Goal: Task Accomplishment & Management: Contribute content

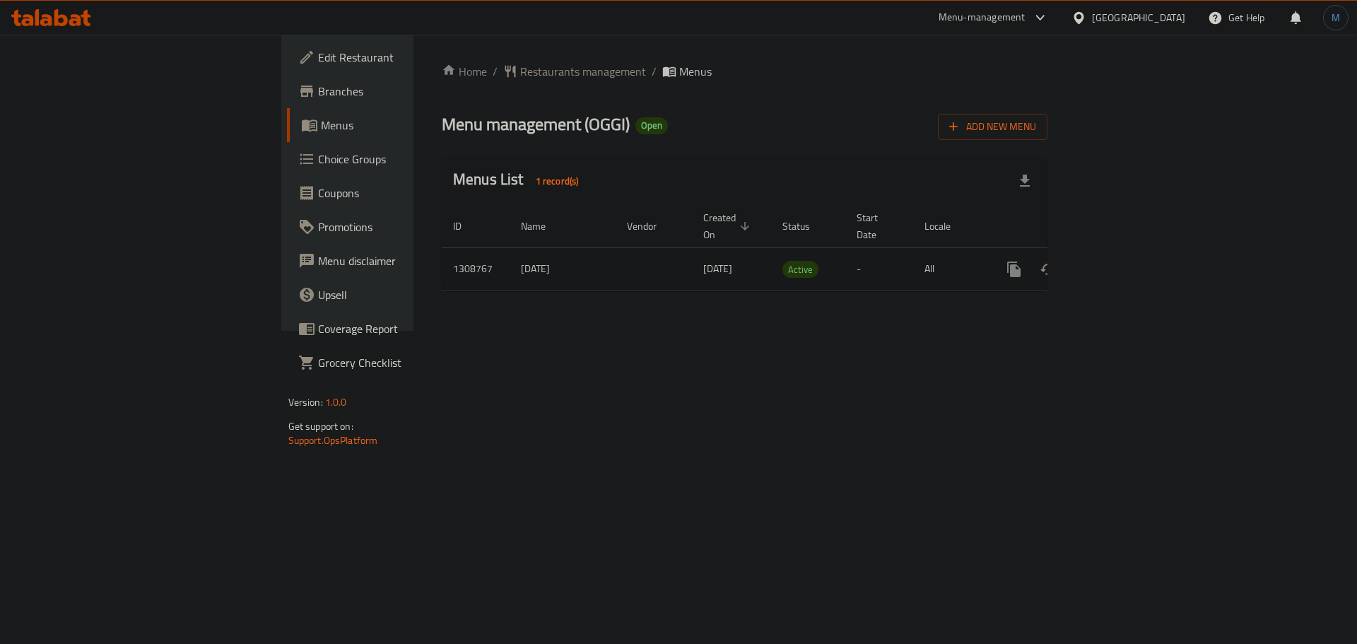
click at [1133, 262] on link "enhanced table" at bounding box center [1116, 269] width 34 height 34
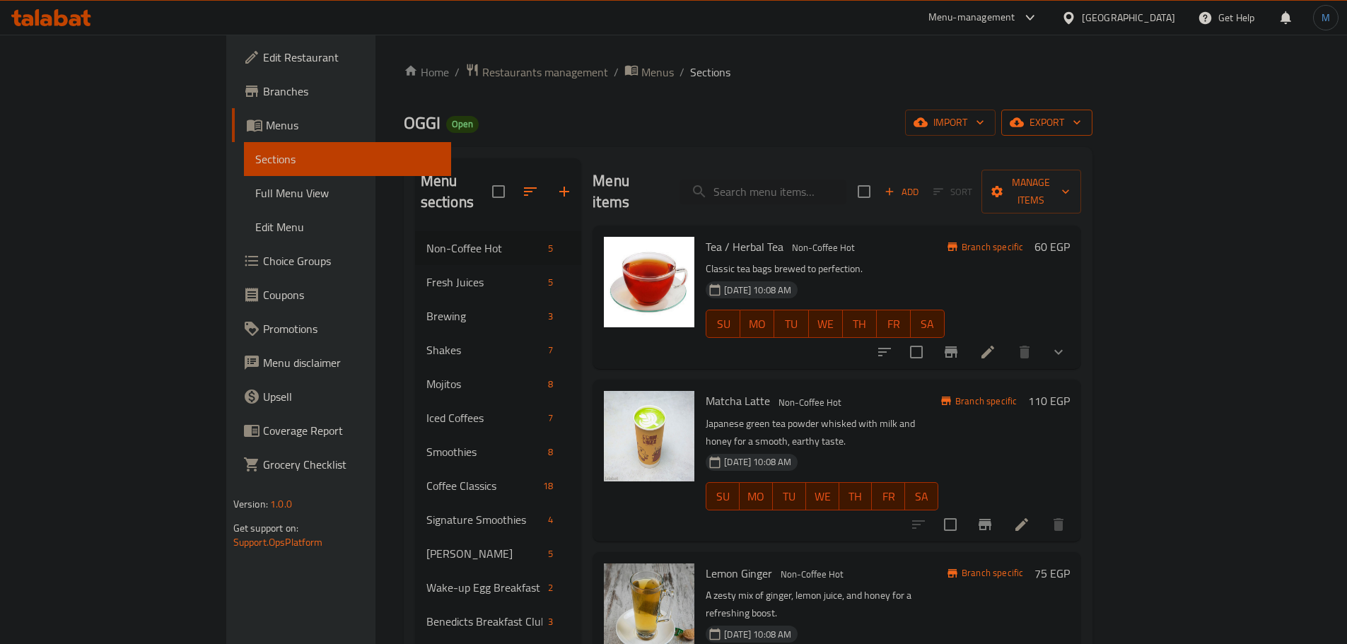
click at [1092, 131] on button "export" at bounding box center [1046, 123] width 91 height 26
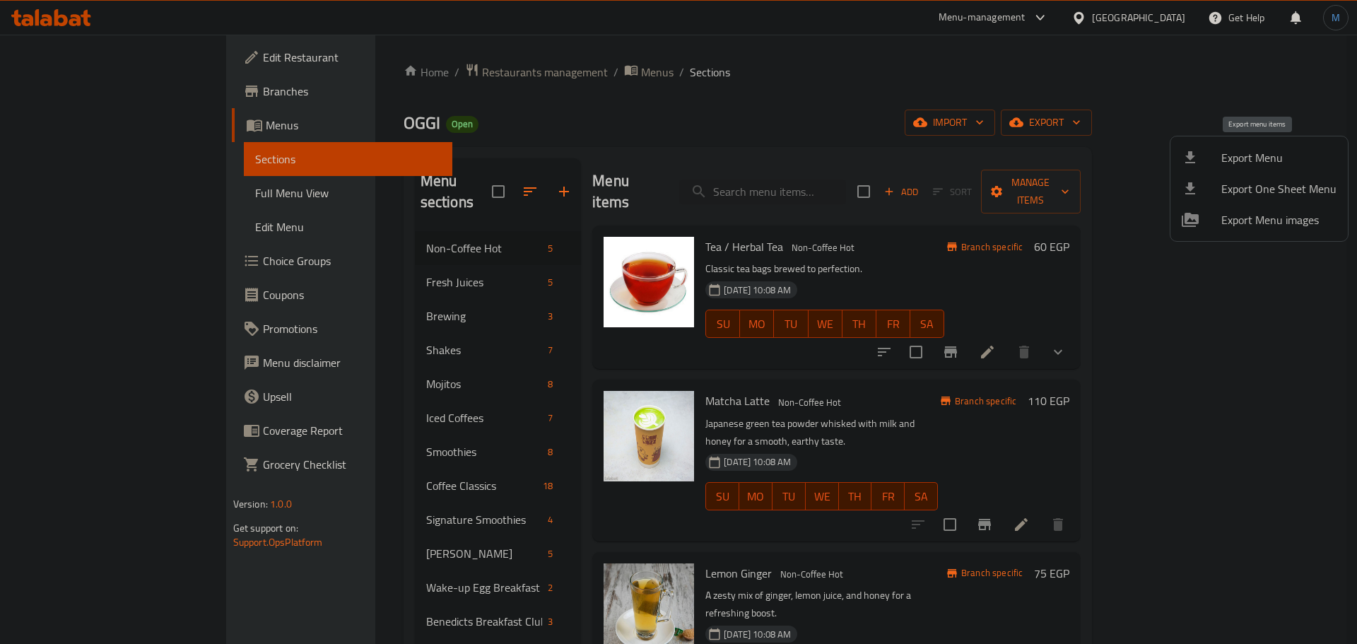
click at [1272, 155] on span "Export Menu" at bounding box center [1279, 157] width 115 height 17
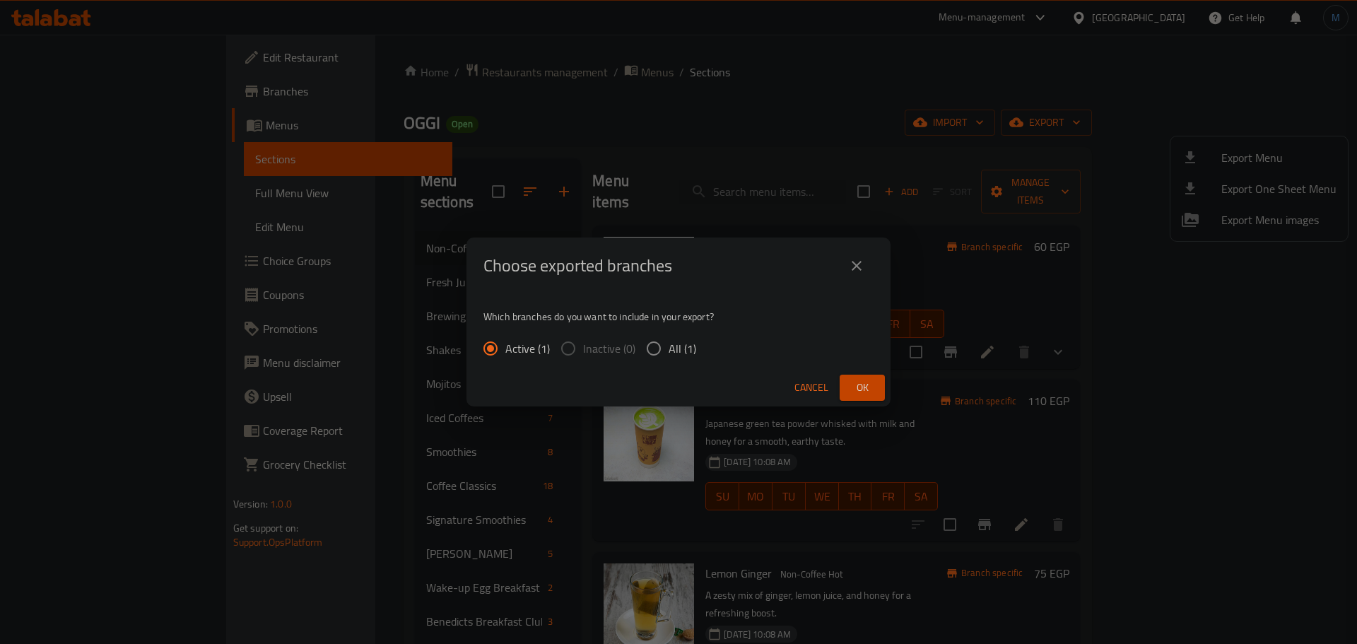
click at [868, 387] on span "Ok" at bounding box center [862, 388] width 23 height 18
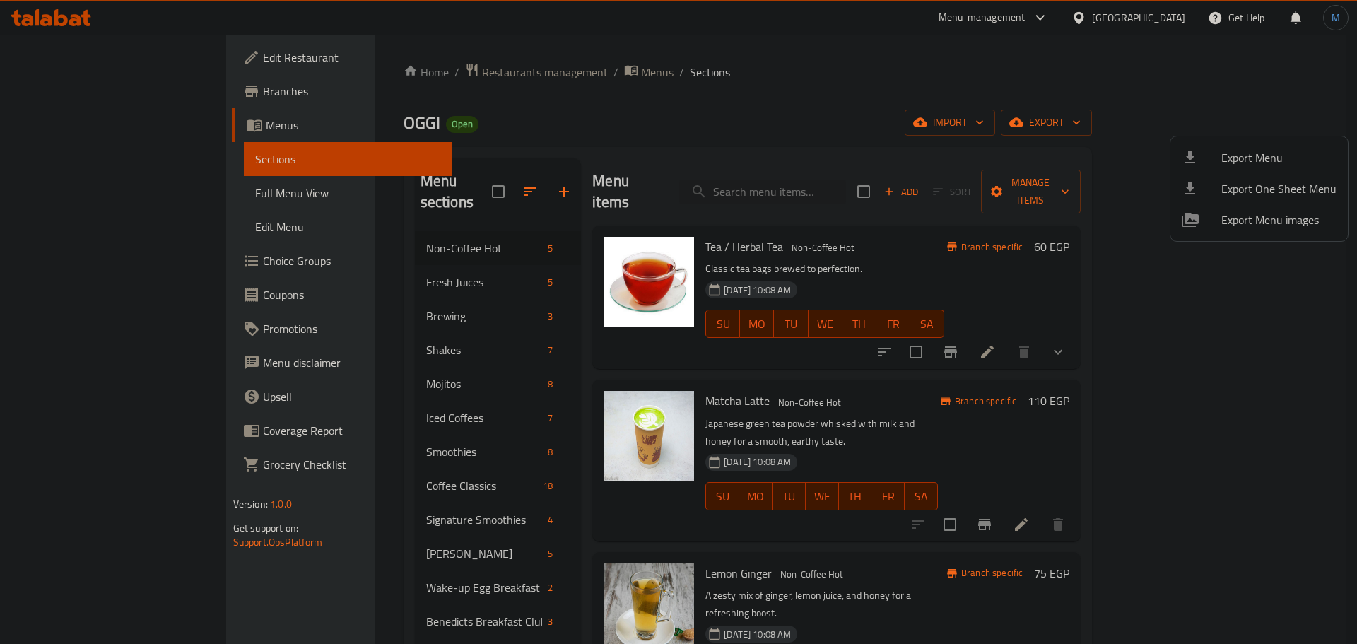
click at [519, 353] on div at bounding box center [678, 322] width 1357 height 644
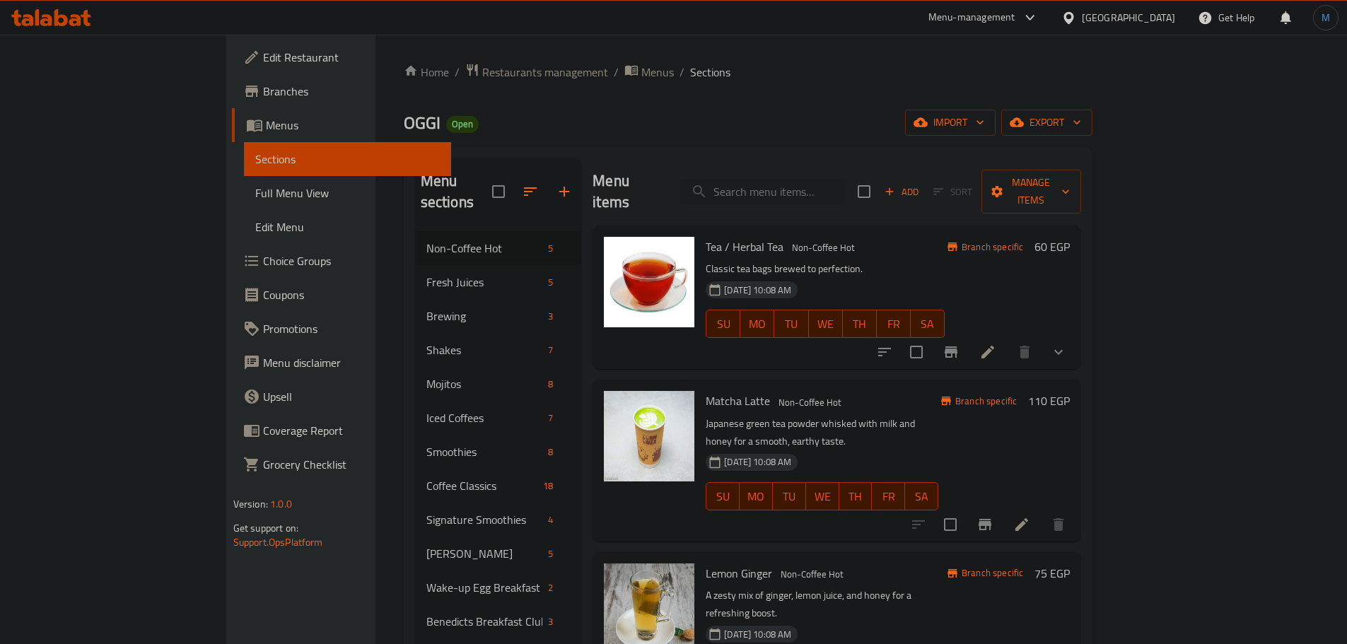
click at [855, 163] on div "Menu items Add Sort Manage items" at bounding box center [836, 191] width 488 height 67
click at [846, 180] on input "search" at bounding box center [762, 192] width 167 height 25
paste input "Guaca croissant"
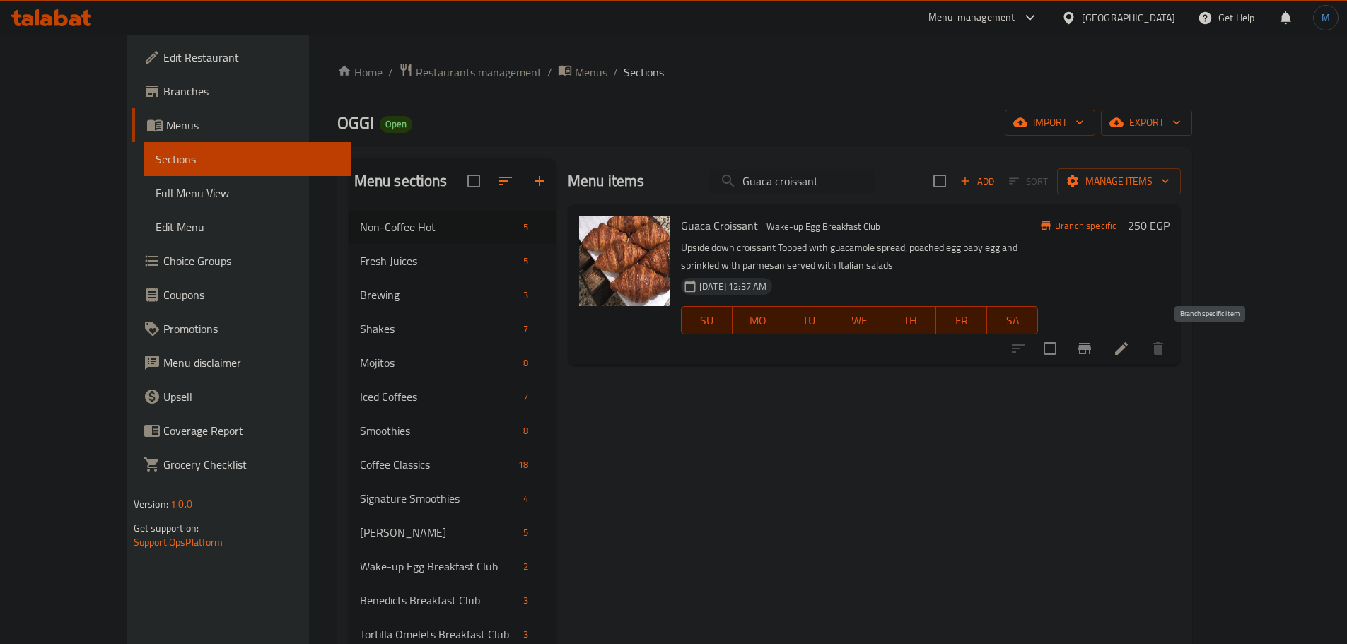
type input "Guaca croissant"
click at [1091, 349] on icon "Branch-specific-item" at bounding box center [1084, 348] width 13 height 11
click at [1141, 349] on li at bounding box center [1121, 348] width 40 height 25
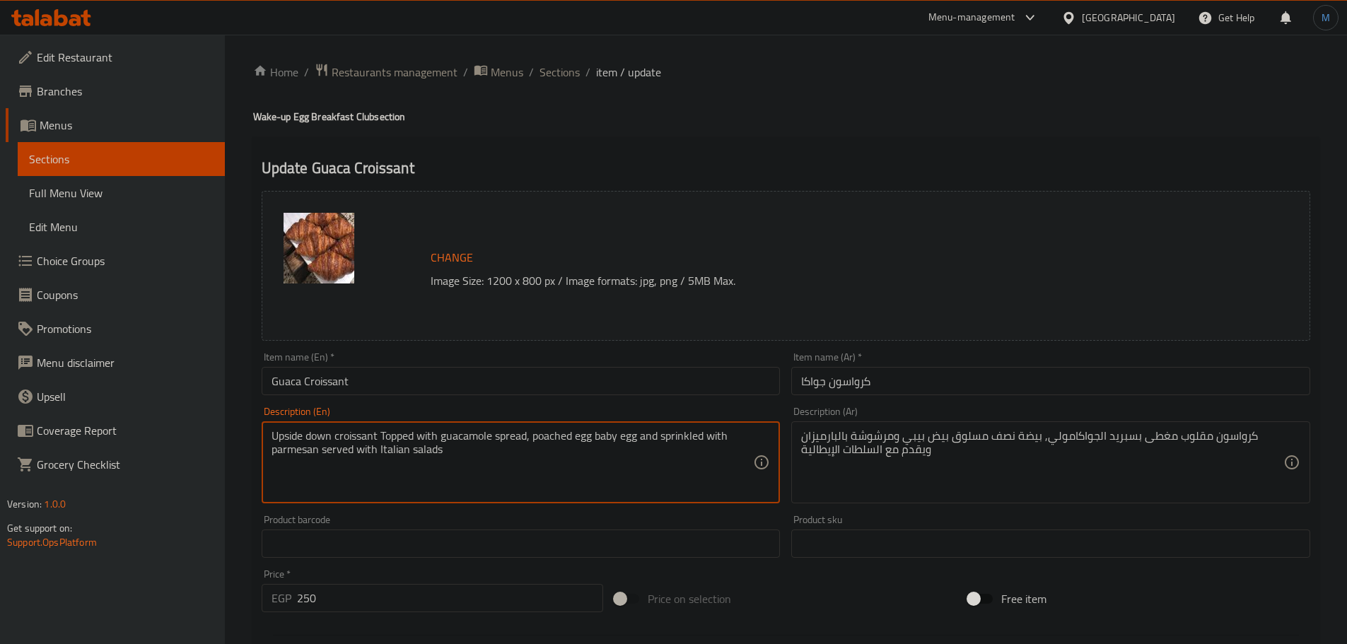
paste textarea "spread, poached egg baby egg and sprinkled with parmesan served with Italian sa…"
click at [570, 432] on textarea "Upside down croissant Topped with guacamole spread, poached egg baby egg and sp…" at bounding box center [512, 462] width 482 height 67
type textarea "Upside down croissant Topped with guacamole spread, poached egg baby egg and sp…"
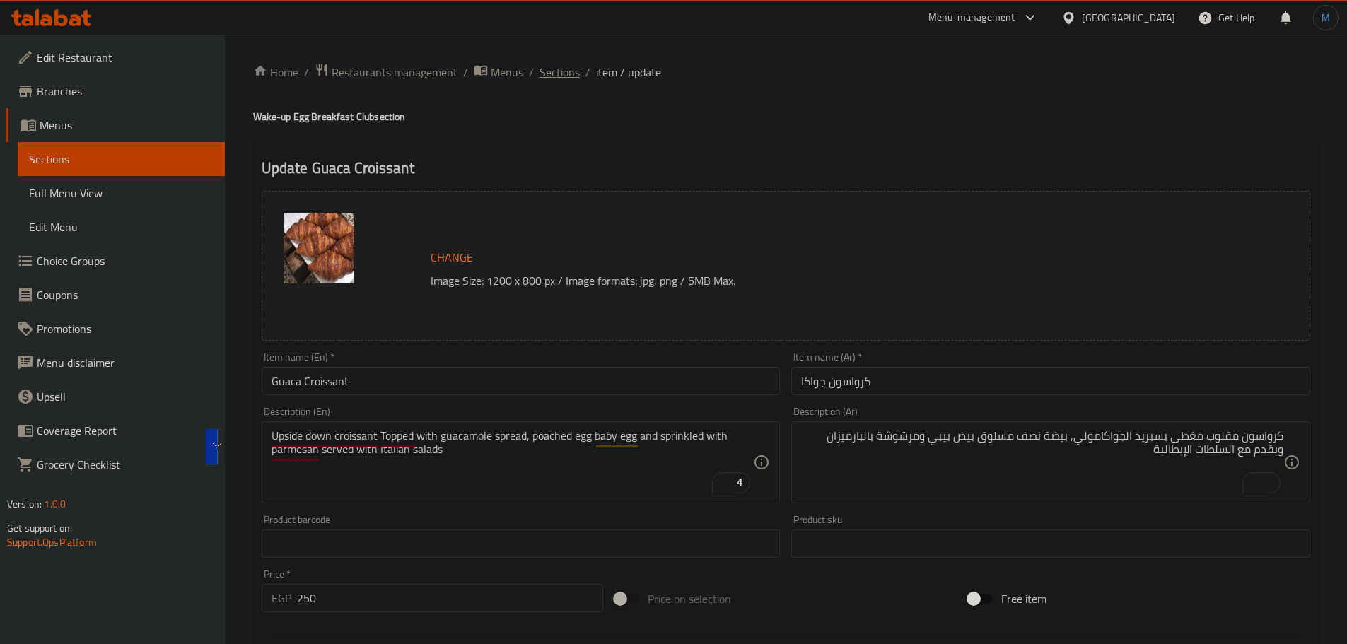
click at [556, 79] on span "Sections" at bounding box center [559, 72] width 40 height 17
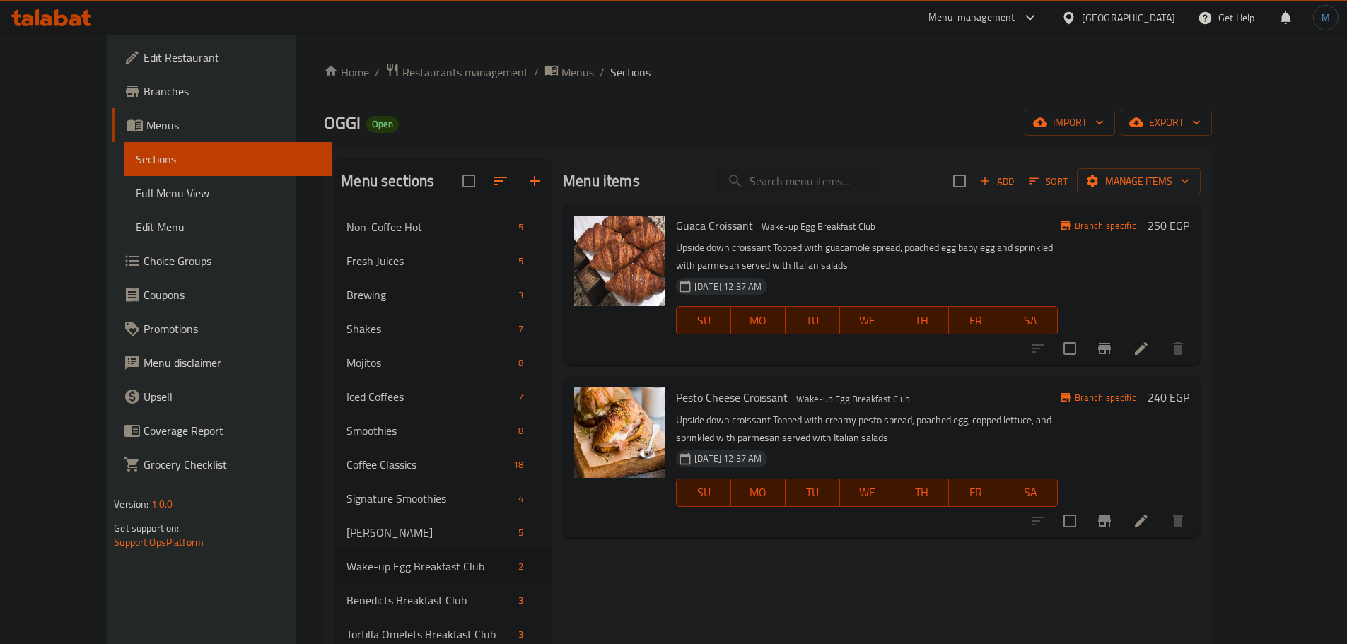
click at [1161, 349] on li at bounding box center [1141, 348] width 40 height 25
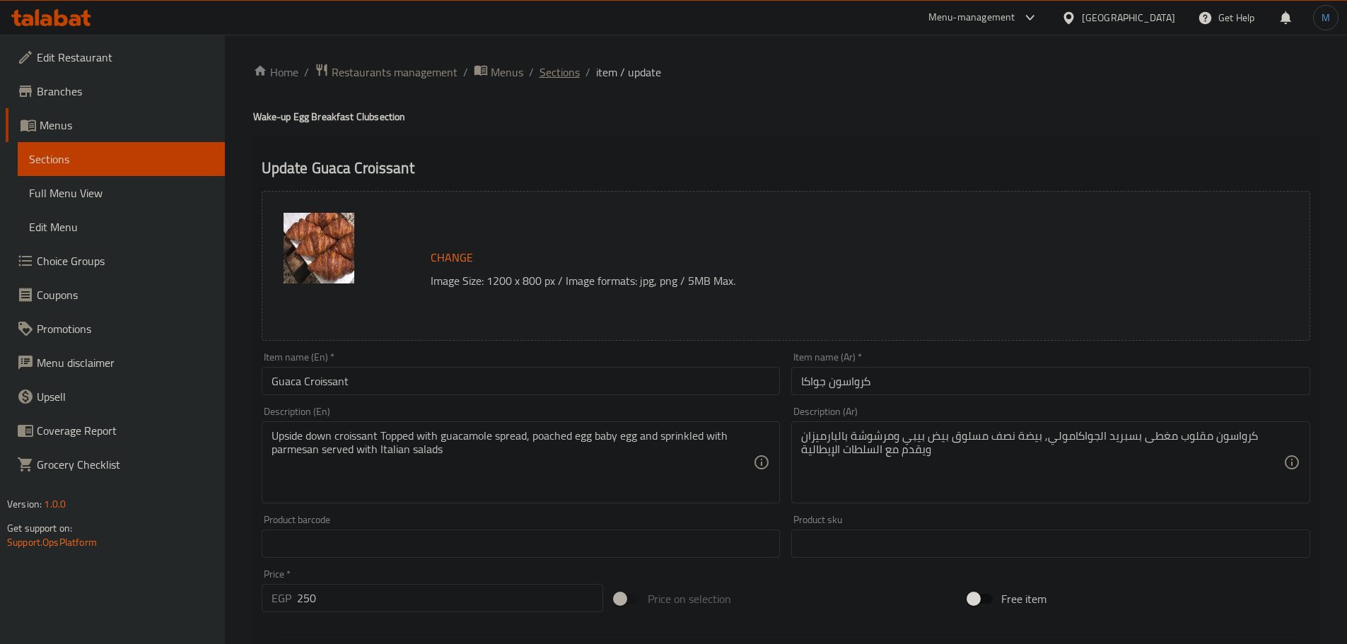
click at [563, 77] on span "Sections" at bounding box center [559, 72] width 40 height 17
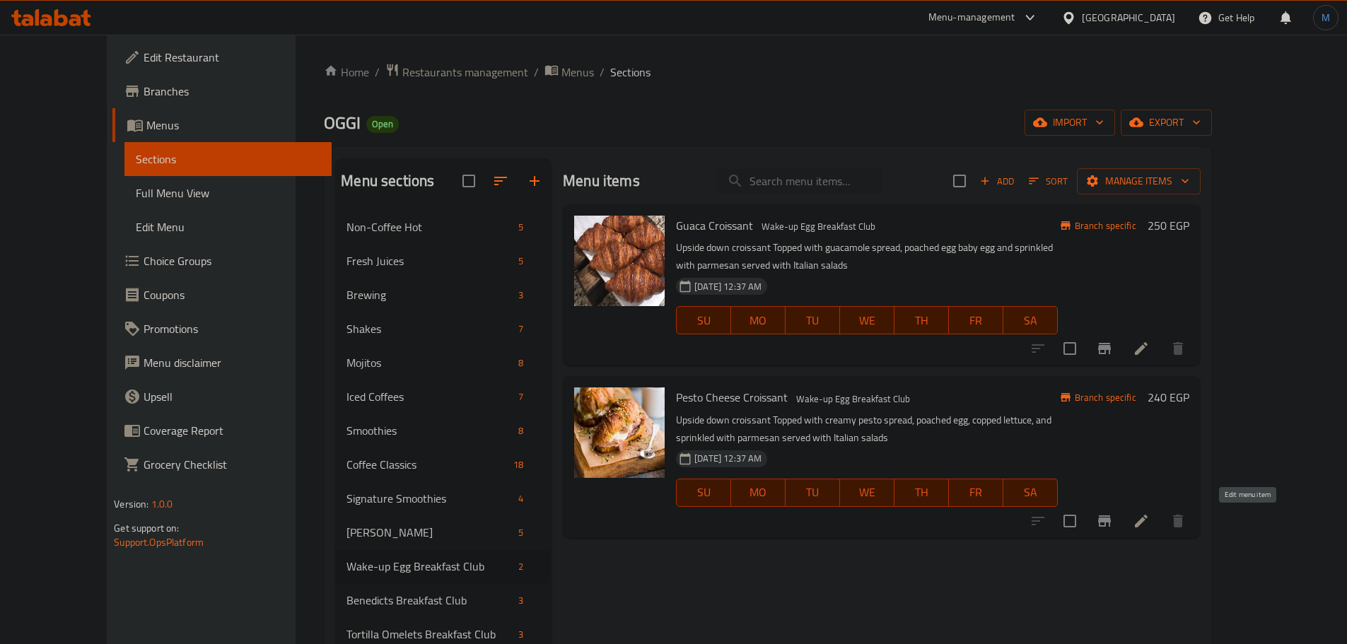
click at [1149, 518] on icon at bounding box center [1140, 521] width 17 height 17
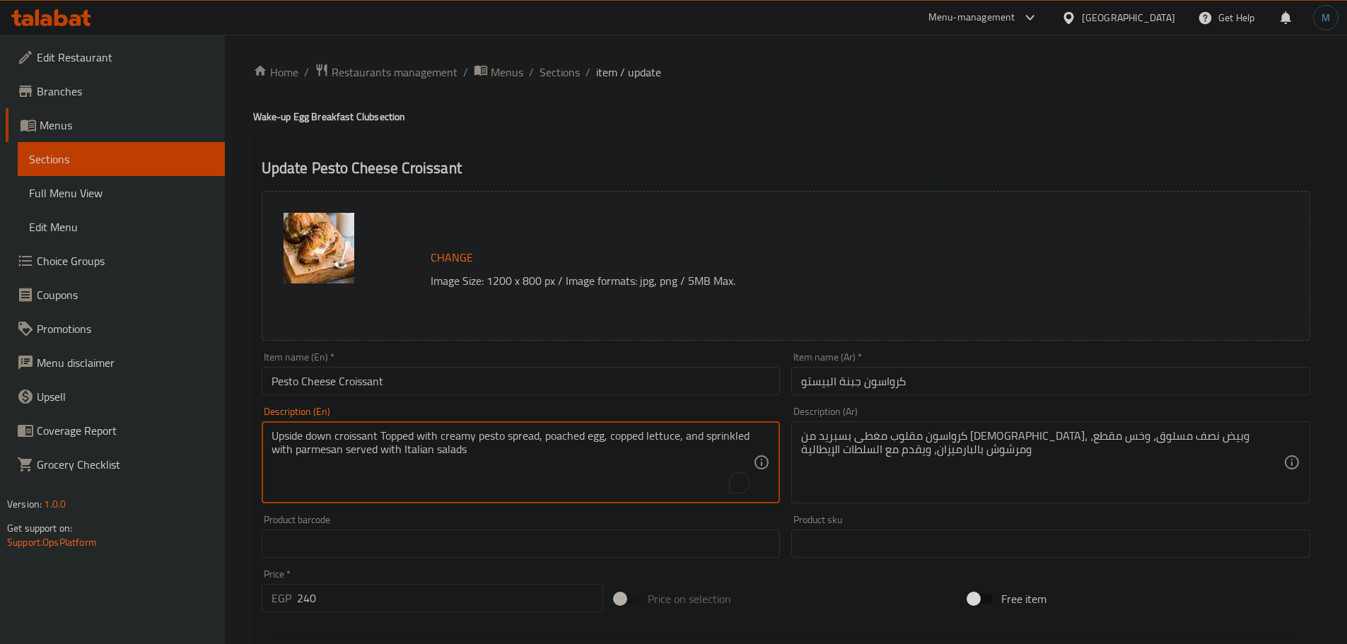
paste textarea "pesto spread, poached egg, copped lettuce, and"
click at [649, 427] on div "Upside down croissant Topped with creamy pesto spread, poached egg, copped lett…" at bounding box center [521, 462] width 519 height 82
type textarea "Upside down croissant Topped with creamy pesto spread, poached egg, copped lett…"
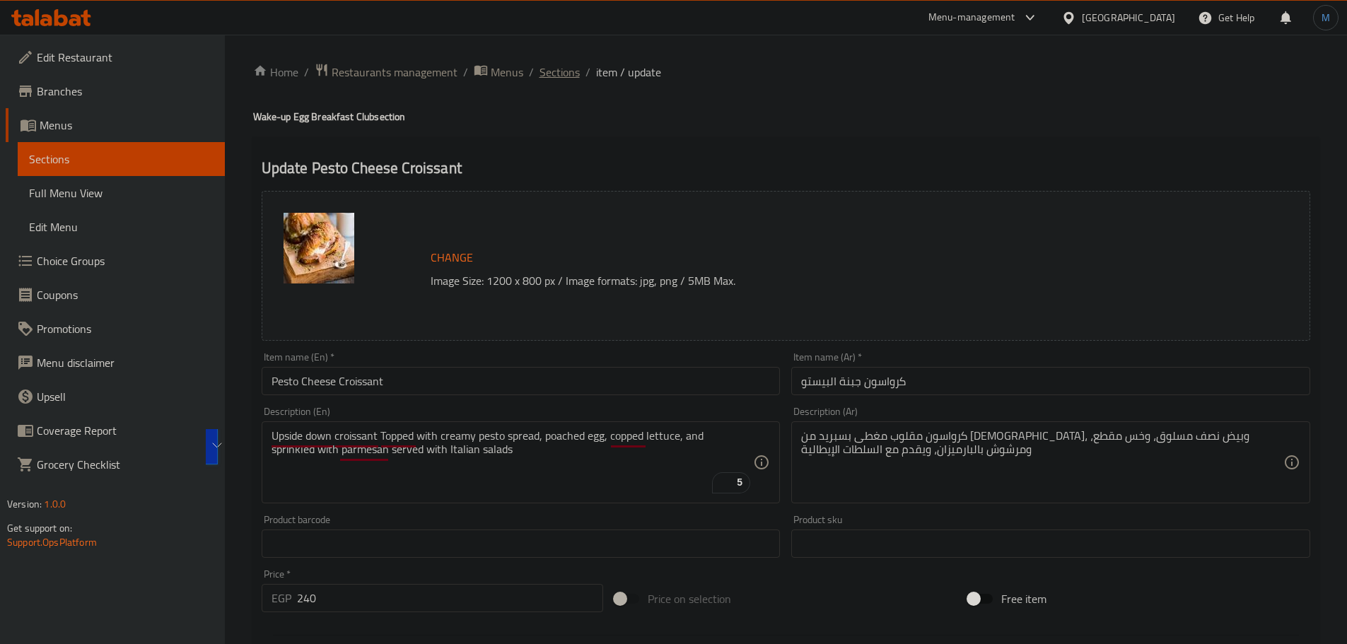
click at [550, 76] on span "Sections" at bounding box center [559, 72] width 40 height 17
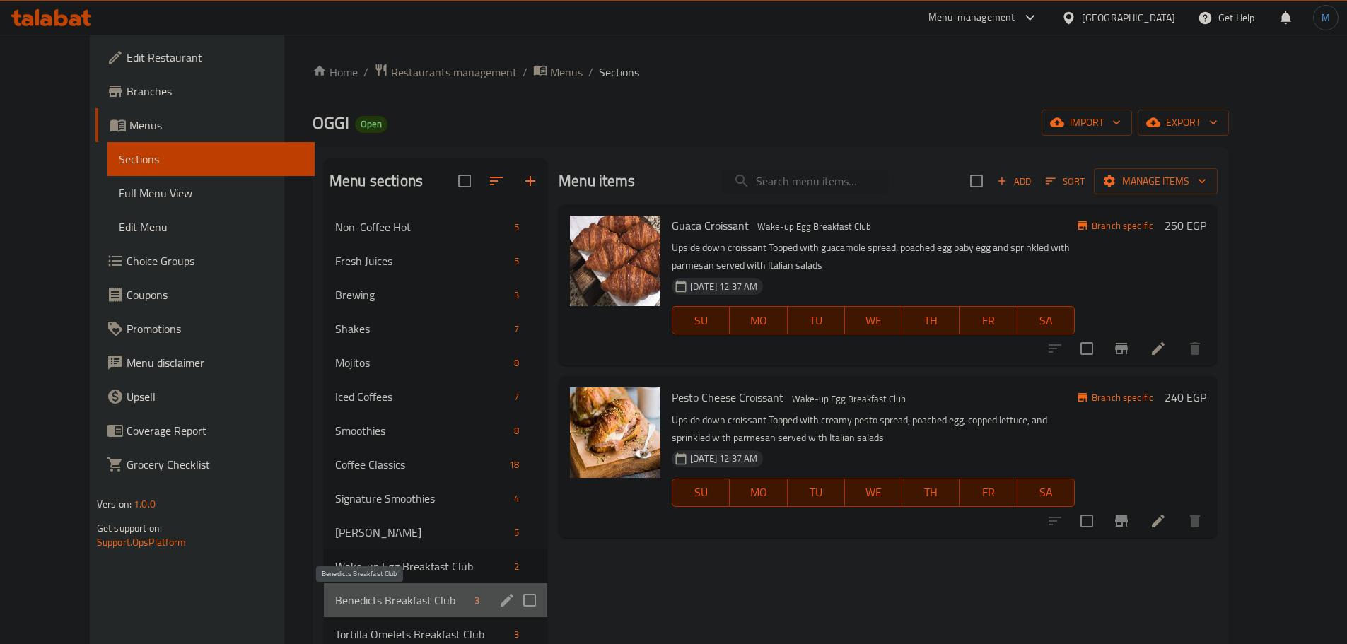
click at [355, 597] on span "Benedicts Breakfast Club" at bounding box center [402, 600] width 134 height 17
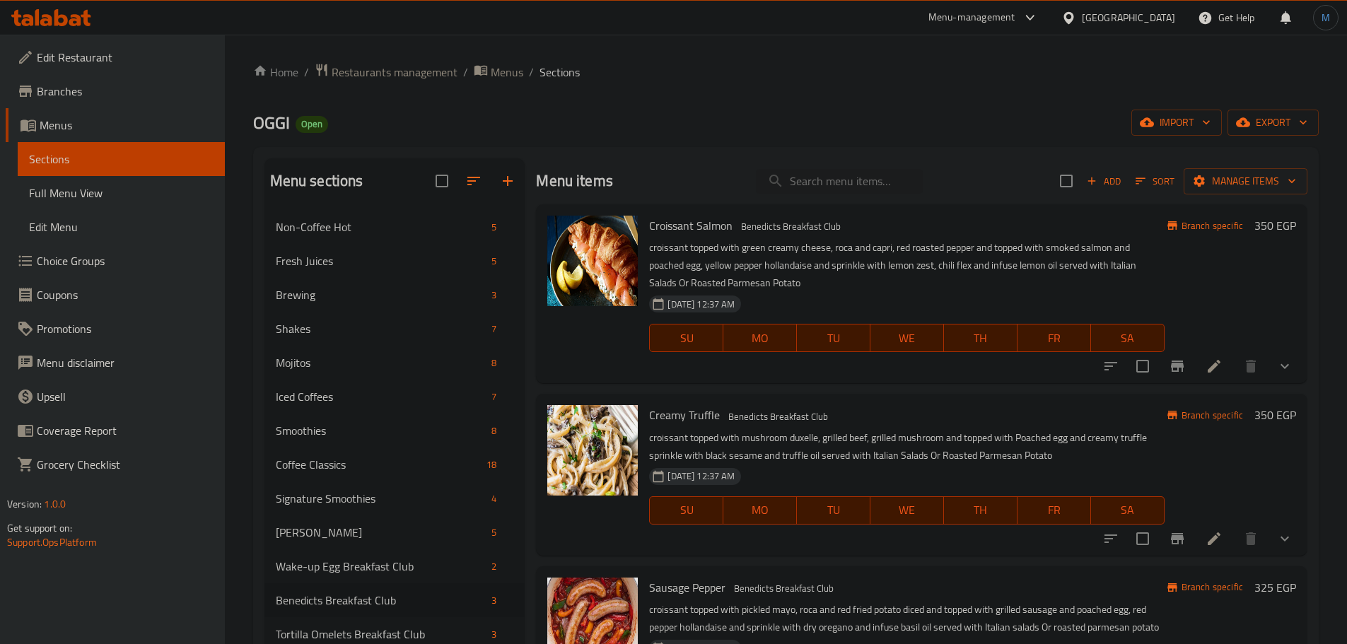
click at [1222, 369] on li at bounding box center [1214, 365] width 40 height 25
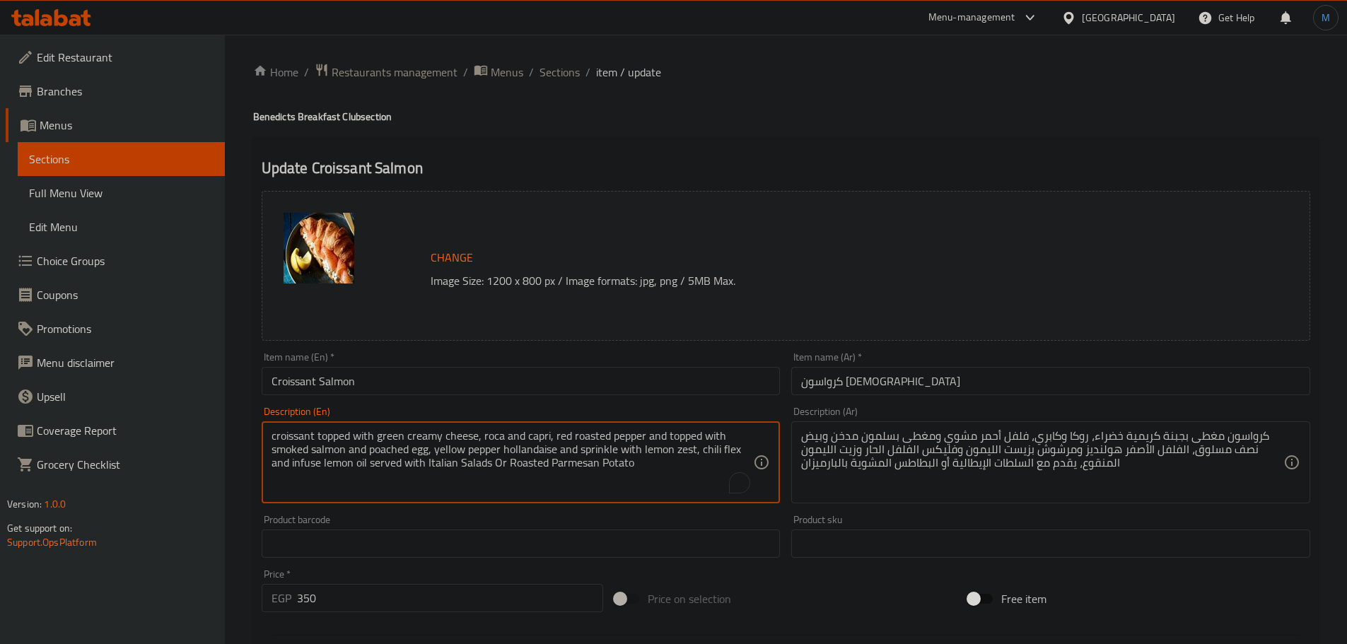
paste textarea "capri, red roasted pepper and topped with smoked salmon and poached egg, yellow…"
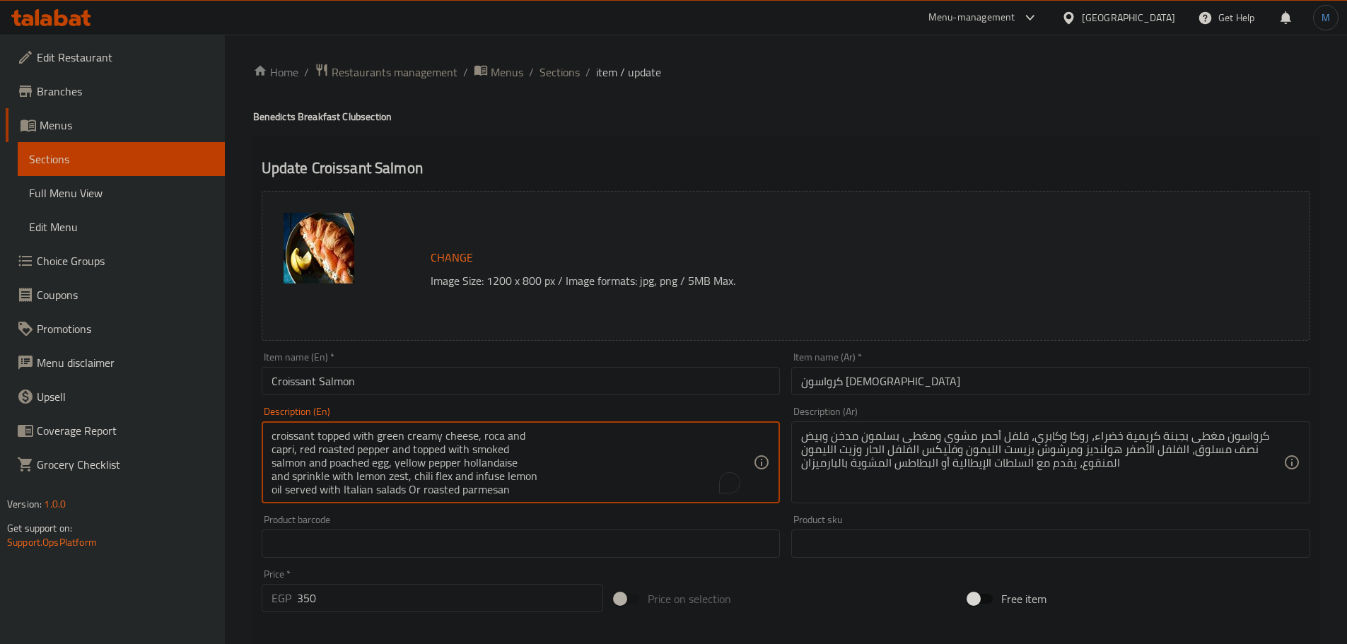
scroll to position [17, 0]
click at [569, 428] on div "croissant topped with green creamy cheese, roca and capri, red roasted pepper a…" at bounding box center [521, 462] width 519 height 82
click at [584, 421] on div "Description (En) croissant topped with green creamy cheese, roca and capri, red…" at bounding box center [521, 454] width 519 height 97
click at [592, 428] on div "croissant topped with green creamy cheese, roca and capri, red roasted pepper a…" at bounding box center [521, 462] width 519 height 82
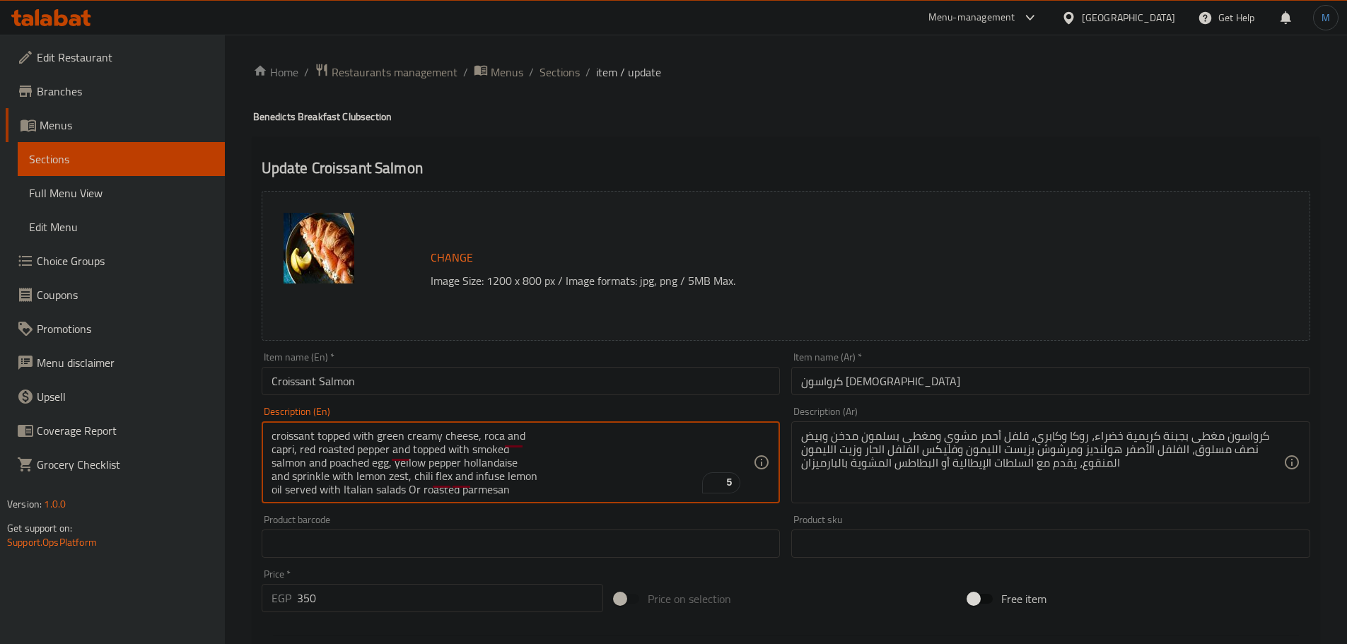
click at [591, 434] on textarea "croissant topped with green creamy cheese, roca and capri, red roasted pepper a…" at bounding box center [512, 462] width 482 height 67
click at [593, 475] on textarea "croissant topped with green creamy cheese, roca and capri, red roasted pepper a…" at bounding box center [512, 462] width 482 height 67
click at [606, 447] on textarea "croissant topped with green creamy cheese, roca and capri, red roasted pepper a…" at bounding box center [512, 462] width 482 height 67
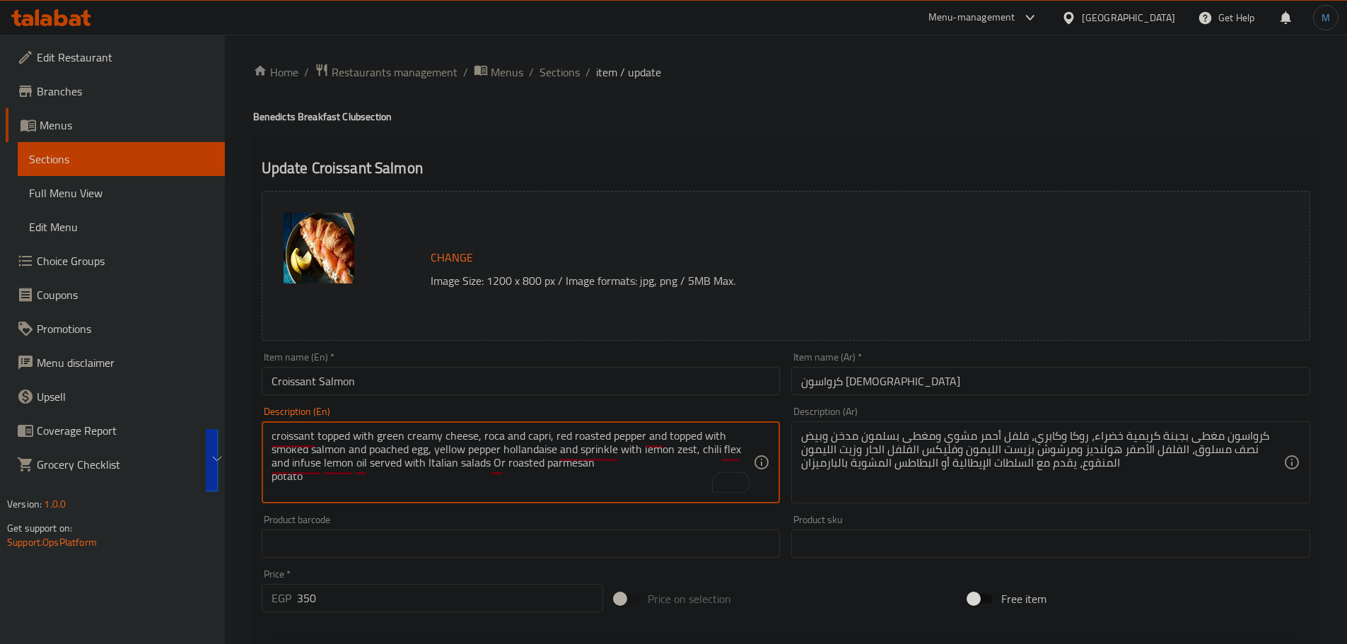
click at [667, 472] on textarea "croissant topped with green creamy cheese, roca and capri, red roasted pepper a…" at bounding box center [512, 462] width 482 height 67
click at [667, 462] on textarea "croissant topped with green creamy cheese, roca and capri, red roasted pepper a…" at bounding box center [512, 462] width 482 height 67
type textarea "croissant topped with green creamy cheese, roca and capri, red roasted pepper a…"
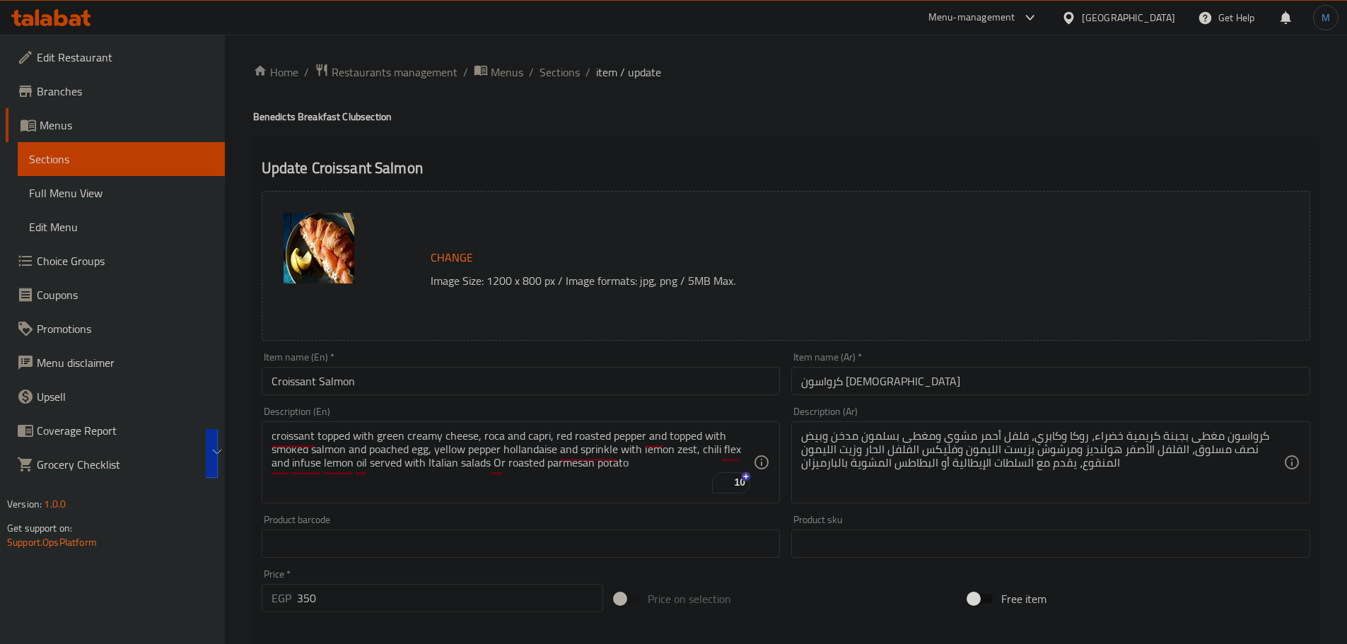
drag, startPoint x: 1048, startPoint y: 467, endPoint x: 1053, endPoint y: 453, distance: 14.3
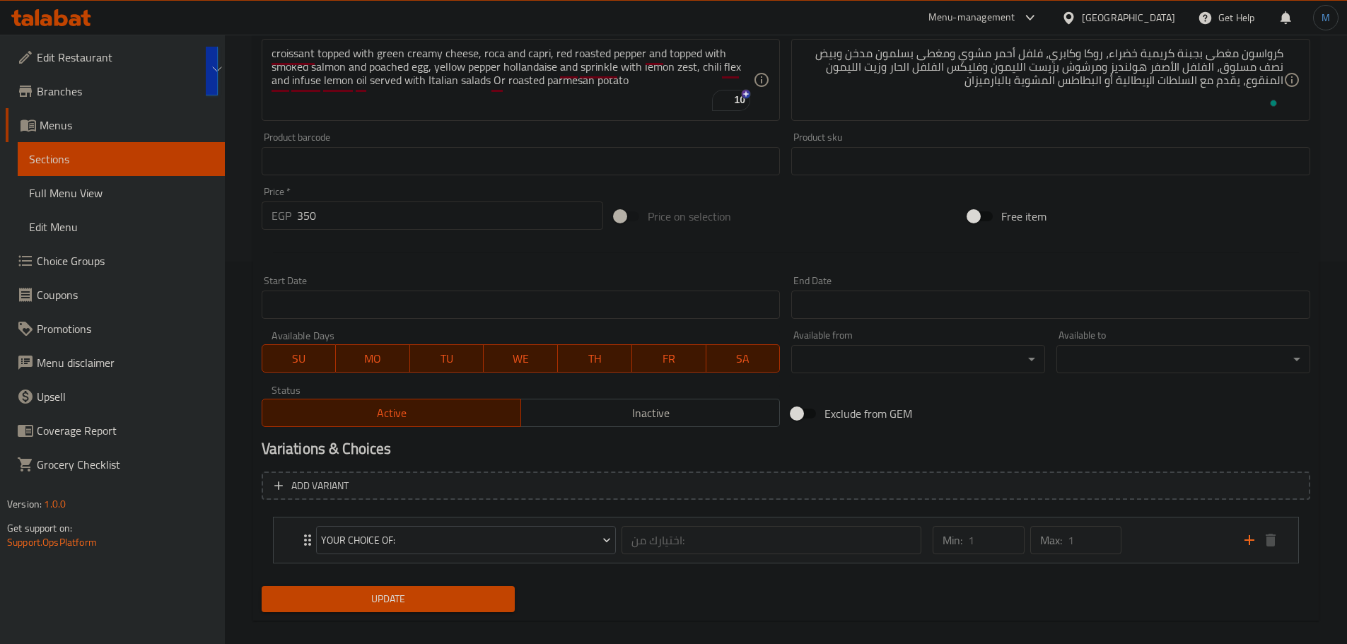
scroll to position [399, 0]
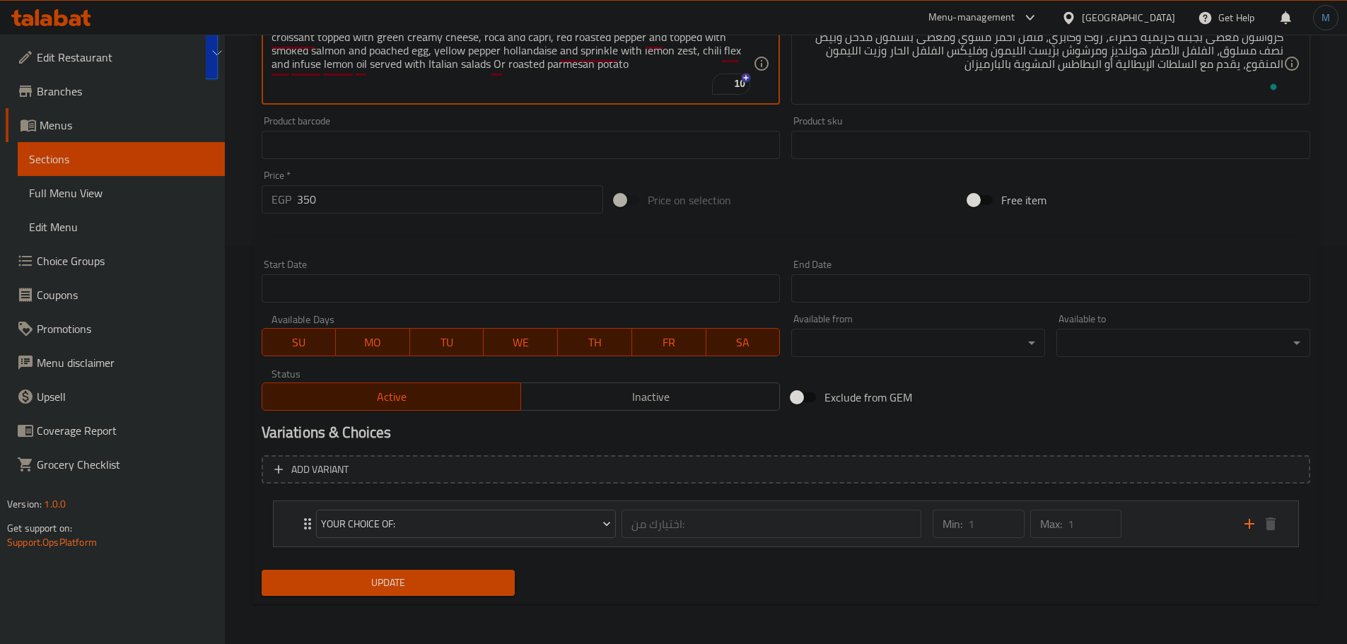
click at [1128, 536] on div "Min: 1 ​ Max: 1 ​" at bounding box center [1079, 523] width 311 height 45
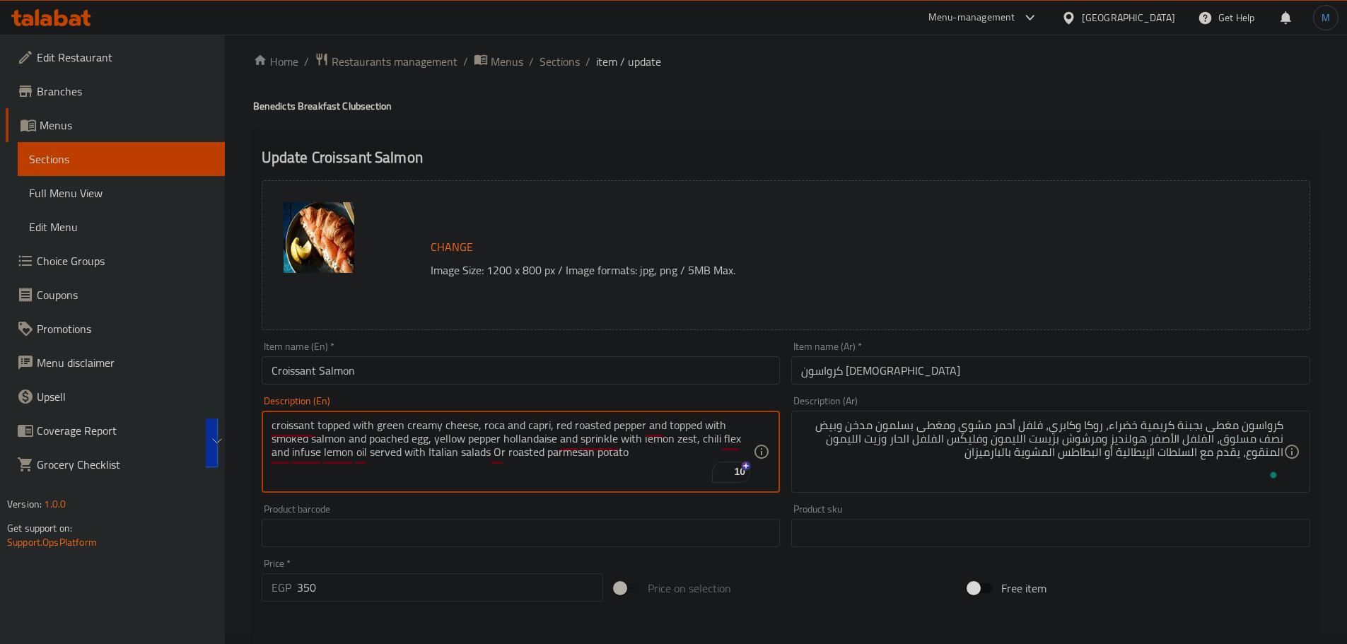
scroll to position [0, 0]
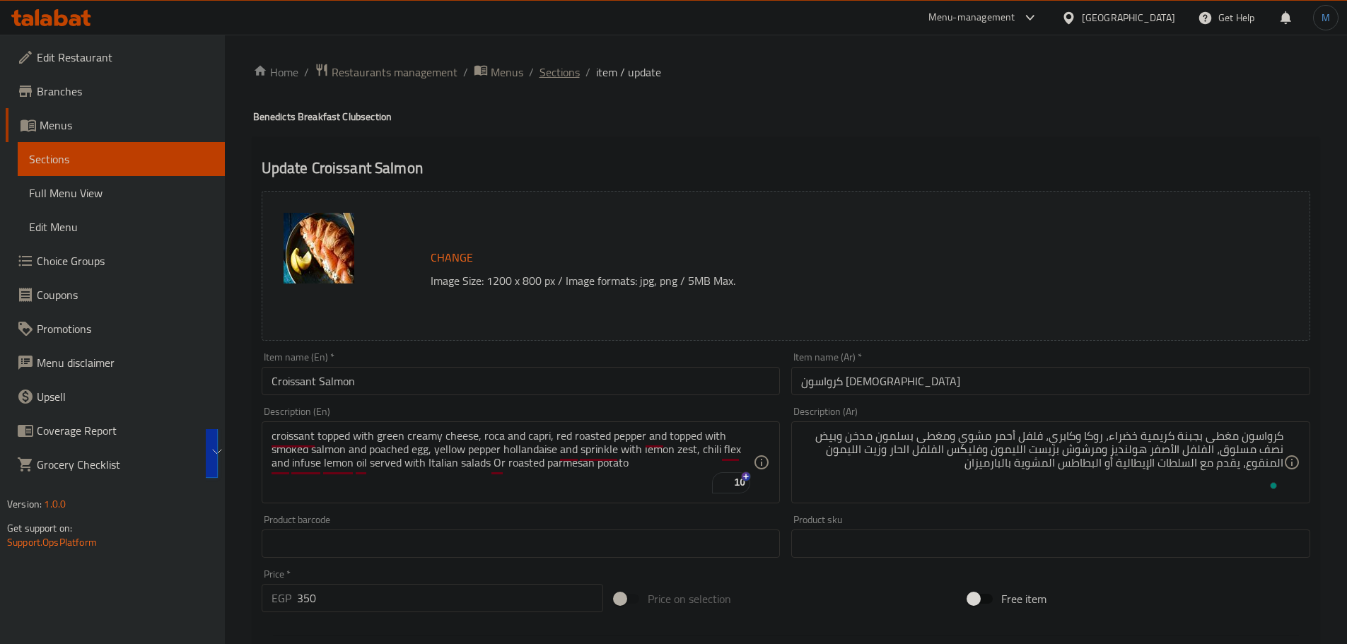
click at [563, 79] on span "Sections" at bounding box center [559, 72] width 40 height 17
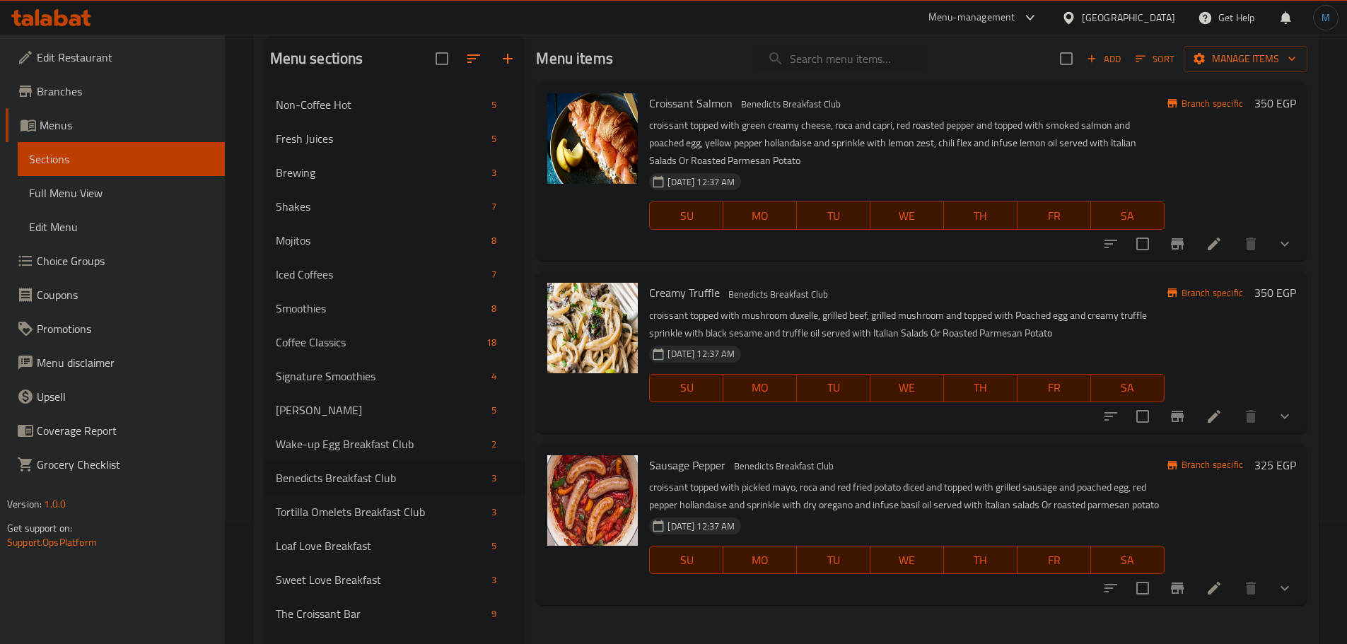
scroll to position [141, 0]
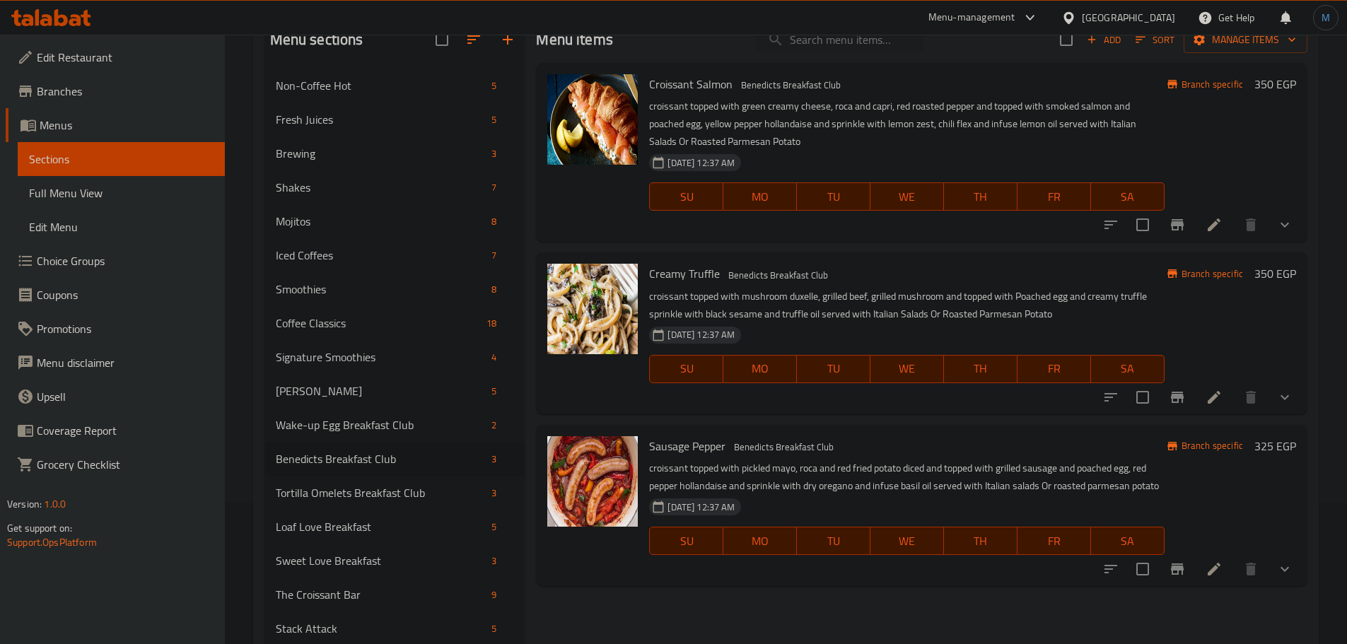
click at [1208, 389] on icon at bounding box center [1213, 397] width 17 height 17
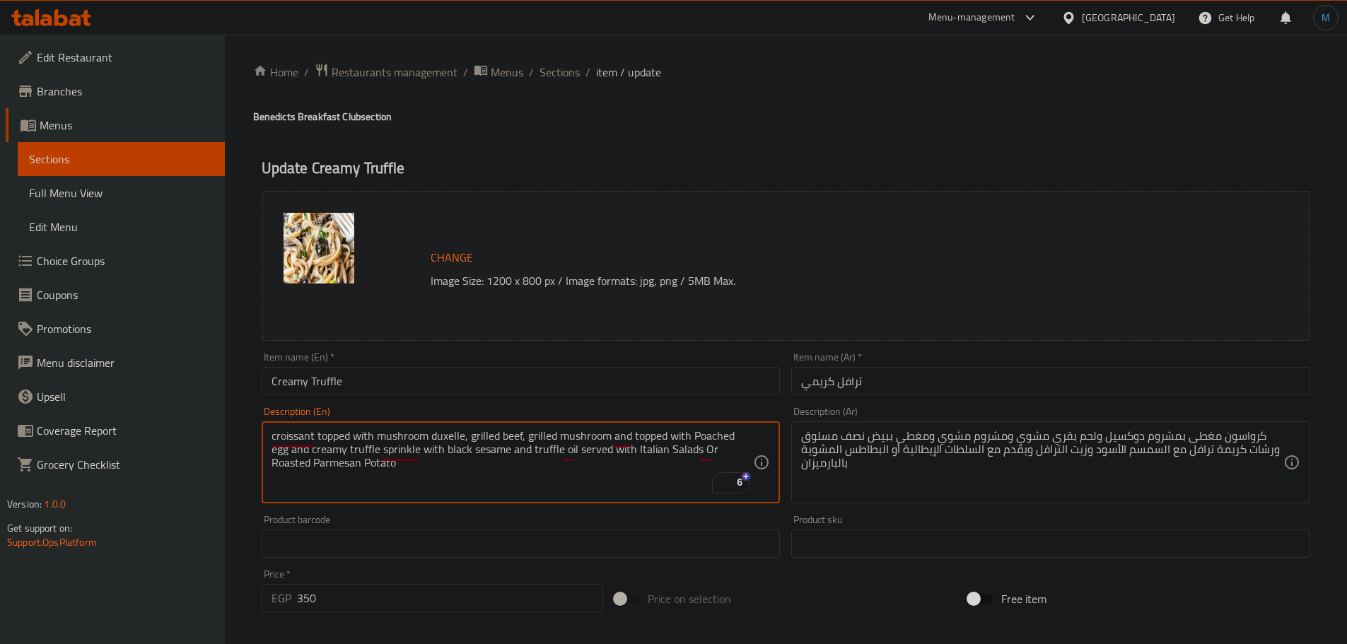
click at [545, 447] on textarea "croissant topped with mushroom duxelle, grilled beef, grilled mushroom and topp…" at bounding box center [512, 462] width 482 height 67
paste textarea "beef, grilled mushroom and topped with Poached egg and creamy truffle sprinkle …"
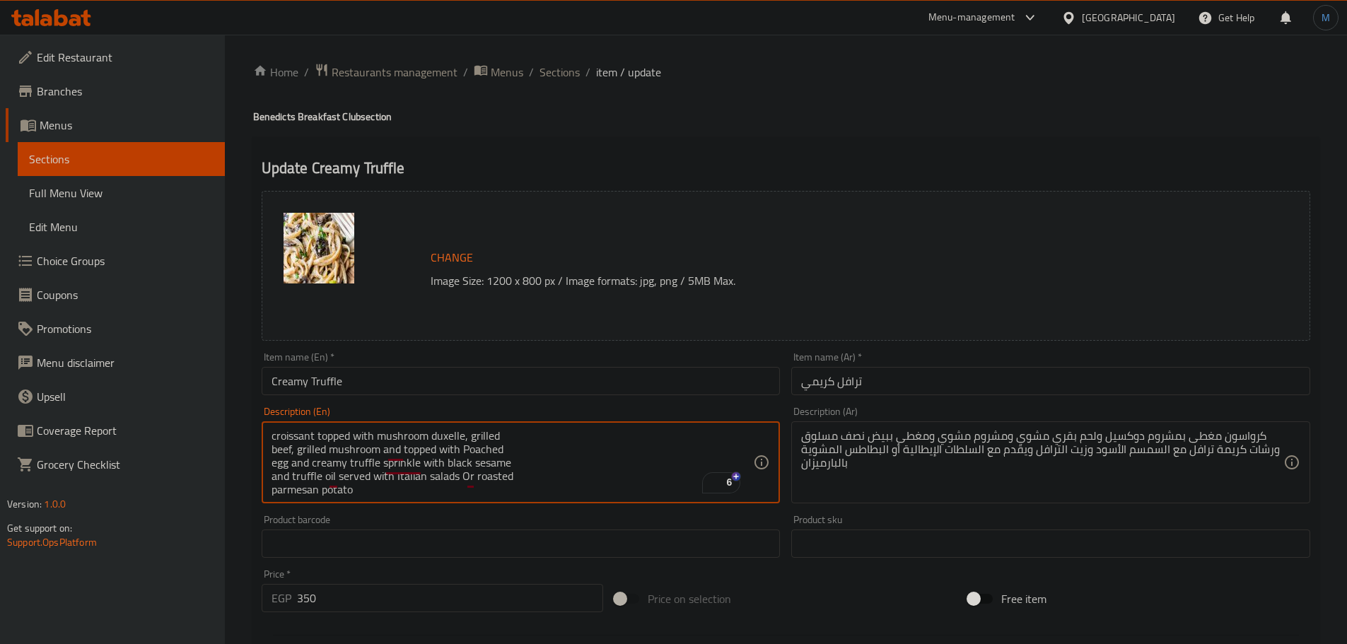
scroll to position [4, 0]
click at [549, 428] on div "croissant topped with mushroom duxelle, grilled beef, grilled mushroom and topp…" at bounding box center [521, 462] width 519 height 82
click at [563, 431] on textarea "croissant topped with mushroom duxelle, grilled beef, grilled mushroom and topp…" at bounding box center [512, 462] width 482 height 67
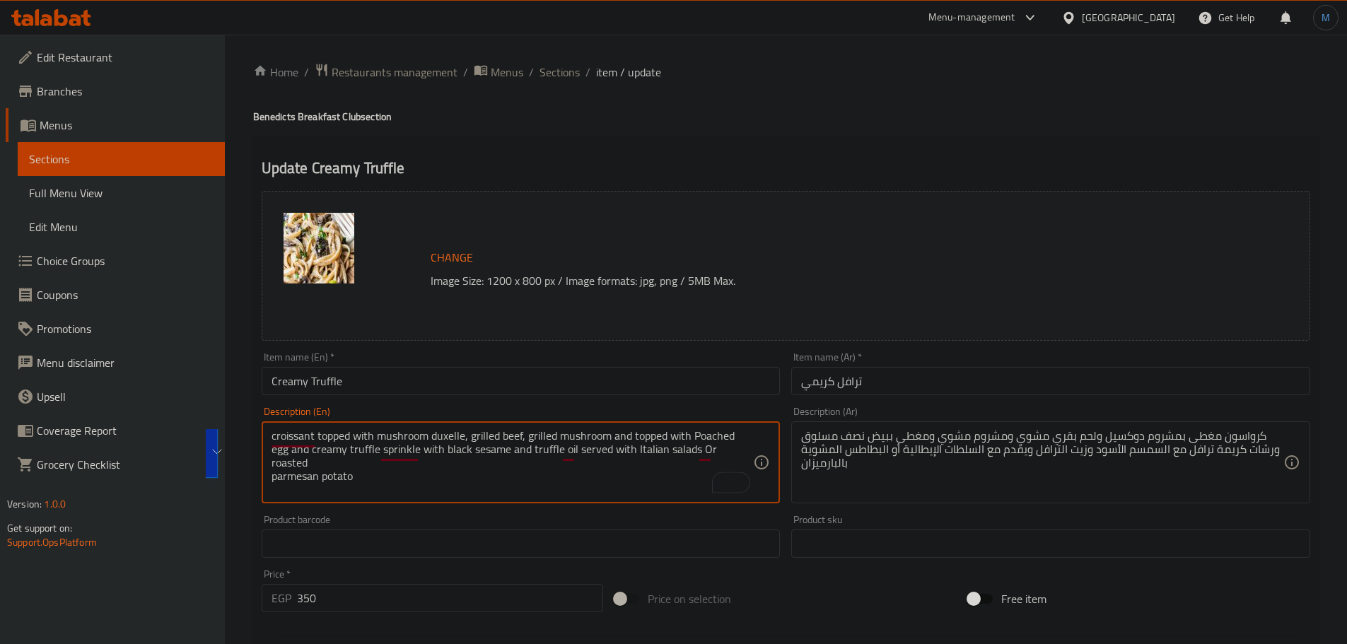
type textarea "croissant topped with mushroom duxelle, grilled beef, grilled mushroom and topp…"
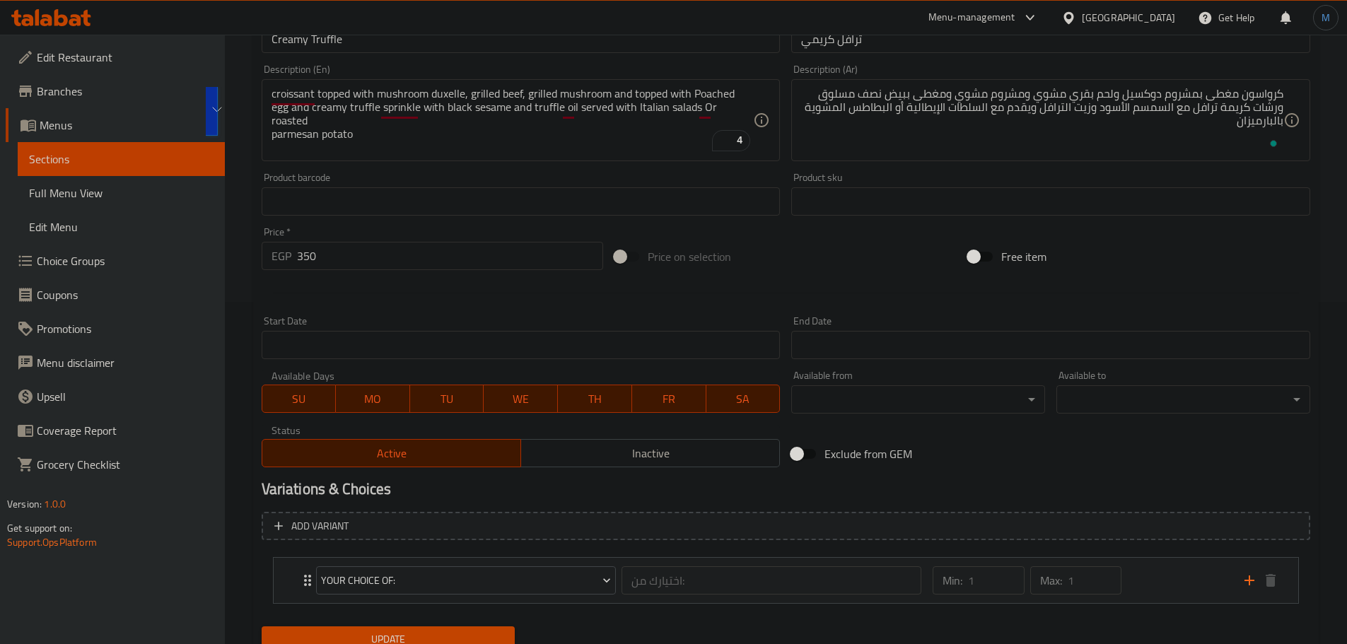
scroll to position [399, 0]
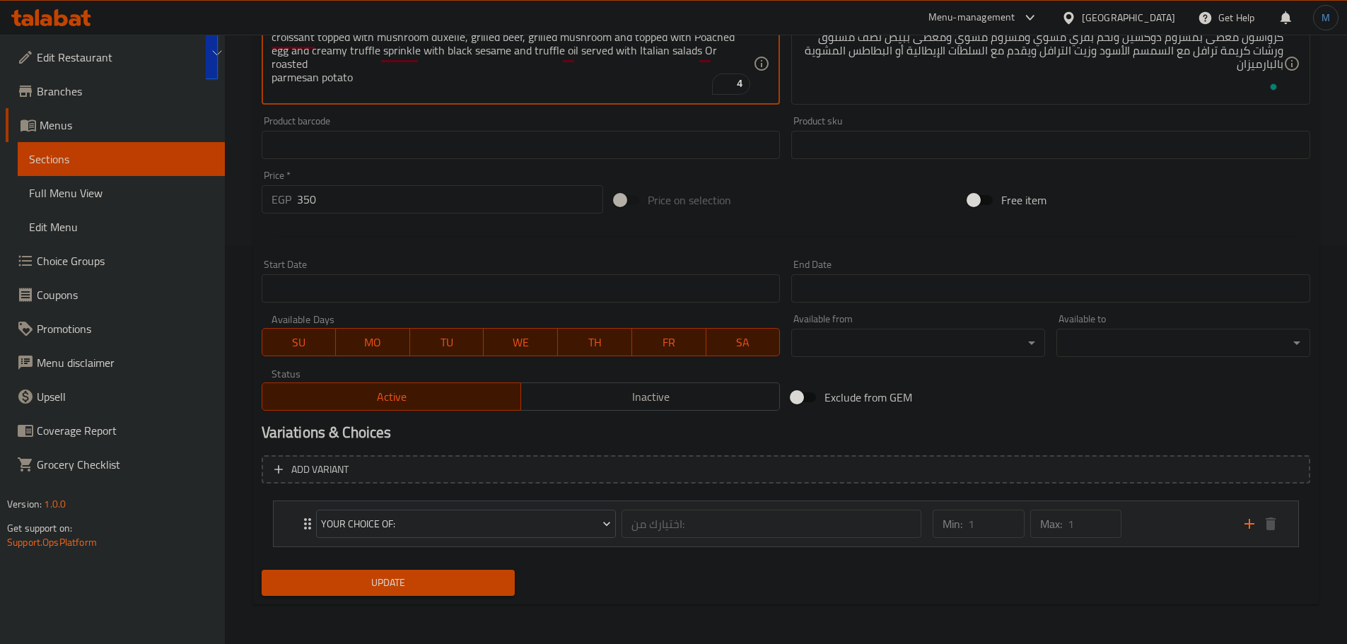
click at [1194, 527] on div "Min: 1 ​ Max: 1 ​" at bounding box center [1079, 523] width 311 height 45
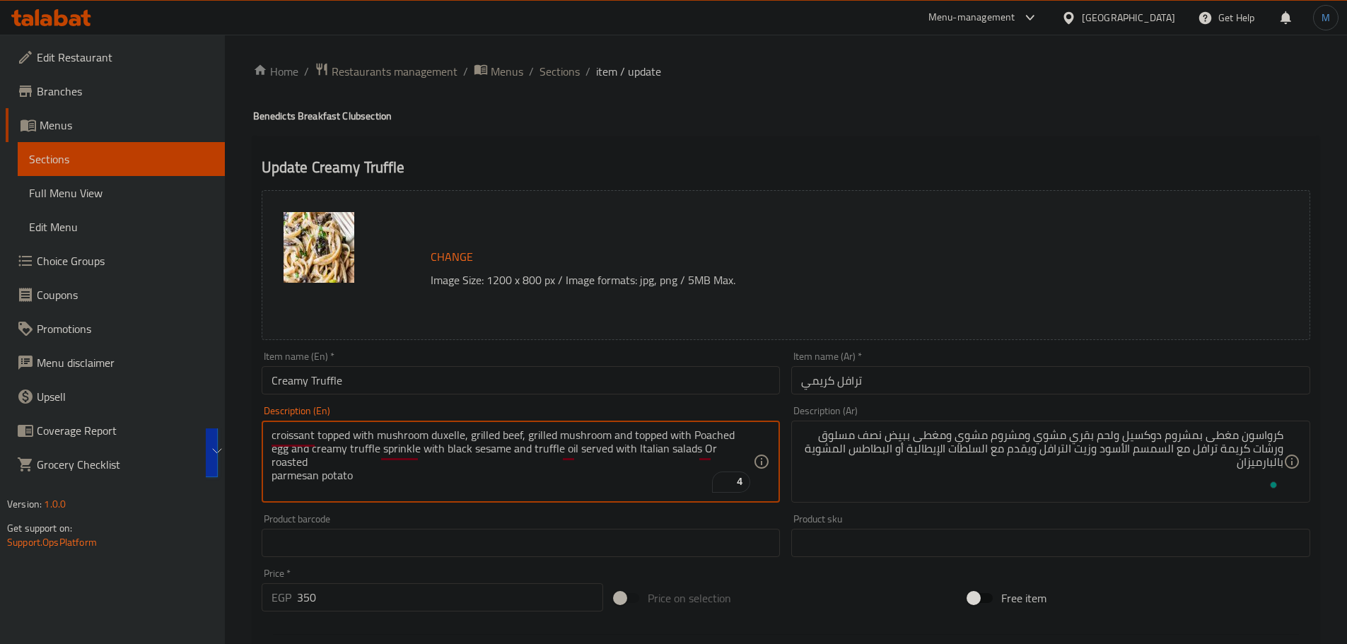
scroll to position [0, 0]
click at [601, 376] on input "Creamy Truffle" at bounding box center [521, 381] width 519 height 28
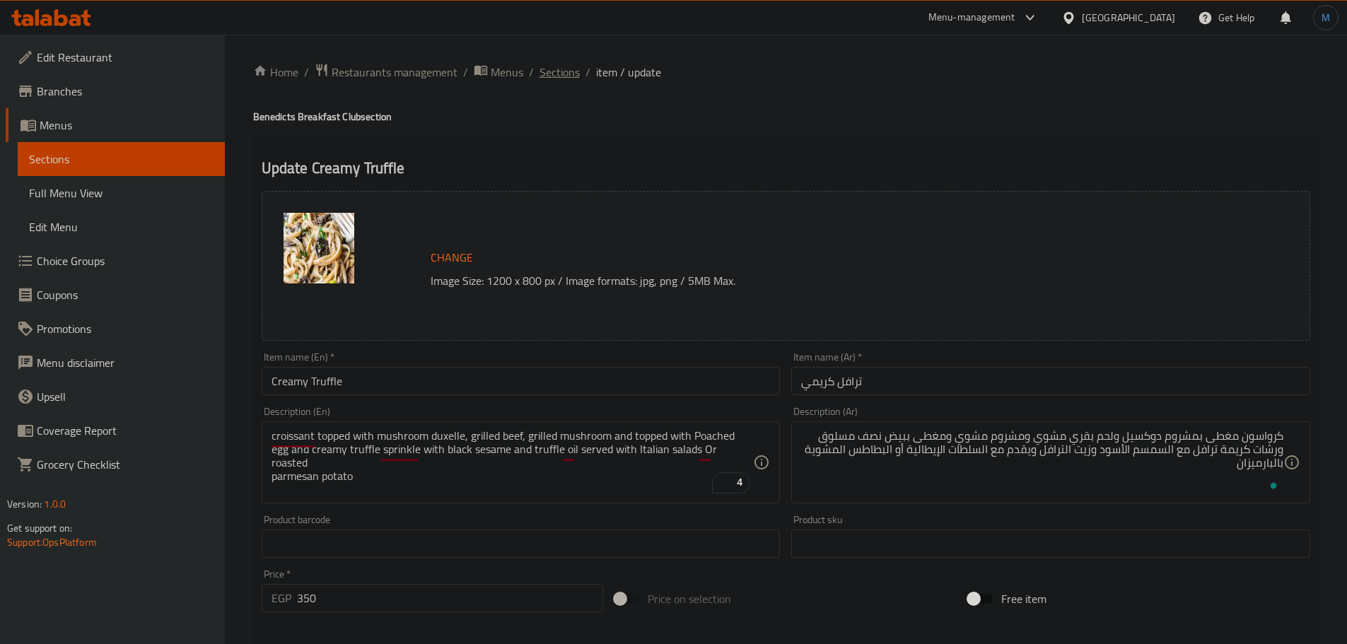
click at [553, 73] on span "Sections" at bounding box center [559, 72] width 40 height 17
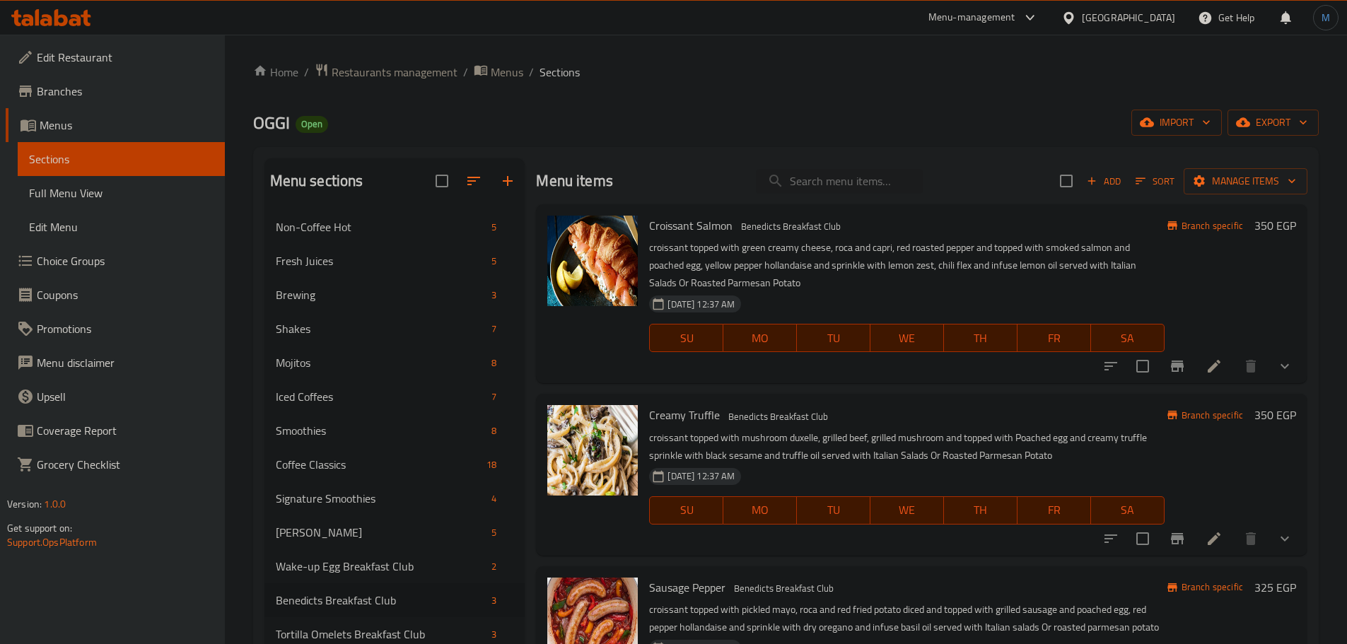
click at [920, 421] on h6 "Creamy Truffle Benedicts Breakfast Club" at bounding box center [906, 415] width 515 height 20
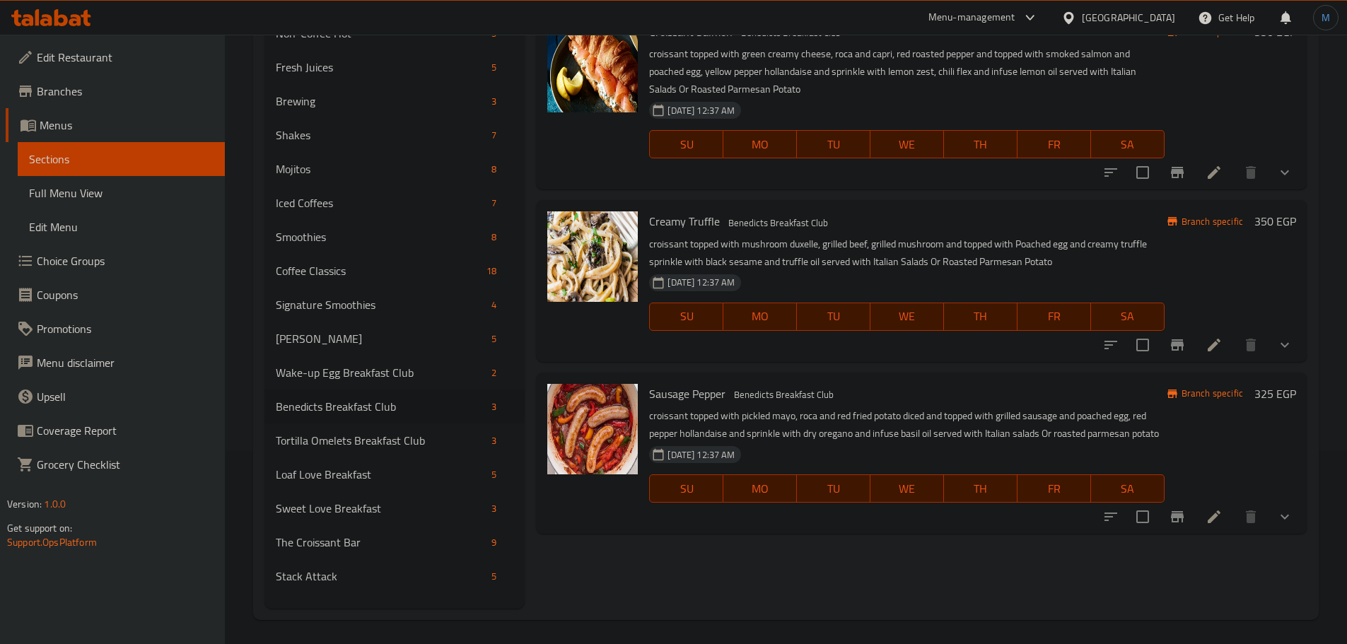
scroll to position [198, 0]
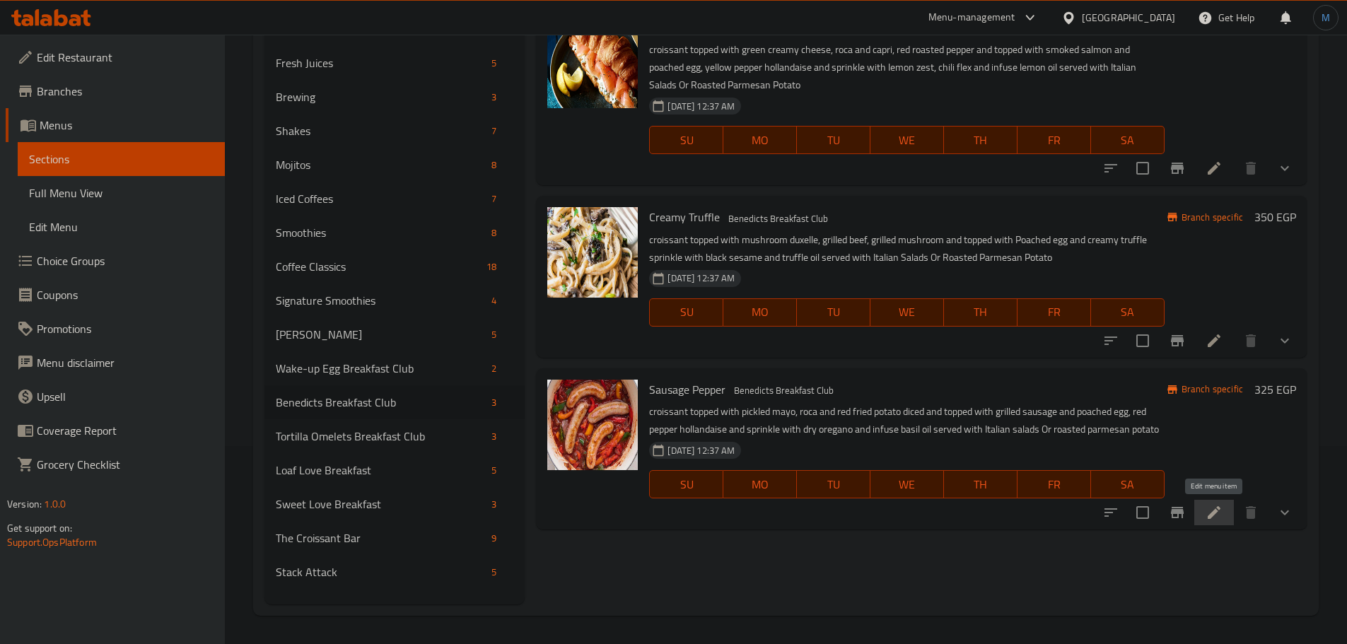
click at [1222, 510] on icon at bounding box center [1213, 512] width 17 height 17
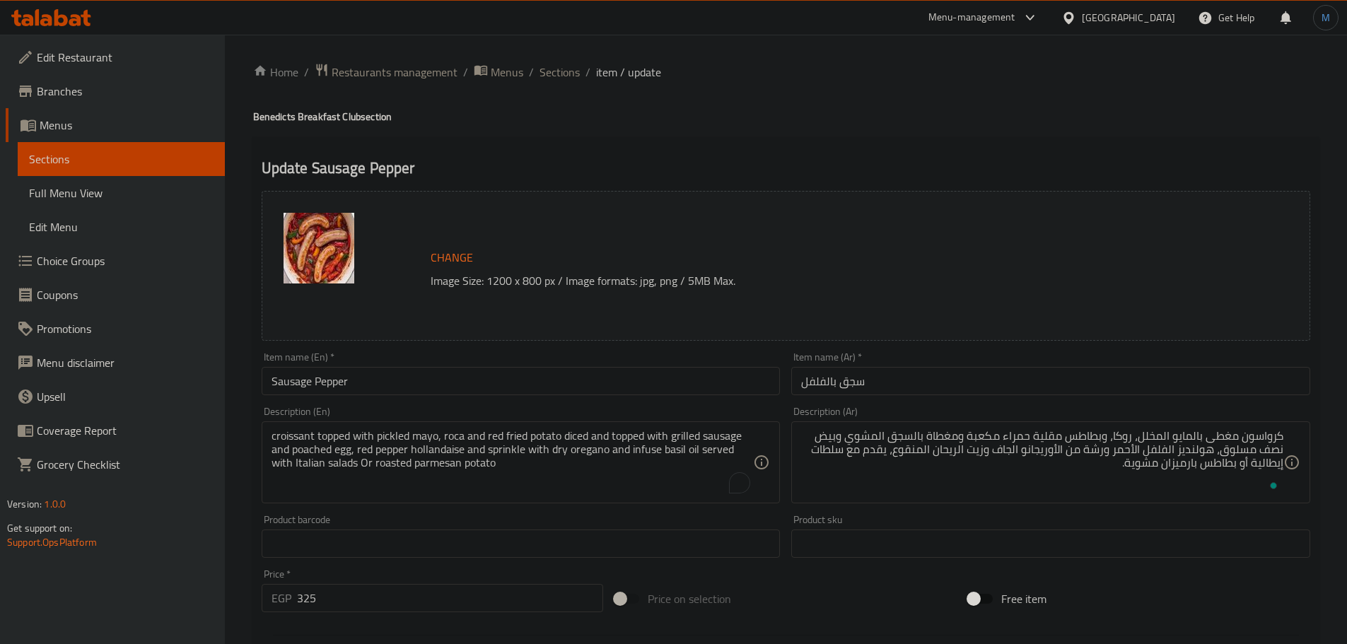
click at [621, 479] on textarea "croissant topped with pickled mayo, roca and red fried potato diced and topped …" at bounding box center [512, 462] width 482 height 67
paste textarea "fried potato diced and topped with grilled sausage and poached egg, red pepper …"
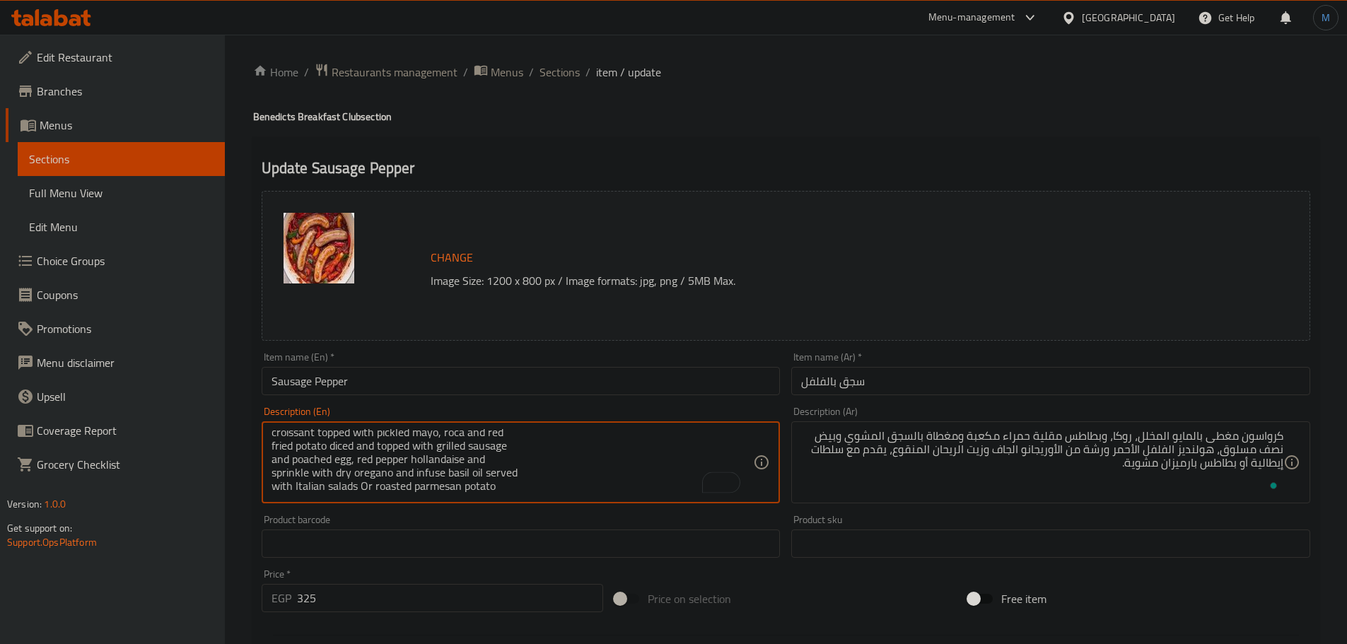
scroll to position [4, 0]
click at [592, 438] on textarea "croissant topped with pickled mayo, roca and red fried potato diced and topped …" at bounding box center [512, 462] width 482 height 67
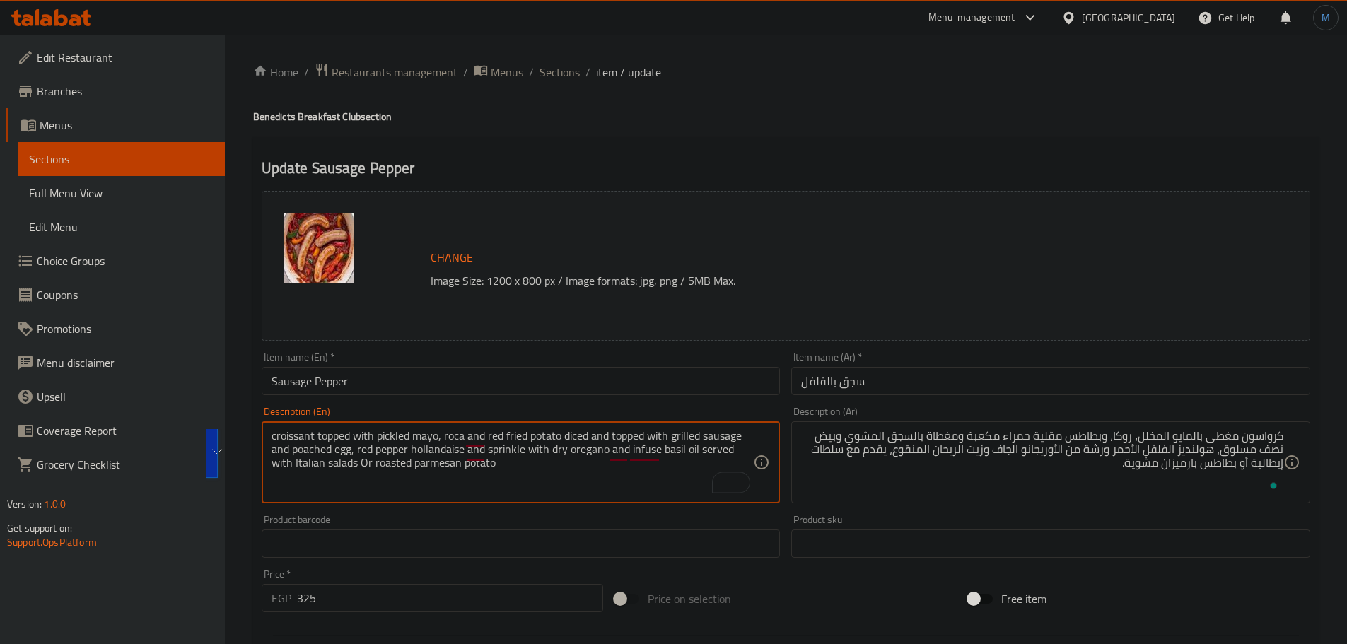
type textarea "croissant topped with pickled mayo, roca and red fried potato diced and topped …"
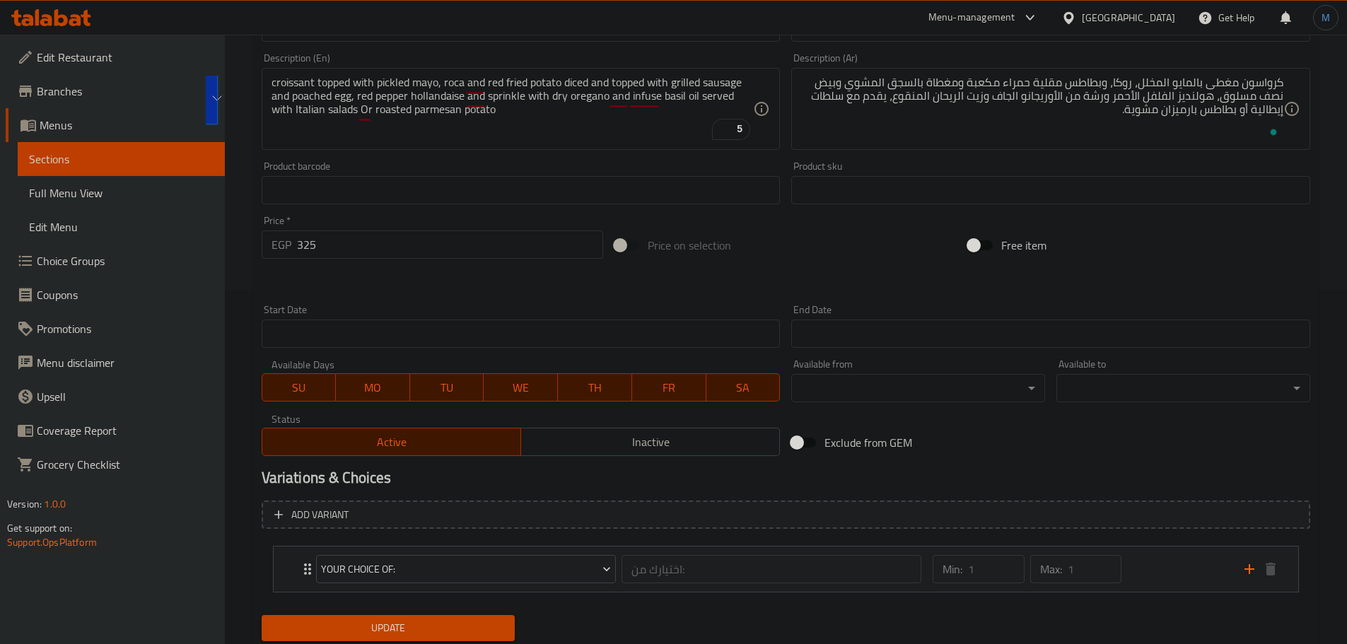
scroll to position [399, 0]
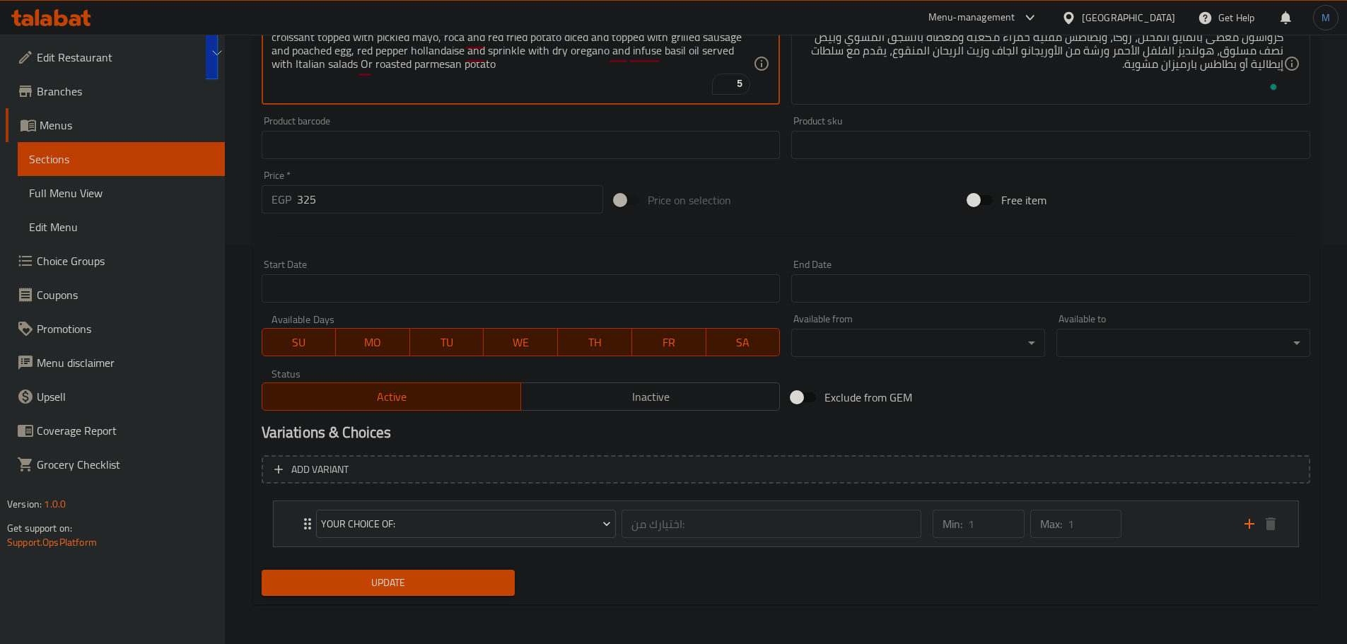
click at [1145, 525] on div "Min: 1 ​ Max: 1 ​" at bounding box center [1079, 523] width 311 height 45
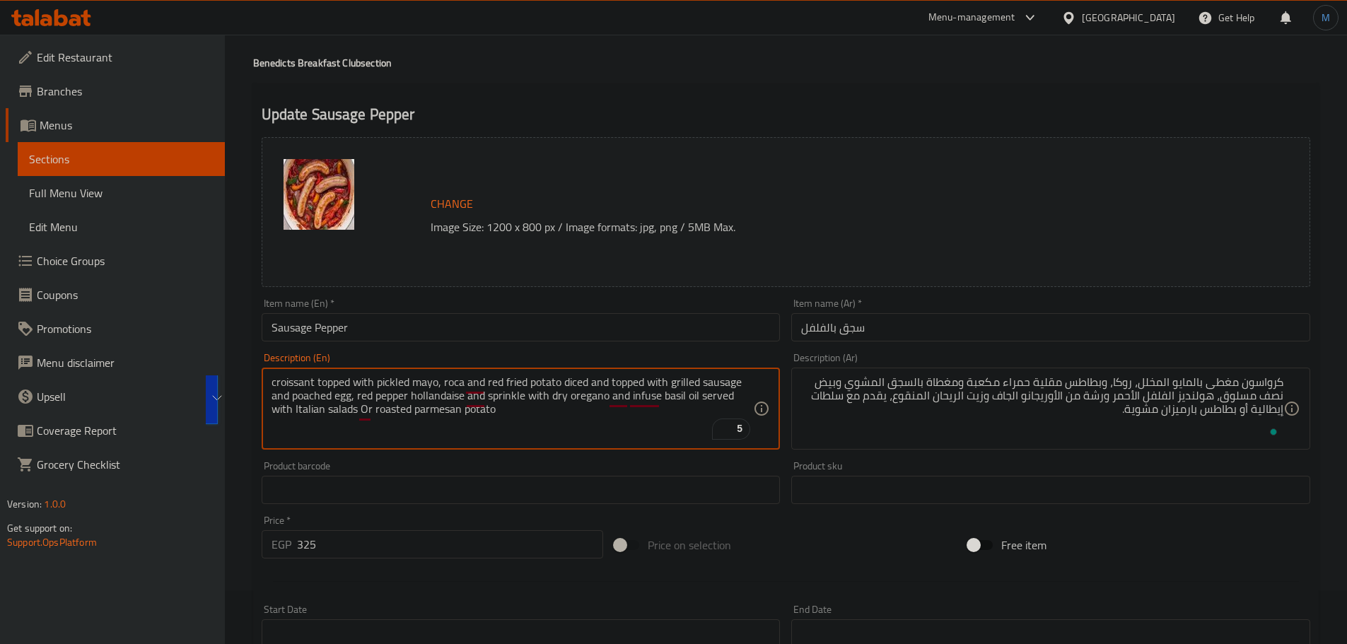
scroll to position [29, 0]
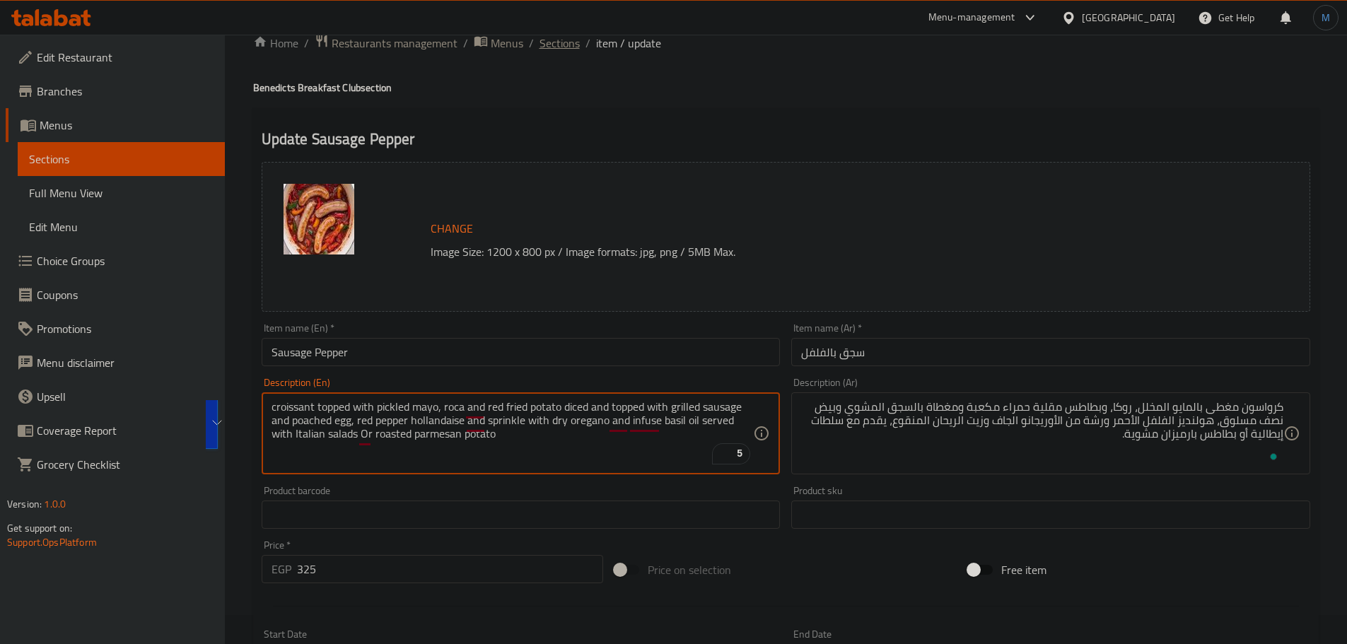
click at [567, 49] on span "Sections" at bounding box center [559, 43] width 40 height 17
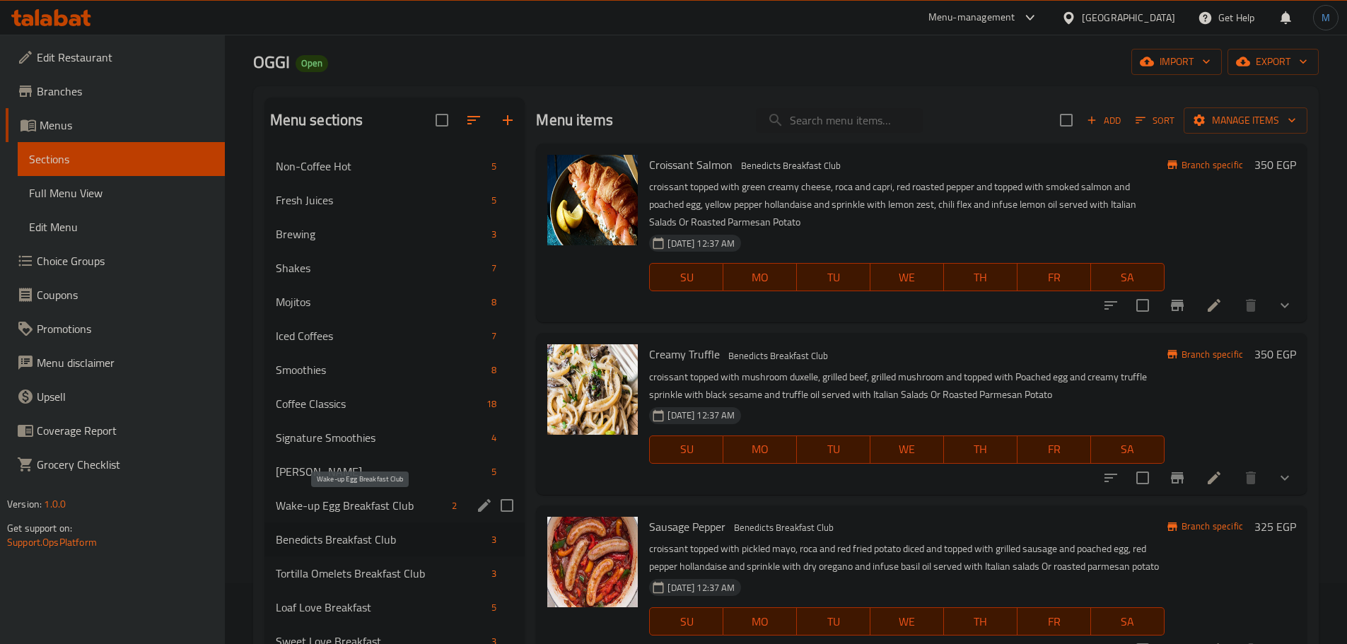
scroll to position [141, 0]
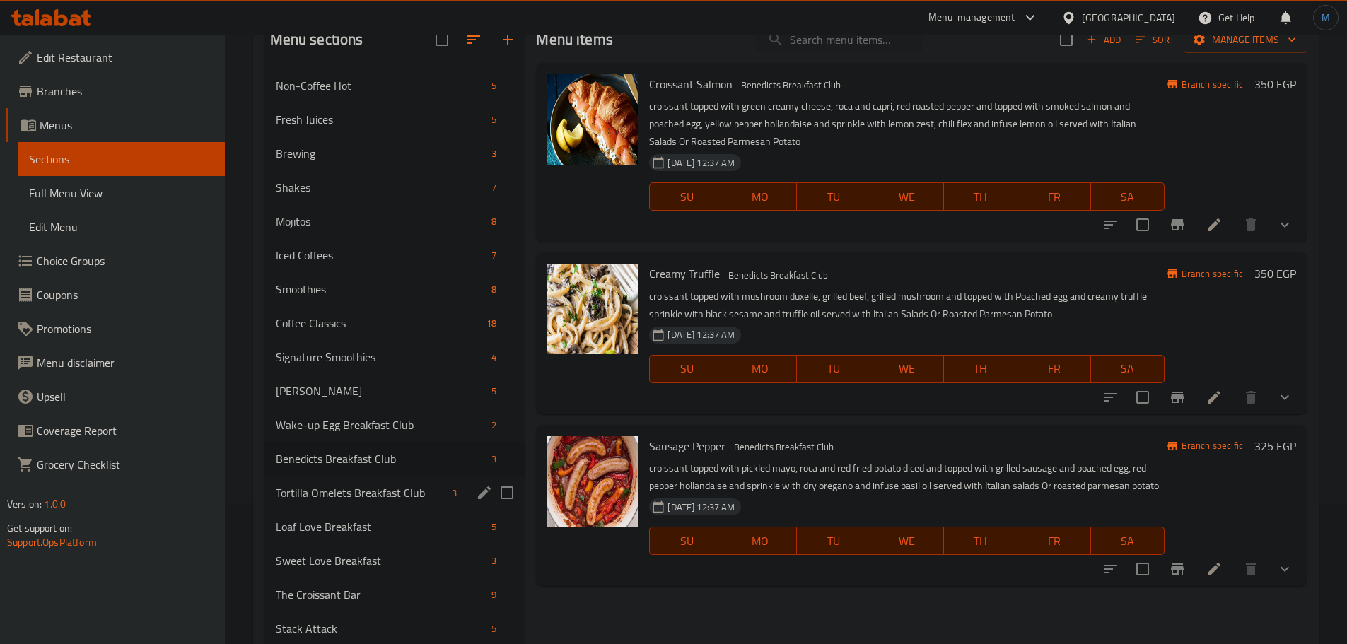
click at [402, 505] on div "Tortilla Omelets Breakfast Club 3" at bounding box center [394, 493] width 261 height 34
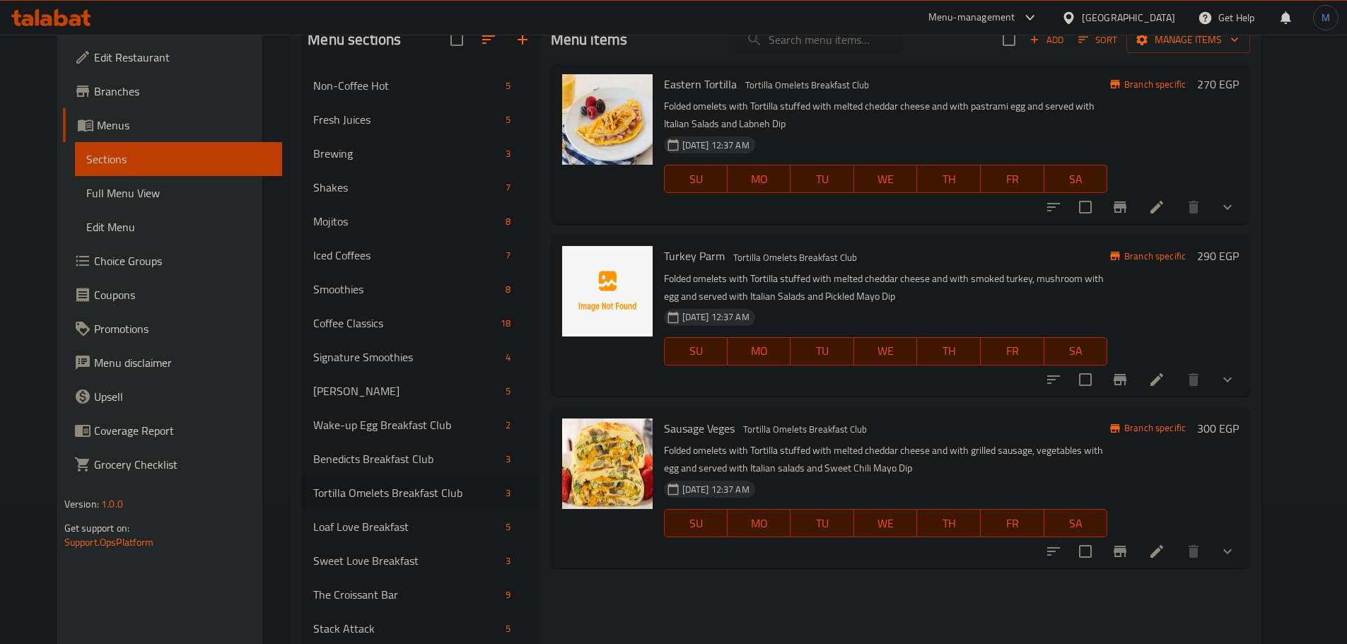
click at [950, 392] on div "Turkey Parm Tortilla Omelets Breakfast Club Folded omelets with Tortilla stuffe…" at bounding box center [901, 315] width 700 height 161
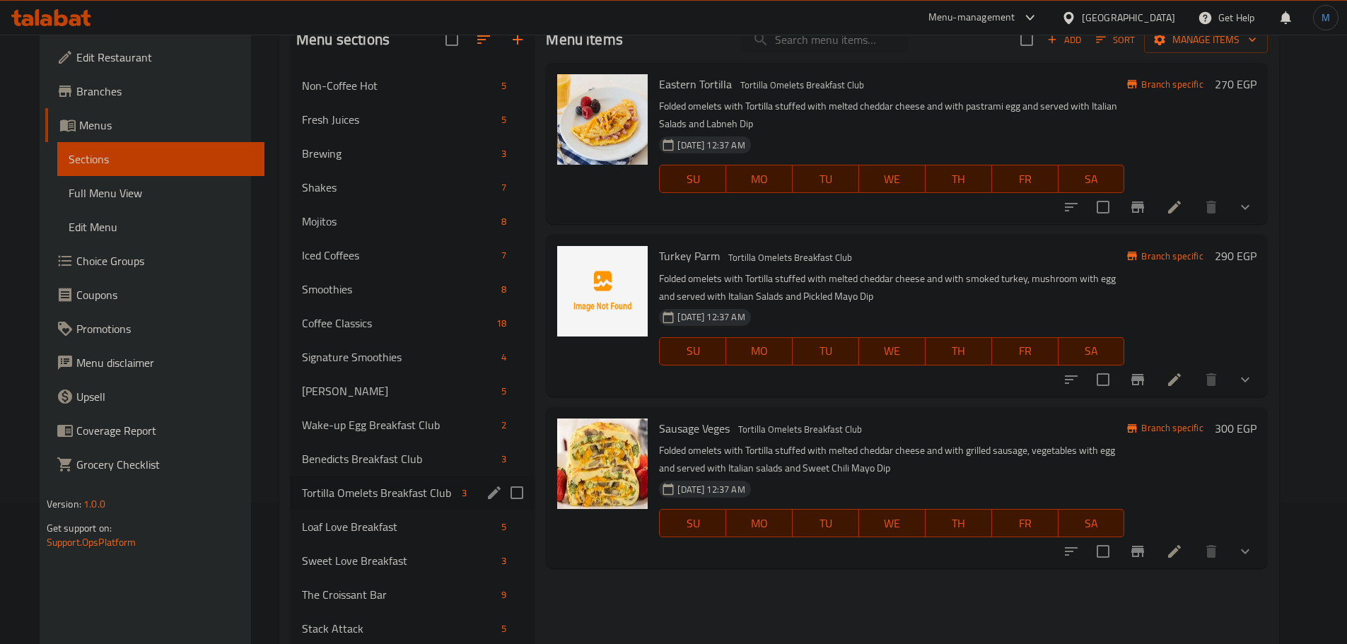
click at [418, 490] on span "Tortilla Omelets Breakfast Club" at bounding box center [379, 492] width 154 height 17
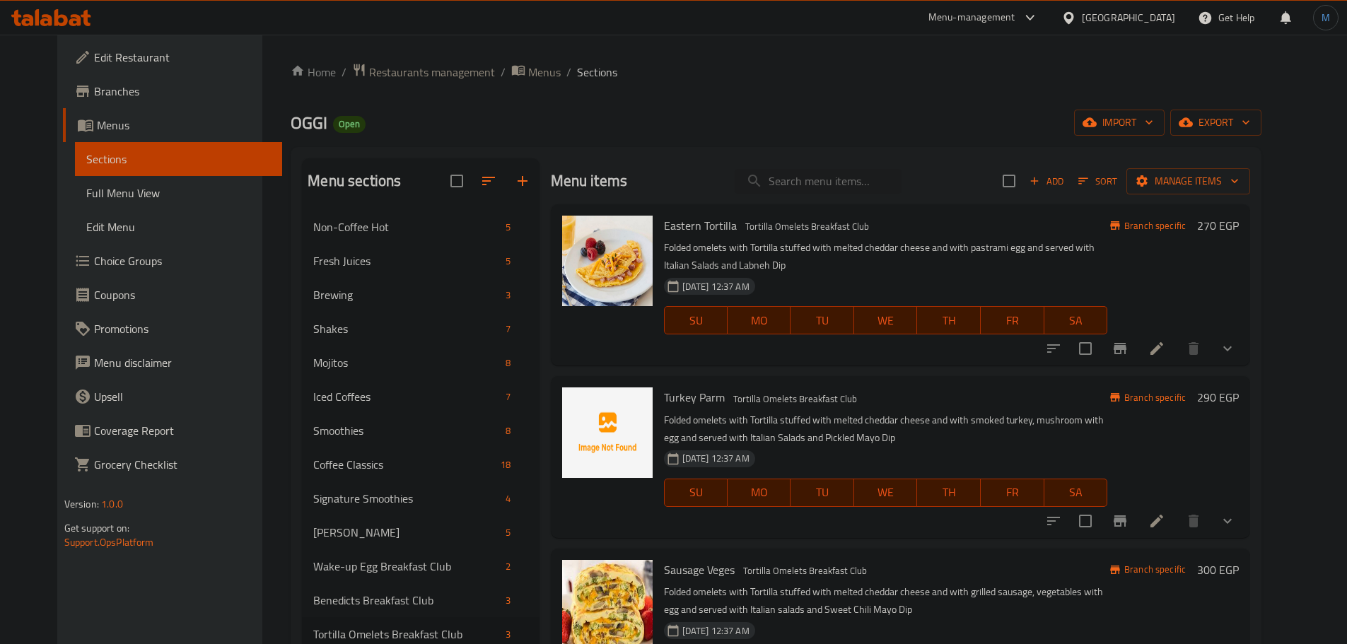
click at [1176, 347] on li at bounding box center [1157, 348] width 40 height 25
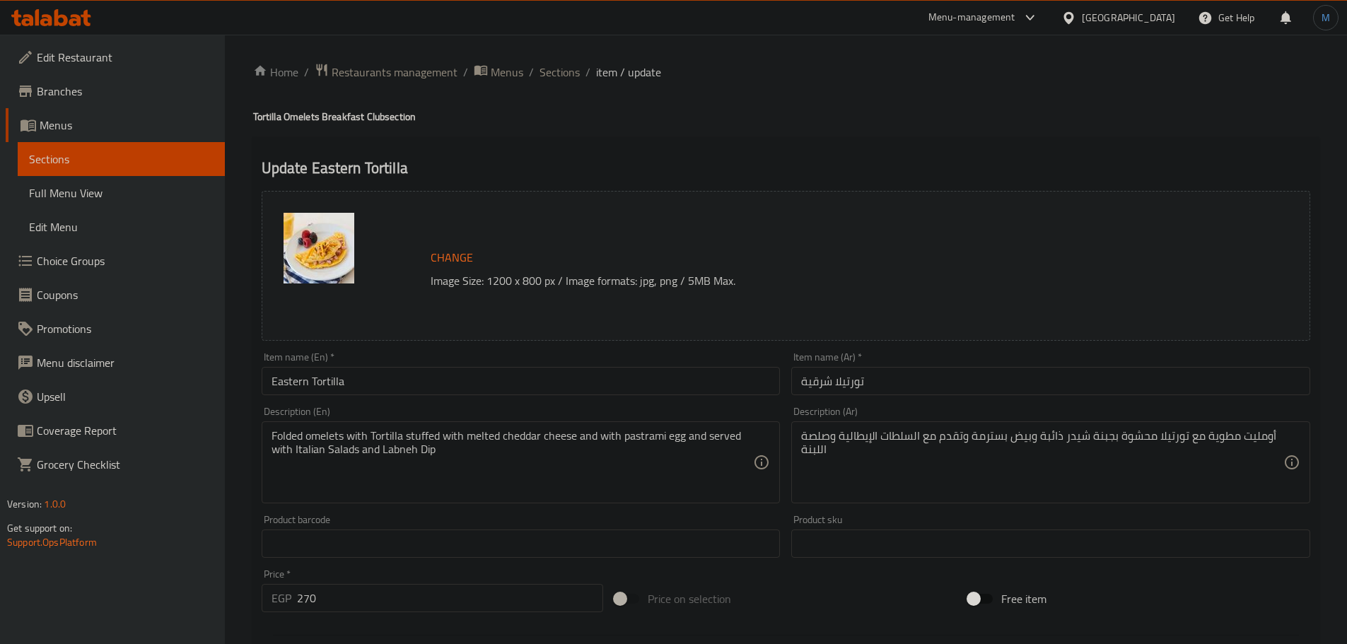
click at [548, 397] on div "Item name (En)   * Eastern Tortilla Item name (En) *" at bounding box center [521, 373] width 530 height 54
paste textarea "cheddar cheese and with pastrami egg and served with Italian salads and labneh d"
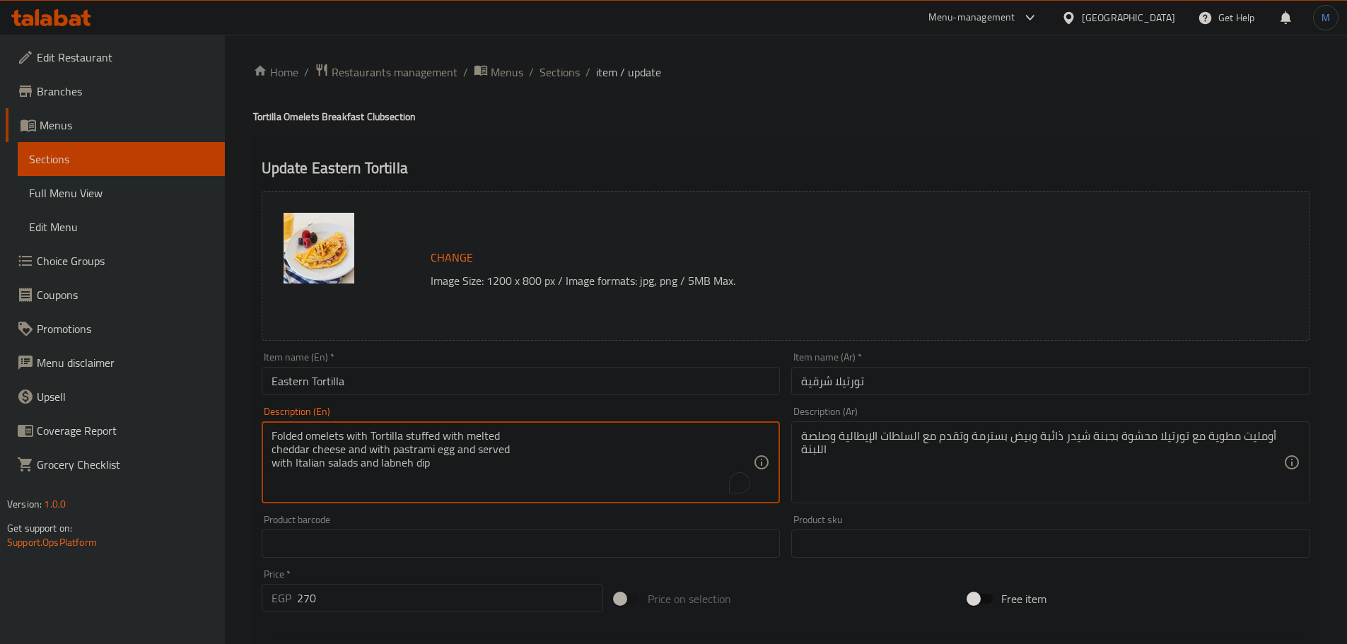
click at [602, 442] on textarea "Folded omelets with Tortilla stuffed with melted cheddar cheese and with pastra…" at bounding box center [512, 462] width 482 height 67
click at [606, 464] on textarea "Folded omelets with Tortilla stuffed with melted cheddar cheese and with pastra…" at bounding box center [512, 462] width 482 height 67
type textarea "Folded omelets with Tortilla stuffed with melted cheddar cheese and with pastra…"
click at [558, 471] on textarea "Folded omelets with Tortilla stuffed with melted cheddar cheese and with pastra…" at bounding box center [512, 462] width 482 height 67
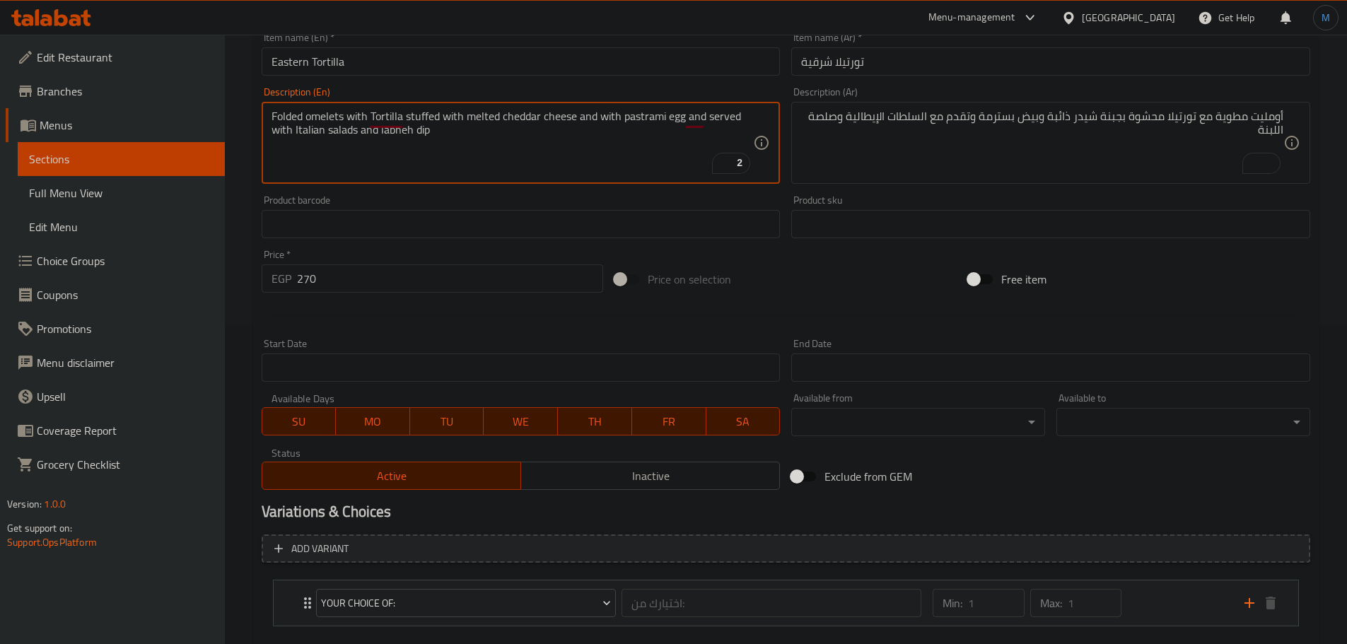
scroll to position [399, 0]
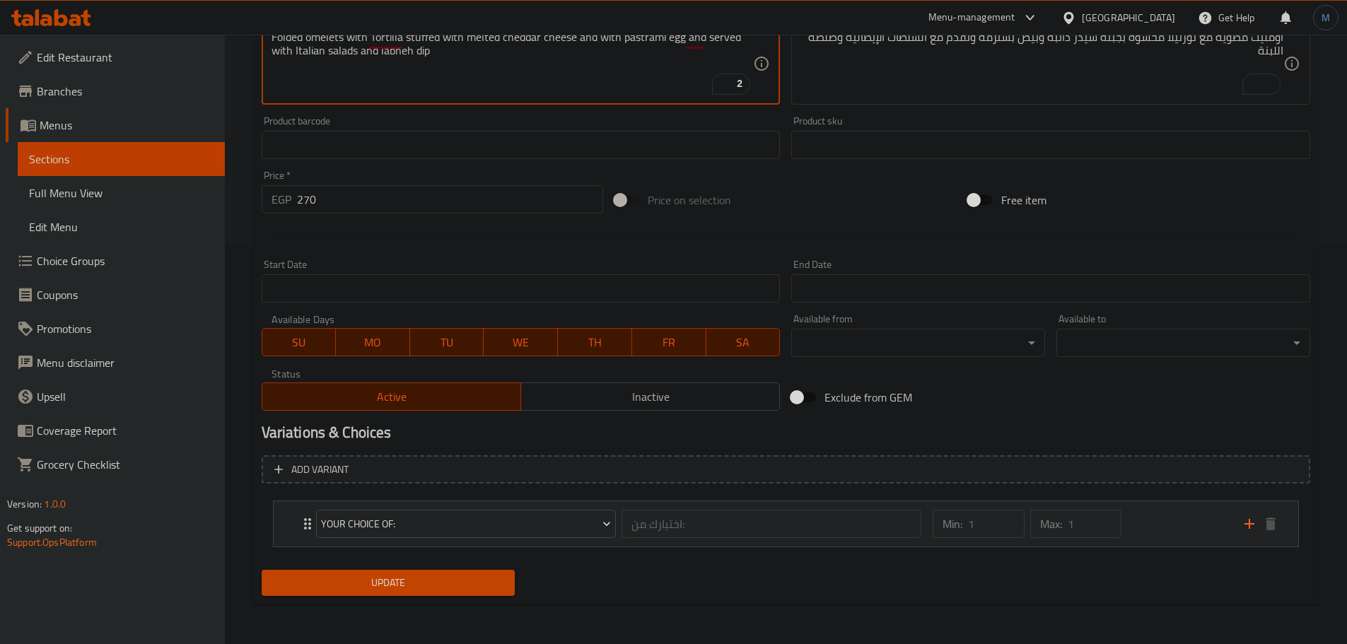
click at [1188, 532] on div "Min: 1 ​ Max: 1 ​" at bounding box center [1079, 523] width 311 height 45
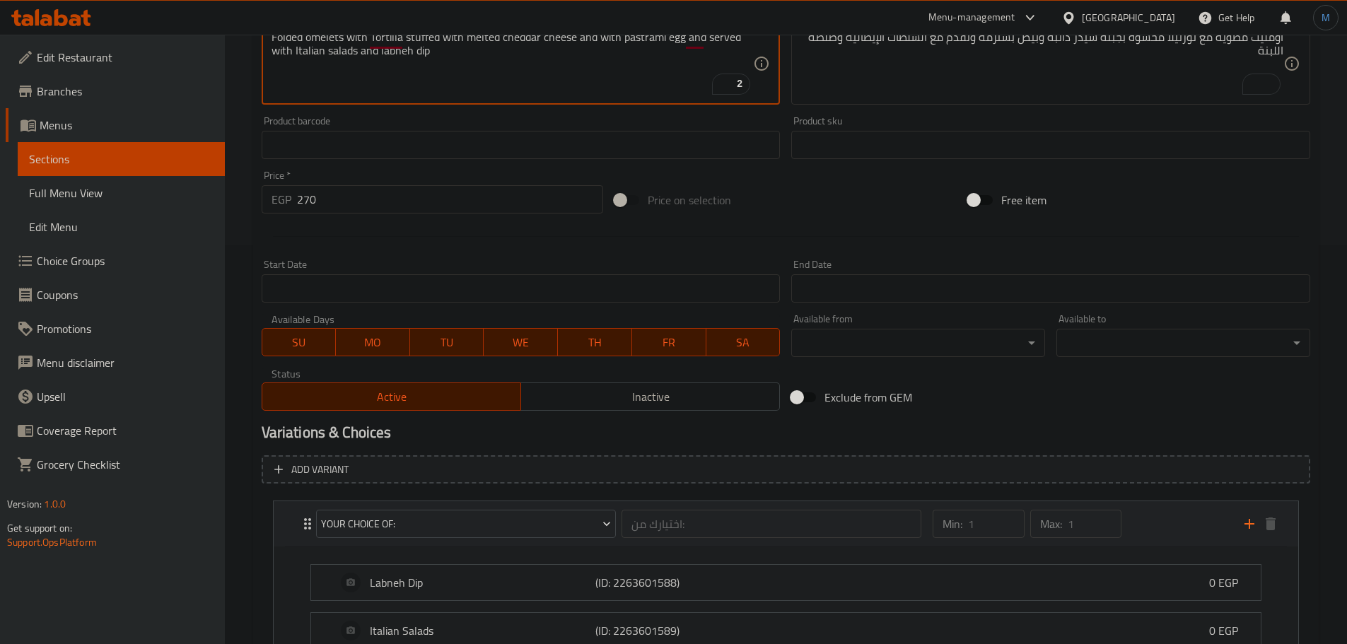
click at [1188, 532] on div "Min: 1 ​ Max: 1 ​" at bounding box center [1079, 523] width 311 height 45
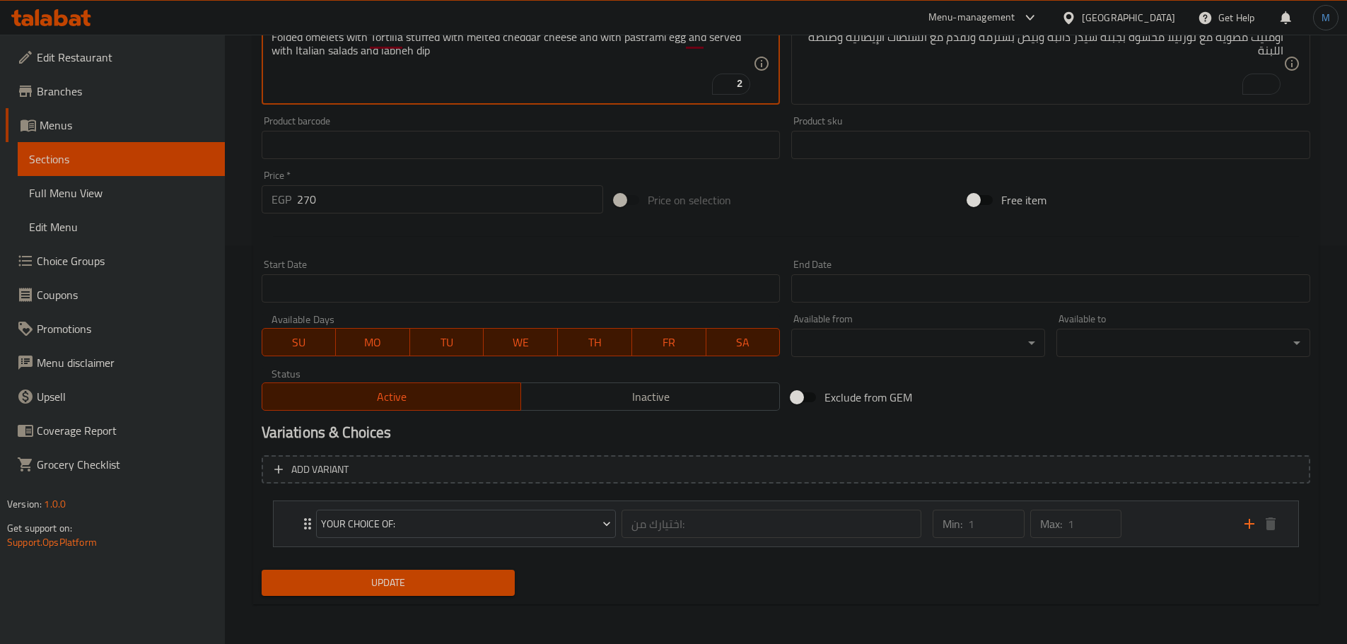
click at [1142, 530] on div "Min: 1 ​ Max: 1 ​" at bounding box center [1079, 523] width 311 height 45
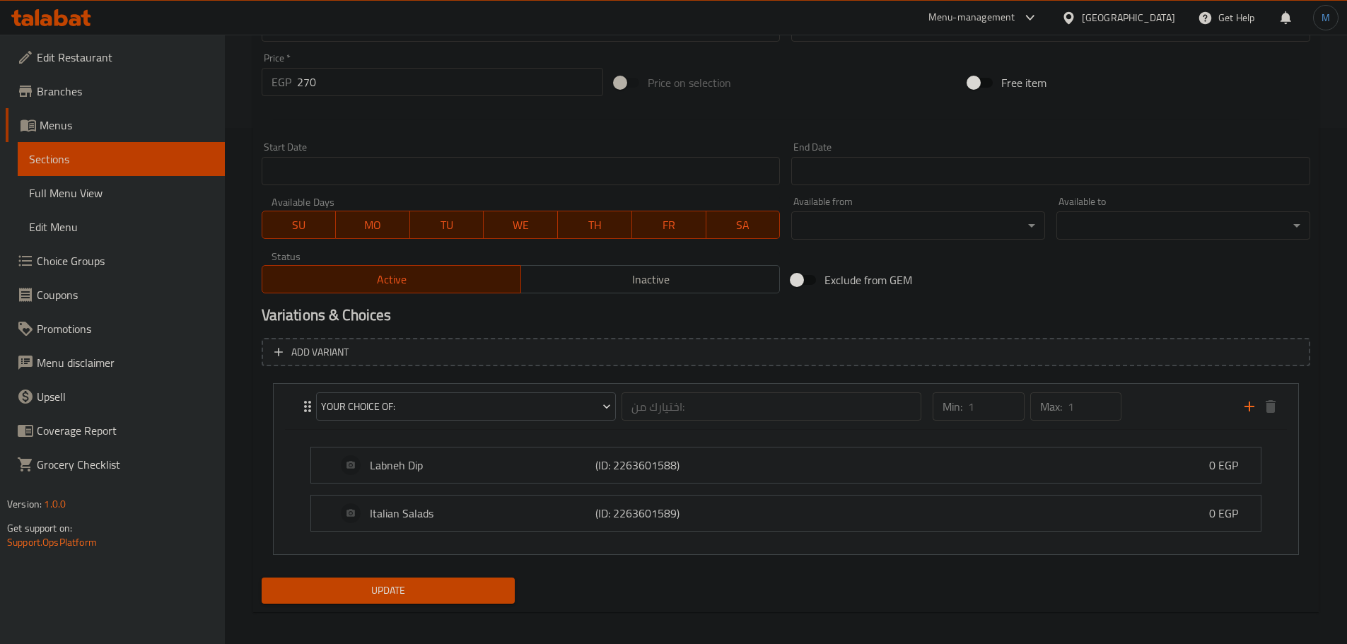
scroll to position [524, 0]
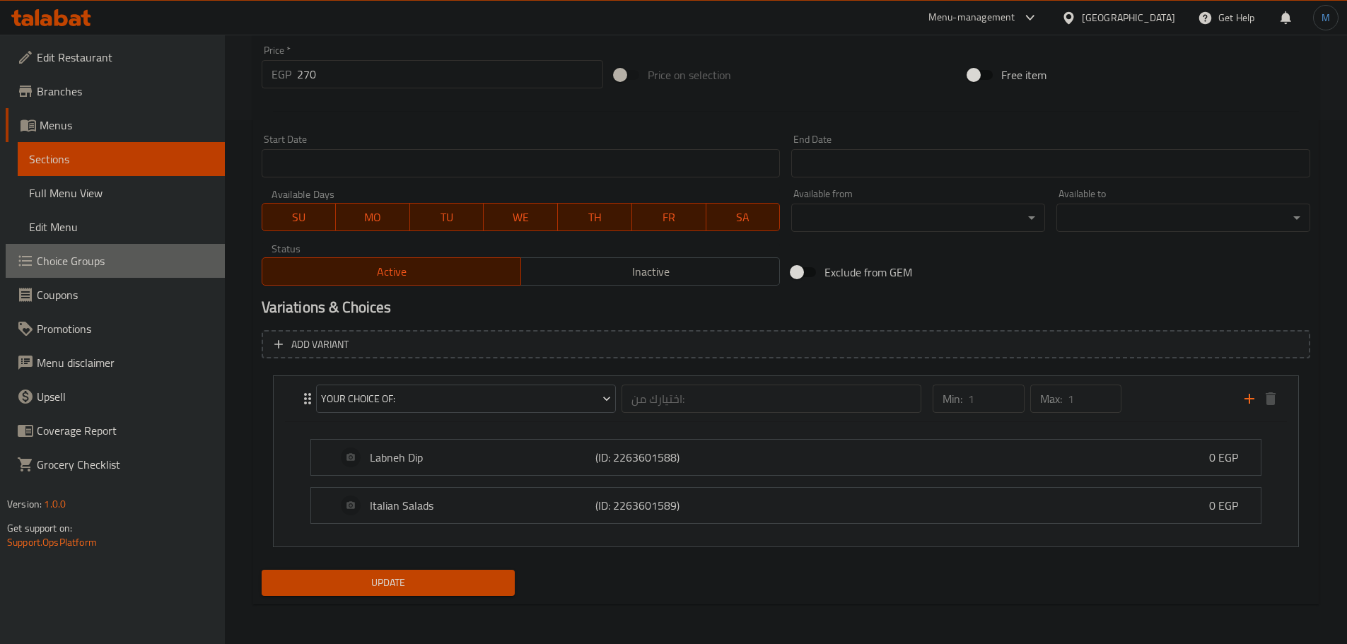
click at [100, 257] on span "Choice Groups" at bounding box center [125, 260] width 177 height 17
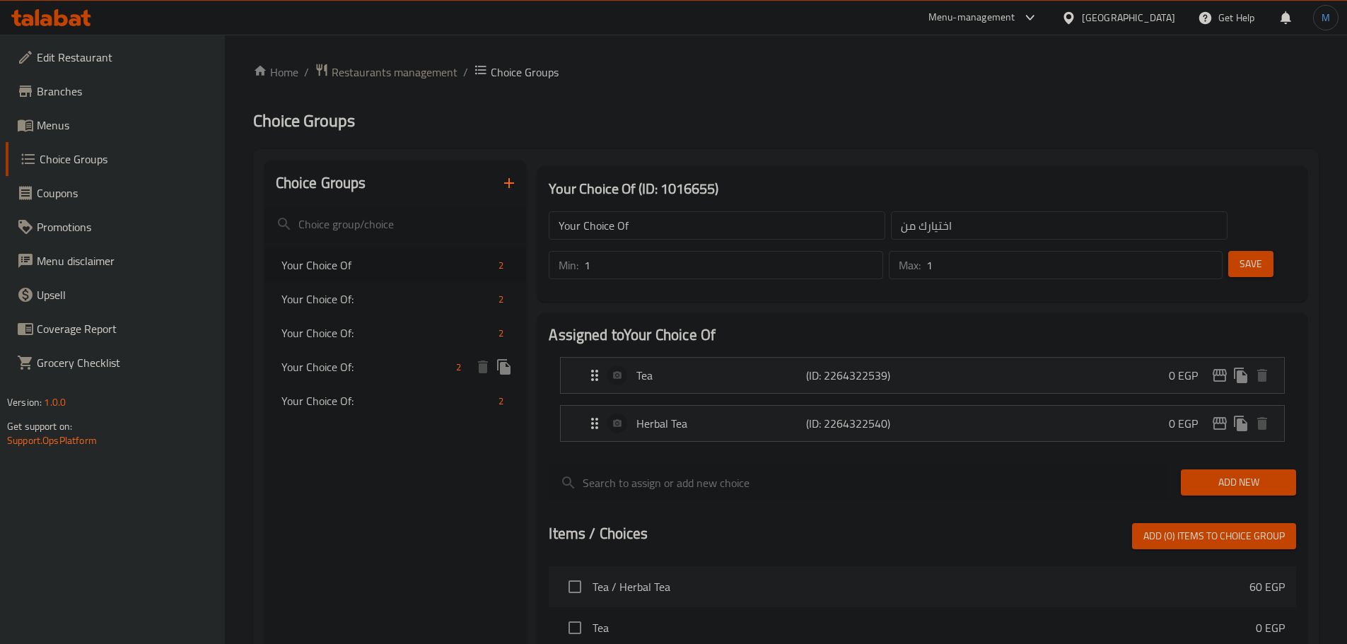
click at [397, 372] on span "Your Choice Of:" at bounding box center [366, 366] width 170 height 17
type input "Your Choice Of:"
type input "اختيارك من:"
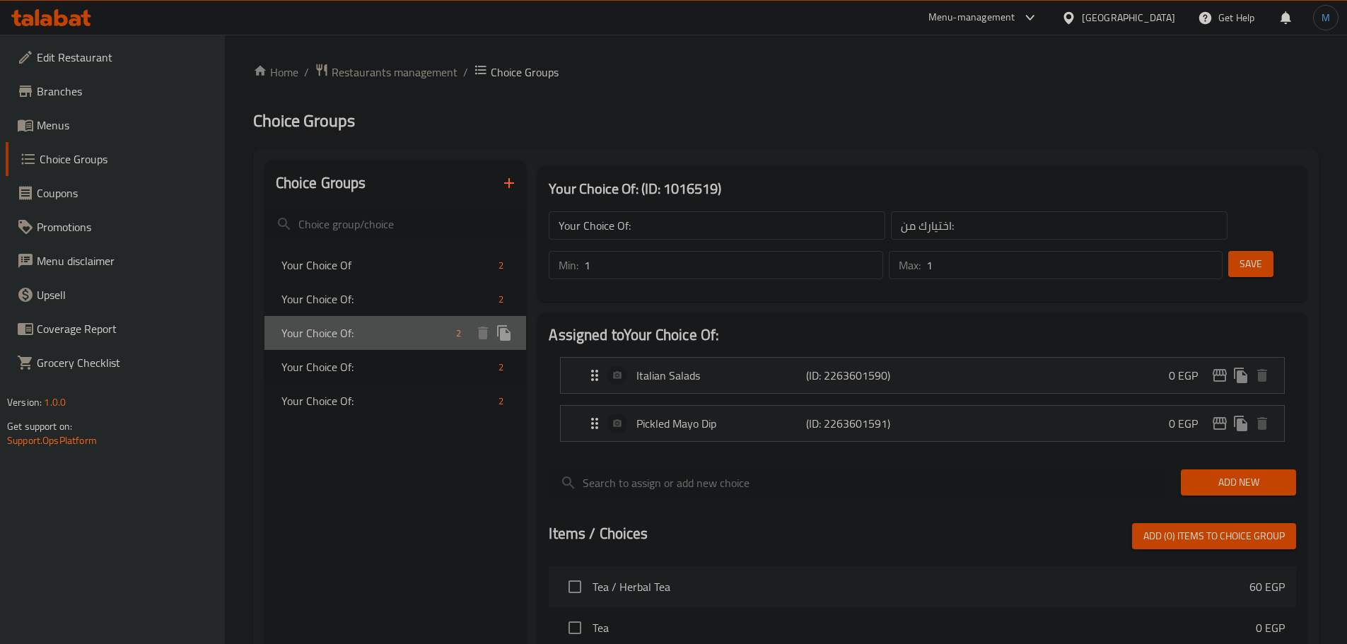
click at [376, 332] on span "Your Choice Of:" at bounding box center [366, 332] width 170 height 17
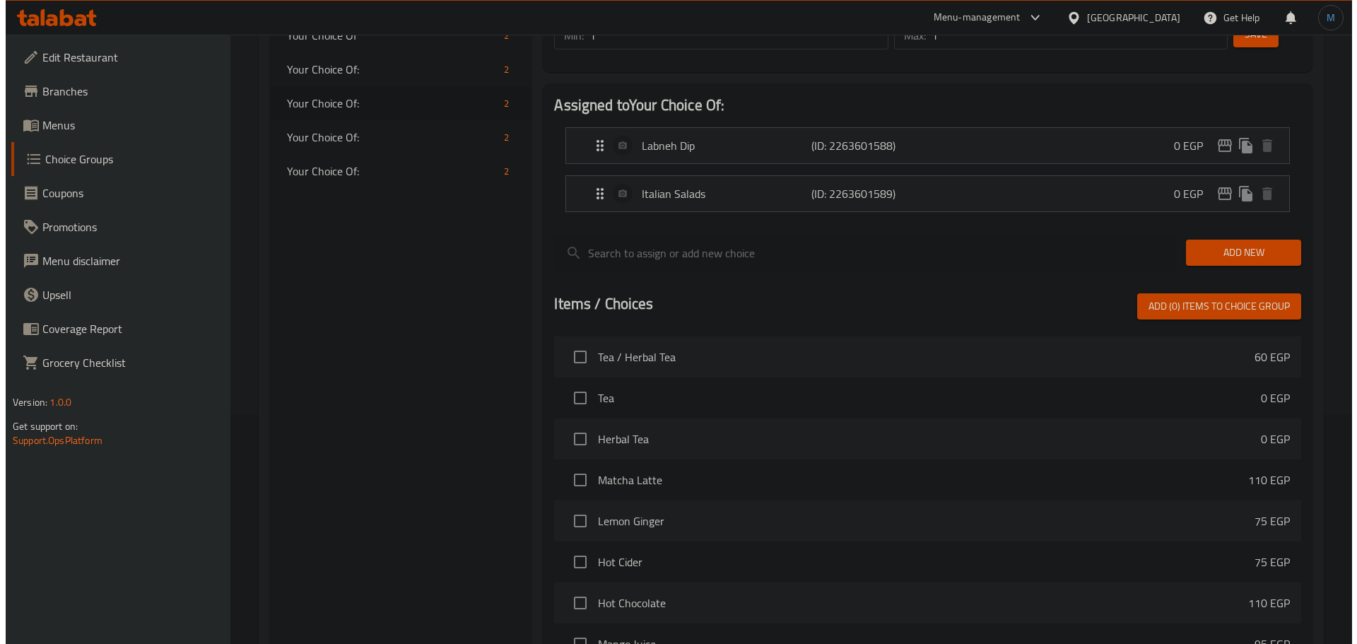
scroll to position [419, 0]
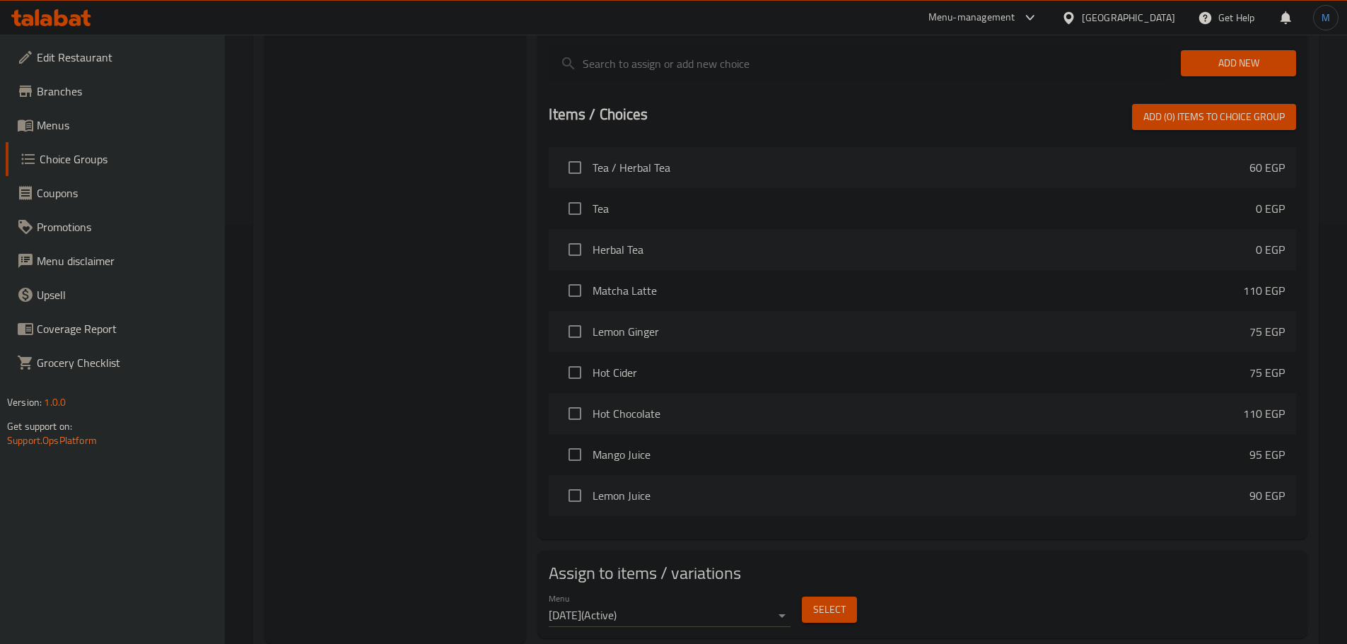
click at [844, 597] on button "Select" at bounding box center [829, 610] width 55 height 26
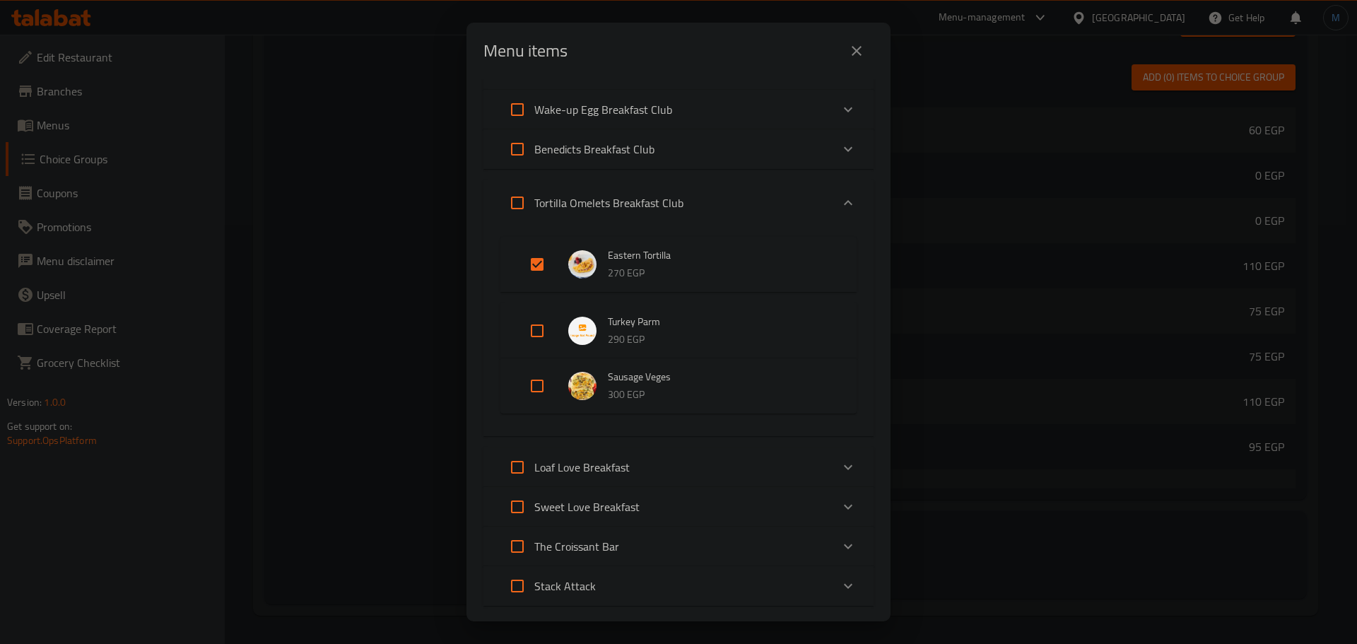
scroll to position [513, 0]
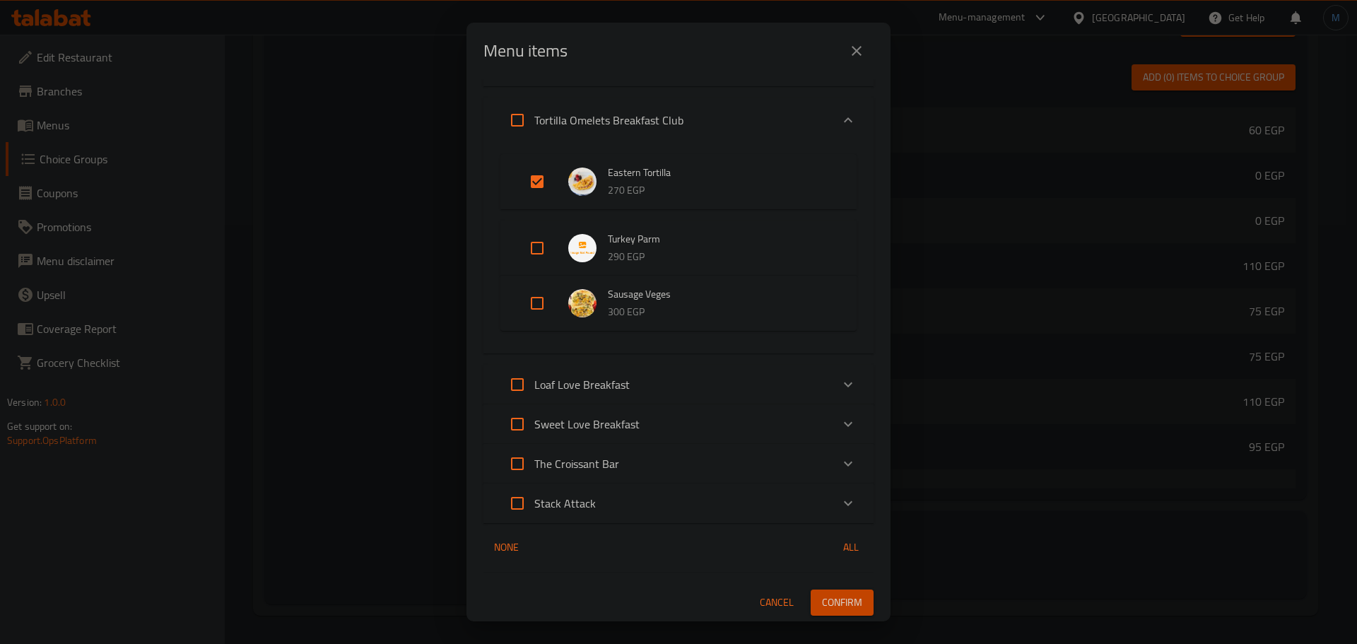
click at [535, 172] on input "Expand" at bounding box center [537, 182] width 34 height 34
checkbox input "false"
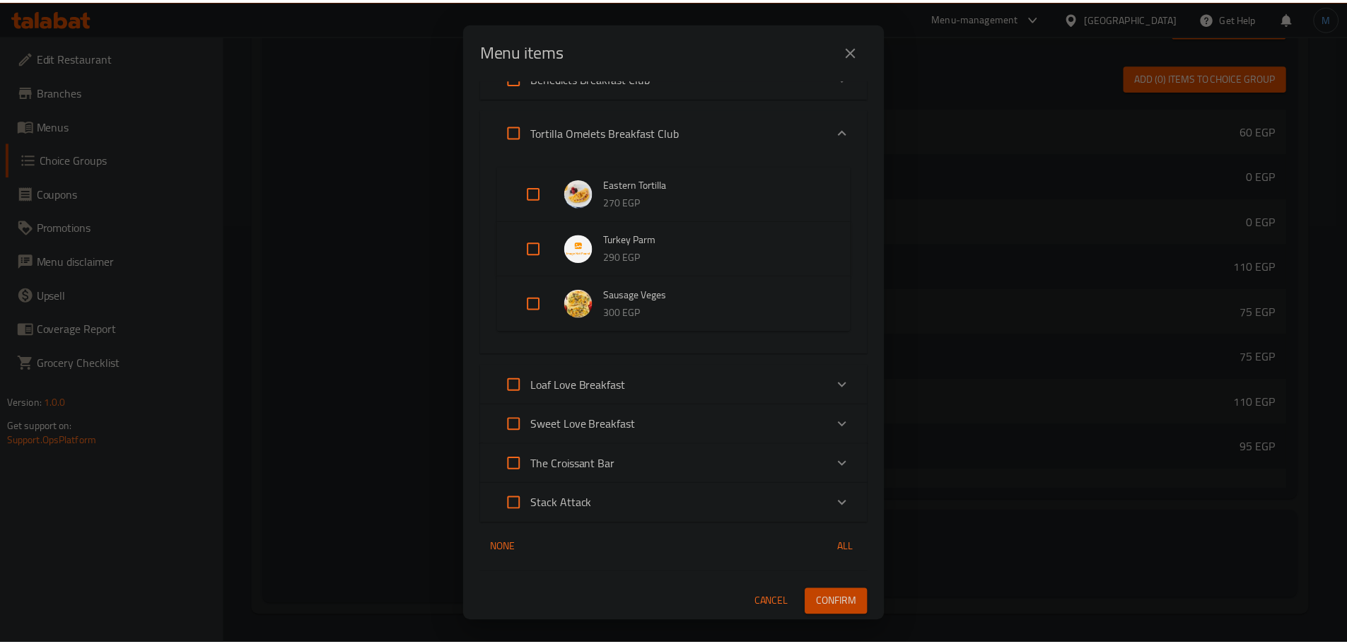
scroll to position [501, 0]
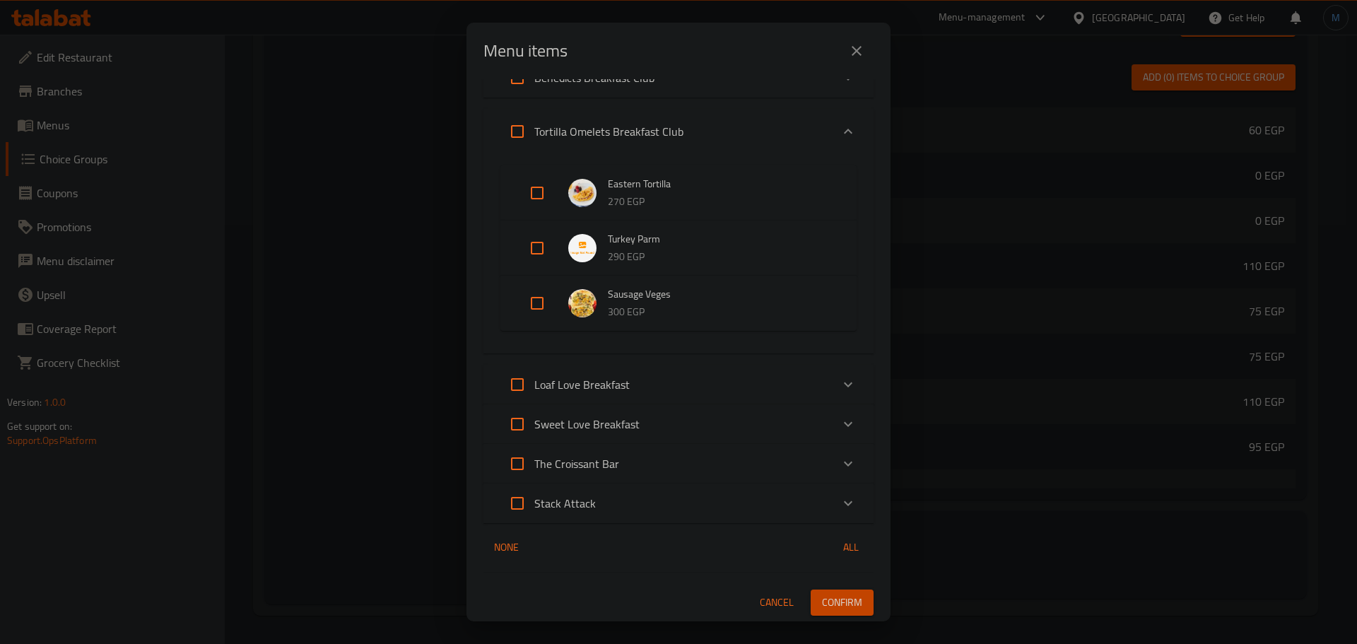
click at [824, 596] on span "Confirm" at bounding box center [842, 603] width 40 height 18
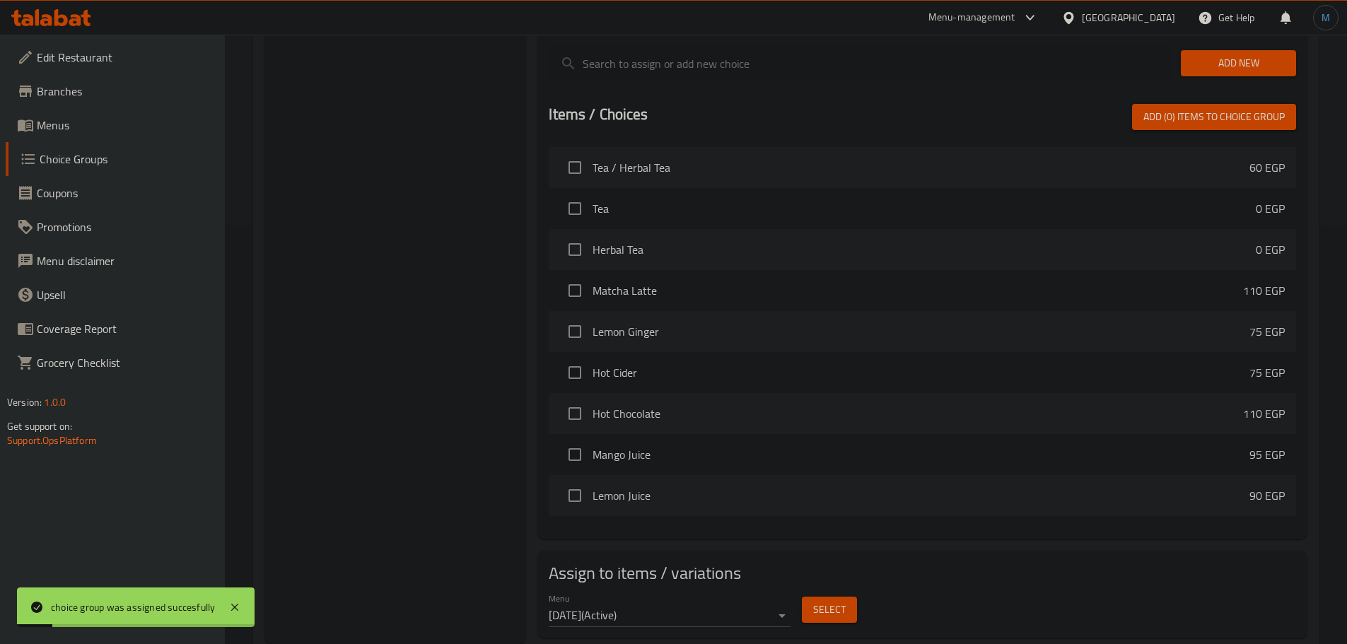
click at [102, 131] on span "Menus" at bounding box center [125, 125] width 177 height 17
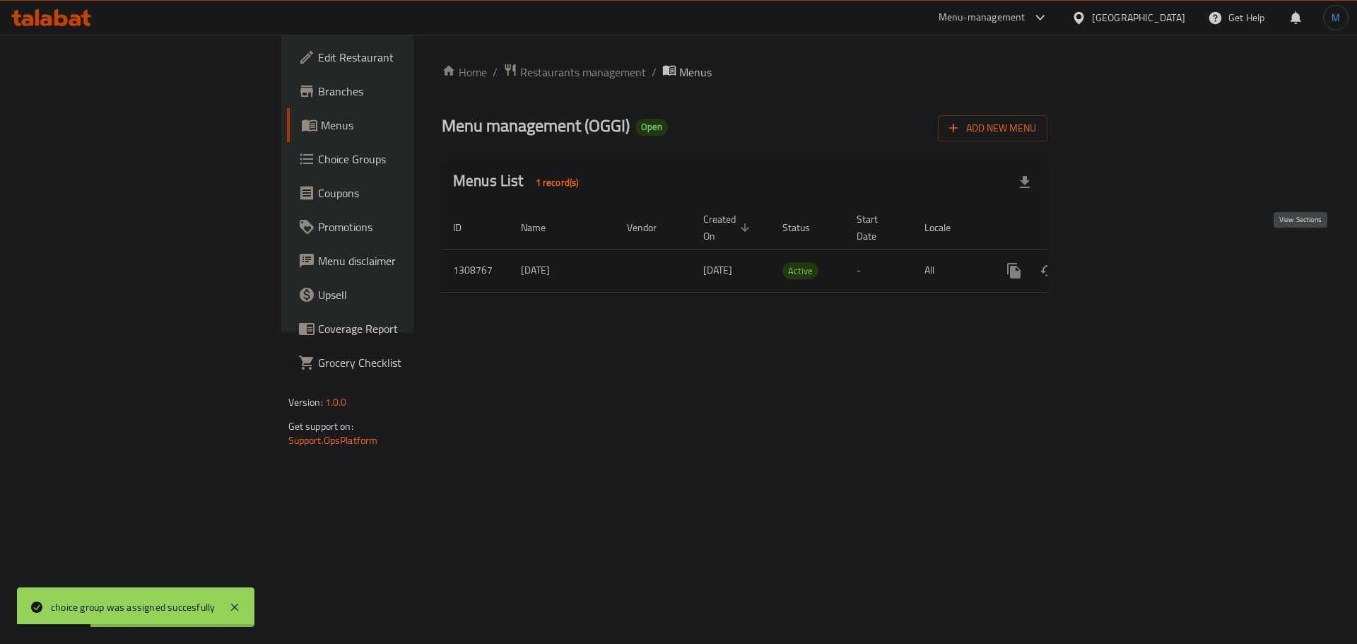
click at [1125, 262] on icon "enhanced table" at bounding box center [1116, 270] width 17 height 17
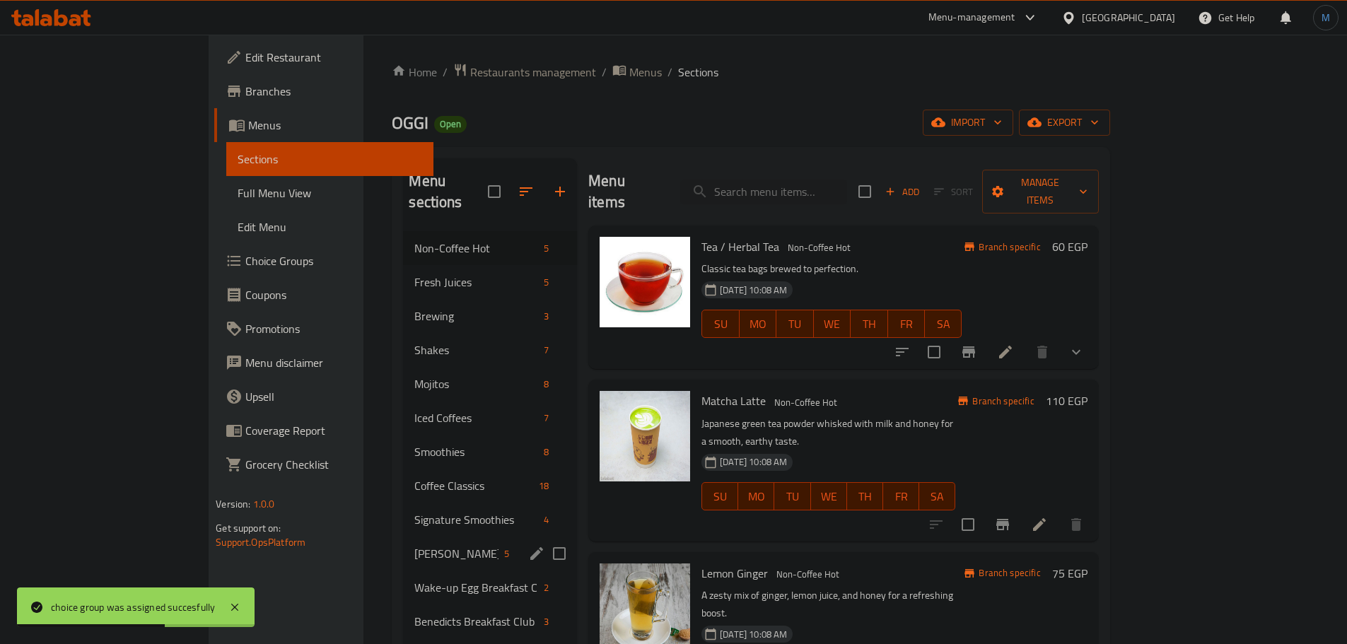
scroll to position [198, 0]
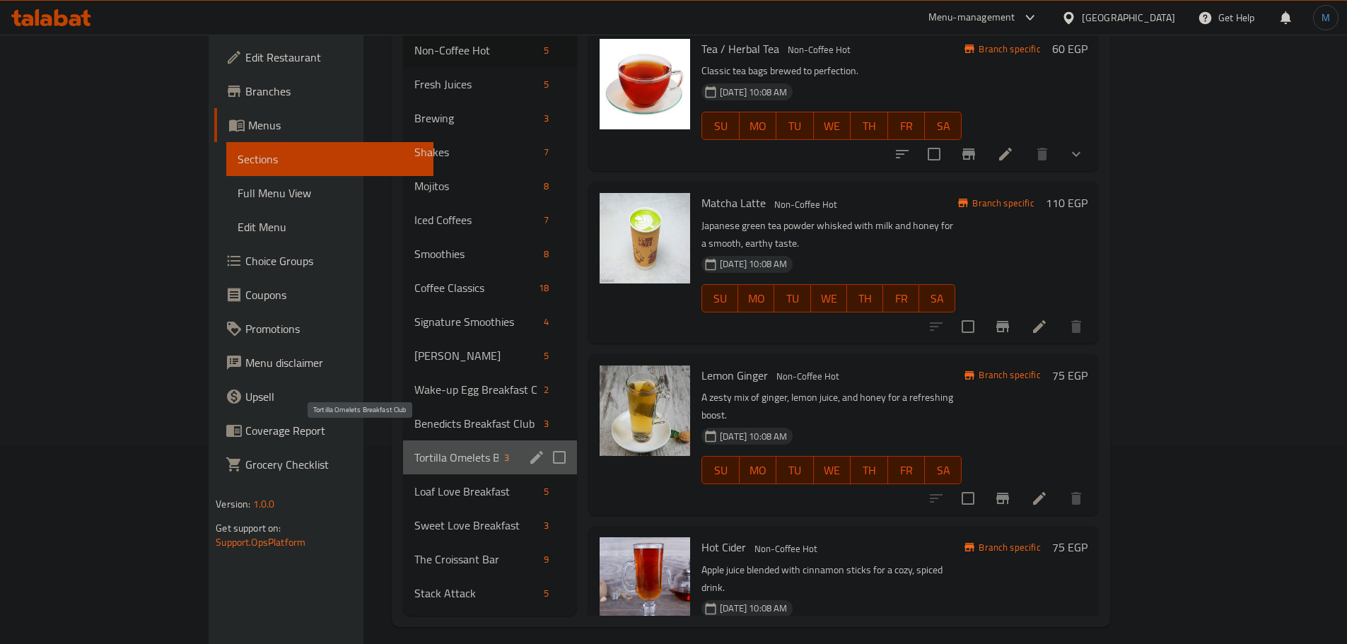
click at [414, 449] on span "Tortilla Omelets Breakfast Club" at bounding box center [456, 457] width 84 height 17
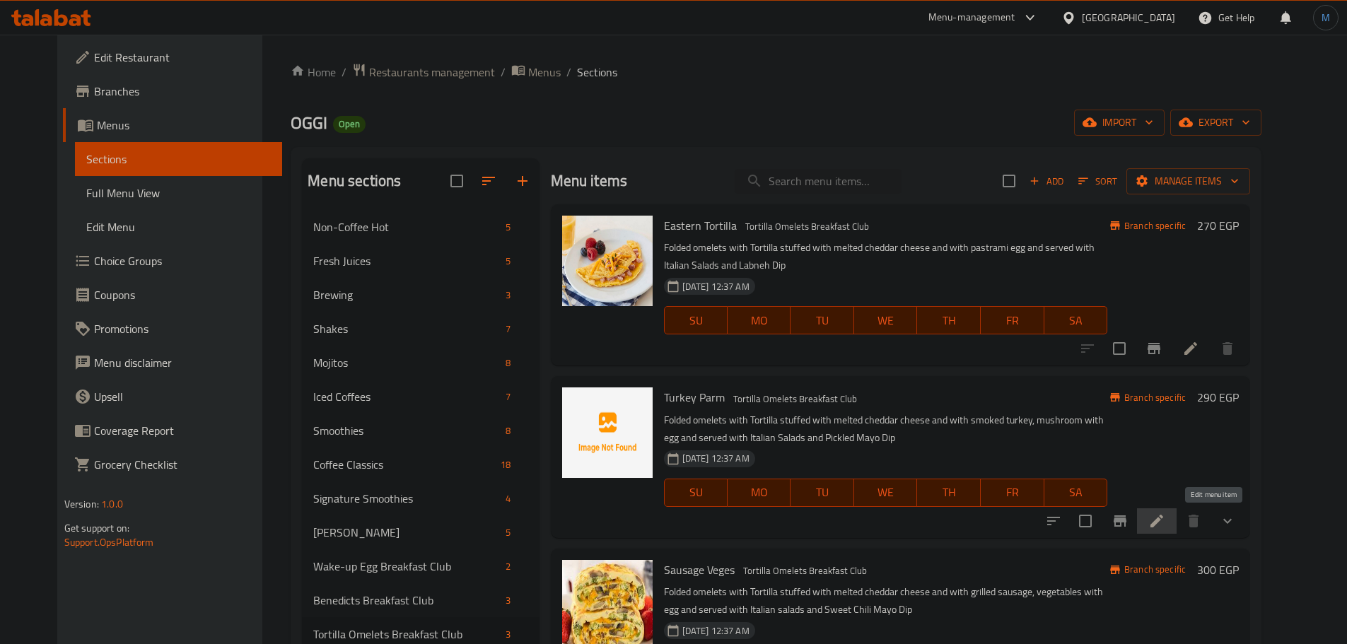
click at [1165, 525] on icon at bounding box center [1156, 521] width 17 height 17
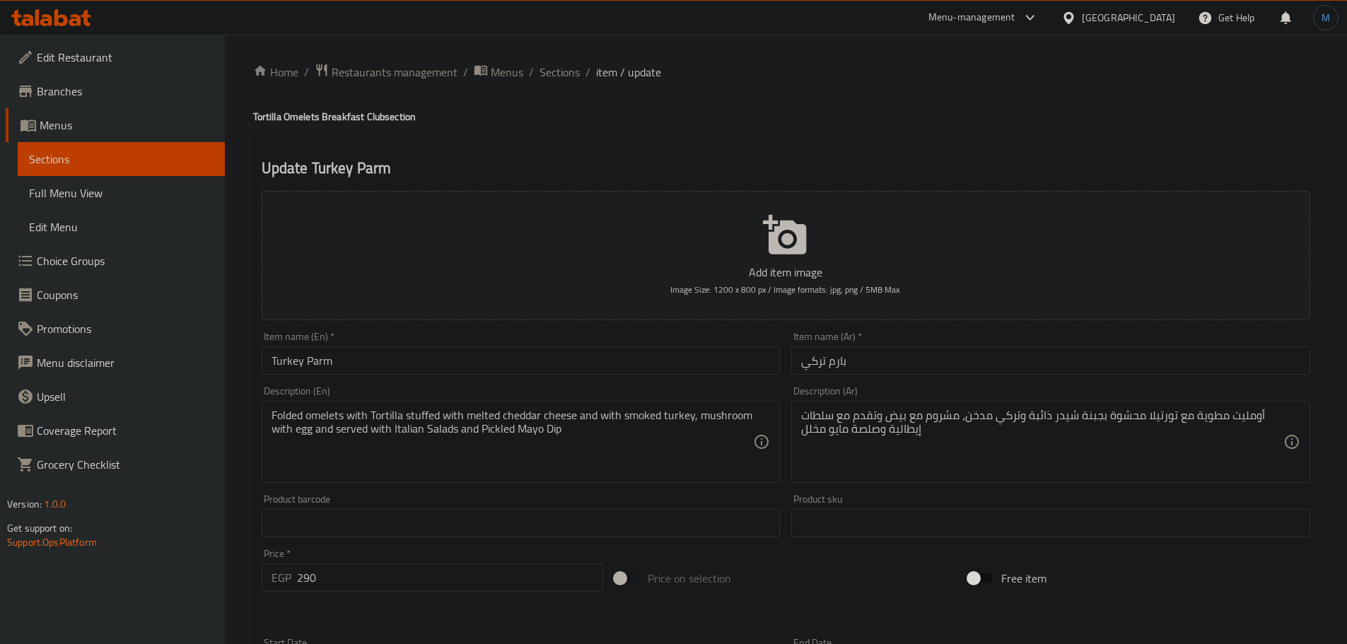
paste textarea "cheddar cheese and with smoked turkey, mushroom with egg and served with Italia…"
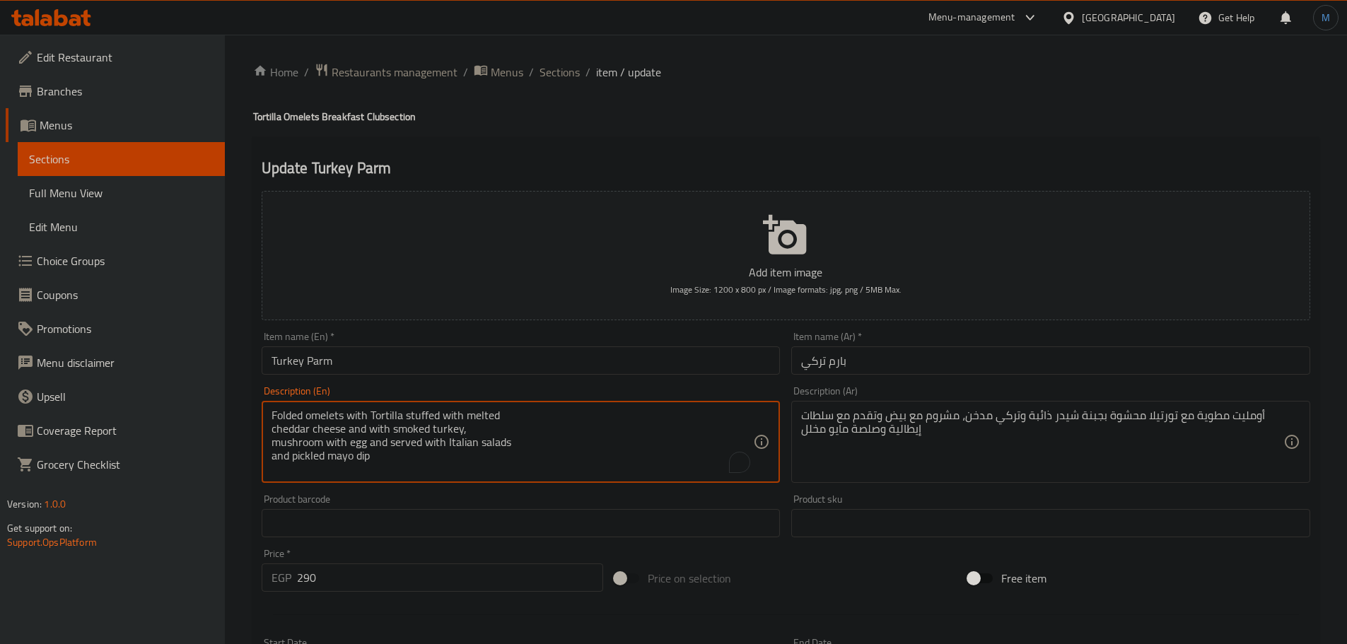
click at [568, 409] on textarea "Folded omelets with Tortilla stuffed with melted cheddar cheese and with smoked…" at bounding box center [512, 442] width 482 height 67
click at [715, 414] on textarea "Folded omelets with Tortilla stuffed with melted cheddar cheese and with smoked…" at bounding box center [512, 442] width 482 height 67
type textarea "Folded omelets with Tortilla stuffed with melted cheddar cheese and with smoked…"
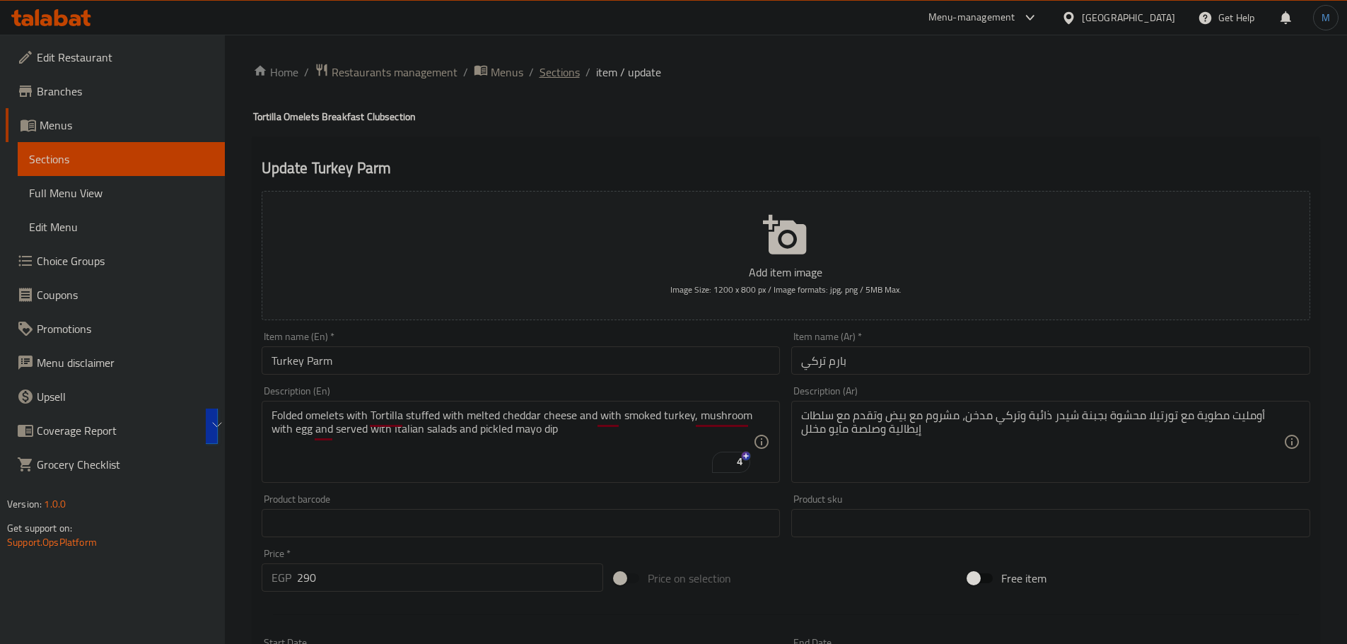
click at [556, 74] on span "Sections" at bounding box center [559, 72] width 40 height 17
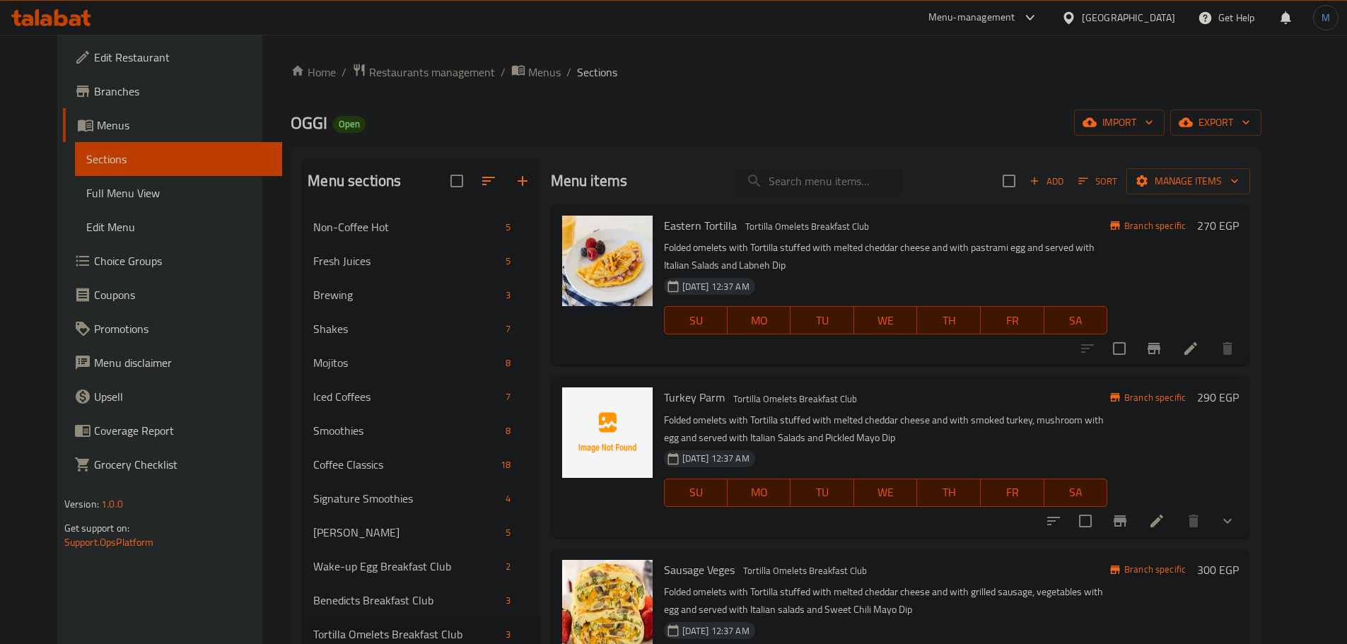
click at [913, 431] on p "Folded omelets with Tortilla stuffed with melted cheddar cheese and with smoked…" at bounding box center [885, 428] width 443 height 35
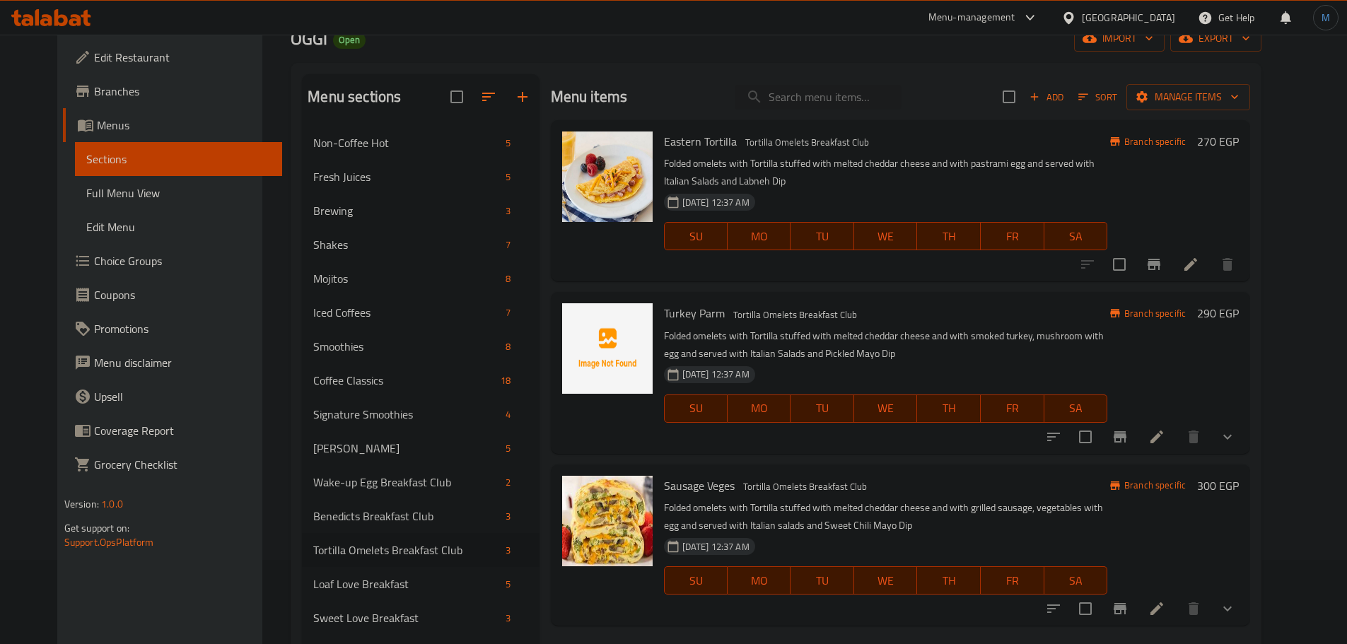
scroll to position [198, 0]
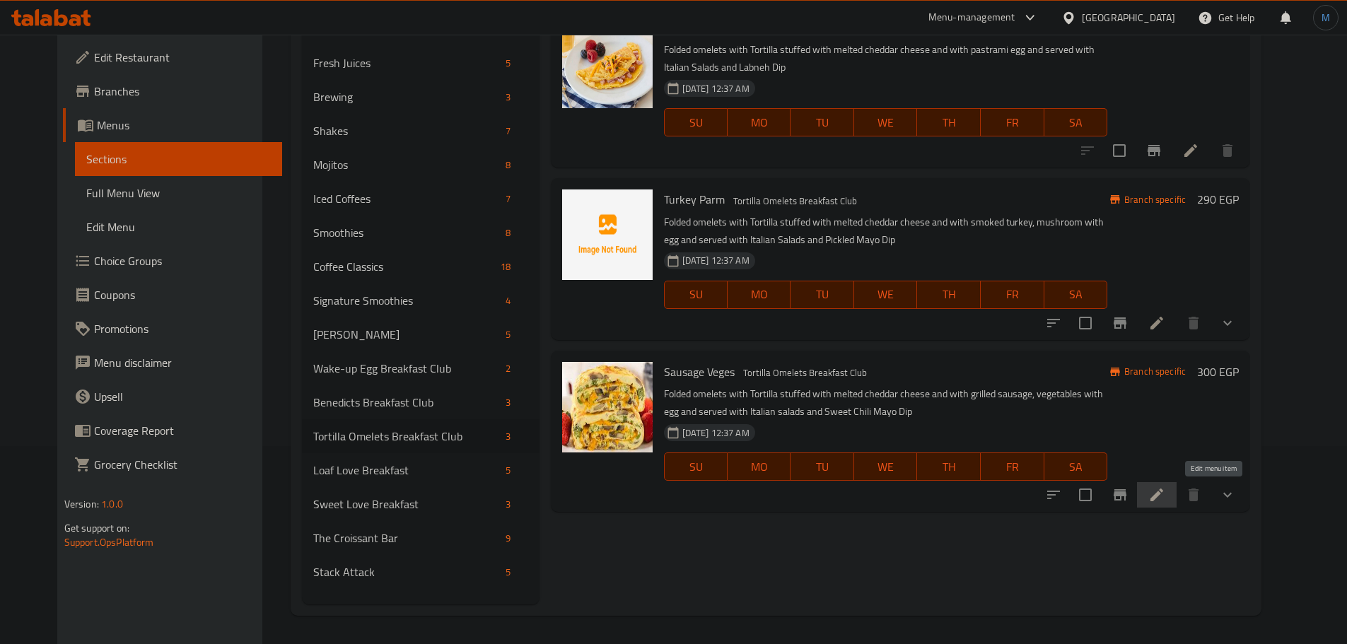
click at [1163, 494] on icon at bounding box center [1156, 494] width 13 height 13
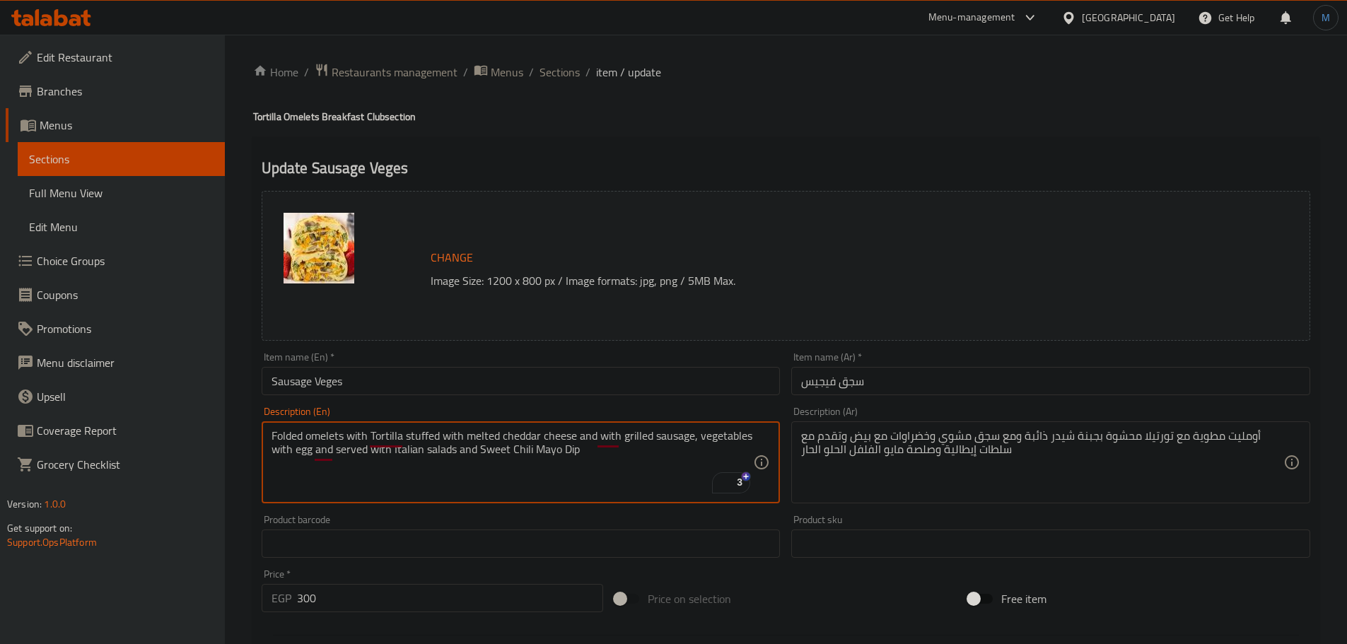
click at [475, 468] on textarea "Folded omelets with Tortilla stuffed with melted cheddar cheese and with grille…" at bounding box center [512, 462] width 482 height 67
paste textarea "cheddar cheese and with grilled sausage, vegetables with egg and served with It…"
click at [550, 439] on textarea "Folded omelets with Tortilla stuffed with melted cheddar cheese and with grille…" at bounding box center [512, 462] width 482 height 67
click at [561, 454] on textarea "Folded omelets with Tortilla stuffed with melted cheddar cheese and with grille…" at bounding box center [512, 462] width 482 height 67
type textarea "Folded omelets with Tortilla stuffed with melted cheddar cheese and with grille…"
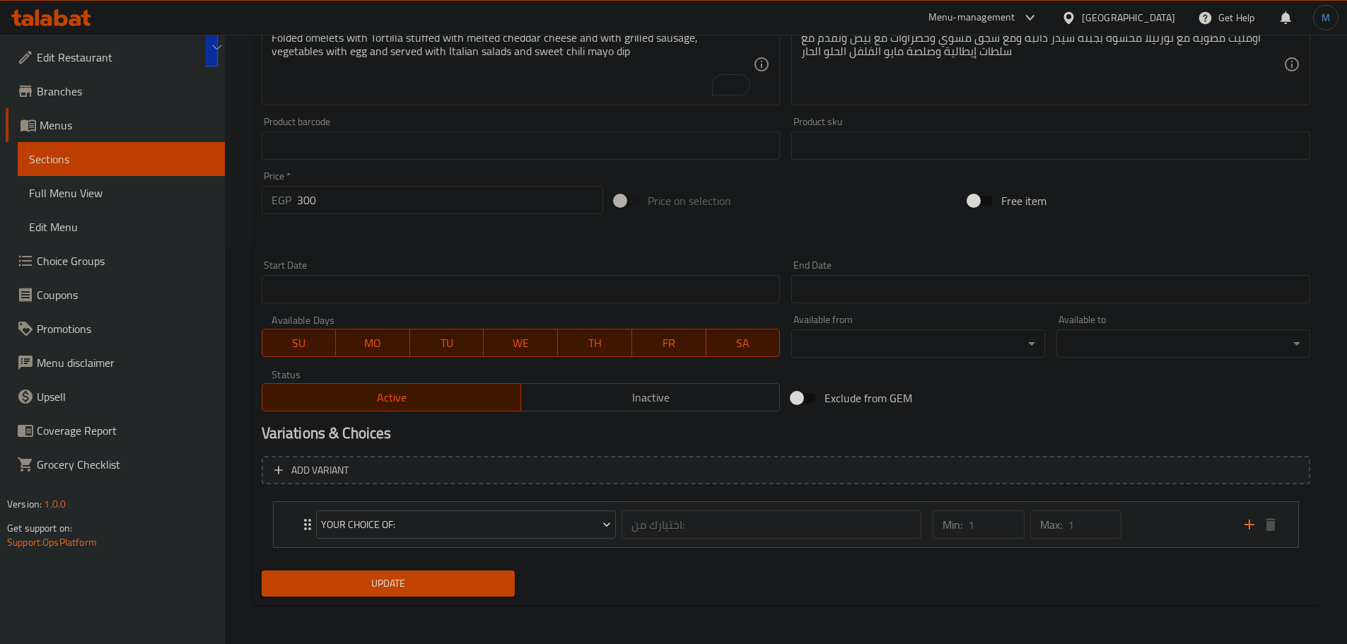
scroll to position [399, 0]
click at [1147, 533] on div "Min: 1 ​ Max: 1 ​" at bounding box center [1079, 523] width 311 height 45
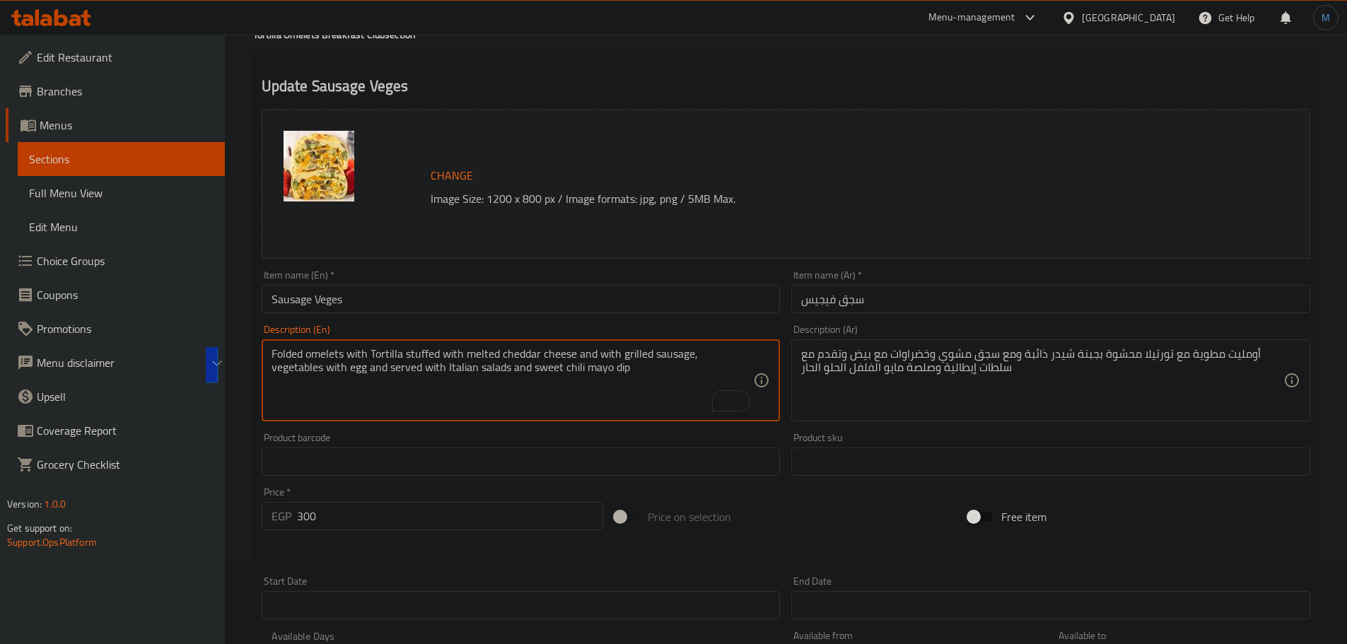
scroll to position [0, 0]
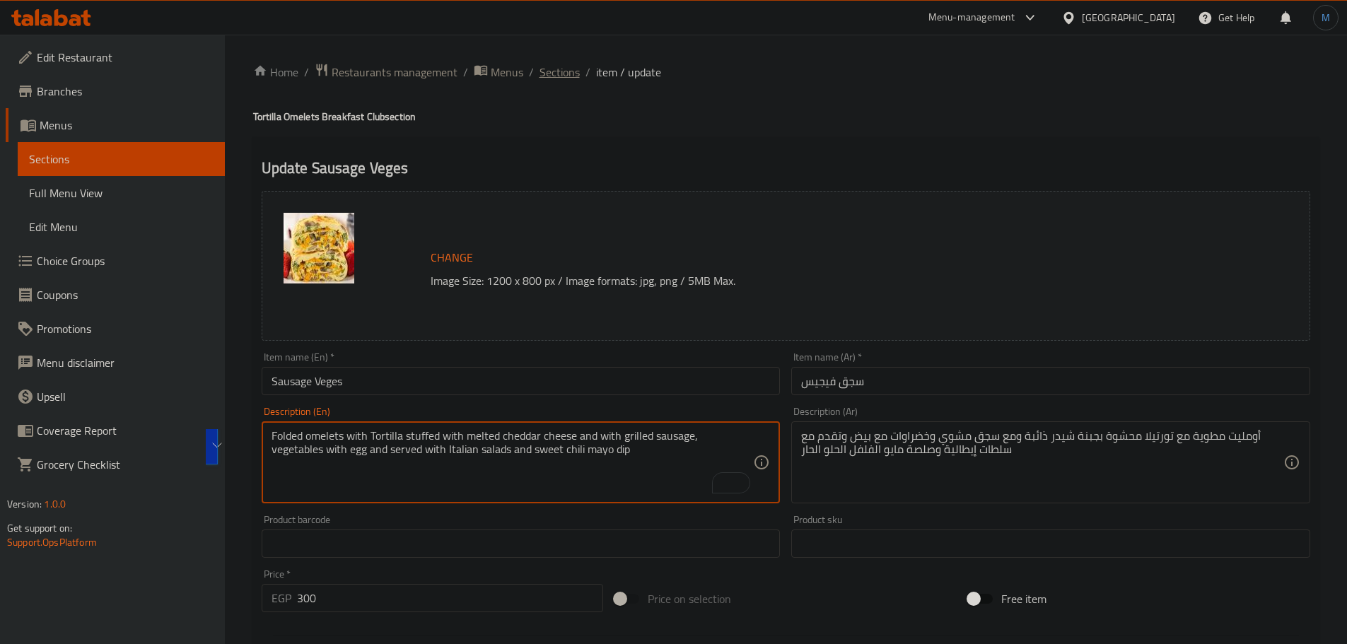
click at [559, 80] on span "Sections" at bounding box center [559, 72] width 40 height 17
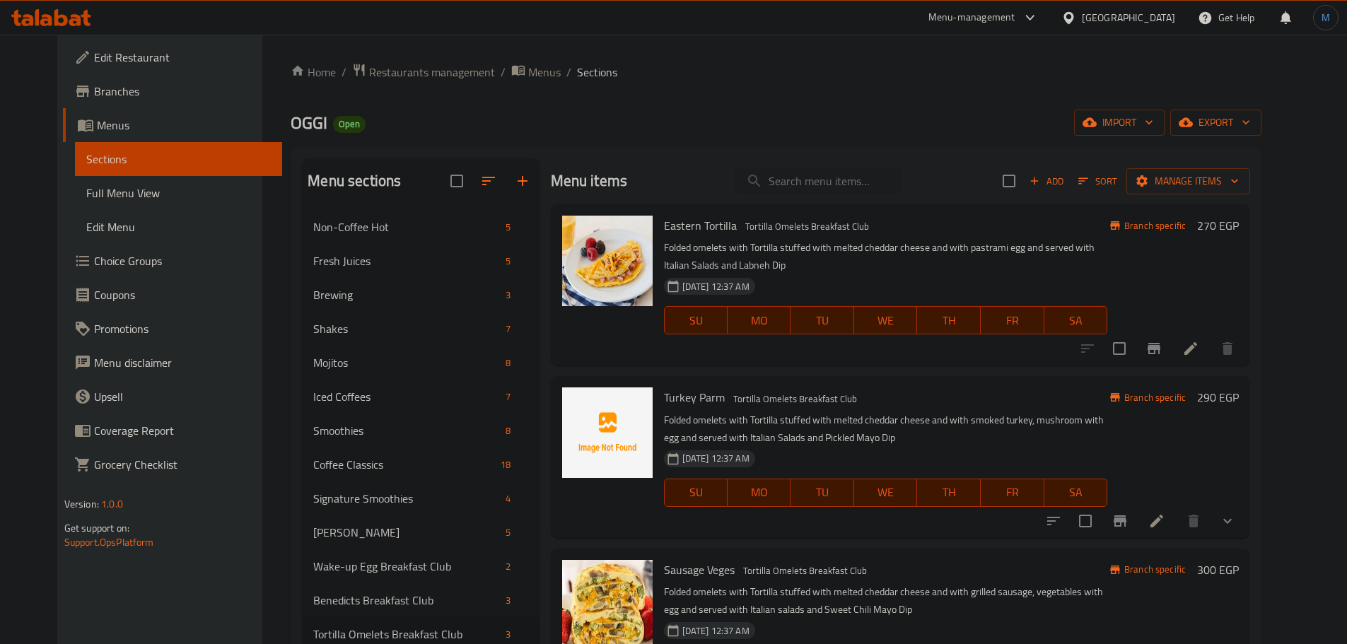
click at [129, 253] on span "Choice Groups" at bounding box center [182, 260] width 177 height 17
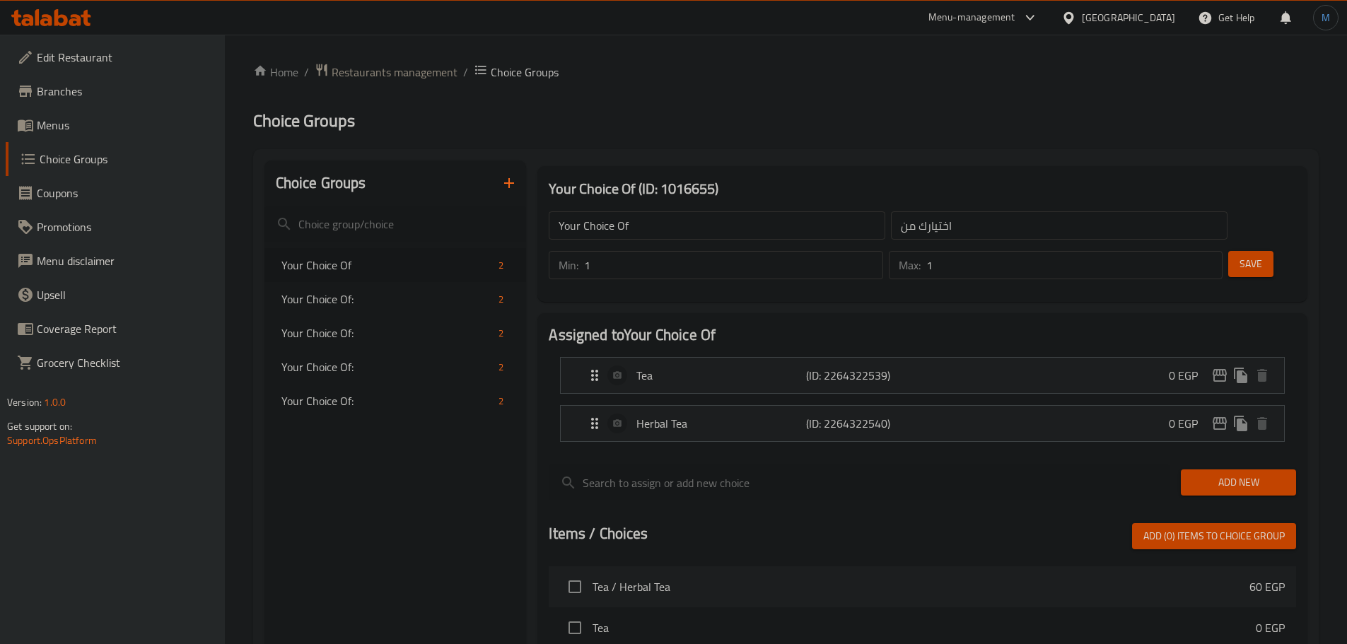
click at [353, 375] on div "Home / Restaurants management / Choice Groups Choice Groups Choice Groups Your …" at bounding box center [785, 569] width 1065 height 1012
click at [353, 375] on span "Your Choice Of:" at bounding box center [366, 366] width 170 height 17
type input "Your Choice Of:"
type input "اختيارك من:"
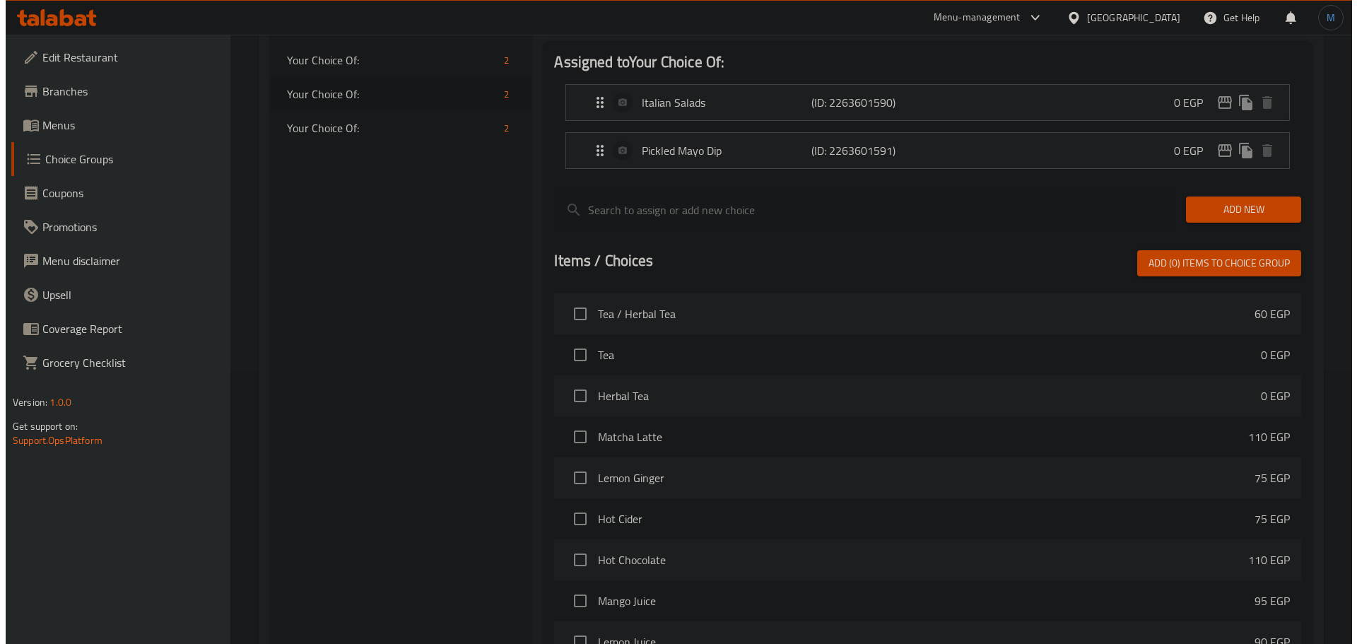
scroll to position [419, 0]
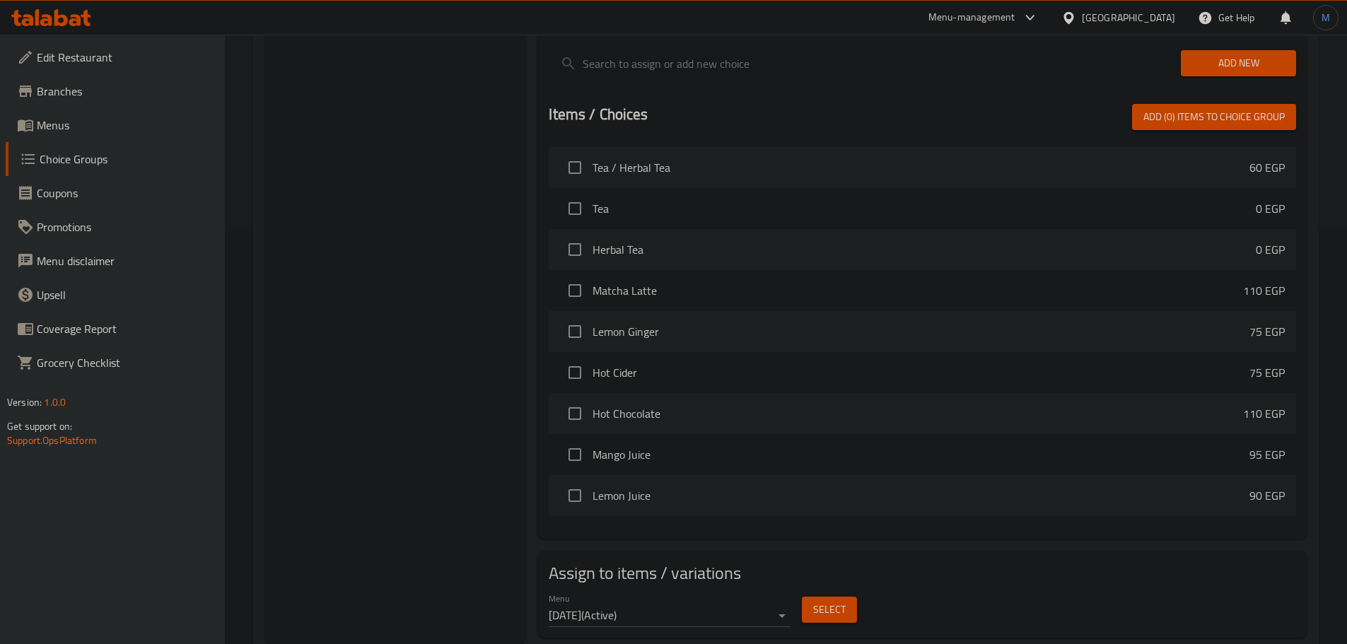
click at [856, 591] on div "Select" at bounding box center [829, 609] width 66 height 37
click at [855, 597] on button "Select" at bounding box center [829, 610] width 55 height 26
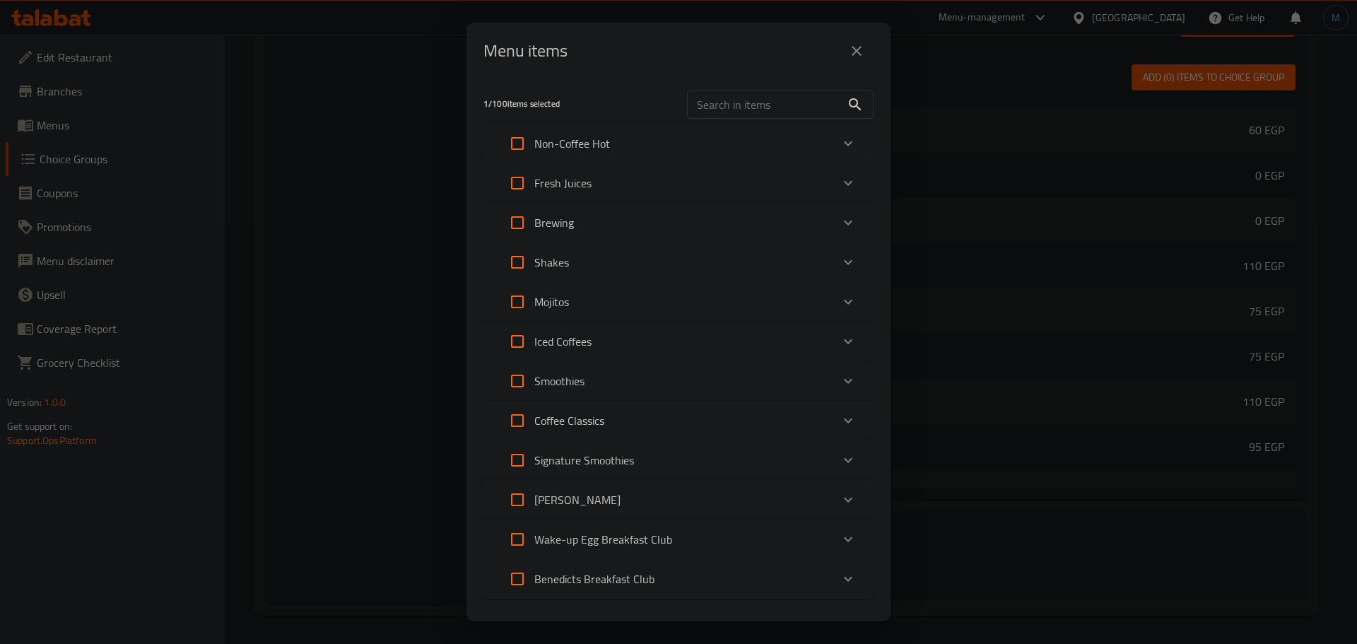
scroll to position [353, 0]
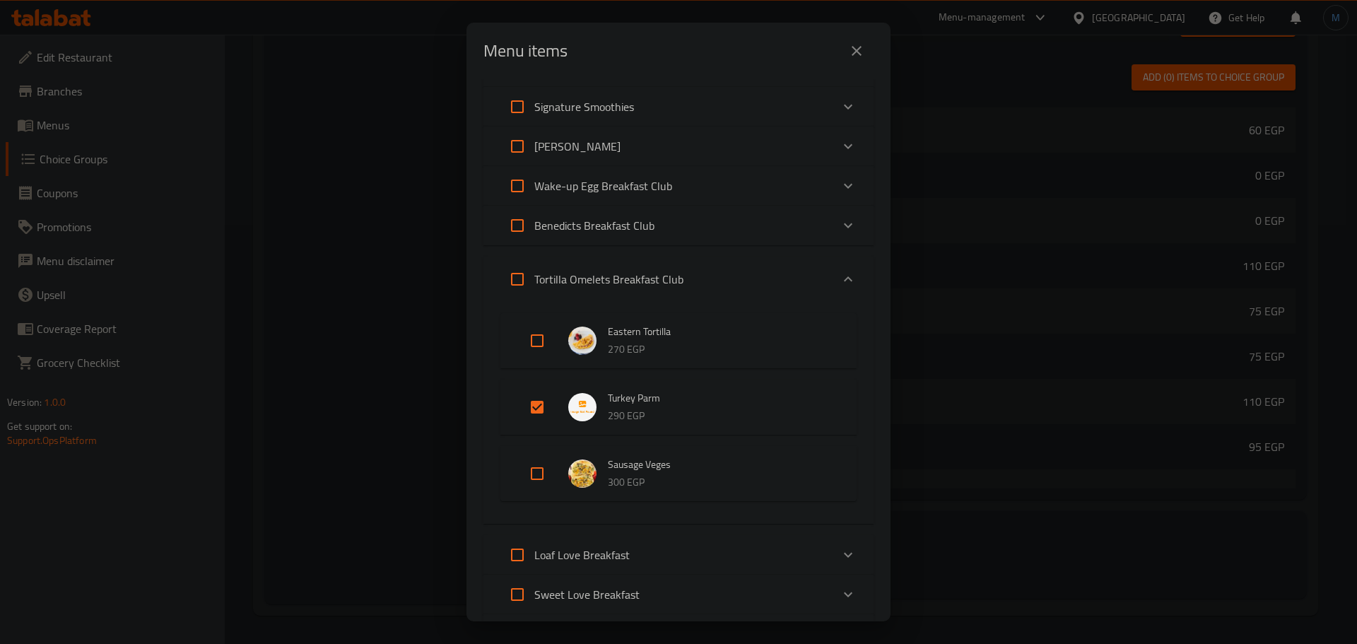
click at [535, 416] on input "Expand" at bounding box center [537, 407] width 34 height 34
checkbox input "false"
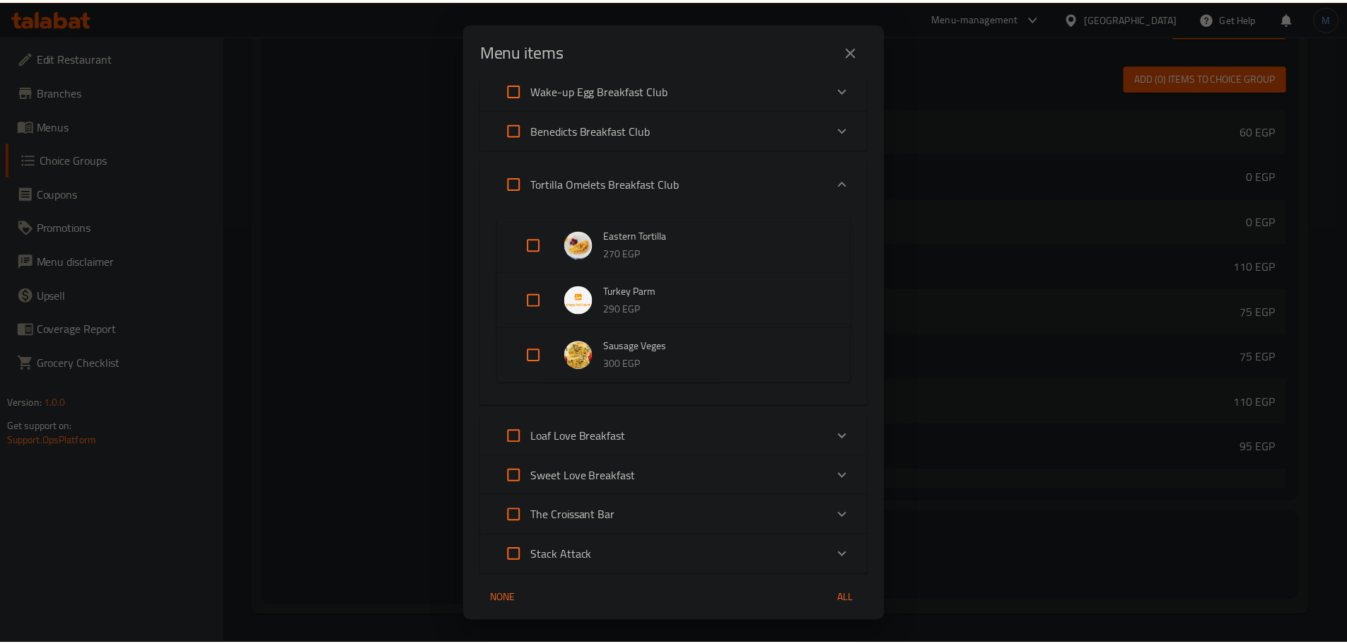
scroll to position [501, 0]
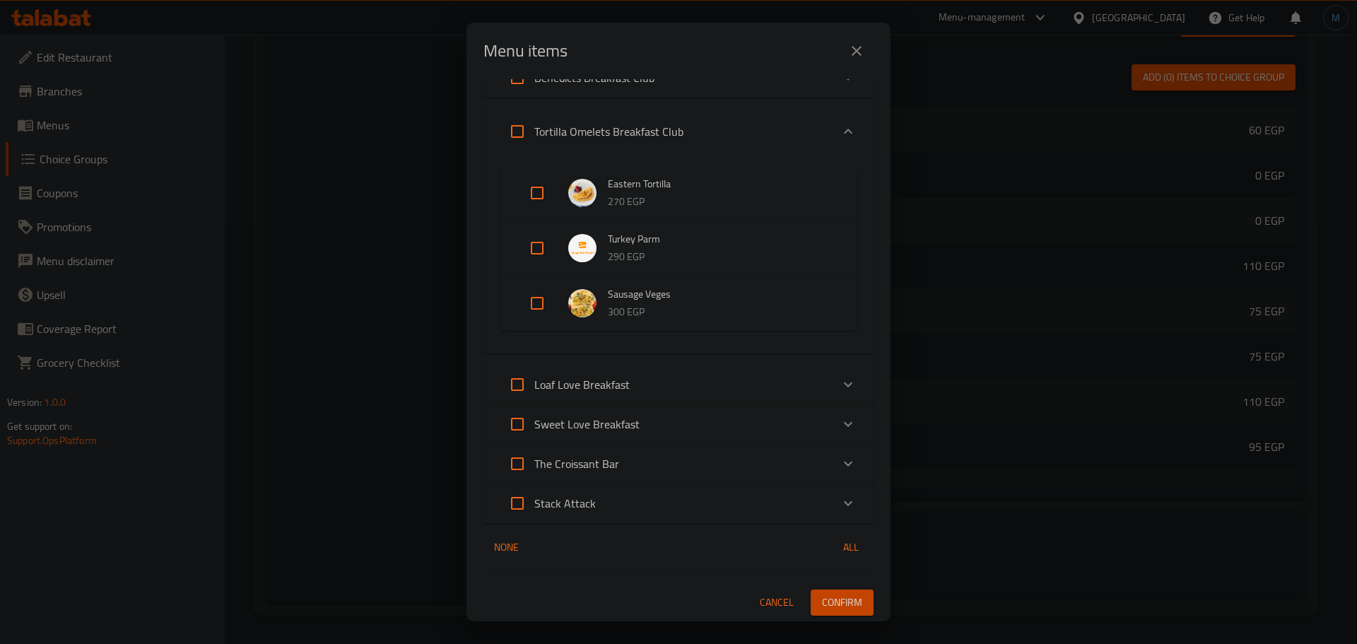
click at [854, 600] on button "Confirm" at bounding box center [842, 603] width 63 height 26
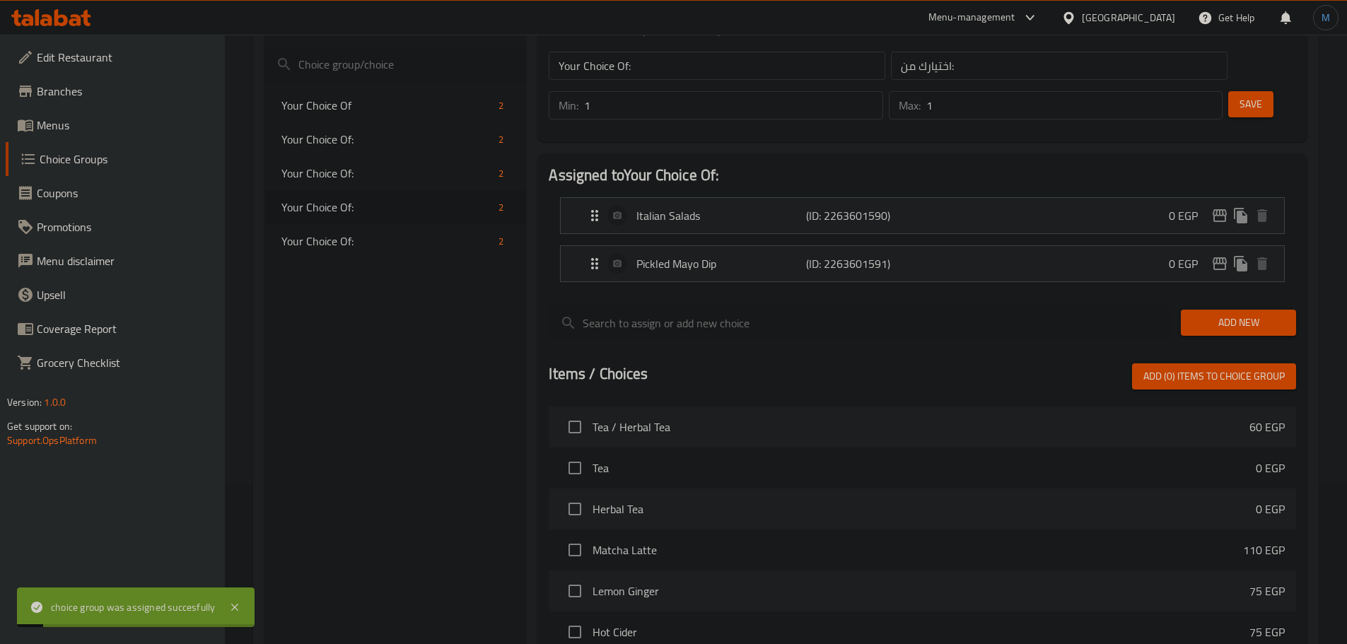
scroll to position [136, 0]
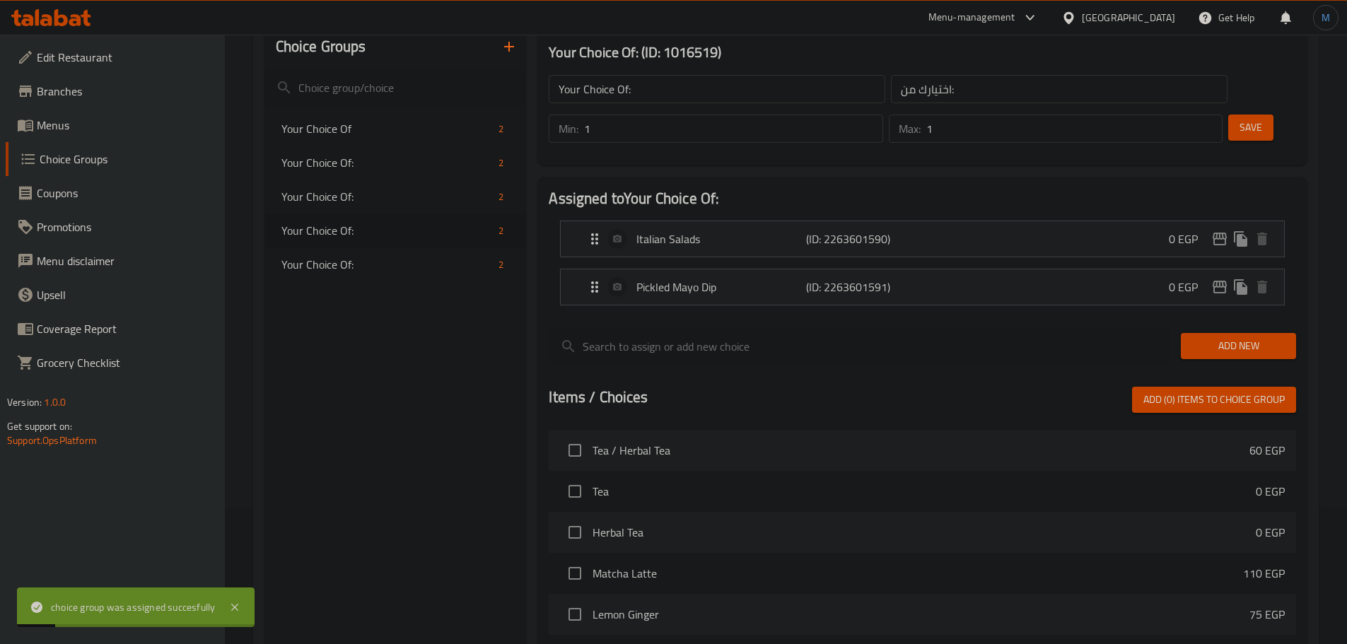
click at [376, 287] on div "Choice Groups Your Choice Of 2 Your Choice Of: 2 Your Choice Of: 2 Your Choice …" at bounding box center [395, 475] width 262 height 903
click at [379, 274] on div "Your Choice Of: 2" at bounding box center [395, 264] width 262 height 34
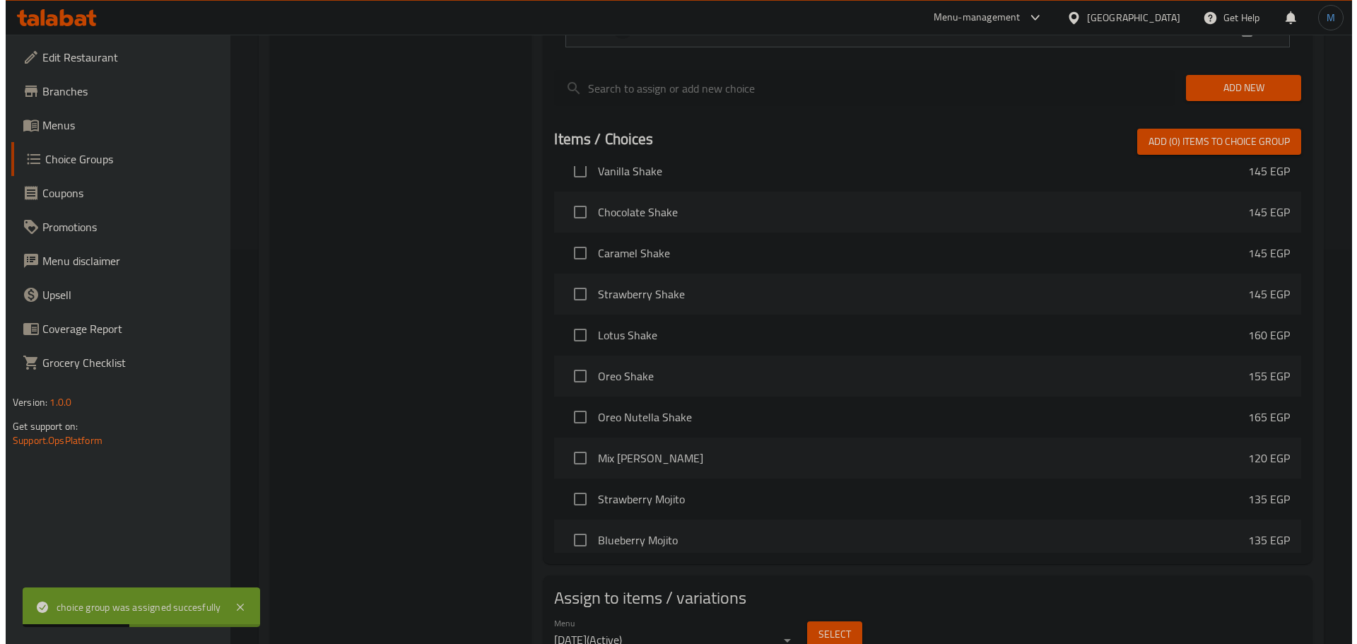
scroll to position [419, 0]
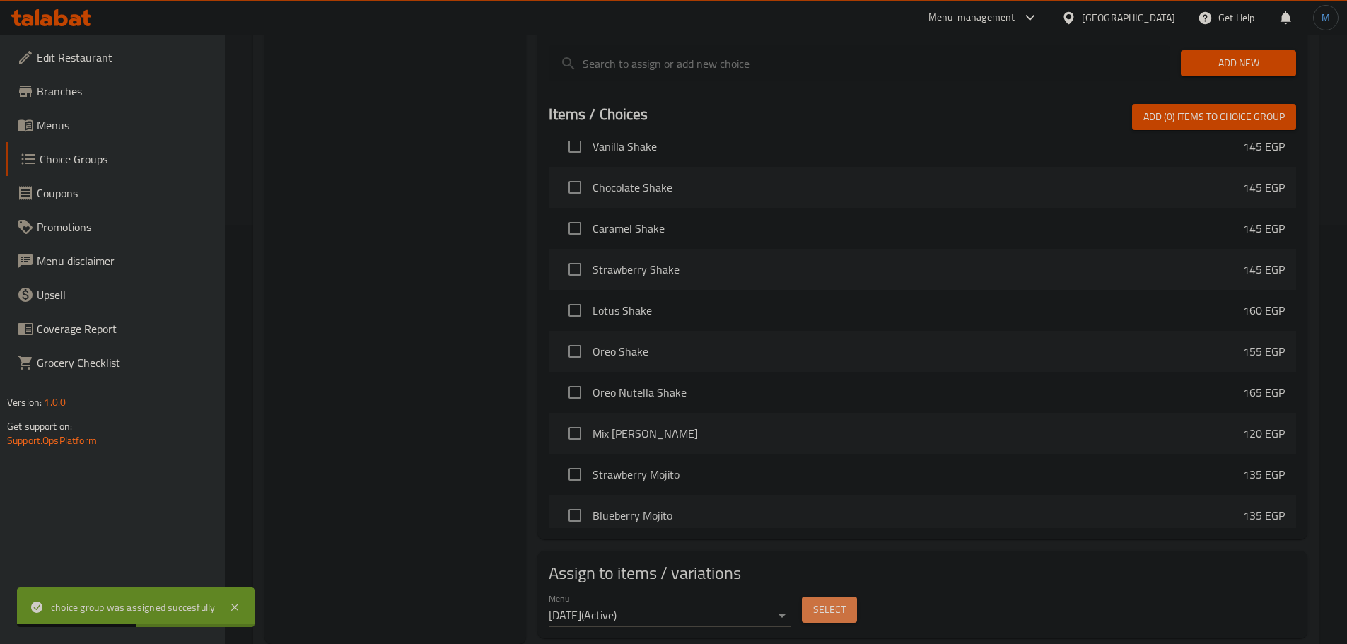
click at [821, 597] on button "Select" at bounding box center [829, 610] width 55 height 26
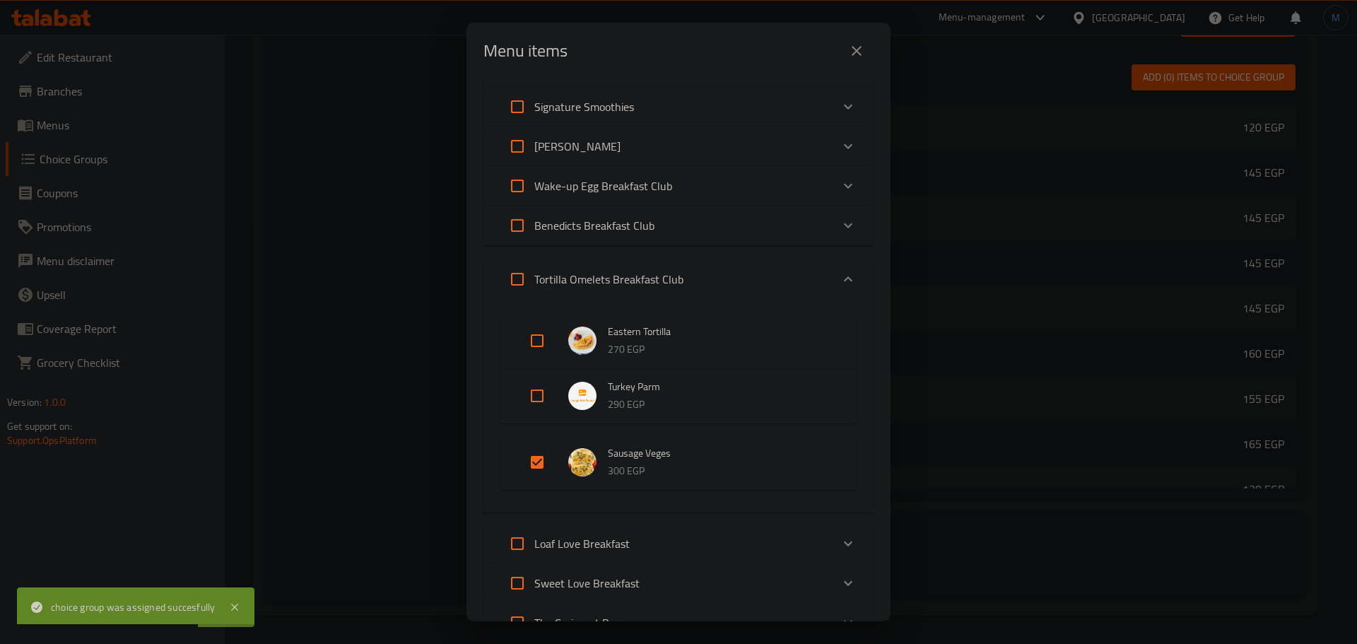
drag, startPoint x: 541, startPoint y: 462, endPoint x: 590, endPoint y: 496, distance: 59.0
click at [541, 462] on input "Expand" at bounding box center [537, 462] width 34 height 34
checkbox input "false"
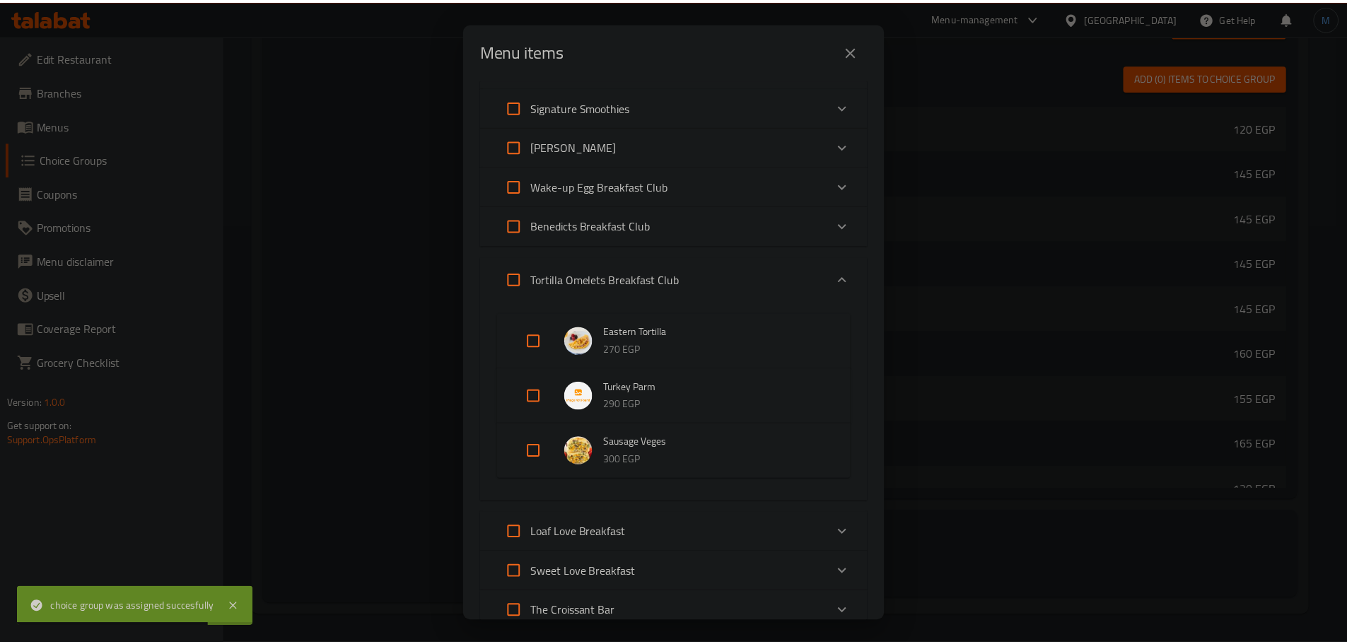
scroll to position [501, 0]
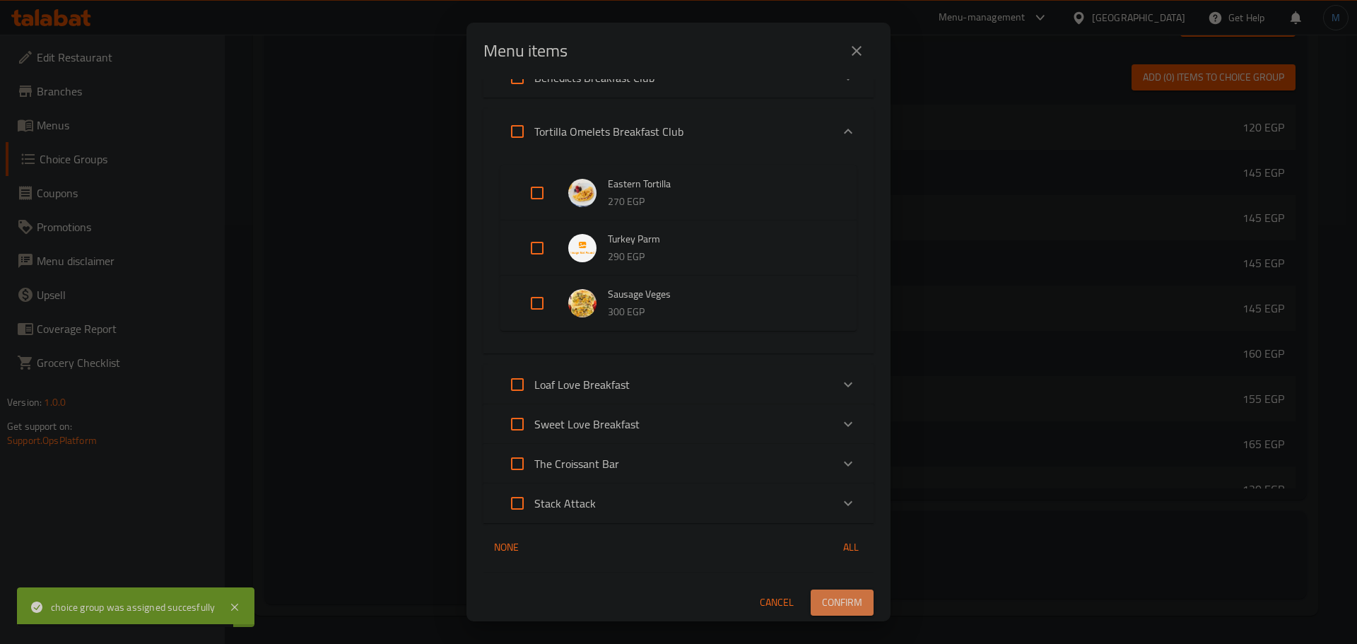
click at [855, 595] on button "Confirm" at bounding box center [842, 603] width 63 height 26
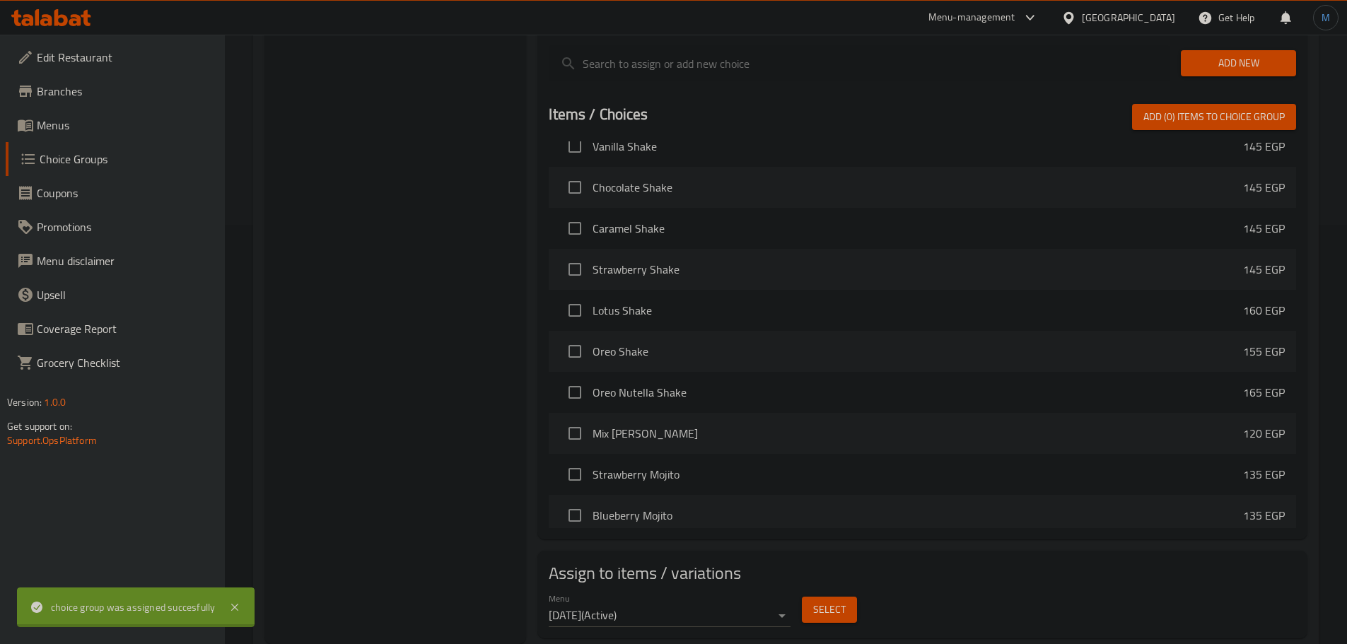
scroll to position [581, 0]
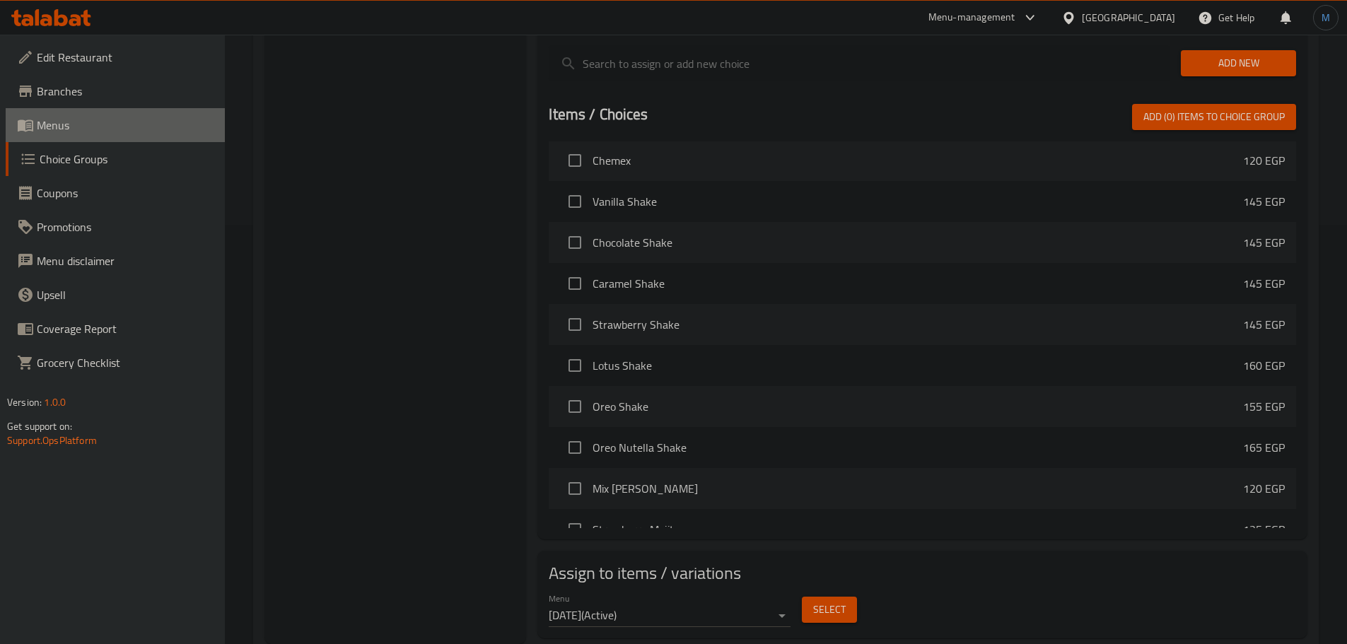
click at [76, 129] on span "Menus" at bounding box center [125, 125] width 177 height 17
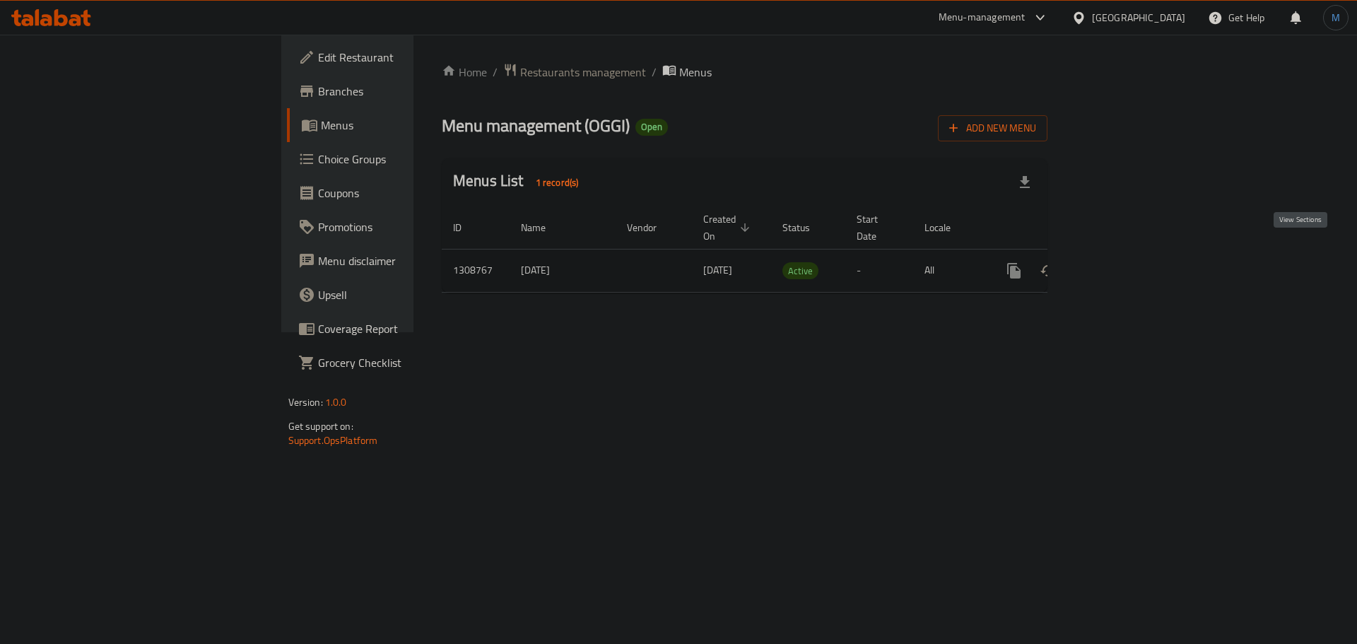
click at [1133, 254] on link "enhanced table" at bounding box center [1116, 271] width 34 height 34
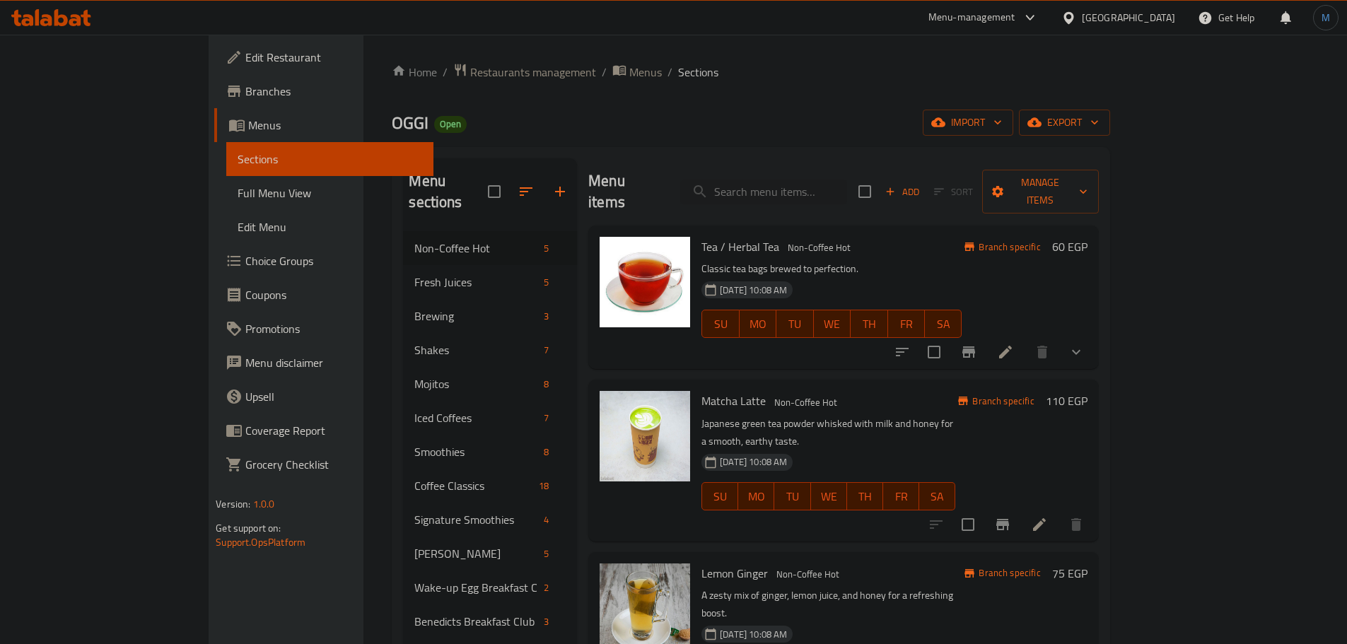
click at [403, 638] on div "Tortilla Omelets Breakfast Club 3" at bounding box center [490, 655] width 174 height 34
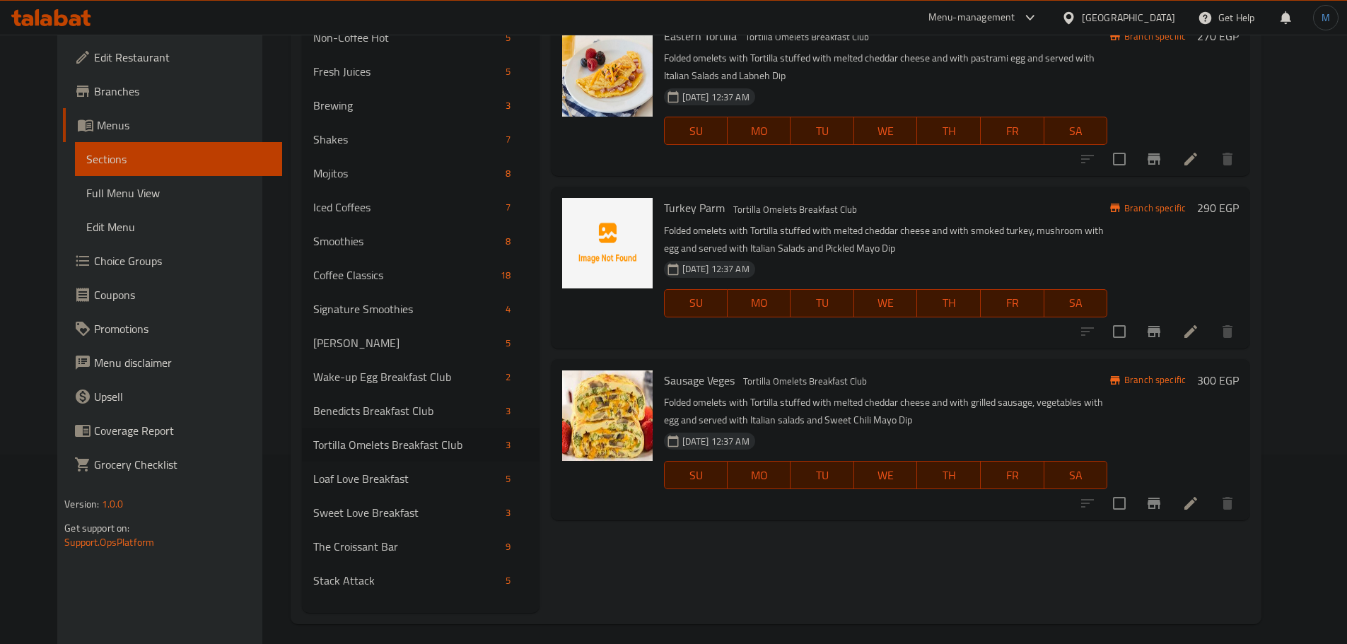
scroll to position [198, 0]
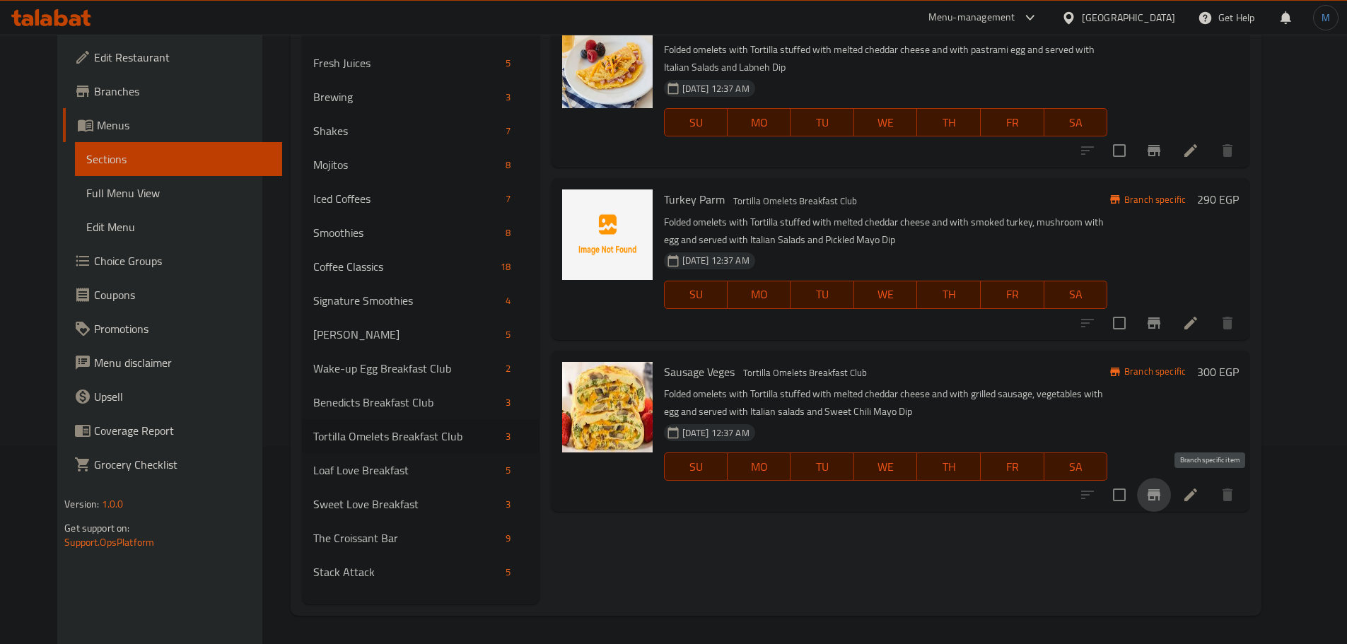
click at [1171, 501] on button "Branch-specific-item" at bounding box center [1154, 495] width 34 height 34
click at [1162, 324] on icon "Branch-specific-item" at bounding box center [1153, 323] width 17 height 17
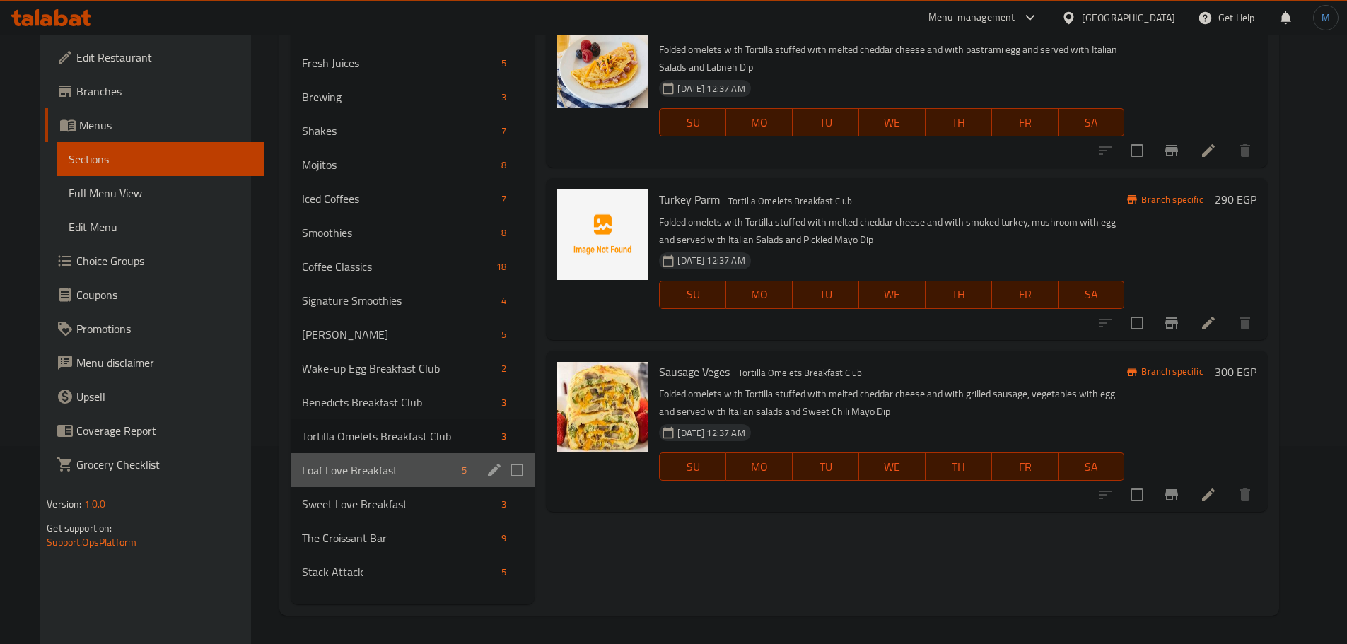
click at [370, 460] on div "Loaf Love Breakfast 5" at bounding box center [413, 470] width 244 height 34
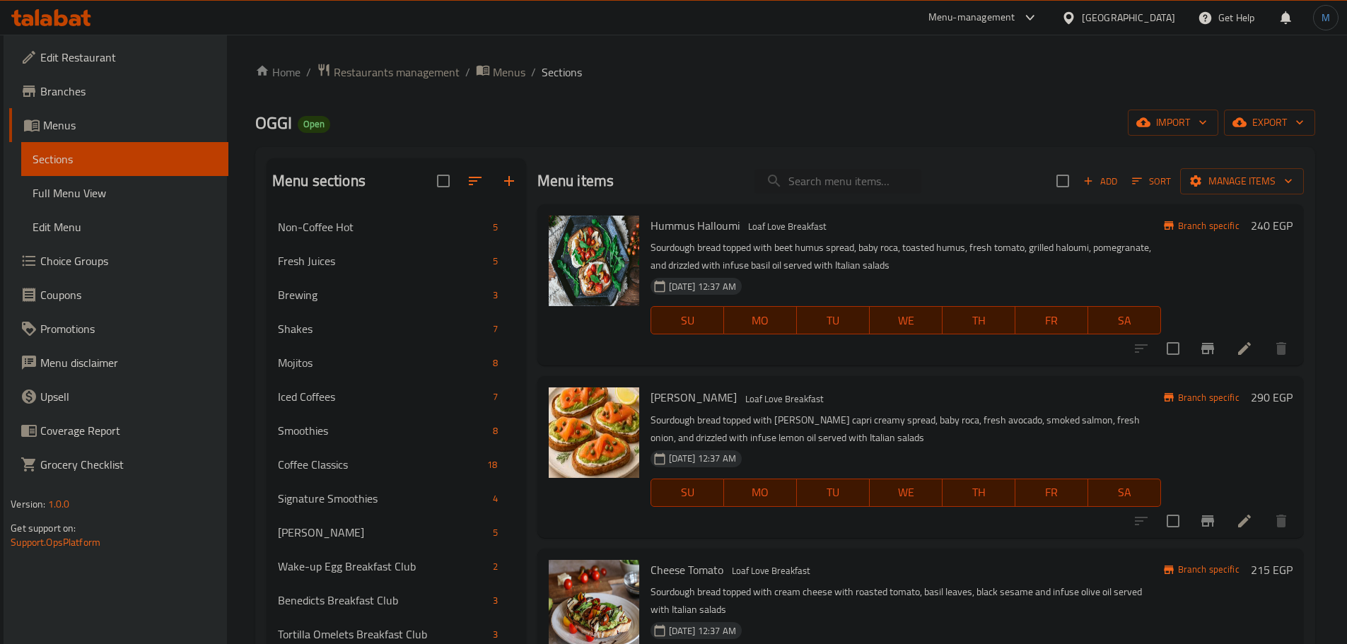
click at [896, 374] on div "Menu items Add Sort Manage items Hummus Halloumi Loaf Love Breakfast Sourdough …" at bounding box center [915, 480] width 778 height 644
click at [1210, 355] on button "Branch-specific-item" at bounding box center [1207, 349] width 34 height 34
click at [1224, 352] on li at bounding box center [1244, 348] width 40 height 25
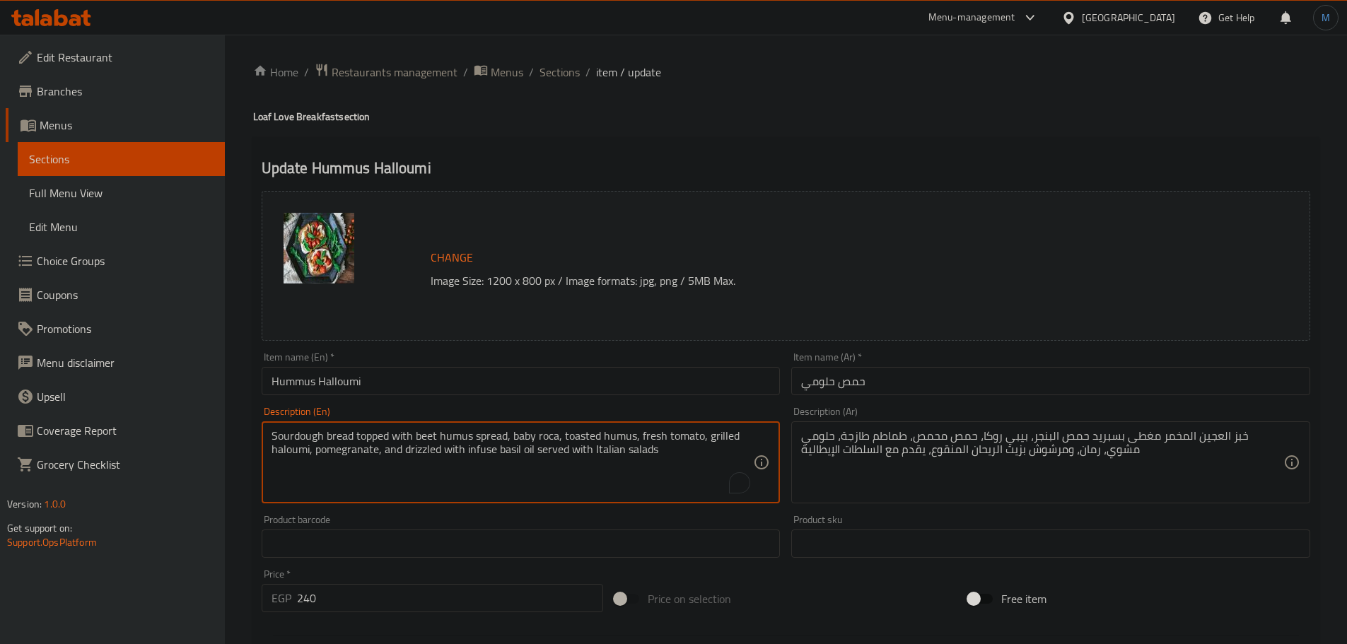
paste textarea "baby roca, toasted humus, fresh tomato, grilled haloumi, pomegranate, and drizz…"
click at [623, 438] on textarea "Sourdough bread topped with beet humus spread, baby roca, toasted humus, fresh …" at bounding box center [512, 462] width 482 height 67
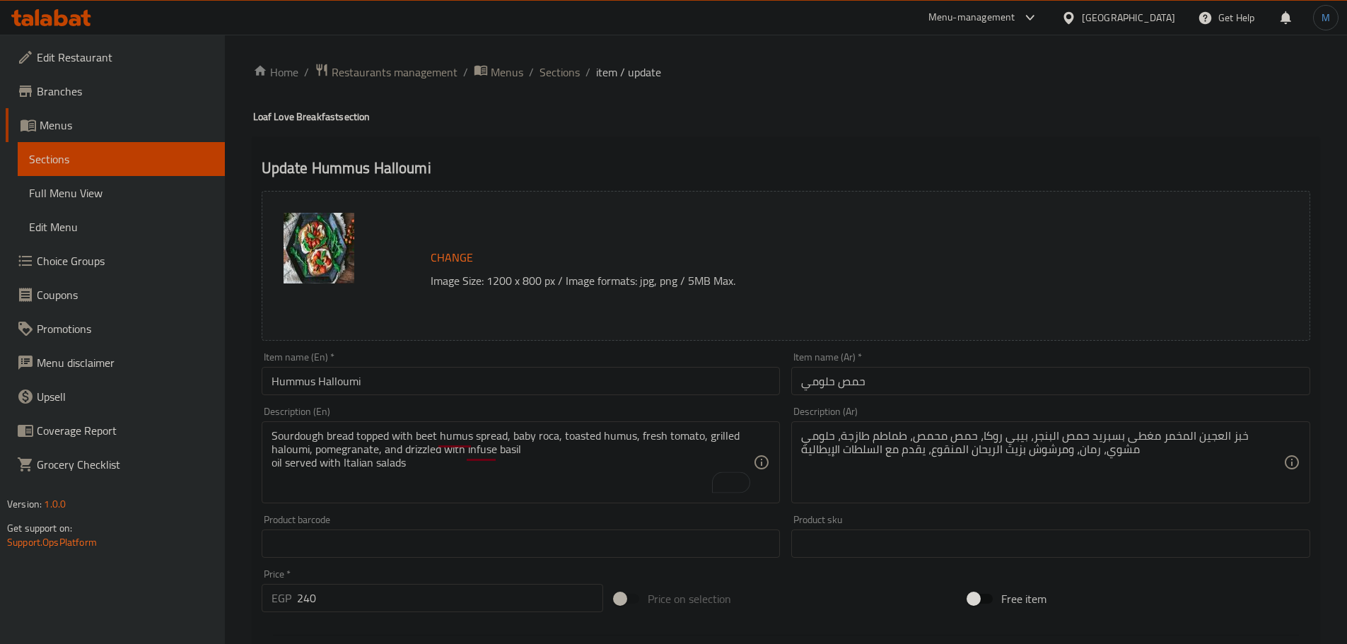
click at [746, 426] on div "Sourdough bread topped with beet humus spread, baby roca, toasted humus, fresh …" at bounding box center [521, 462] width 519 height 82
click at [752, 433] on textarea "Sourdough bread topped with beet humus spread, baby roca, toasted humus, fresh …" at bounding box center [512, 462] width 482 height 67
click at [541, 456] on textarea "Sourdough bread topped with beet humus spread, baby roca, toasted humus, fresh …" at bounding box center [512, 462] width 482 height 67
click at [546, 452] on textarea "Sourdough bread topped with beet humus spread, baby roca, toasted humus, fresh …" at bounding box center [512, 462] width 482 height 67
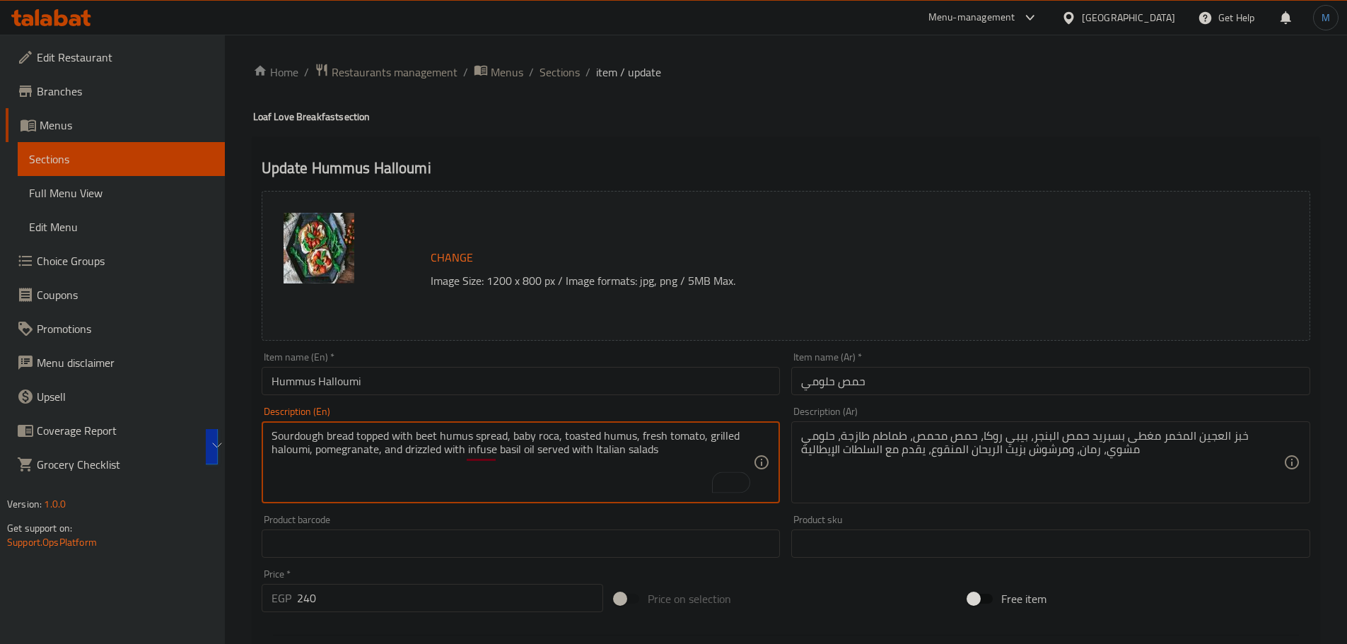
type textarea "Sourdough bread topped with beet humus spread, baby roca, toasted humus, fresh …"
click at [557, 74] on span "Sections" at bounding box center [559, 72] width 40 height 17
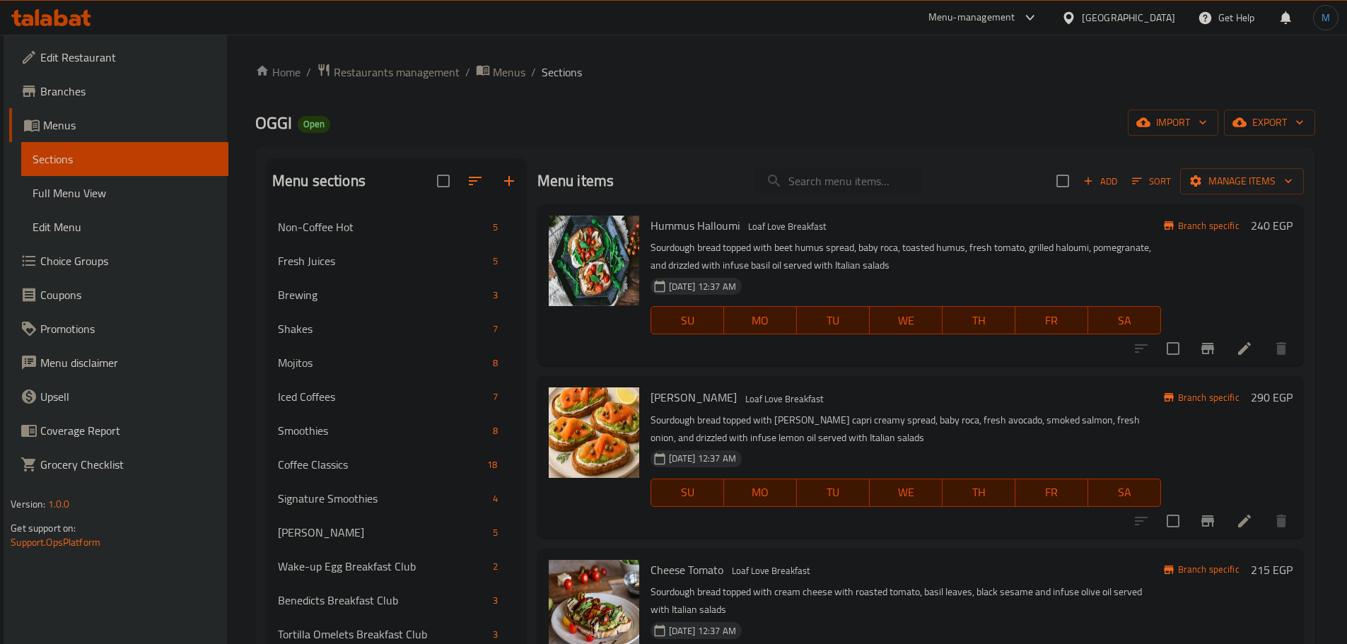
click at [1228, 522] on li at bounding box center [1244, 520] width 40 height 25
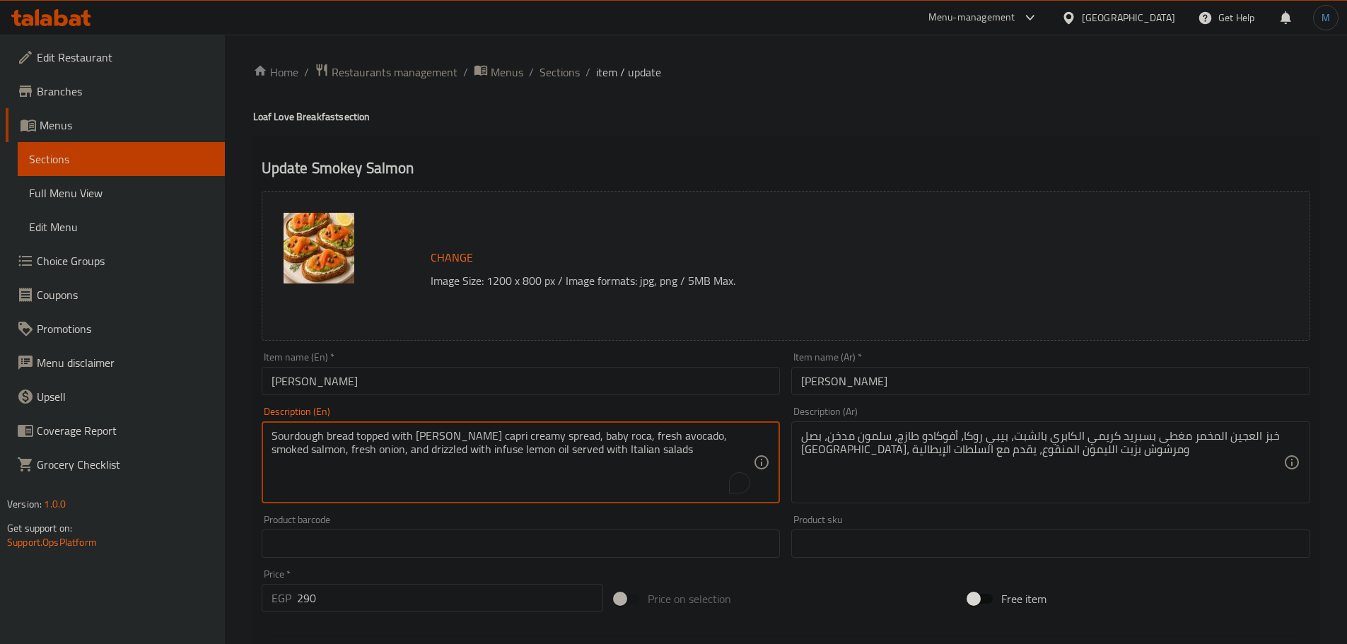
paste textarea "spread, baby roca, fresh avocado, smoked salmon, fresh onion, and drizzled with…"
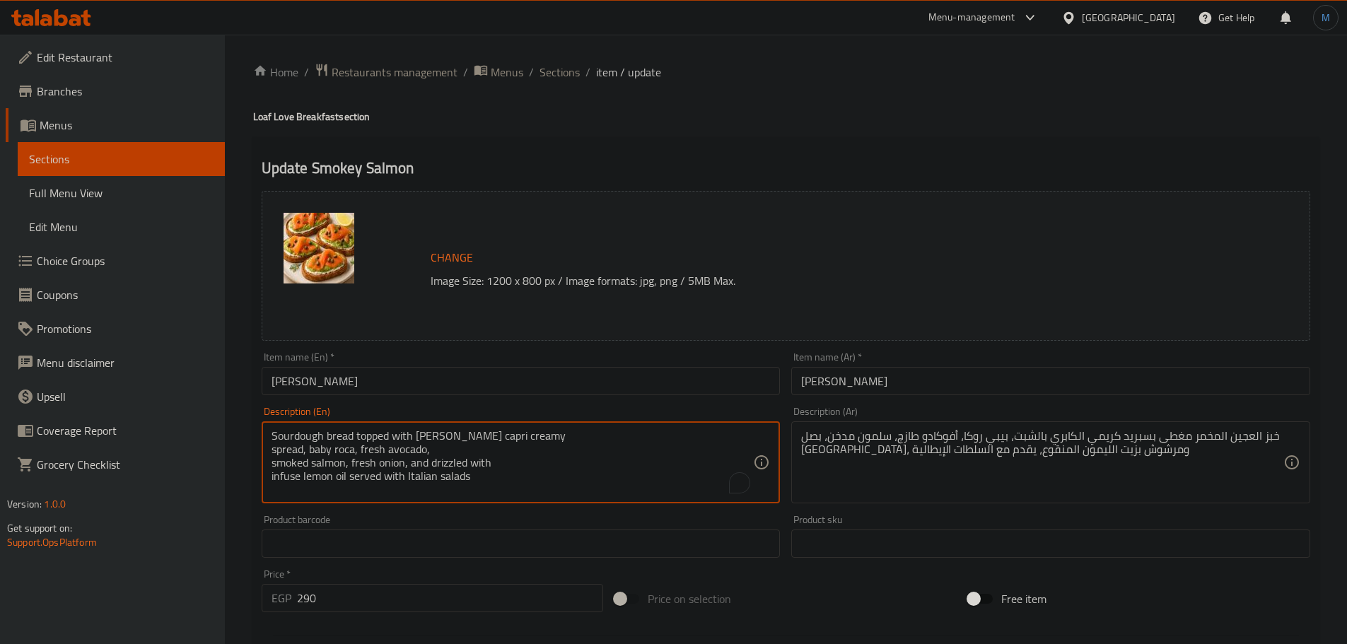
click at [661, 439] on textarea "Sourdough bread topped with dill capri creamy spread, baby roca, fresh avocado,…" at bounding box center [512, 462] width 482 height 67
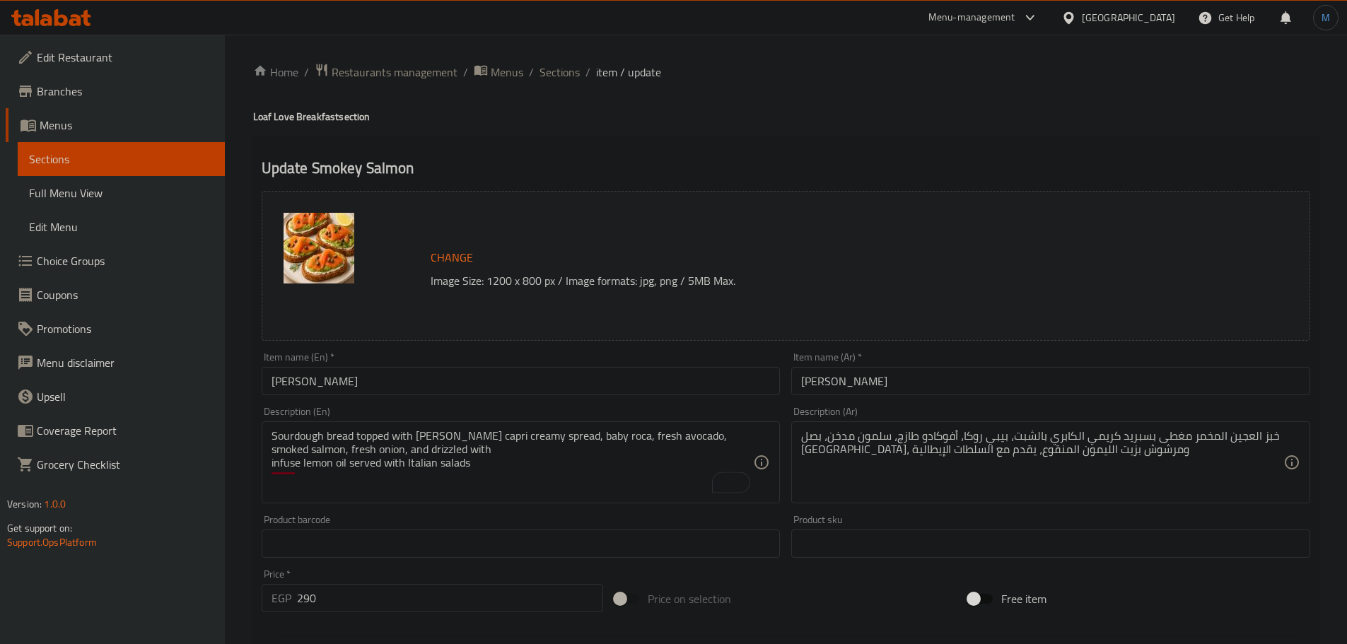
click at [700, 425] on div "Sourdough bread topped with dill capri creamy spread, baby roca, fresh avocado,…" at bounding box center [521, 462] width 519 height 82
click at [715, 440] on textarea "Sourdough bread topped with dill capri creamy spread, baby roca, fresh avocado,…" at bounding box center [512, 462] width 482 height 67
click at [655, 447] on textarea "Sourdough bread topped with dill capri creamy spread, baby roca, fresh avocado,…" at bounding box center [512, 462] width 482 height 67
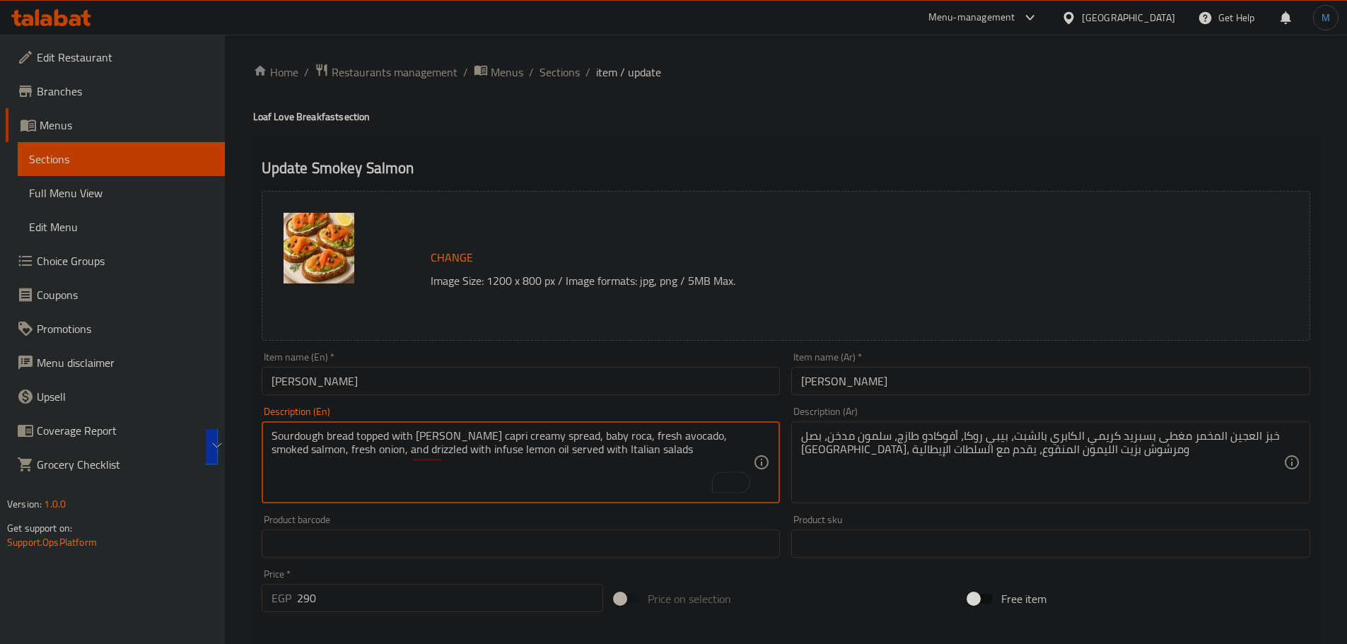
type textarea "Sourdough bread topped with dill capri creamy spread, baby roca, fresh avocado,…"
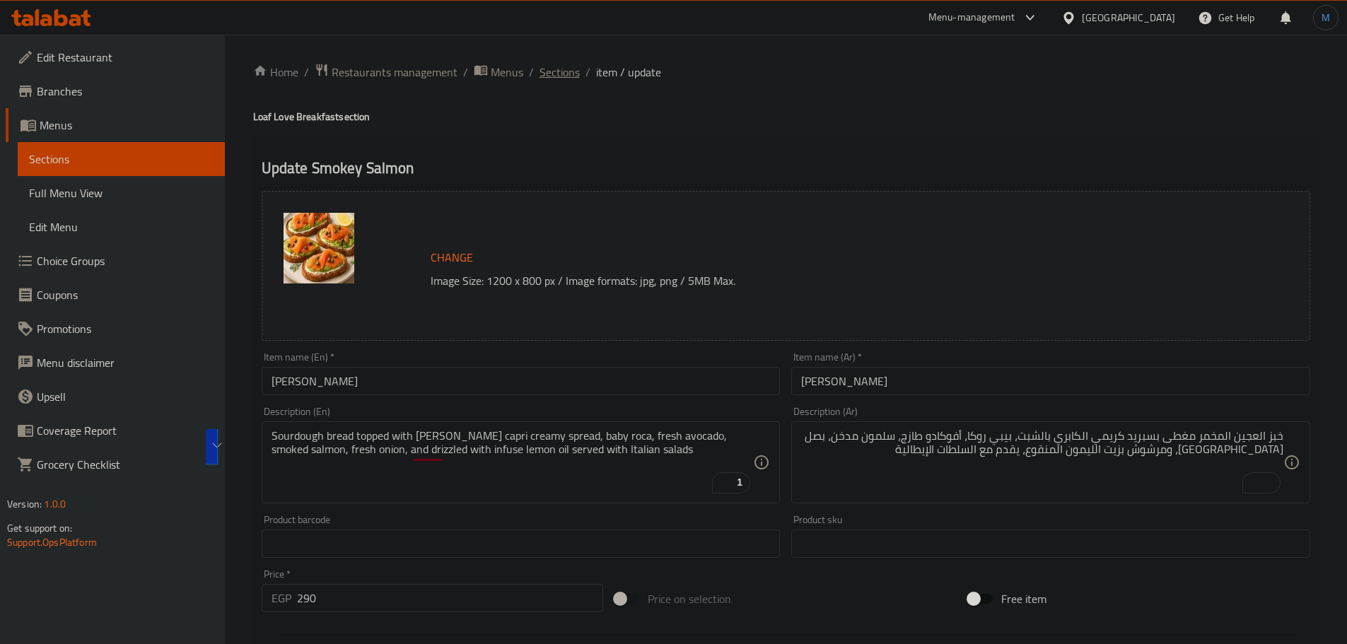
click at [561, 76] on span "Sections" at bounding box center [559, 72] width 40 height 17
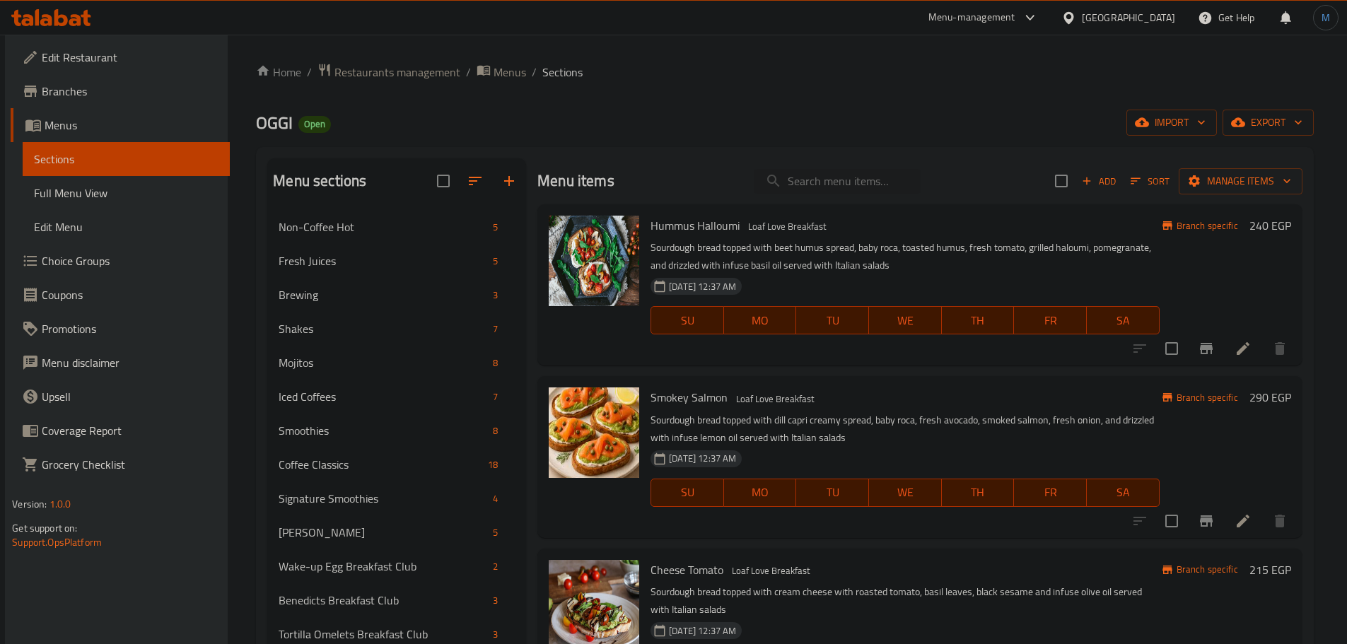
click at [980, 389] on h6 "Smokey Salmon Loaf Love Breakfast" at bounding box center [904, 397] width 508 height 20
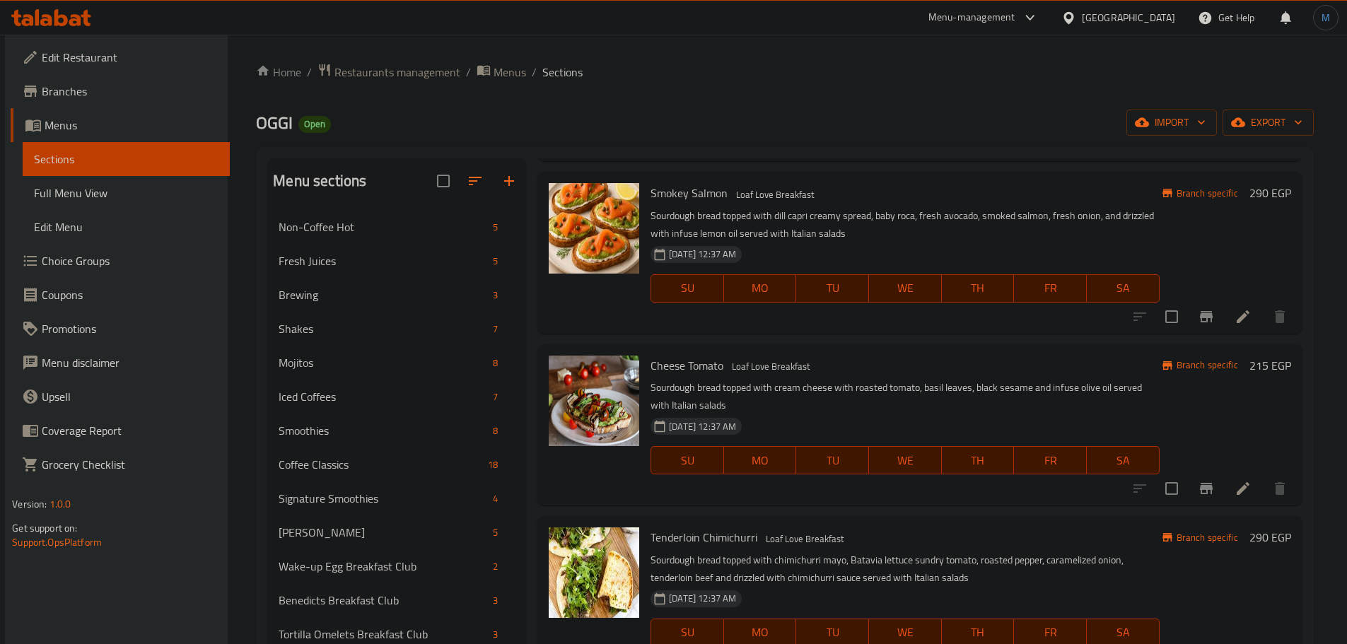
scroll to position [212, 0]
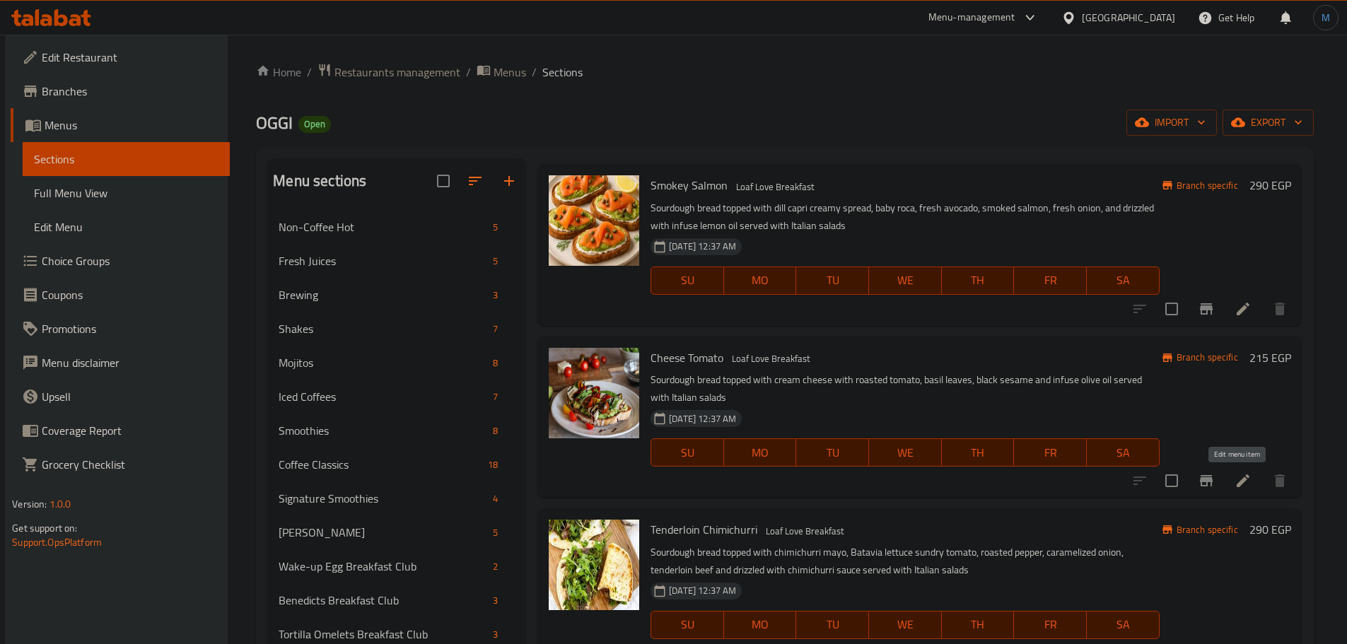
click at [1234, 475] on icon at bounding box center [1242, 480] width 17 height 17
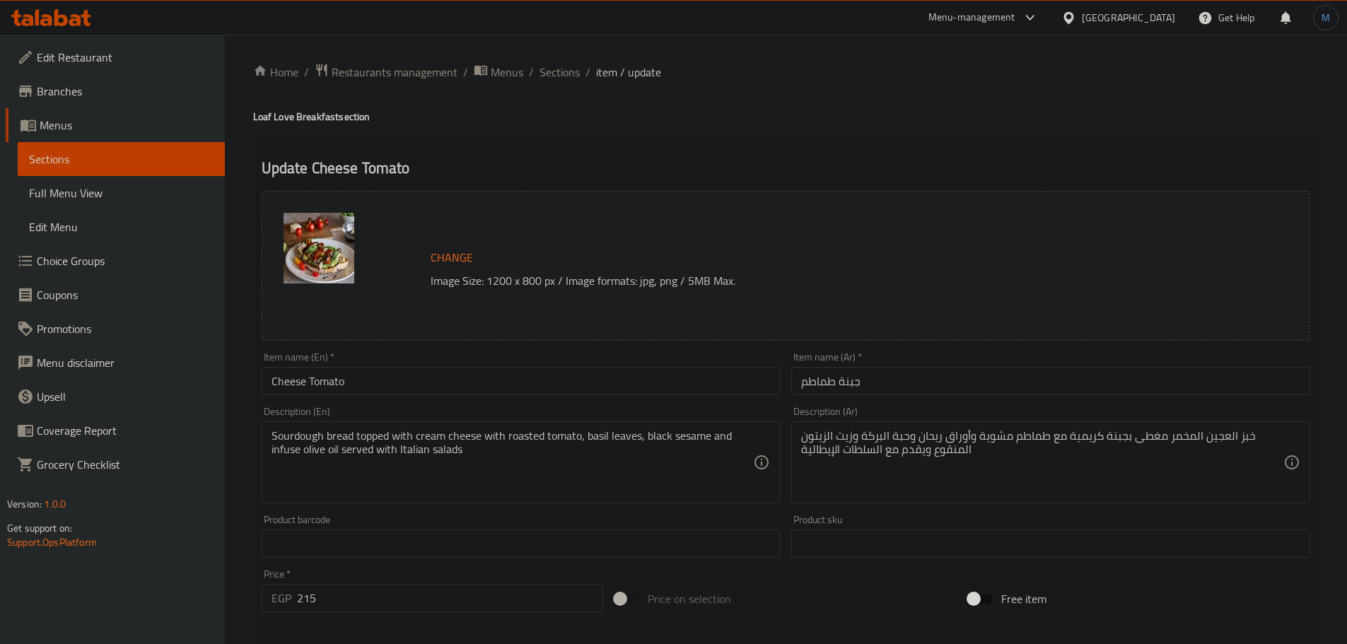
click at [1055, 505] on div "Description (Ar) خبز العجين المخمر مغطى بجبنة كريمية مع طماطم مشوية وأوراق ريحا…" at bounding box center [1050, 455] width 530 height 108
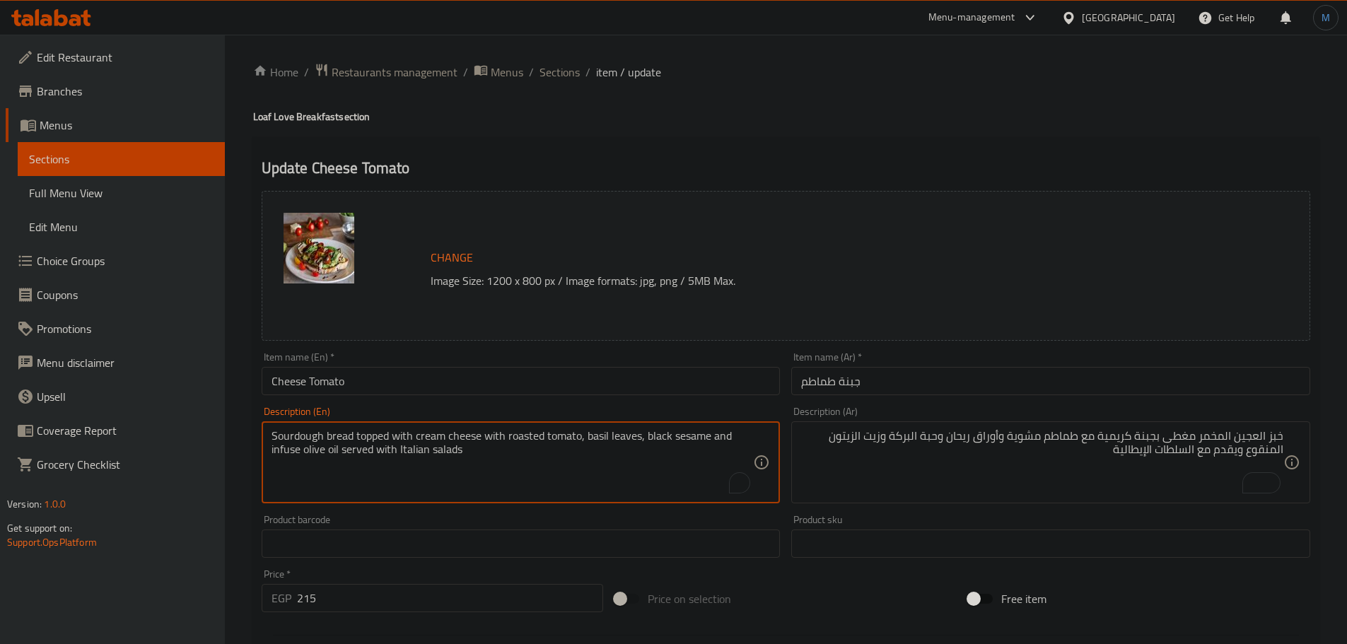
paste textarea "roasted tomato, basil leaves, black sesame and"
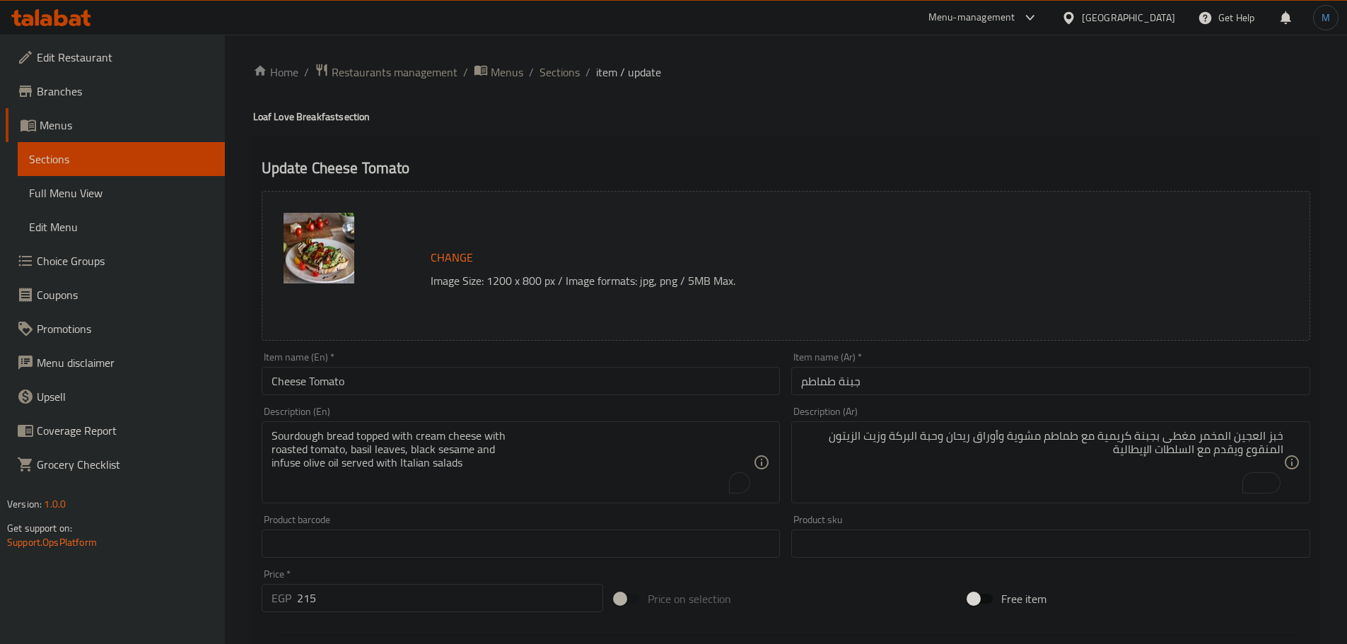
click at [616, 426] on div "Sourdough bread topped with cream cheese with roasted tomato, basil leaves, bla…" at bounding box center [521, 462] width 519 height 82
click at [626, 436] on textarea "Sourdough bread topped with cream cheese with roasted tomato, basil leaves, bla…" at bounding box center [512, 462] width 482 height 67
click at [643, 447] on textarea "Sourdough bread topped with cream cheese with roasted tomato, basil leaves, bla…" at bounding box center [512, 462] width 482 height 67
click at [657, 442] on textarea "Sourdough bread topped with cream cheese with roasted tomato, basil leaves, bla…" at bounding box center [512, 462] width 482 height 67
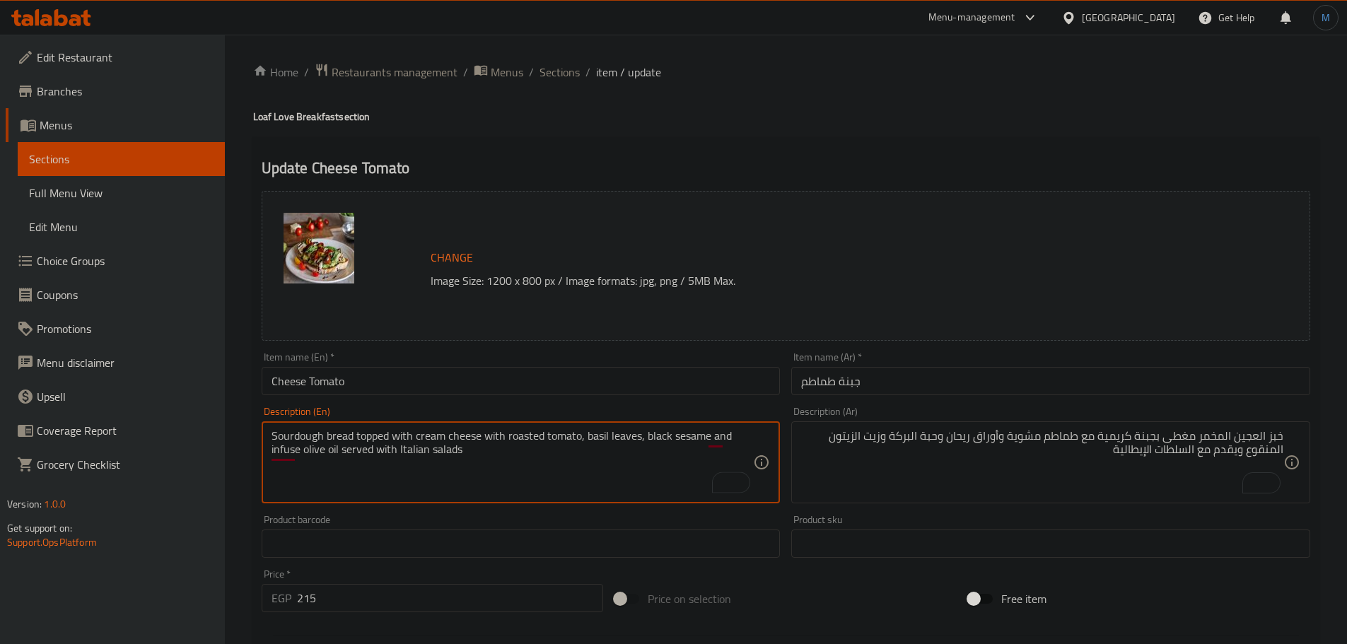
click at [658, 474] on textarea "Sourdough bread topped with cream cheese with roasted tomato, basil leaves, bla…" at bounding box center [512, 462] width 482 height 67
type textarea "Sourdough bread topped with cream cheese with roasted tomato, basil leaves, bla…"
click at [567, 80] on span "Sections" at bounding box center [559, 72] width 40 height 17
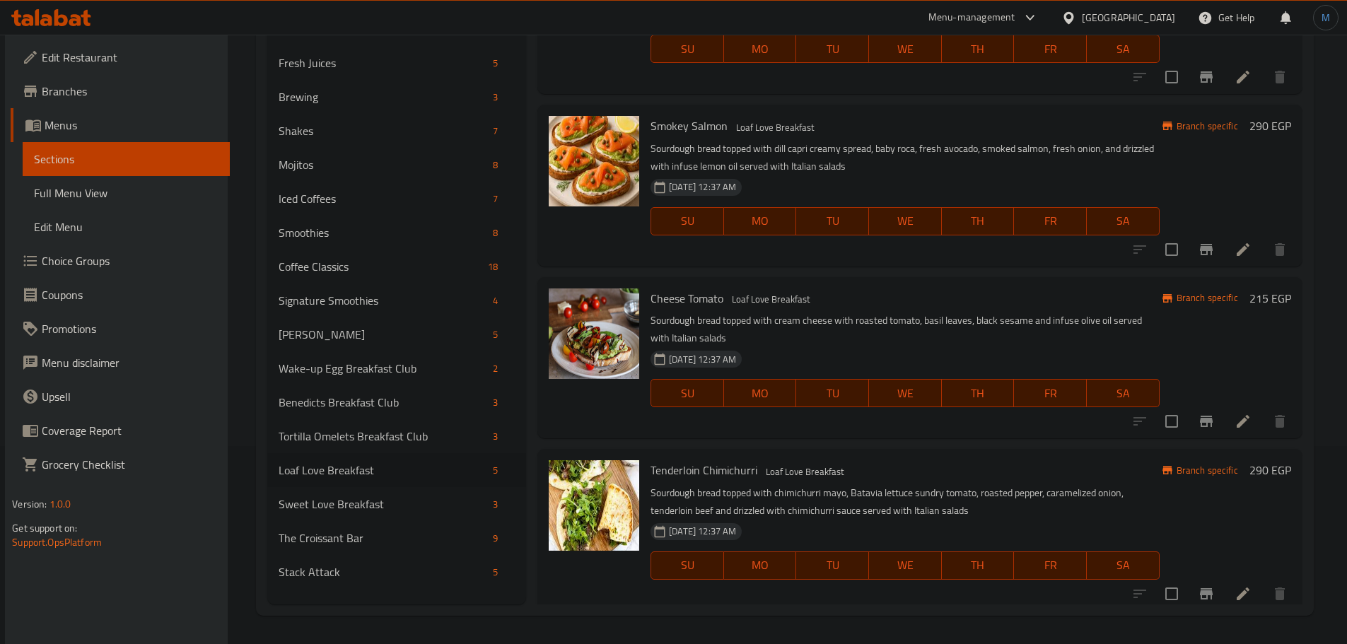
scroll to position [141, 0]
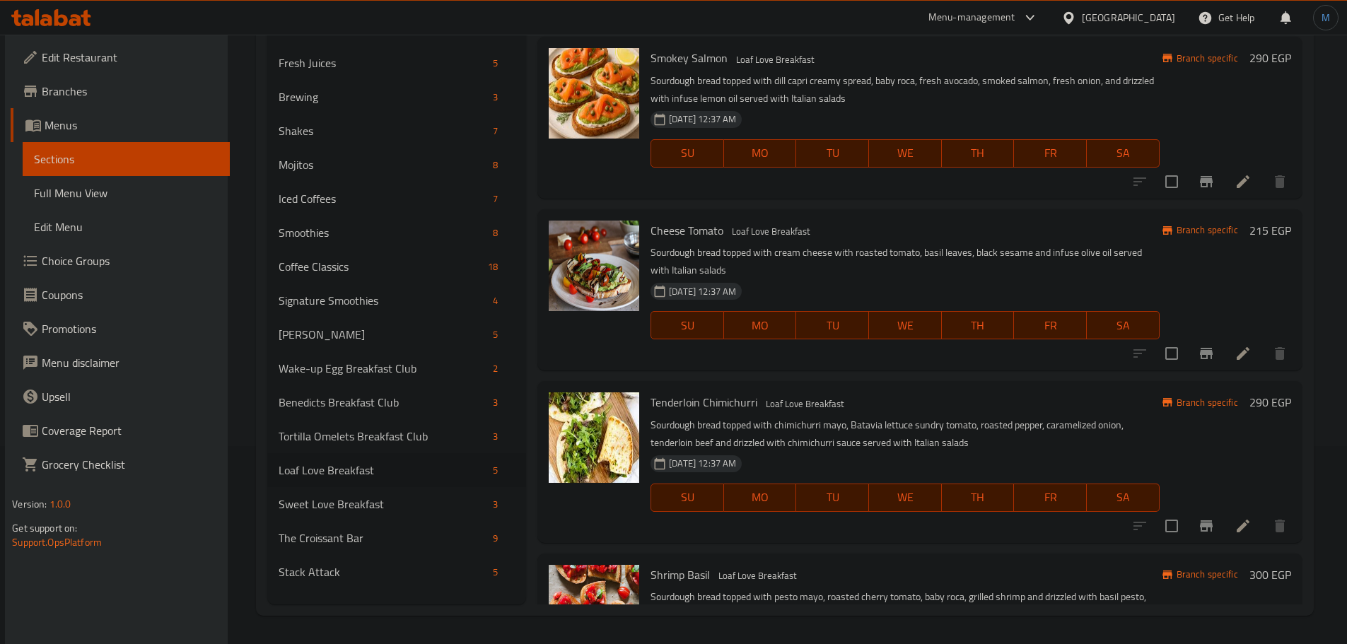
click at [1227, 517] on li at bounding box center [1243, 525] width 40 height 25
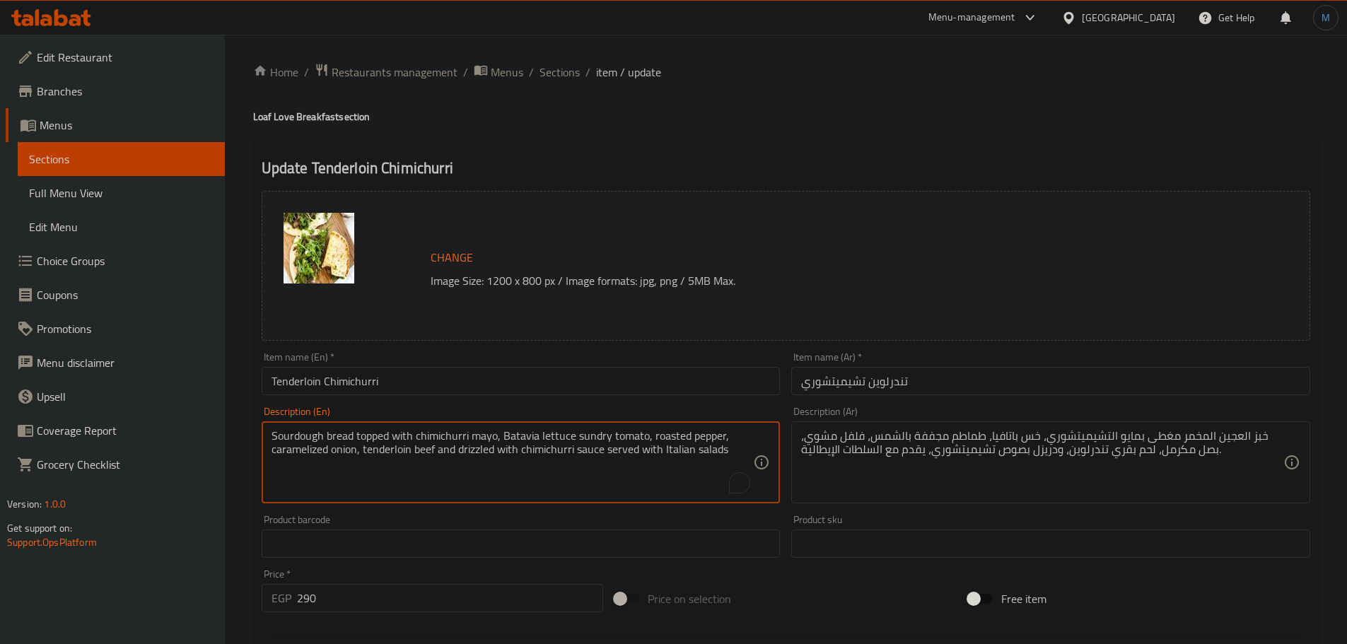
paste textarea "Batavia lettuce sundry tomato, roasted pepper, caramelized onion, tenderloin be…"
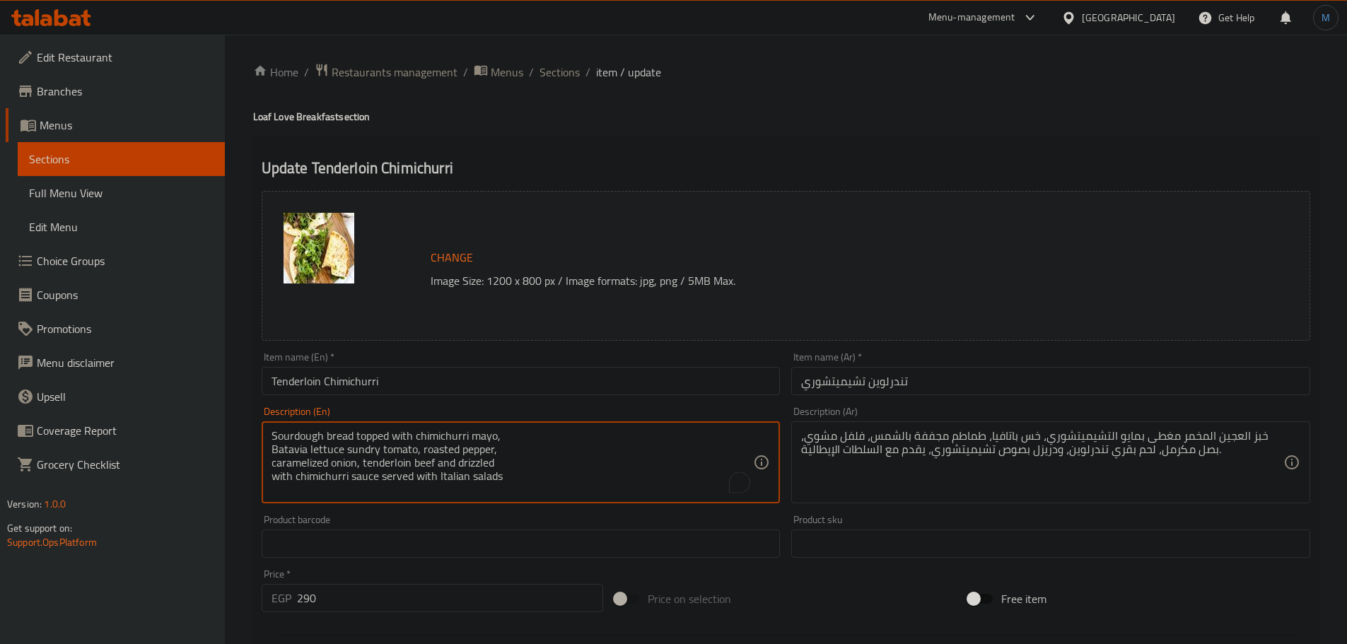
click at [589, 437] on textarea "Sourdough bread topped with chimichurri mayo, Batavia lettuce sundry tomato, ro…" at bounding box center [512, 462] width 482 height 67
click at [664, 452] on textarea "Sourdough bread topped with chimichurri mayo, Batavia lettuce sundry tomato, ro…" at bounding box center [512, 462] width 482 height 67
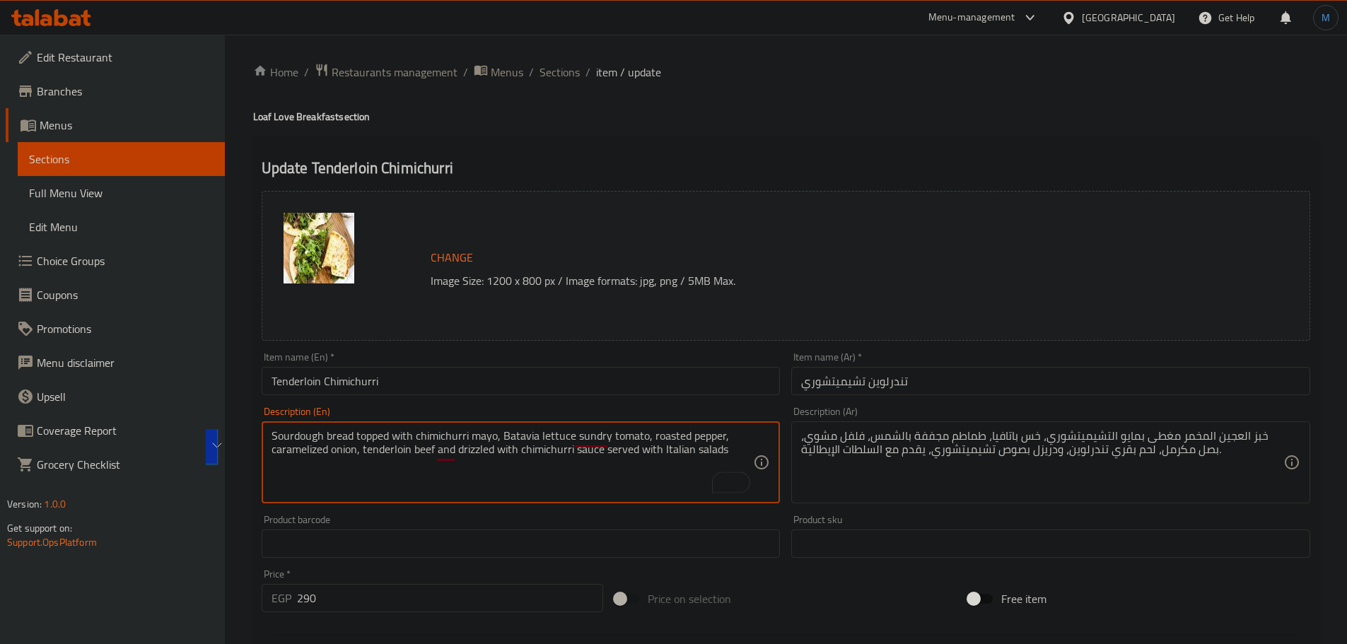
type textarea "Sourdough bread topped with chimichurri mayo, Batavia lettuce sundry tomato, ro…"
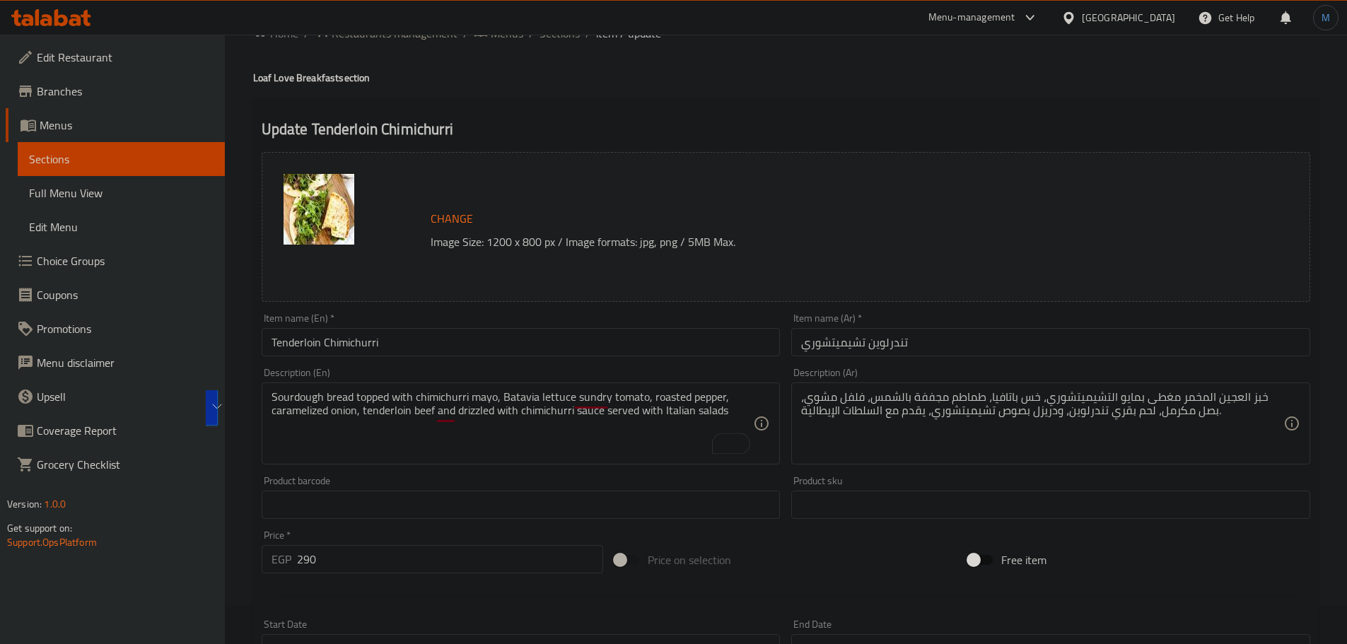
scroll to position [71, 0]
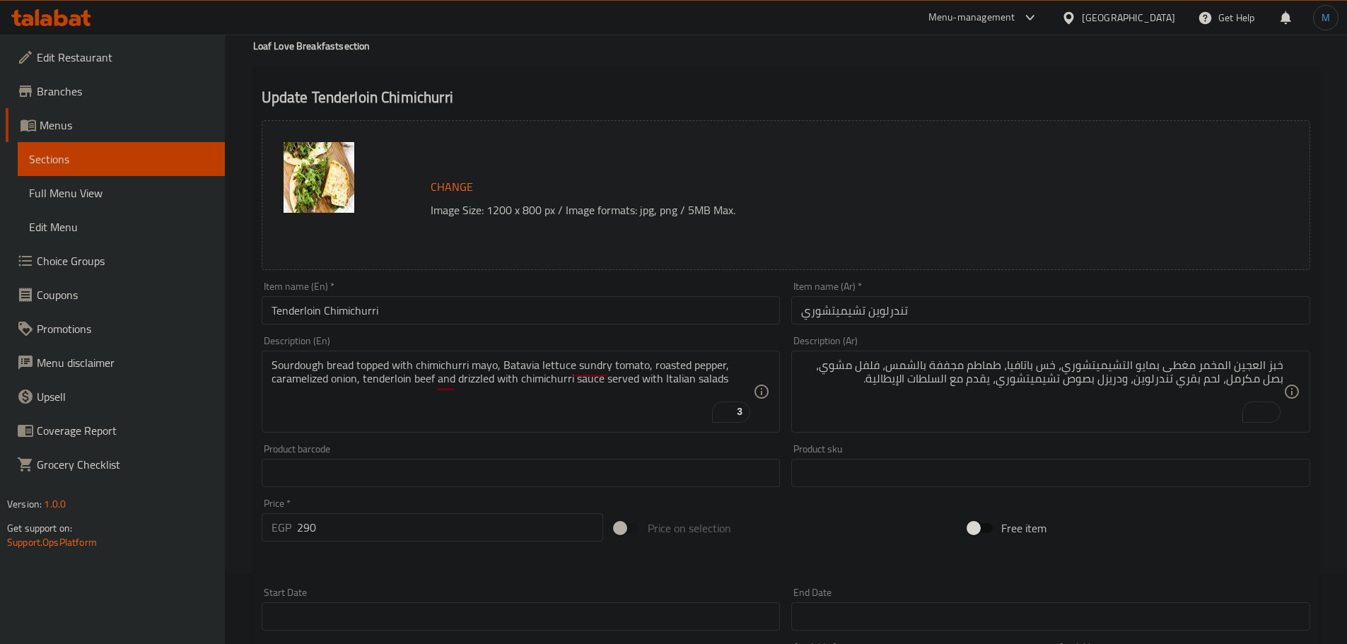
drag, startPoint x: 1107, startPoint y: 288, endPoint x: 681, endPoint y: 382, distance: 436.5
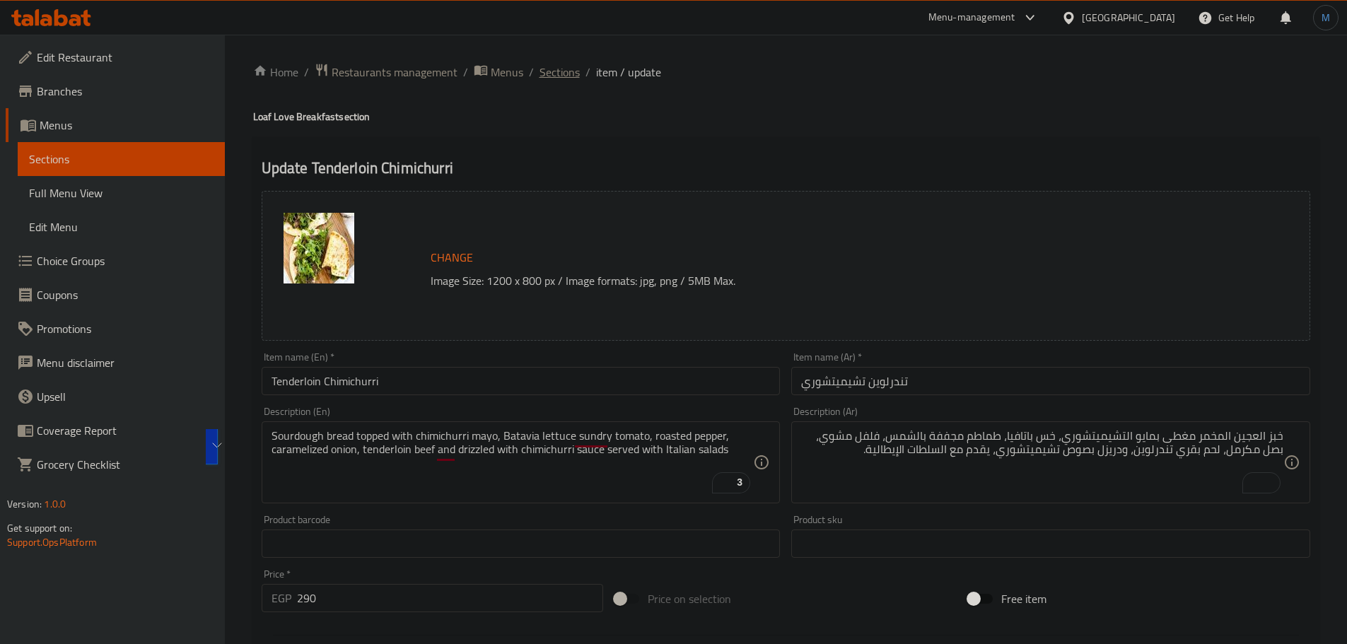
click at [572, 78] on span "Sections" at bounding box center [559, 72] width 40 height 17
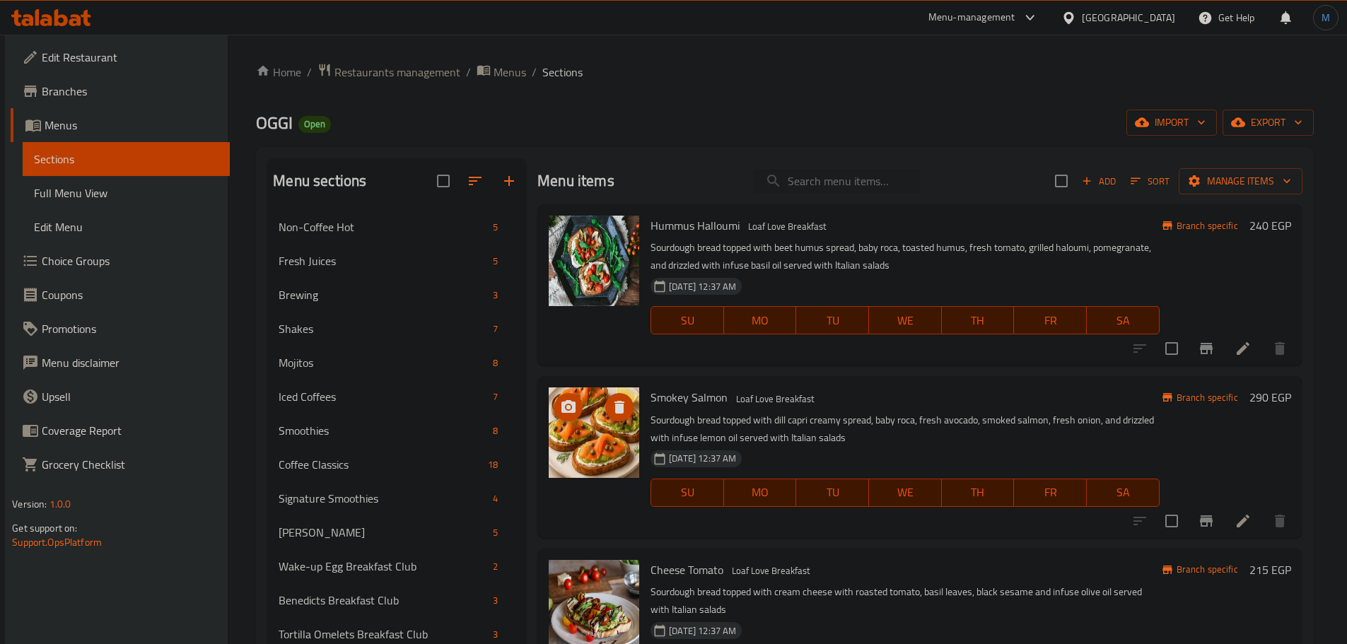
scroll to position [198, 0]
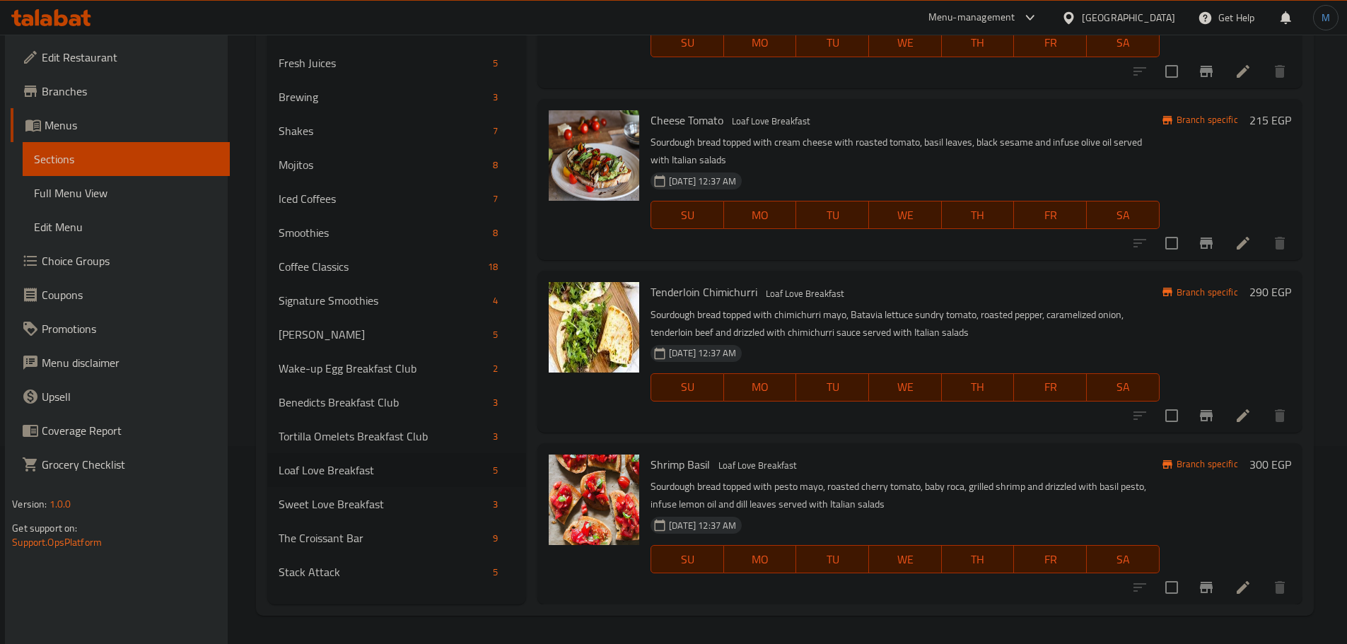
click at [1234, 582] on icon at bounding box center [1242, 587] width 17 height 17
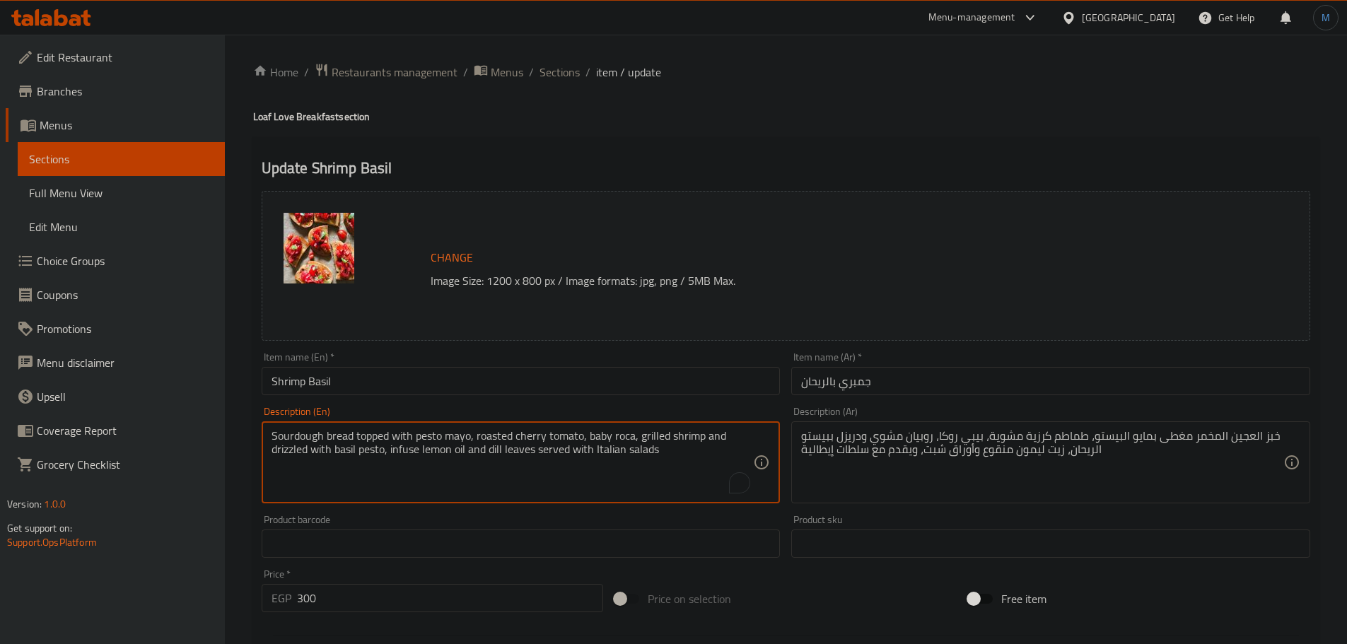
paste textarea "cherry tomato, baby roca, grilled shrimp and drizzled with basil pesto, infuse …"
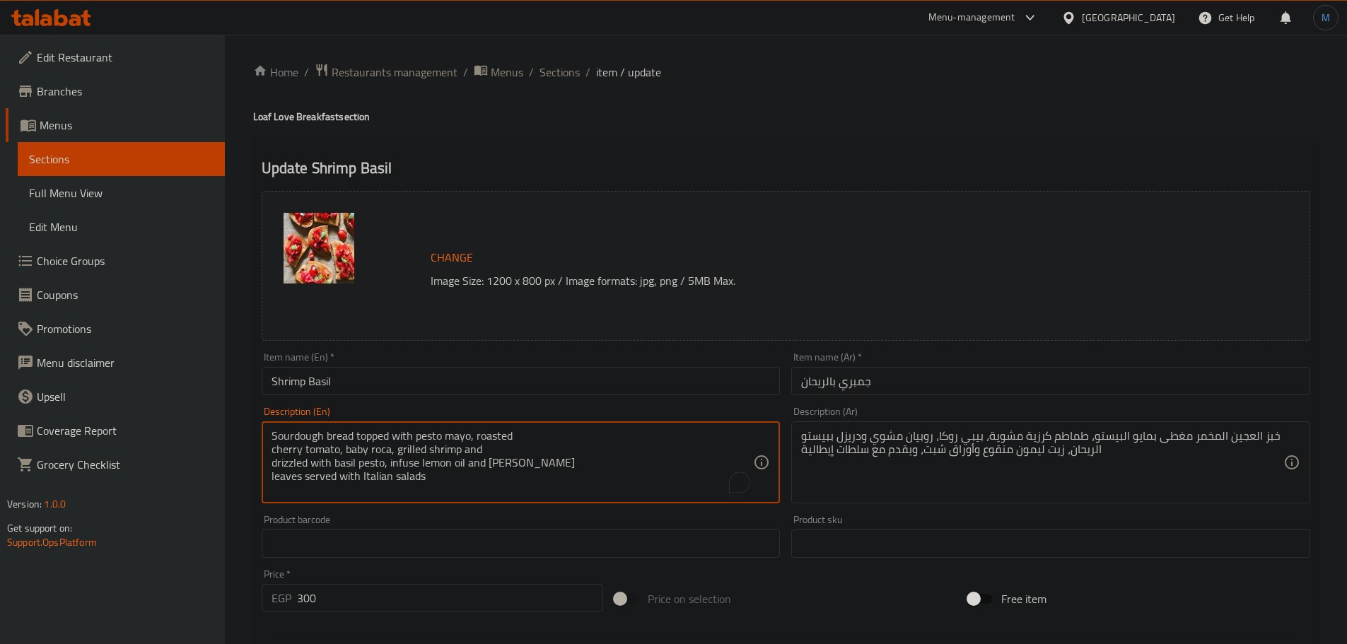
click at [669, 440] on textarea "Sourdough bread topped with pesto mayo, roasted cherry tomato, baby roca, grill…" at bounding box center [512, 462] width 482 height 67
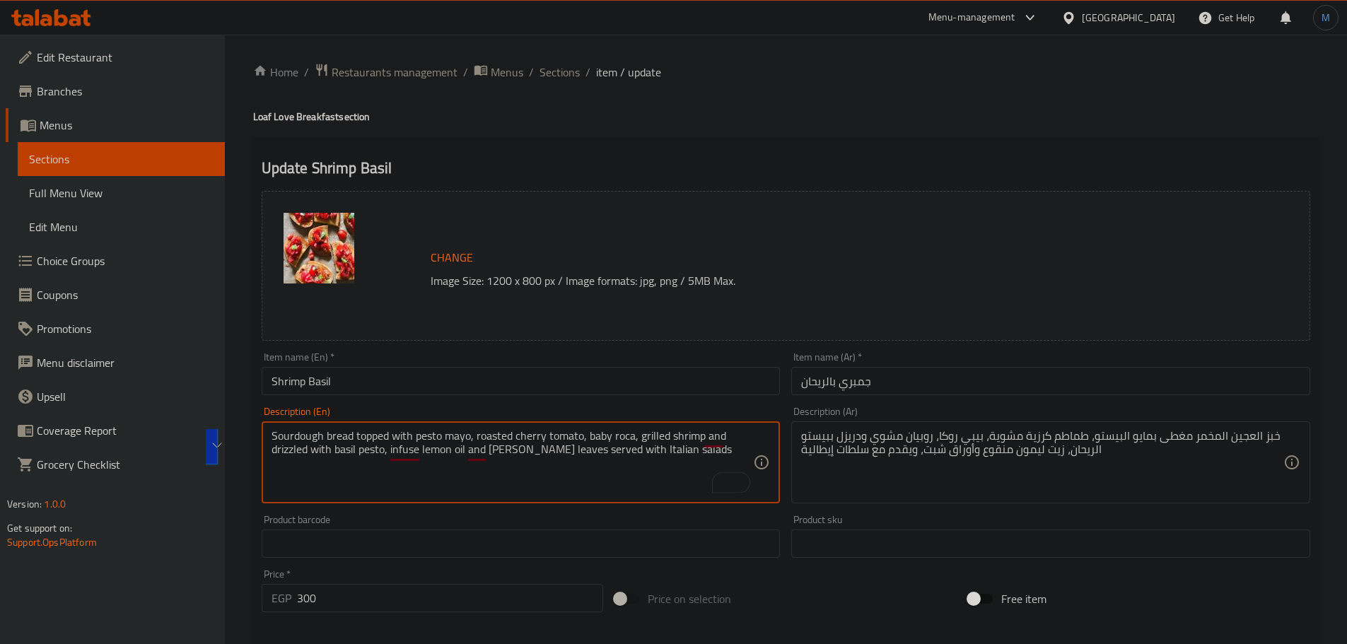
type textarea "Sourdough bread topped with pesto mayo, roasted cherry tomato, baby roca, grill…"
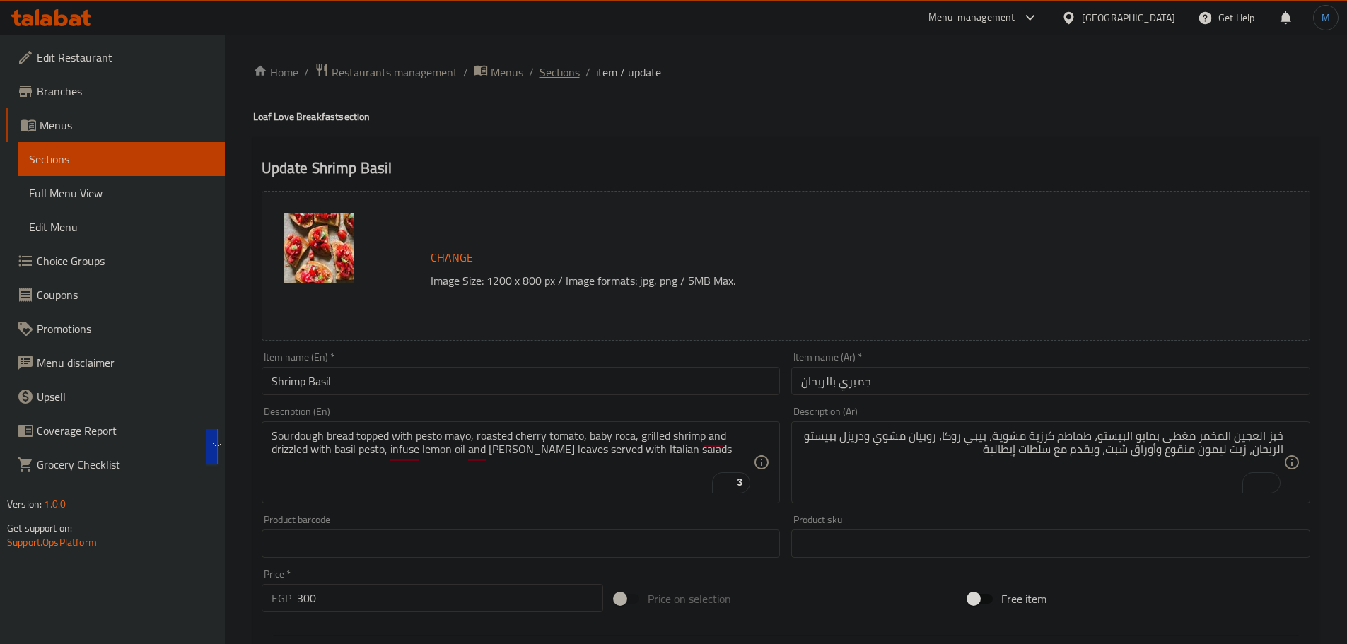
click at [566, 81] on span "Sections" at bounding box center [559, 72] width 40 height 17
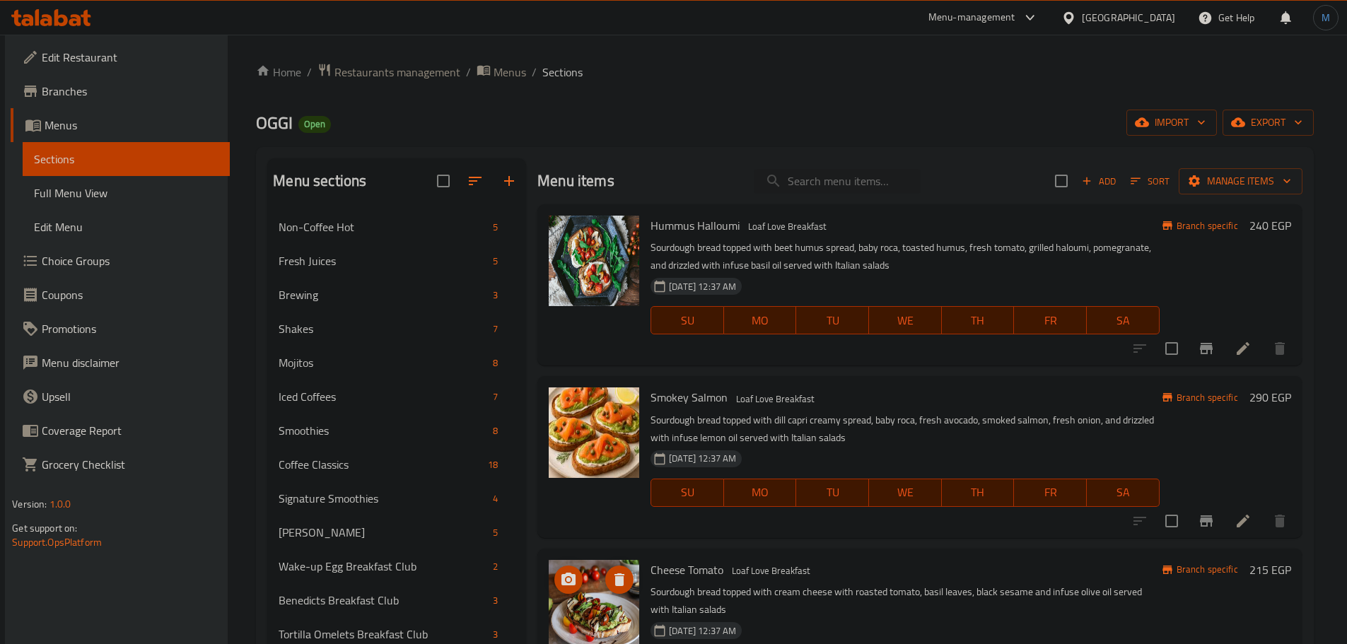
scroll to position [198, 0]
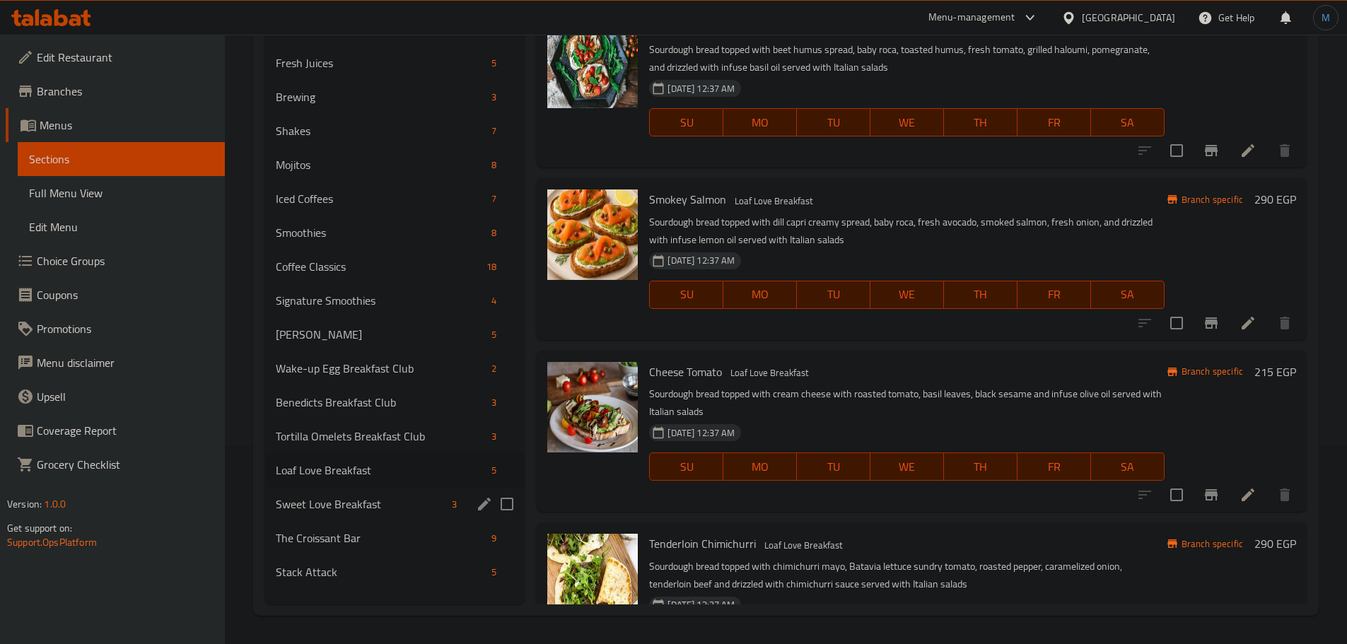
click at [356, 493] on div "Sweet Love Breakfast 3" at bounding box center [394, 504] width 261 height 34
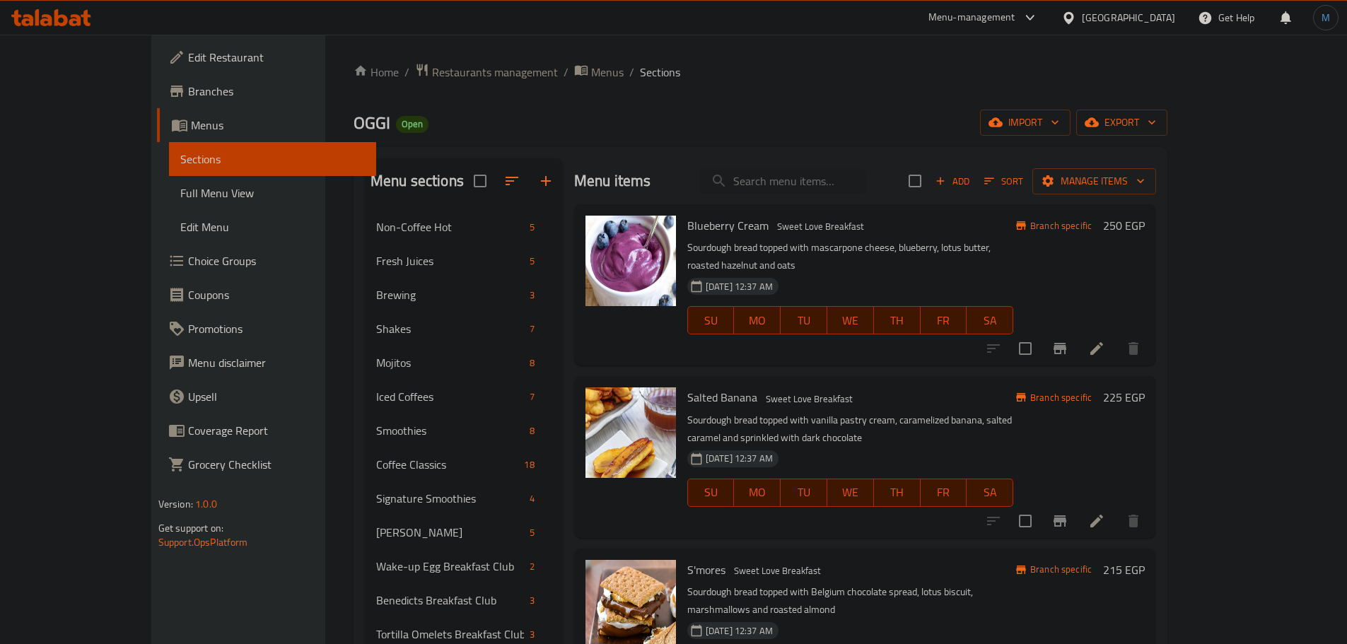
click at [946, 348] on div "Blueberry Cream Sweet Love Breakfast Sourdough bread topped with mascarpone che…" at bounding box center [865, 284] width 582 height 161
click at [1105, 340] on icon at bounding box center [1096, 348] width 17 height 17
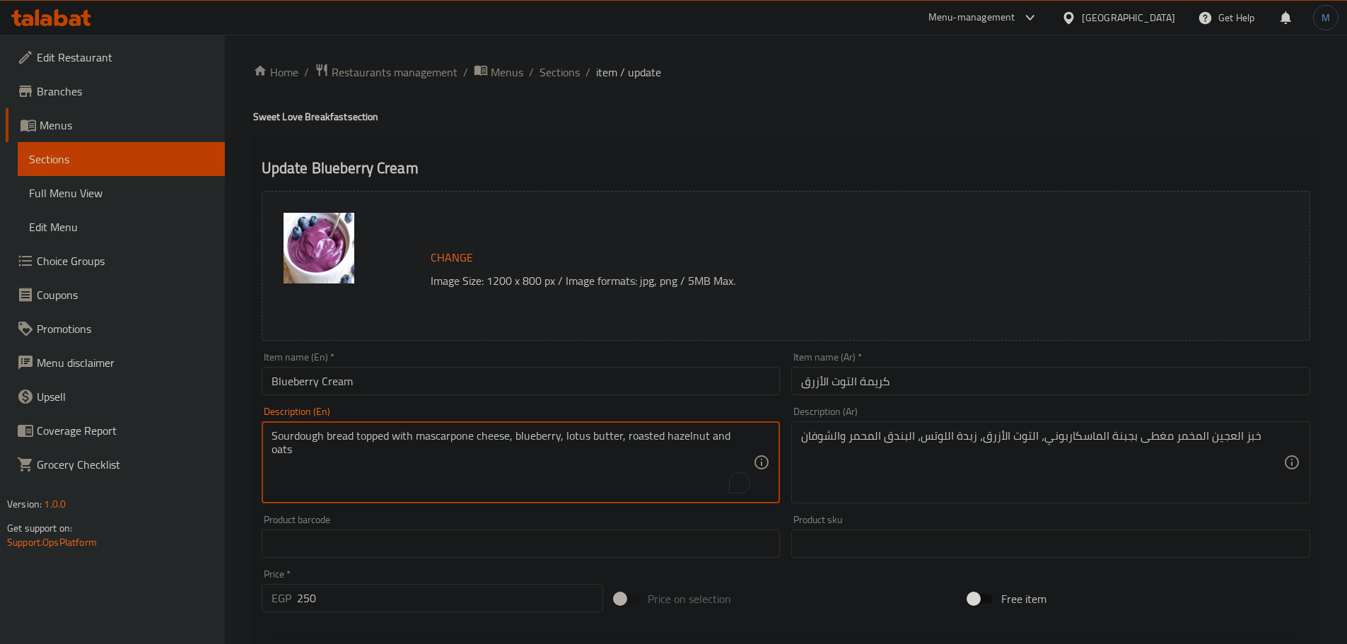
paste textarea "To enrich screen reader interactions, please activate Accessibility in Grammarl…"
click at [592, 440] on textarea "Sourdough bread topped with mascarpone cheese, blueberry, lotus butter, roasted…" at bounding box center [512, 462] width 482 height 67
type textarea "Sourdough bread topped with mascarpone cheese, blueberry, lotus butter, roasted…"
click at [1149, 412] on div "Description (Ar) خبز العجين المخمر مغطى بجبنة الماسكاربوني، التوت الأزرق، زبدة …" at bounding box center [1050, 454] width 519 height 97
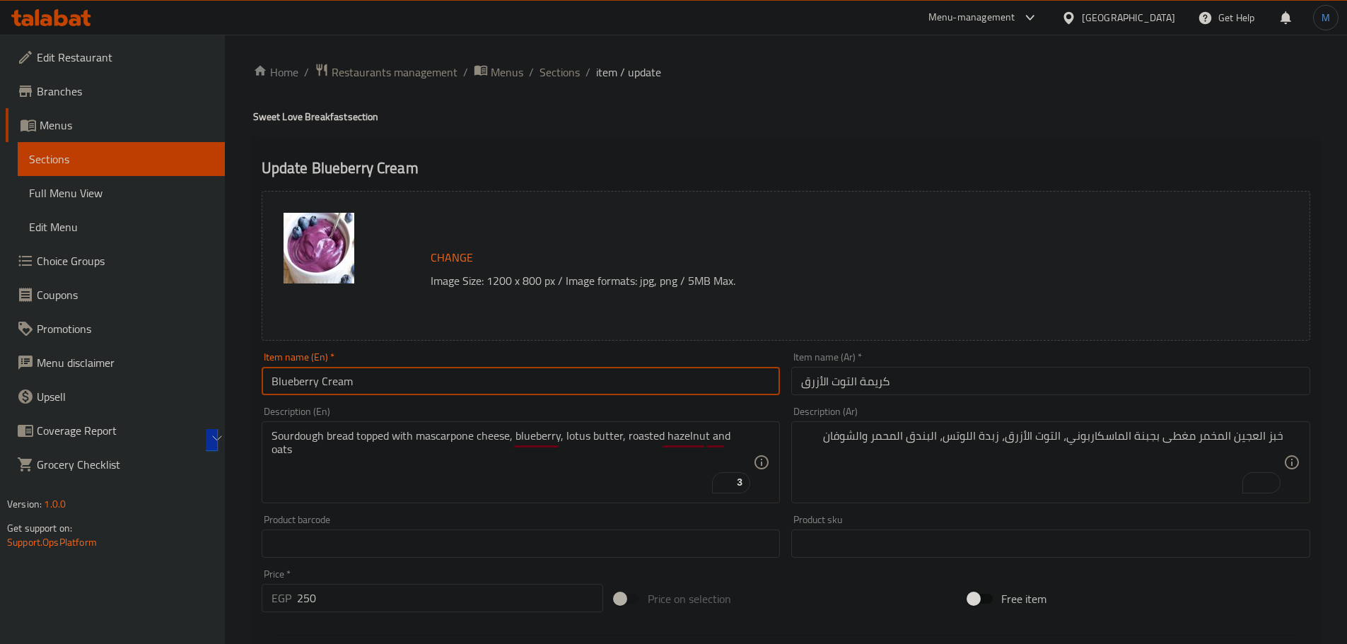
click at [427, 390] on input "Blueberry Cream" at bounding box center [521, 381] width 519 height 28
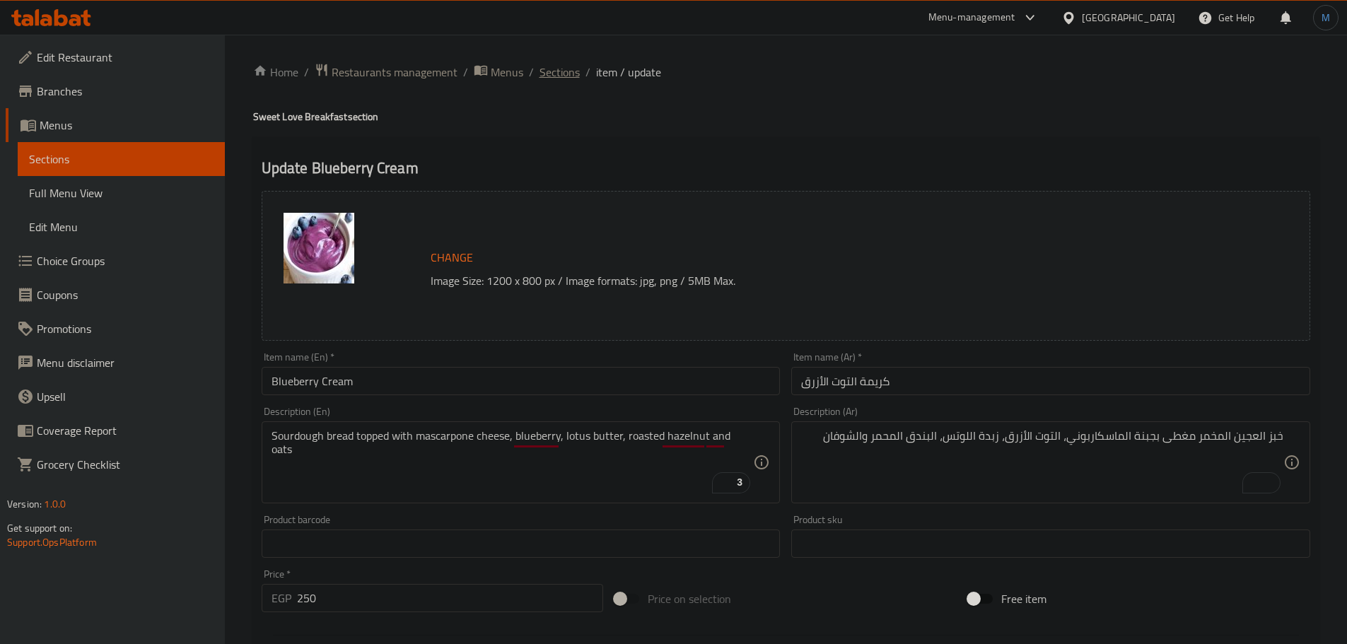
click at [573, 80] on span "Sections" at bounding box center [559, 72] width 40 height 17
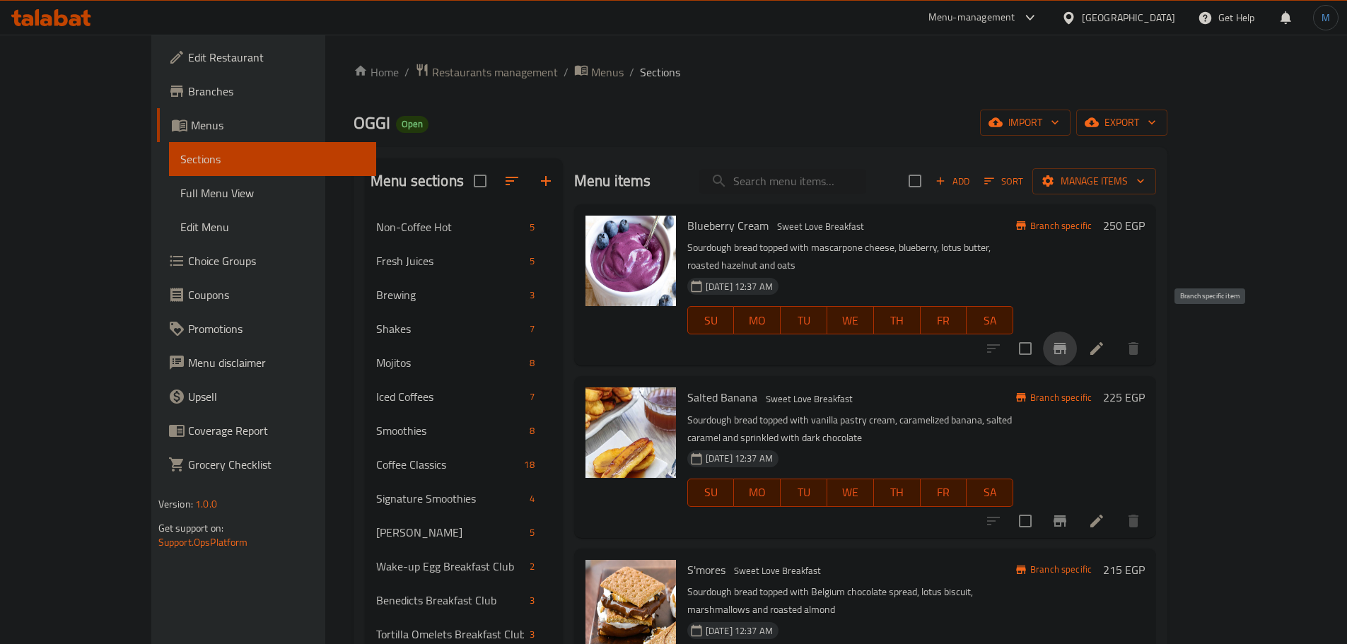
click at [1077, 341] on button "Branch-specific-item" at bounding box center [1060, 349] width 34 height 34
click at [906, 411] on p "Sourdough bread topped with vanilla pastry cream, caramelized banana, salted ca…" at bounding box center [850, 428] width 326 height 35
click at [1105, 513] on icon at bounding box center [1096, 521] width 17 height 17
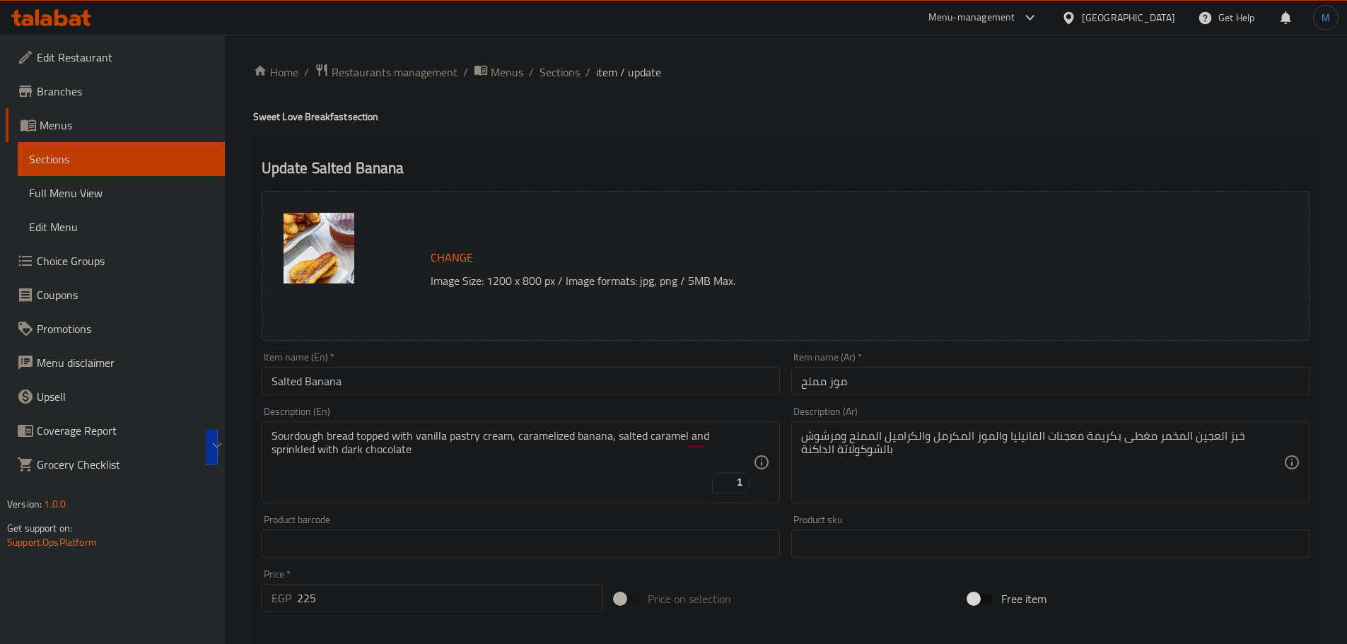
click at [471, 459] on textarea "Sourdough bread topped with vanilla pastry cream, caramelized banana, salted ca…" at bounding box center [512, 462] width 482 height 67
paste textarea "caramelized banana, salted caramel and sprinkled with dark chocolate"
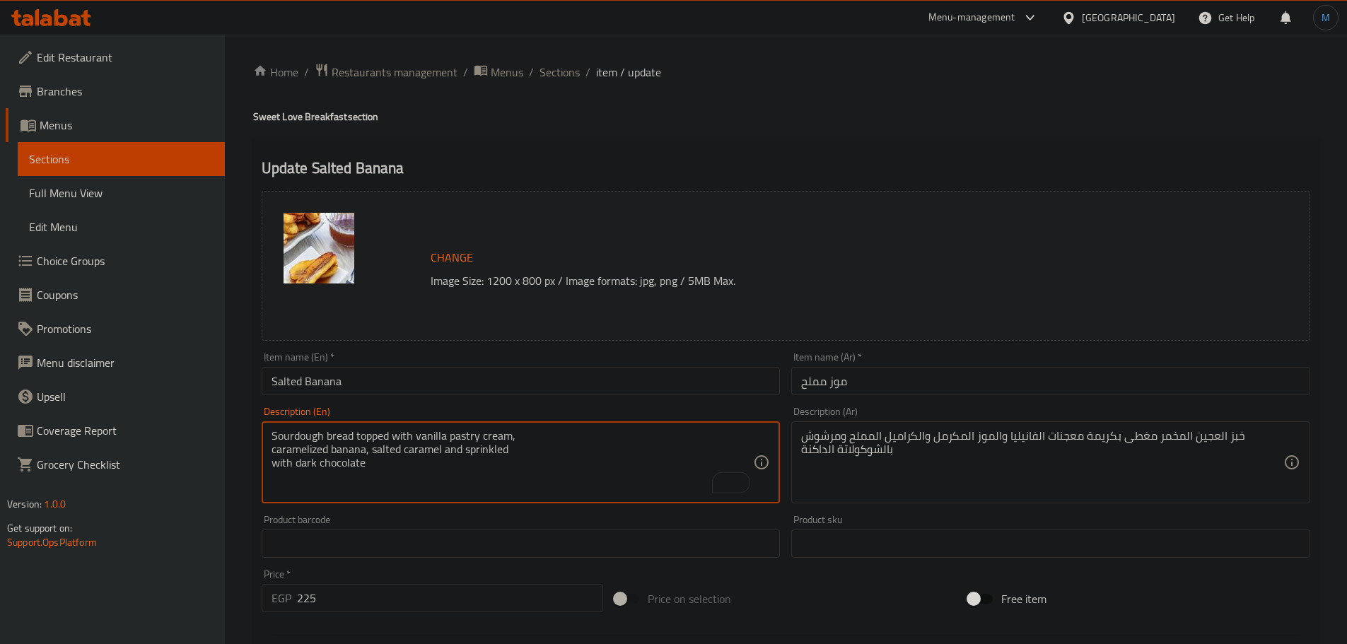
click at [543, 435] on textarea "Sourdough bread topped with vanilla pastry cream, caramelized banana, salted ca…" at bounding box center [512, 462] width 482 height 67
type textarea "Sourdough bread topped with vanilla pastry cream, caramelized banana, salted ca…"
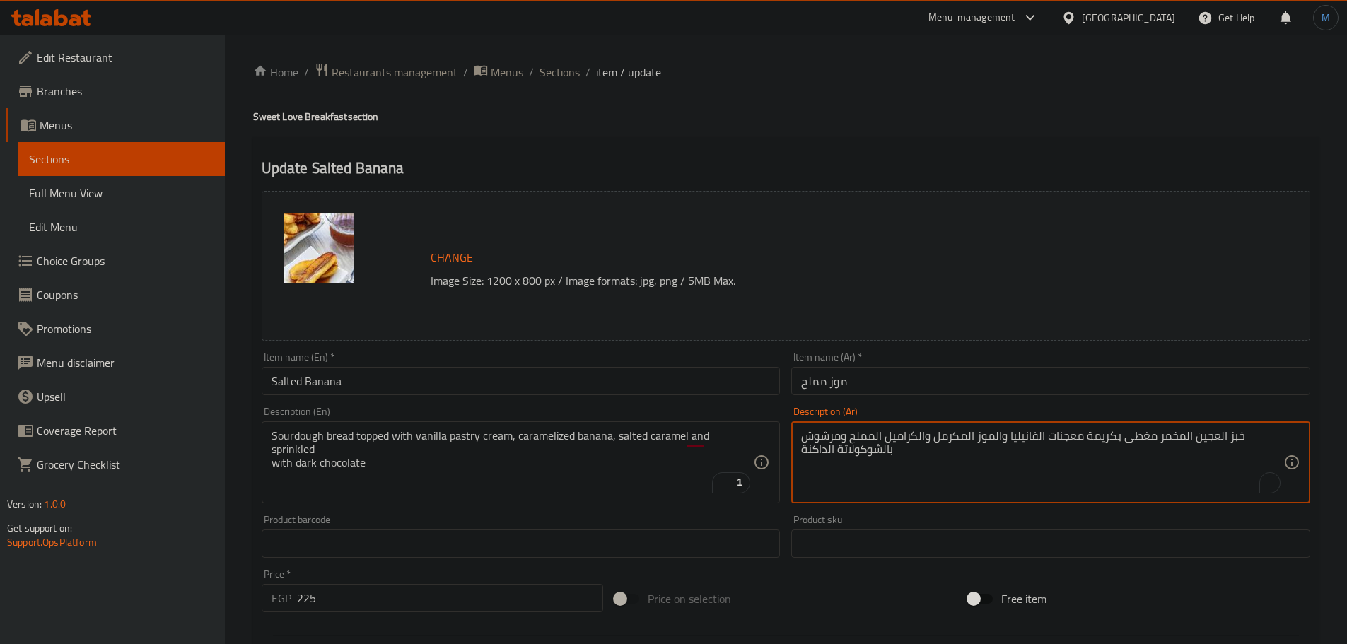
click at [556, 88] on div "Home / Restaurants management / Menus / Sections / item / update Sweet Love Bre…" at bounding box center [785, 527] width 1065 height 928
click at [558, 83] on div "Home / Restaurants management / Menus / Sections / item / update Sweet Love Bre…" at bounding box center [785, 527] width 1065 height 928
click at [565, 74] on span "Sections" at bounding box center [559, 72] width 40 height 17
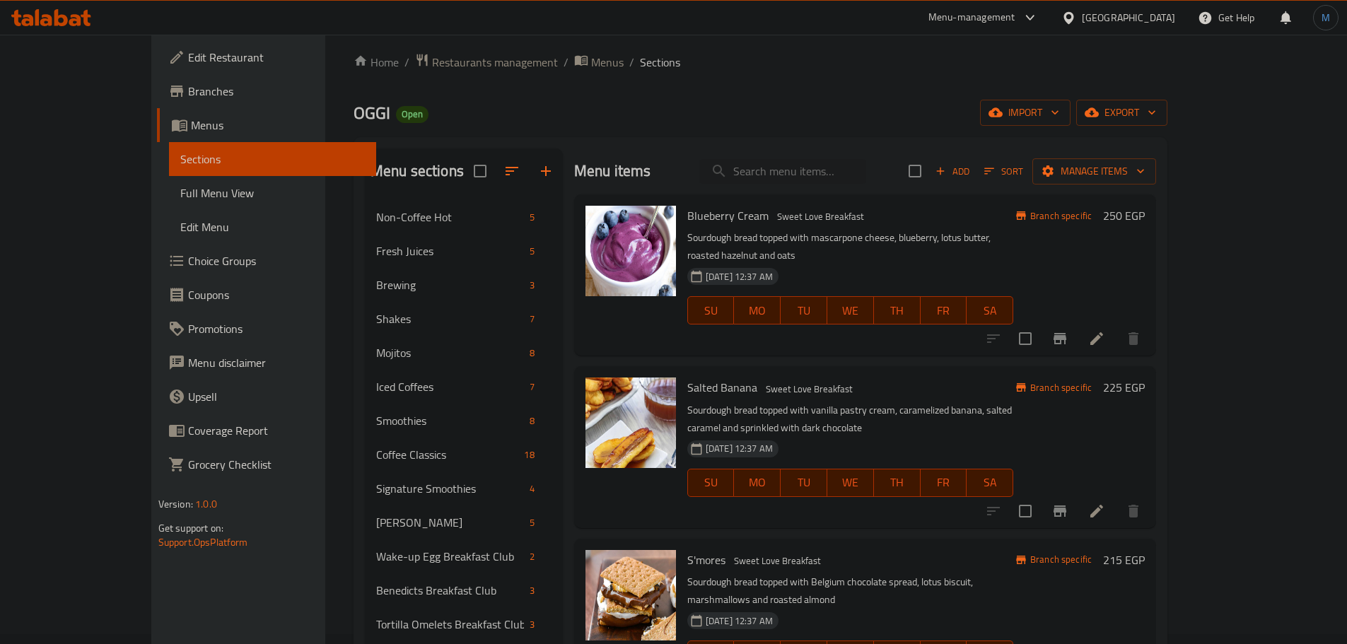
scroll to position [198, 0]
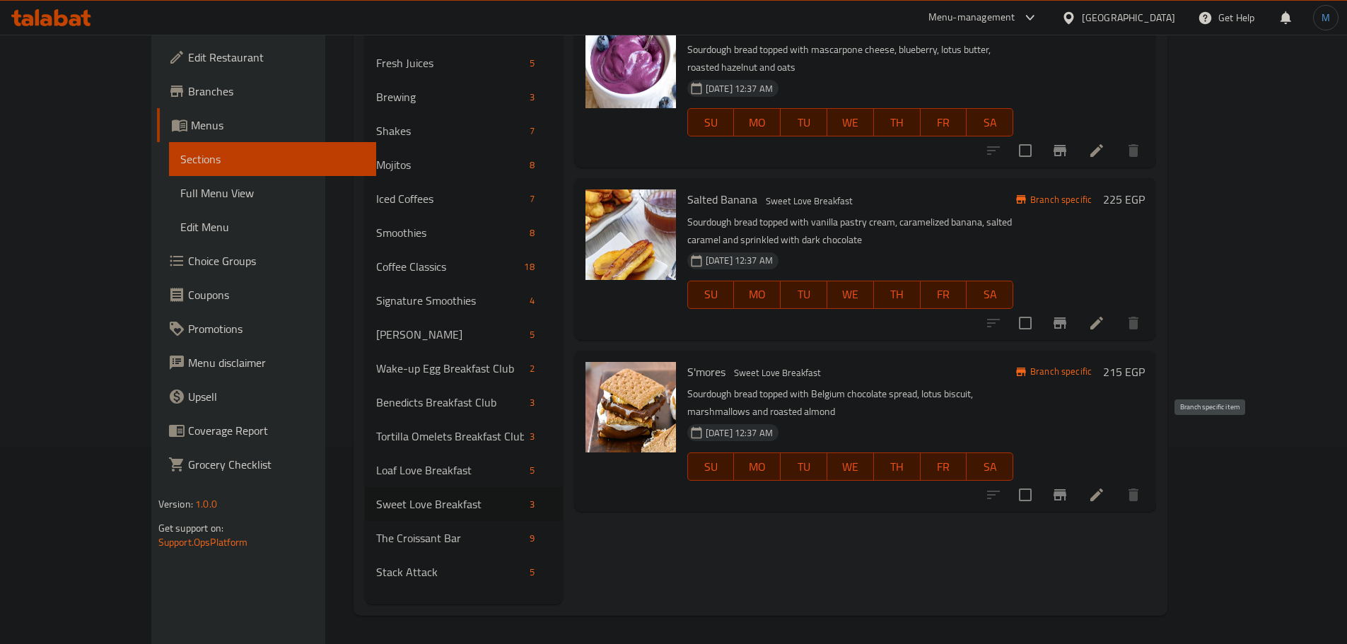
click at [1066, 489] on icon "Branch-specific-item" at bounding box center [1059, 494] width 13 height 11
click at [1105, 486] on icon at bounding box center [1096, 494] width 17 height 17
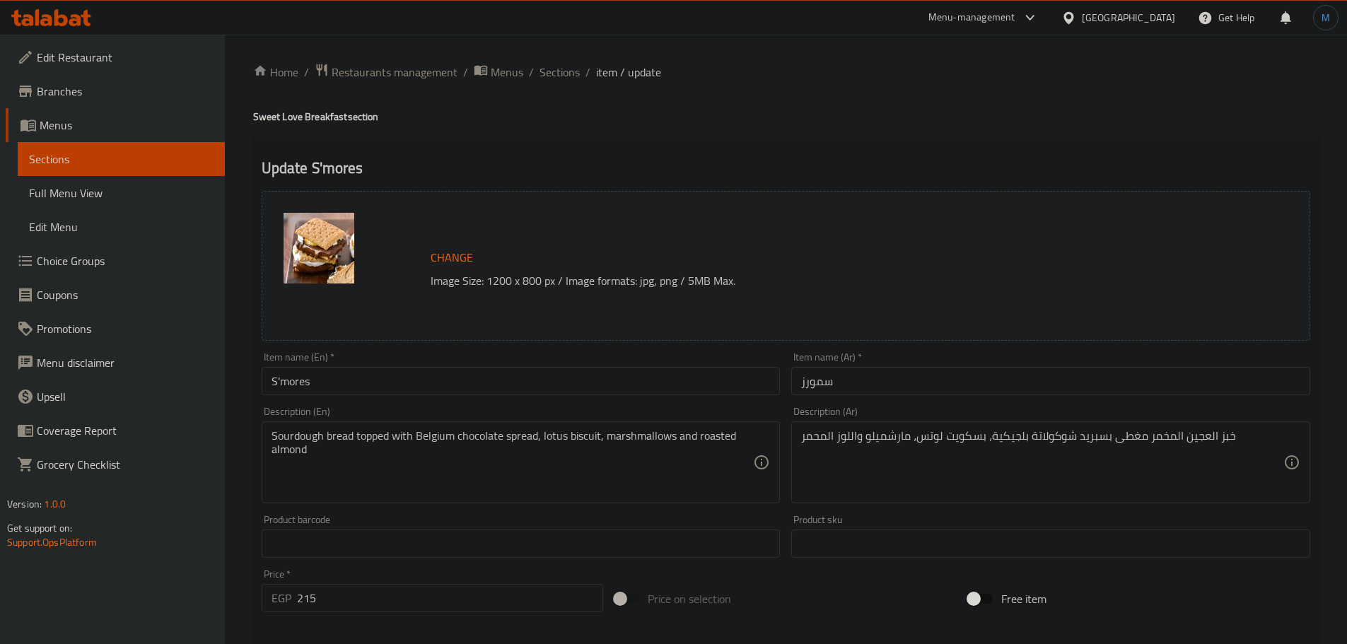
paste textarea "spread, lotus biscuit, marshmallows and roasted"
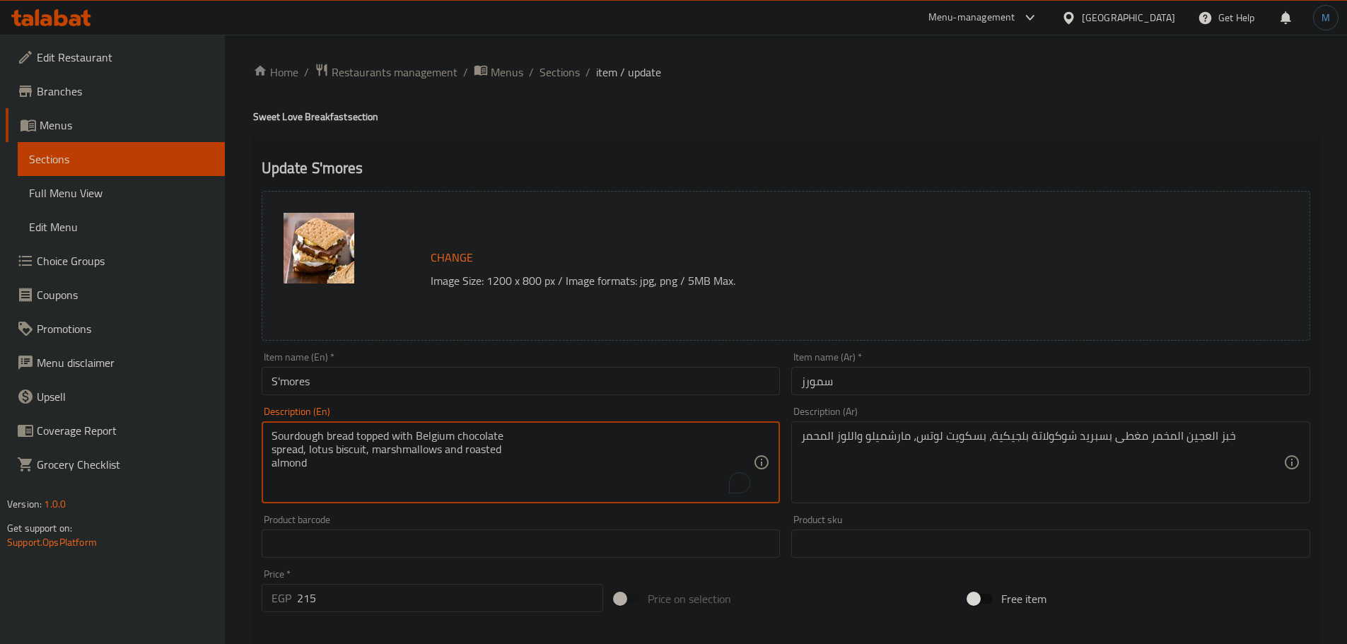
click at [571, 440] on textarea "Sourdough bread topped with Belgium chocolate spread, lotus biscuit, marshmallo…" at bounding box center [512, 462] width 482 height 67
type textarea "Sourdough bread topped with Belgium chocolate spread, lotus biscuit, marshmallo…"
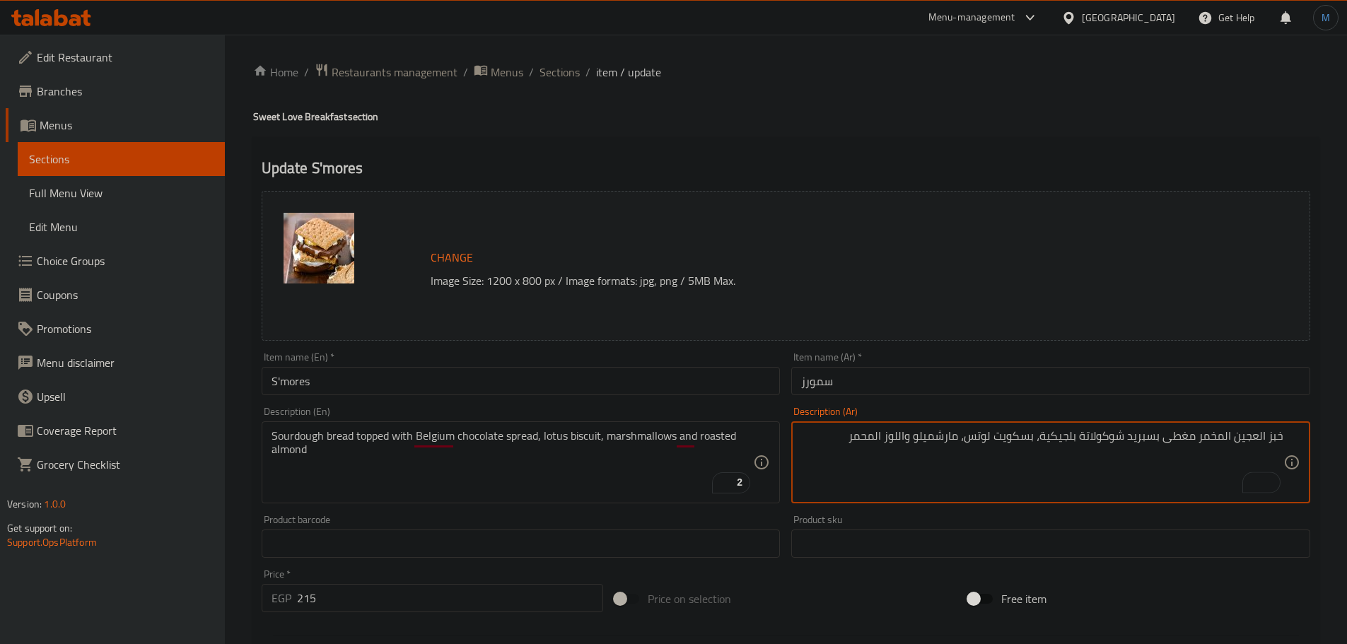
paste textarea "محمص"
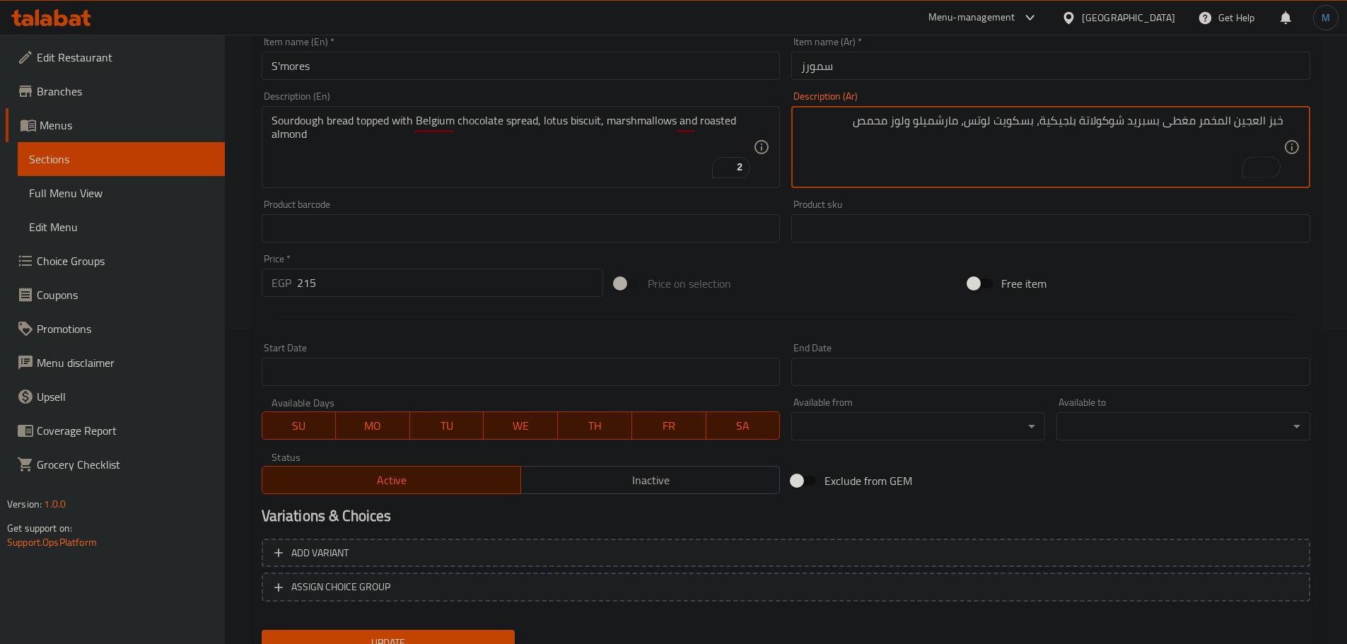
scroll to position [375, 0]
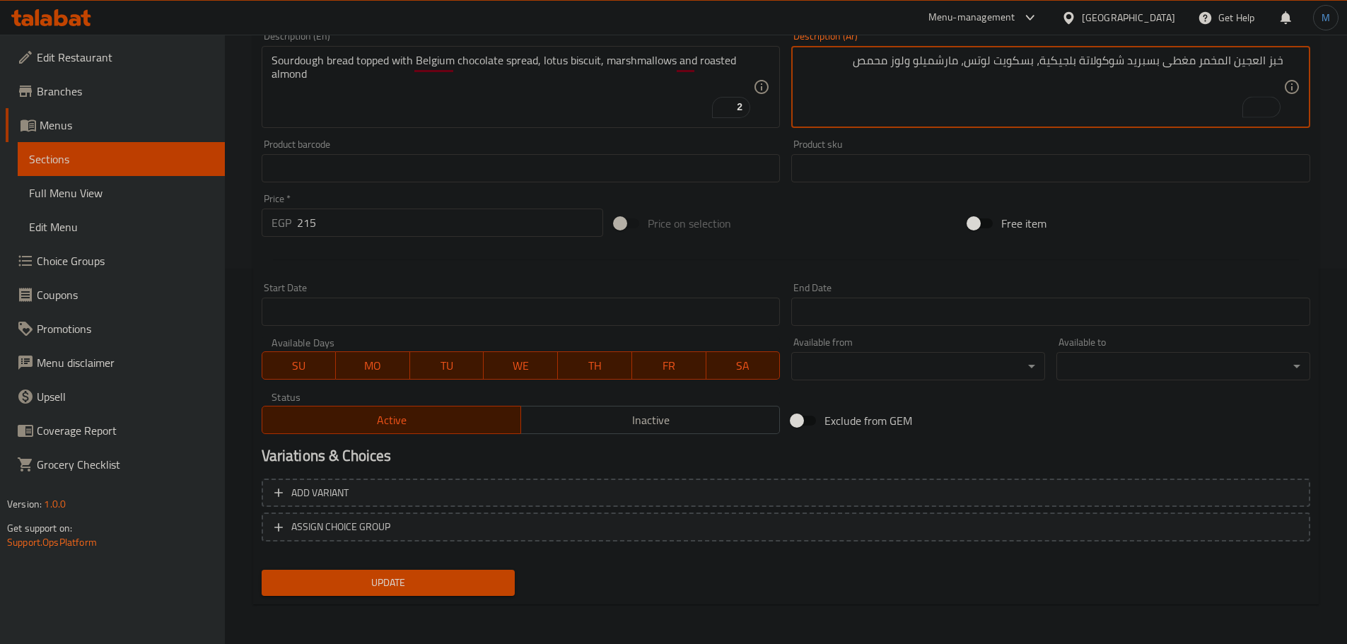
type textarea "خبز العجين المخمر مغطى بسبريد شوكولاتة بلجيكية، بسكويت لوتس، مارشميلو ولوز محمص"
click at [409, 568] on div "Update" at bounding box center [388, 582] width 265 height 37
click at [408, 575] on span "Update" at bounding box center [388, 583] width 231 height 18
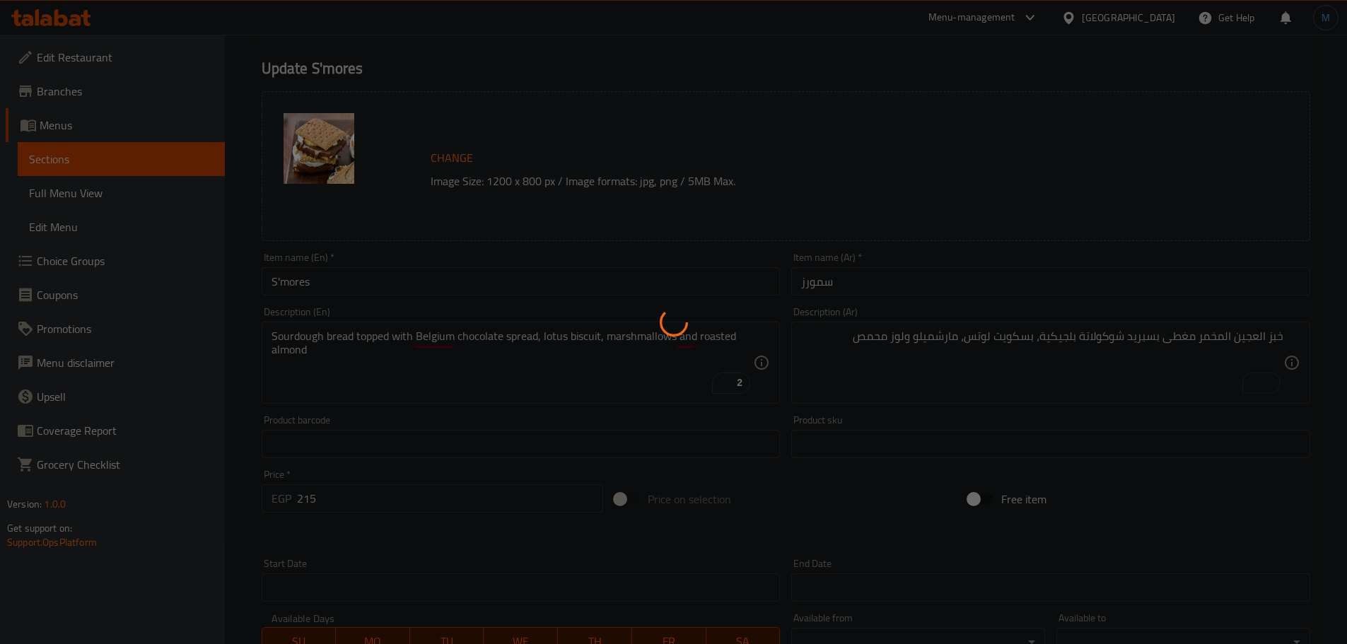
scroll to position [0, 0]
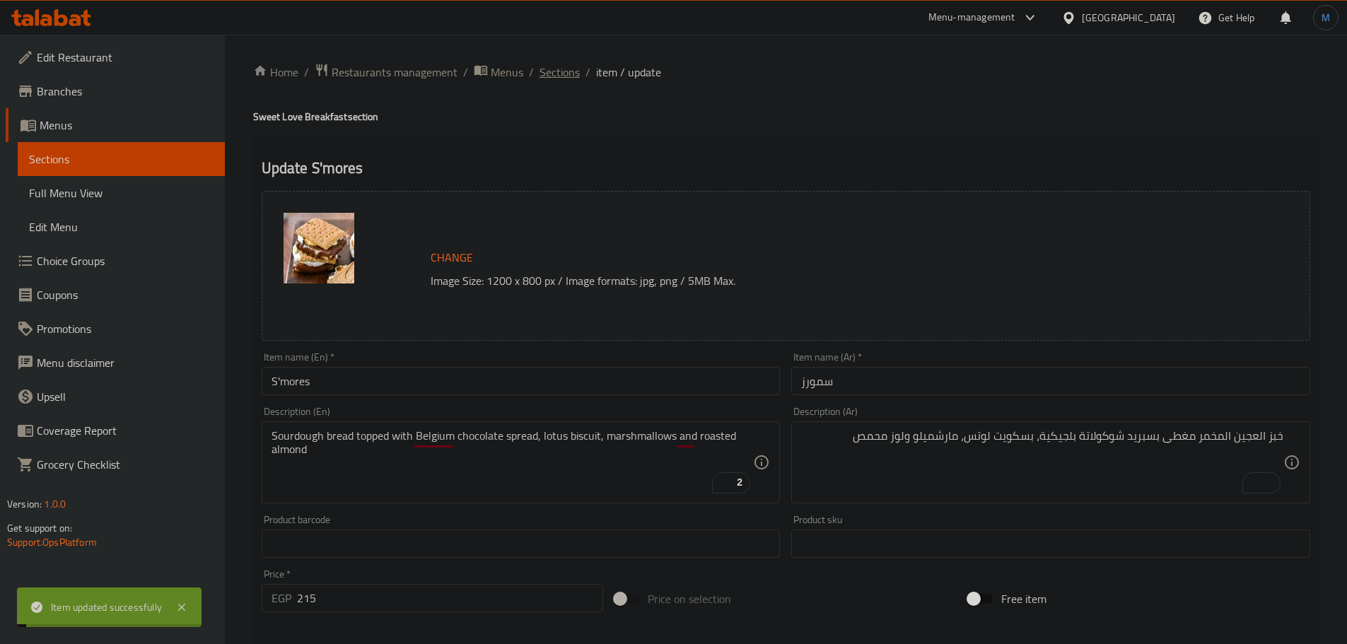
click at [575, 73] on span "Sections" at bounding box center [559, 72] width 40 height 17
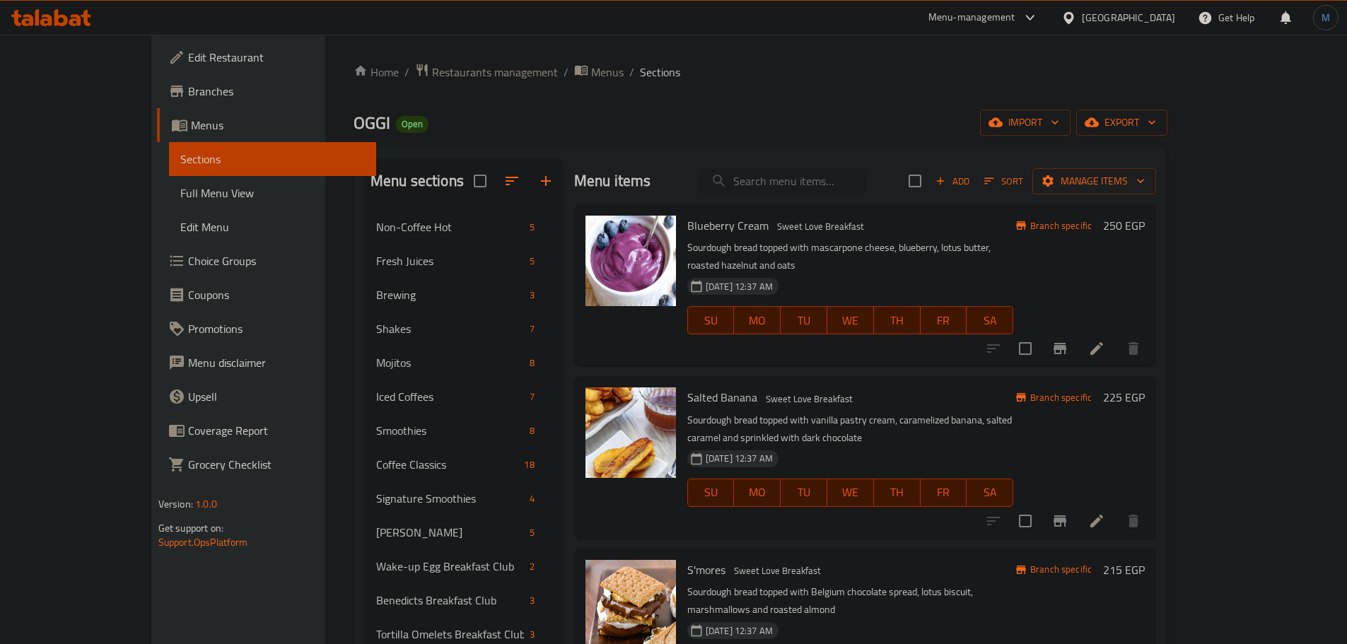
click at [840, 170] on input "search" at bounding box center [782, 181] width 167 height 25
paste input "High protein"
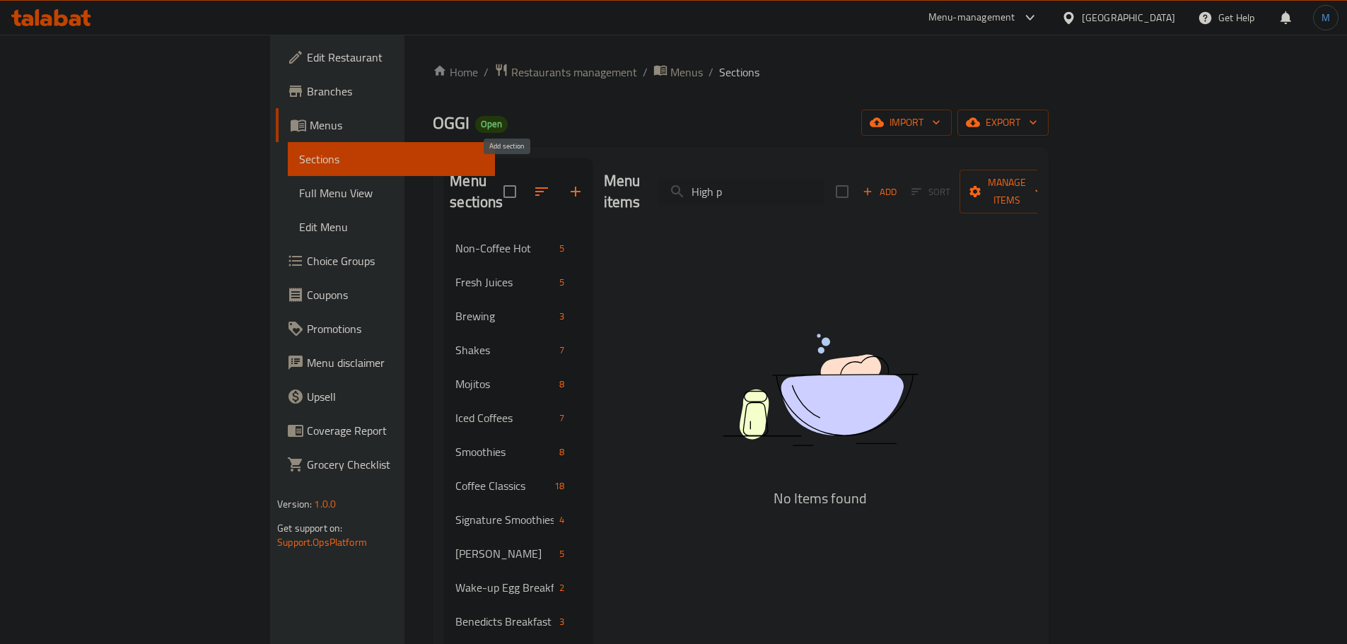
type input "High p"
click at [567, 183] on icon "button" at bounding box center [575, 191] width 17 height 17
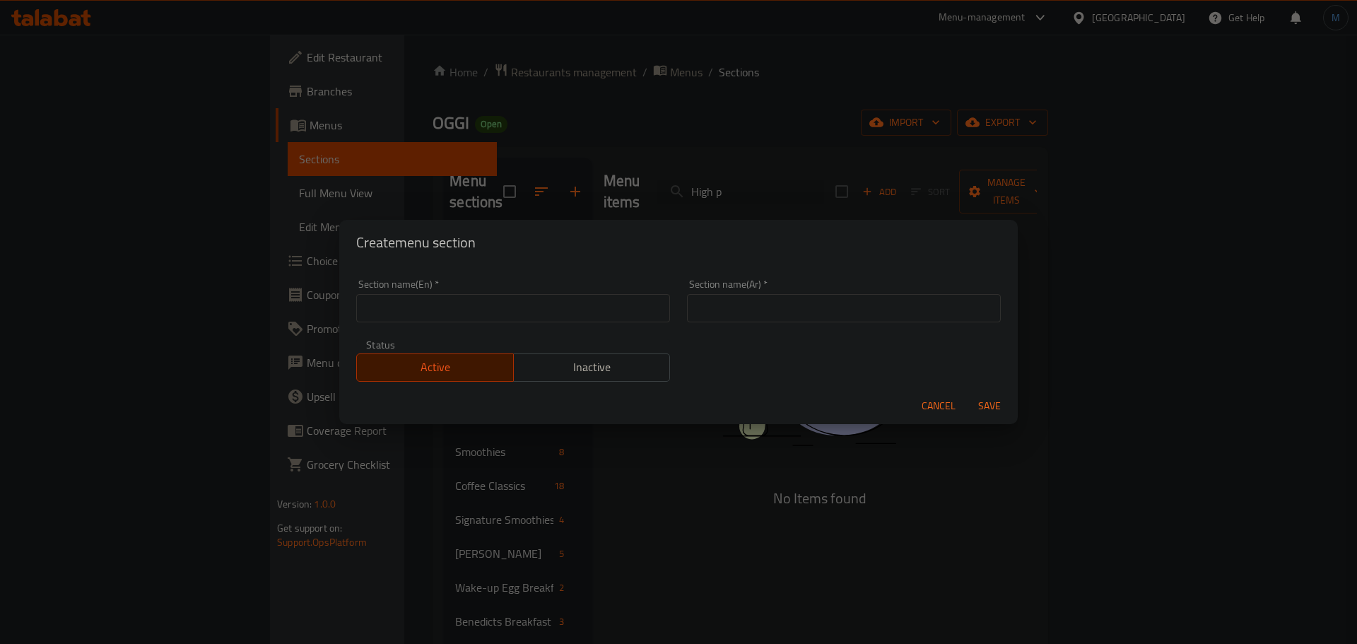
click at [443, 308] on input "text" at bounding box center [513, 308] width 314 height 28
paste input "Healthy Bowles"
type input "Healthy Bowles"
click at [458, 297] on input "Healthy Bowles" at bounding box center [513, 308] width 314 height 28
click at [411, 309] on input "Healthy Bowles" at bounding box center [513, 308] width 314 height 28
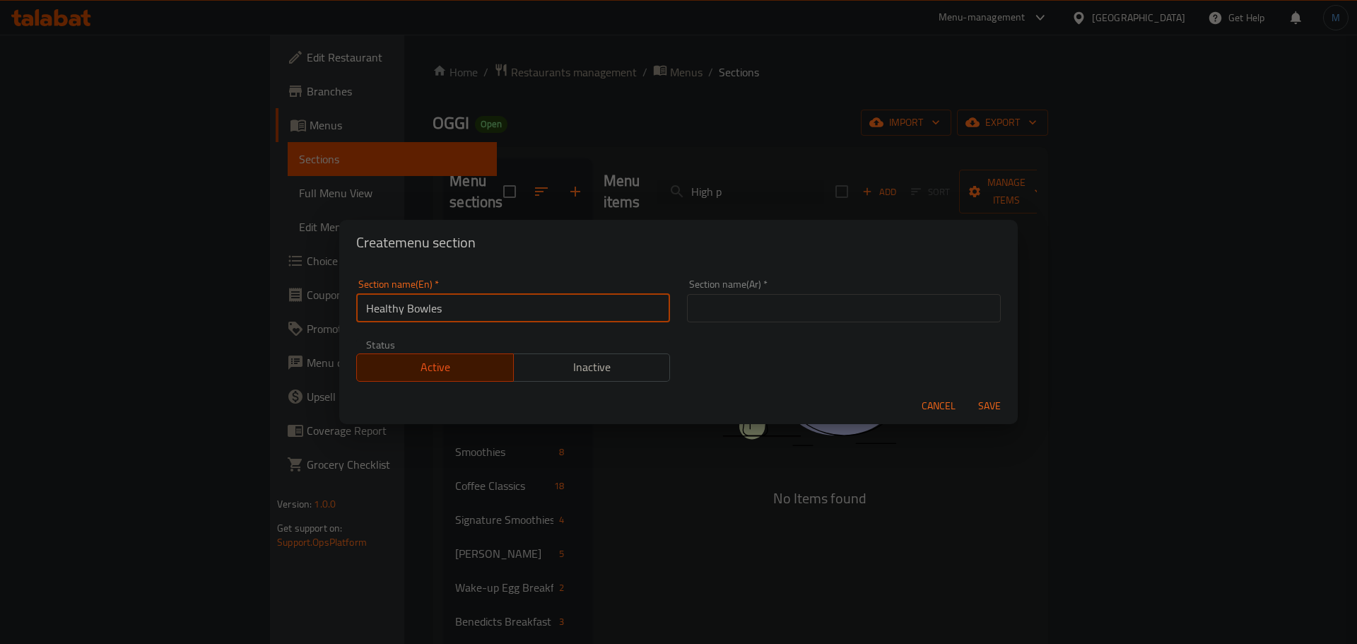
drag, startPoint x: 406, startPoint y: 308, endPoint x: 431, endPoint y: 308, distance: 24.8
click at [431, 308] on input "Healthy Bowles" at bounding box center [513, 308] width 314 height 28
click at [780, 329] on div "Section name(Ar)   * Section name(Ar) *" at bounding box center [844, 301] width 331 height 60
click at [788, 322] on input "text" at bounding box center [844, 308] width 314 height 28
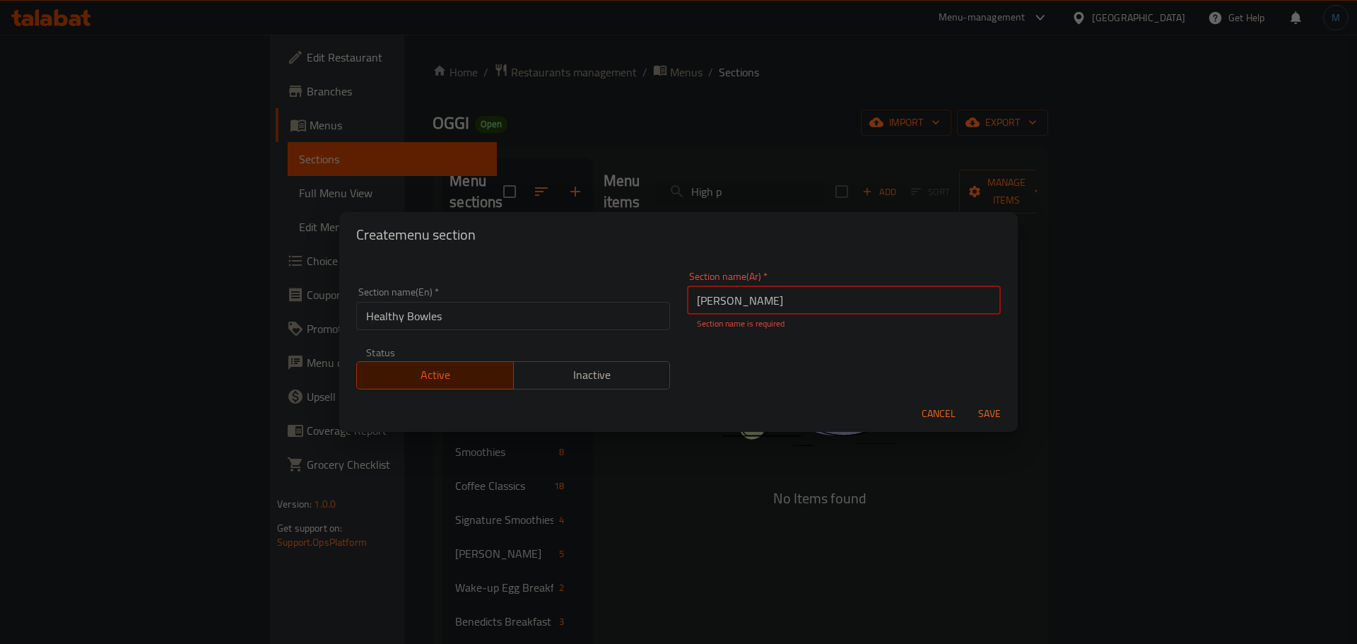
type input "هيلثي باولز"
click at [967, 401] on button "Save" at bounding box center [989, 414] width 45 height 26
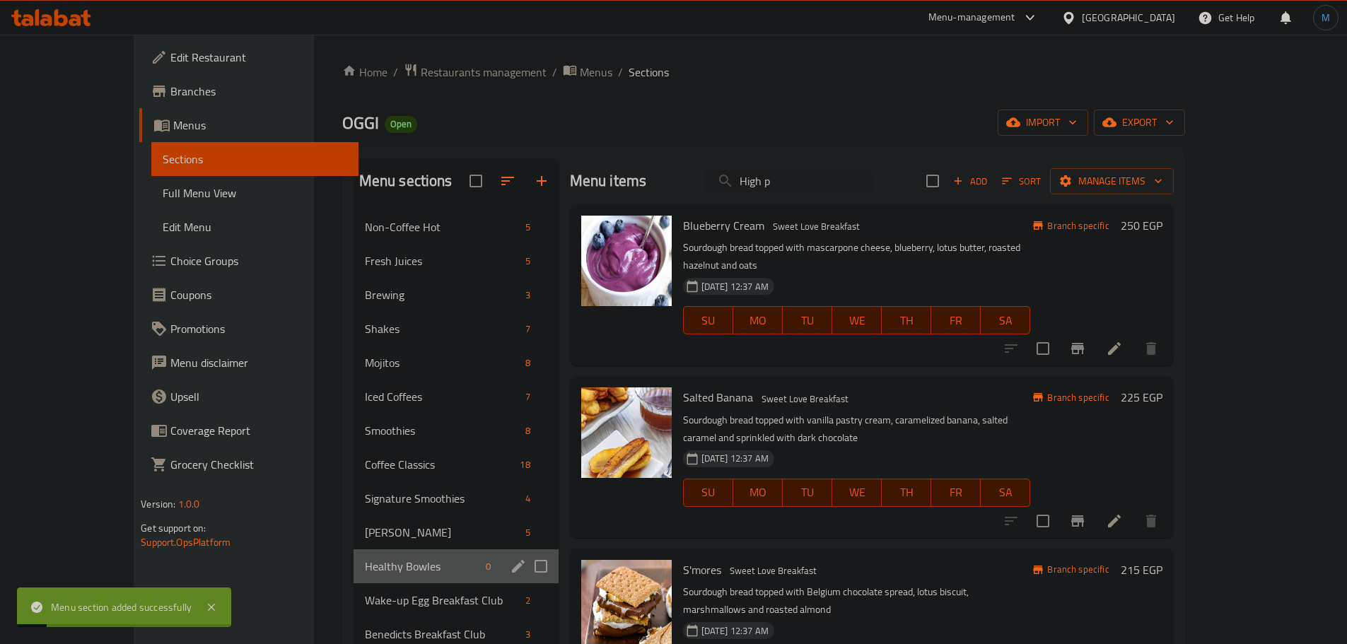
click at [365, 558] on span "Healthy Bowles" at bounding box center [422, 566] width 115 height 17
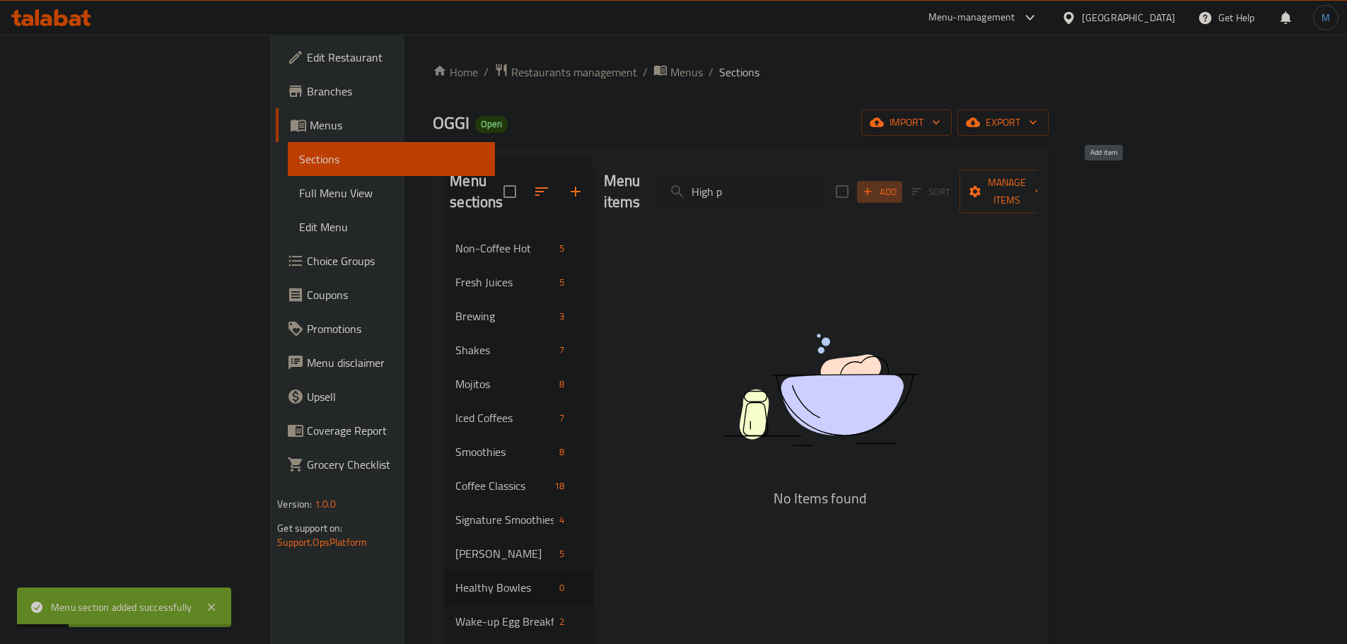
click at [898, 187] on span "Add" at bounding box center [879, 192] width 38 height 16
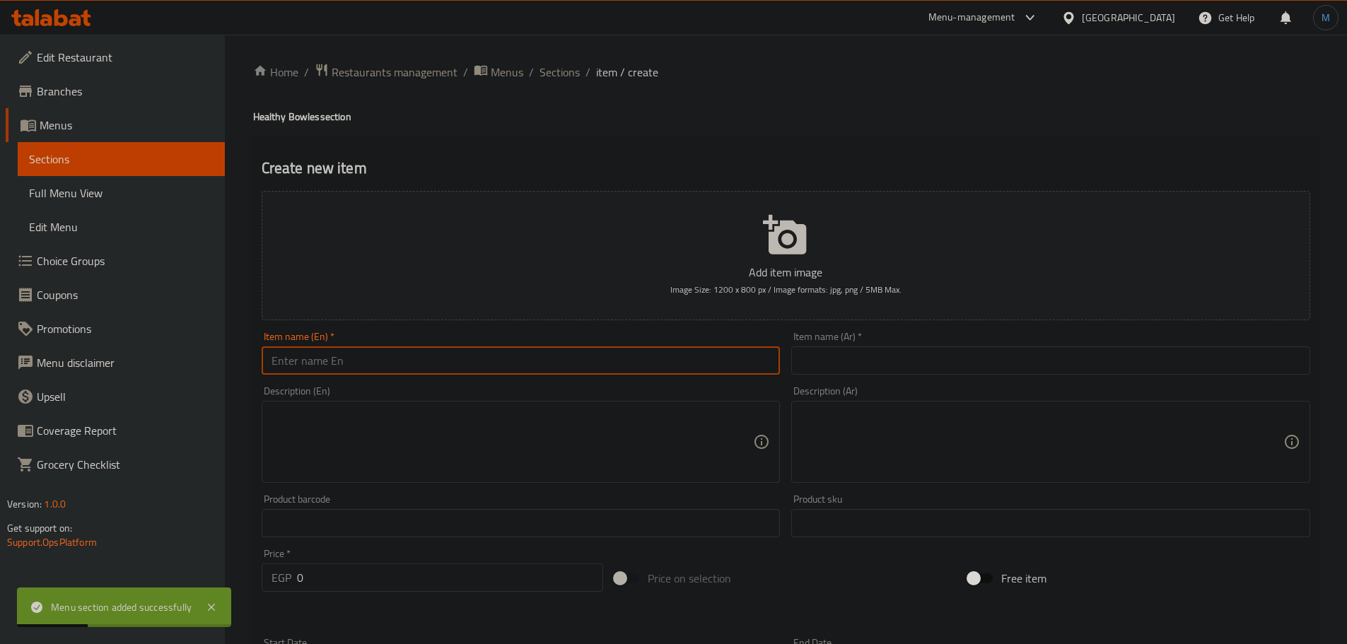
click at [382, 349] on input "text" at bounding box center [521, 360] width 519 height 28
paste input "High protein"
type input "High Protein"
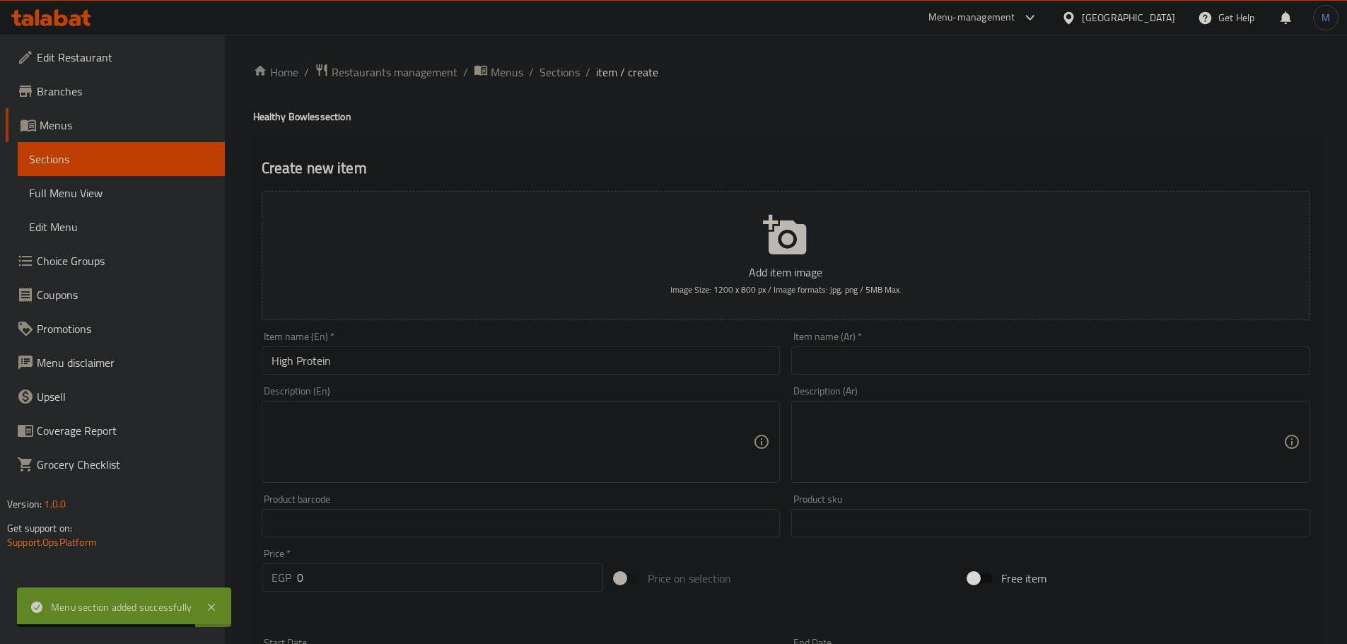
click at [971, 364] on input "text" at bounding box center [1050, 360] width 519 height 28
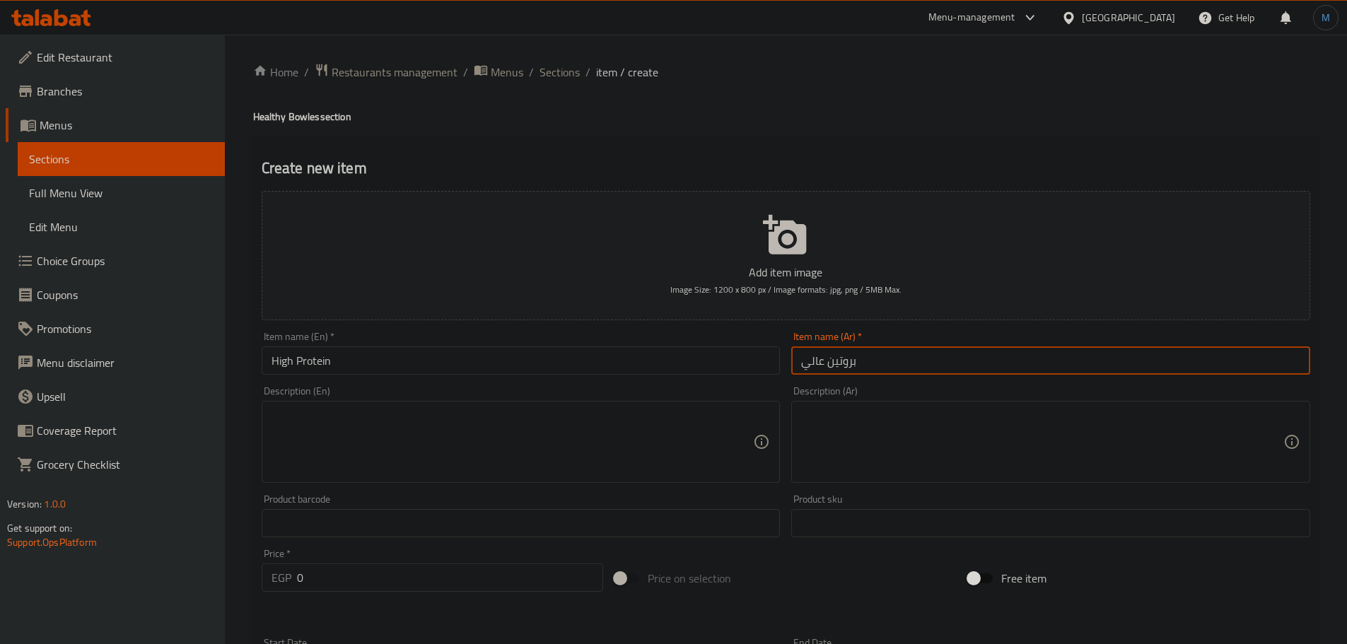
type input "بروتين عالي"
click at [405, 418] on textarea at bounding box center [512, 442] width 482 height 67
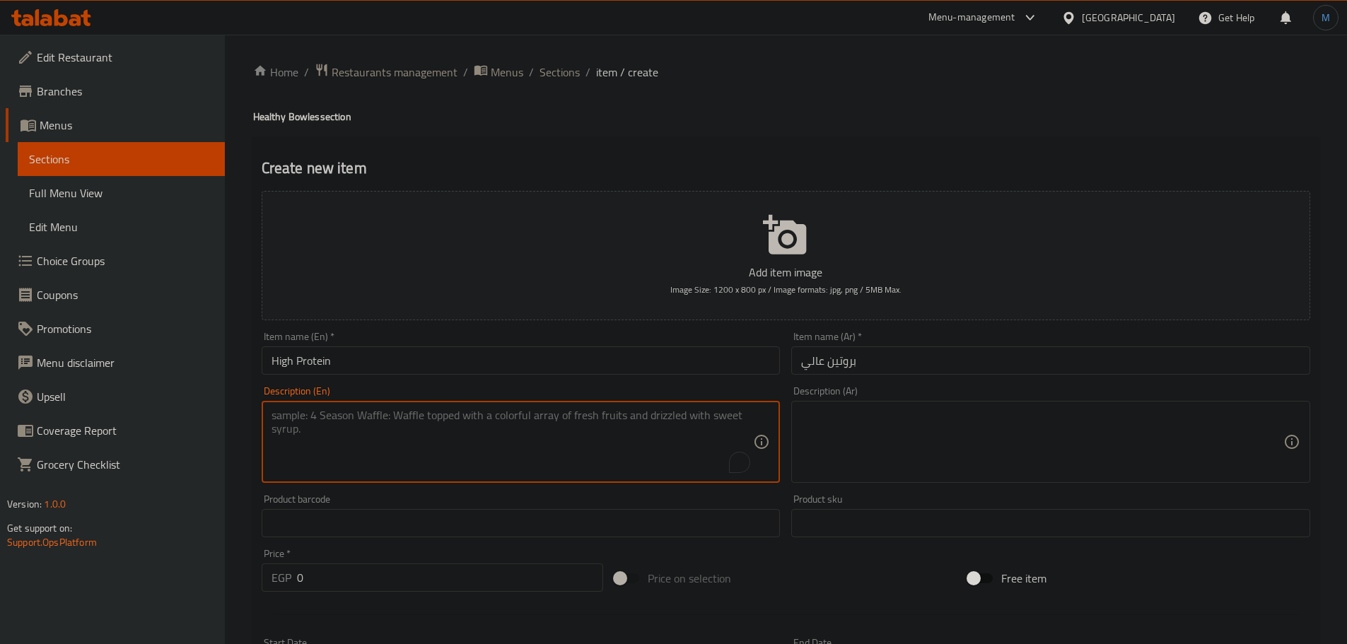
paste textarea "Choco protein Greek yogurt with roasted hazelnut, fresh banana, granola, fresh …"
click at [655, 420] on textarea "Choco protein Greek yogurt with roasted hazelnut, fresh banana, granola, fresh …" at bounding box center [512, 442] width 482 height 67
type textarea "Choco protein Greek yogurt with roasted hazelnut, fresh banana, granola, fresh …"
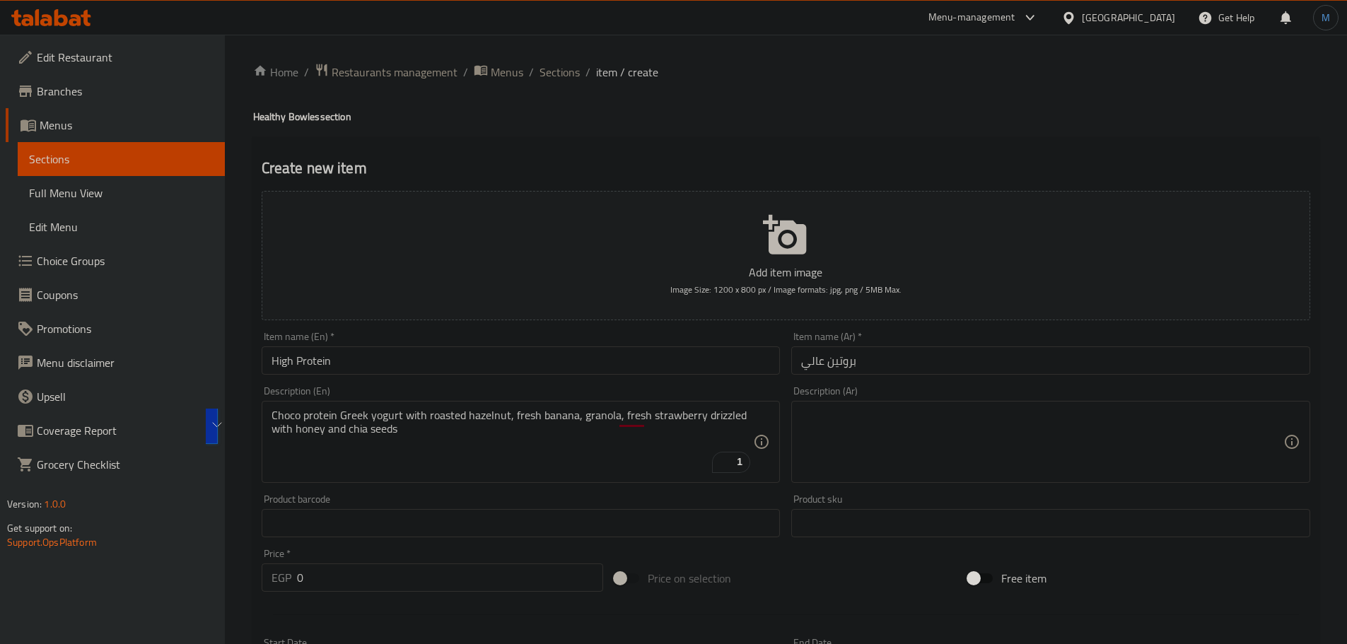
click at [1035, 452] on textarea at bounding box center [1042, 442] width 482 height 67
paste textarea "زبادي يوناني بالشوكولاتة والبروتين مع بندق محمص، موز طازج، جرانولا، فراولة طازج…"
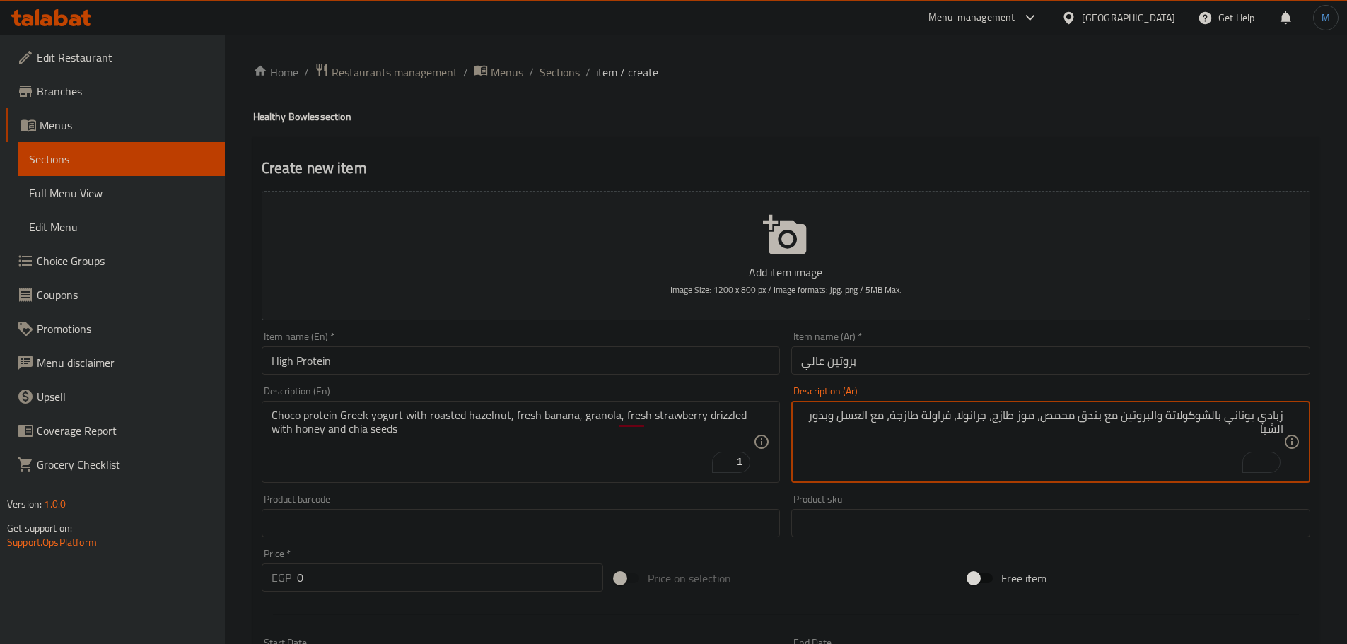
type textarea "زبادي يوناني بالشوكولاتة والبروتين مع بندق محمص، موز طازج، جرانولا، فراولة طازج…"
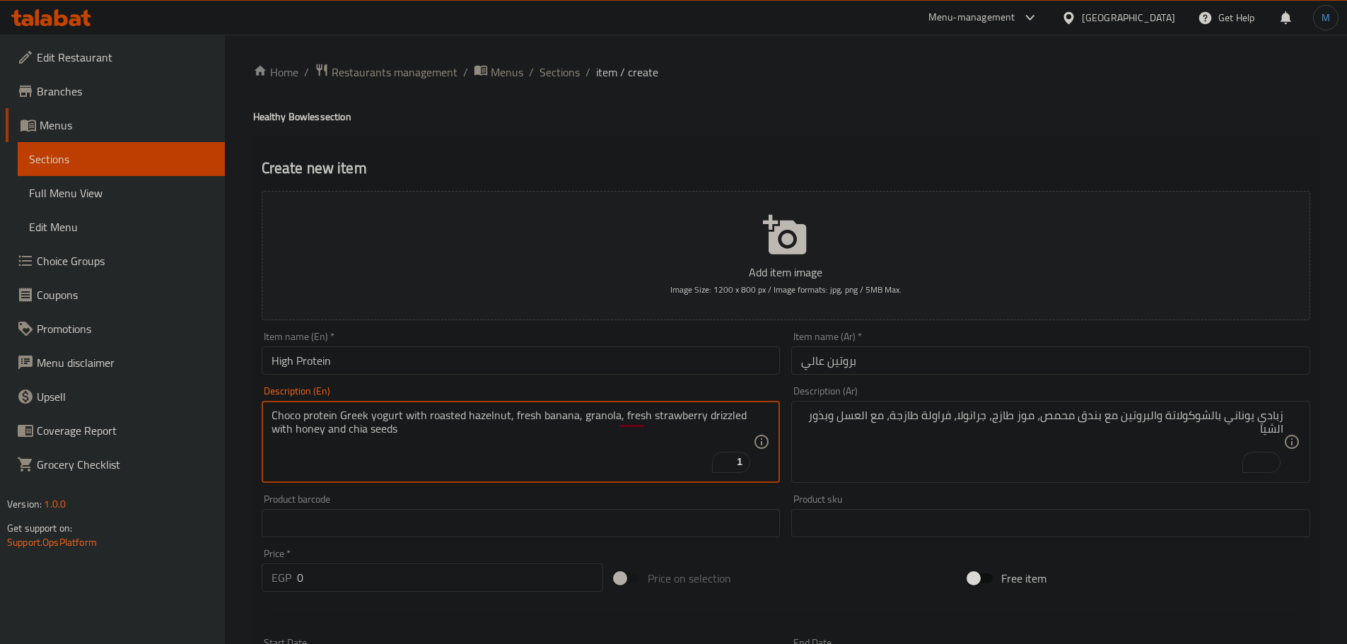
click at [605, 410] on textarea "Choco protein Greek yogurt with roasted hazelnut, fresh banana, granola, fresh …" at bounding box center [512, 442] width 482 height 67
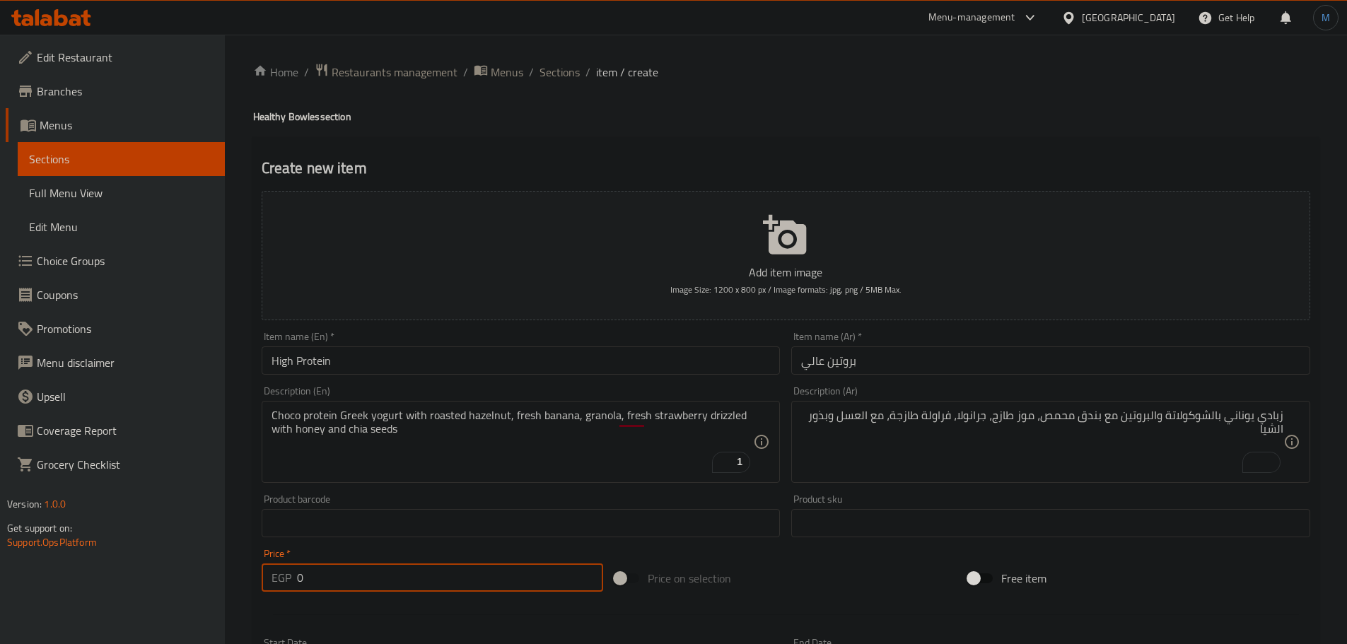
click at [399, 575] on input "0" at bounding box center [450, 577] width 307 height 28
paste input "19"
type input "190"
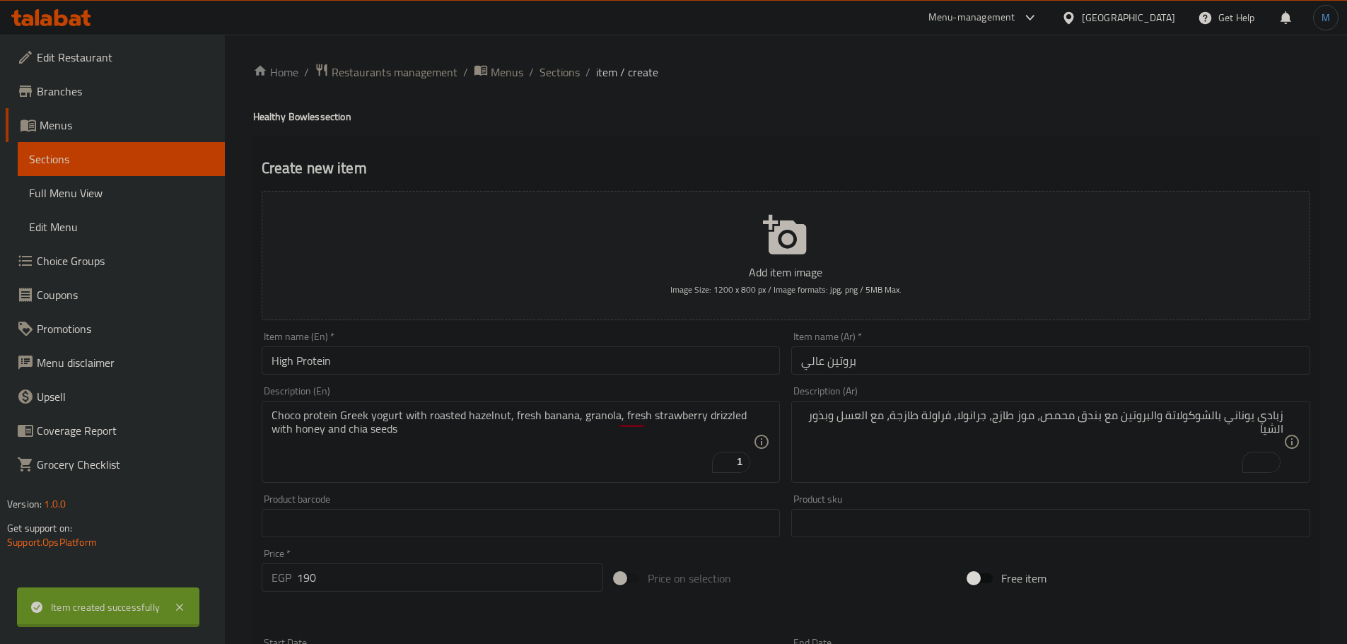
type input "0"
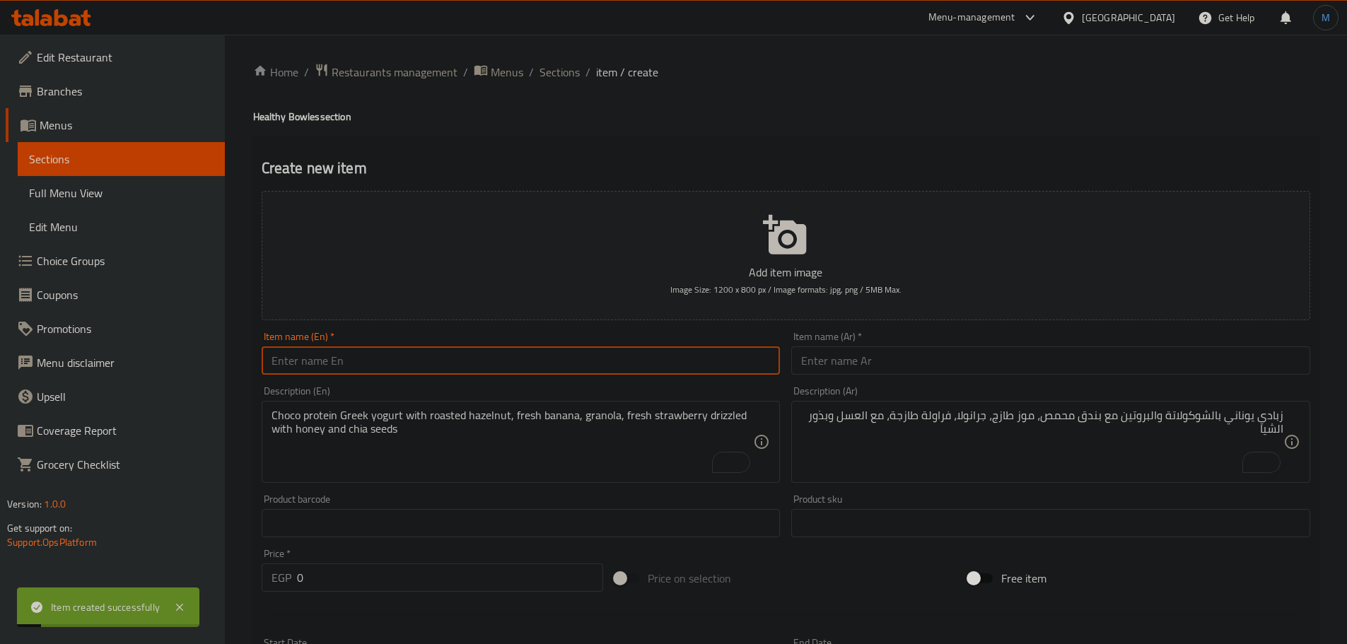
click at [498, 368] on input "text" at bounding box center [521, 360] width 519 height 28
paste input "Fat burner"
type input "Fat Burner"
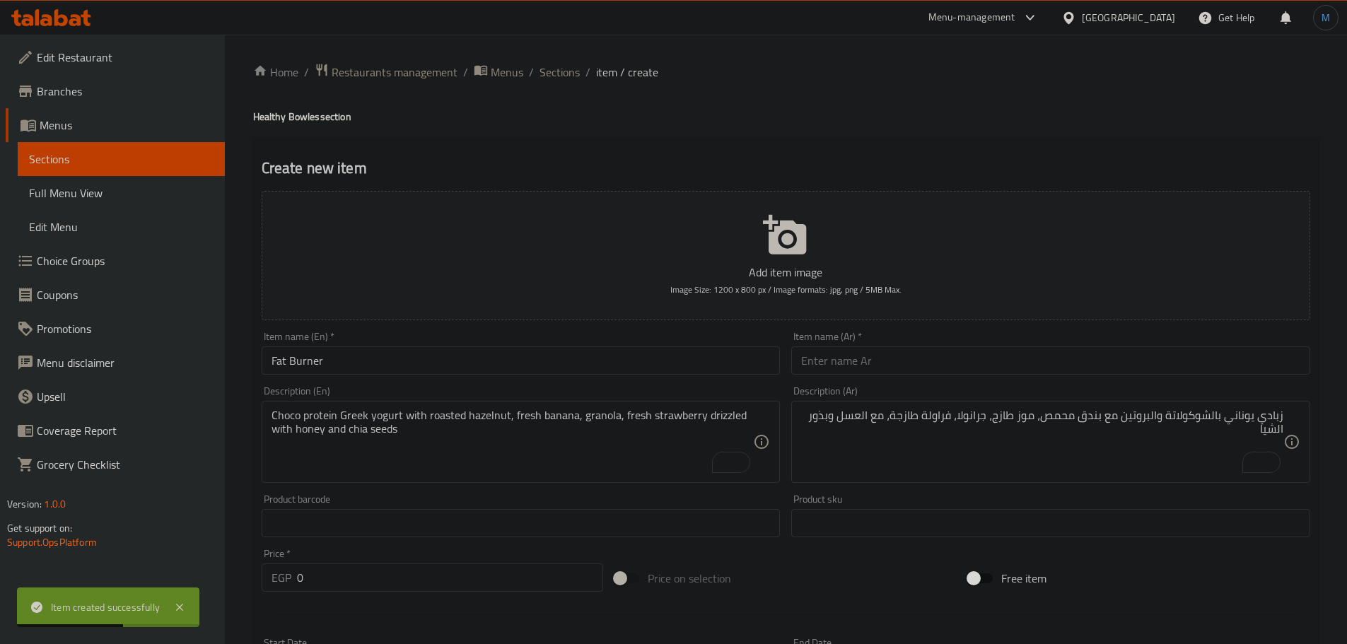
click at [969, 348] on input "text" at bounding box center [1050, 360] width 519 height 28
paste input "حارق الدهون"
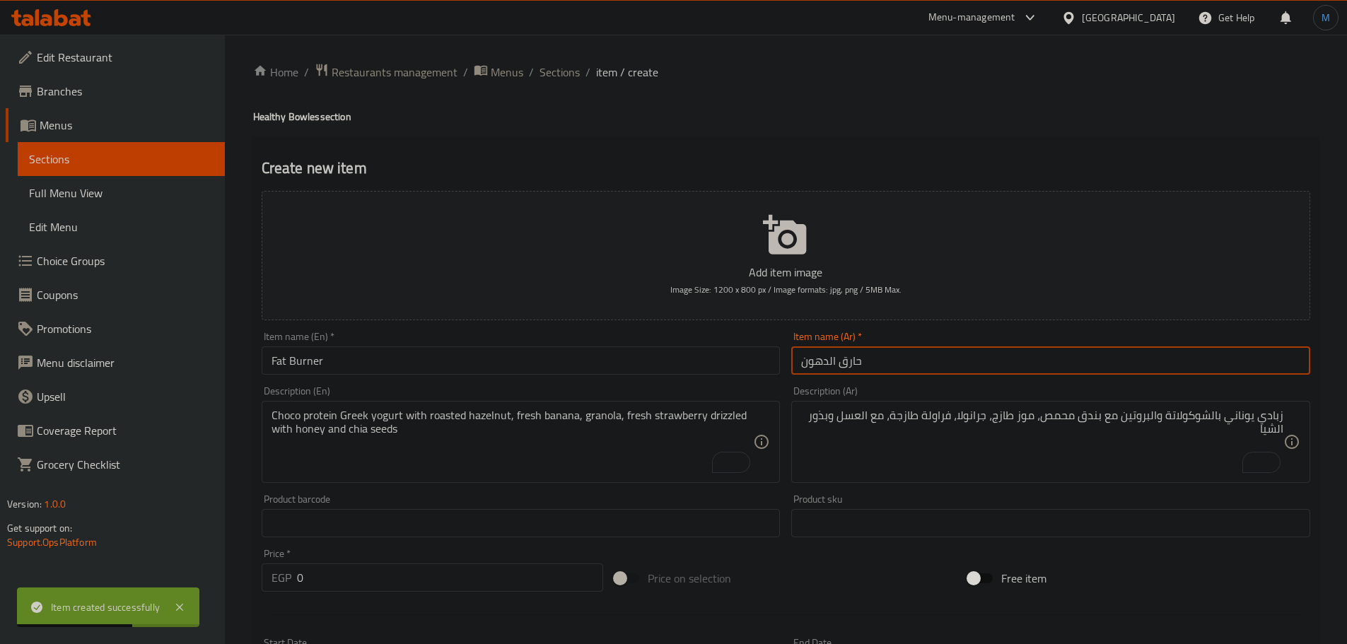
type input "حارق الدهون"
click at [354, 431] on textarea "Choco protein Greek yogurt with roasted hazelnut, fresh banana, granola, fresh …" at bounding box center [512, 442] width 482 height 67
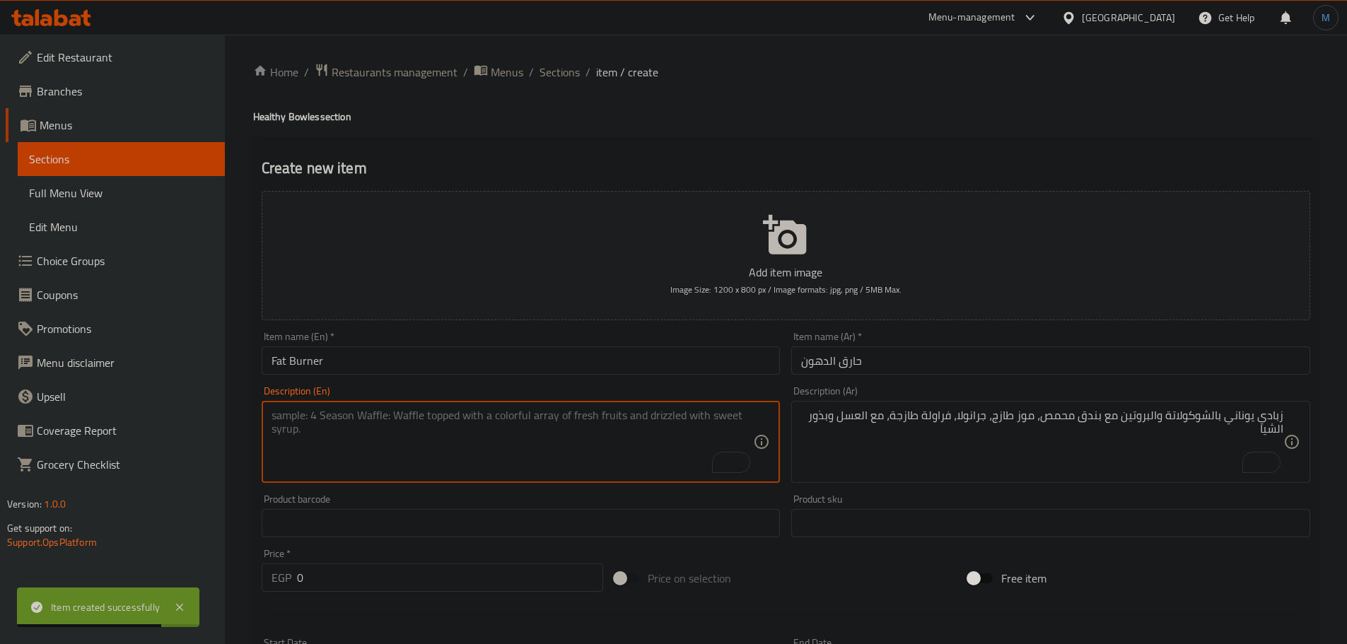
paste textarea "Beetroot Greek yogurt with cashew, fresh green apple, granola, fresh orange and…"
type textarea "Beetroot Greek yogurt with cashew, fresh green apple, granola, fresh orange and…"
click at [352, 577] on input "0" at bounding box center [450, 577] width 307 height 28
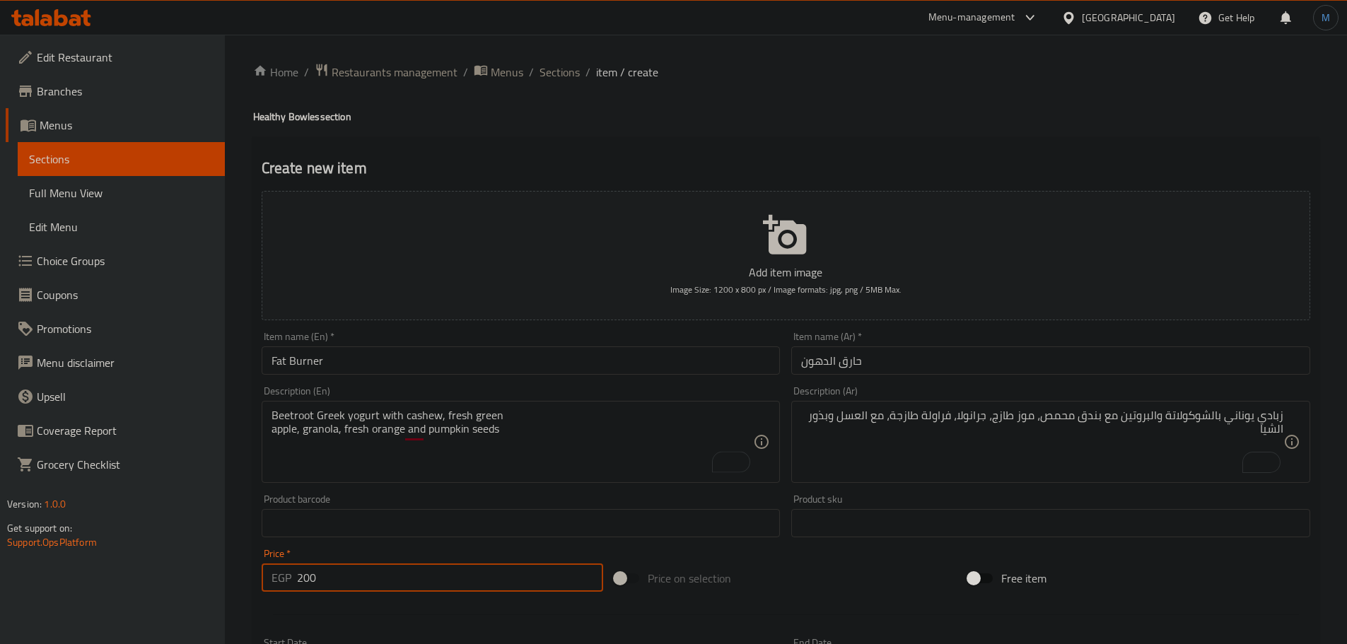
type input "200"
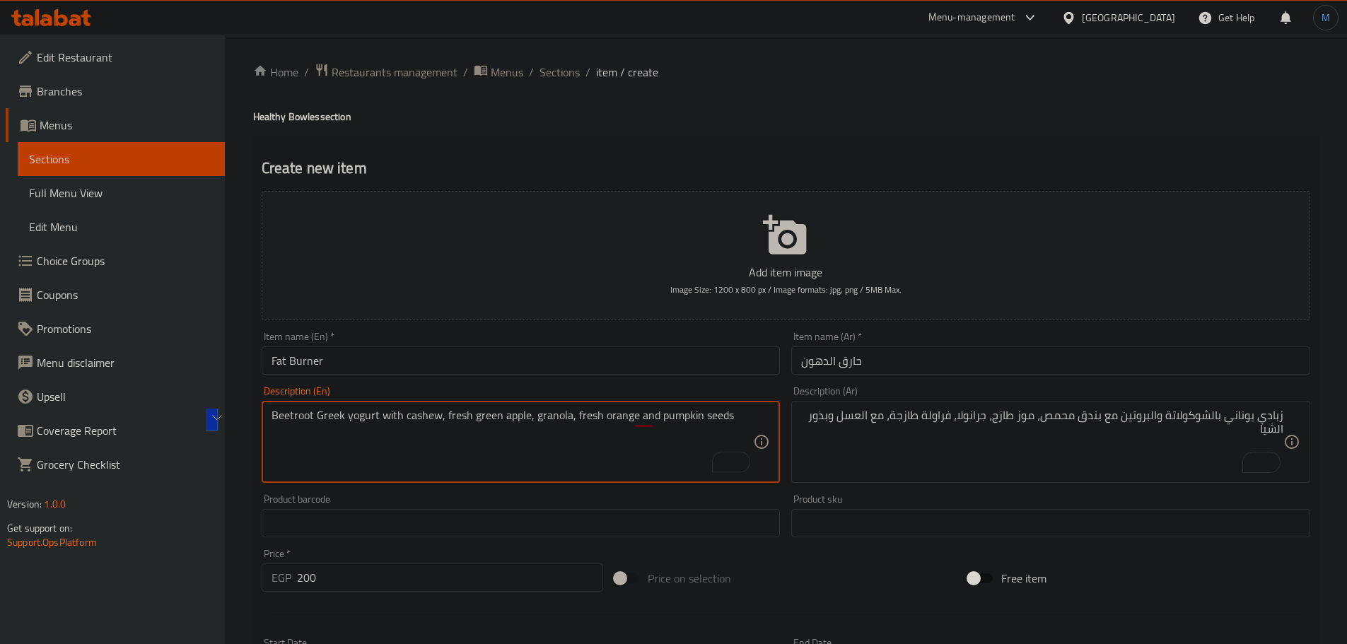
type textarea "Beetroot Greek yogurt with cashew, fresh green apple, granola, fresh orange and…"
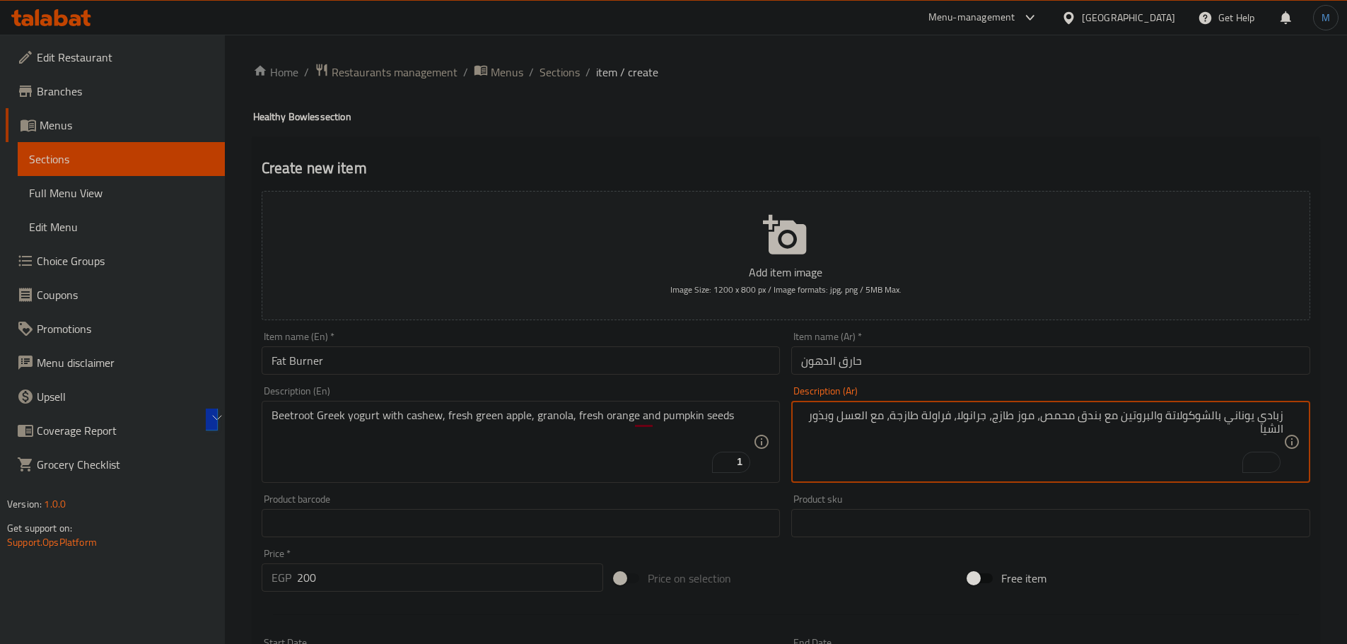
click at [1008, 438] on textarea "زبادي يوناني بالشوكولاتة والبروتين مع بندق محمص، موز طازج، جرانولا، فراولة طازج…" at bounding box center [1042, 442] width 482 height 67
paste textarea "زبادي يوناني بالشمندر مع الكاجو والتفاح الأخضر الطازج والجرانولا والبرتقال الطا…"
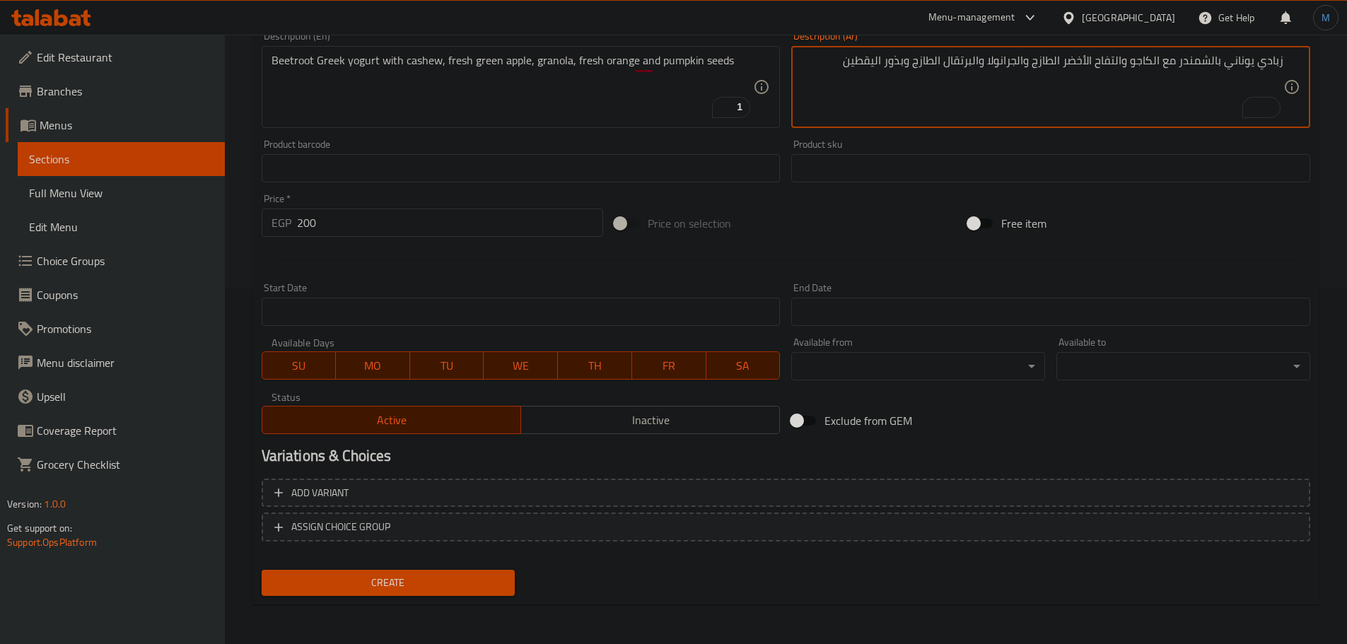
type textarea "زبادي يوناني بالشمندر مع الكاجو والتفاح الأخضر الطازج والجرانولا والبرتقال الطا…"
drag, startPoint x: 412, startPoint y: 584, endPoint x: 448, endPoint y: 567, distance: 39.8
click at [411, 585] on span "Create" at bounding box center [388, 583] width 231 height 18
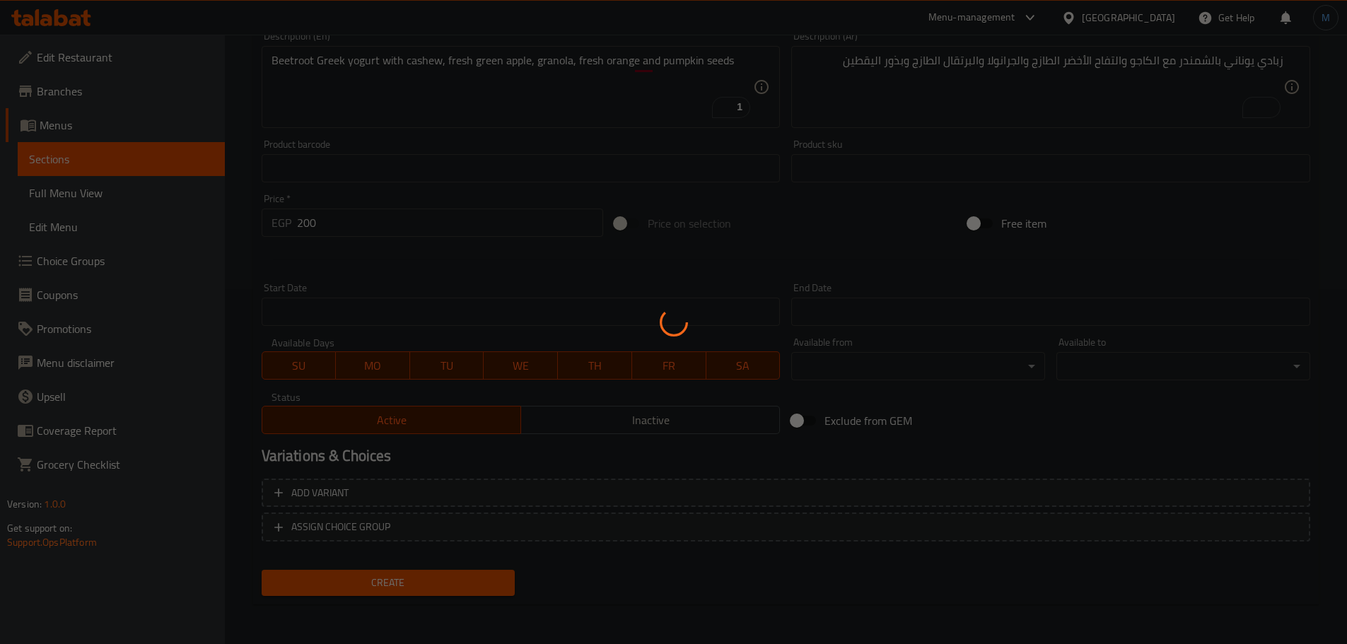
scroll to position [143, 0]
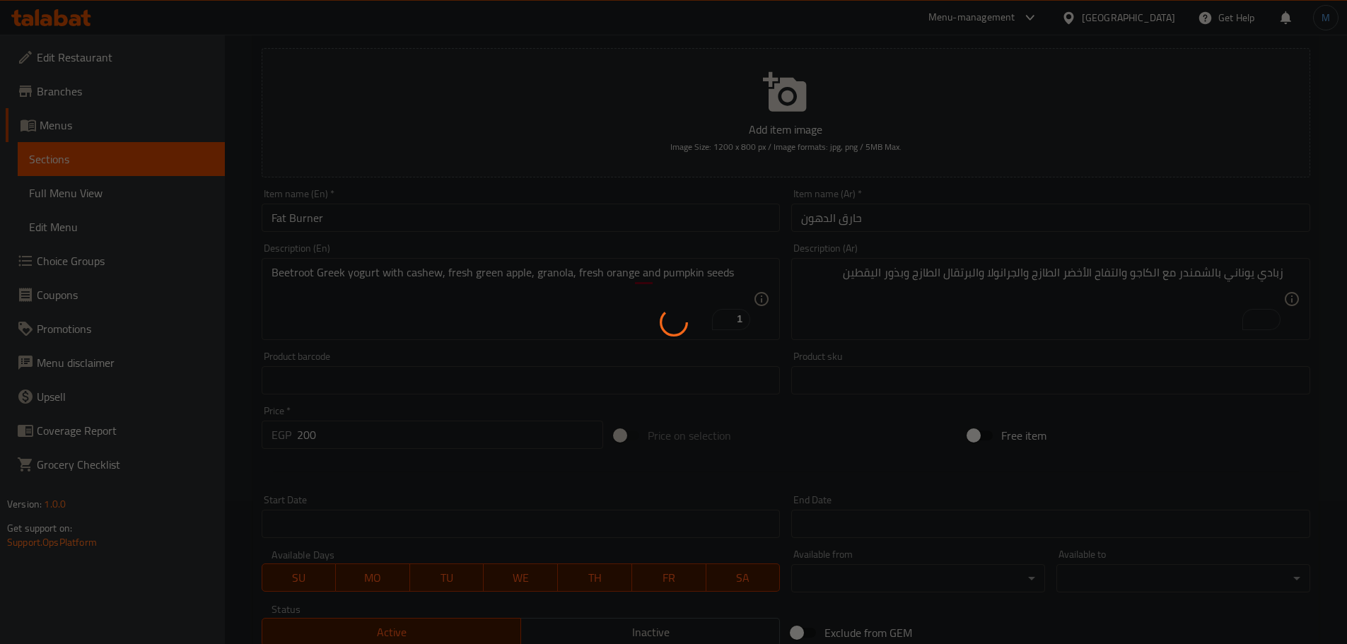
type input "0"
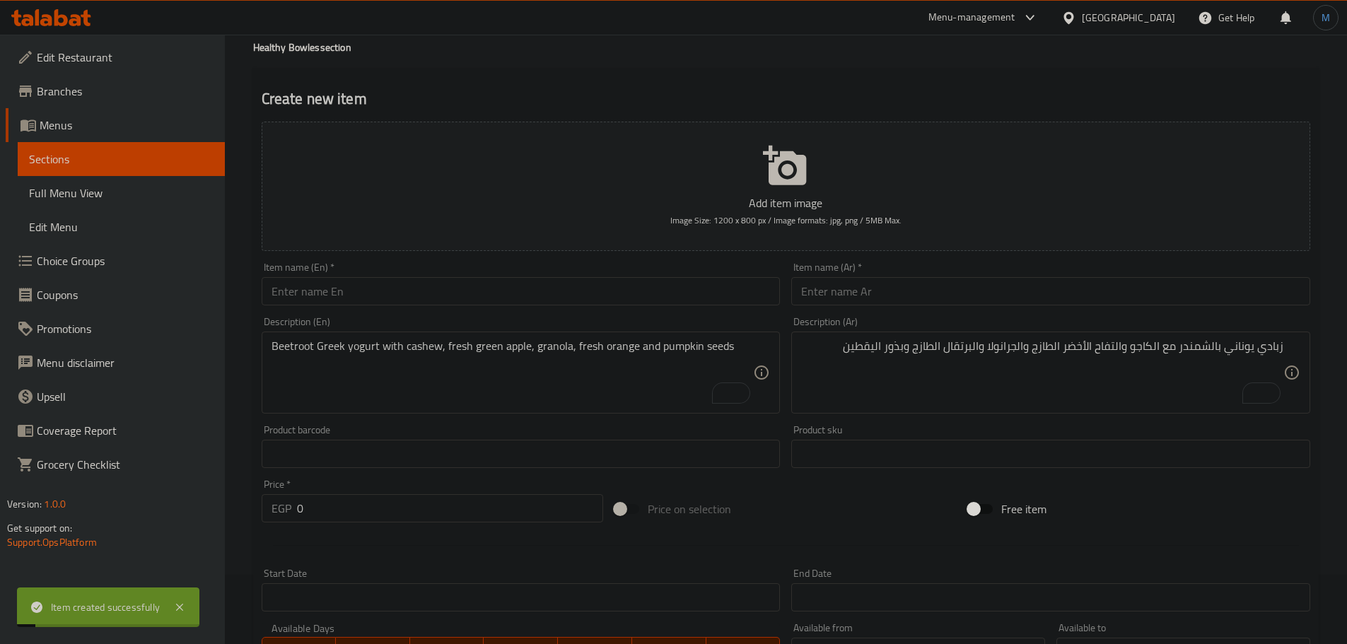
scroll to position [0, 0]
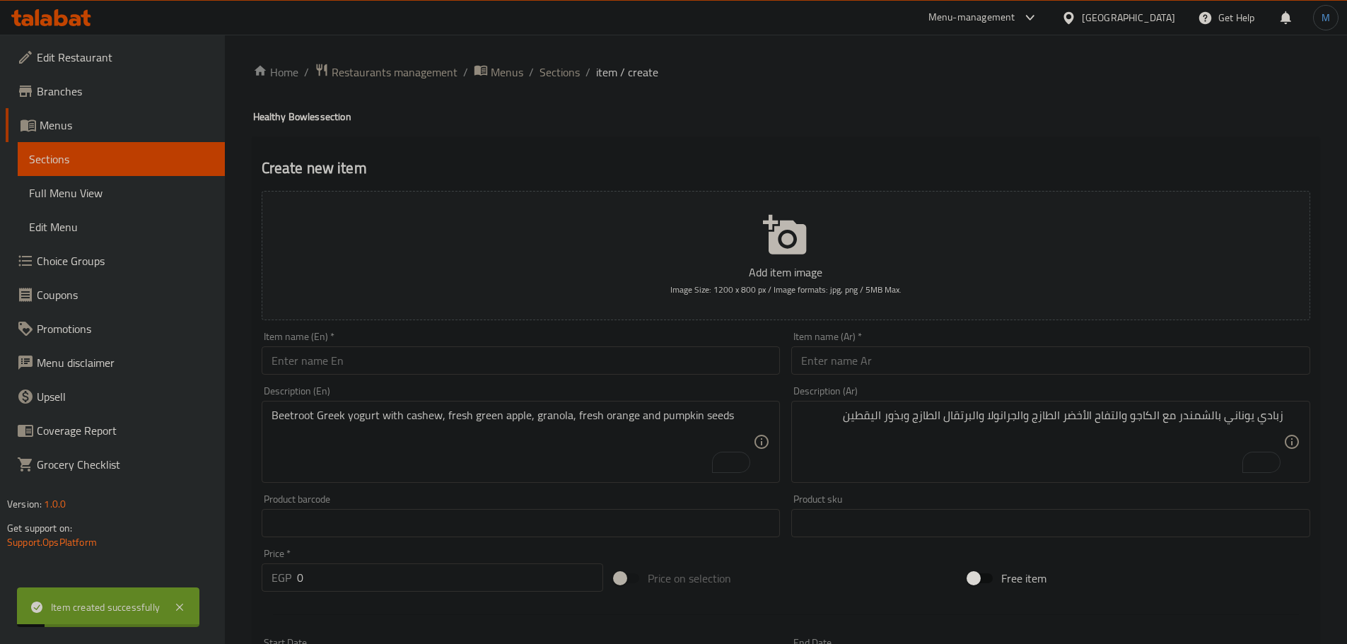
click at [562, 83] on div "Home / Restaurants management / Menus / Sections / item / create Healthy Bowles…" at bounding box center [785, 517] width 1065 height 908
click at [563, 81] on span "Sections" at bounding box center [559, 72] width 40 height 17
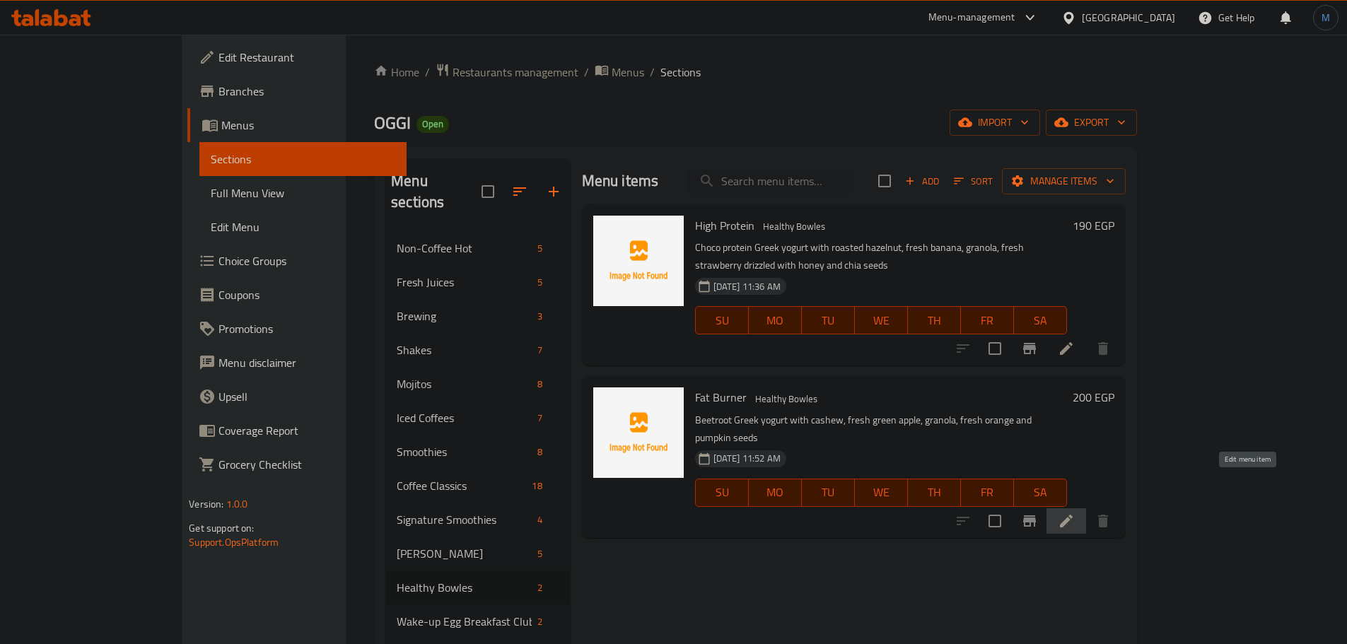
click at [1074, 513] on icon at bounding box center [1066, 521] width 17 height 17
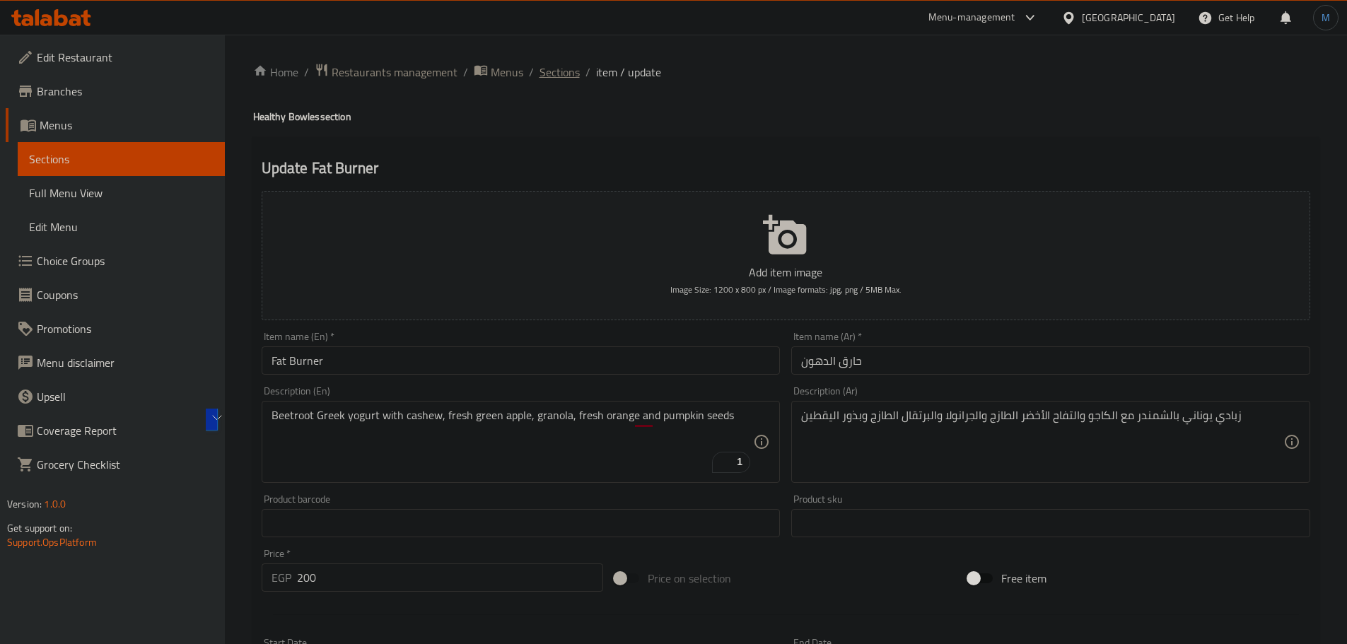
click at [561, 79] on span "Sections" at bounding box center [559, 72] width 40 height 17
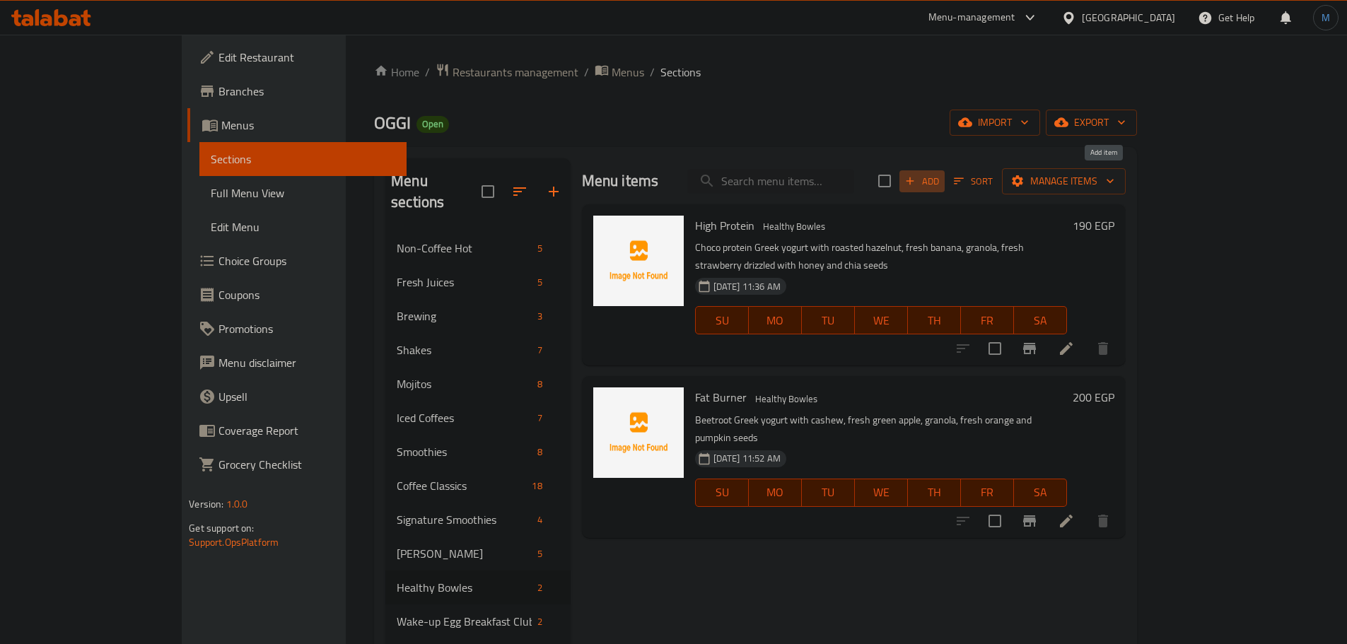
click at [944, 172] on button "Add" at bounding box center [921, 181] width 45 height 22
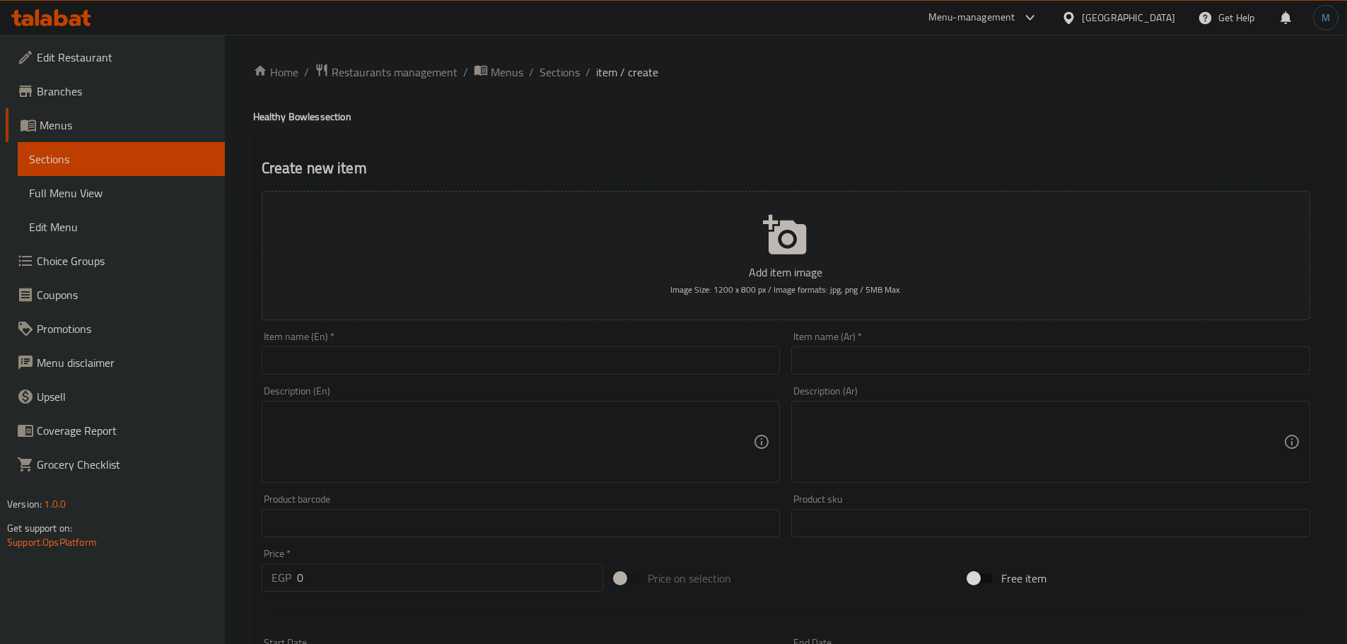
click at [457, 347] on input "text" at bounding box center [521, 360] width 519 height 28
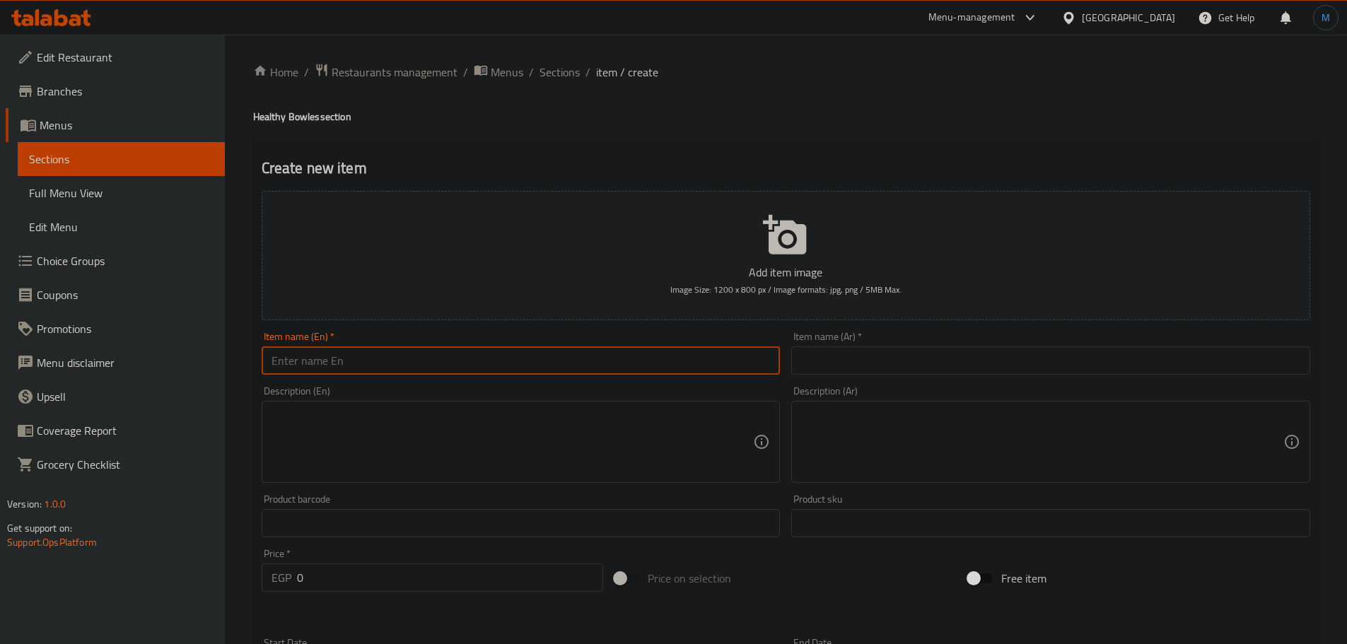
paste input "Banana powder"
type input "Banana Powder"
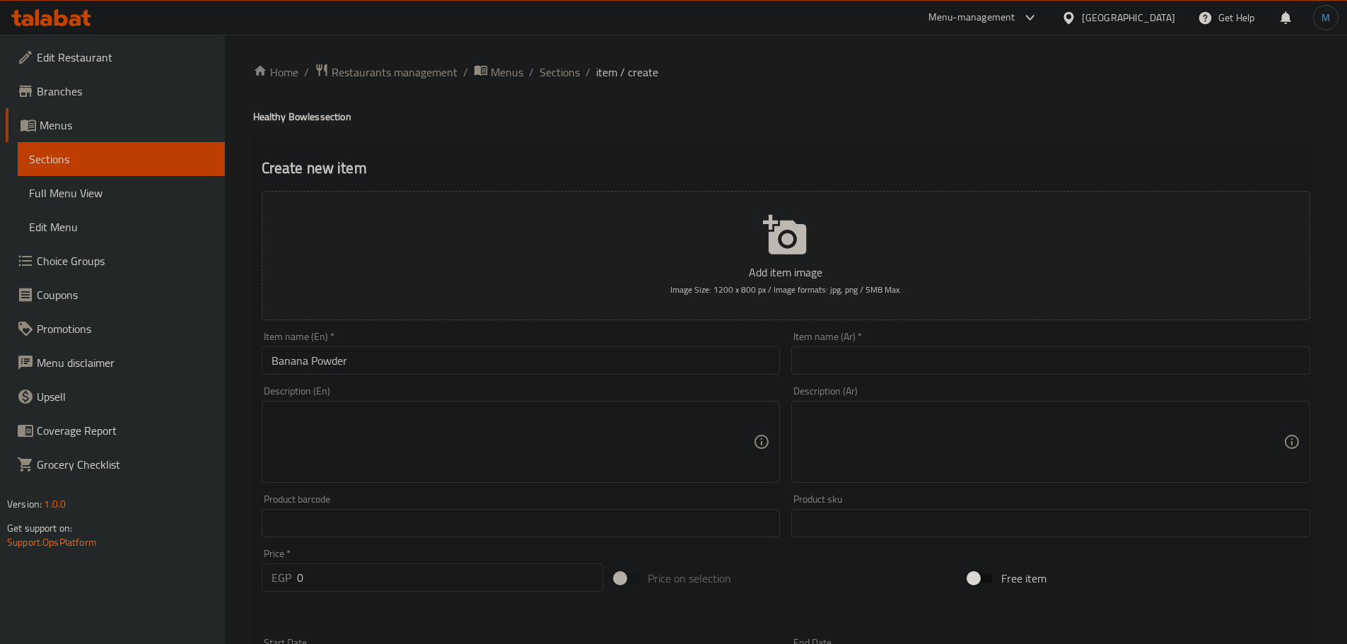
click at [349, 361] on input "Banana Powder" at bounding box center [521, 360] width 519 height 28
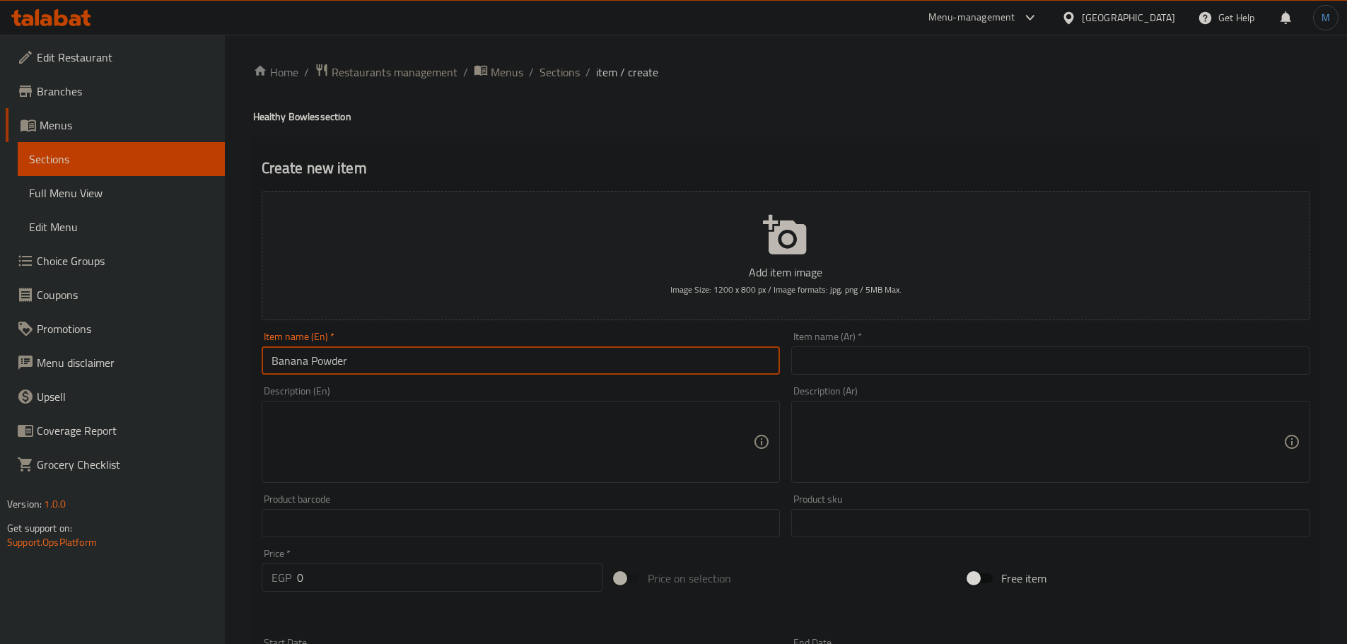
click at [337, 361] on input "Banana Powder" at bounding box center [521, 360] width 519 height 28
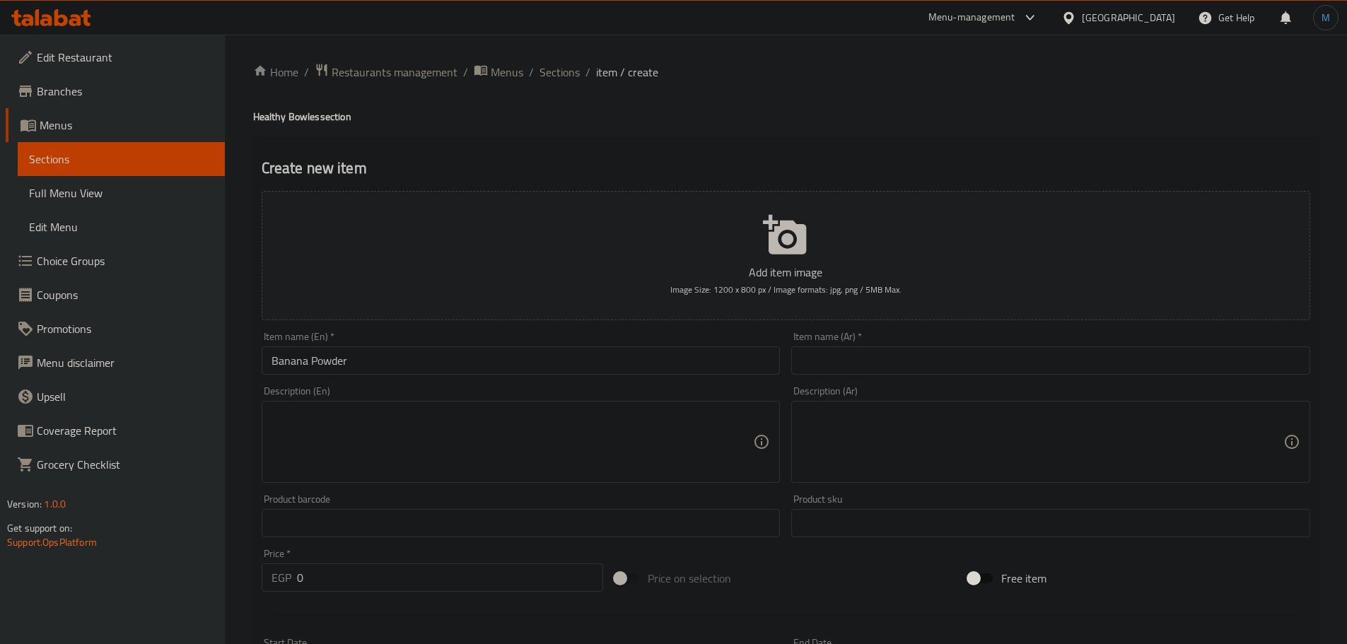
drag, startPoint x: 949, startPoint y: 341, endPoint x: 952, endPoint y: 352, distance: 11.0
click at [952, 352] on div "Item name (Ar)   * Item name (Ar) *" at bounding box center [1050, 353] width 519 height 43
click at [952, 352] on input "text" at bounding box center [1050, 360] width 519 height 28
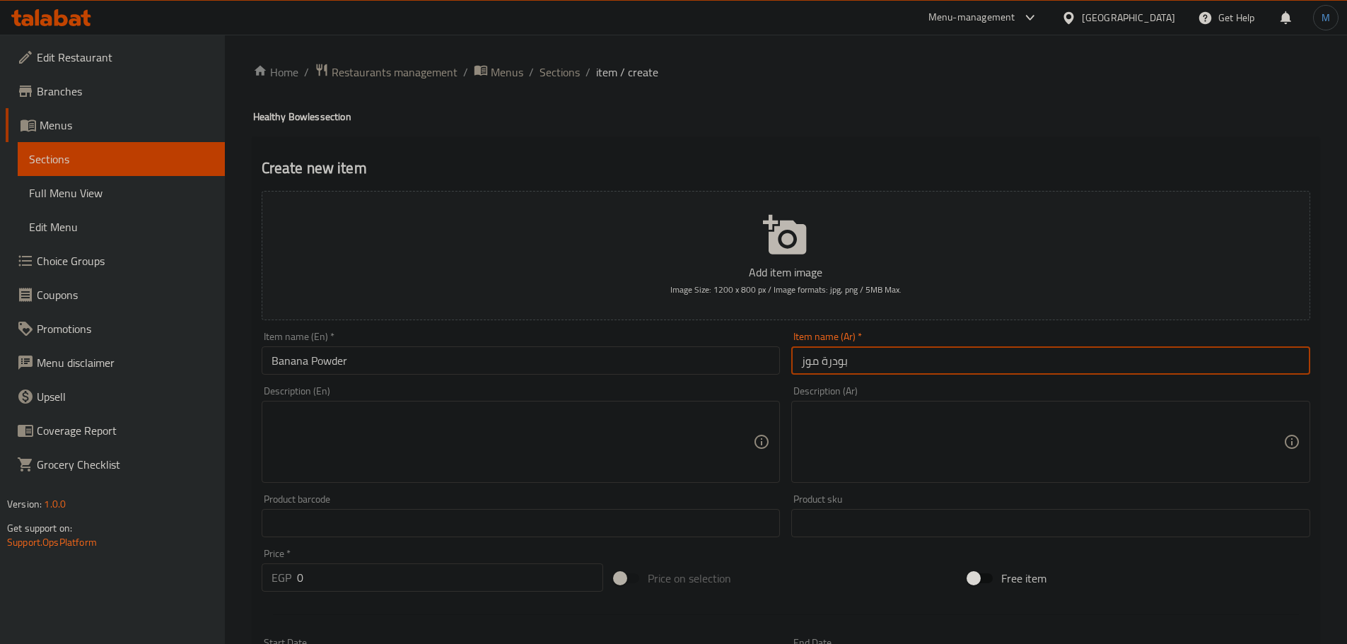
type input "بودرة موز"
click at [368, 421] on textarea at bounding box center [512, 442] width 482 height 67
paste textarea "Vanilla Greek yogurt with caramelized banana, peanut butter, granola, roasted w…"
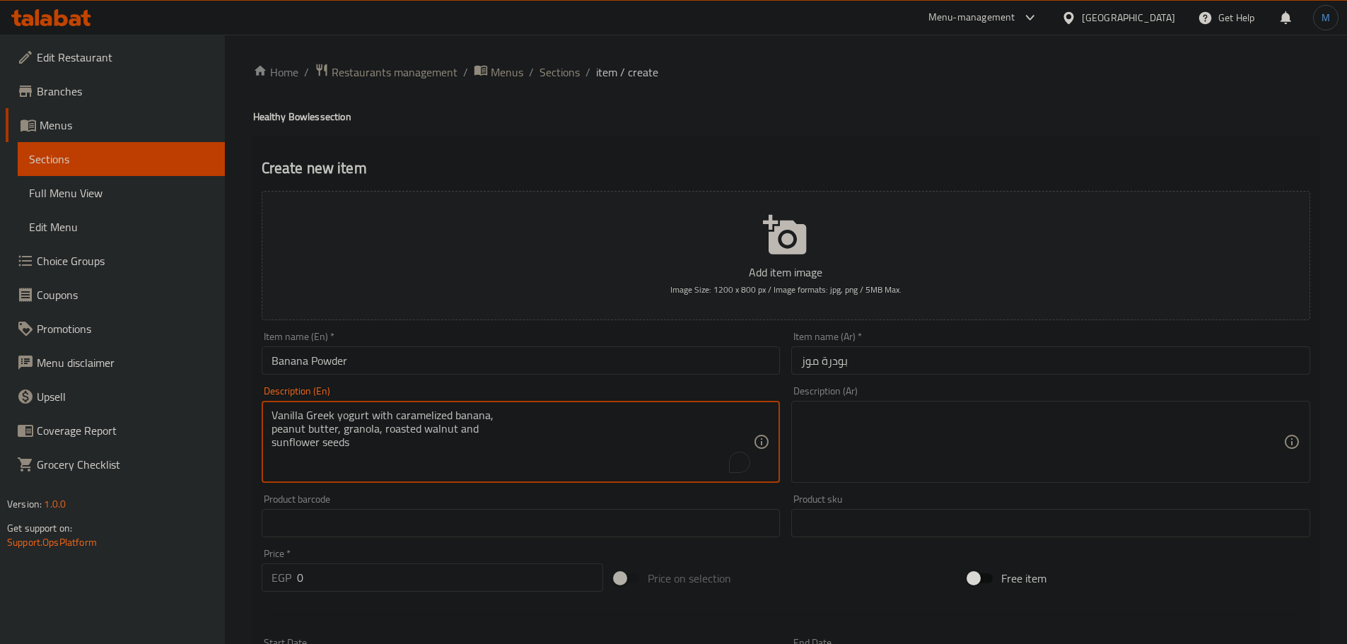
drag, startPoint x: 556, startPoint y: 431, endPoint x: 568, endPoint y: 419, distance: 17.0
click at [556, 431] on textarea "Vanilla Greek yogurt with caramelized banana, peanut butter, granola, roasted w…" at bounding box center [512, 442] width 482 height 67
click at [568, 419] on textarea "Vanilla Greek yogurt with caramelized banana, peanut butter, granola, roasted w…" at bounding box center [512, 442] width 482 height 67
click at [718, 414] on textarea "Vanilla Greek yogurt with caramelized banana, peanut butter, granola, roasted w…" at bounding box center [512, 442] width 482 height 67
type textarea "Vanilla Greek yogurt with caramelized banana, peanut butter, granola, roasted w…"
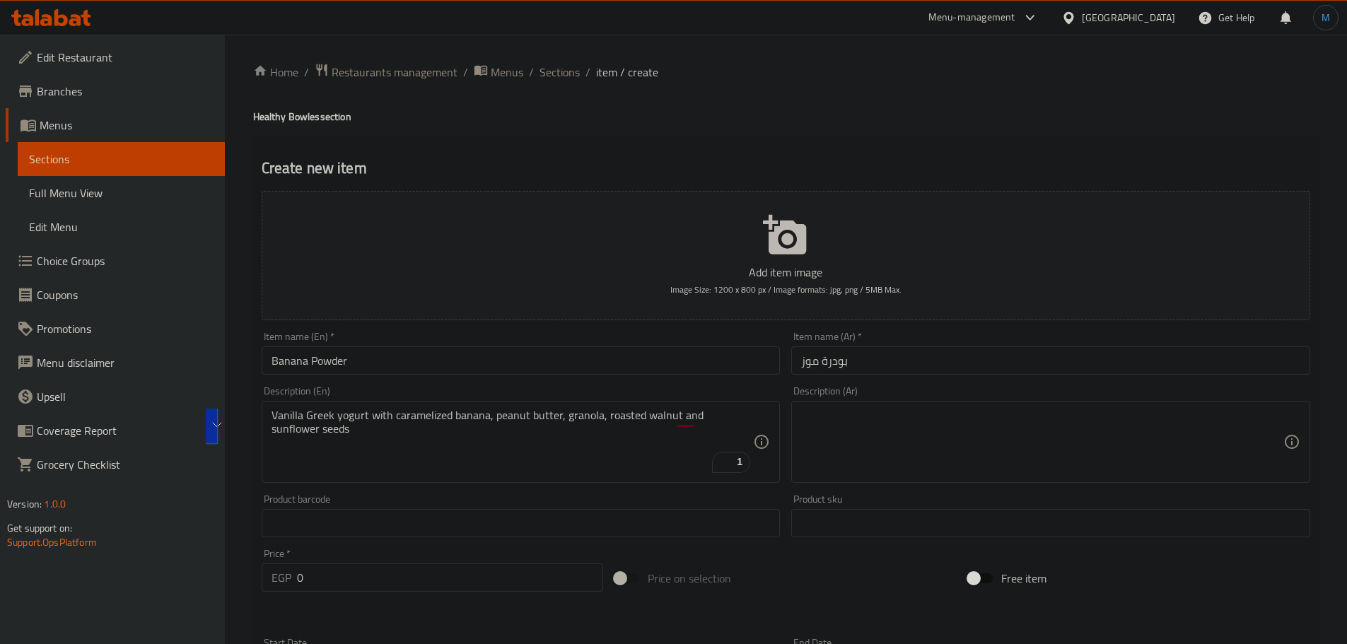
click at [1026, 409] on textarea at bounding box center [1042, 442] width 482 height 67
paste textarea "زبادي يوناني بنكهة الفانيليا مع الموز المكرمل وزبدة الفول السوداني والجرانولا و…"
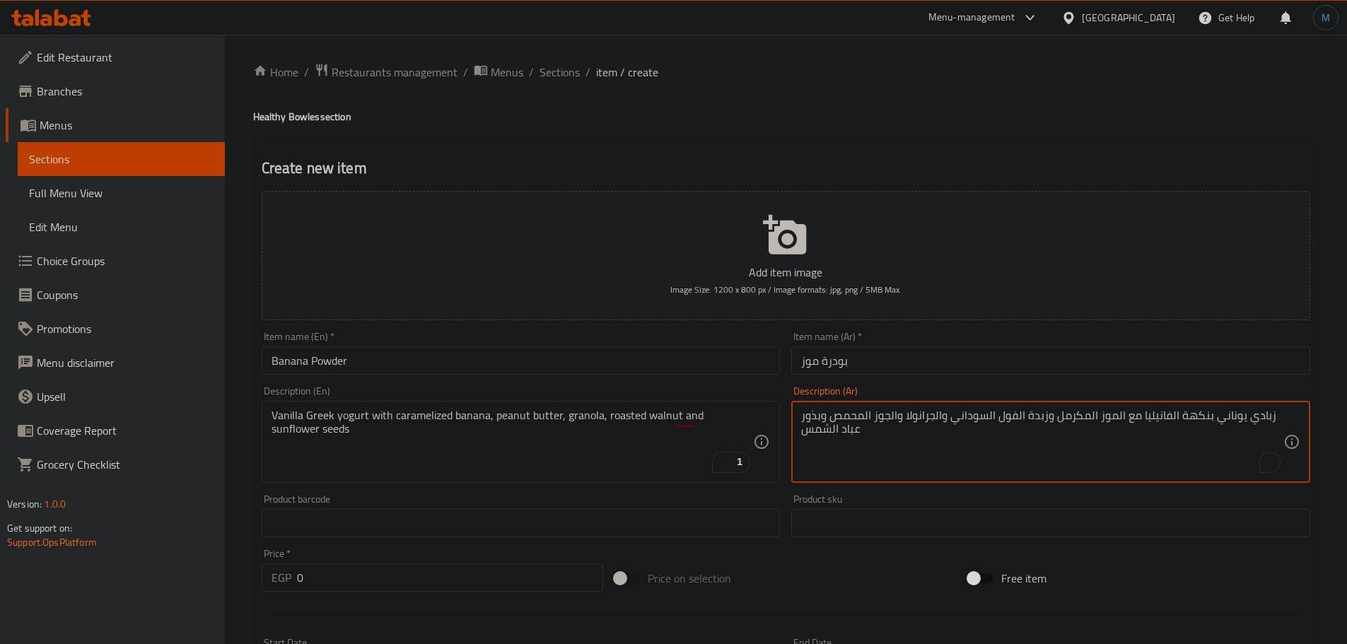
type textarea "زبادي يوناني بنكهة الفانيليا مع الموز المكرمل وزبدة الفول السوداني والجرانولا و…"
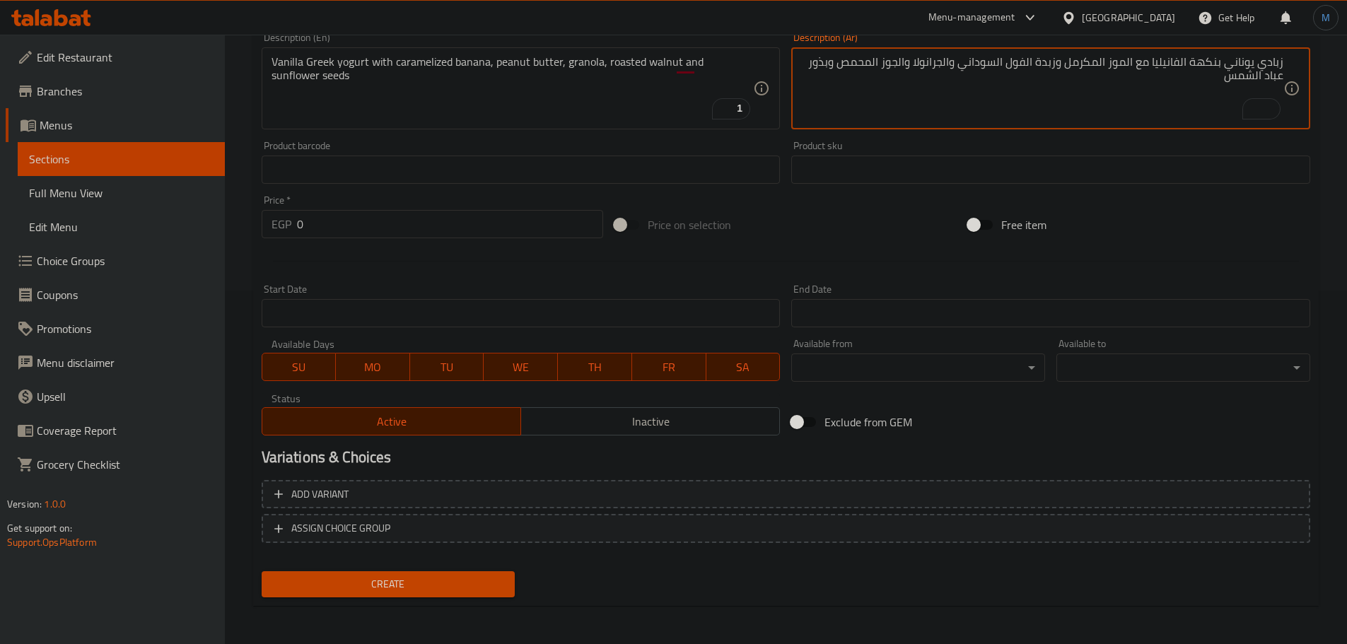
scroll to position [355, 0]
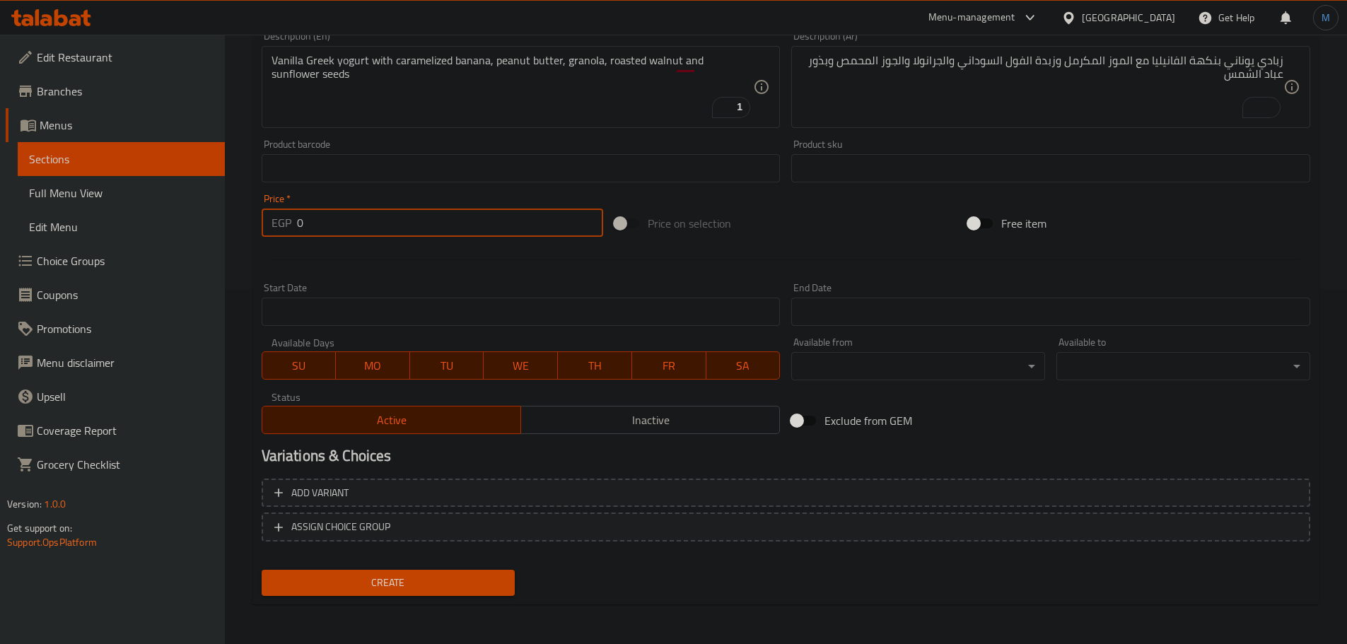
click at [375, 213] on input "0" at bounding box center [450, 223] width 307 height 28
paste input "21"
type input "210"
click at [434, 276] on div at bounding box center [786, 259] width 1060 height 35
click at [412, 598] on div "Create" at bounding box center [388, 582] width 265 height 37
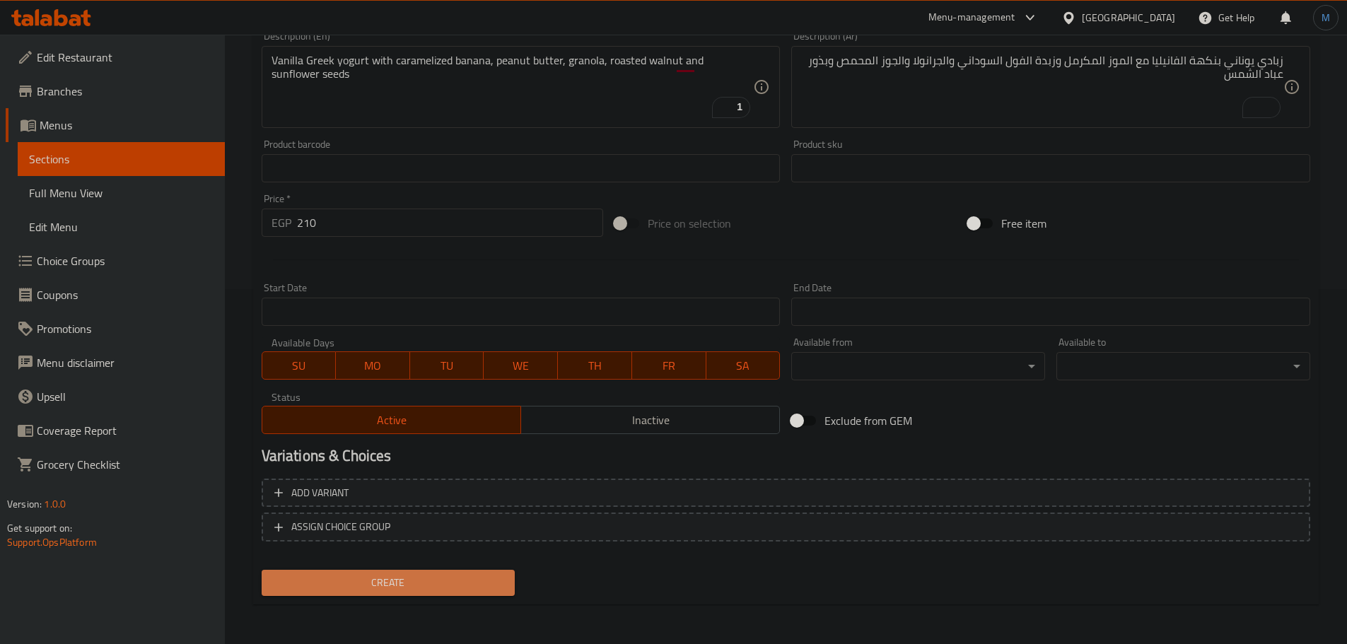
drag, startPoint x: 420, startPoint y: 591, endPoint x: 431, endPoint y: 582, distance: 13.6
click at [421, 591] on span "Create" at bounding box center [388, 583] width 231 height 18
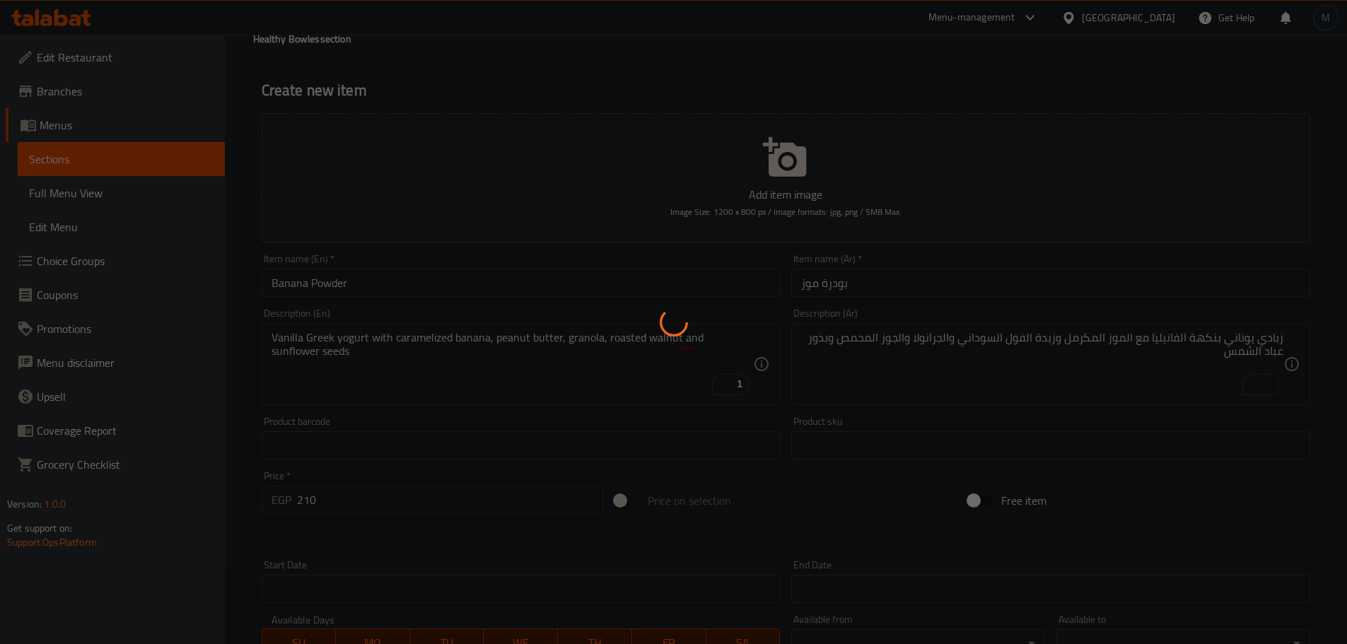
scroll to position [1, 0]
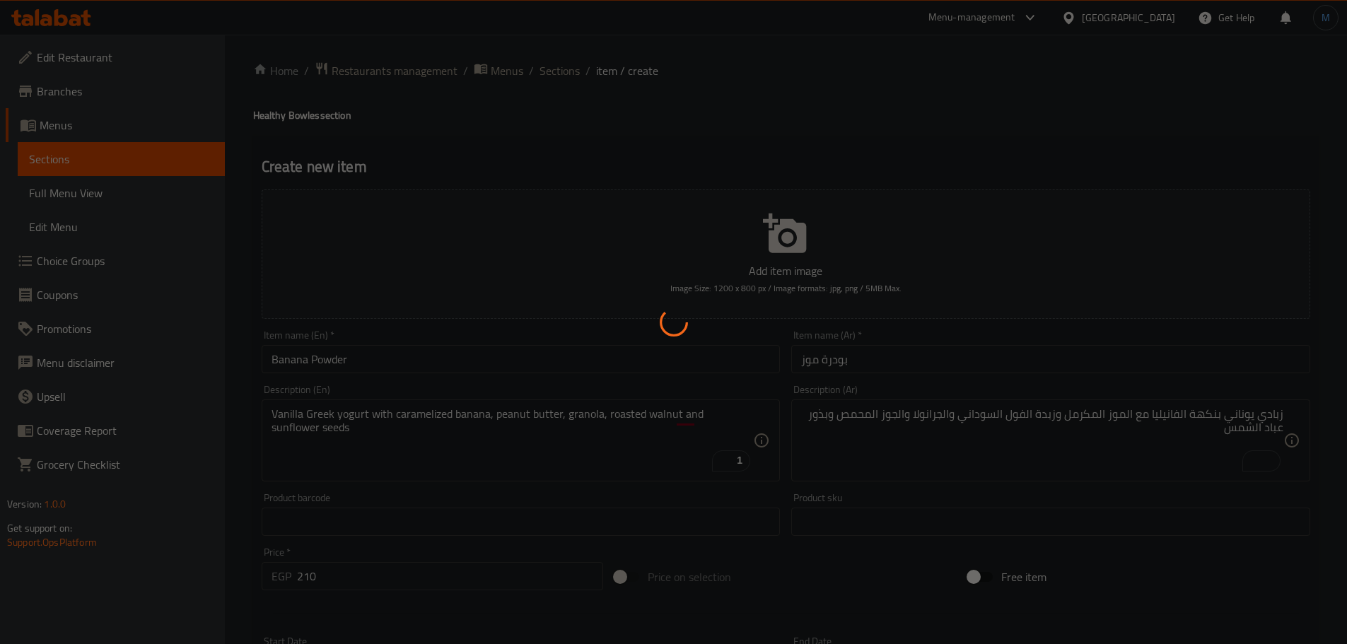
type input "0"
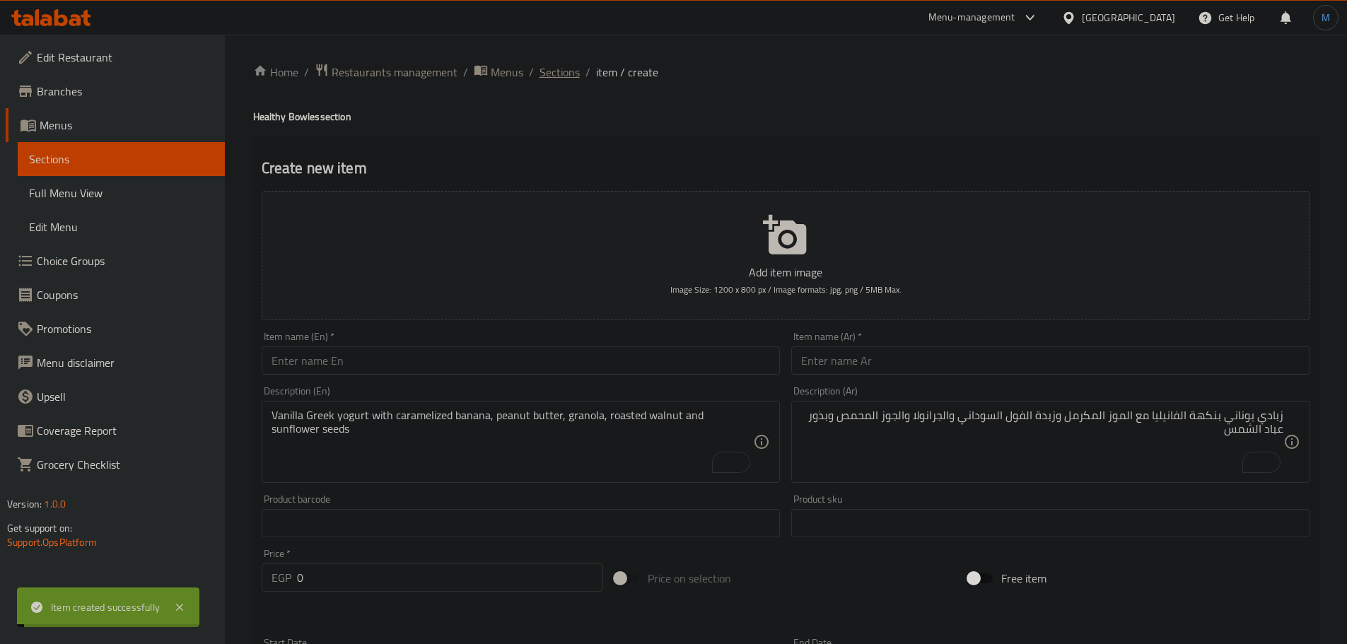
click at [561, 72] on span "Sections" at bounding box center [559, 72] width 40 height 17
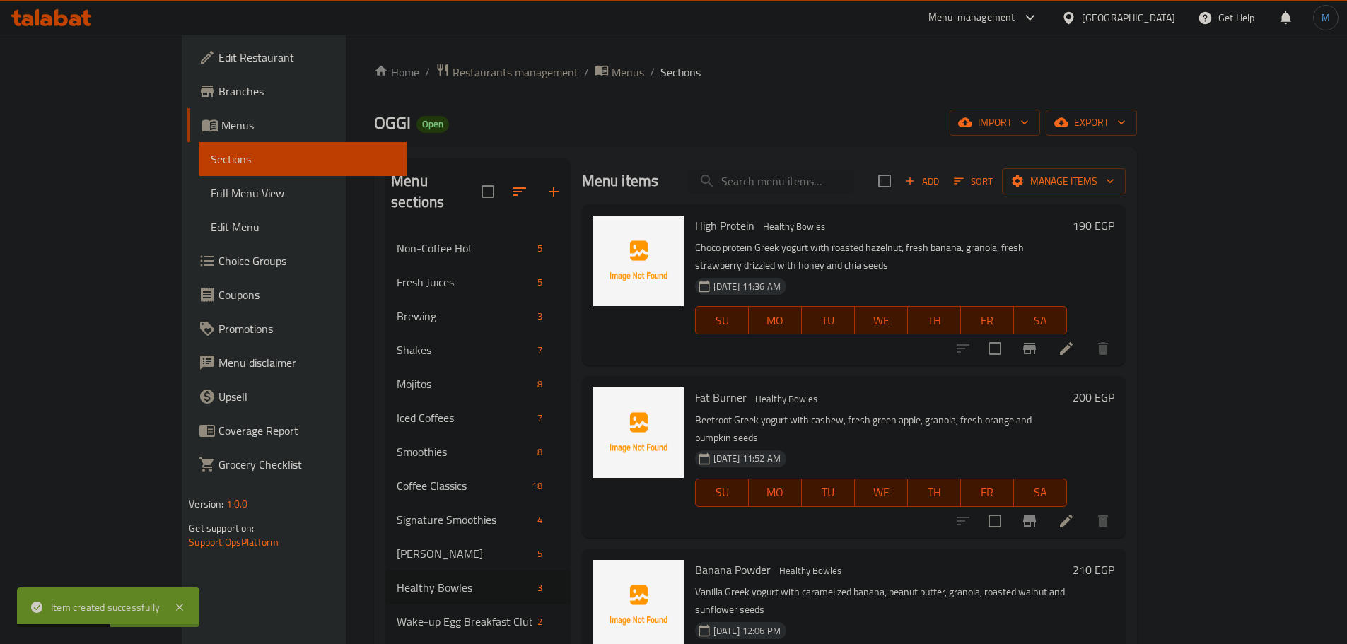
click at [797, 196] on div "Menu items Add Sort Manage items" at bounding box center [854, 181] width 544 height 46
click at [813, 184] on input "search" at bounding box center [770, 181] width 167 height 25
paste input "[PERSON_NAME]"
type input "[PERSON_NAME]"
click at [545, 185] on icon "button" at bounding box center [553, 191] width 17 height 17
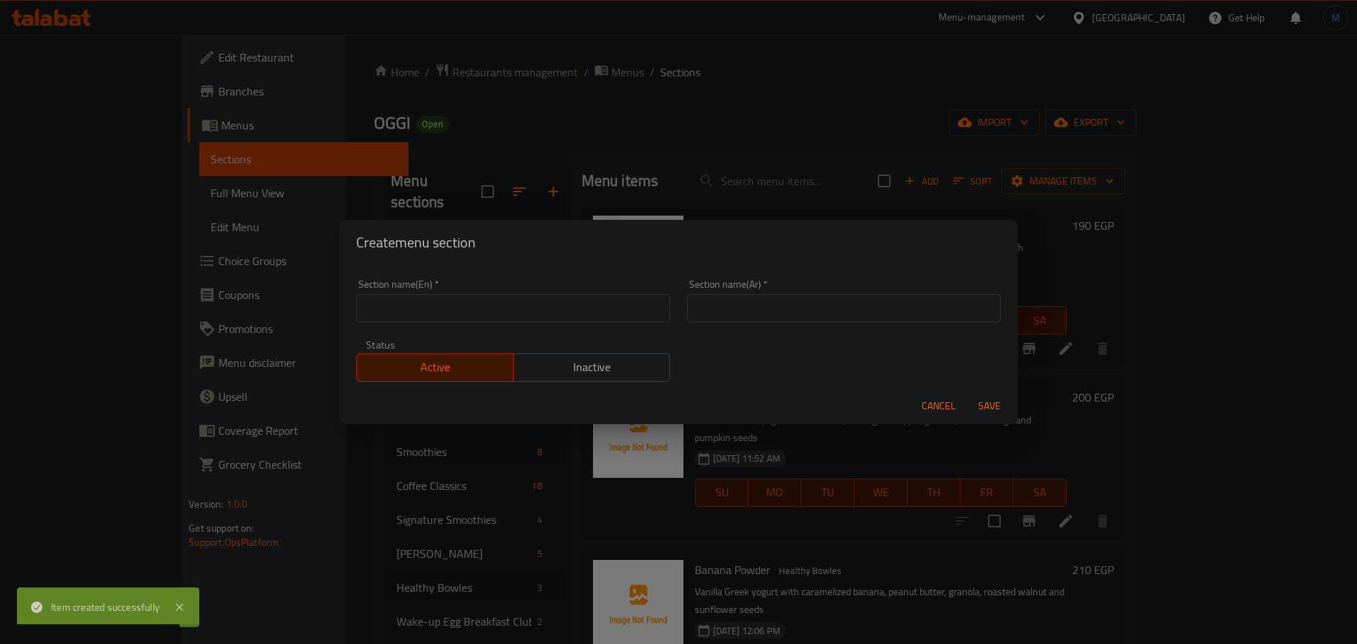
drag, startPoint x: 447, startPoint y: 345, endPoint x: 479, endPoint y: 327, distance: 35.8
click at [450, 345] on div "Active Inactive" at bounding box center [513, 360] width 314 height 42
click at [479, 327] on div "Section name(En)   * Section name(En) *" at bounding box center [513, 301] width 331 height 60
click at [491, 320] on input "text" at bounding box center [513, 308] width 314 height 28
paste input "Chia Pudding"
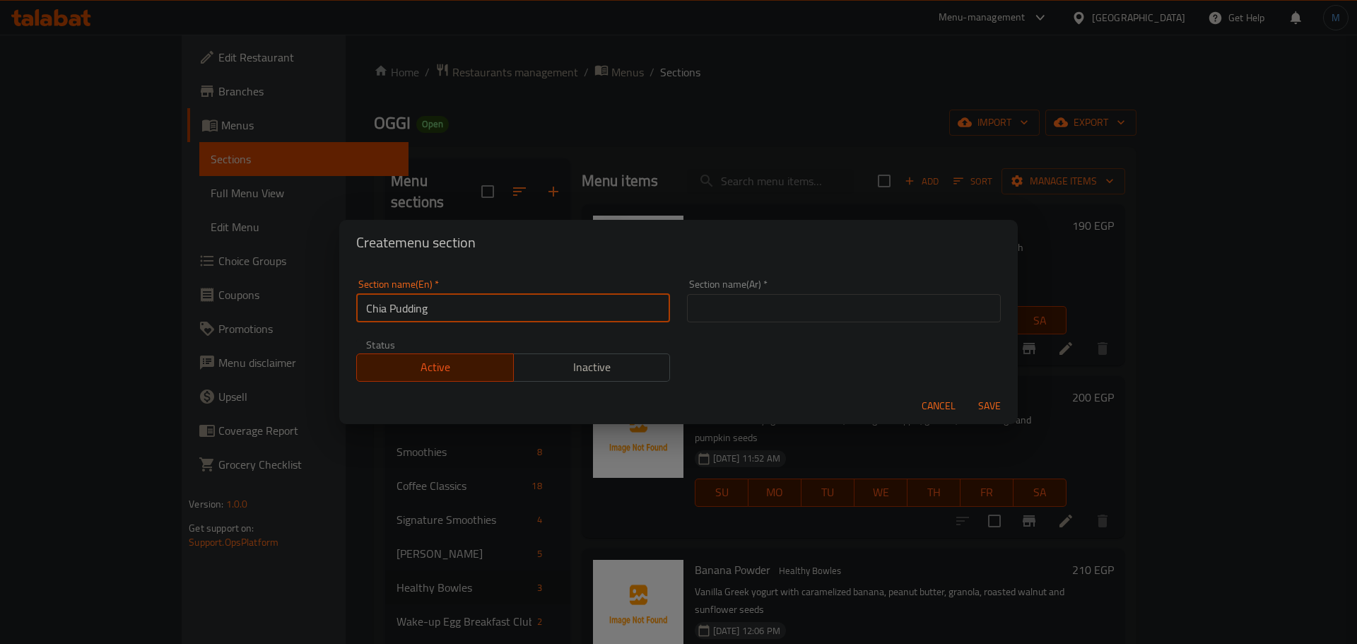
type input "Chia Pudding"
drag, startPoint x: 734, startPoint y: 338, endPoint x: 742, endPoint y: 329, distance: 12.0
click at [738, 333] on div "Section name(En)   * Chia Pudding Section name(En) * Section name(Ar)   * Secti…" at bounding box center [679, 330] width 662 height 119
click at [742, 329] on div "Section name(Ar)   * Section name(Ar) *" at bounding box center [844, 301] width 331 height 60
click at [751, 322] on div "Section name(Ar)   * Section name(Ar) *" at bounding box center [844, 301] width 331 height 60
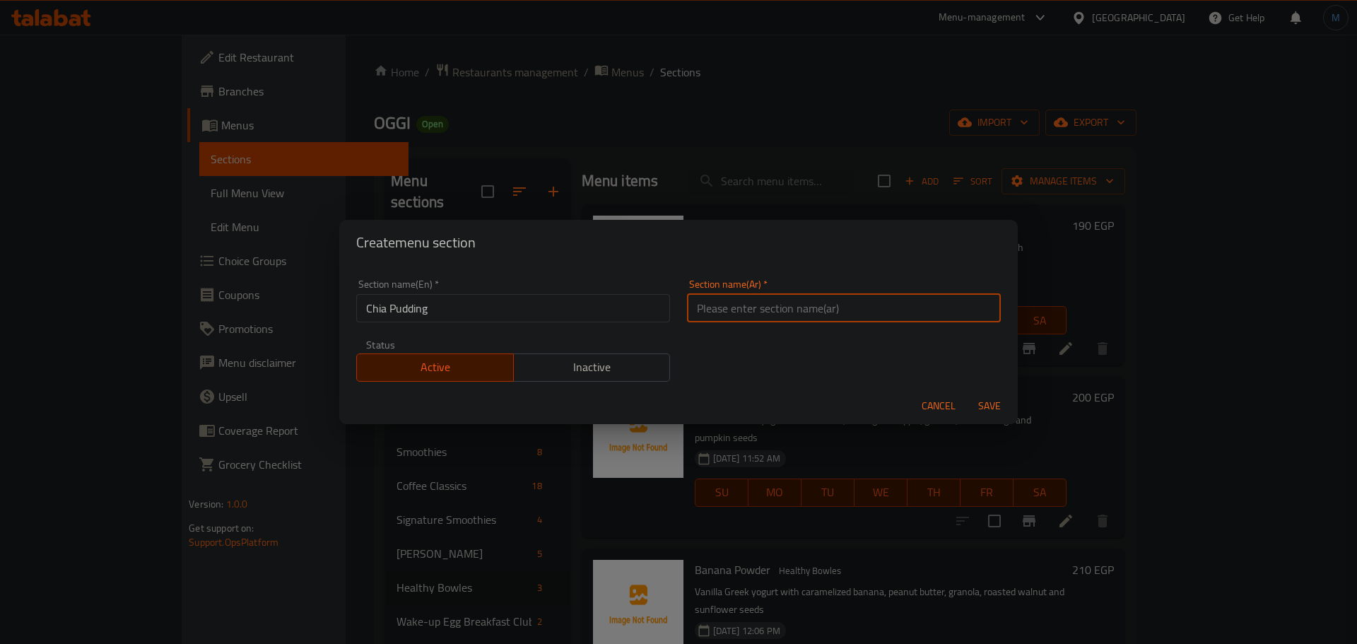
click at [763, 316] on input "text" at bounding box center [844, 308] width 314 height 28
paste input "بودنغ الشيا"
type input "بودنغ الشيا"
click at [967, 393] on button "Save" at bounding box center [989, 406] width 45 height 26
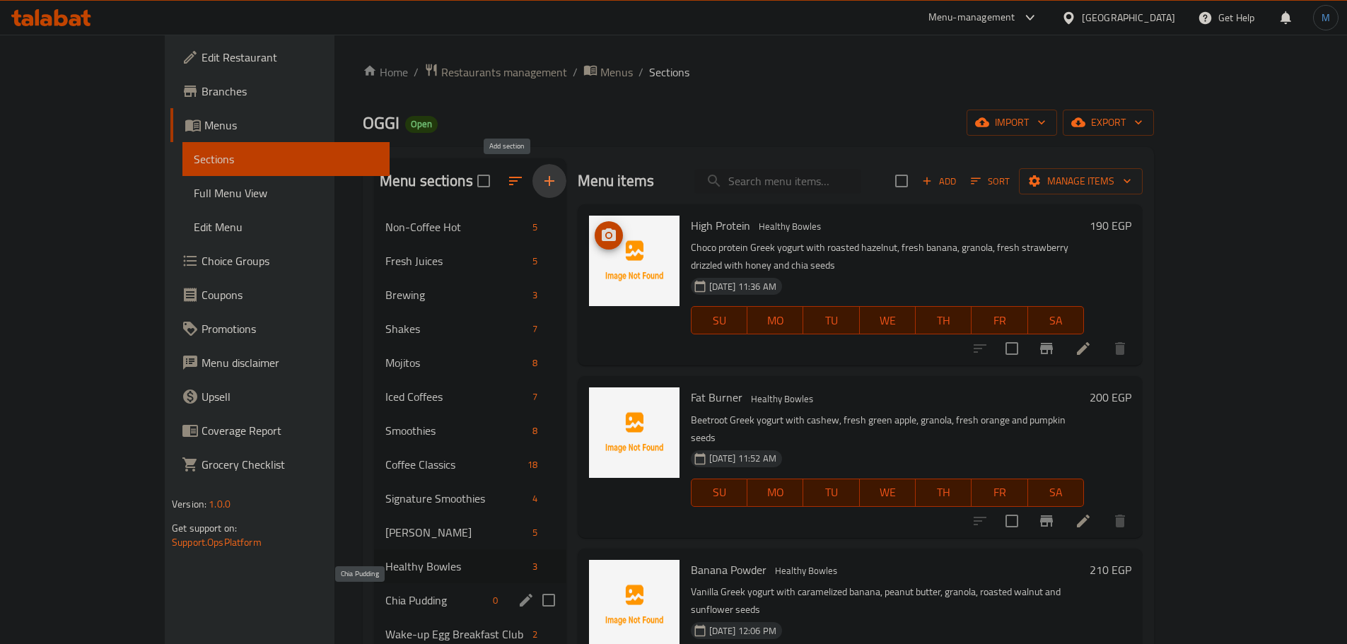
click at [385, 598] on span "Chia Pudding" at bounding box center [436, 600] width 103 height 17
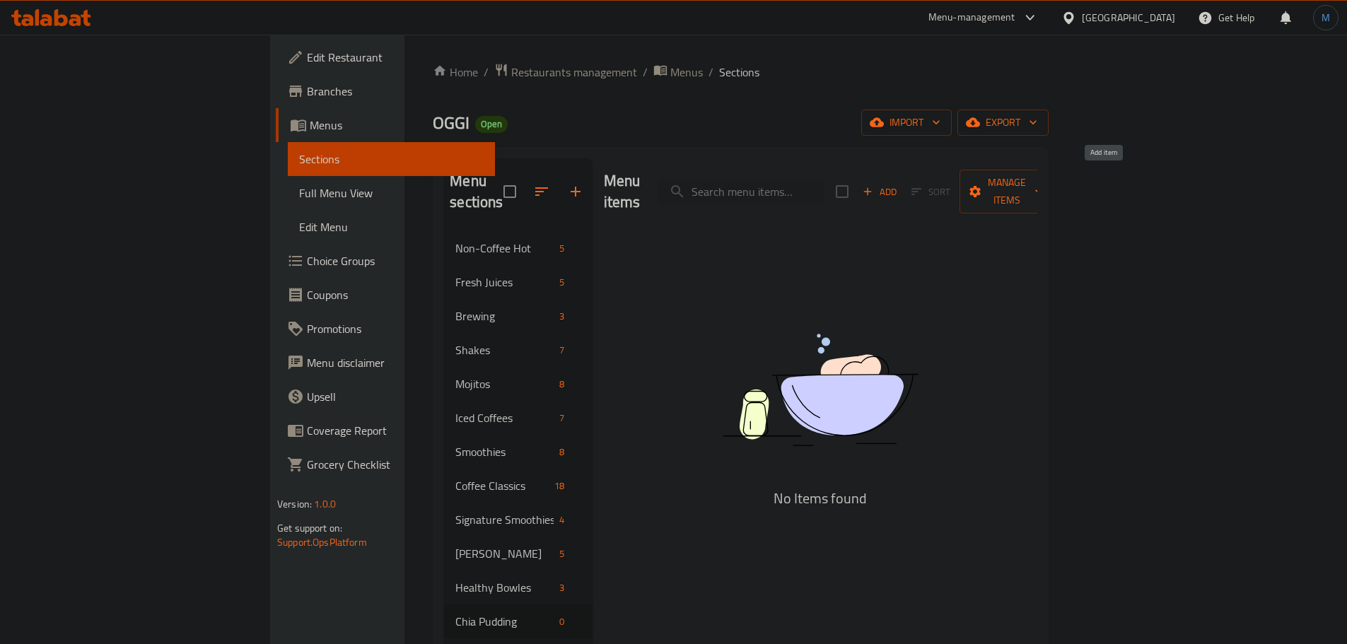
click at [898, 184] on span "Add" at bounding box center [879, 192] width 38 height 16
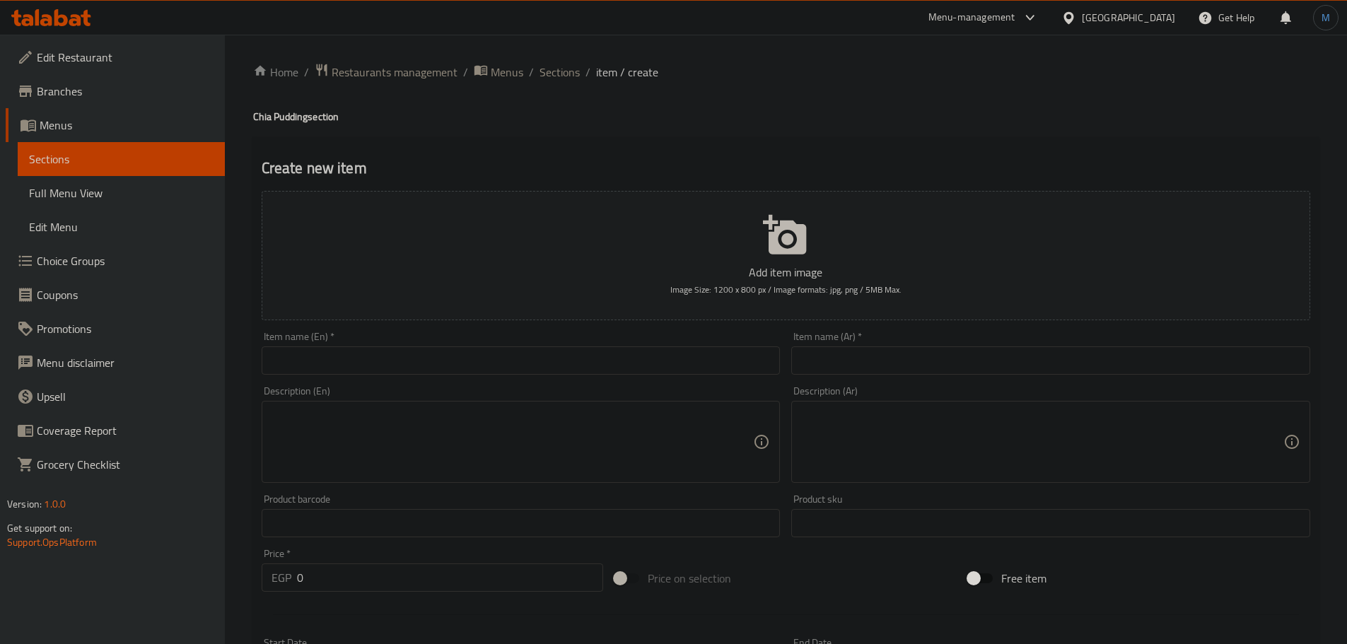
click at [438, 349] on div "Item name (En)   * Item name (En) *" at bounding box center [521, 353] width 519 height 43
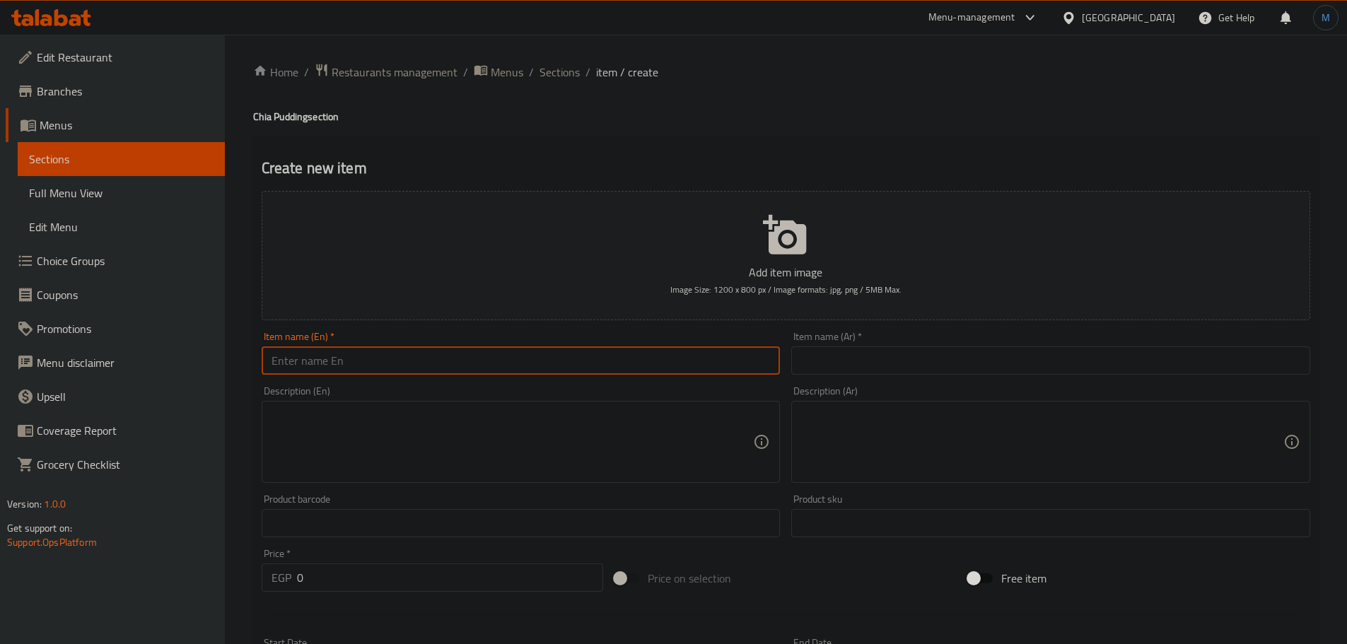
click at [442, 364] on input "text" at bounding box center [521, 360] width 519 height 28
paste input "[PERSON_NAME]"
type input "[PERSON_NAME]"
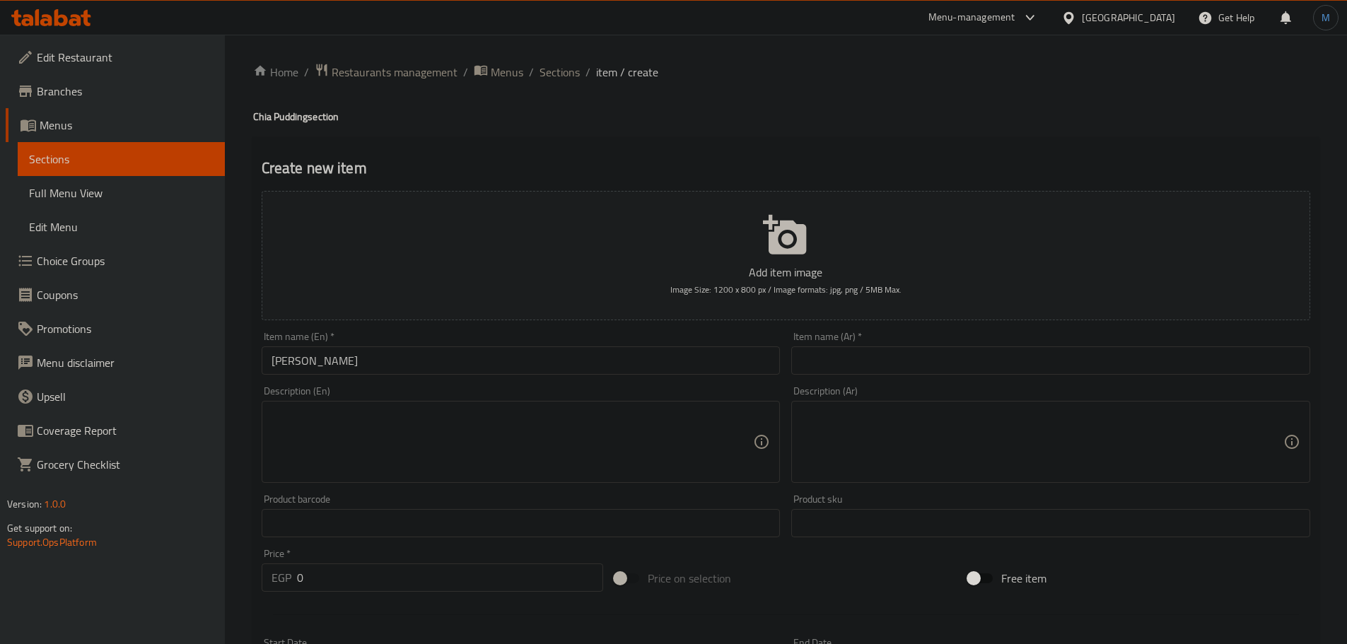
click at [956, 340] on div "Item name (Ar)   * Item name (Ar) *" at bounding box center [1050, 353] width 519 height 43
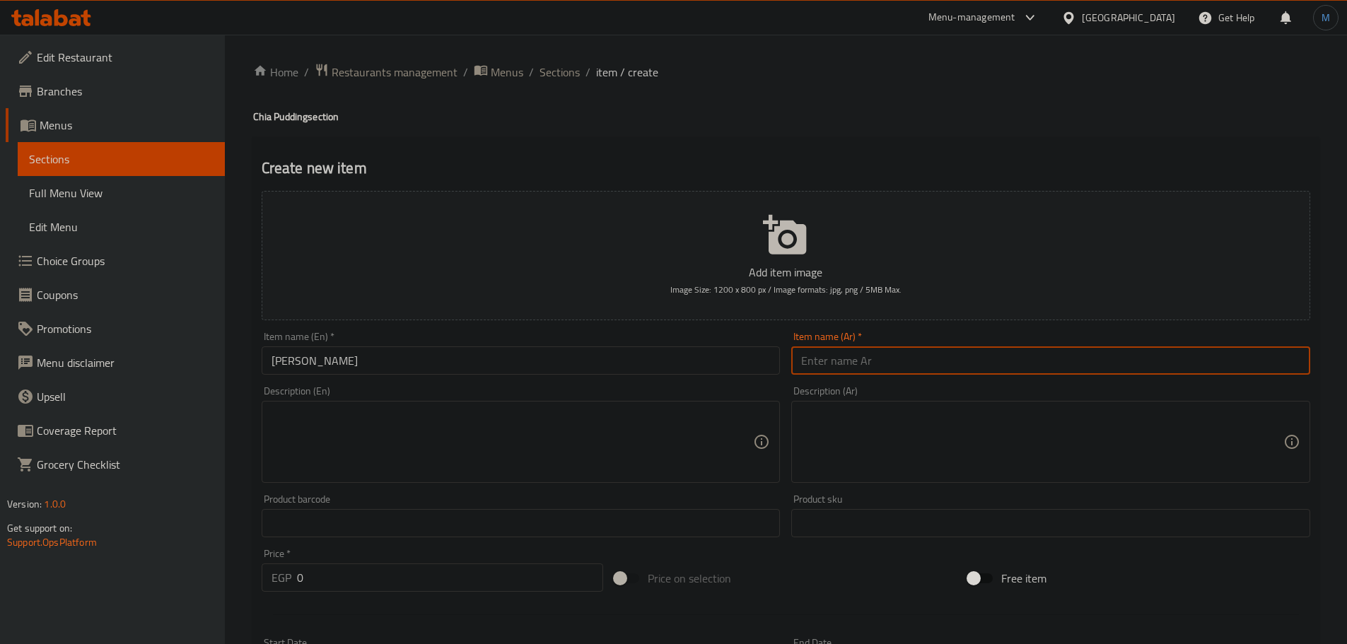
click at [959, 350] on input "text" at bounding box center [1050, 360] width 519 height 28
paste input "[PERSON_NAME]"
type input "[PERSON_NAME]"
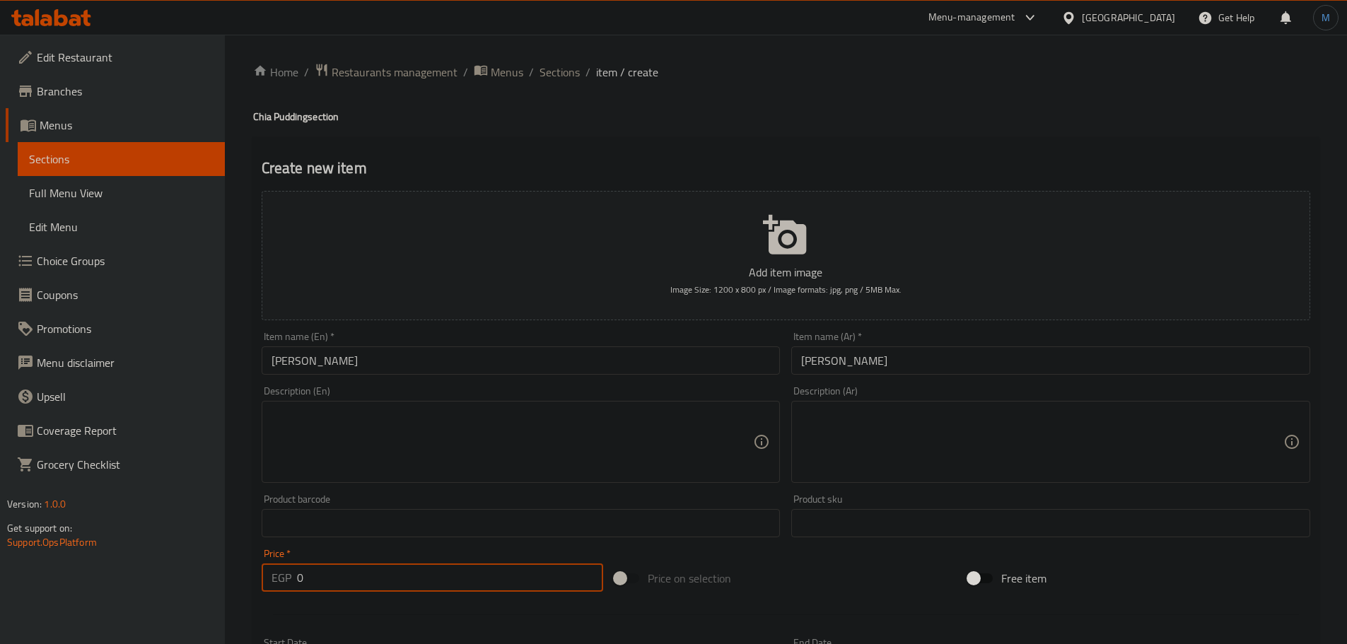
click at [346, 588] on input "0" at bounding box center [450, 577] width 307 height 28
paste input "20"
type input "200"
click at [440, 451] on textarea at bounding box center [512, 442] width 482 height 67
paste textarea "Chia pudding with almond milk, vanilla, mixed berries, hazelnuts, and a drizzle…"
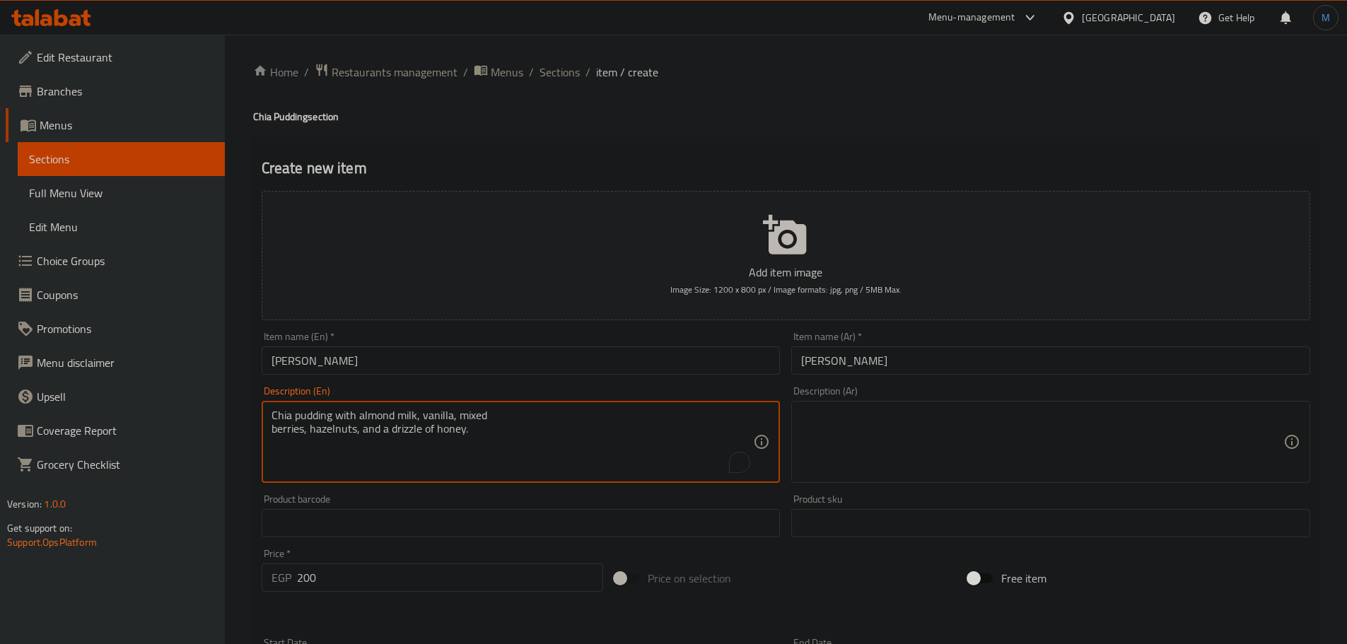
click at [524, 419] on textarea "Chia pudding with almond milk, vanilla, mixed berries, hazelnuts, and a drizzle…" at bounding box center [512, 442] width 482 height 67
type textarea "Chia pudding with almond milk, vanilla, mixed berries, hazelnuts, and a drizzle…"
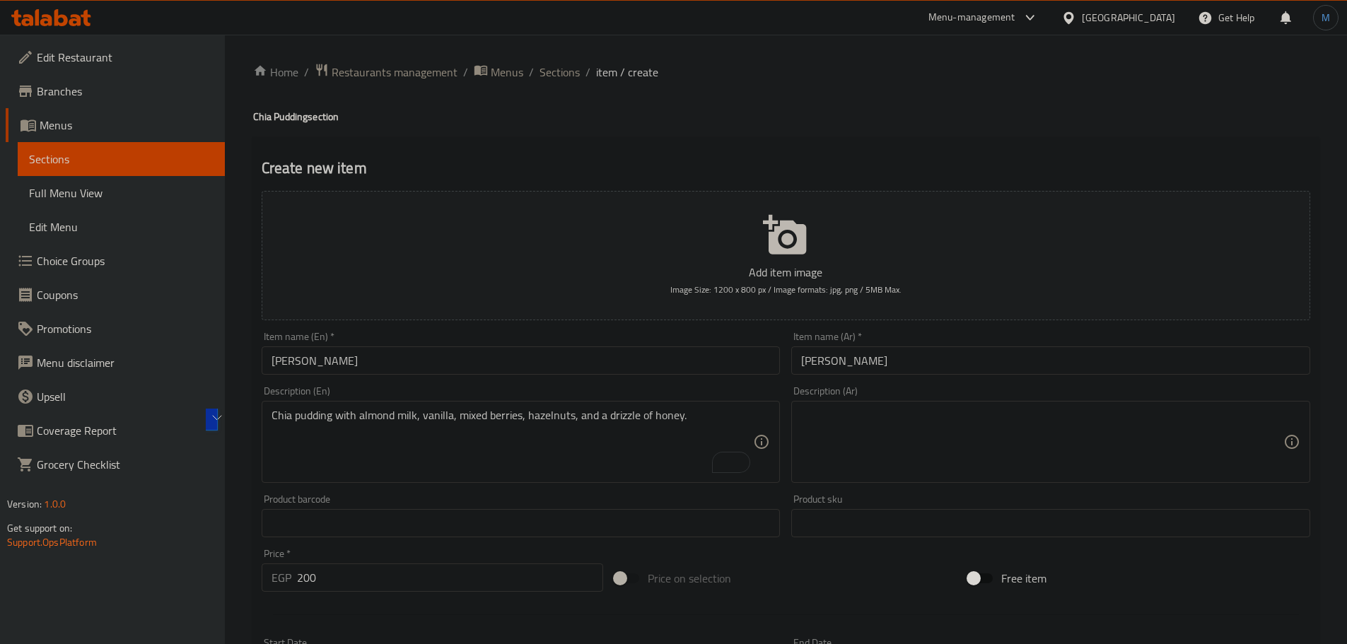
drag, startPoint x: 988, startPoint y: 380, endPoint x: 993, endPoint y: 402, distance: 22.5
click at [988, 381] on div "Description (Ar) Description (Ar)" at bounding box center [1050, 434] width 530 height 108
click at [993, 402] on div "Description (Ar)" at bounding box center [1050, 442] width 519 height 82
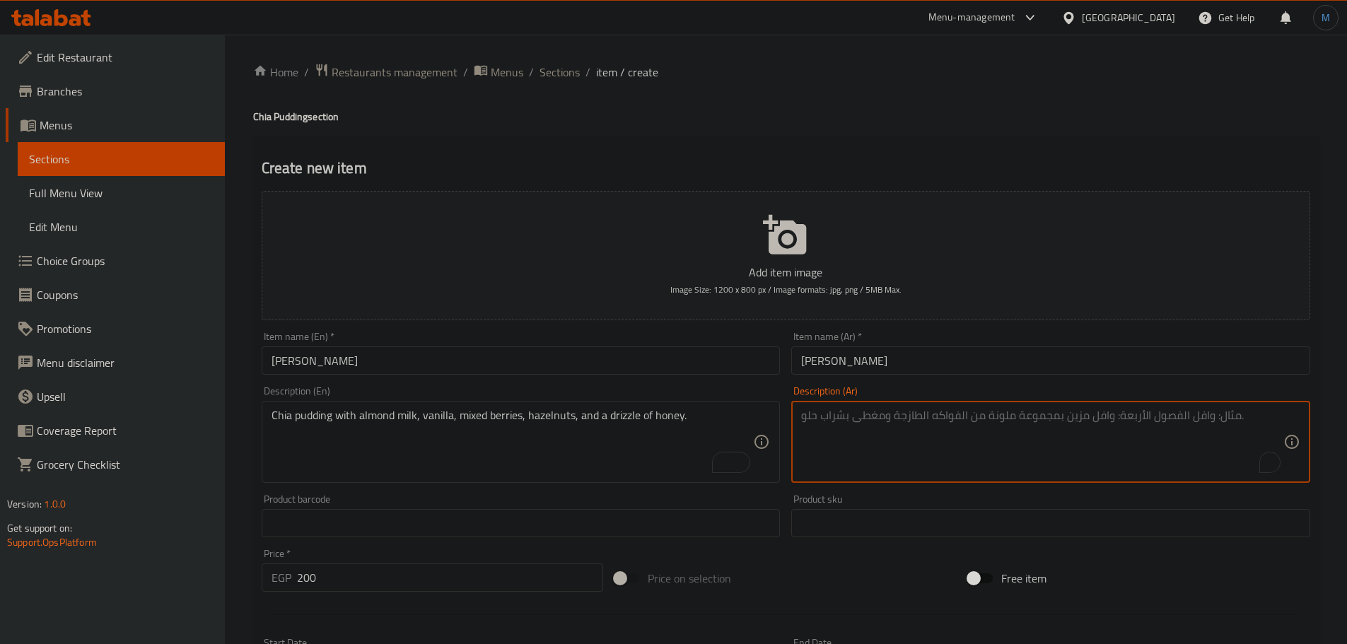
paste textarea "بودنغ الشيا مع حليب اللوز والفانيليا والتوت المختلط والبندق وقليل من العسل."
click at [1066, 421] on textarea "بودنغ الشيا مع حليب اللوز والفانيليا والتوت المختلط والبندق وقليل من العسل." at bounding box center [1042, 442] width 482 height 67
type textarea "بودنغ الشيا مع حليب اللوز والفانيليا والتوت المشكل والبندق وقليل من العسل."
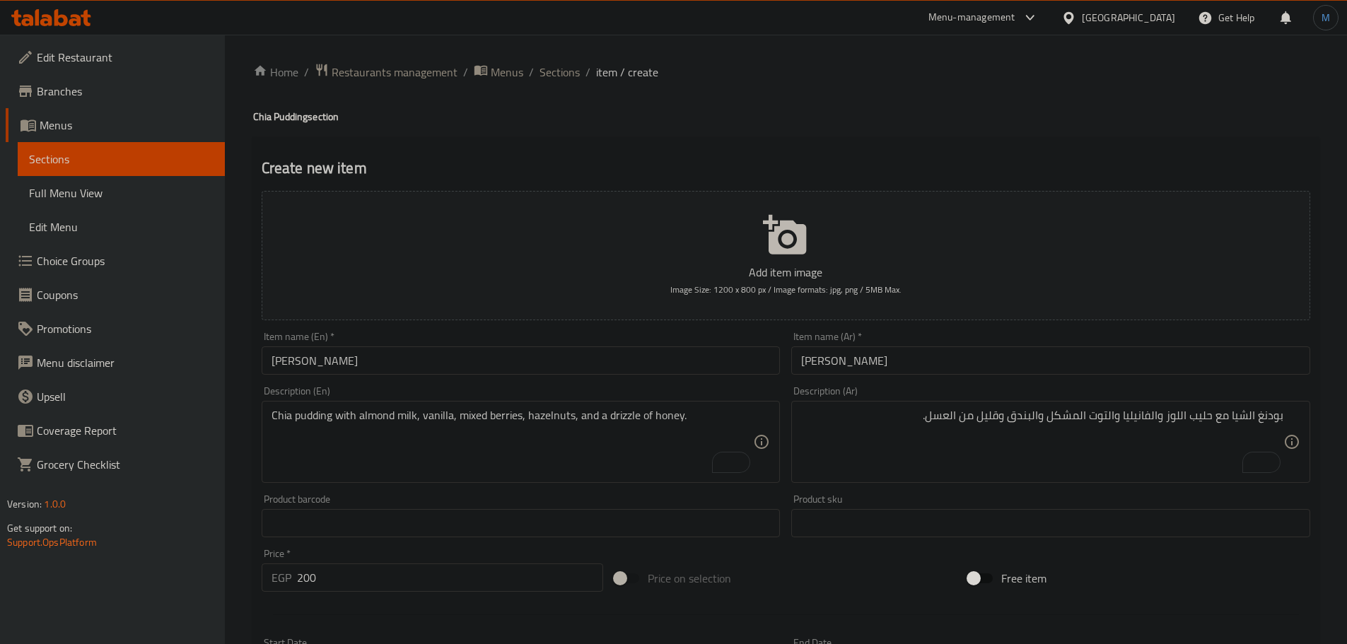
click at [837, 384] on div "Description (Ar) بودنغ الشيا مع حليب اللوز والفانيليا والتوت المشكل والبندق وقل…" at bounding box center [1050, 434] width 530 height 108
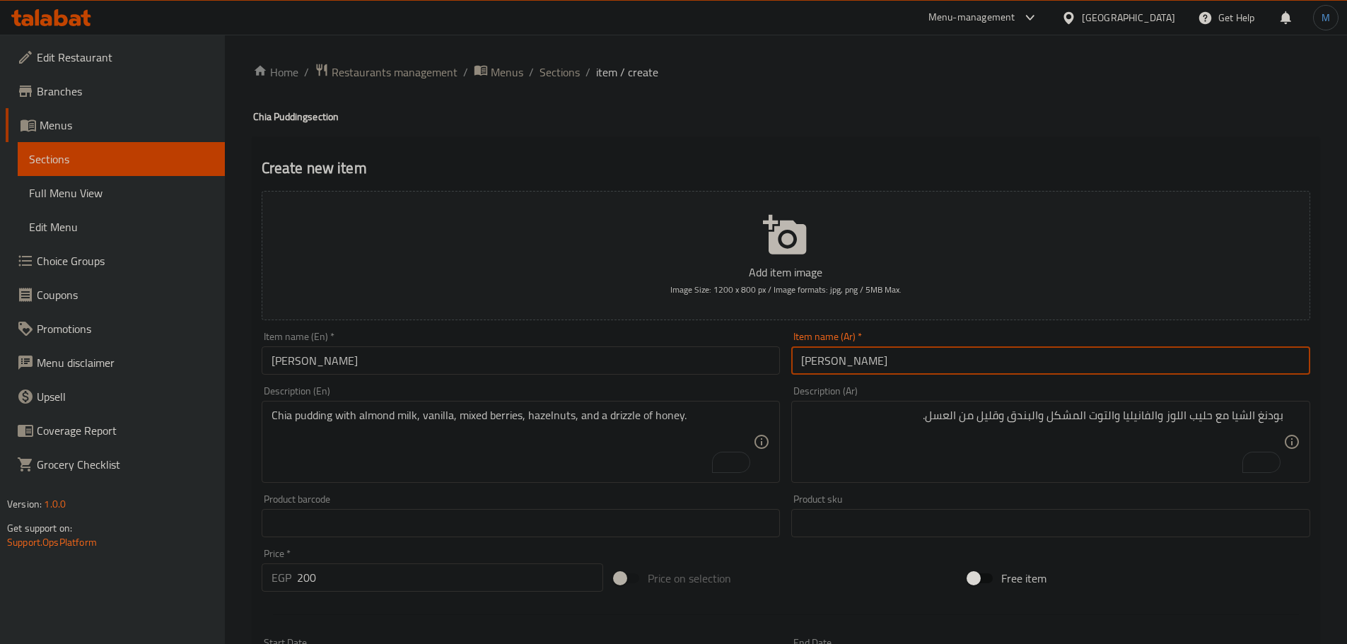
click at [863, 362] on input "[PERSON_NAME]" at bounding box center [1050, 360] width 519 height 28
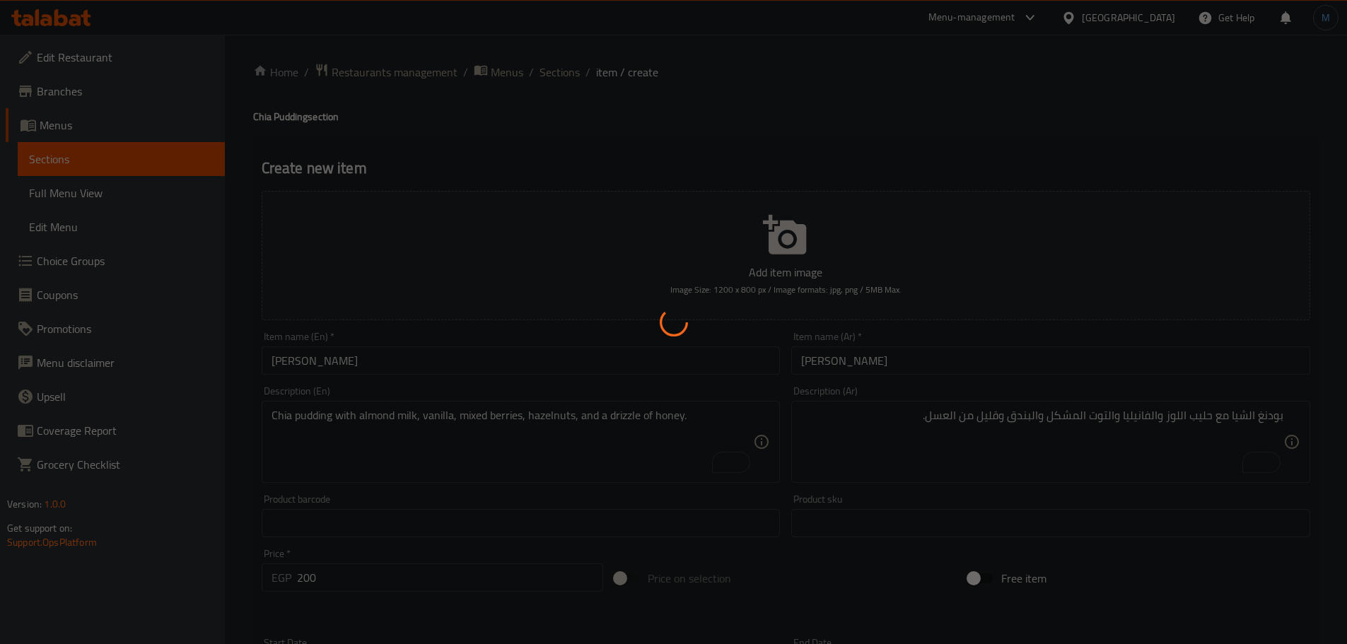
type input "0"
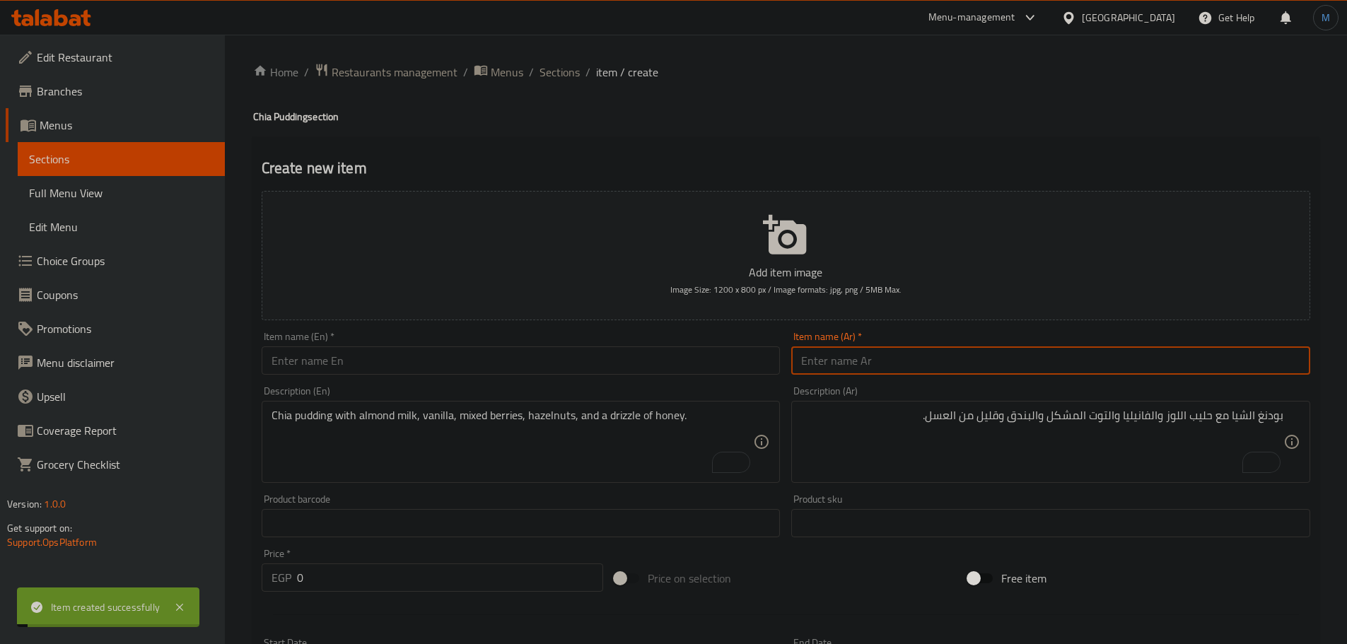
click at [527, 362] on input "text" at bounding box center [521, 360] width 519 height 28
paste input "Coconut Mango Paradise"
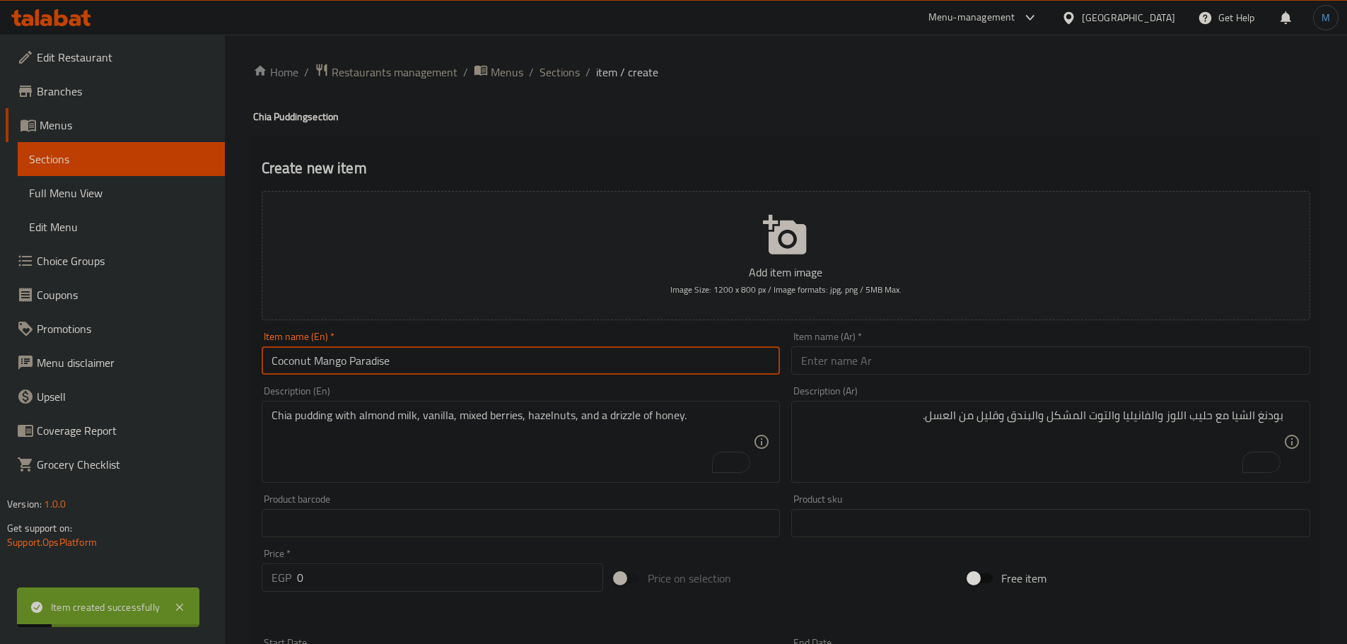
type input "Coconut Mango Paradise"
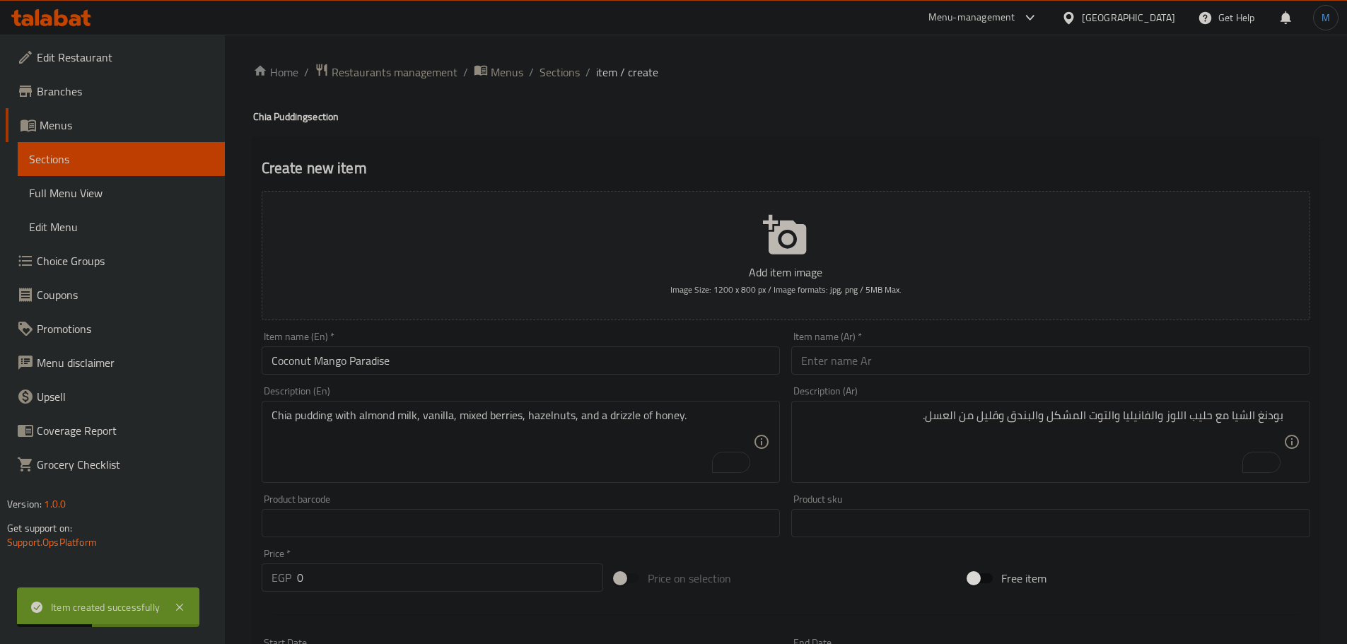
click at [978, 373] on input "text" at bounding box center [1050, 360] width 519 height 28
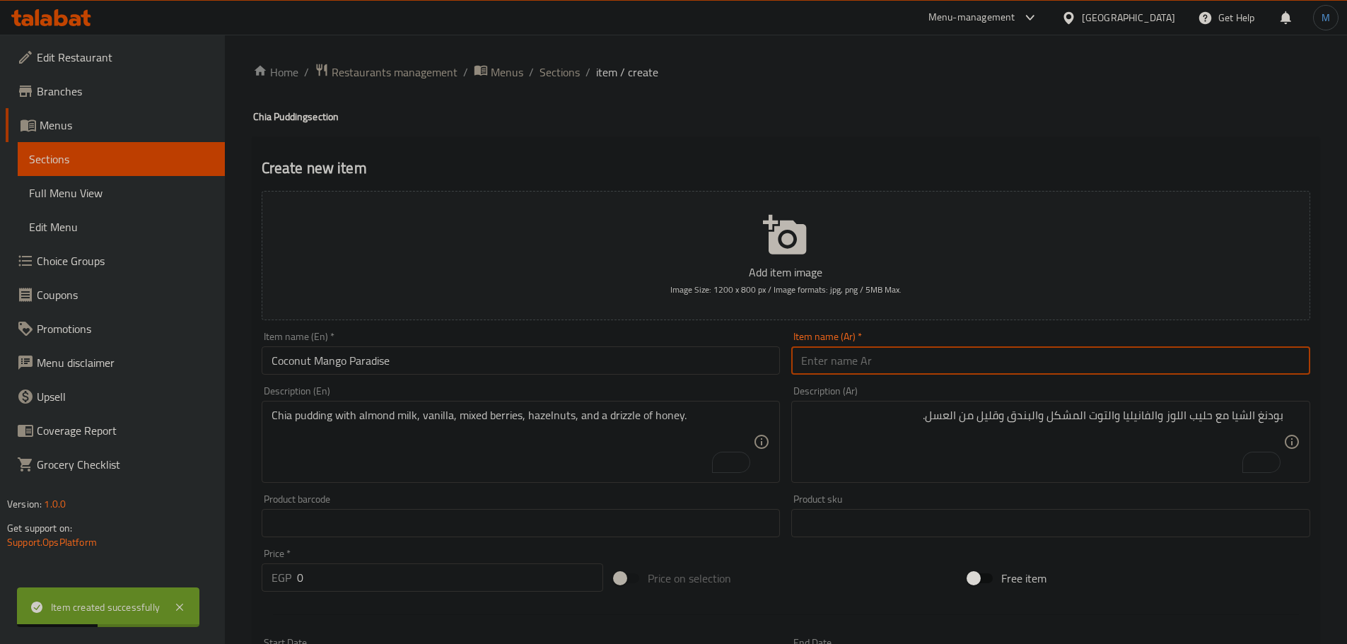
paste input "جنة جوز الهند والمانجو"
click at [980, 371] on input "جنة جوز الهند والمانجو" at bounding box center [1050, 360] width 519 height 28
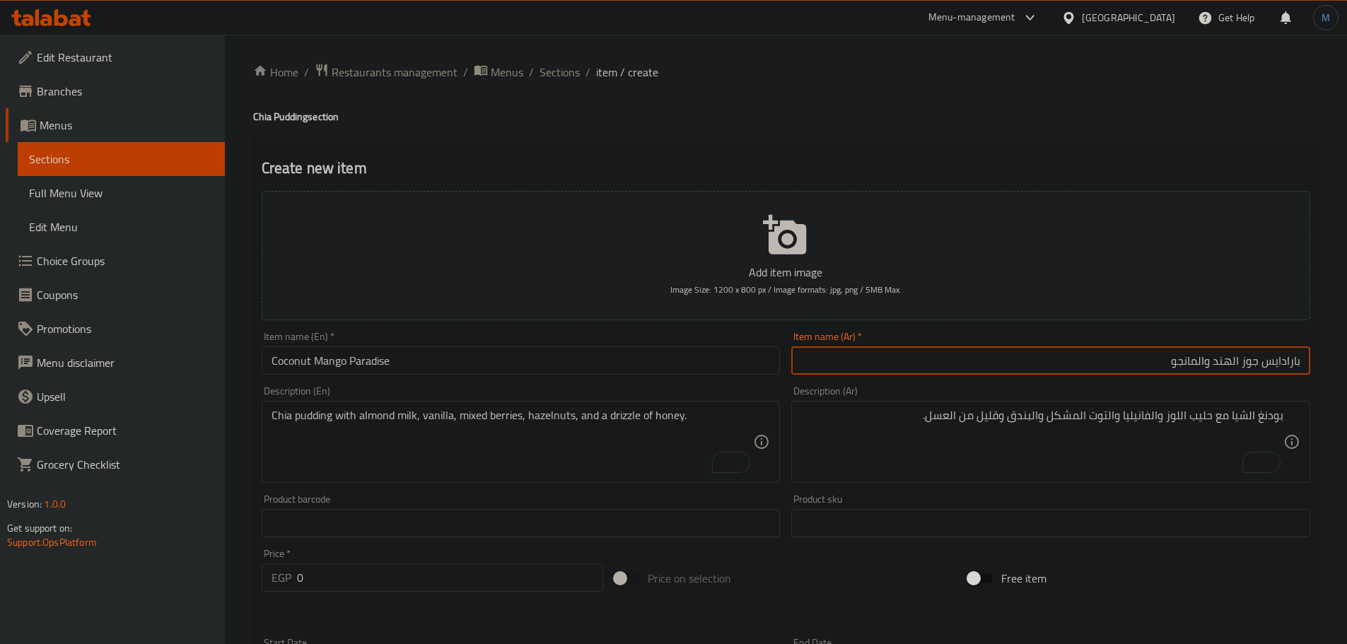
type input "بارادايس جوز الهند والمانجو"
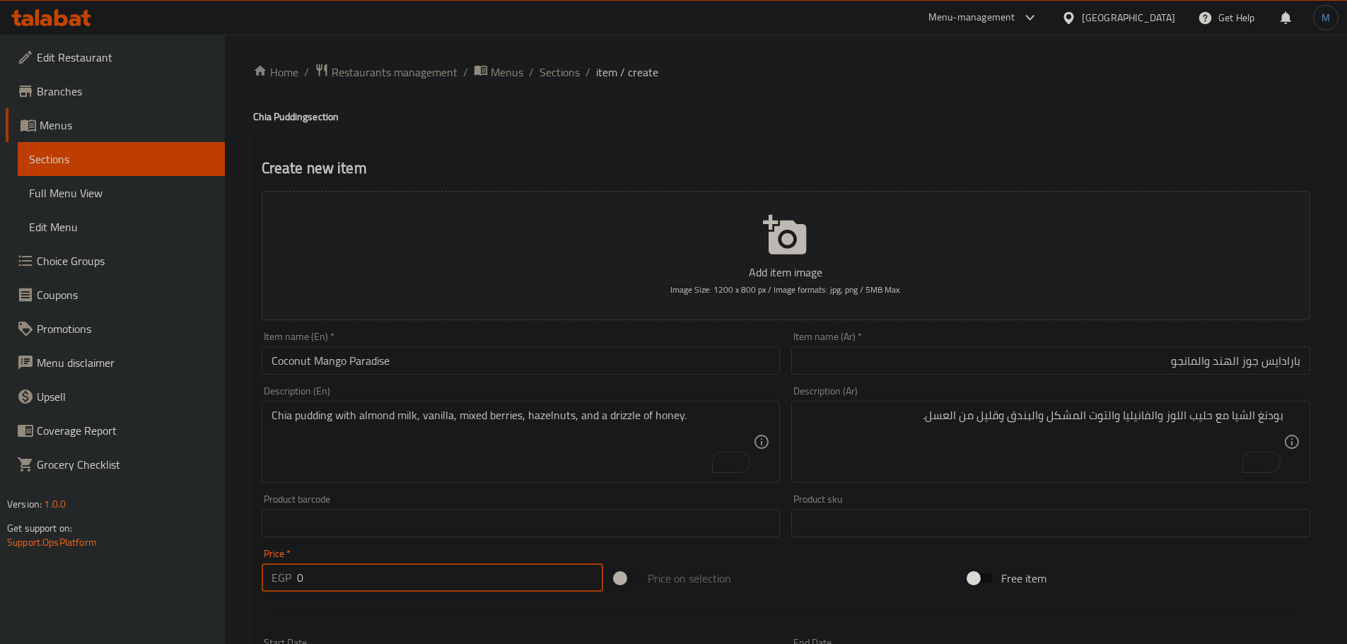
click at [400, 580] on input "0" at bounding box center [450, 577] width 307 height 28
paste input "215"
type input "215"
click at [436, 476] on div "Chia pudding with almond milk, vanilla, mixed berries, hazelnuts, and a drizzle…" at bounding box center [521, 442] width 519 height 82
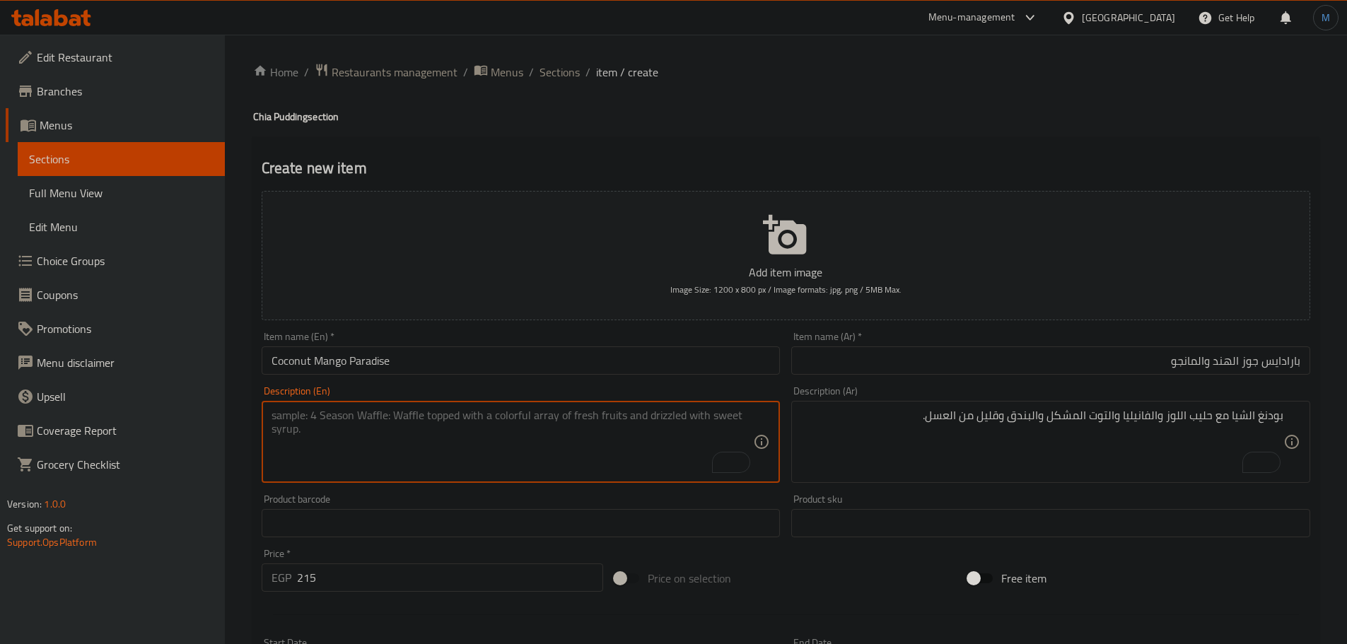
paste textarea "Chia pudding with coconut milk, sweet mango, and toasted coconut flakes."
click at [626, 422] on textarea "Chia pudding with coconut milk, sweet mango, and toasted coconut flakes." at bounding box center [512, 442] width 482 height 67
click at [630, 413] on textarea "Chia pudding with coconut milk, sweet mango, and toasted coconut flakes." at bounding box center [512, 442] width 482 height 67
type textarea "Chia pudding with coconut milk, sweet mango, and toasted coconut flakes."
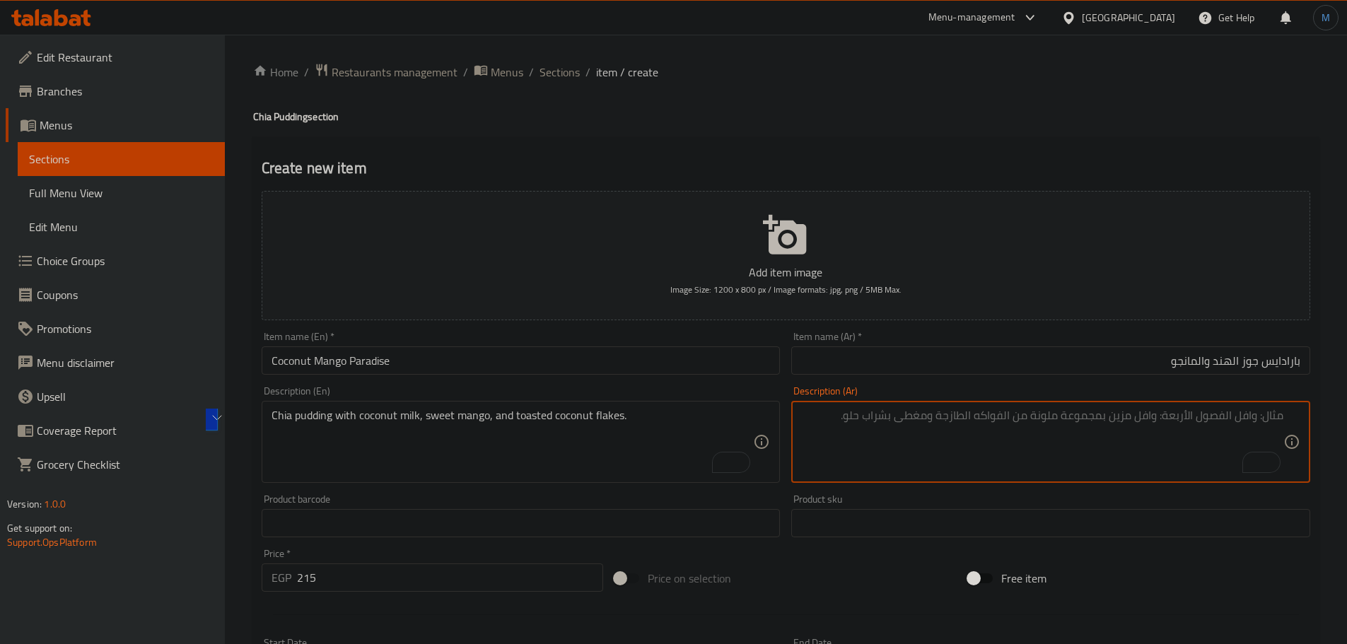
click at [1065, 436] on textarea "To enrich screen reader interactions, please activate Accessibility in Grammarl…" at bounding box center [1042, 442] width 482 height 67
paste textarea "بودنغ الشيا مع حليب جوز الهند والمانجو الحلوة ورقائق جوز الهند المحمصة."
type textarea "بودنغ الشيا مع حليب جوز الهند والمانجو الحلوة ورقائق جوز الهند المحمصة."
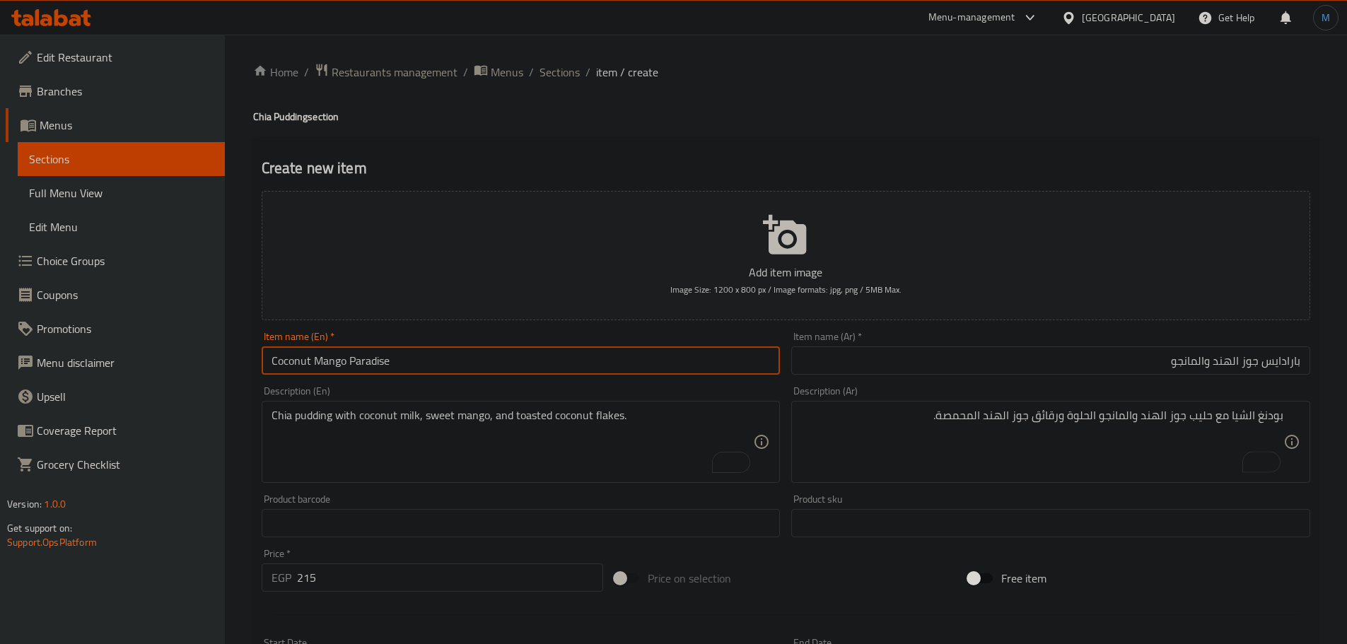
click at [648, 367] on input "Coconut Mango Paradise" at bounding box center [521, 360] width 519 height 28
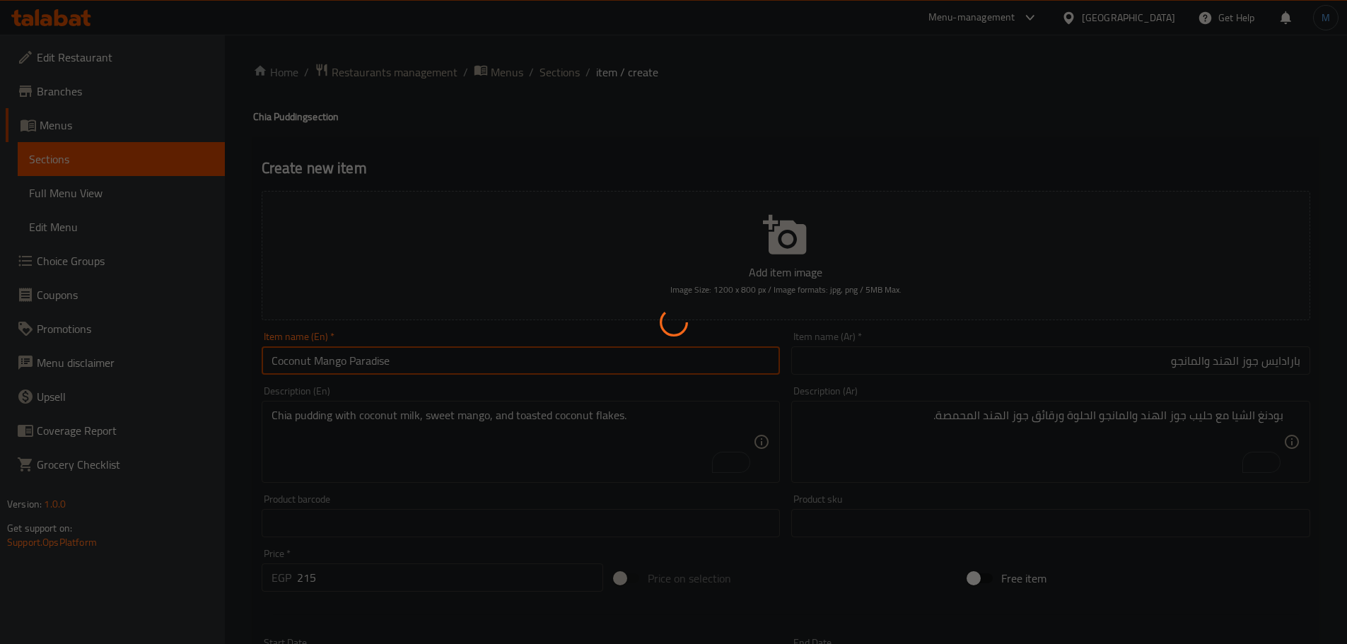
type input "0"
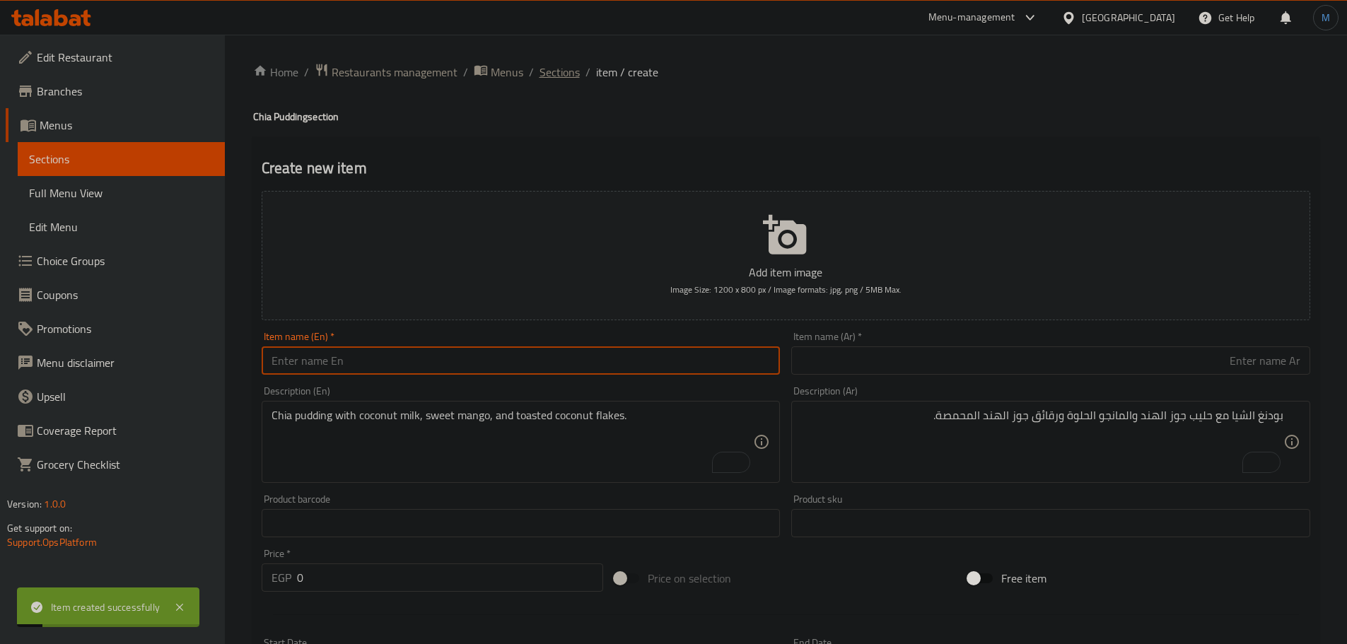
click at [565, 81] on span "Sections" at bounding box center [559, 72] width 40 height 17
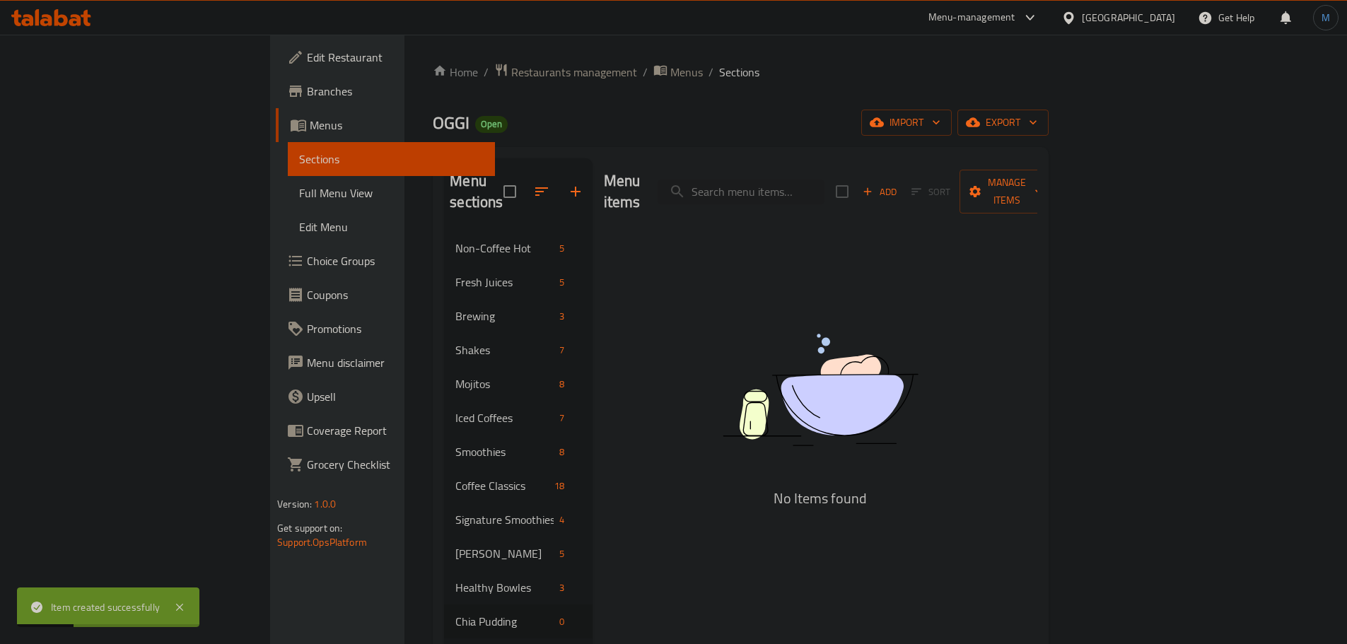
scroll to position [256, 0]
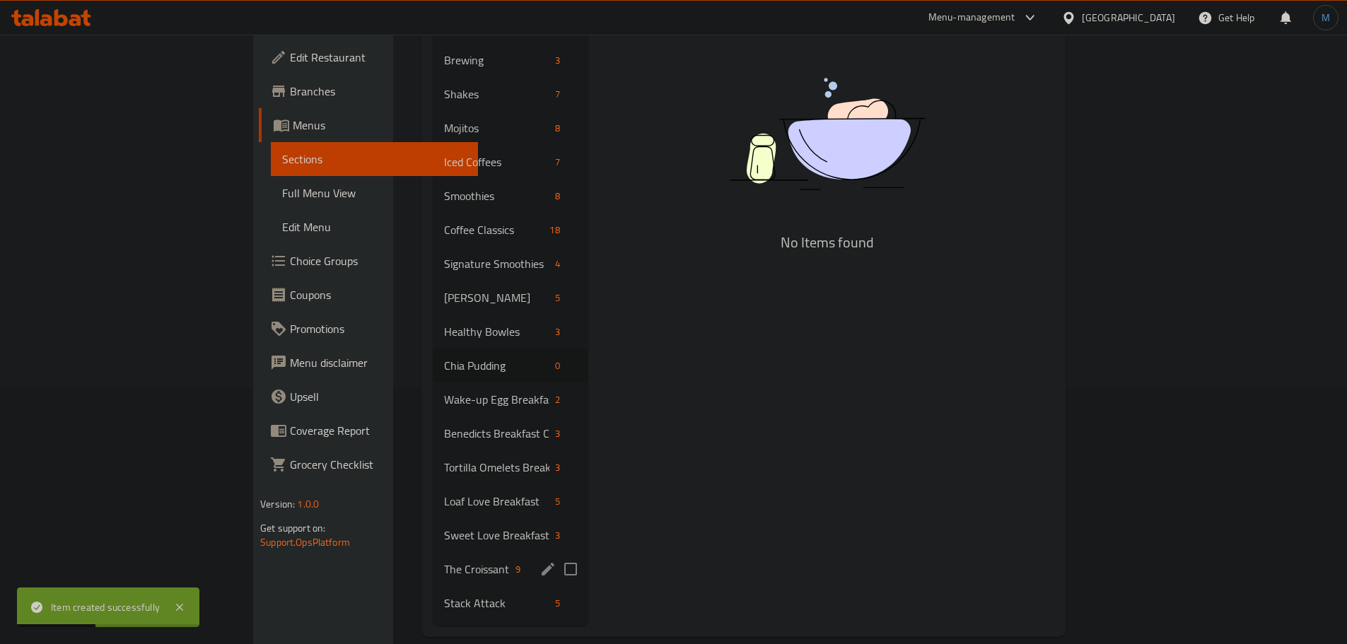
drag, startPoint x: 354, startPoint y: 527, endPoint x: 370, endPoint y: 555, distance: 31.7
click at [433, 555] on div "Non-Coffee Hot 5 Fresh Juices 5 Brewing 3 Shakes 7 Mojitos 8 Iced Coffees 7 Smo…" at bounding box center [511, 297] width 156 height 645
click at [444, 561] on span "The Croissant Bar" at bounding box center [477, 569] width 66 height 17
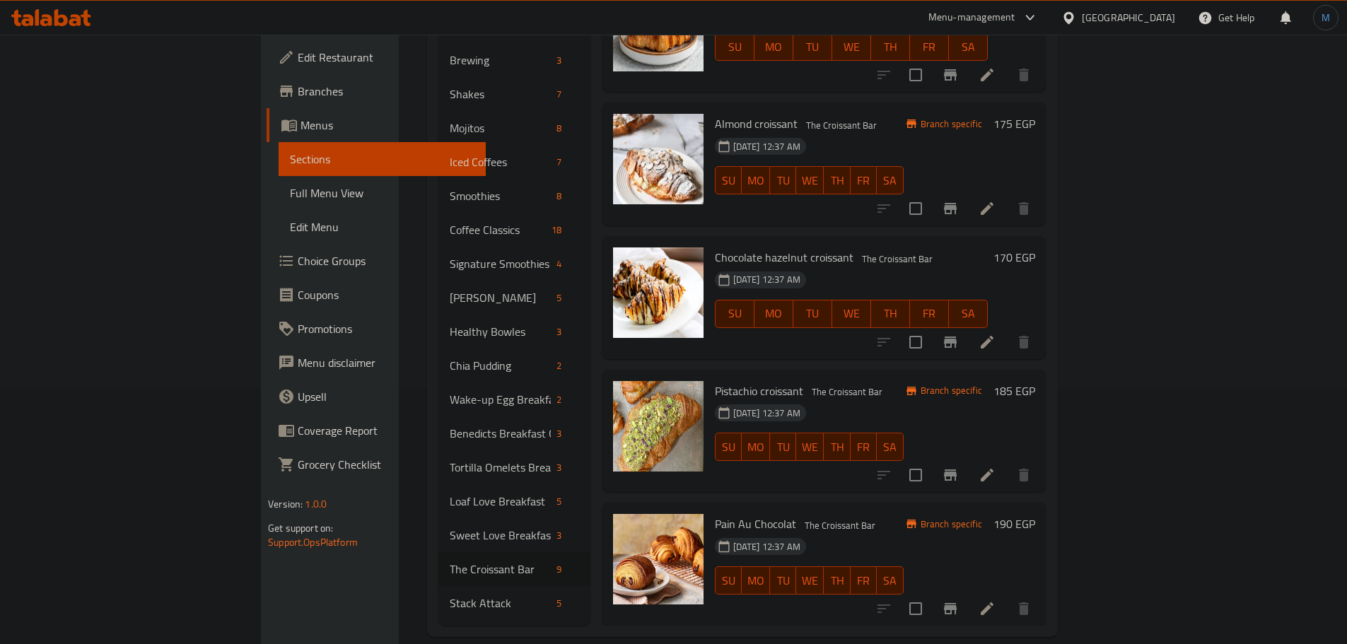
scroll to position [382, 0]
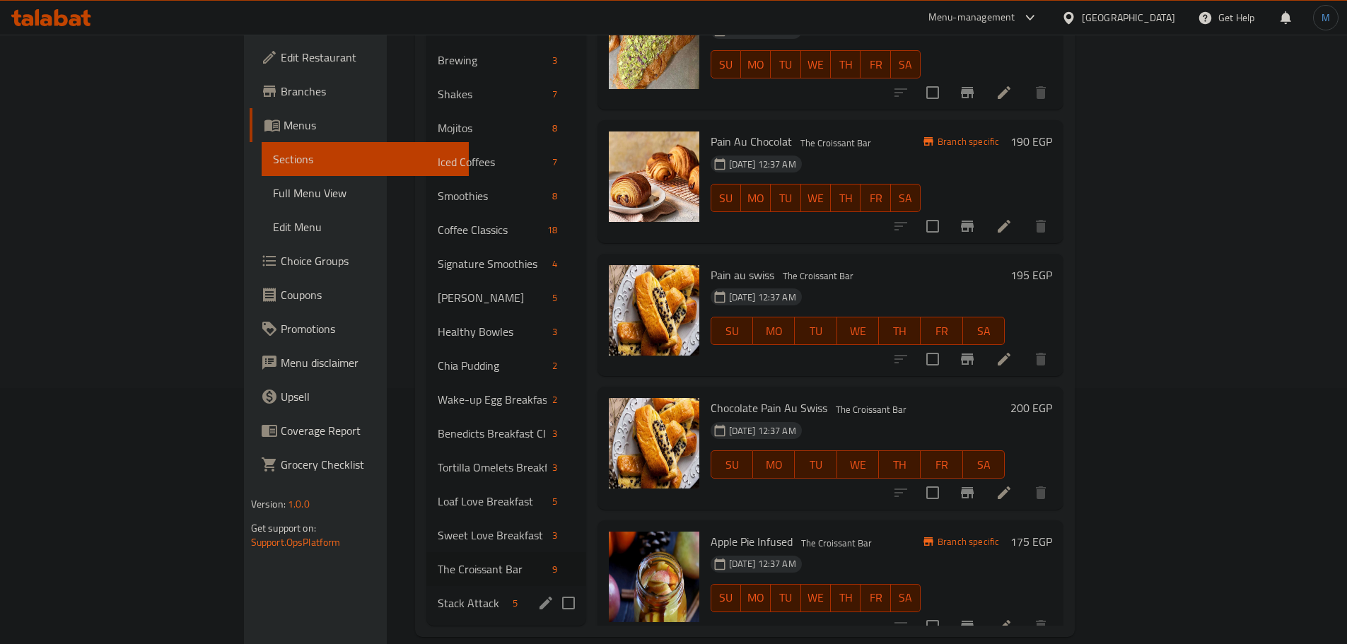
click at [426, 595] on div "Stack Attack 5" at bounding box center [505, 603] width 159 height 34
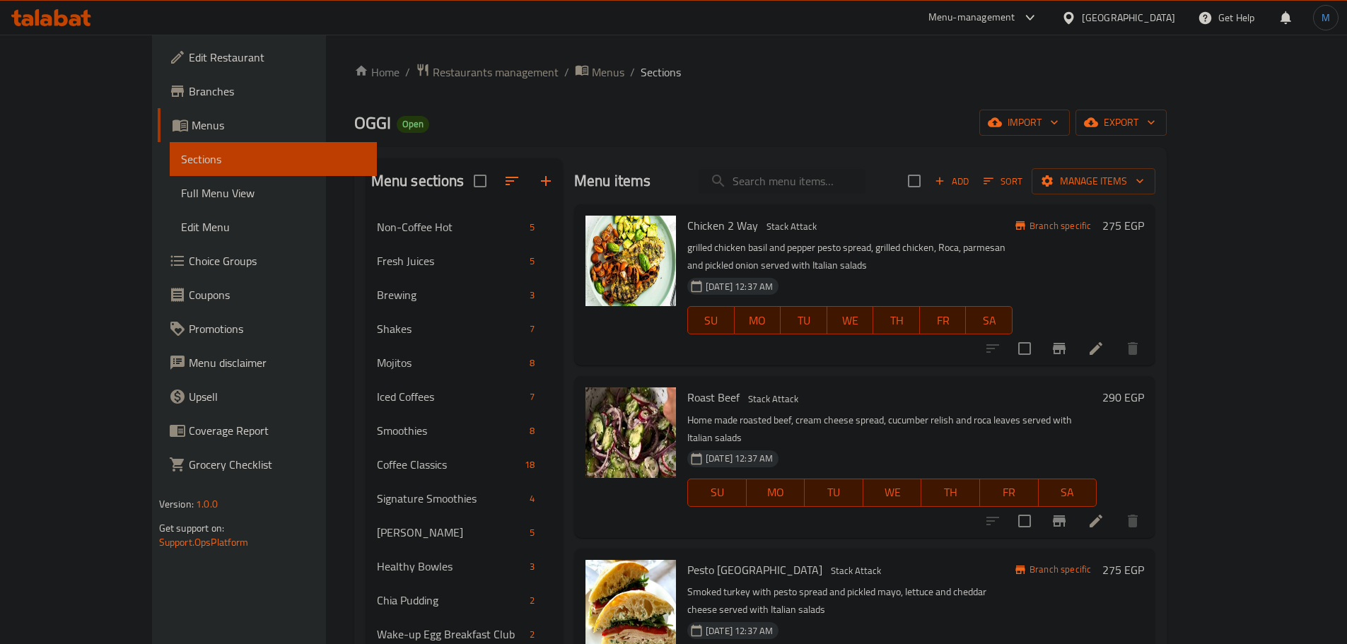
click at [1065, 382] on div "Roast Beef Stack Attack Home made roasted beef, cream cheese spread, cucumber r…" at bounding box center [891, 457] width 421 height 150
click at [1104, 340] on icon at bounding box center [1095, 348] width 17 height 17
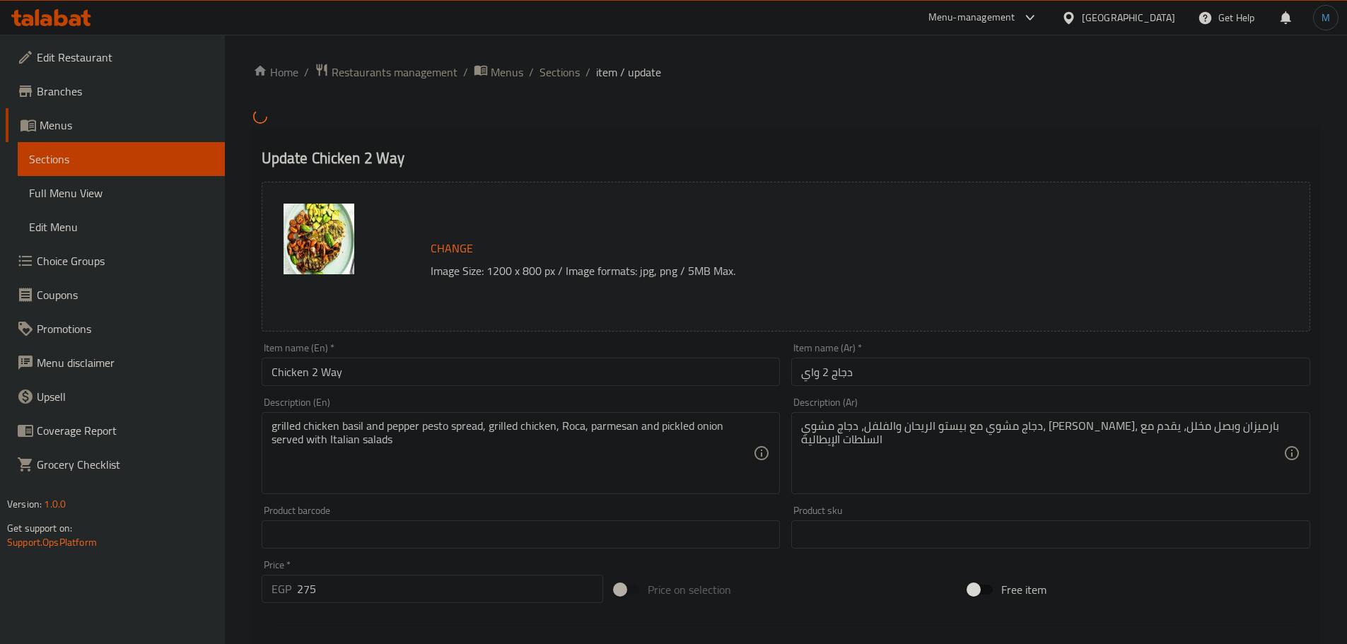
paste textarea "er pesto spread, grilled chicken, Roca, parmesan and"
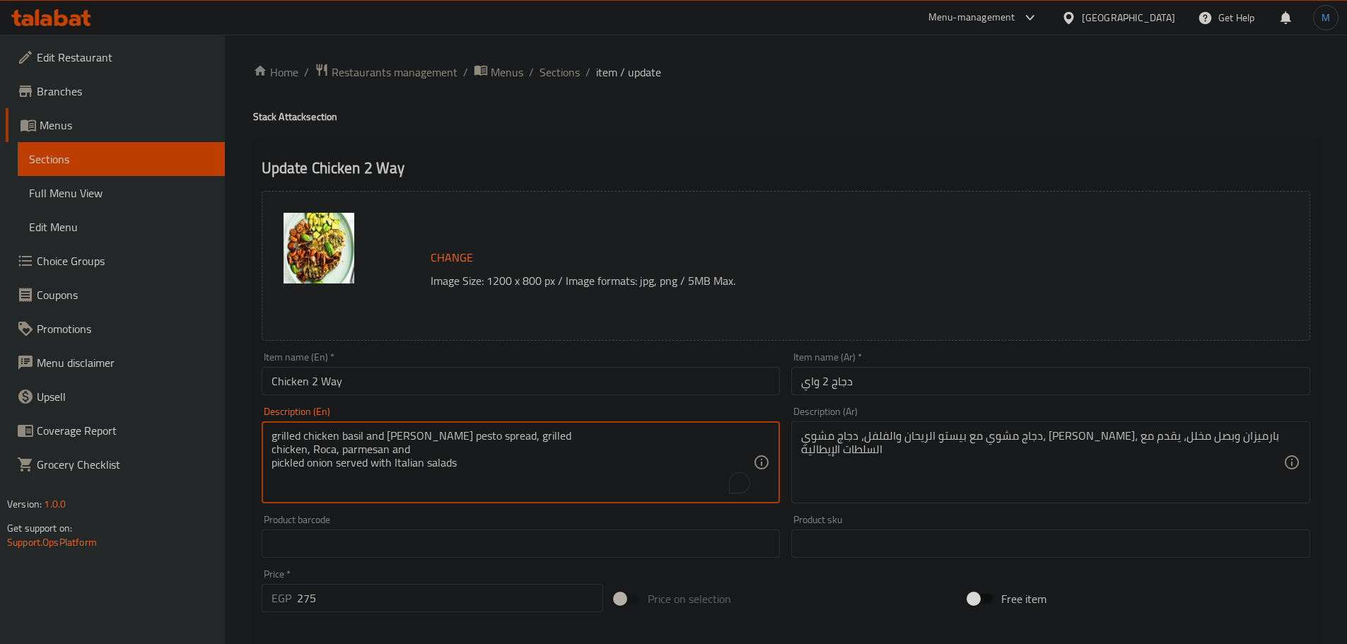
click at [621, 436] on textarea "grilled chicken basil and peper pesto spread, grilled chicken, Roca, parmesan a…" at bounding box center [512, 462] width 482 height 67
click at [689, 433] on textarea "grilled chicken basil and peper pesto spread, grilled chicken, Roca, parmesan a…" at bounding box center [512, 462] width 482 height 67
type textarea "grilled chicken basil and peper pesto spread, grilled chicken, Roca, parmesan a…"
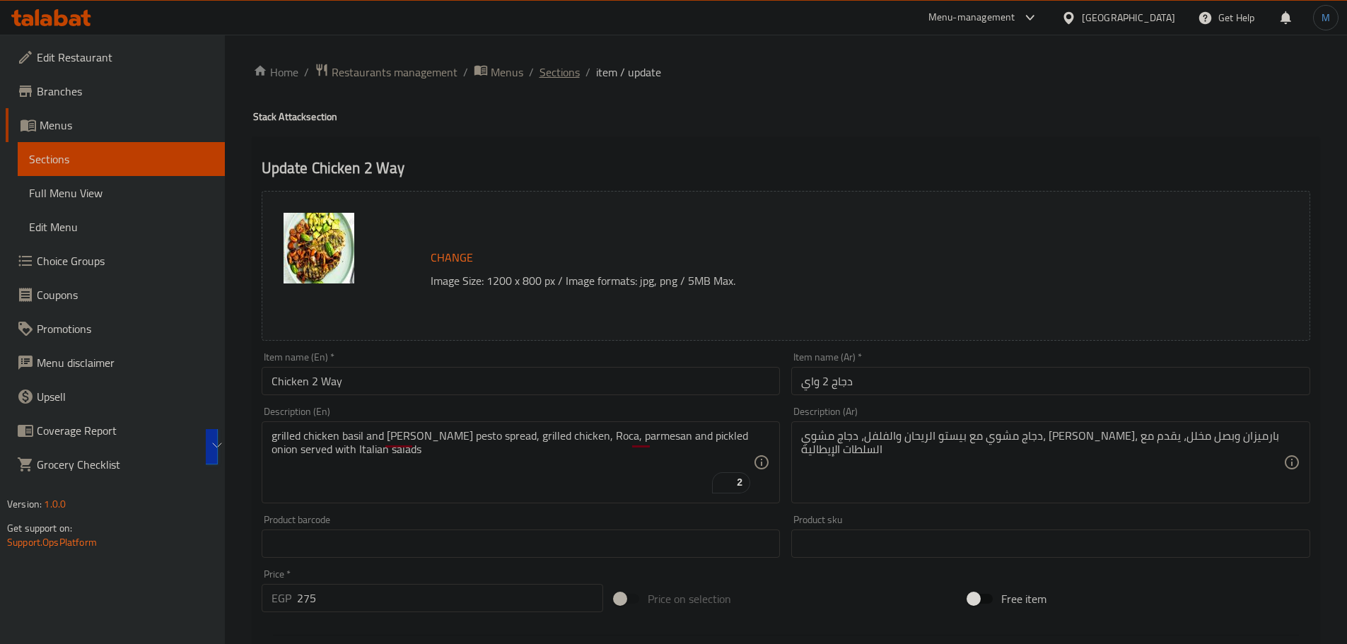
click at [565, 69] on span "Sections" at bounding box center [559, 72] width 40 height 17
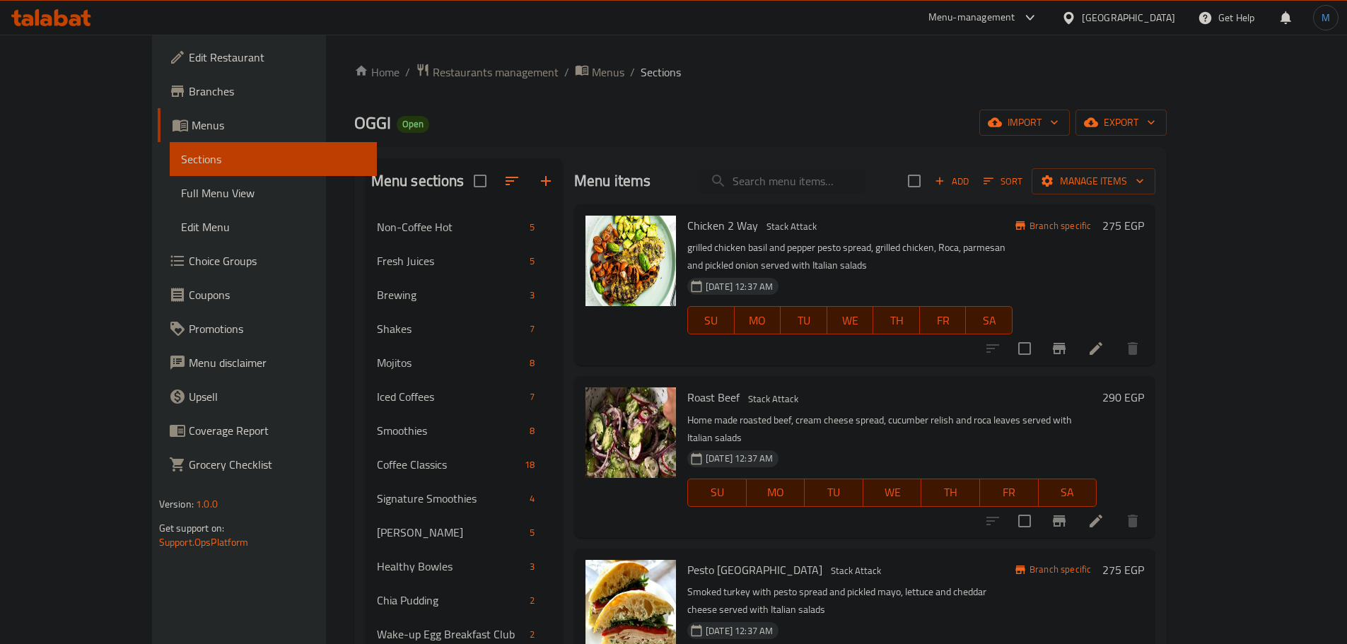
click at [857, 392] on div "Roast Beef Stack Attack Home made roasted beef, cream cheese spread, cucumber r…" at bounding box center [891, 457] width 421 height 150
click at [1104, 513] on icon at bounding box center [1095, 521] width 17 height 17
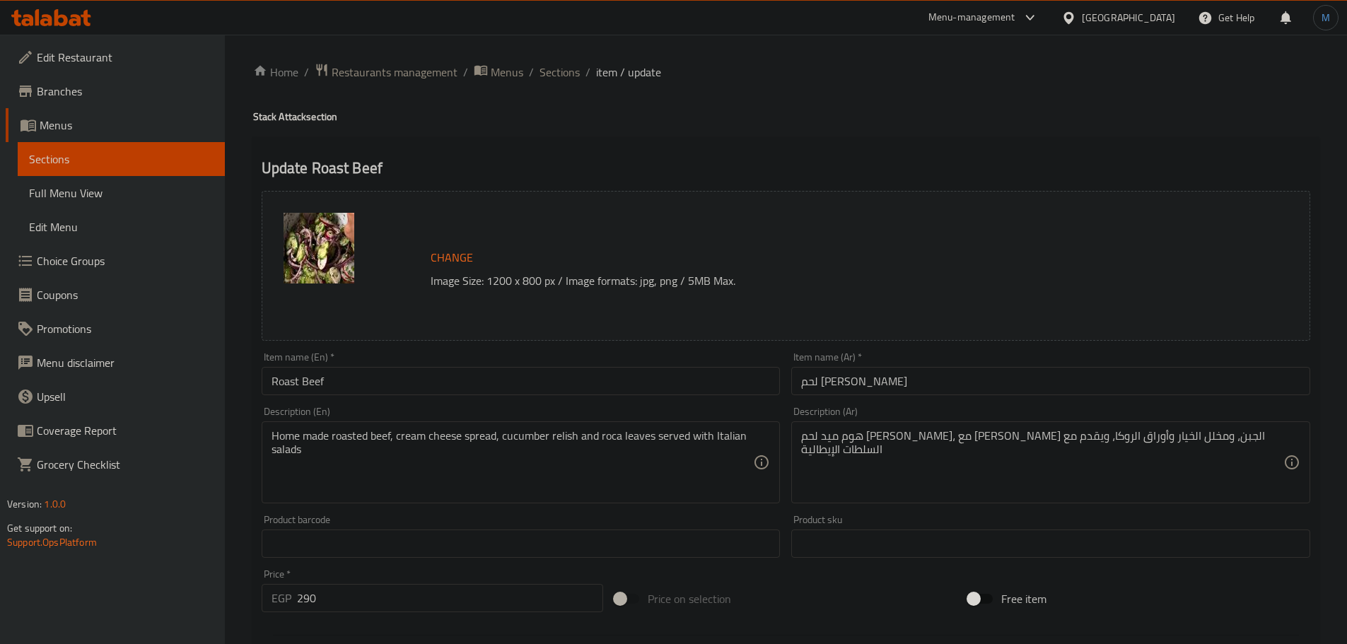
paste textarea "cucumber relish and roca leaves"
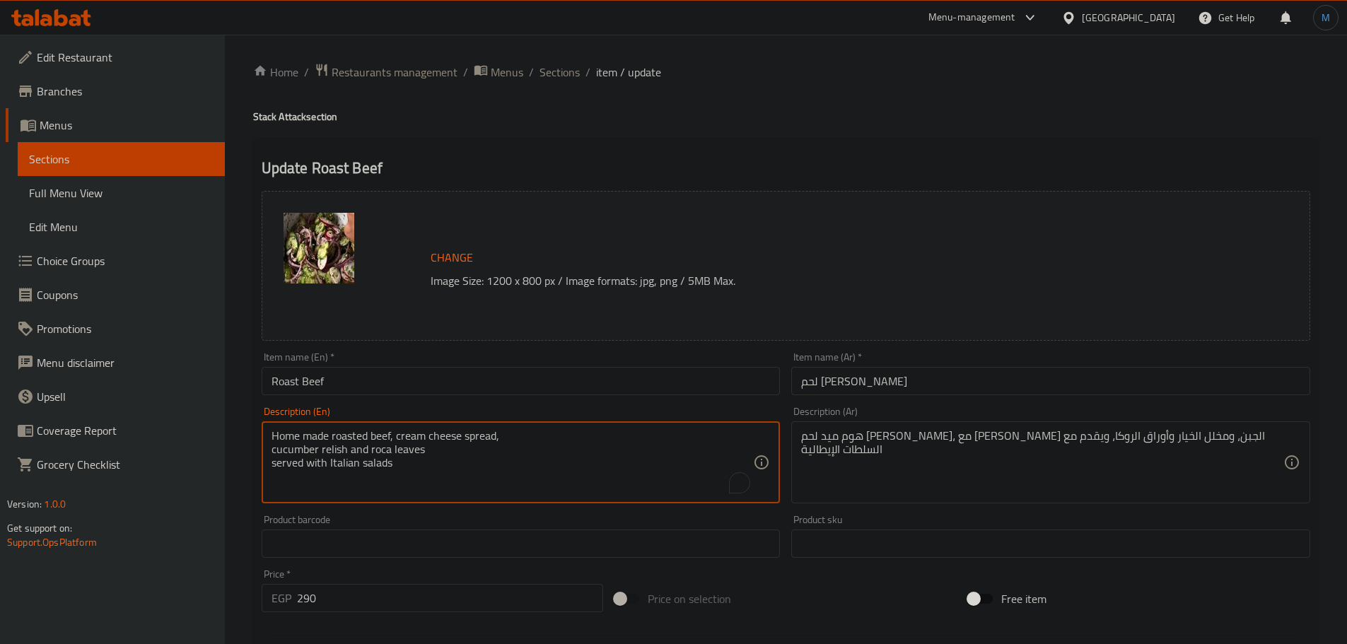
click at [652, 440] on textarea "Home made roasted beef, cream cheese spread, cucumber relish and roca leaves se…" at bounding box center [512, 462] width 482 height 67
click at [675, 430] on textarea "Home made roasted beef, cream cheese spread, cucumber relish and roca leaves se…" at bounding box center [512, 462] width 482 height 67
type textarea "Home made roasted beef, cream cheese spread, cucumber relish and roca leaves se…"
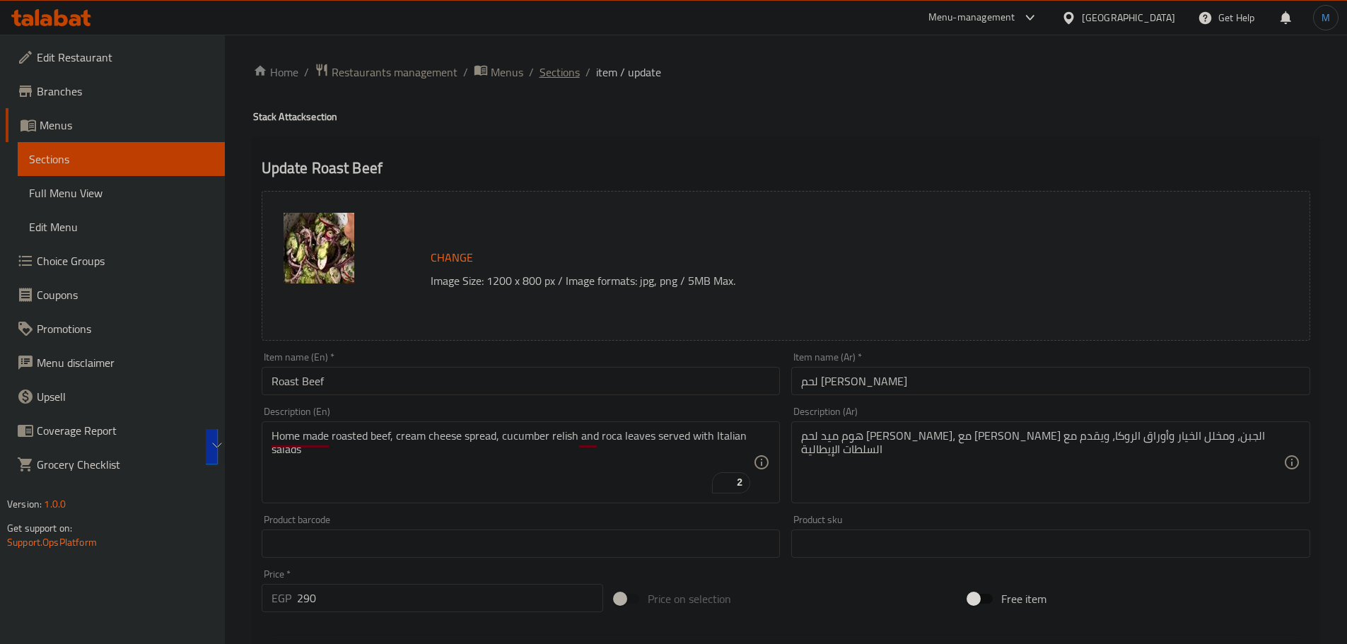
click at [575, 64] on span "Sections" at bounding box center [559, 72] width 40 height 17
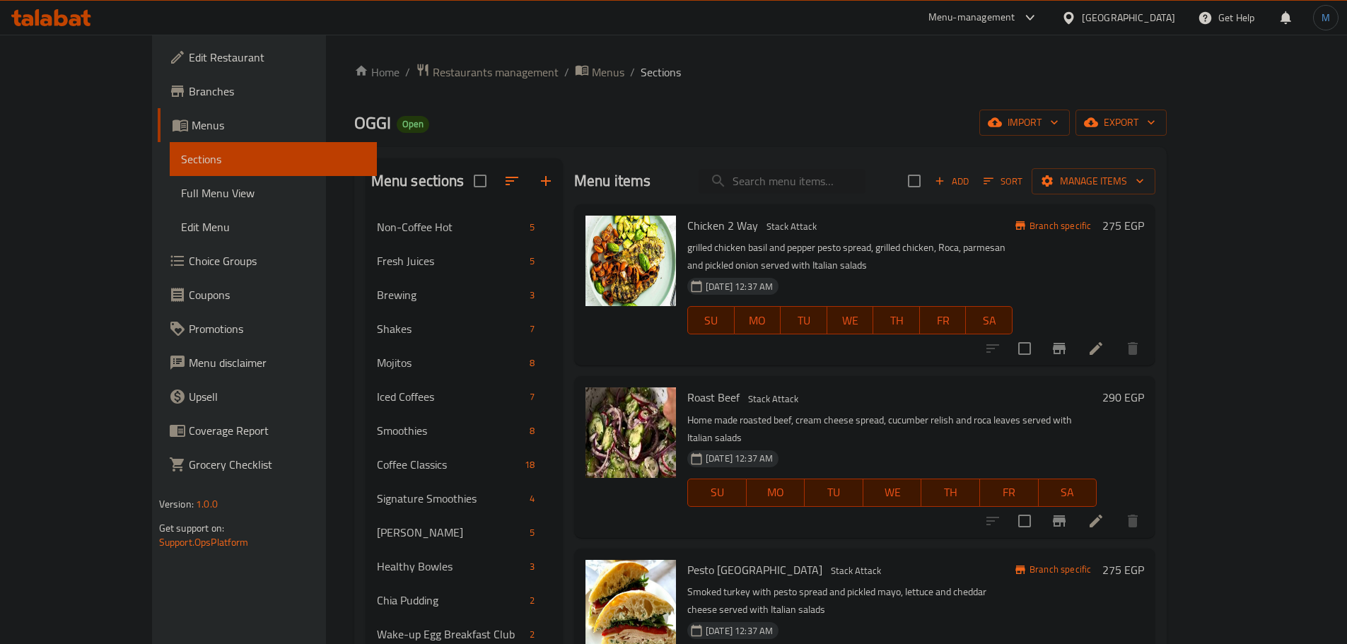
click at [883, 353] on div "Menu items Add Sort Manage items Chicken 2 Way Stack Attack grilled chicken bas…" at bounding box center [859, 509] width 592 height 702
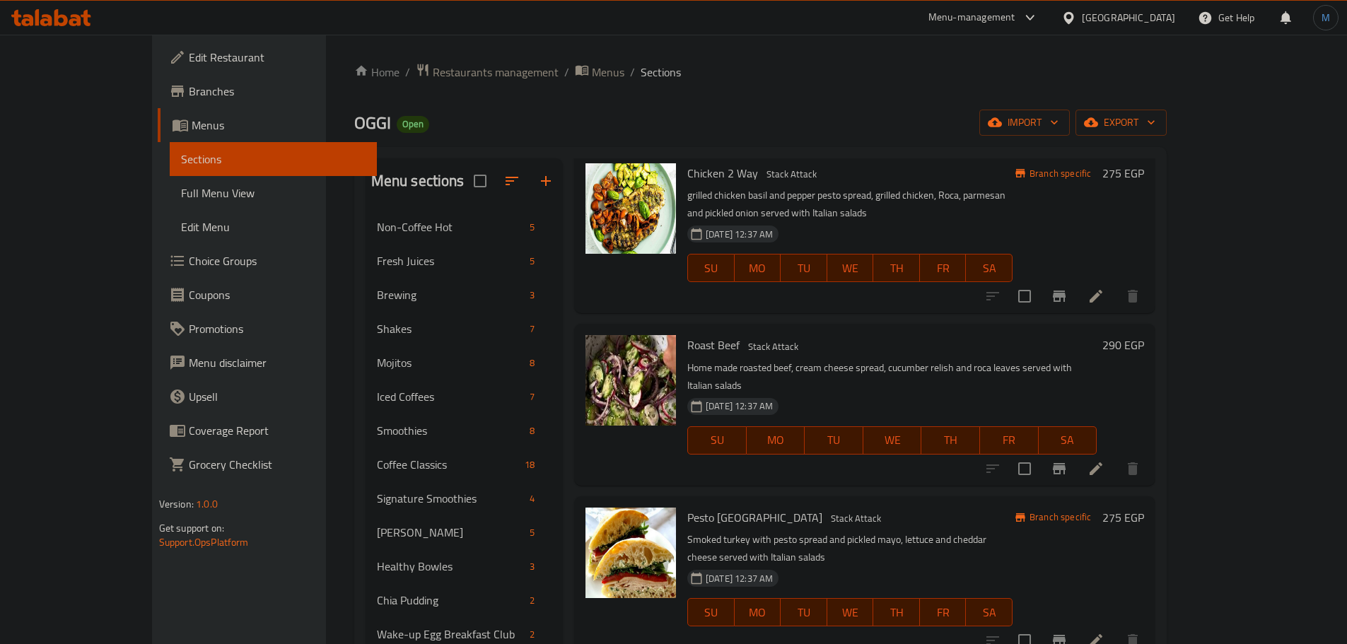
scroll to position [105, 0]
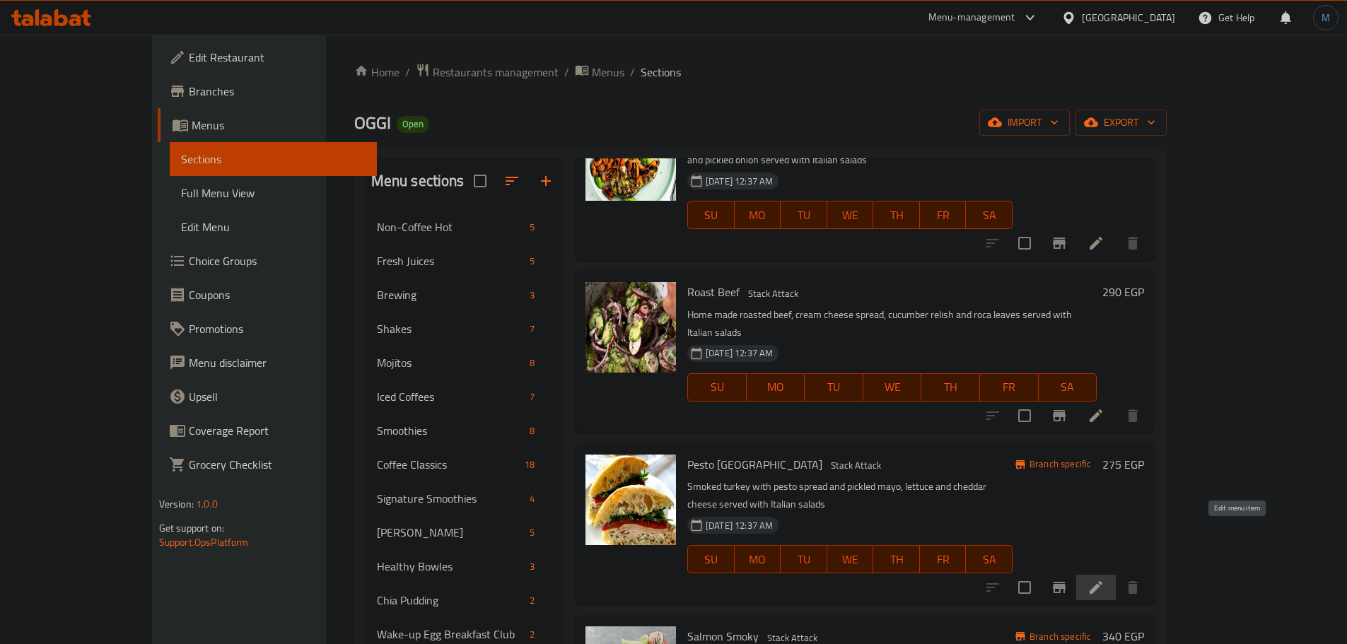
click at [1102, 581] on icon at bounding box center [1095, 587] width 13 height 13
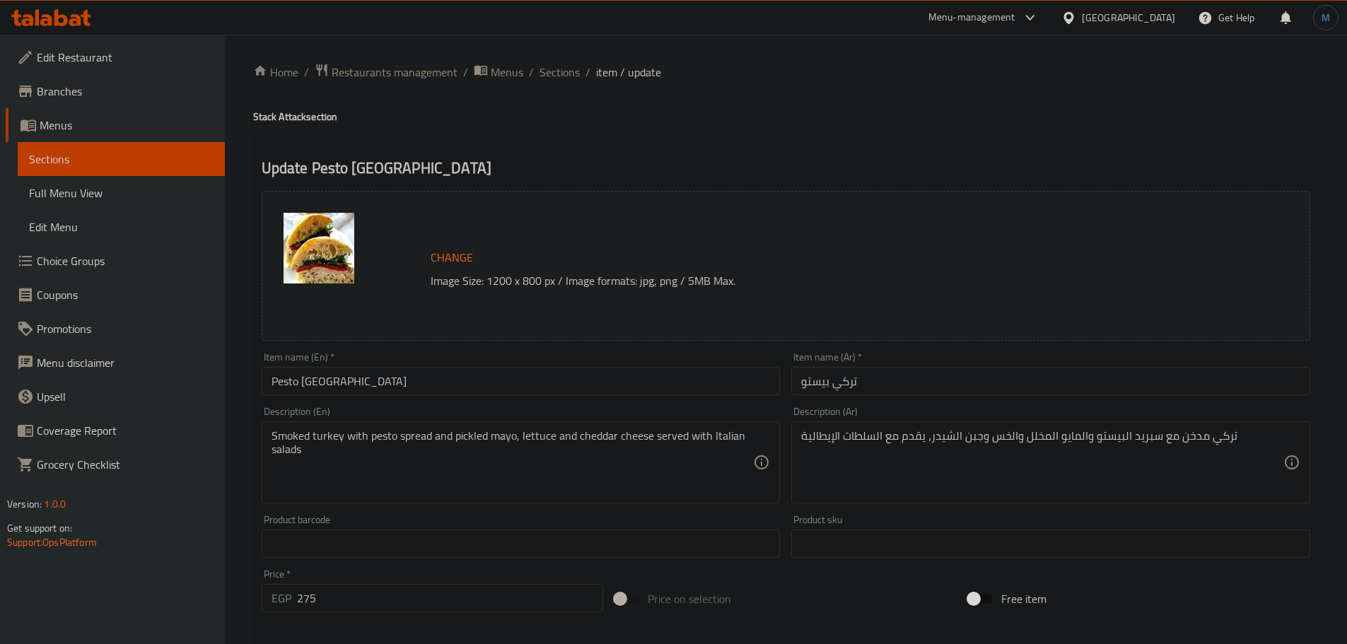
paste textarea "mayo, lettuce and cheddar cheese"
type textarea "Smoked turkey with pesto spread and pickled mayo, lettuce and cheddar cheese se…"
click at [558, 74] on span "Sections" at bounding box center [559, 72] width 40 height 17
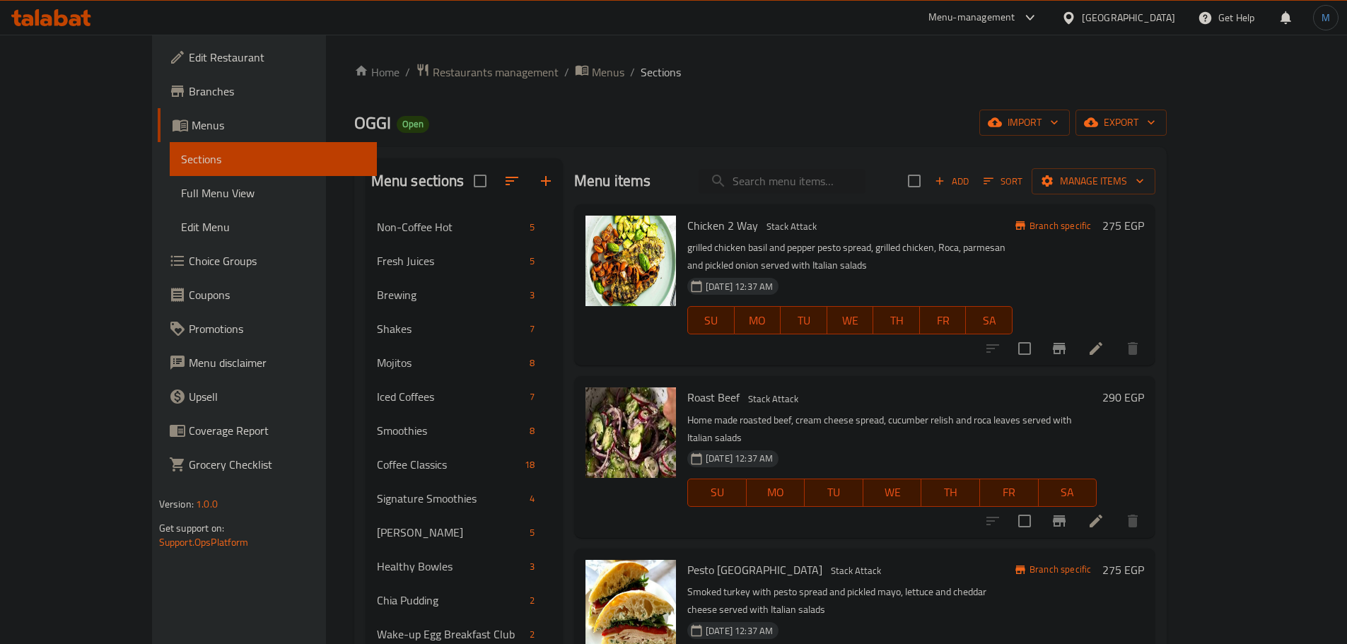
click at [918, 560] on h6 "Pesto Turkey Stack Attack" at bounding box center [849, 570] width 325 height 20
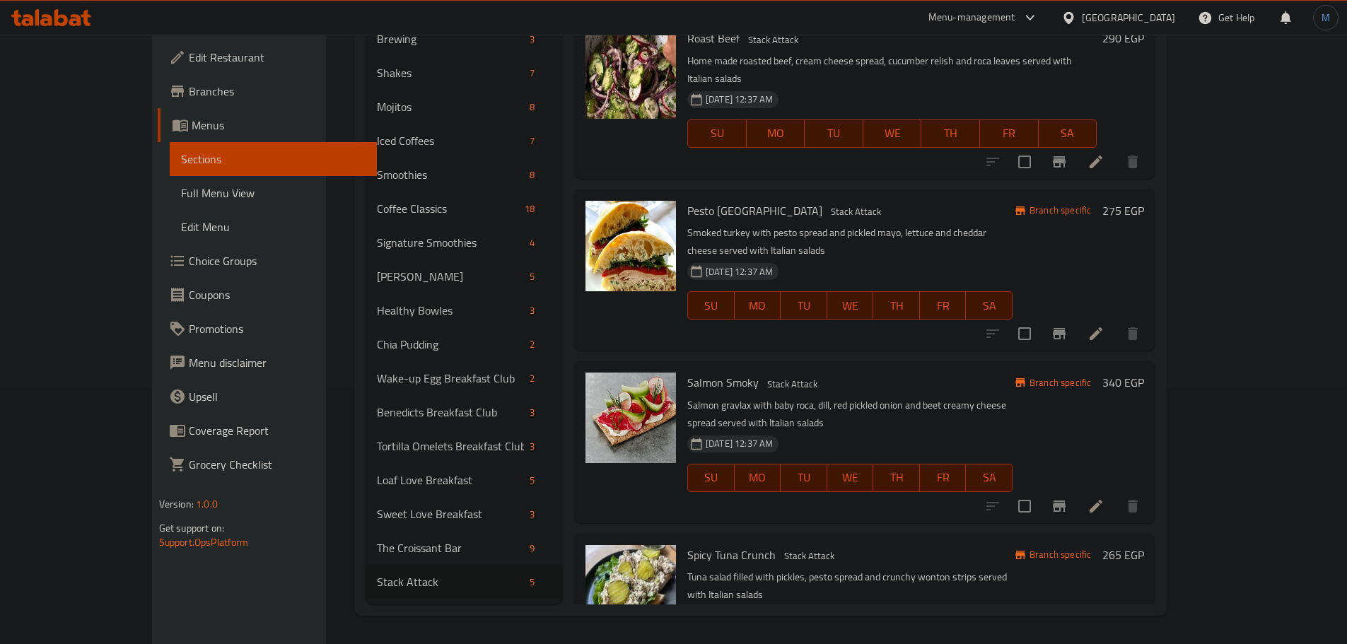
scroll to position [105, 0]
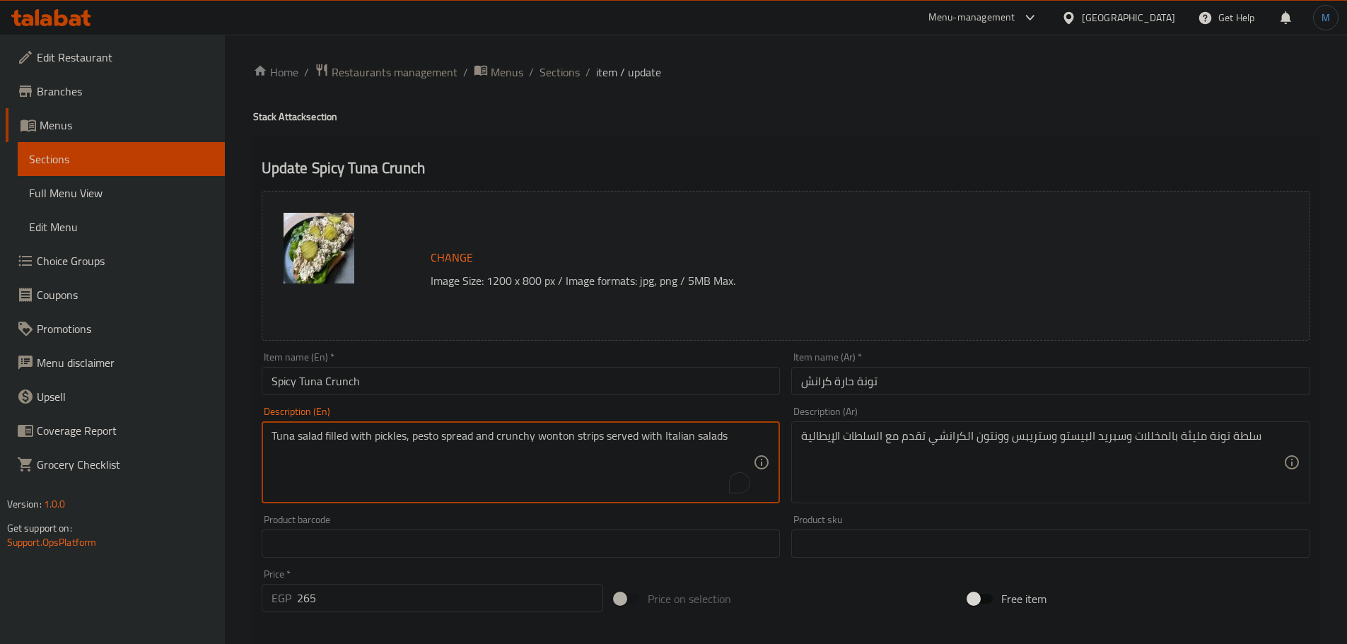
paste textarea "crunchy wonton strips"
click at [556, 438] on textarea "Tuna salad filled with pickles, pesto spread and crunchy wonton strips served w…" at bounding box center [512, 462] width 482 height 67
click at [684, 433] on textarea "Tuna salad filled with pickles, pesto spread and crunchy wonton strips served w…" at bounding box center [512, 462] width 482 height 67
click at [497, 440] on textarea "Tuna salad filled with pickles, pesto spread and crunchy wonton strips served w…" at bounding box center [512, 462] width 482 height 67
click at [692, 440] on textarea "Tuna salad filled with pickles, pesto spread and crunchy wonton strips served w…" at bounding box center [512, 462] width 482 height 67
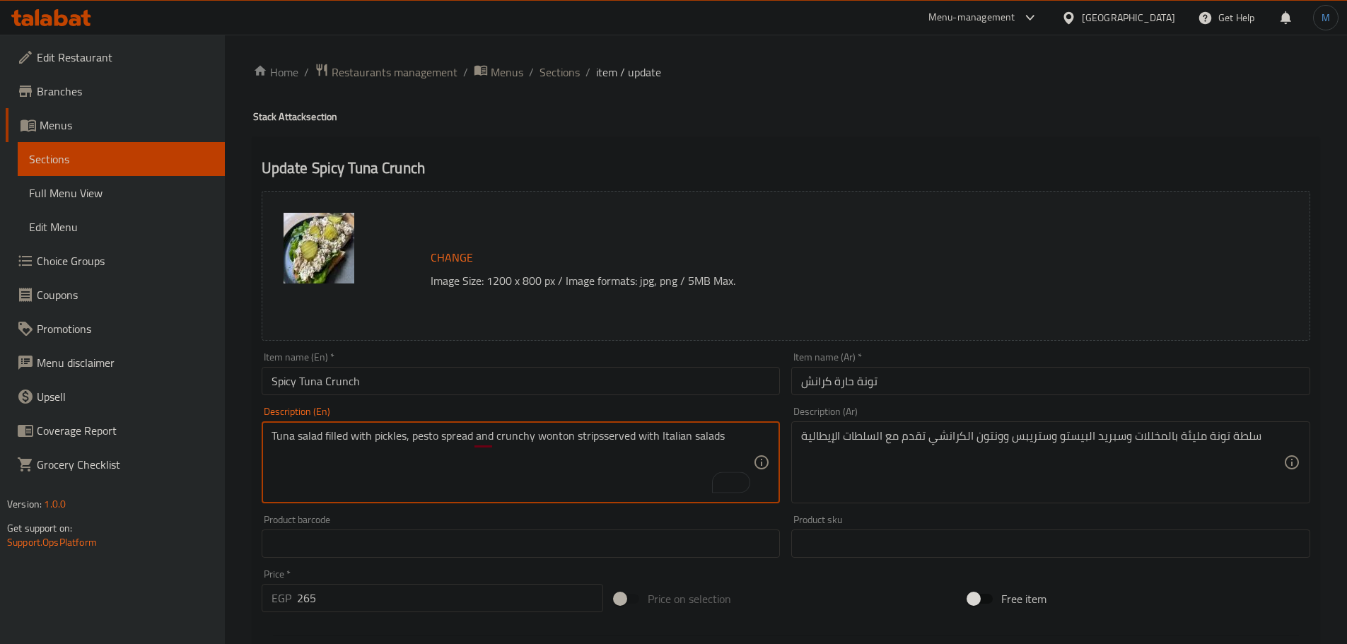
type textarea "Tuna salad filled with pickles, pesto spread and crunchy wonton strips served w…"
click at [657, 438] on textarea "Tuna salad filled with pickles, pesto spread and crunchy wonton strips served w…" at bounding box center [512, 462] width 482 height 67
click at [565, 445] on textarea "Tuna salad filled with pickles, pesto spread and crunchy wonton strips served w…" at bounding box center [512, 462] width 482 height 67
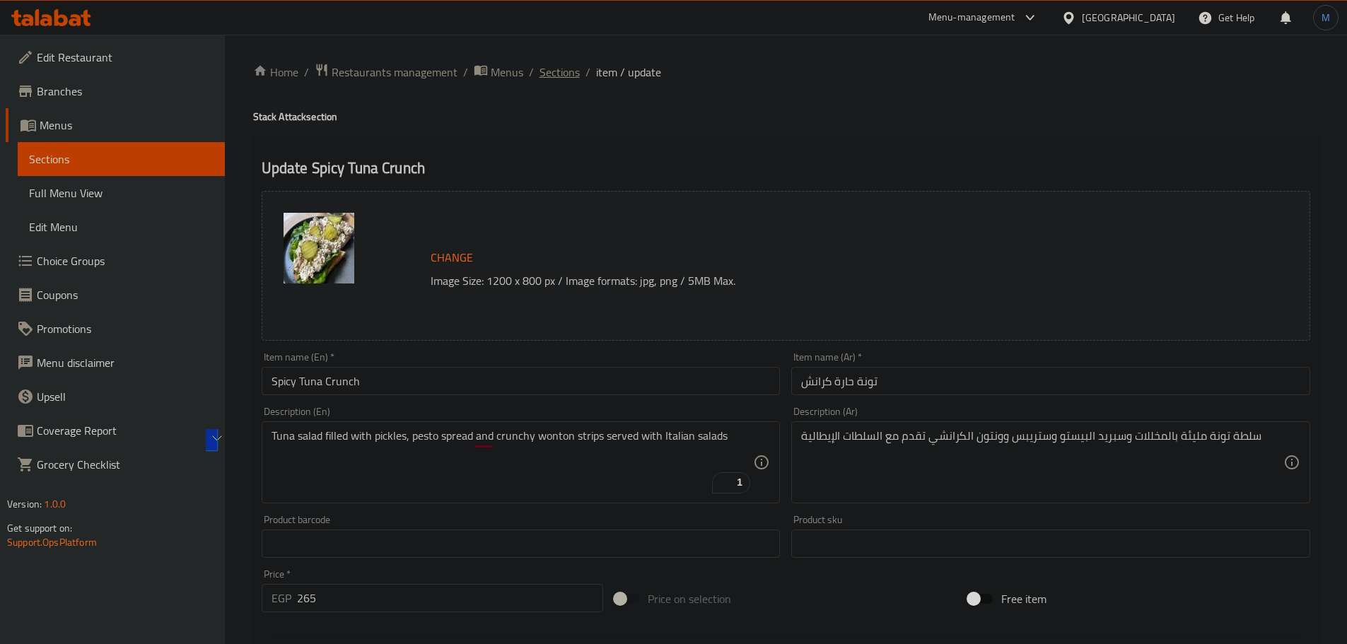
click at [562, 69] on span "Sections" at bounding box center [559, 72] width 40 height 17
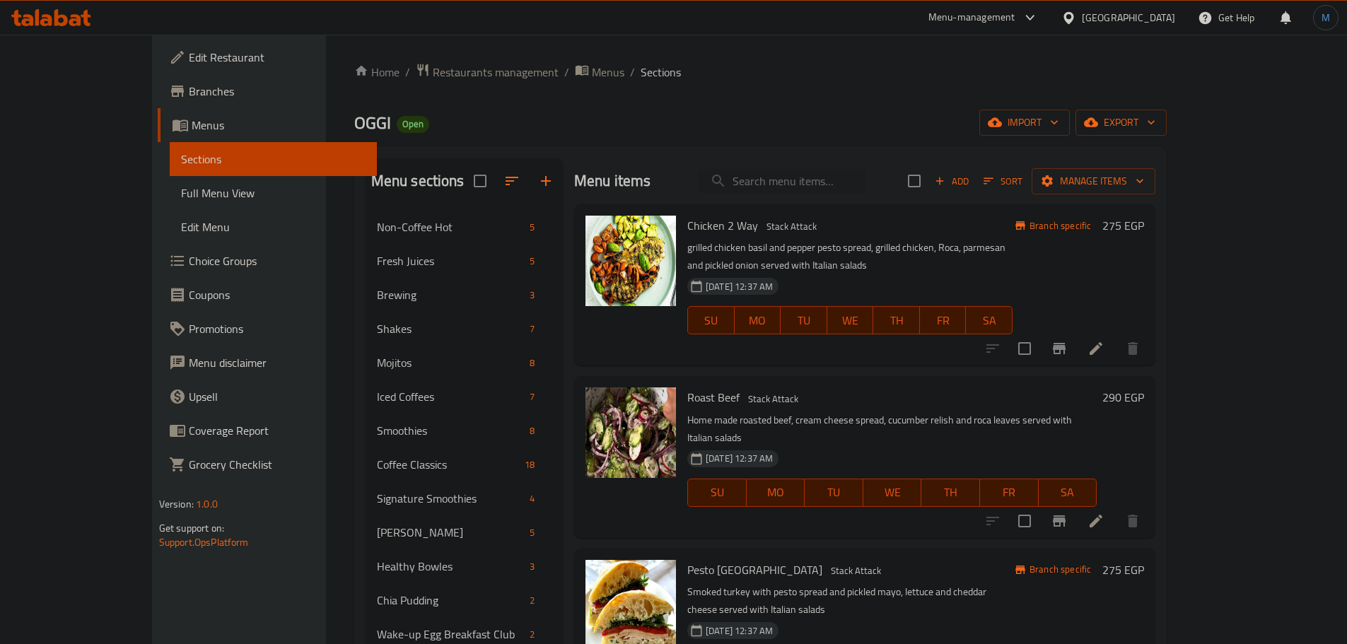
click at [964, 549] on div "Pesto Turkey Stack Attack Smoked turkey with pesto spread and pickled mayo, let…" at bounding box center [864, 629] width 581 height 161
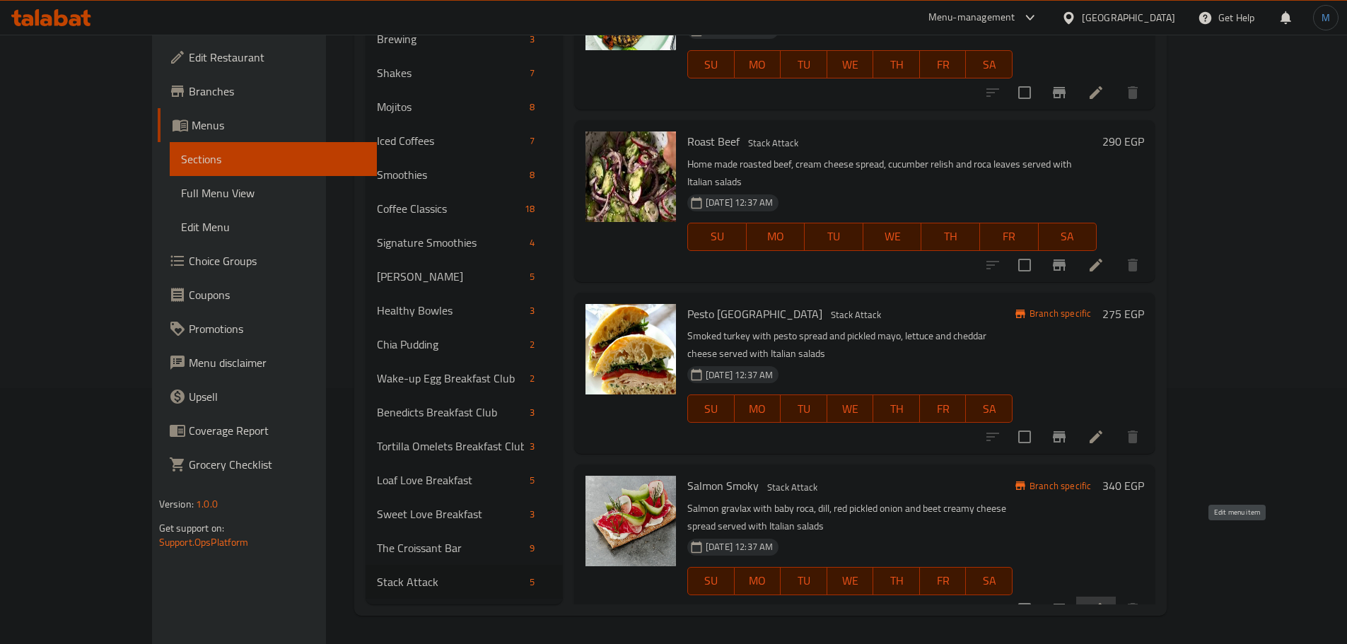
click at [1104, 601] on icon at bounding box center [1095, 609] width 17 height 17
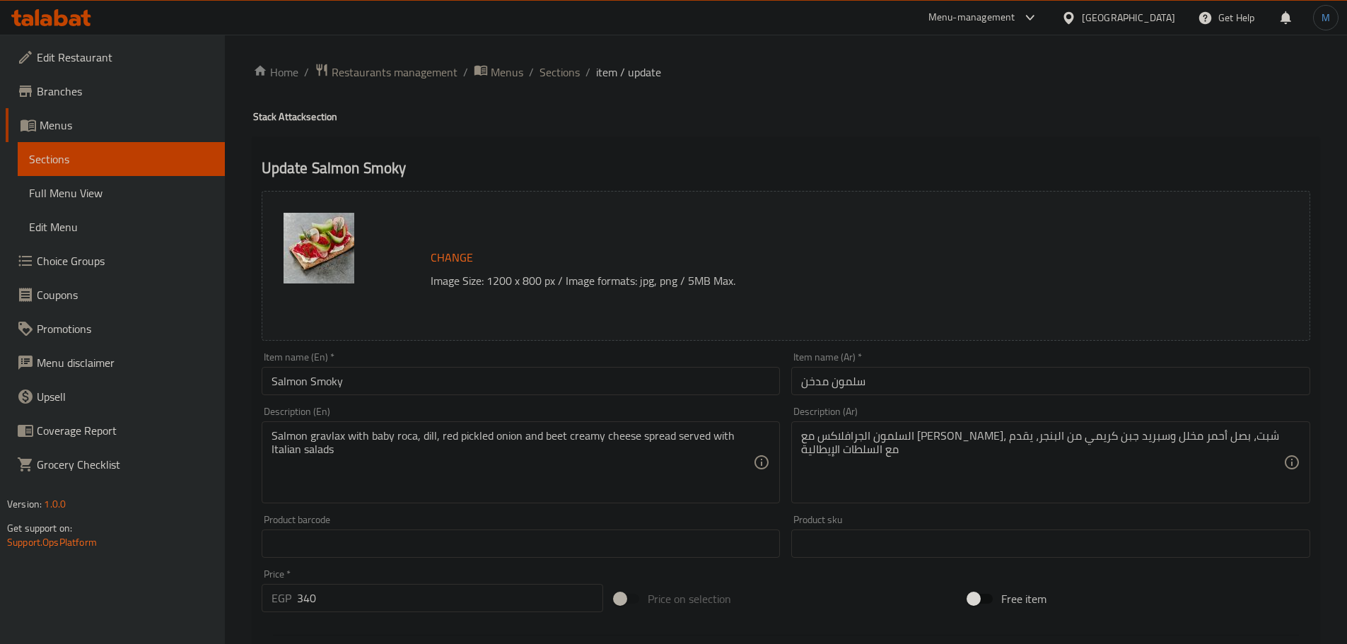
drag, startPoint x: 491, startPoint y: 507, endPoint x: 509, endPoint y: 471, distance: 40.5
click at [491, 507] on div "Description (En) Salmon gravlax with baby roca, dill, red pickled onion and bee…" at bounding box center [521, 455] width 530 height 108
click at [517, 443] on textarea "Salmon gravlax with baby roca, dill, red pickled onion and beet creamy cheese s…" at bounding box center [512, 462] width 482 height 67
paste textarea "onion and beet creamy cheese spread served with Italian salads"
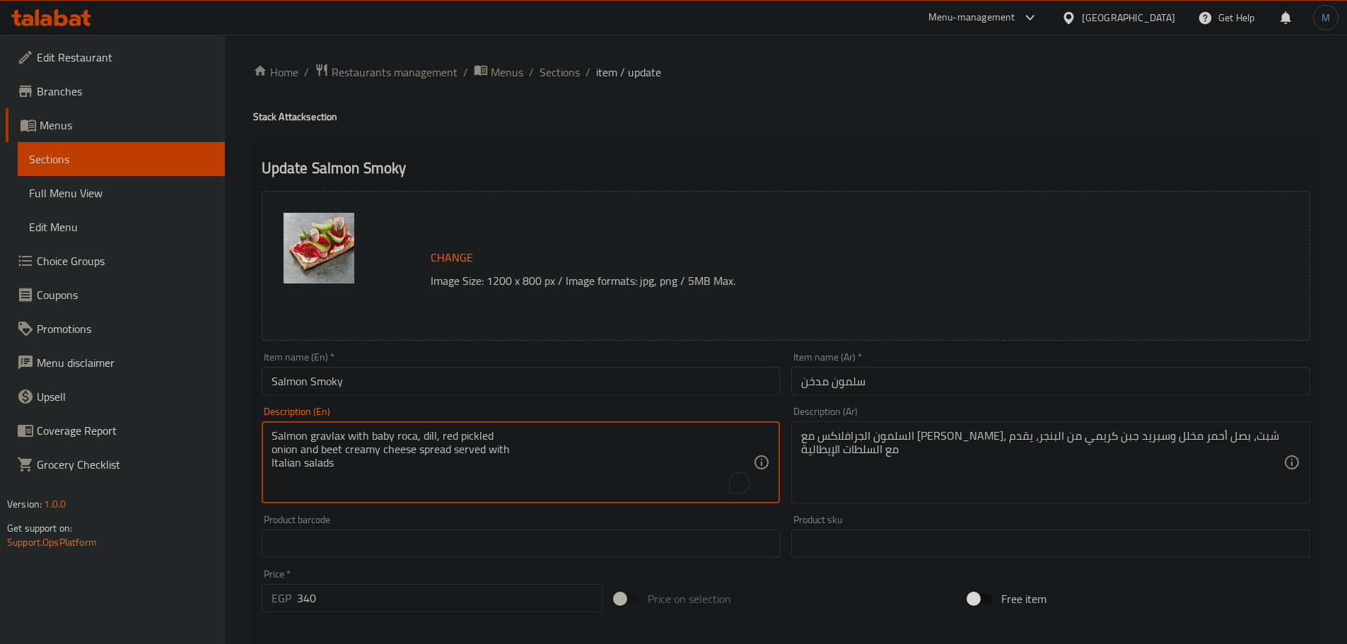
click at [552, 418] on div "Description (En) Salmon gravlax with baby roca, dill, red pickled onion and bee…" at bounding box center [521, 454] width 519 height 97
type textarea "Salmon gravlax with baby roca, dill, red pickled onion and beet creamy cheese s…"
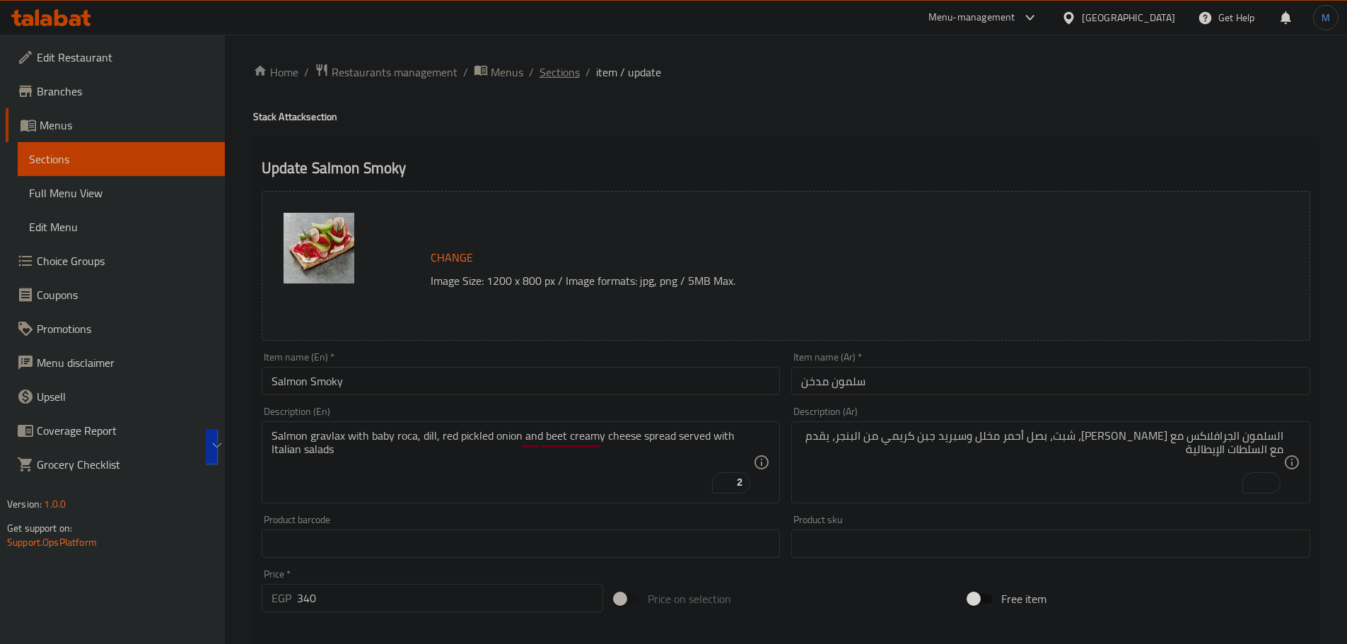
click at [567, 78] on span "Sections" at bounding box center [559, 72] width 40 height 17
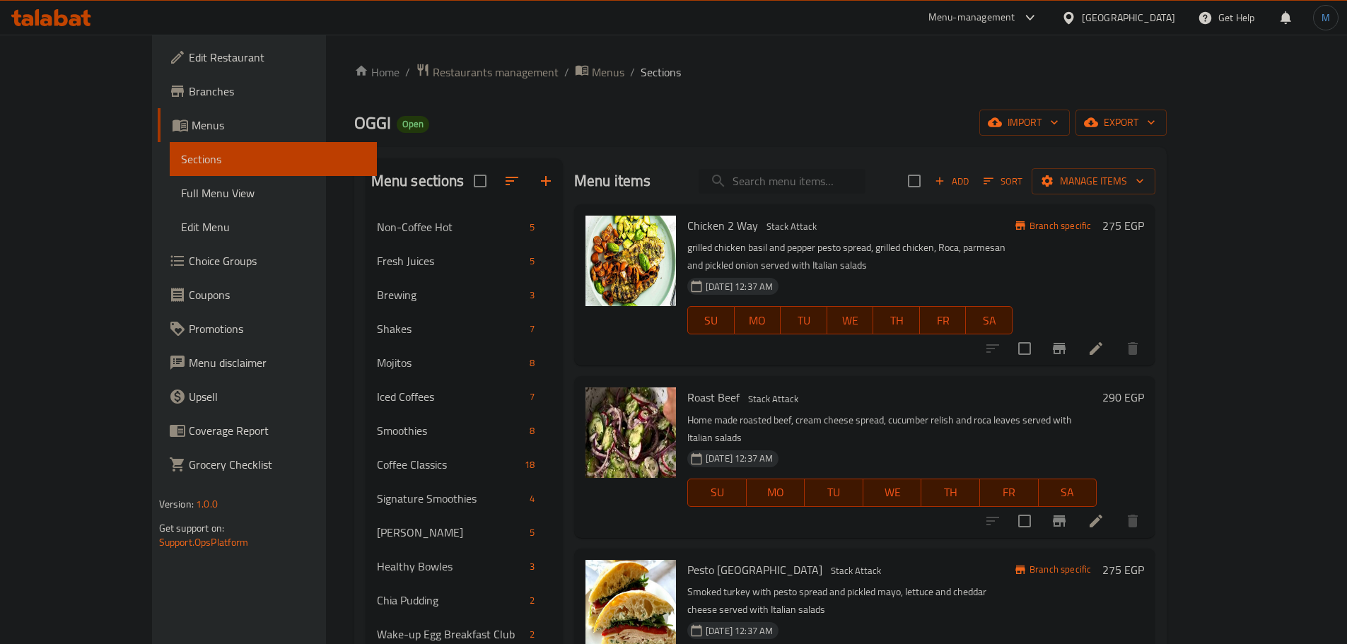
click at [817, 172] on input "search" at bounding box center [781, 181] width 167 height 25
paste input "Chocolate chips"
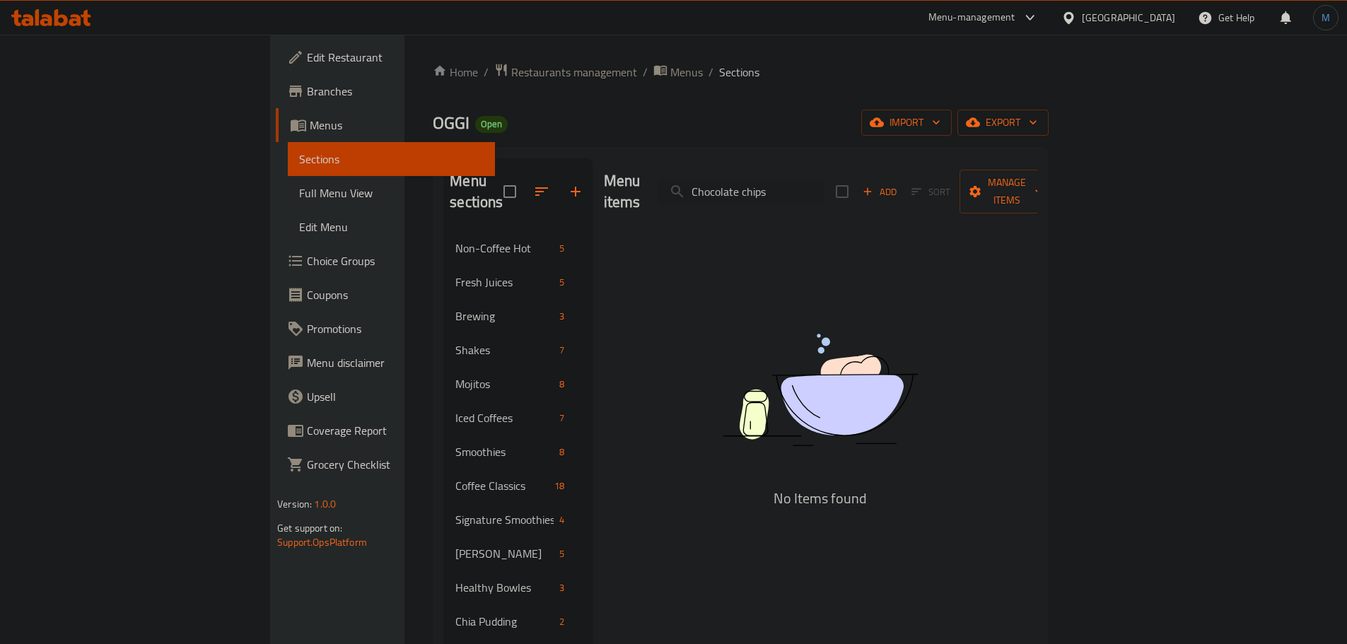
type input "Chocolate chips"
click at [570, 187] on icon "button" at bounding box center [575, 192] width 10 height 10
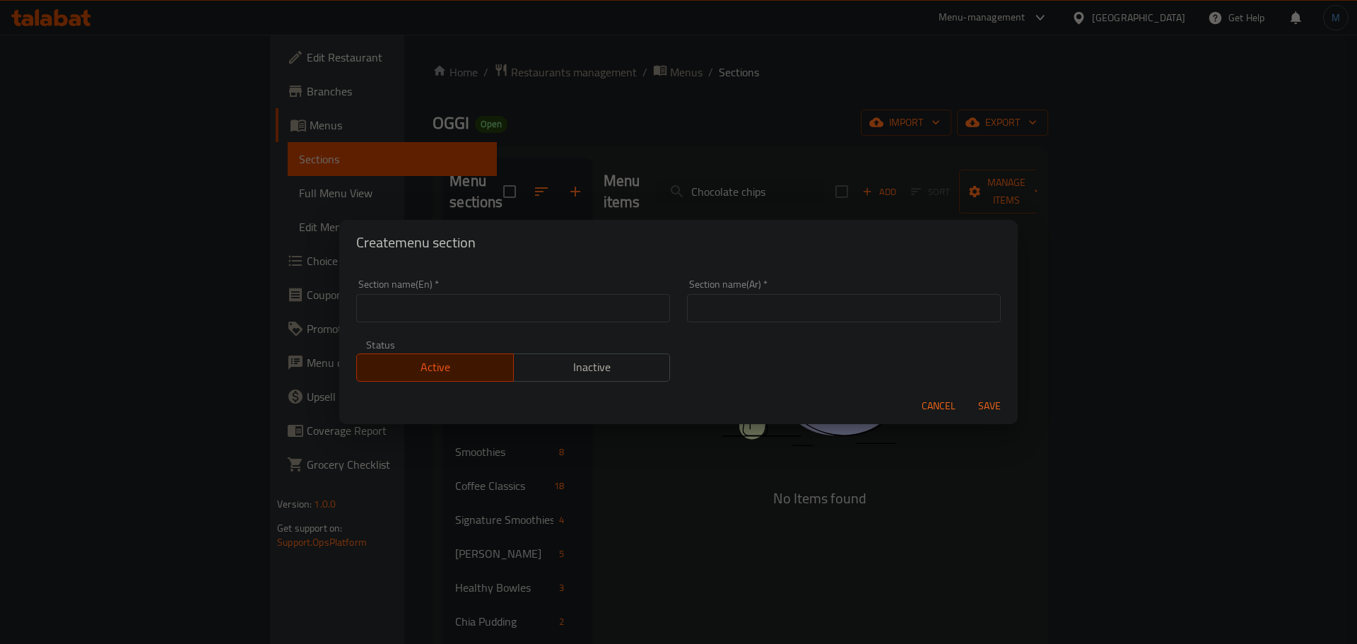
drag, startPoint x: 498, startPoint y: 317, endPoint x: 522, endPoint y: 314, distance: 24.3
click at [498, 317] on input "text" at bounding box center [513, 308] width 314 height 28
paste input "Pancakes"
type input "Pancakes"
click at [746, 307] on input "text" at bounding box center [844, 308] width 314 height 28
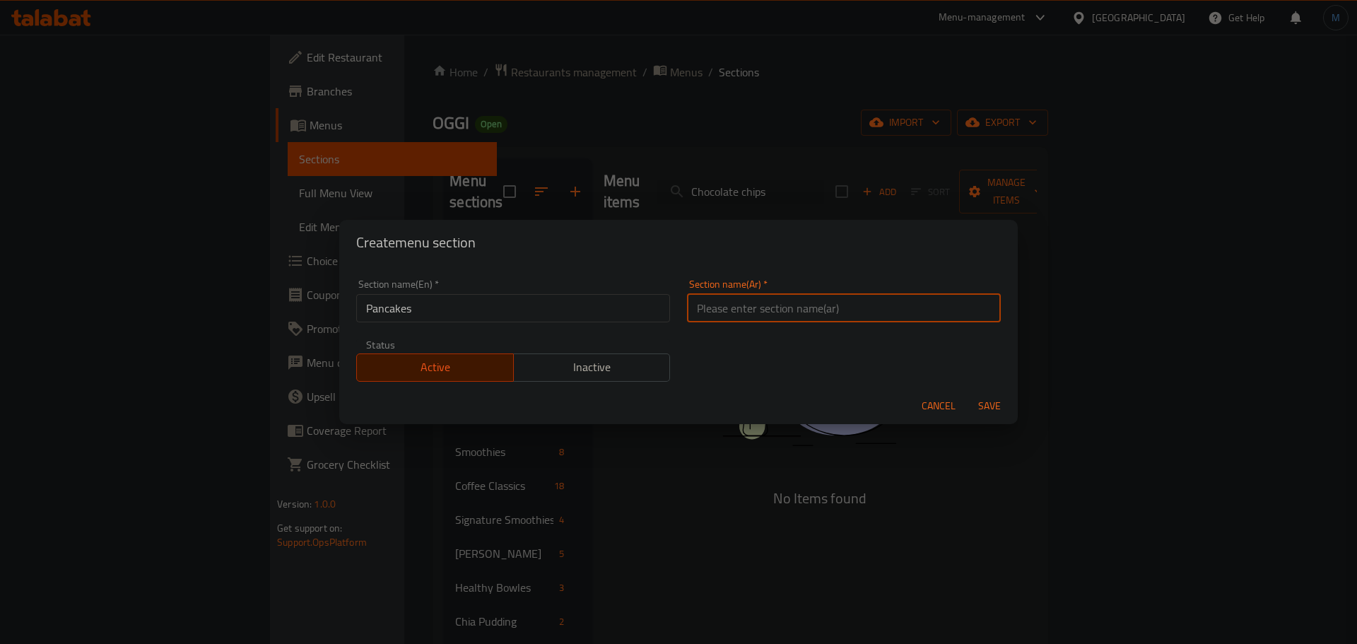
paste input "بان كيك"
type input "بان كيك"
click at [967, 393] on button "Save" at bounding box center [989, 406] width 45 height 26
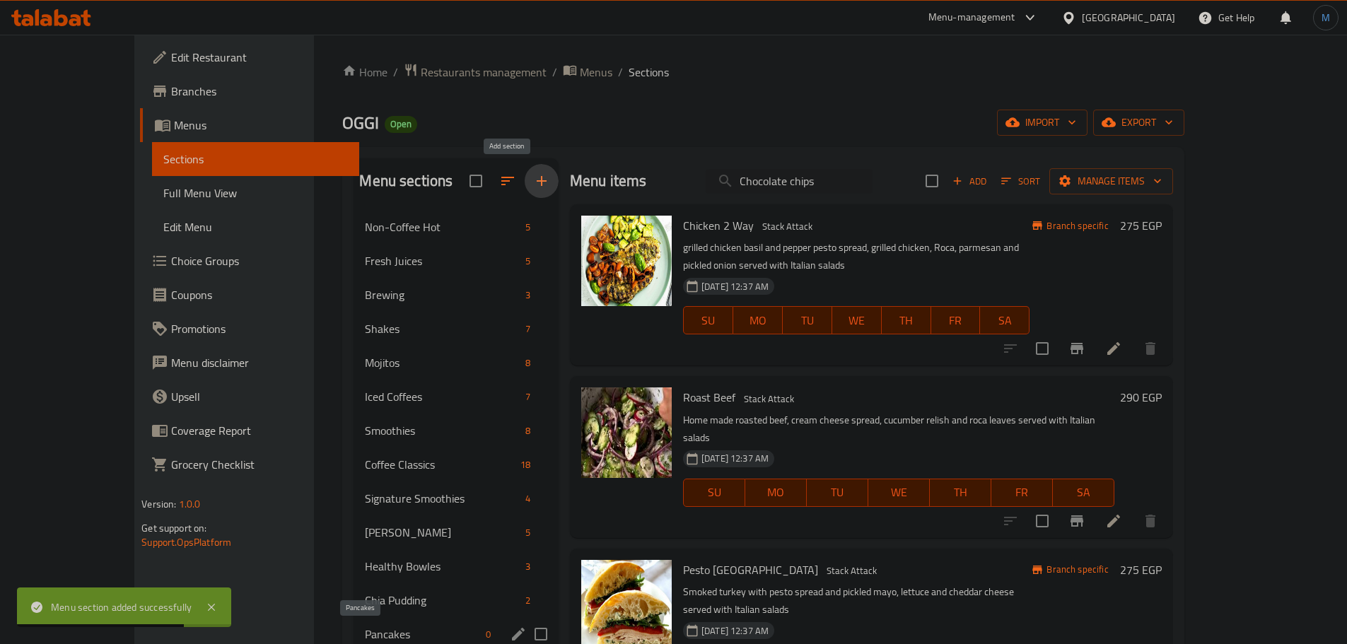
click at [365, 635] on span "Pancakes" at bounding box center [422, 634] width 115 height 17
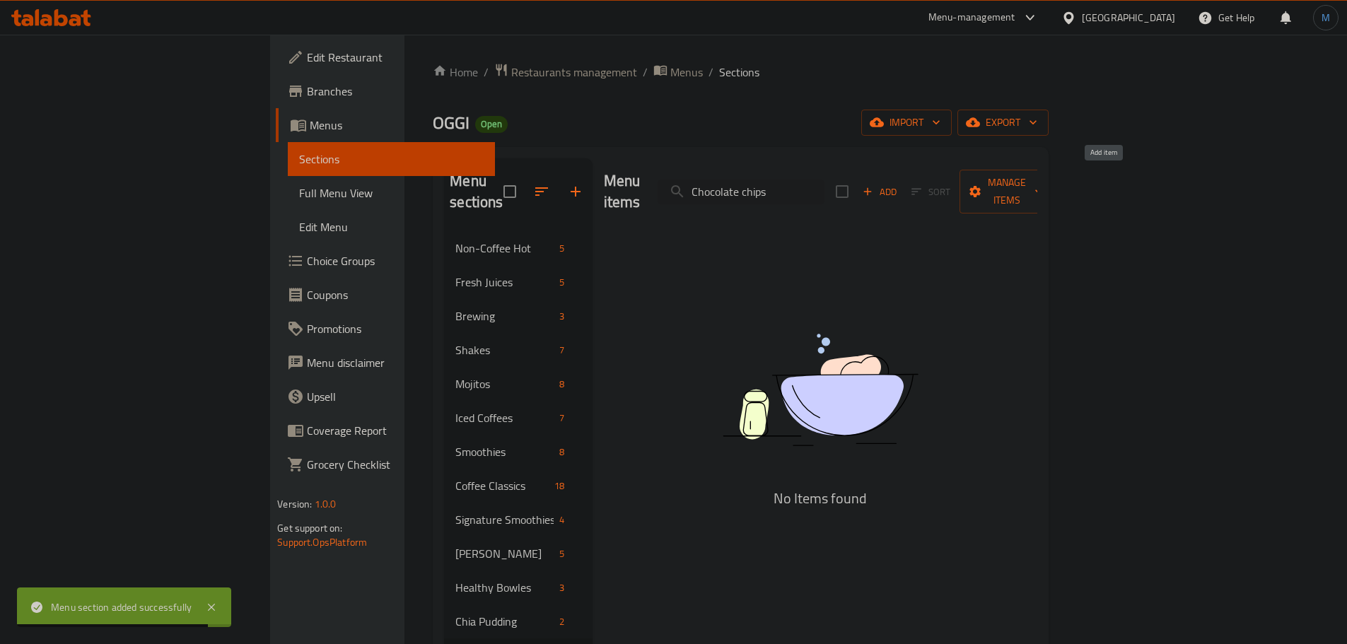
click at [898, 184] on span "Add" at bounding box center [879, 192] width 38 height 16
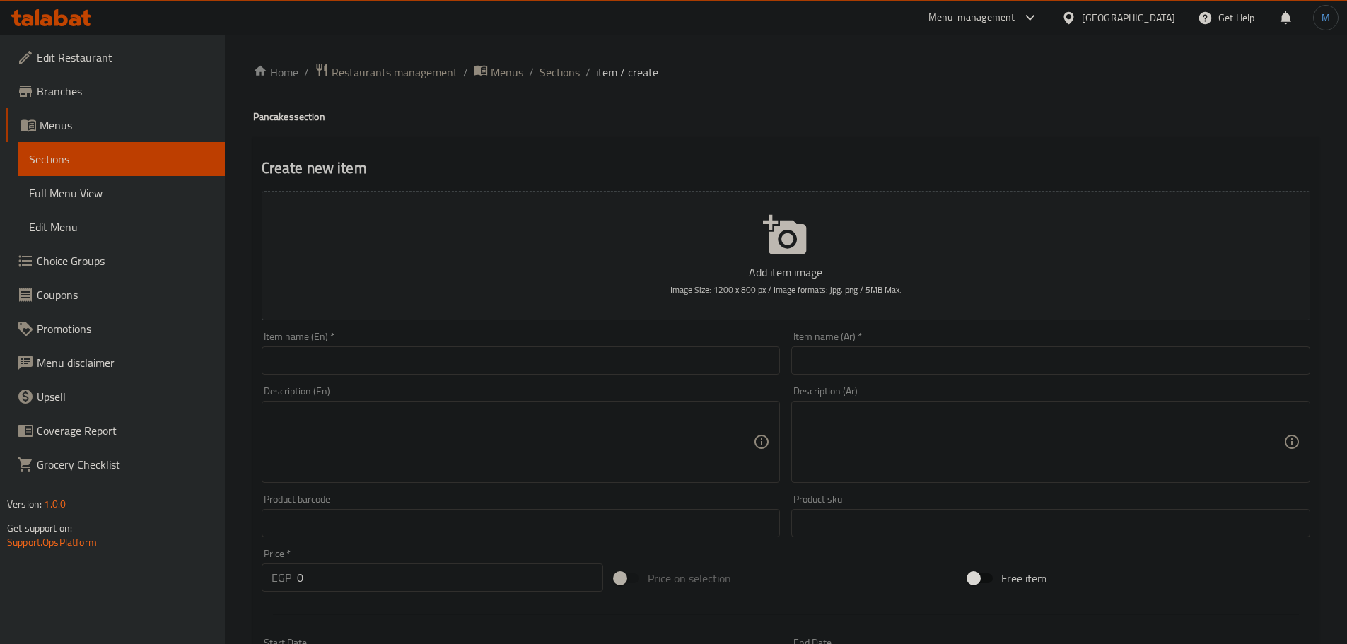
drag, startPoint x: 487, startPoint y: 322, endPoint x: 487, endPoint y: 338, distance: 16.3
click at [487, 327] on div "Add item image Image Size: 1200 x 800 px / Image formats: jpg, png / 5MB Max. I…" at bounding box center [786, 489] width 1060 height 609
click at [488, 342] on div "Item name (En)   * Item name (En) *" at bounding box center [521, 353] width 519 height 43
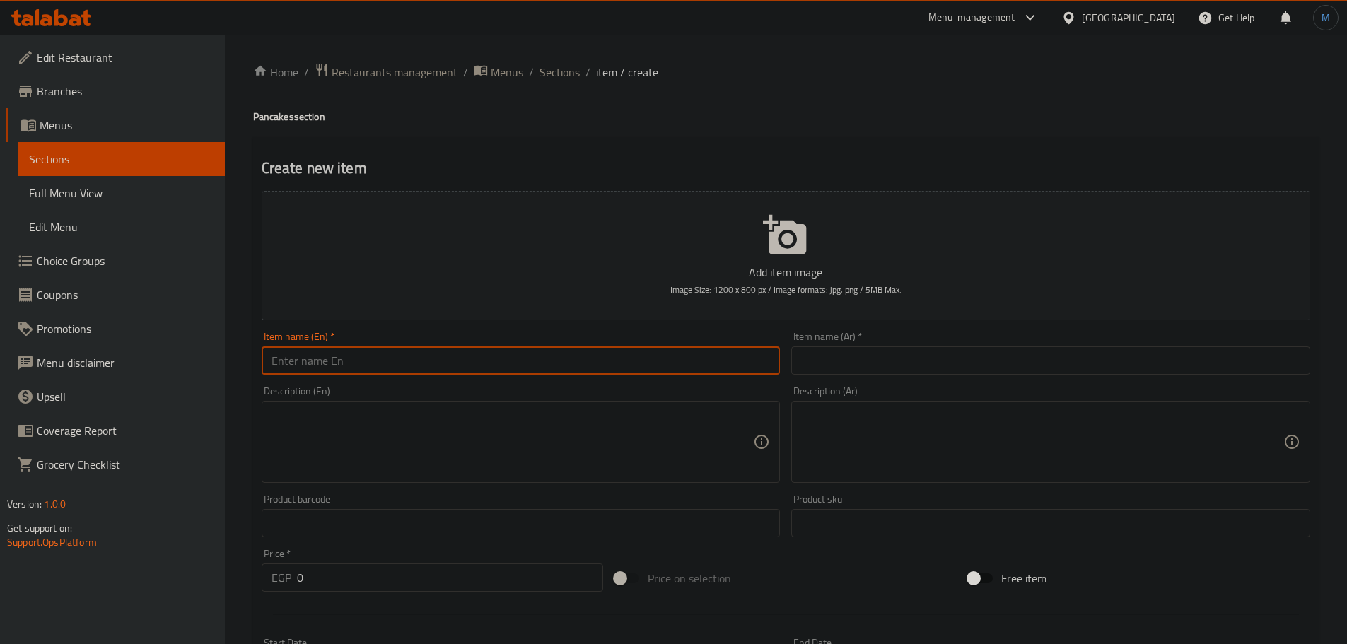
click at [489, 356] on input "text" at bounding box center [521, 360] width 519 height 28
paste input "Chocolate chips"
type input "Chocolate Chips"
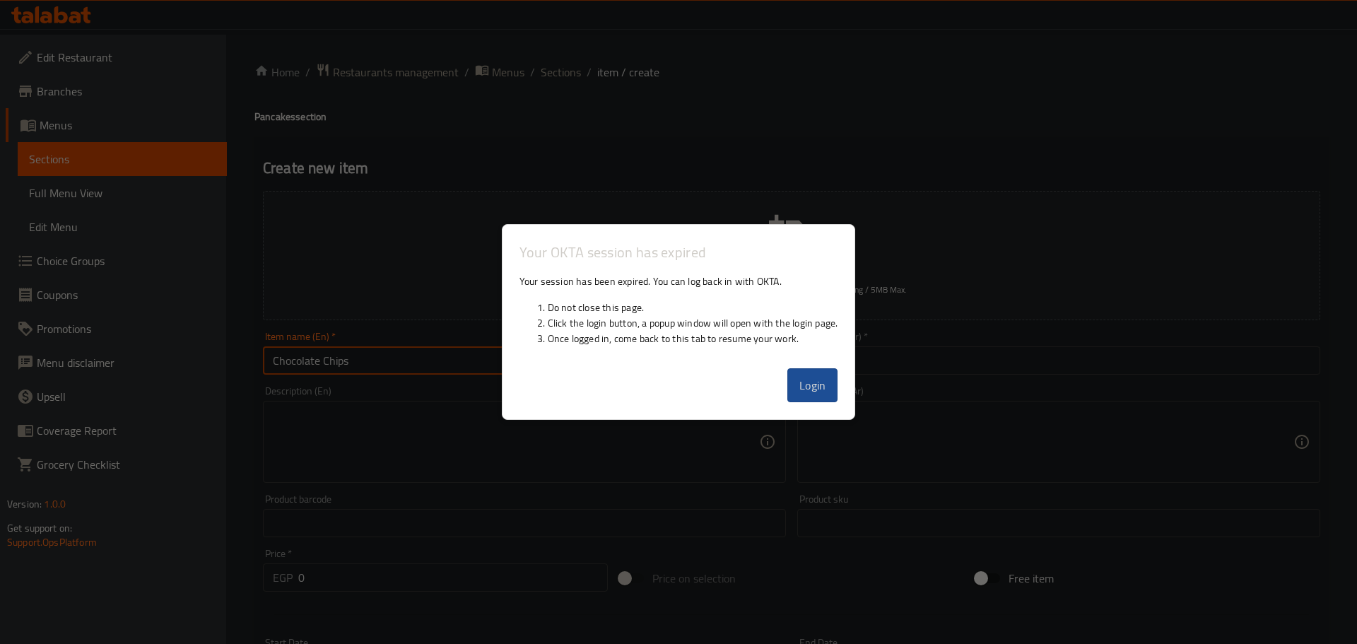
click at [810, 396] on button "Login" at bounding box center [812, 385] width 51 height 34
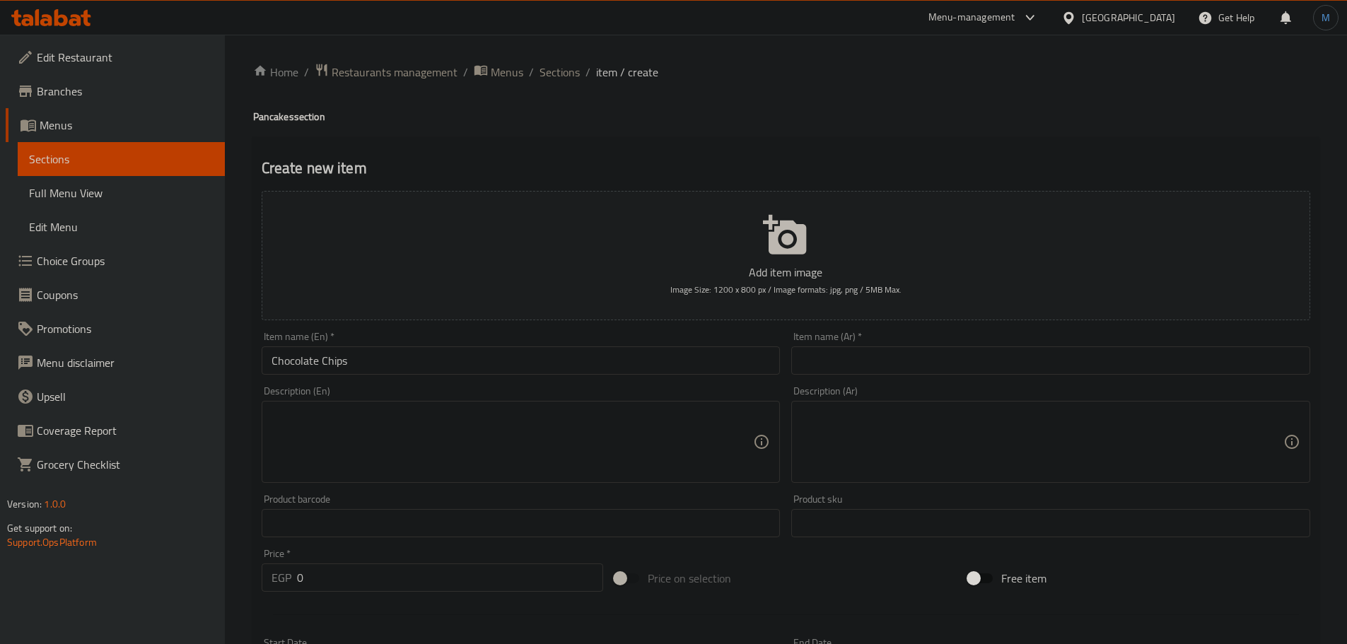
click at [756, 360] on input "Chocolate Chips" at bounding box center [521, 360] width 519 height 28
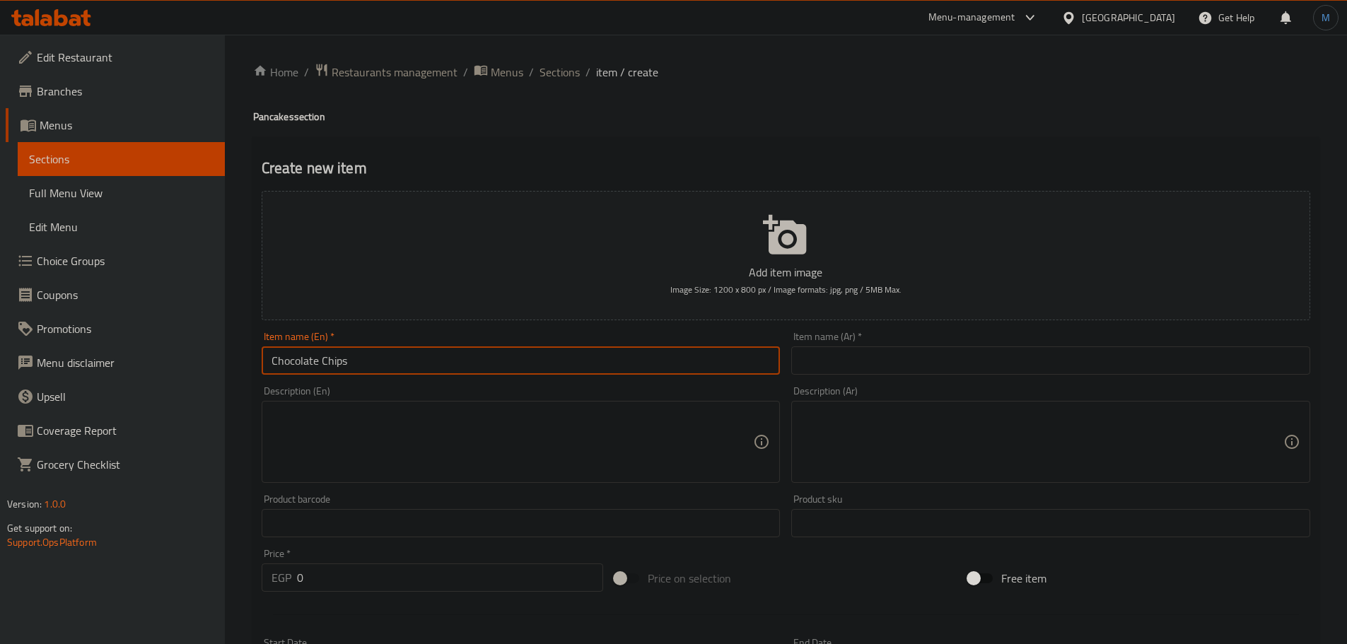
click at [756, 360] on input "Chocolate Chips" at bounding box center [521, 360] width 519 height 28
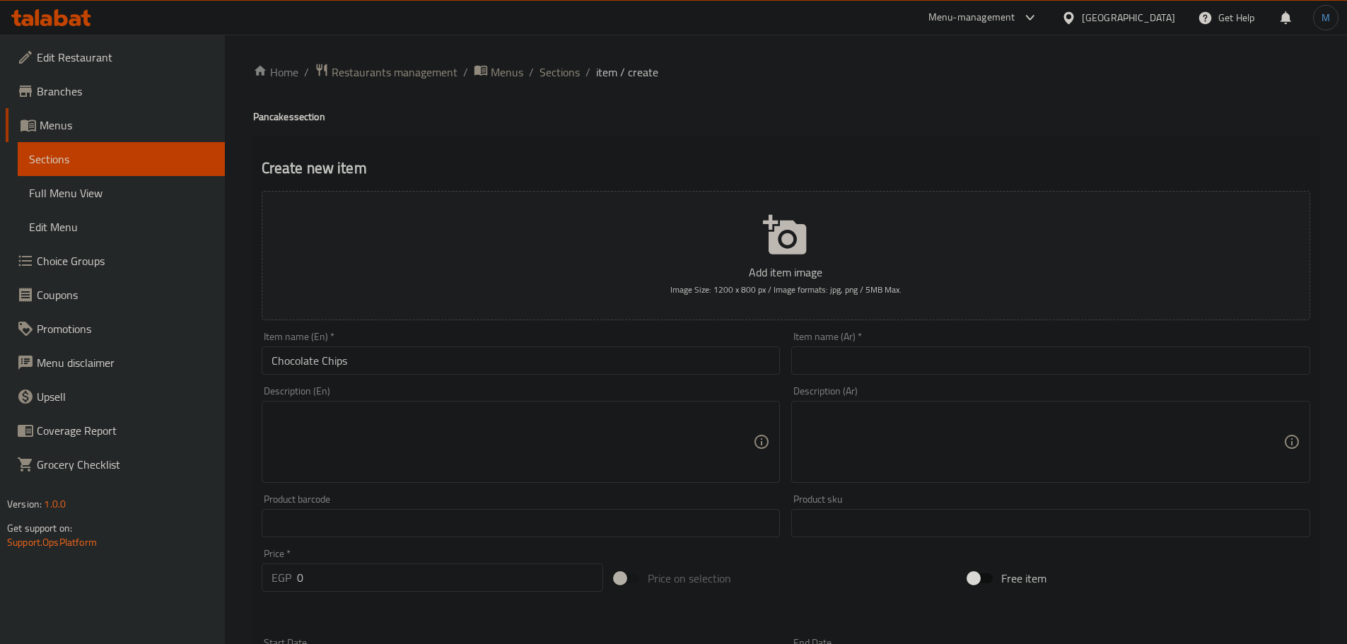
click at [476, 372] on input "Chocolate Chips" at bounding box center [521, 360] width 519 height 28
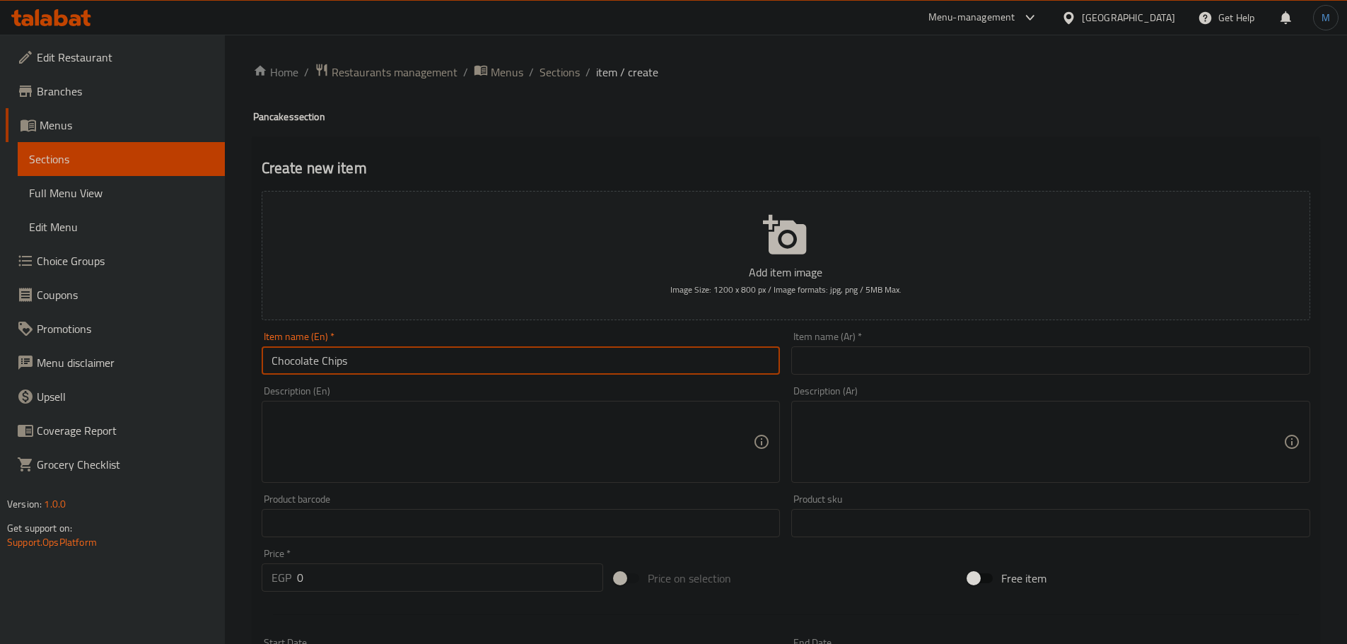
click at [476, 372] on input "Chocolate Chips" at bounding box center [521, 360] width 519 height 28
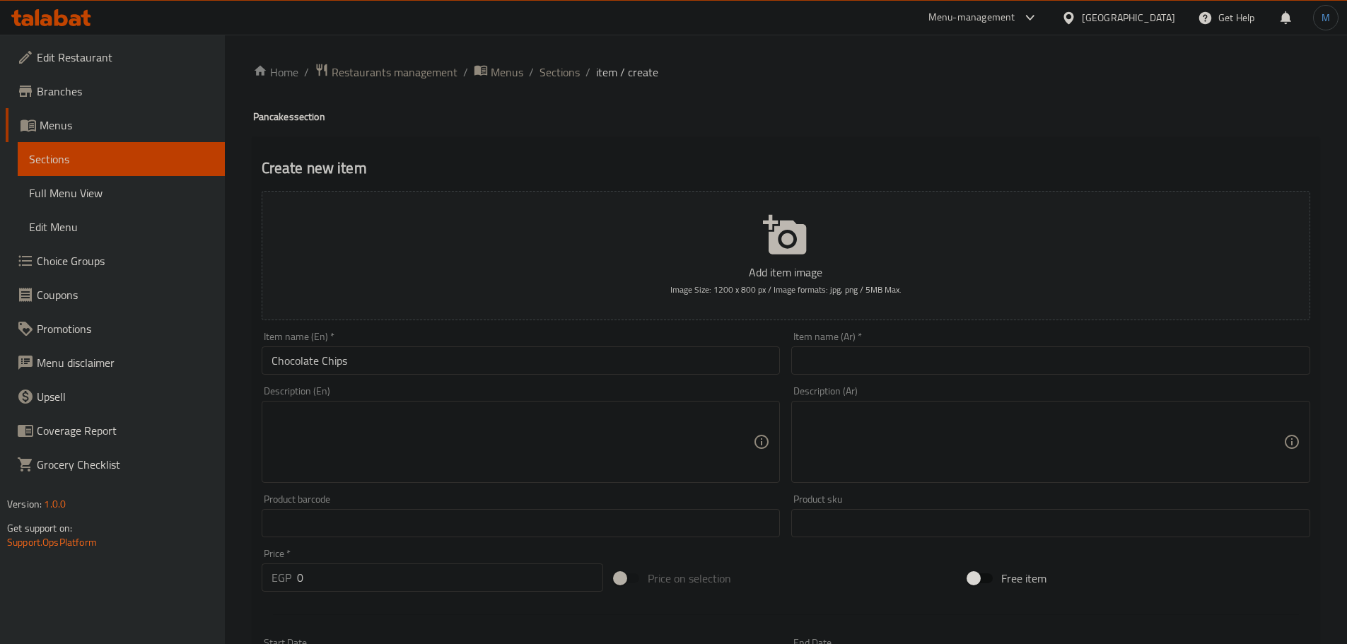
click at [942, 350] on input "text" at bounding box center [1050, 360] width 519 height 28
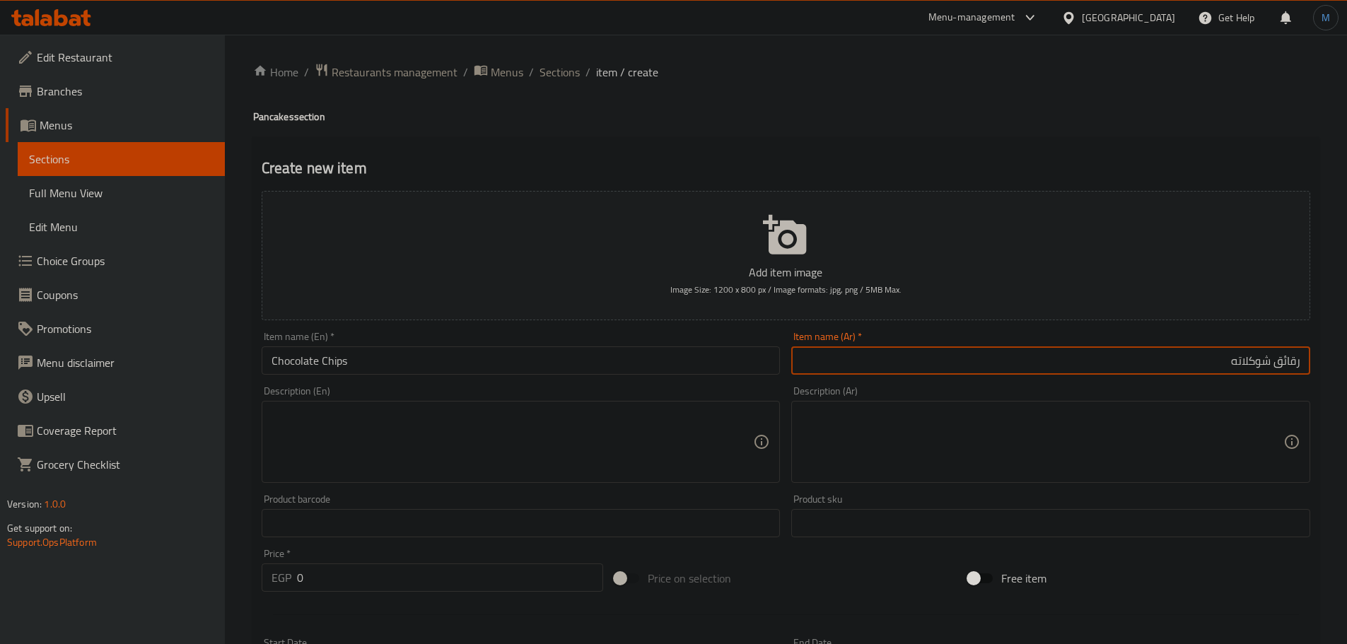
type input "رقائق شوكلاته"
click at [393, 433] on textarea at bounding box center [512, 442] width 482 height 67
paste textarea "Buttermilk pancakes with chocolate chips, roasted hazelnut, Nutella, chocolate …"
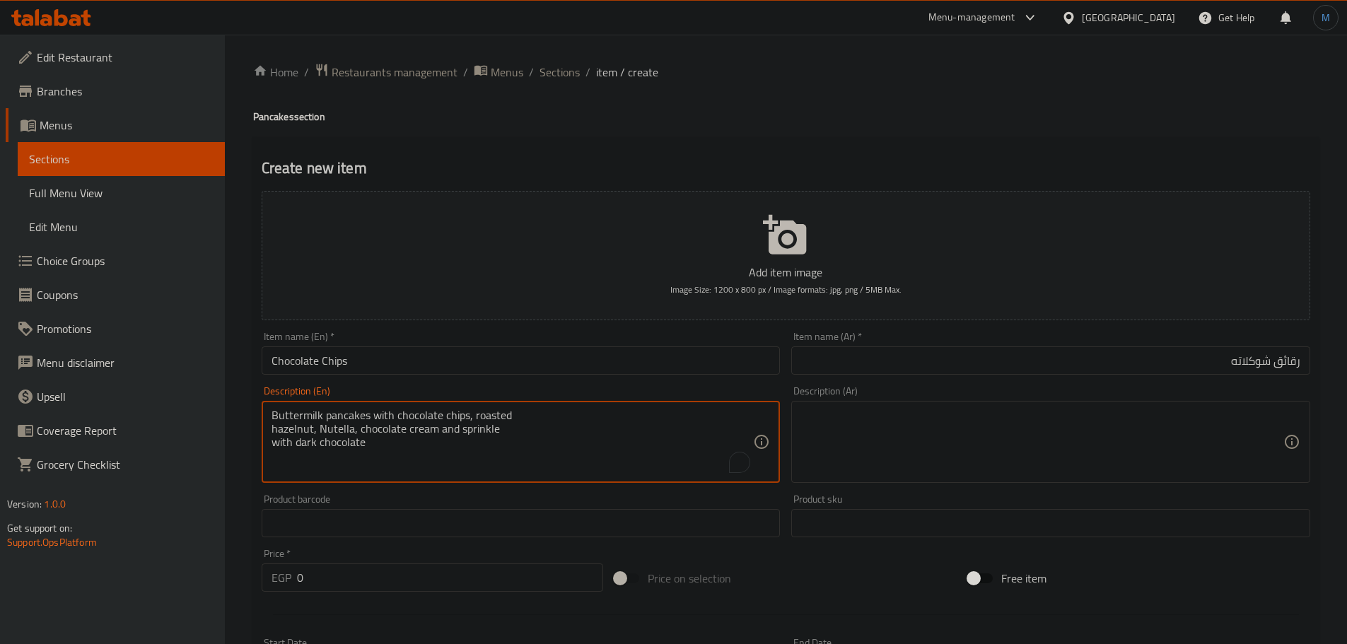
click at [651, 416] on textarea "Buttermilk pancakes with chocolate chips, roasted hazelnut, Nutella, chocolate …" at bounding box center [512, 442] width 482 height 67
type textarea "Buttermilk pancakes with chocolate chips, roasted hazelnut, Nutella, chocolate …"
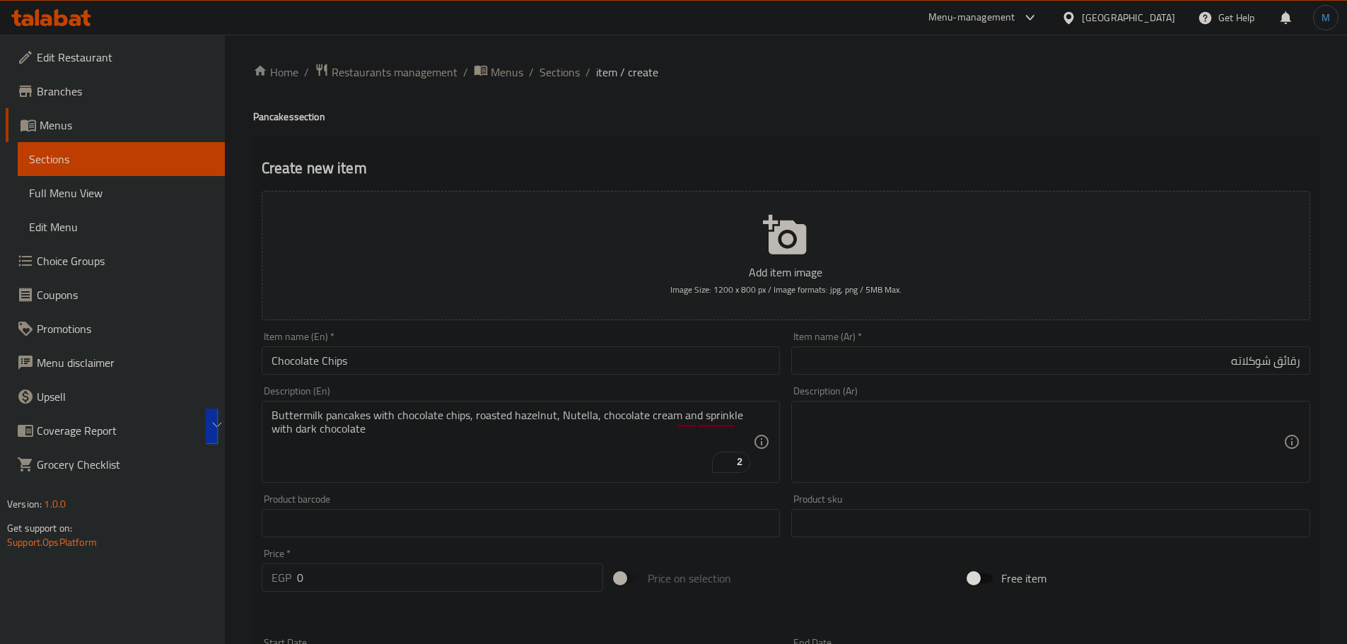
click at [1048, 431] on textarea at bounding box center [1042, 442] width 482 height 67
paste textarea "فطائر اللبن الرائب مع رقائق الشوكولاتة، والبندق المحمص، والنوتيلا، وكريمة الشوك…"
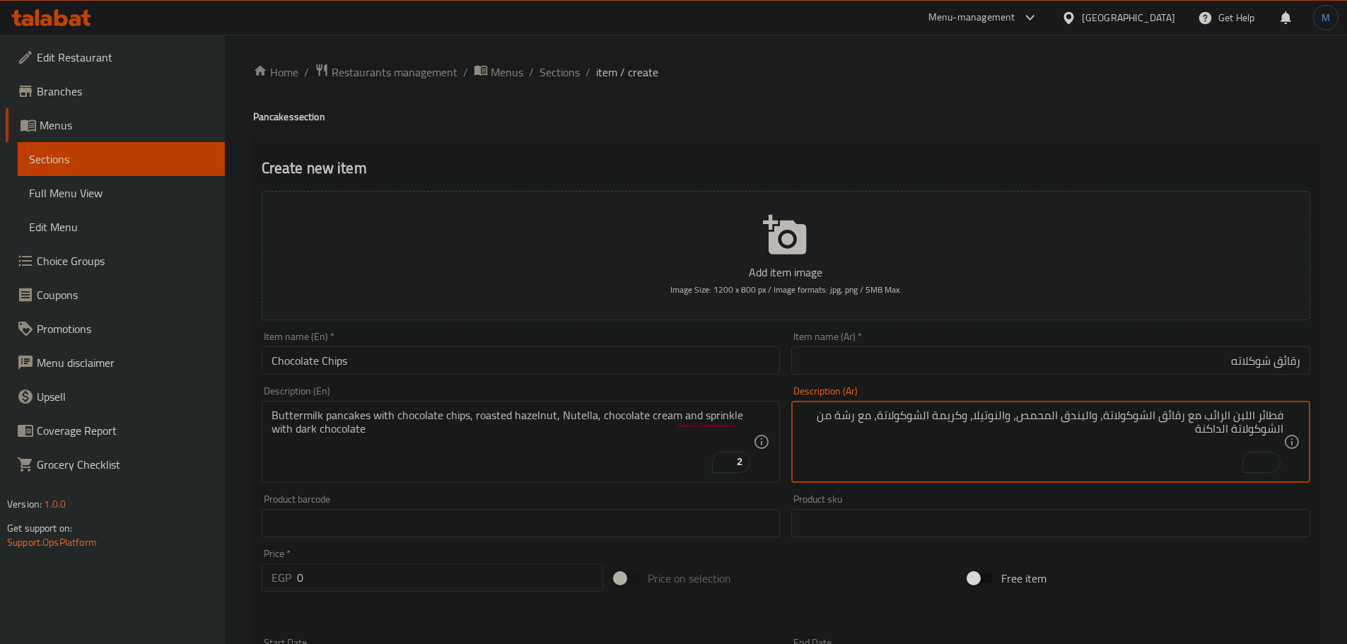
type textarea "فطائر اللبن الرائب مع رقائق الشوكولاتة، والبندق المحمص، والنوتيلا، وكريمة الشوك…"
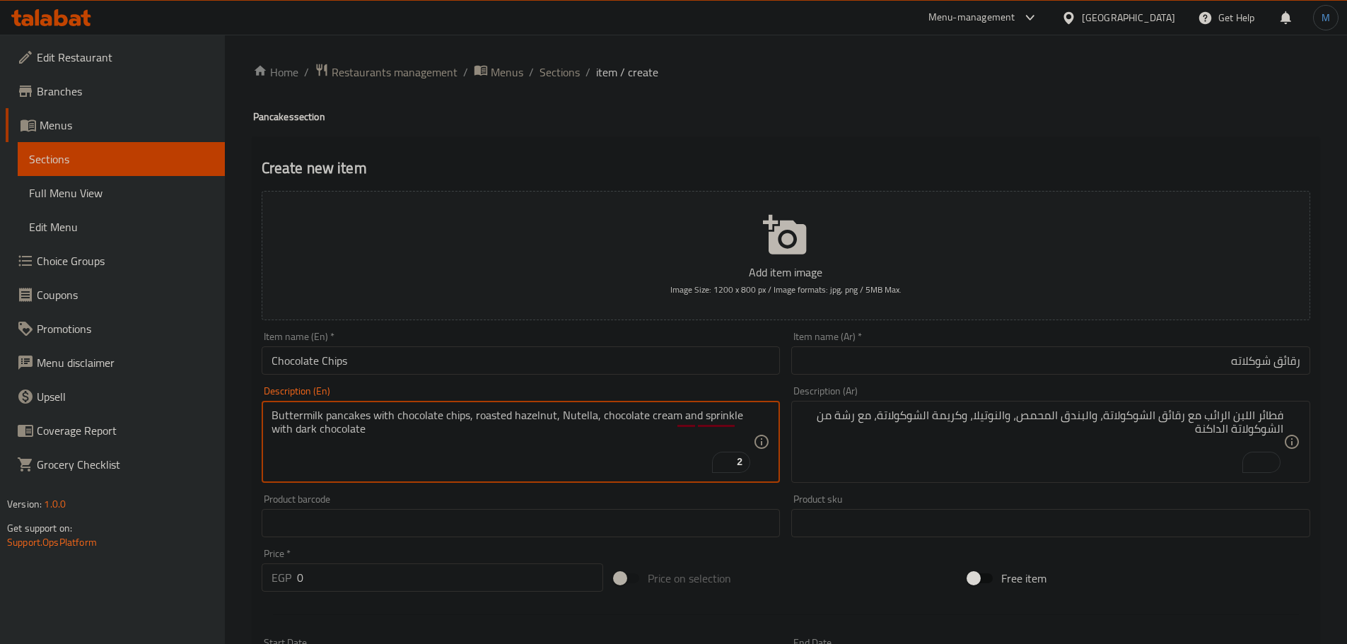
click at [310, 422] on textarea "Buttermilk pancakes with chocolate chips, roasted hazelnut, Nutella, chocolate …" at bounding box center [512, 442] width 482 height 67
click at [284, 404] on div "Buttermilk pancakes with chocolate chips, roasted hazelnut, Nutella, chocolate …" at bounding box center [521, 442] width 519 height 82
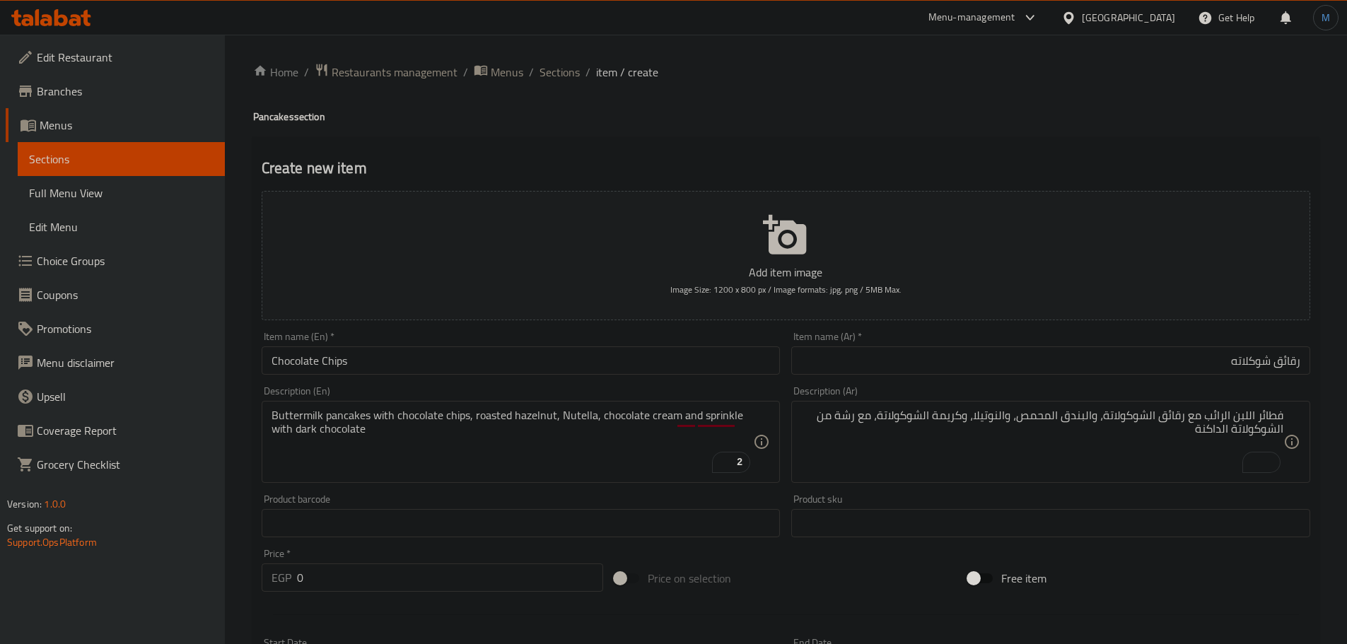
click at [284, 404] on div "Buttermilk pancakes with chocolate chips, roasted hazelnut, Nutella, chocolate …" at bounding box center [521, 442] width 519 height 82
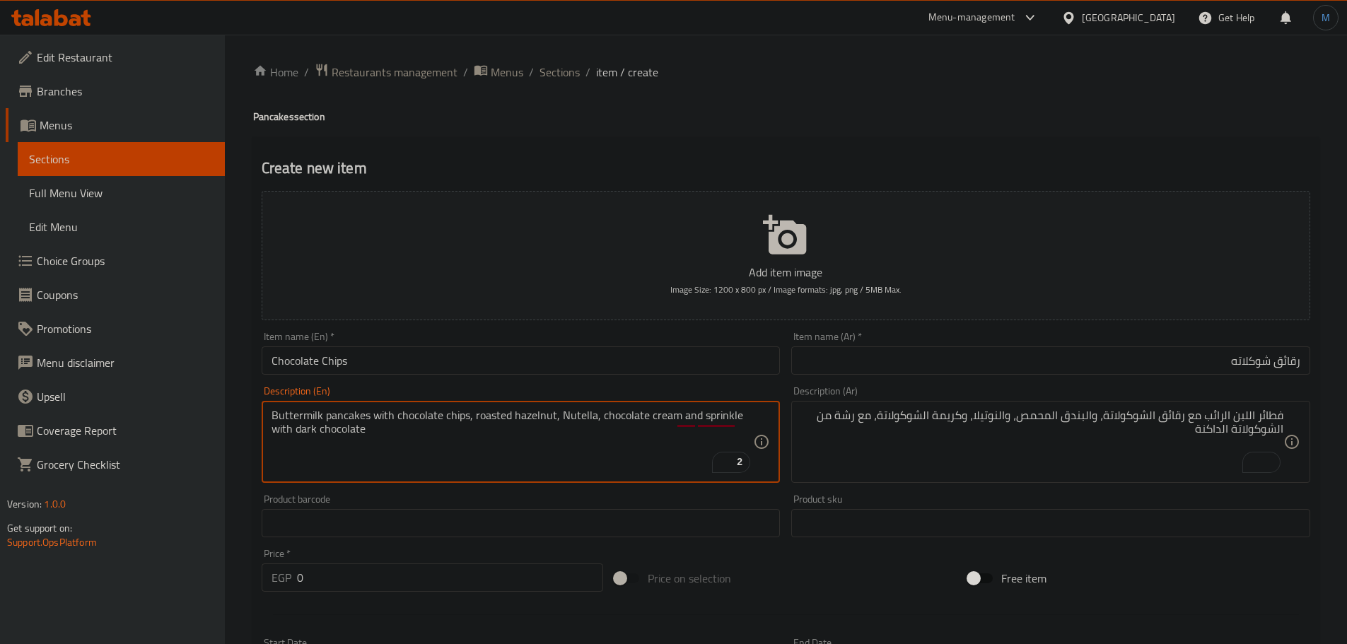
click at [300, 411] on textarea "Buttermilk pancakes with chocolate chips, roasted hazelnut, Nutella, chocolate …" at bounding box center [512, 442] width 482 height 67
click at [301, 414] on textarea "Buttermilk pancakes with chocolate chips, roasted hazelnut, Nutella, chocolate …" at bounding box center [512, 442] width 482 height 67
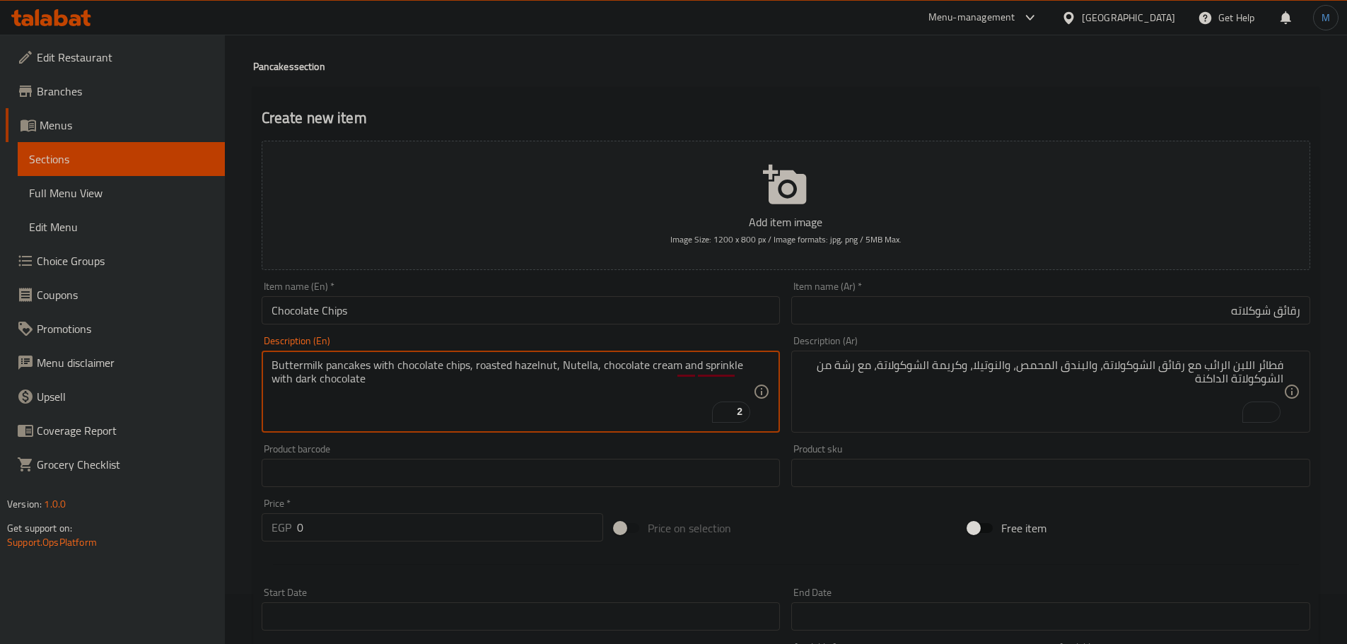
scroll to position [71, 0]
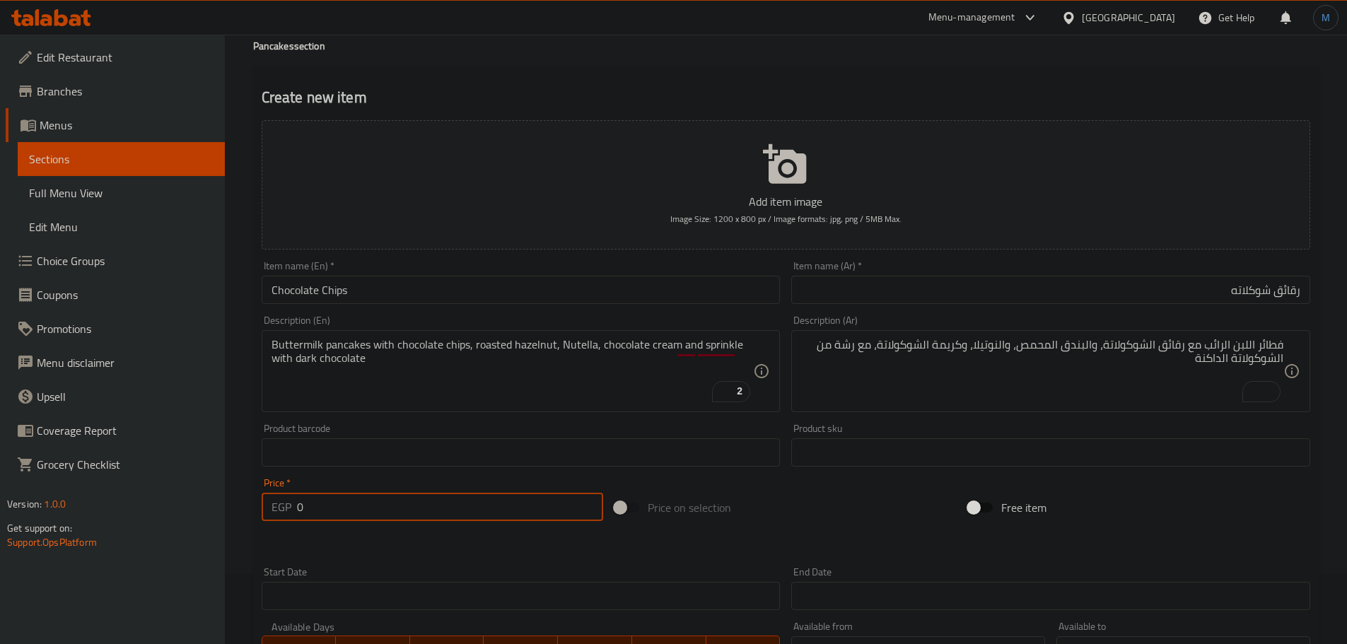
click at [380, 520] on input "0" at bounding box center [450, 507] width 307 height 28
paste input "225"
type input "225"
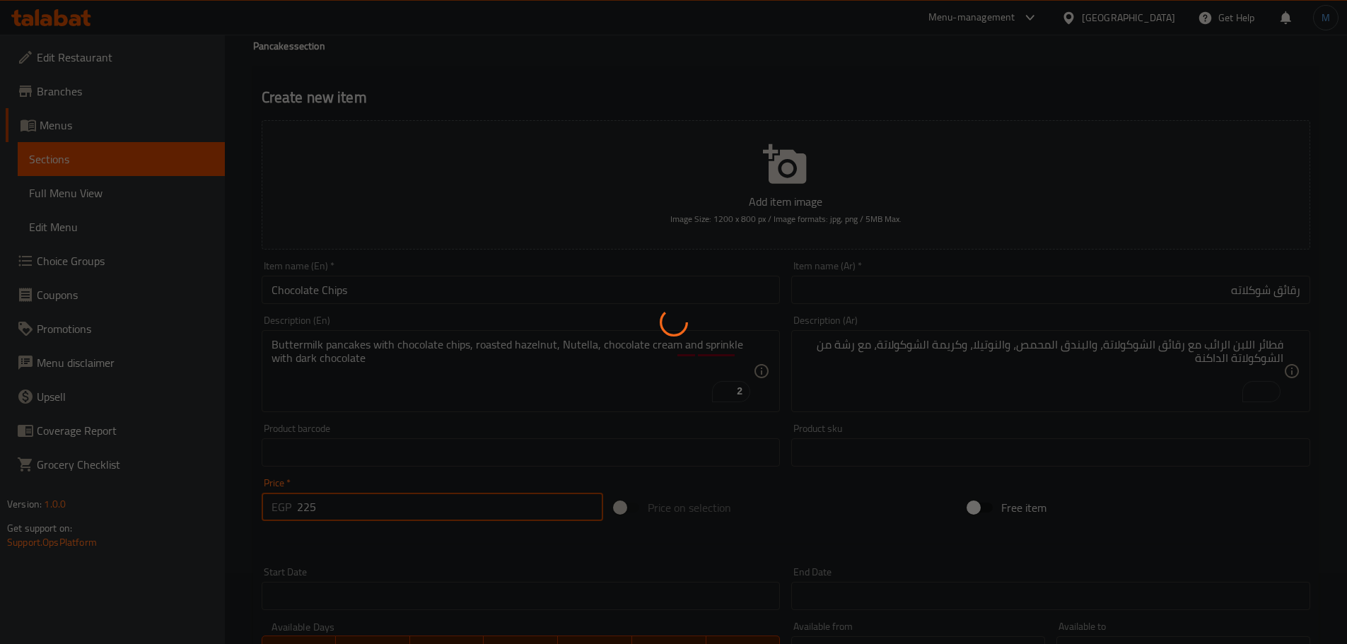
type input "0"
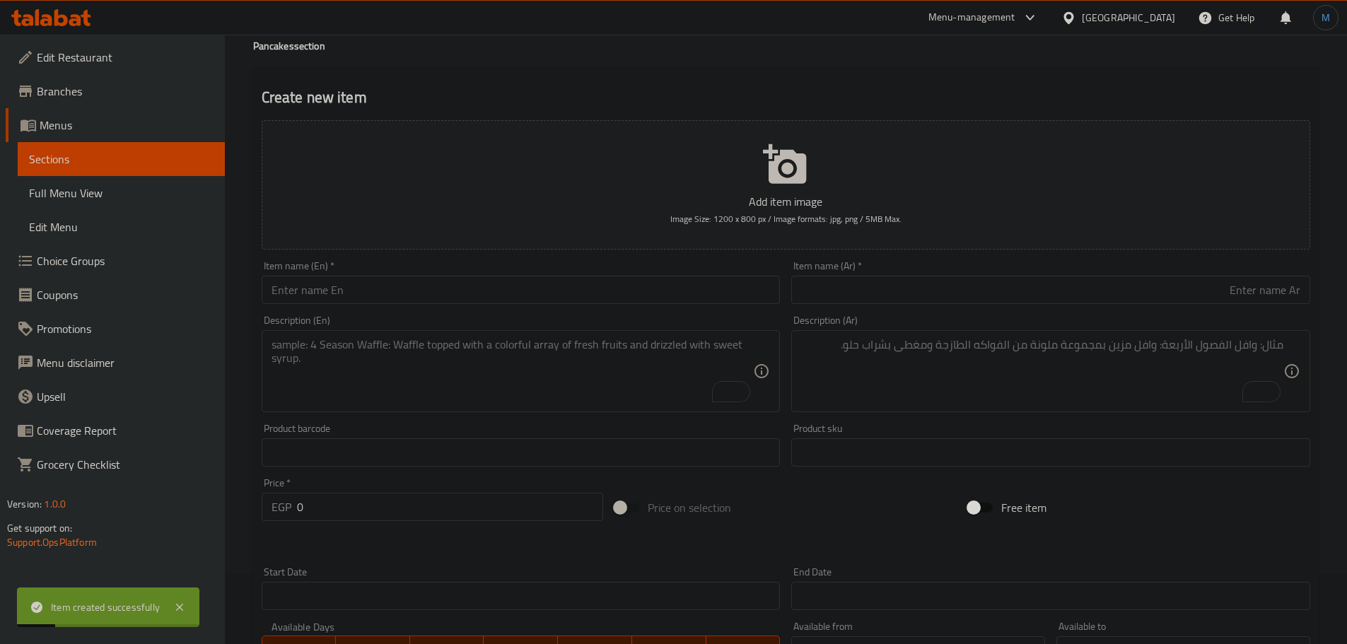
click at [413, 307] on div "Item name (En)   * Item name (En) *" at bounding box center [521, 282] width 530 height 54
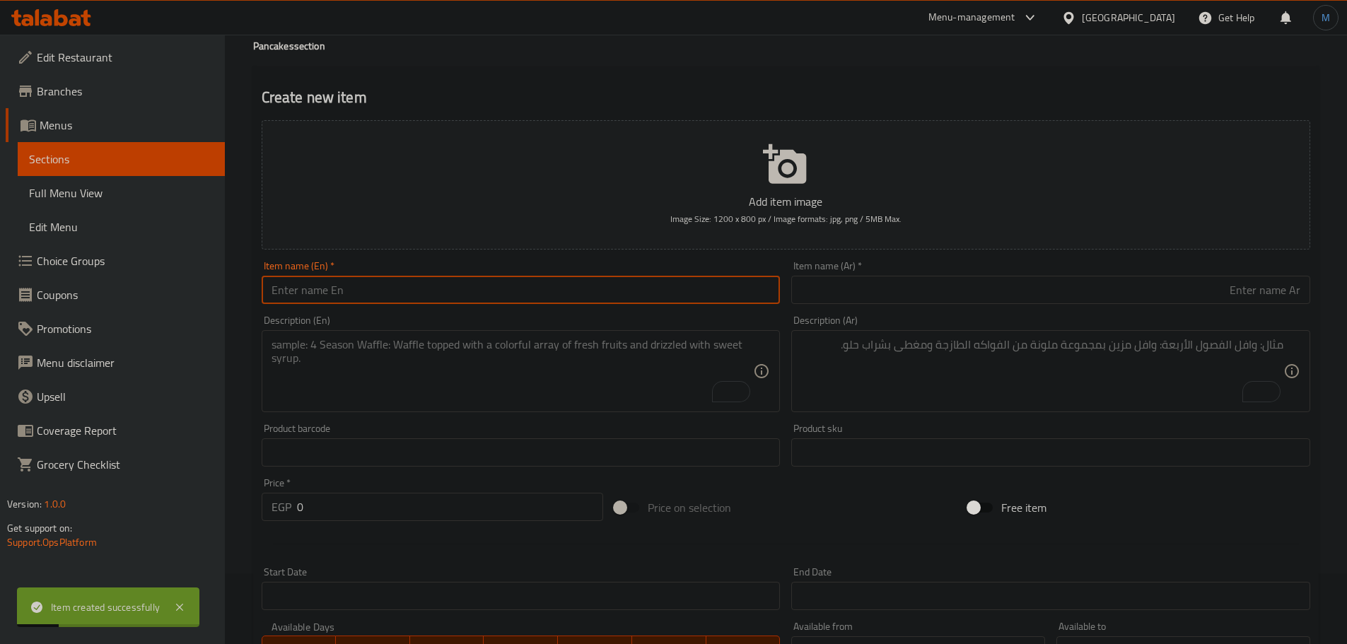
click at [421, 298] on input "text" at bounding box center [521, 290] width 519 height 28
paste input "Honey with butter"
type input "Honey with Butter"
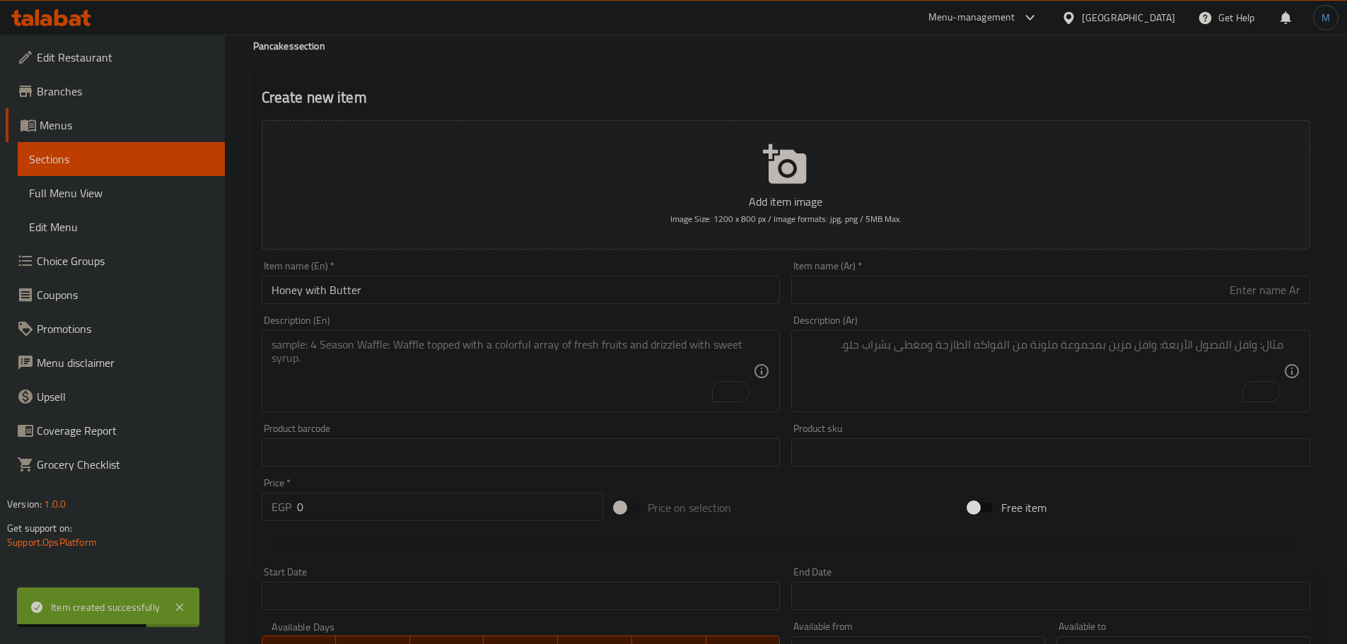
click at [956, 275] on div "Item name (Ar)   * Item name (Ar) *" at bounding box center [1050, 282] width 519 height 43
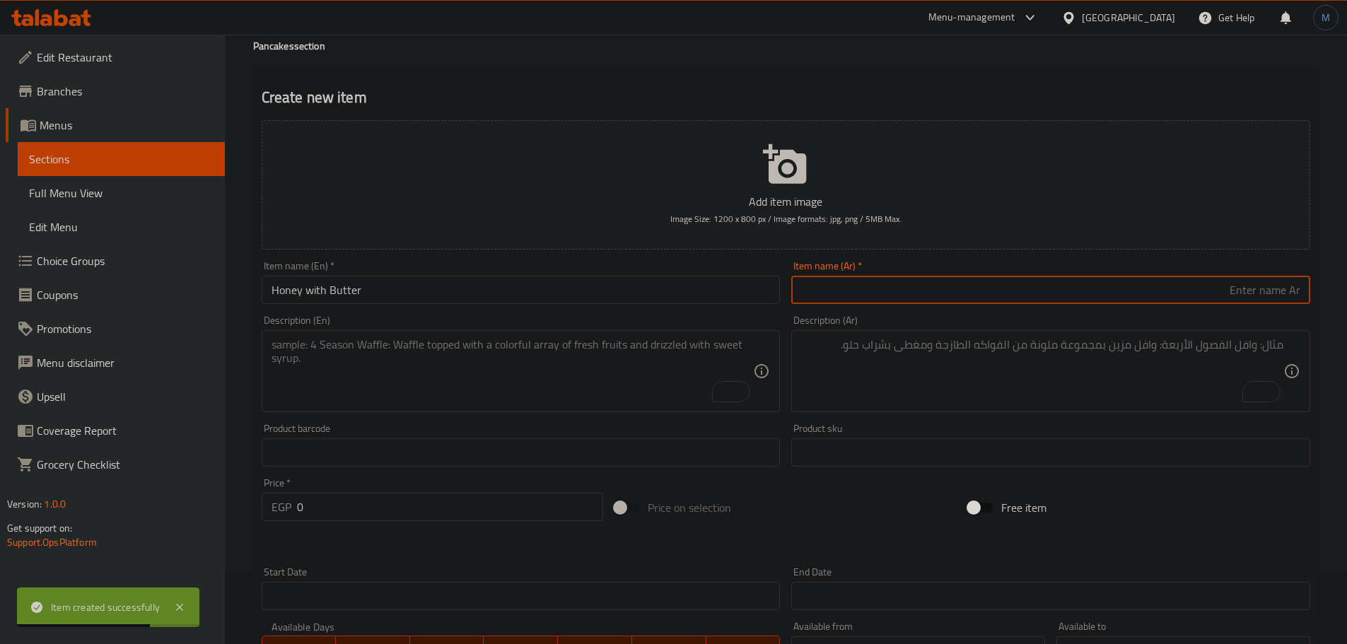
click at [961, 298] on input "text" at bounding box center [1050, 290] width 519 height 28
paste input "العسل مع الزبدة"
type input "عسل مع الزبدة"
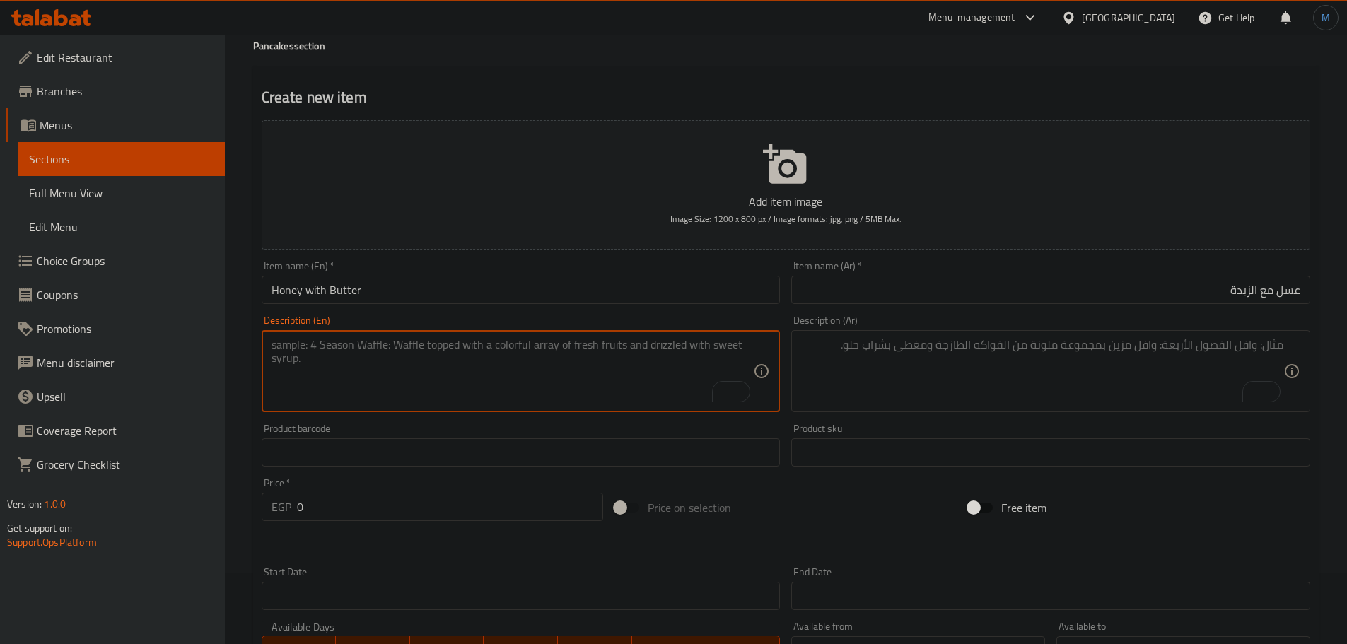
drag, startPoint x: 404, startPoint y: 399, endPoint x: 404, endPoint y: 411, distance: 12.7
click at [404, 411] on div "Description (En)" at bounding box center [521, 371] width 519 height 82
paste textarea "Buttermilk pancakes with honey, butter and sprinkled with powdered sugar"
click at [548, 344] on textarea "Buttermilk pancakes with honey, butter and sprinkled with powdered sugar" at bounding box center [512, 371] width 482 height 67
type textarea "Buttermilk pancakes with honey, butter and sprinkled with powdered sugar"
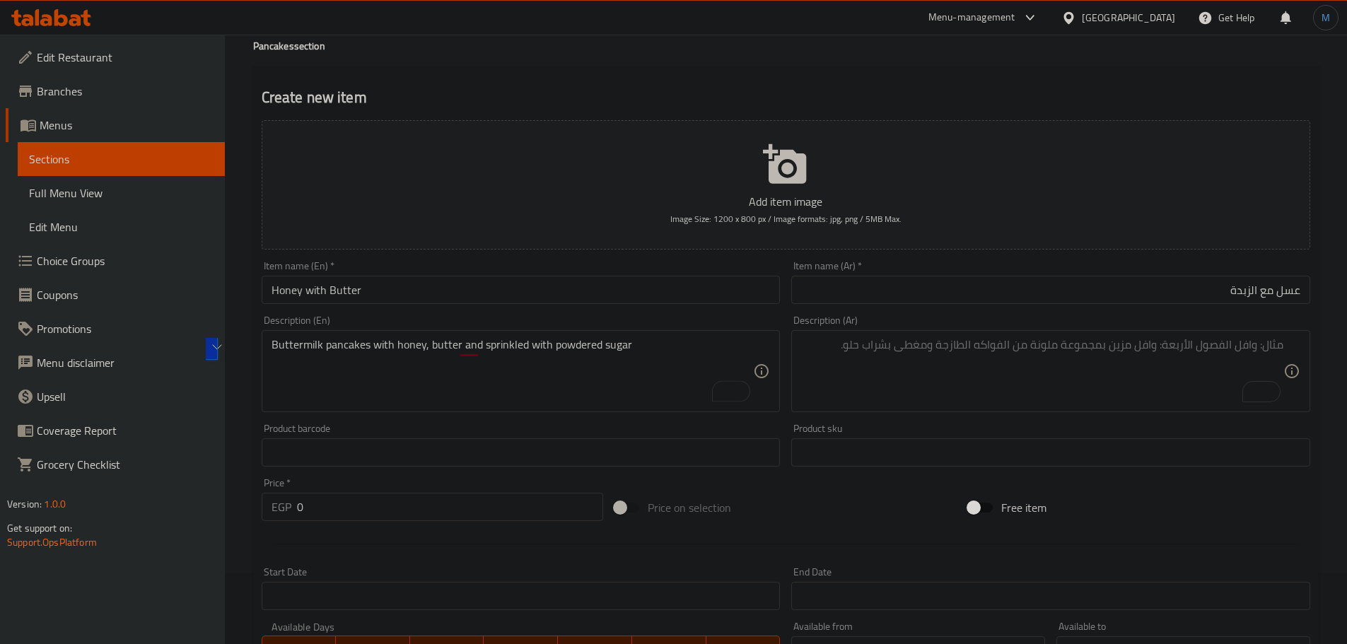
click at [1046, 334] on div "Description (Ar)" at bounding box center [1050, 371] width 519 height 82
paste textarea "فطائر اللبن الرائب مع العسل والزبدة ومرشوشة بالسكر البودرة"
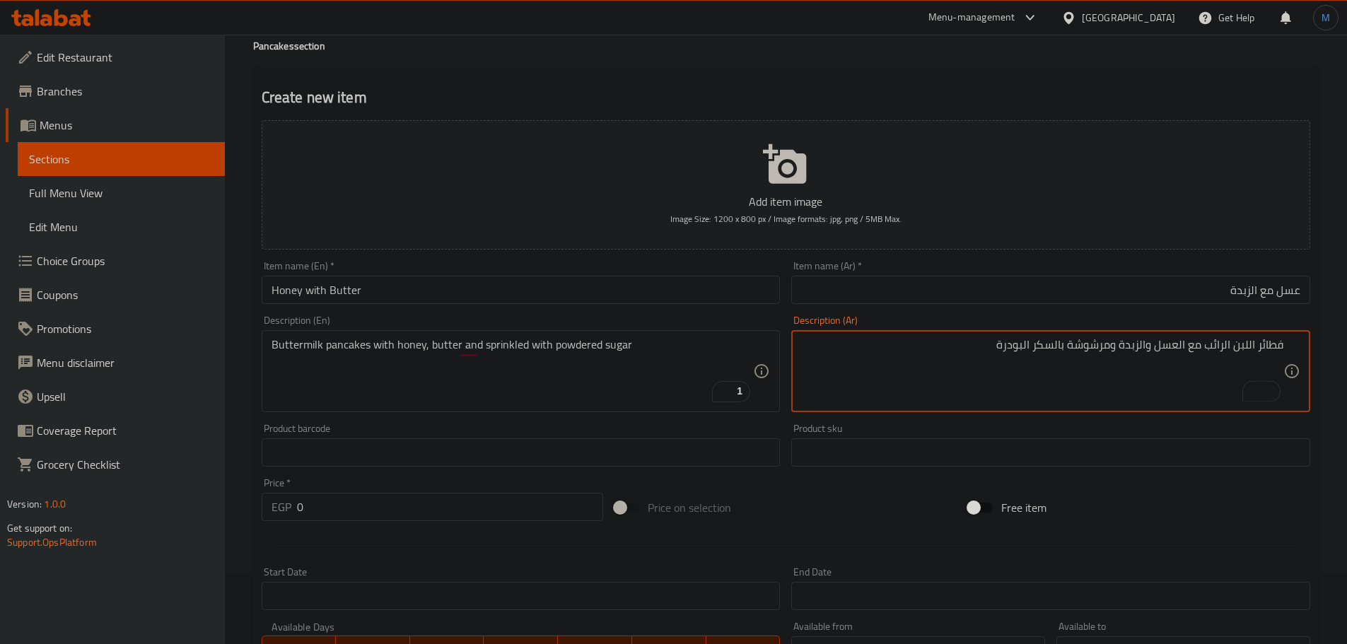
type textarea "فطائر اللبن الرائب مع العسل والزبدة ومرشوشة بالسكر البودرة"
click at [390, 506] on input "0" at bounding box center [450, 507] width 307 height 28
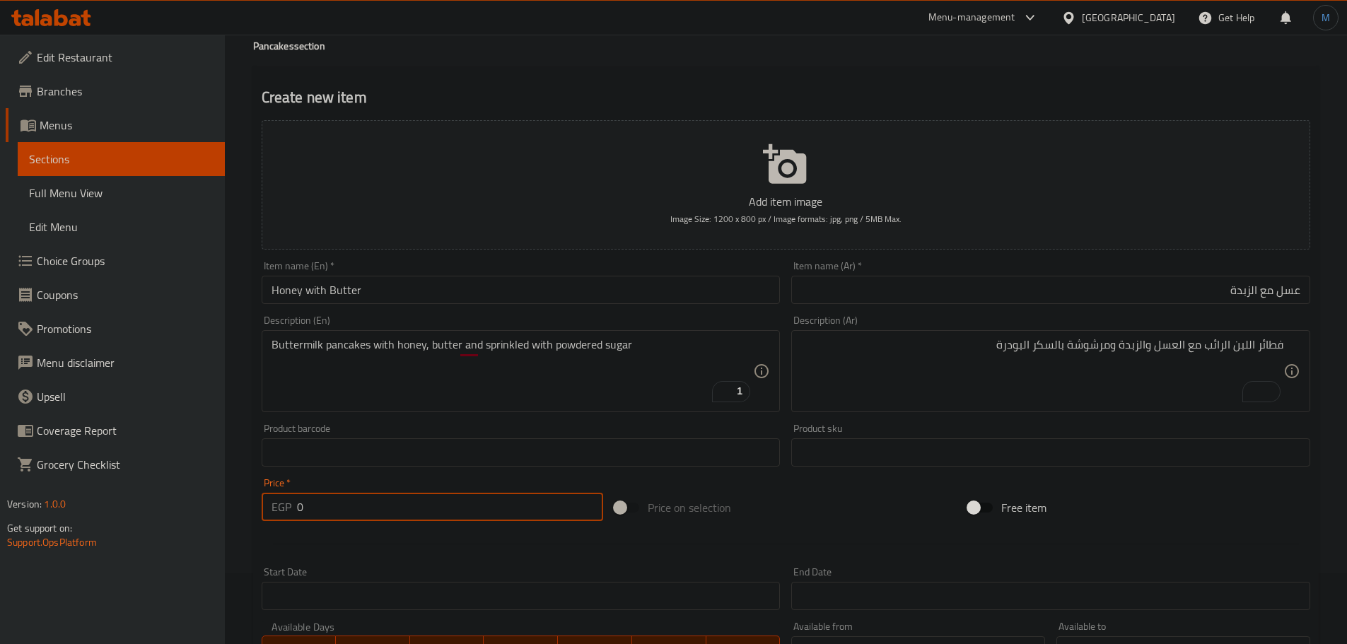
paste input "195"
type input "195"
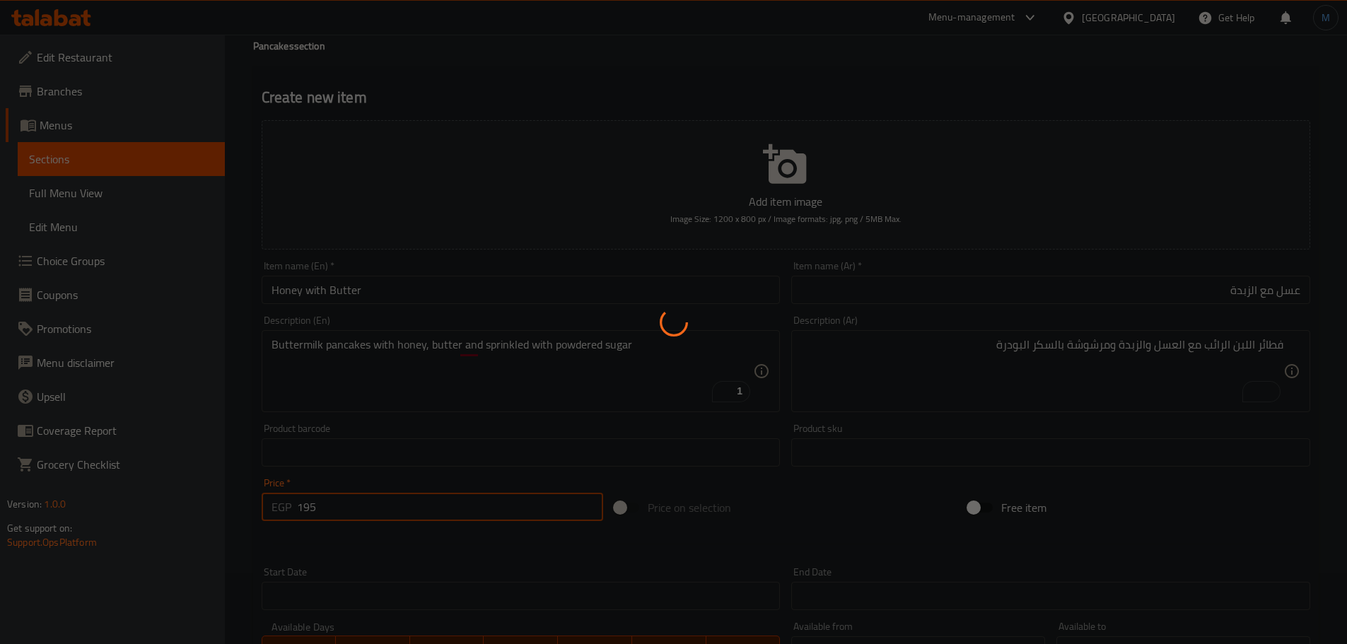
type input "0"
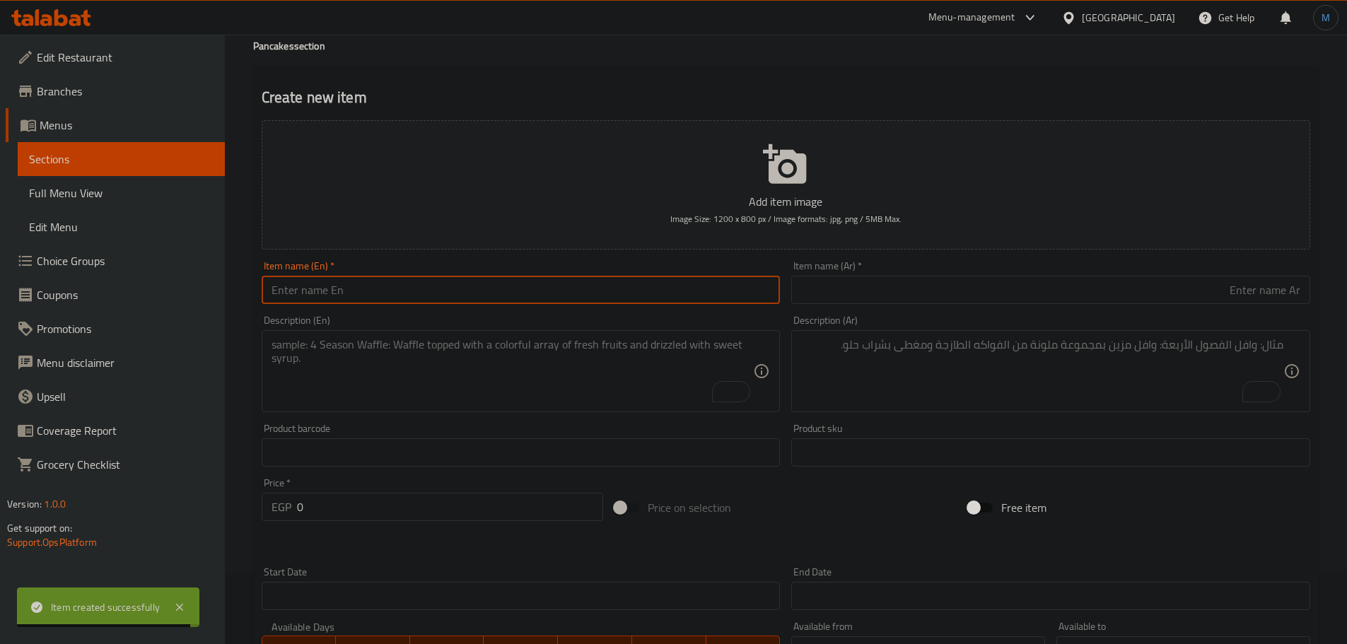
click at [392, 281] on input "text" at bounding box center [521, 290] width 519 height 28
paste input "Biscoff Pancakes"
type input "Biscoff Pancakes"
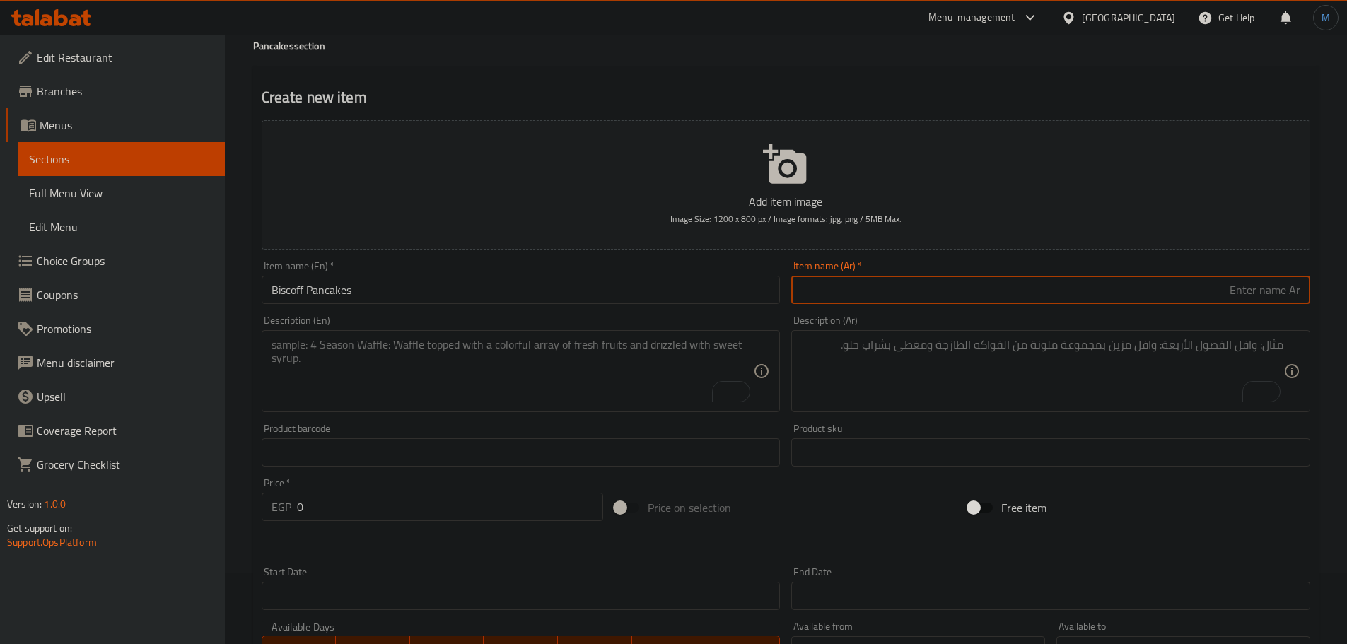
click at [956, 283] on input "text" at bounding box center [1050, 290] width 519 height 28
paste input "فطائر بسكوف"
type input "فطائر بسكوف"
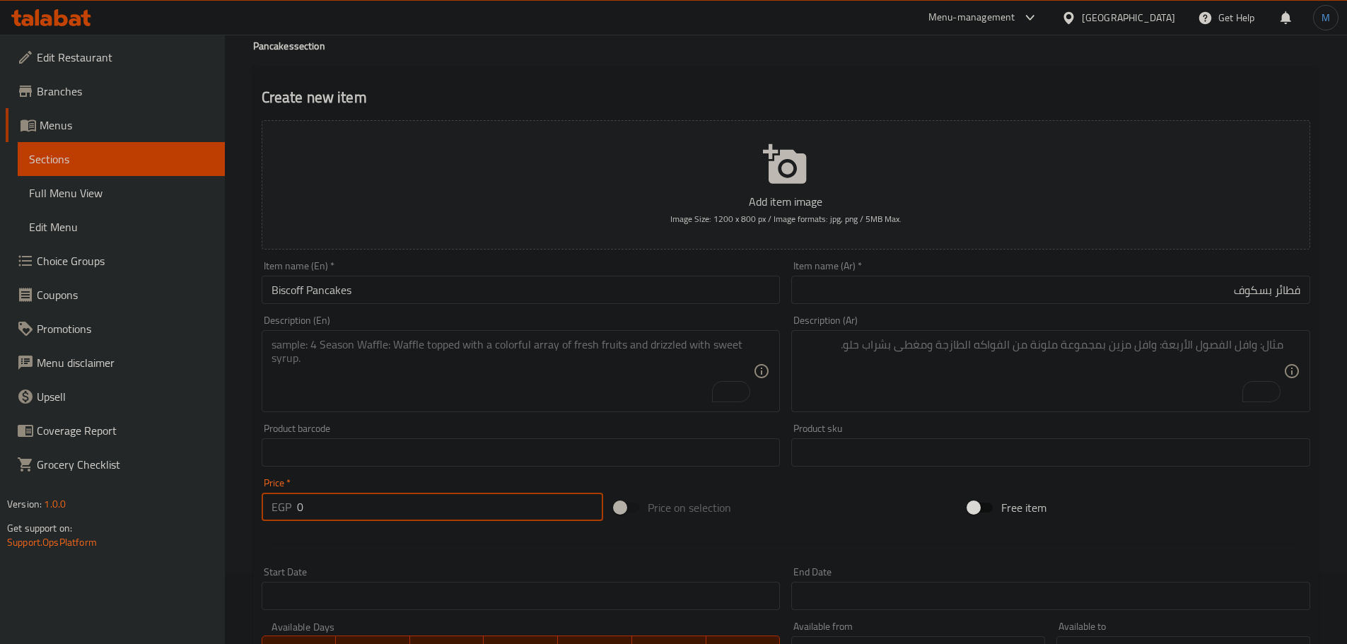
click at [426, 510] on input "0" at bounding box center [450, 507] width 307 height 28
paste input "225"
type input "225"
click at [1283, 286] on input "فطائر بسكوف" at bounding box center [1050, 290] width 519 height 28
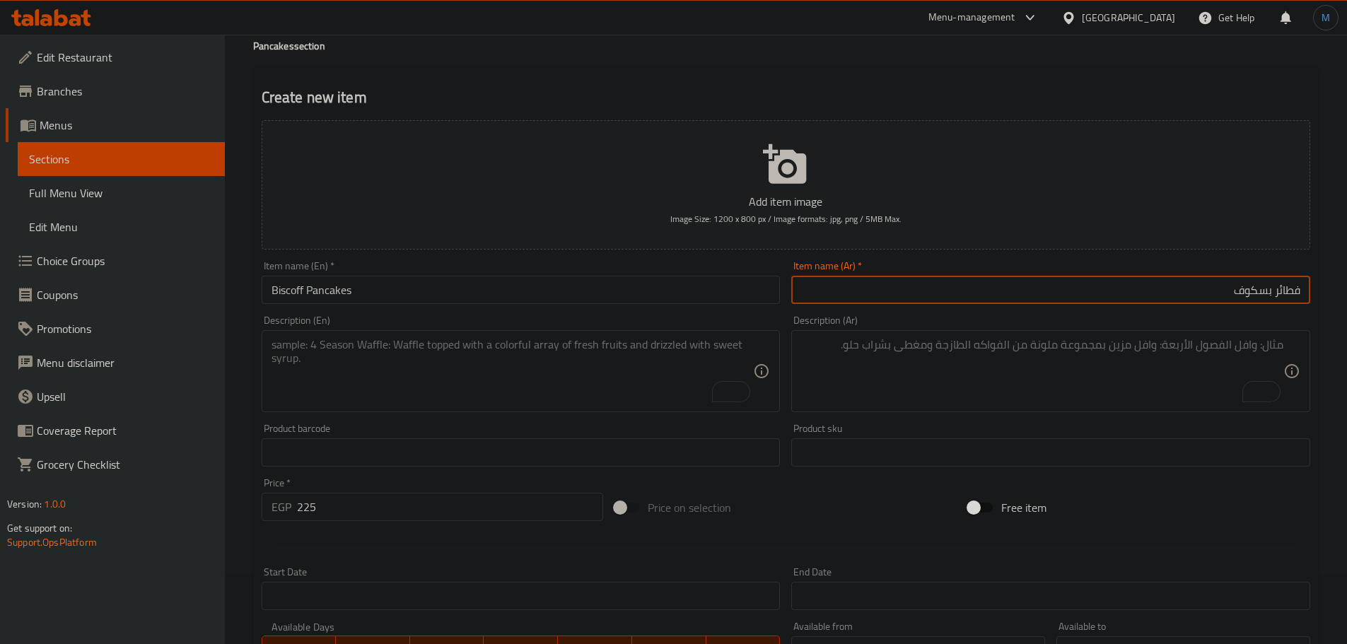
click at [1283, 286] on input "فطائر بسكوف" at bounding box center [1050, 290] width 519 height 28
type input "بان كيك بسكوف"
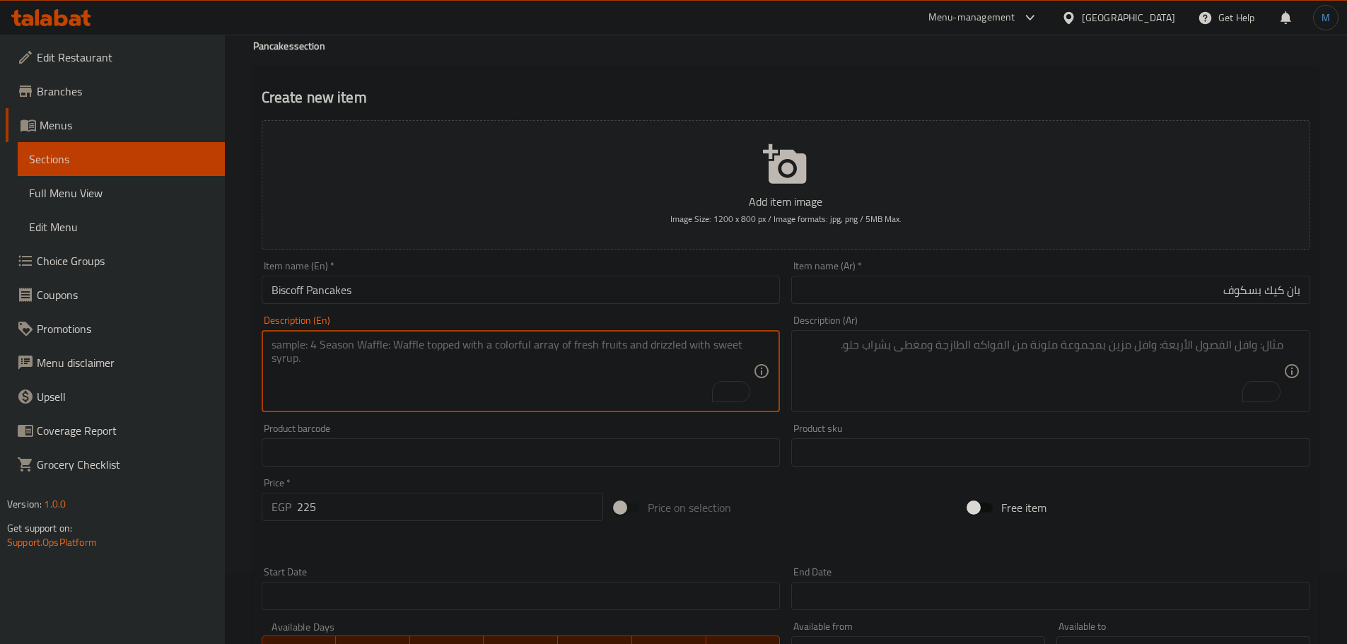
click at [546, 369] on textarea "To enrich screen reader interactions, please activate Accessibility in Grammarl…" at bounding box center [512, 371] width 482 height 67
paste textarea "Buttermilk pancakes with Biscoff butter, lotus biscuit, fresh banana, salted ca…"
click at [655, 349] on textarea "Buttermilk pancakes with Biscoff butter, lotus biscuit, fresh banana, salted ca…" at bounding box center [512, 371] width 482 height 67
type textarea "Buttermilk pancakes with Biscoff butter, lotus biscuit, fresh banana, salted ca…"
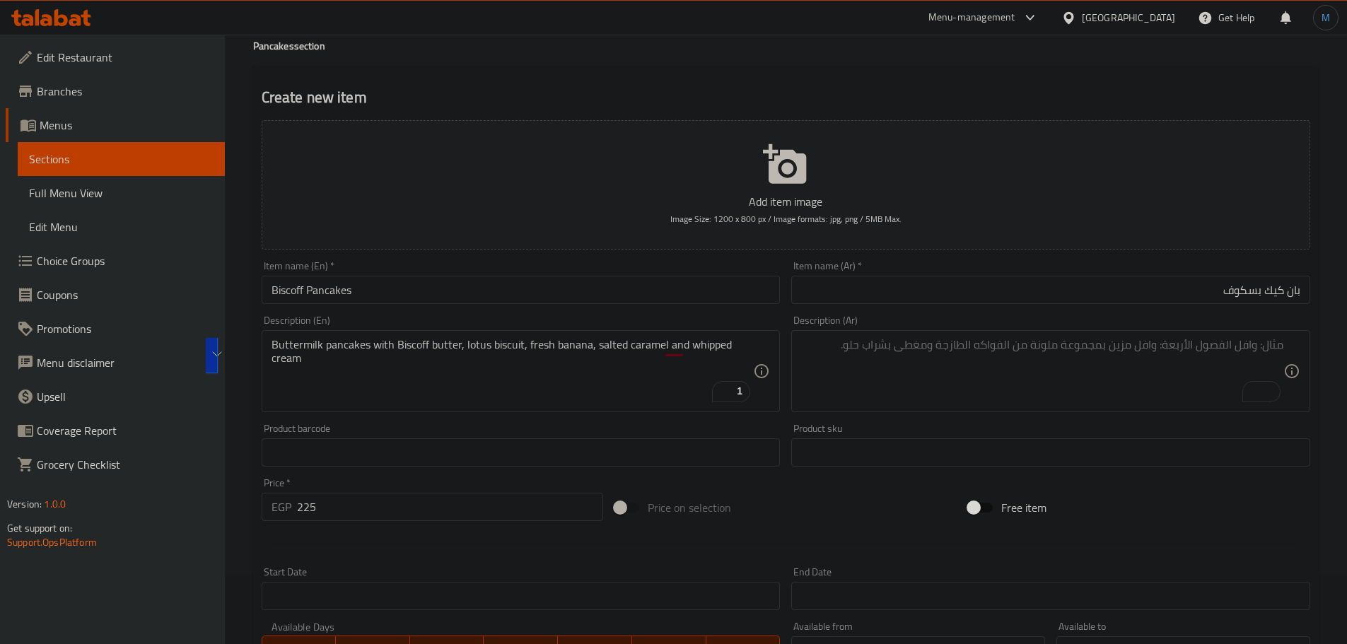
click at [983, 362] on textarea "To enrich screen reader interactions, please activate Accessibility in Grammarl…" at bounding box center [1042, 371] width 482 height 67
paste textarea "فطائر اللبن الرائب مع زبدة بسكوف، بسكويت اللوتس، موز طازج، كراميل مملح وكريمة م…"
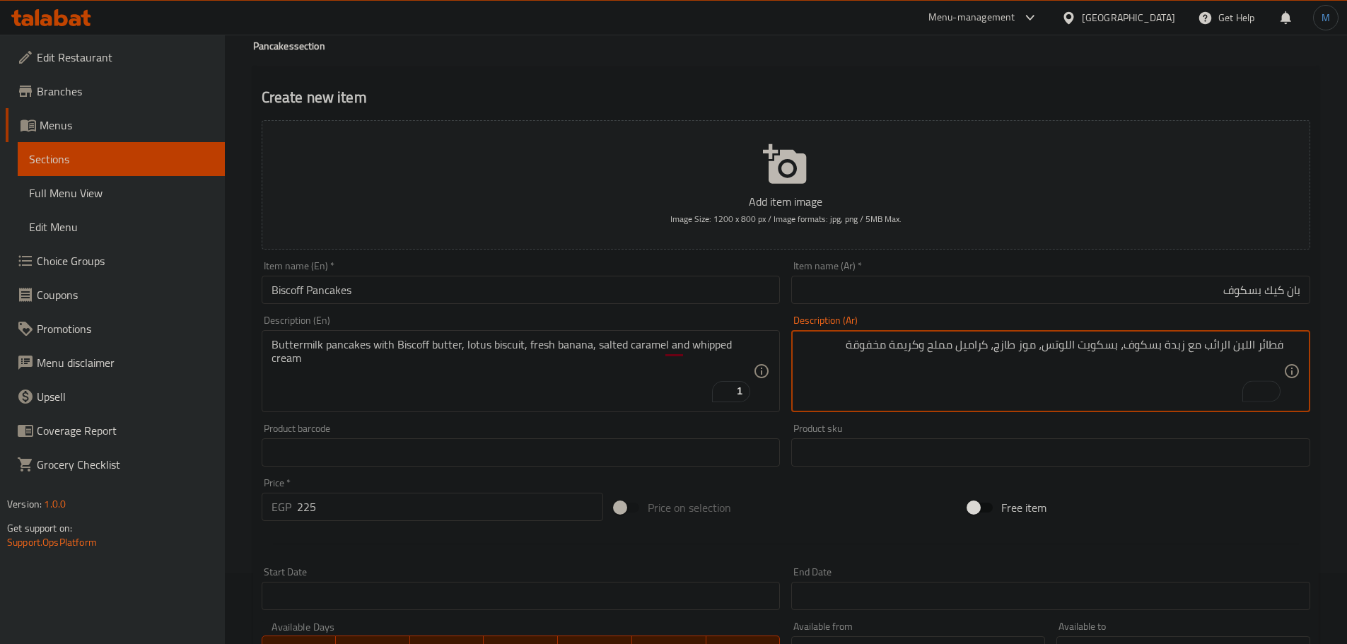
type textarea "فطائر اللبن الرائب مع زبدة بسكوف، بسكويت اللوتس، موز طازج، كراميل مملح وكريمة م…"
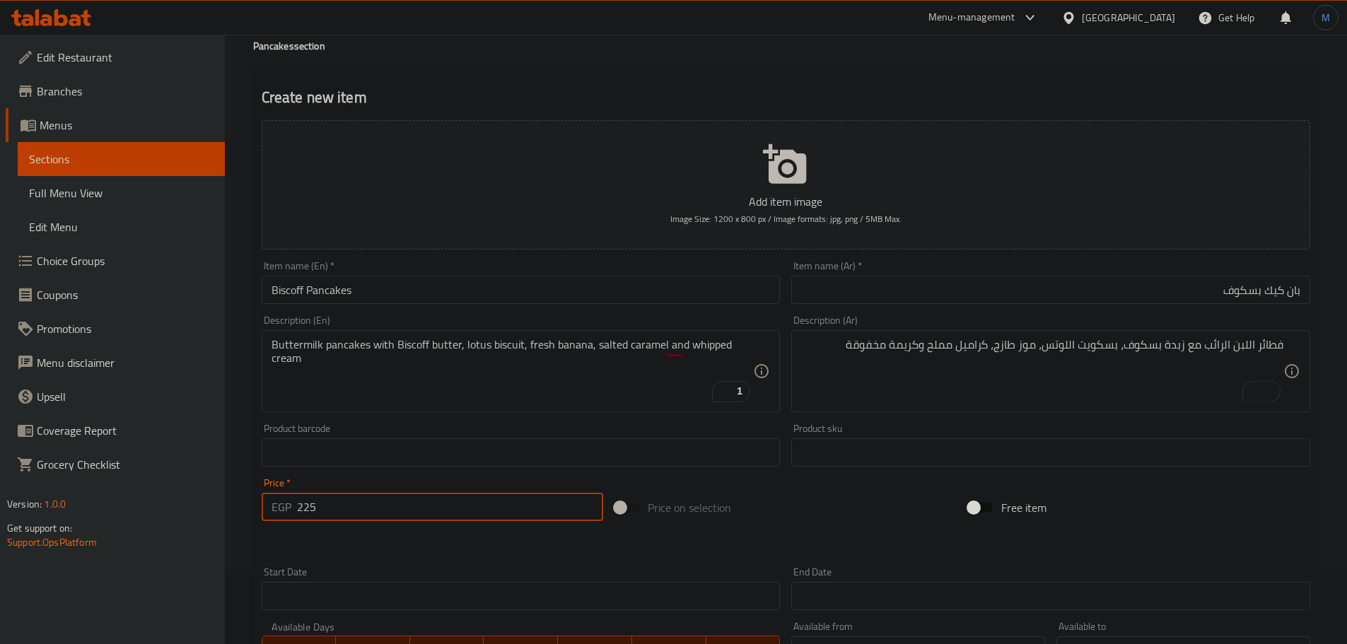
click at [357, 511] on input "225" at bounding box center [450, 507] width 307 height 28
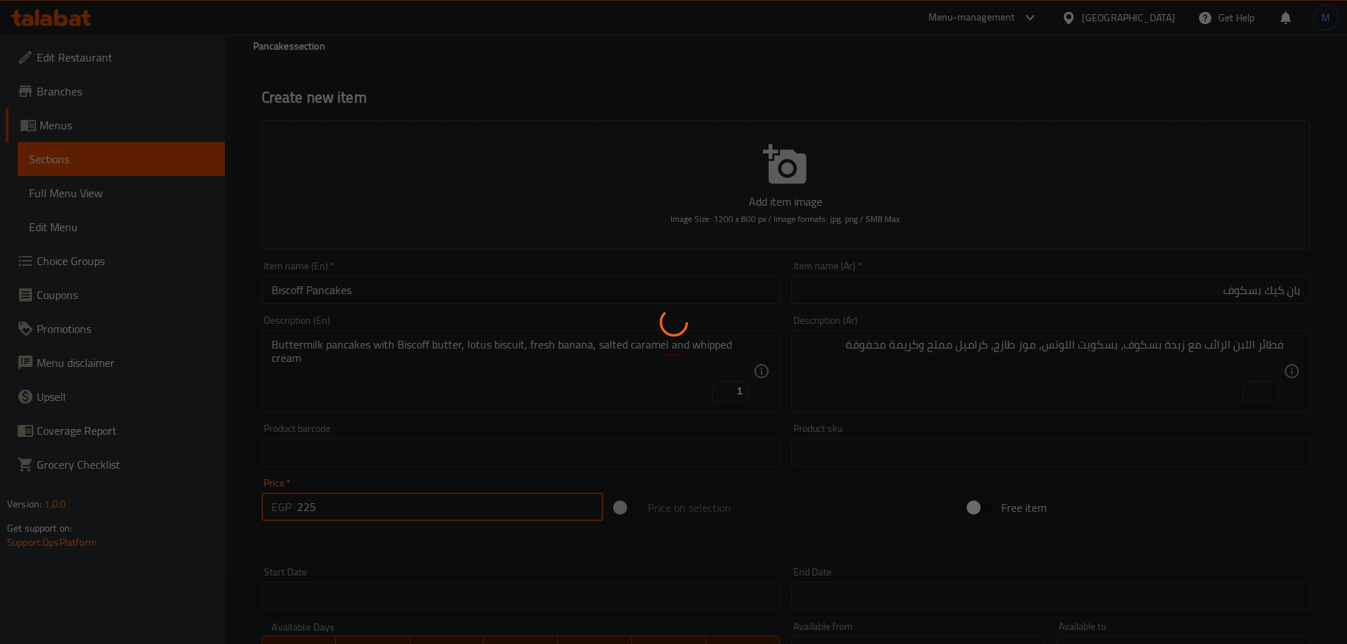
type input "0"
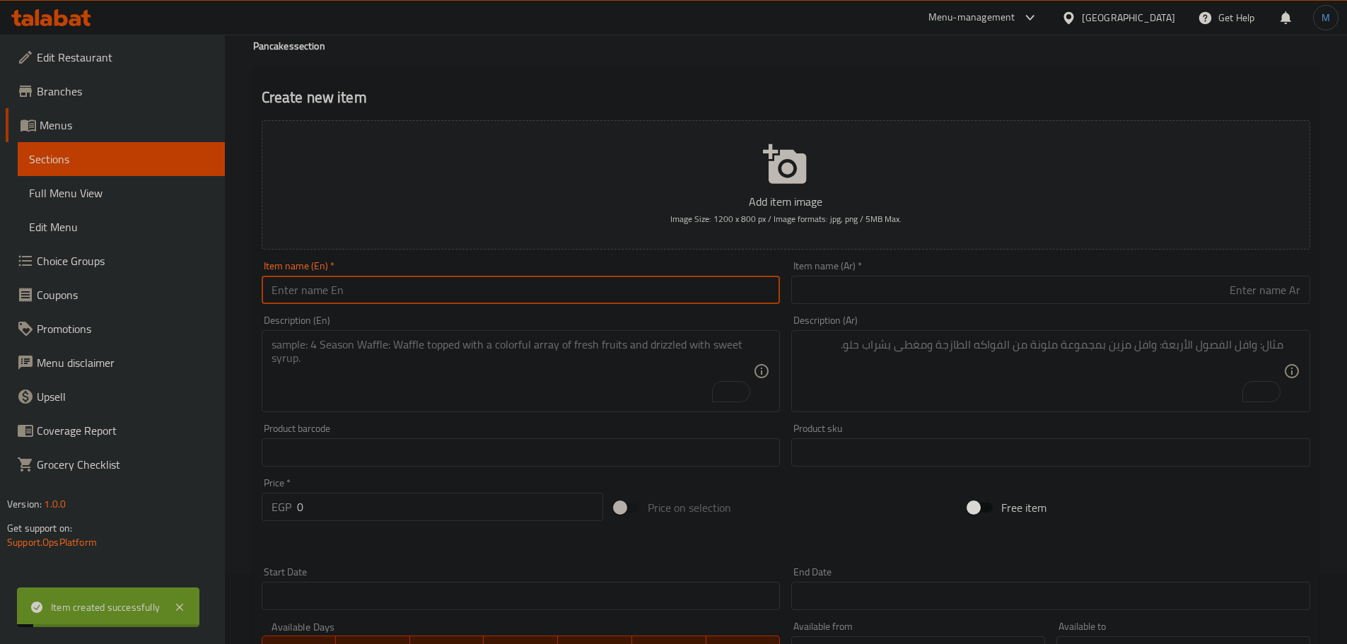
click at [440, 291] on input "text" at bounding box center [521, 290] width 519 height 28
paste input "Cheese cake caramel"
type input "Cheese Cake Caramel"
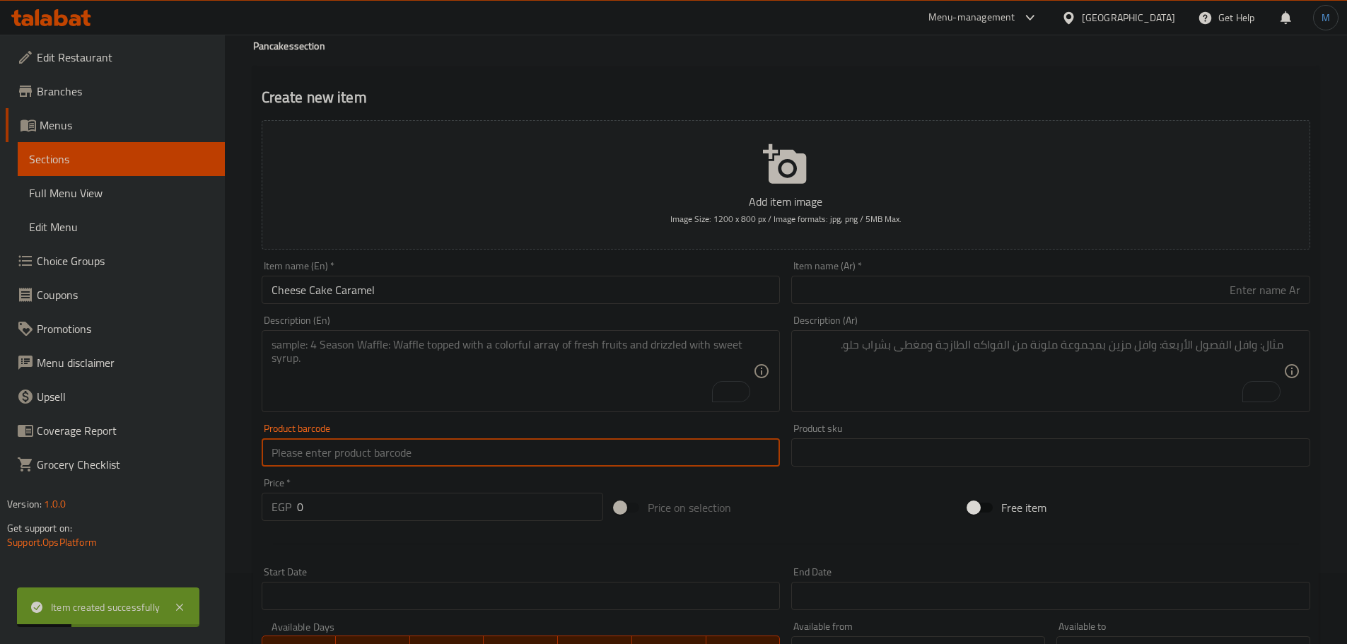
click at [399, 452] on input "text" at bounding box center [521, 452] width 519 height 28
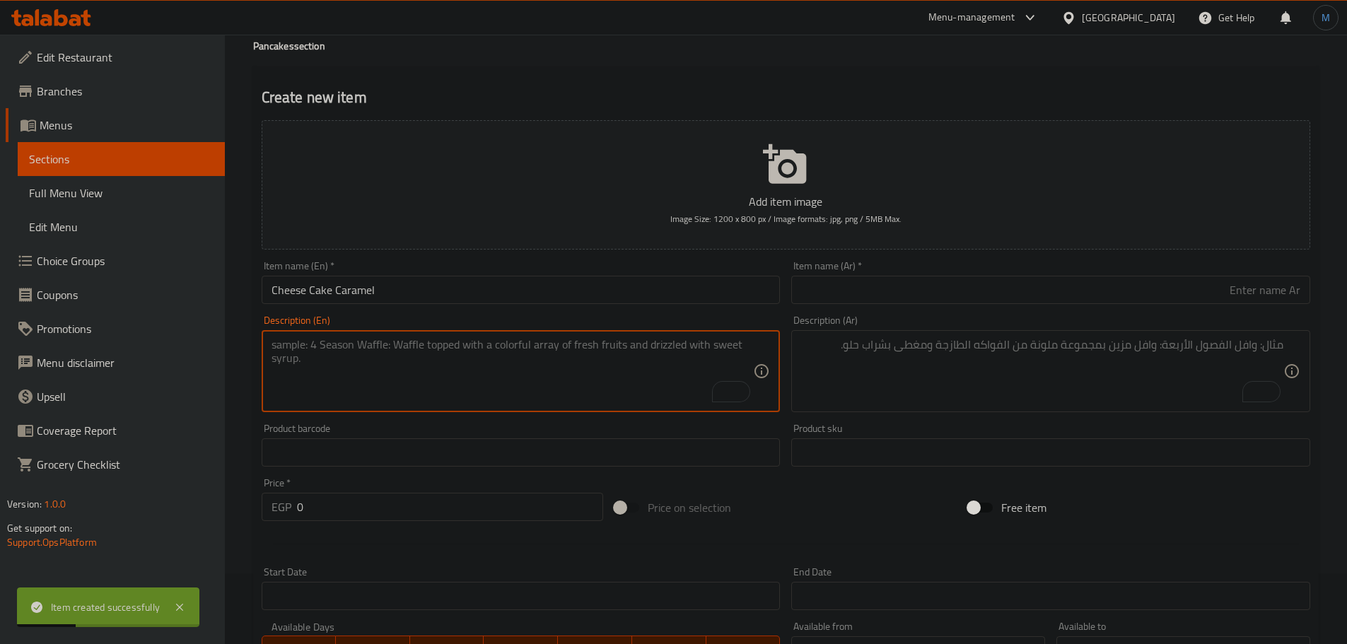
click at [444, 373] on textarea "To enrich screen reader interactions, please activate Accessibility in Grammarl…" at bounding box center [512, 371] width 482 height 67
paste textarea "Buttermilk pancakes with salted caramel, roasted almond with cheese cake frosti…"
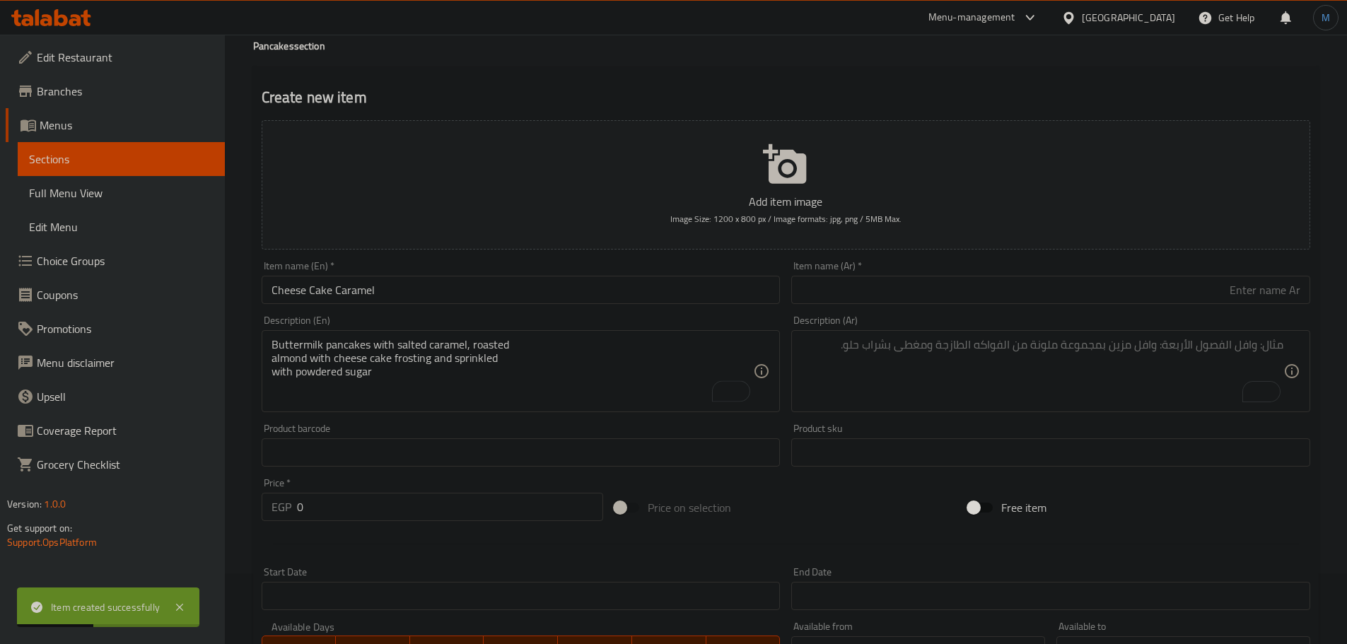
click at [609, 332] on div "Buttermilk pancakes with salted caramel, roasted almond with cheese cake frosti…" at bounding box center [521, 371] width 519 height 82
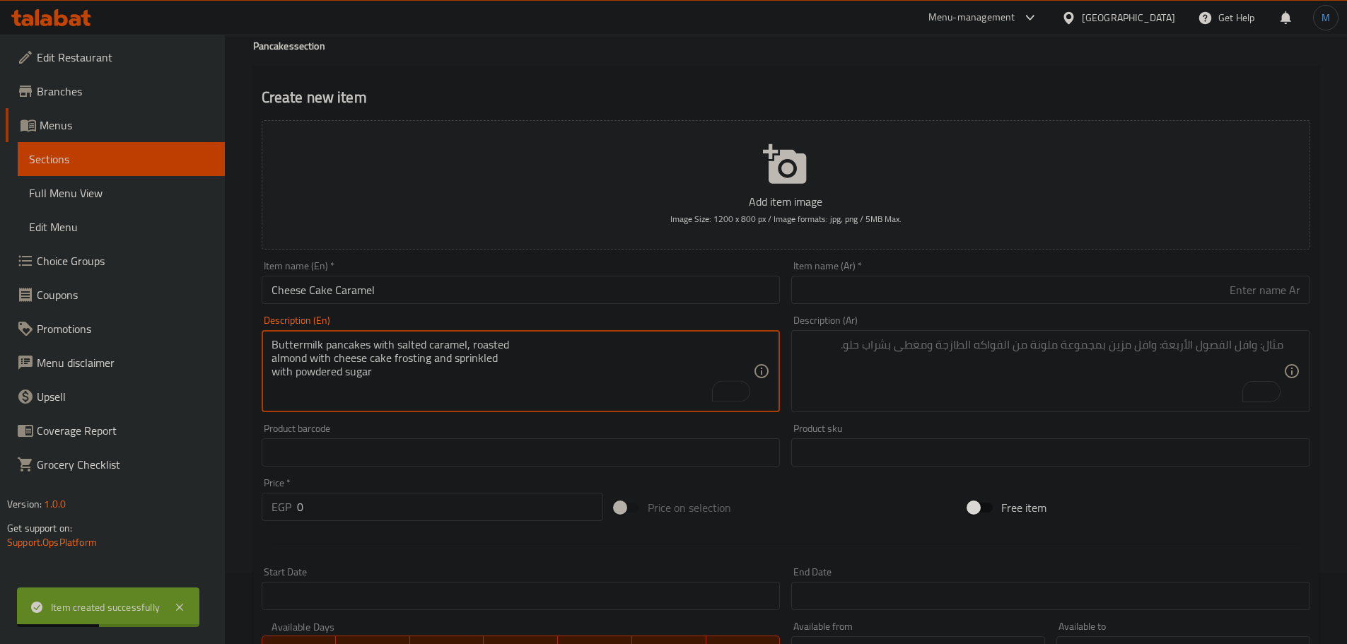
click at [625, 352] on textarea "Buttermilk pancakes with salted caramel, roasted almond with cheese cake frosti…" at bounding box center [512, 371] width 482 height 67
type textarea "Buttermilk pancakes with salted caramel, roasted almond with cheese cake frosti…"
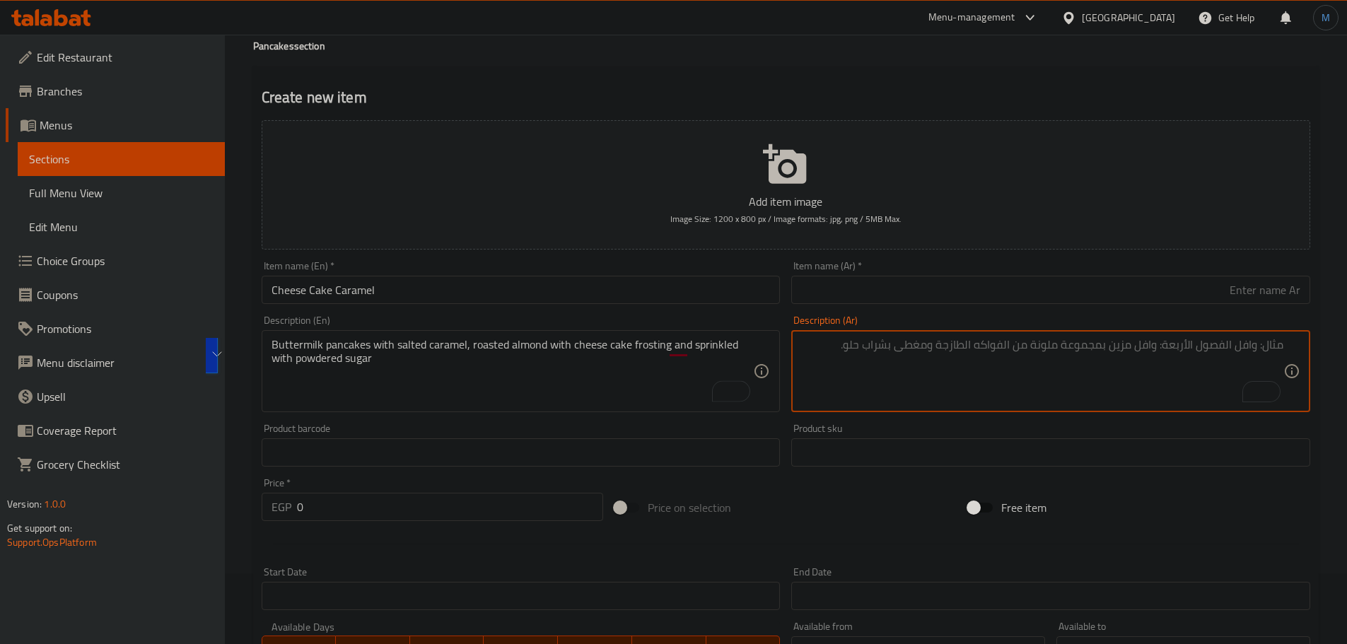
click at [1038, 377] on textarea "To enrich screen reader interactions, please activate Accessibility in Grammarl…" at bounding box center [1042, 371] width 482 height 67
paste textarea "فطائر اللبن الرائب مع الكراميل المملح واللوز المحمص مع كريمة كعكة الجبن ومرشوشة…"
type textarea "فطائر اللبن الرائب مع الكراميل المملح واللوز المحمص مع كريمة كعكة الجبن ومرشوشة…"
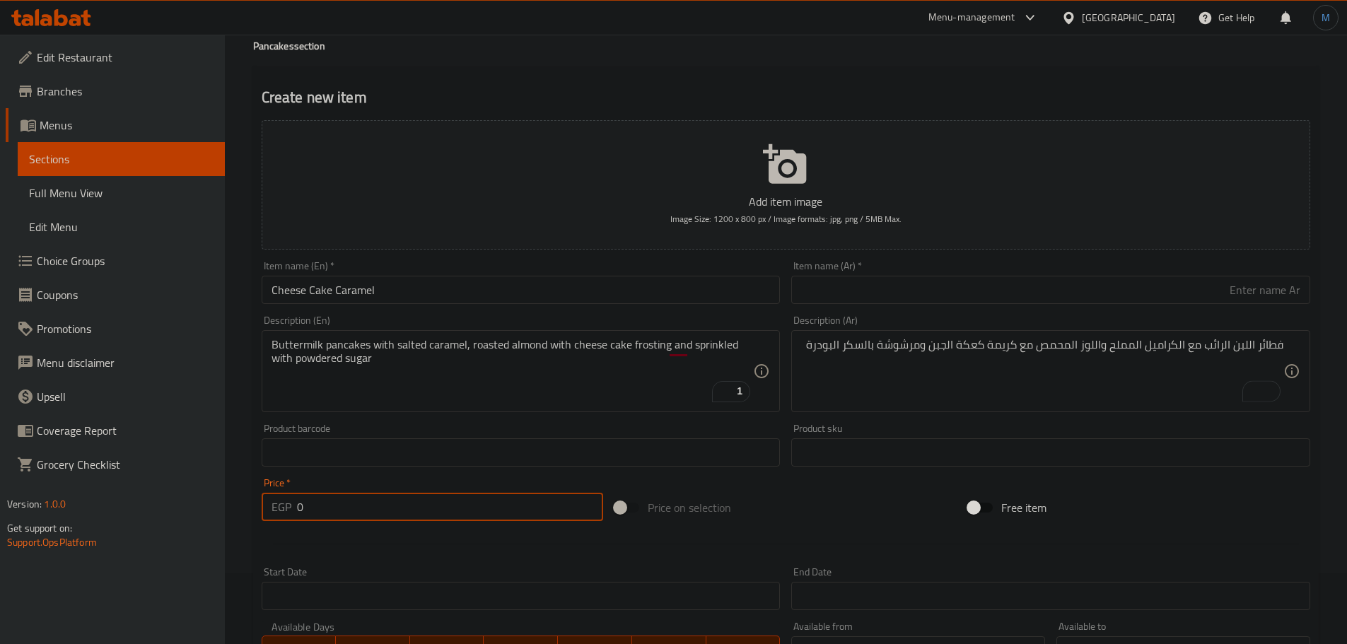
click at [327, 500] on input "0" at bounding box center [450, 507] width 307 height 28
type input "215"
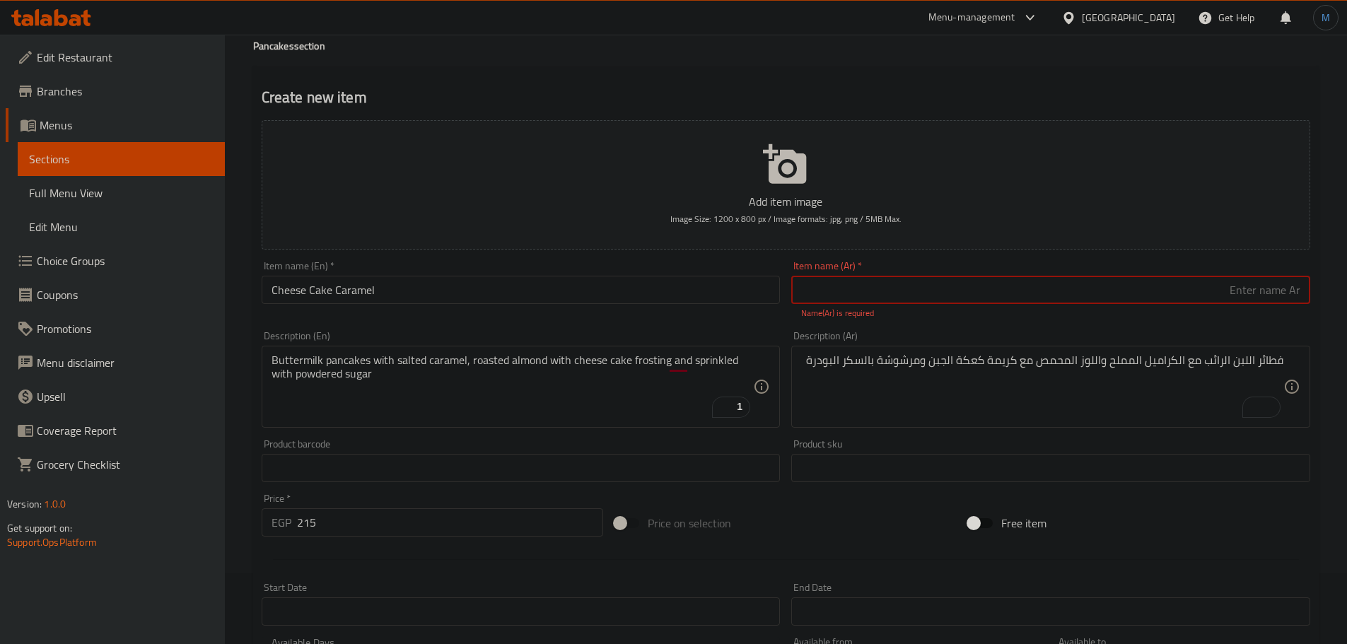
click at [436, 295] on input "Cheese Cake Caramel" at bounding box center [521, 290] width 519 height 28
click at [992, 254] on div "Add item image Image Size: 1200 x 800 px / Image formats: jpg, png / 5MB Max." at bounding box center [786, 185] width 1060 height 141
click at [1009, 279] on input "text" at bounding box center [1050, 290] width 519 height 28
paste input "تشيز كيك كراميل"
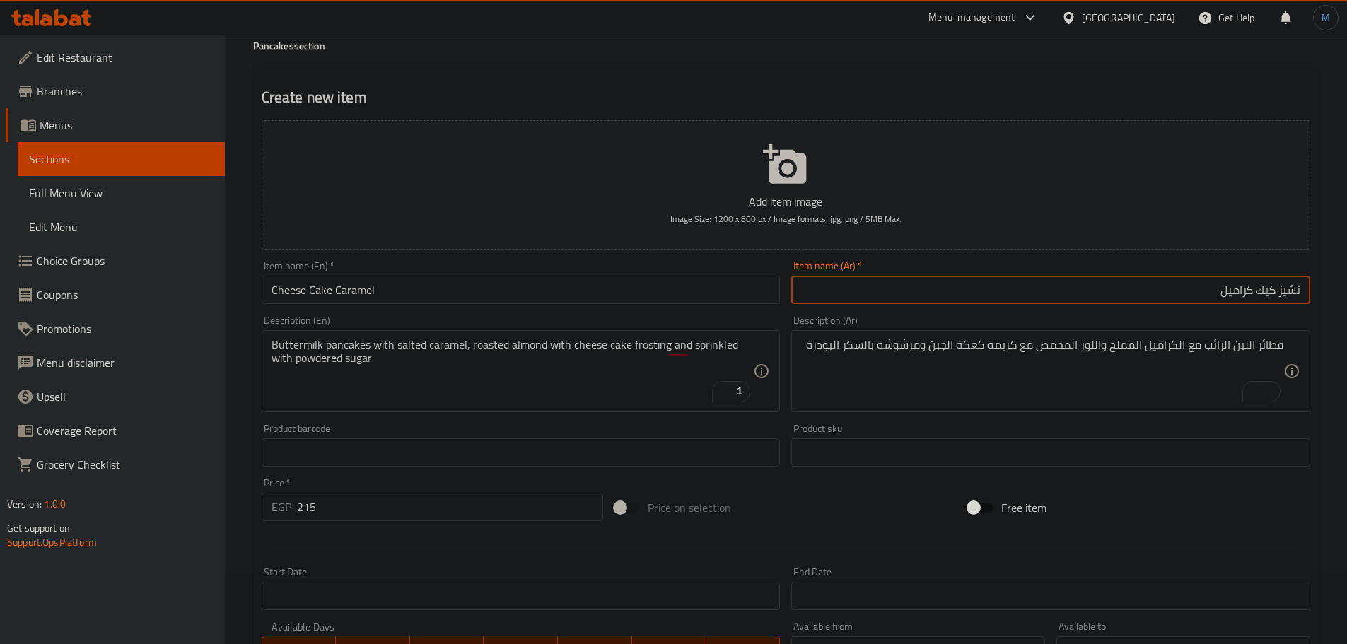
type input "تشيز كيك كراميل"
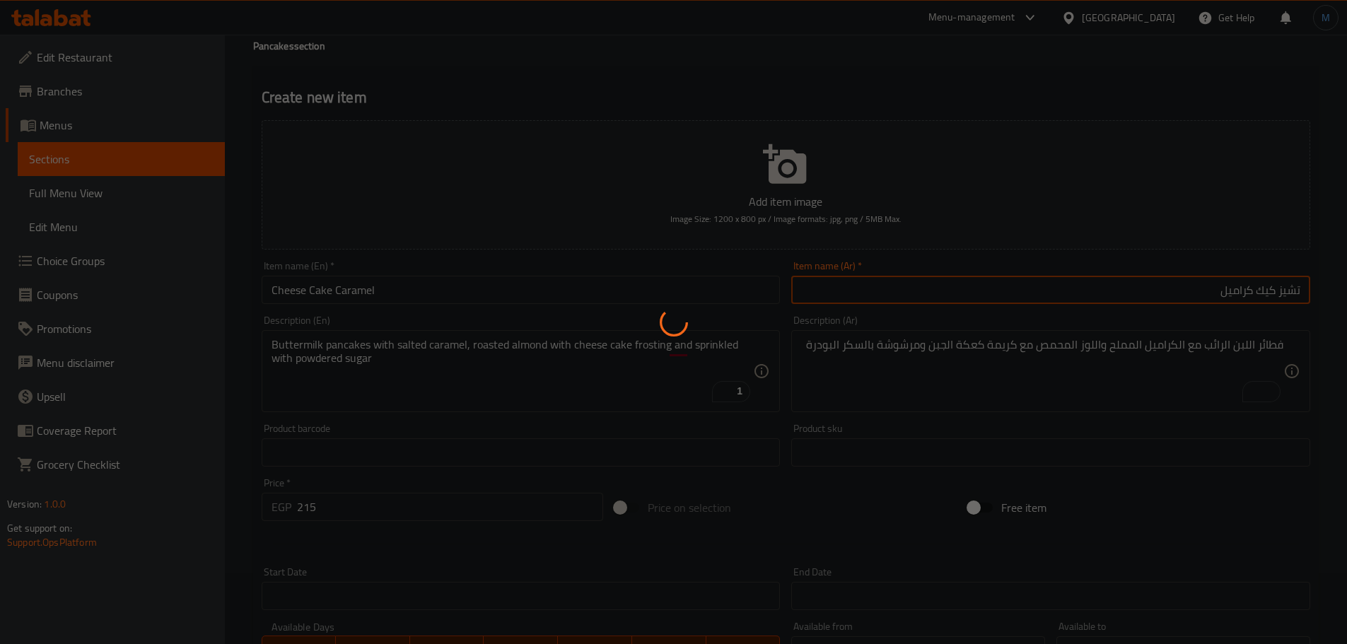
type input "0"
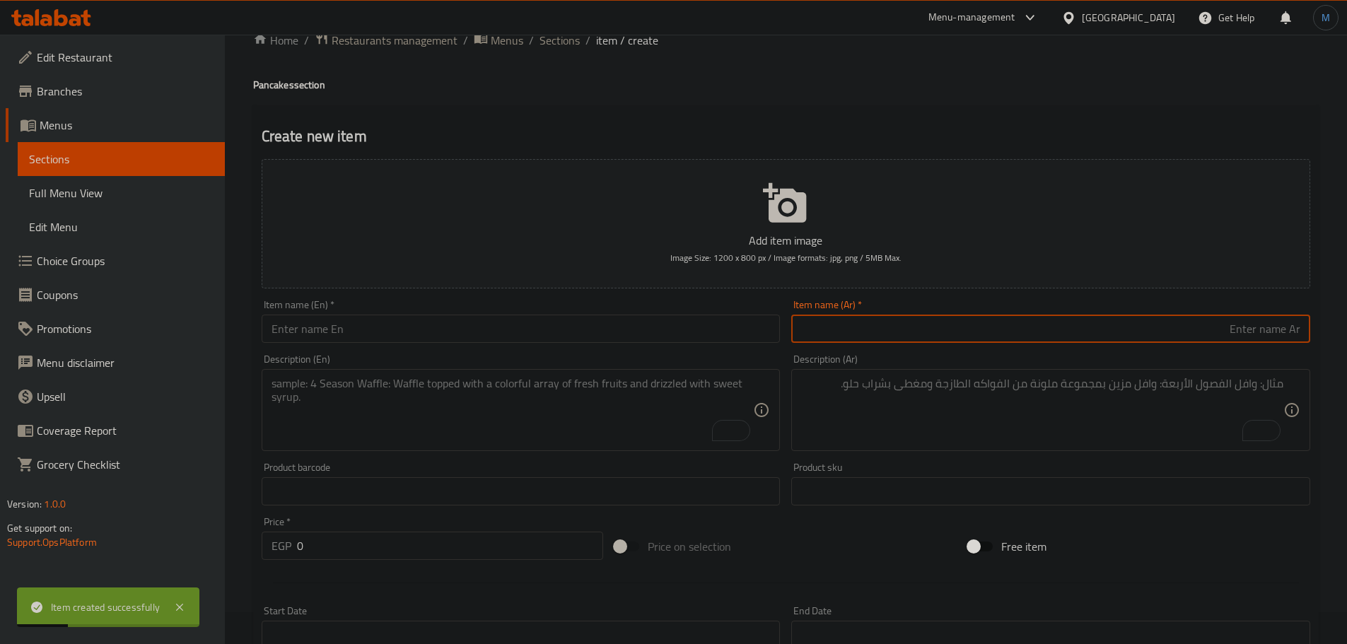
scroll to position [0, 0]
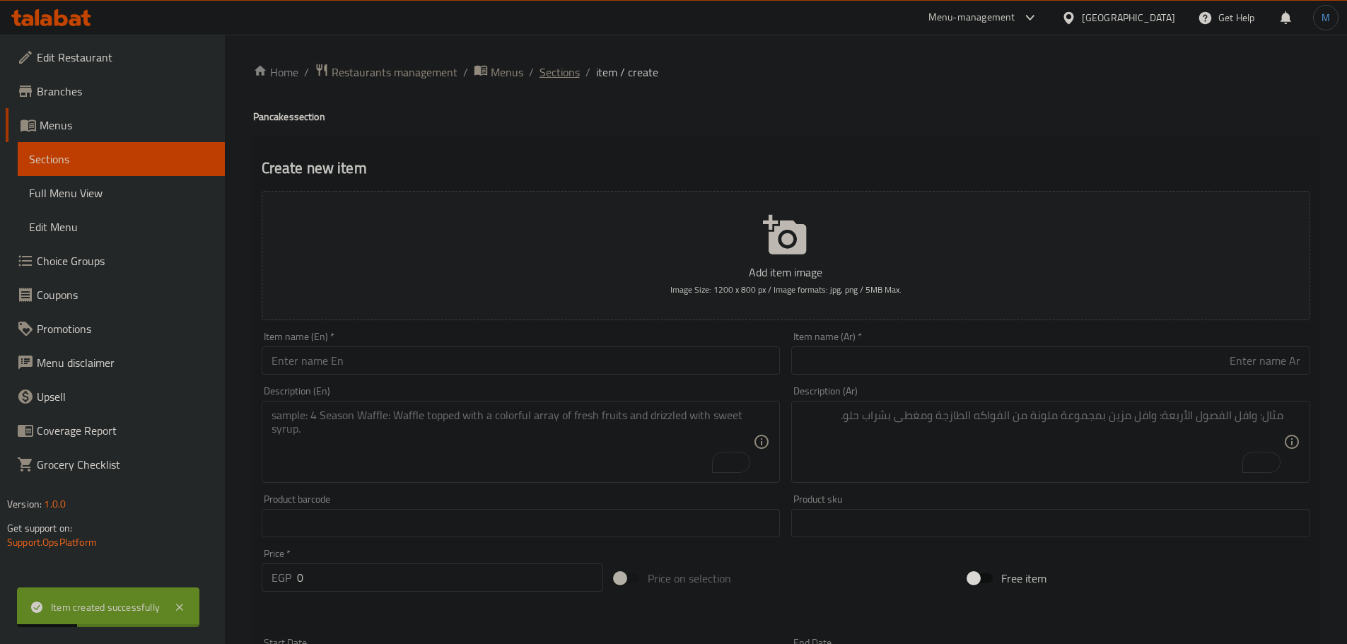
click at [552, 69] on span "Sections" at bounding box center [559, 72] width 40 height 17
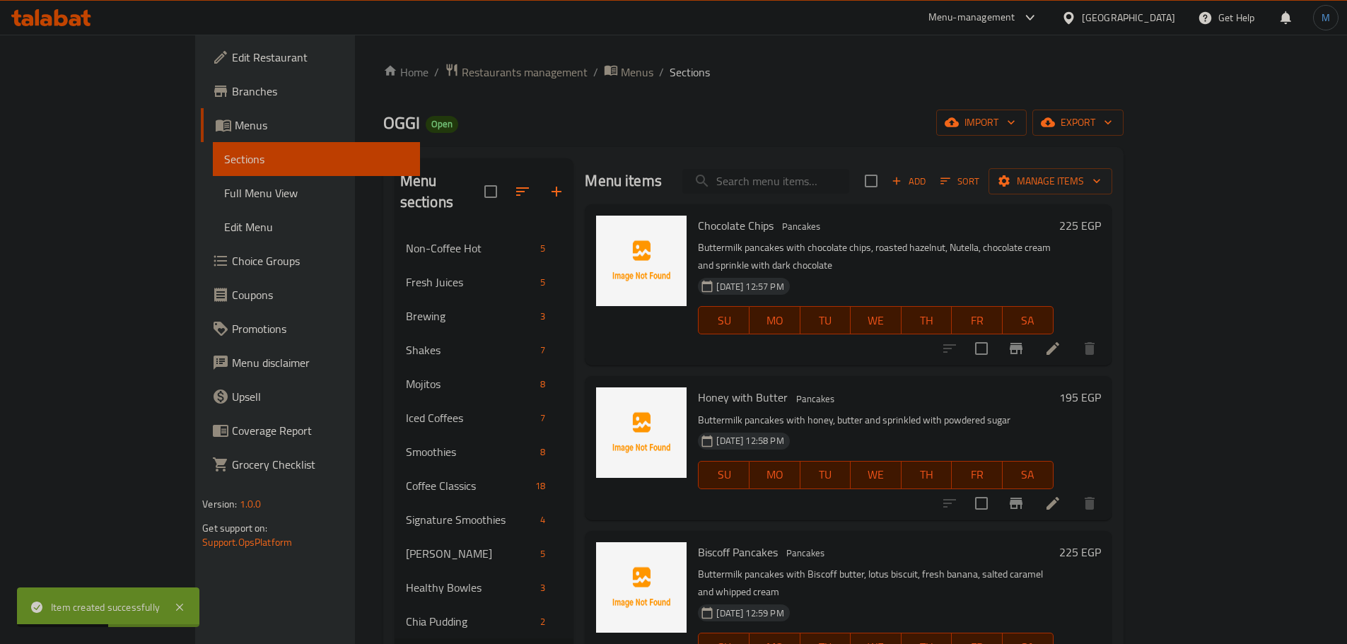
click at [849, 193] on input "search" at bounding box center [765, 181] width 167 height 25
click at [849, 180] on input "search" at bounding box center [765, 181] width 167 height 25
paste input "Dulci de leche"
type input "Dulci de leche"
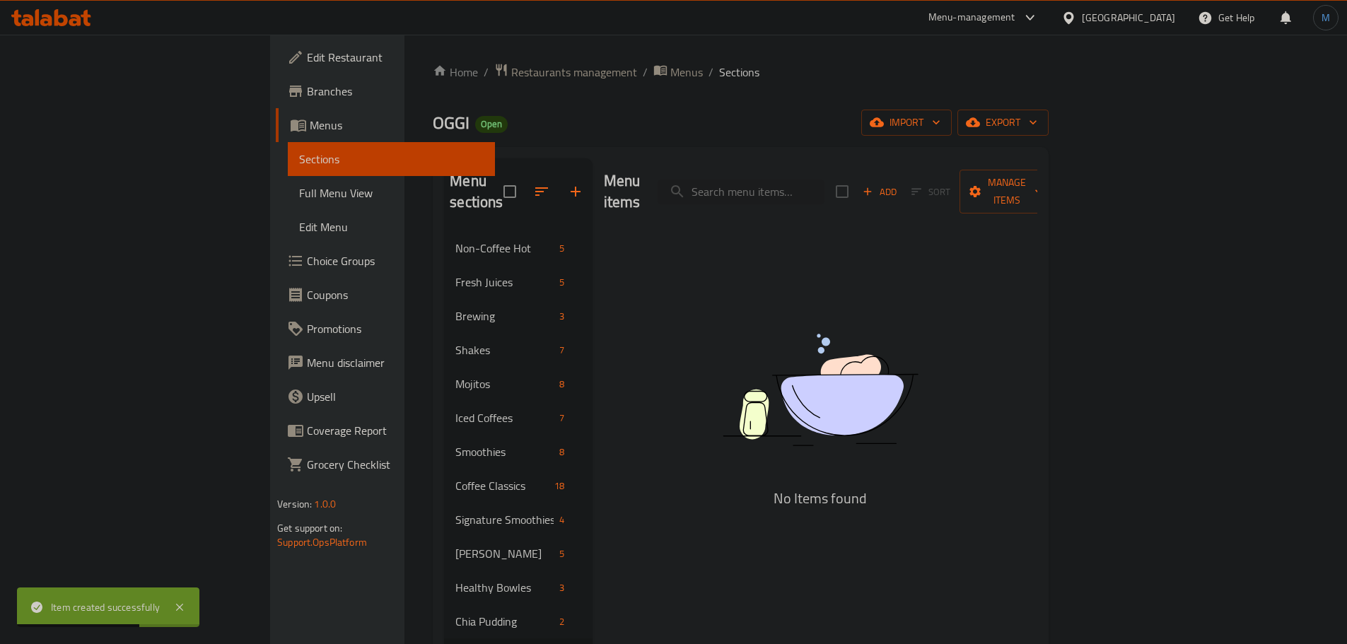
click at [567, 184] on icon "button" at bounding box center [575, 191] width 17 height 17
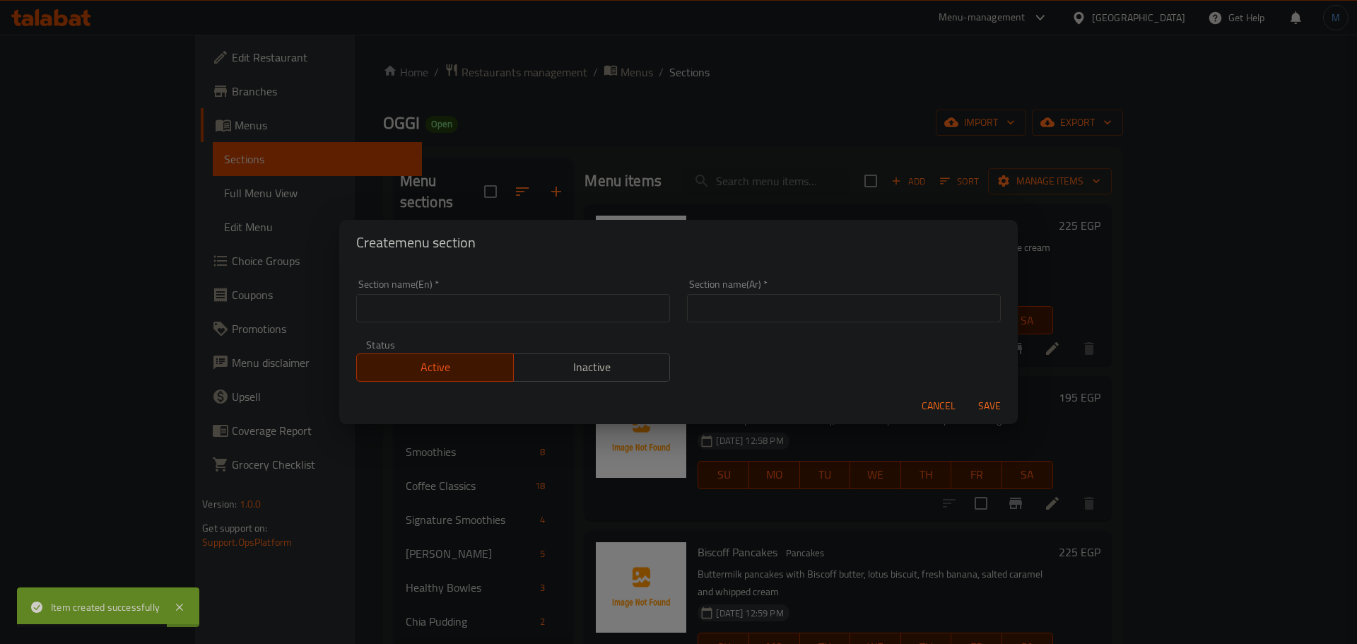
click at [425, 324] on div "Section name(En)   * Section name(En) *" at bounding box center [513, 301] width 331 height 60
click at [429, 321] on input "text" at bounding box center [513, 308] width 314 height 28
paste input "French toast"
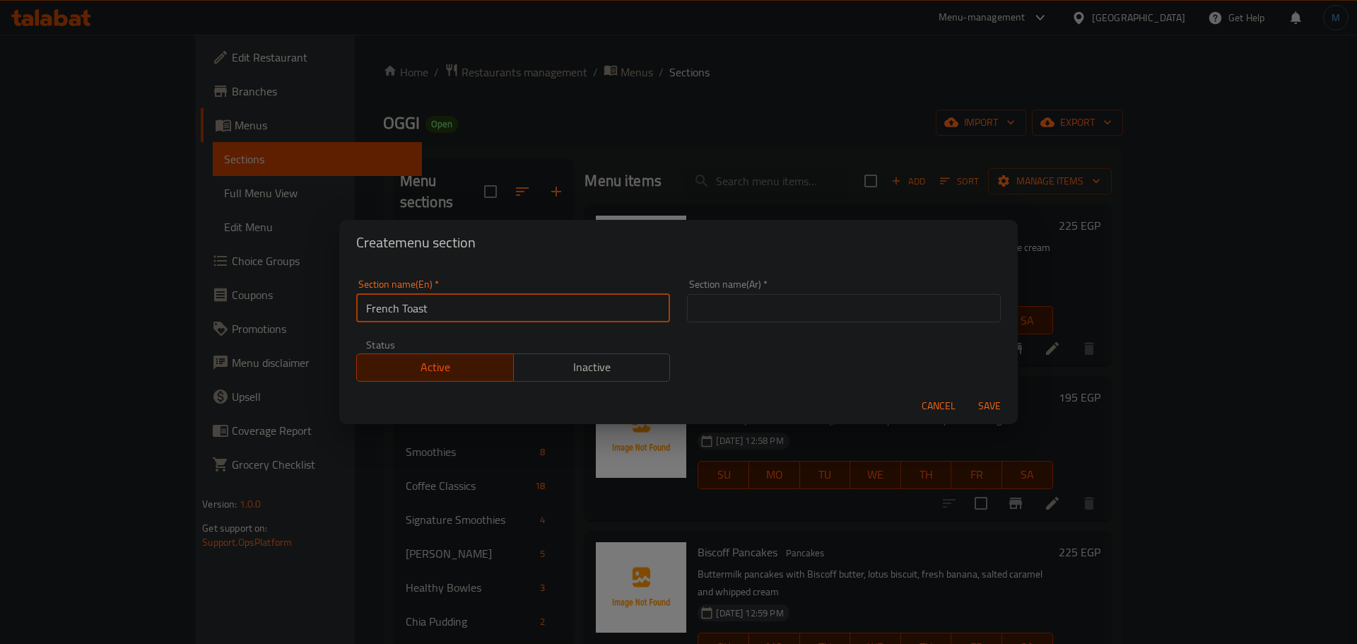
type input "French Toast"
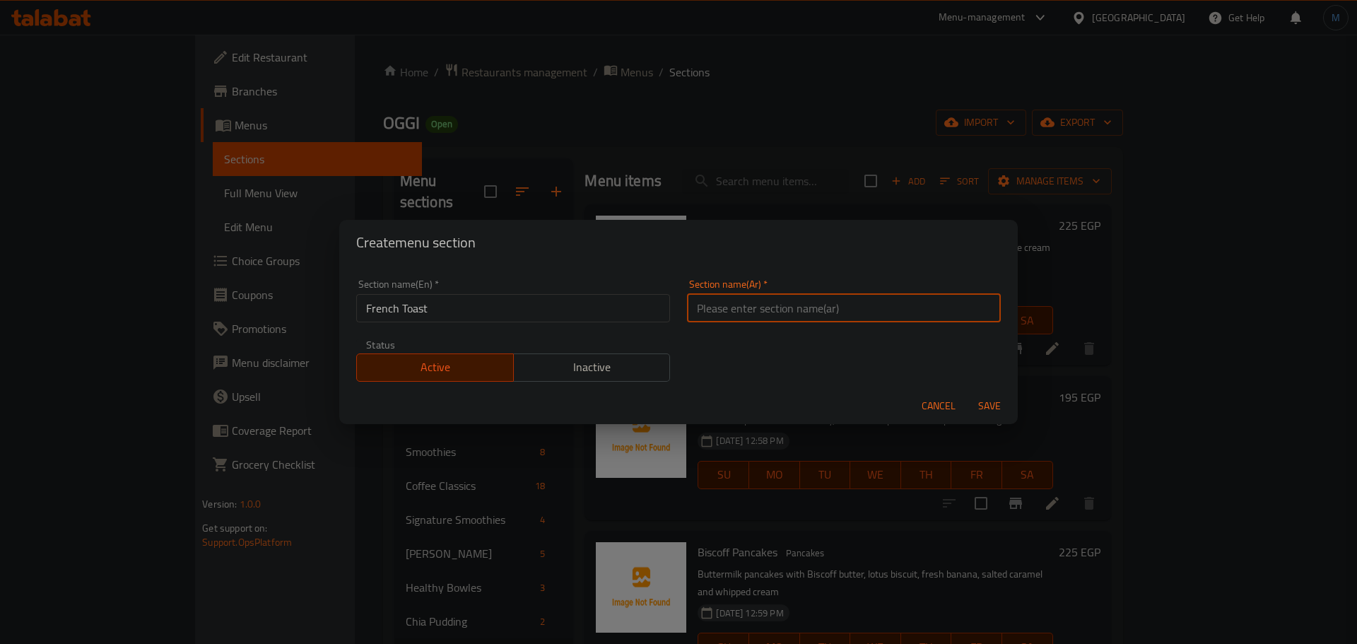
click at [886, 320] on input "text" at bounding box center [844, 308] width 314 height 28
paste input "خبز محمص فرنسي"
type input "خبز محمص فرنسي"
click at [967, 393] on button "Save" at bounding box center [989, 406] width 45 height 26
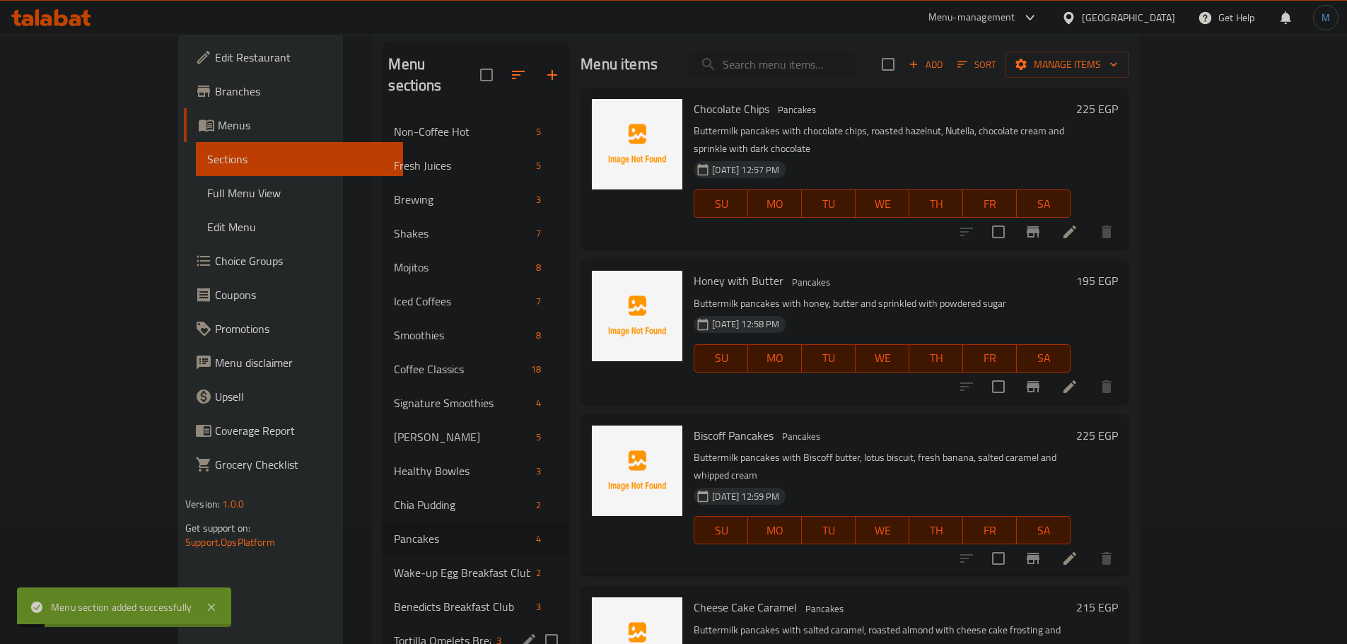
scroll to position [141, 0]
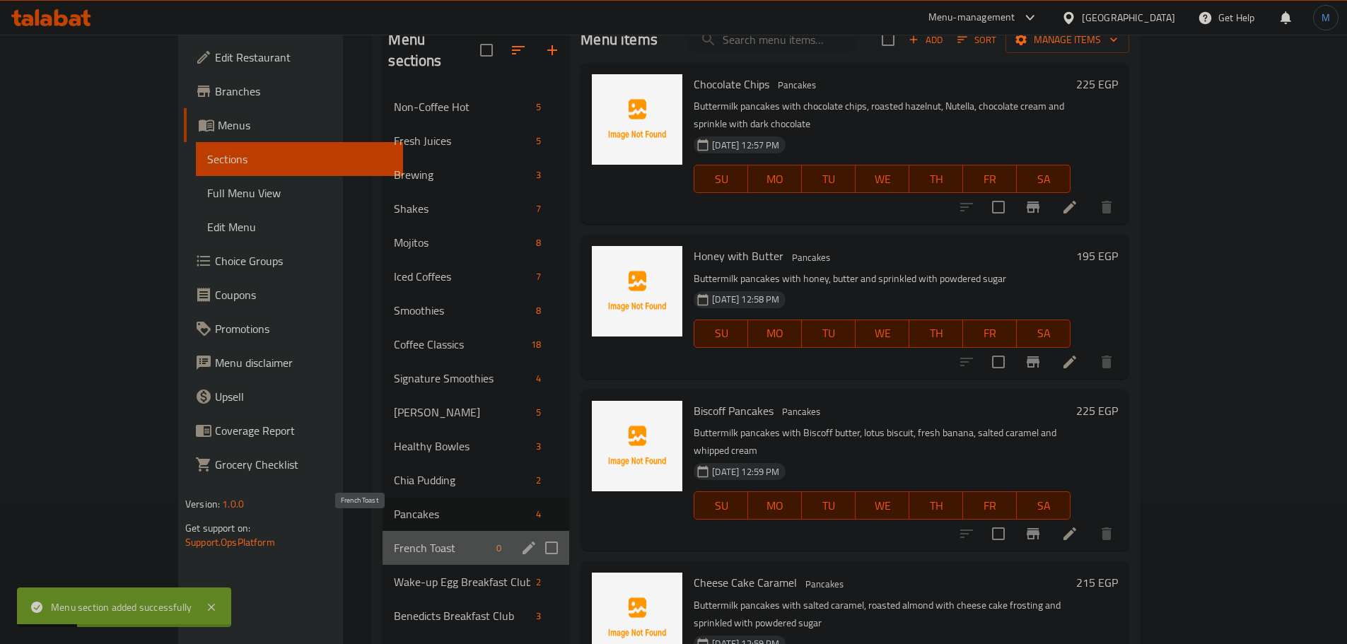
click at [394, 539] on span "French Toast" at bounding box center [442, 547] width 97 height 17
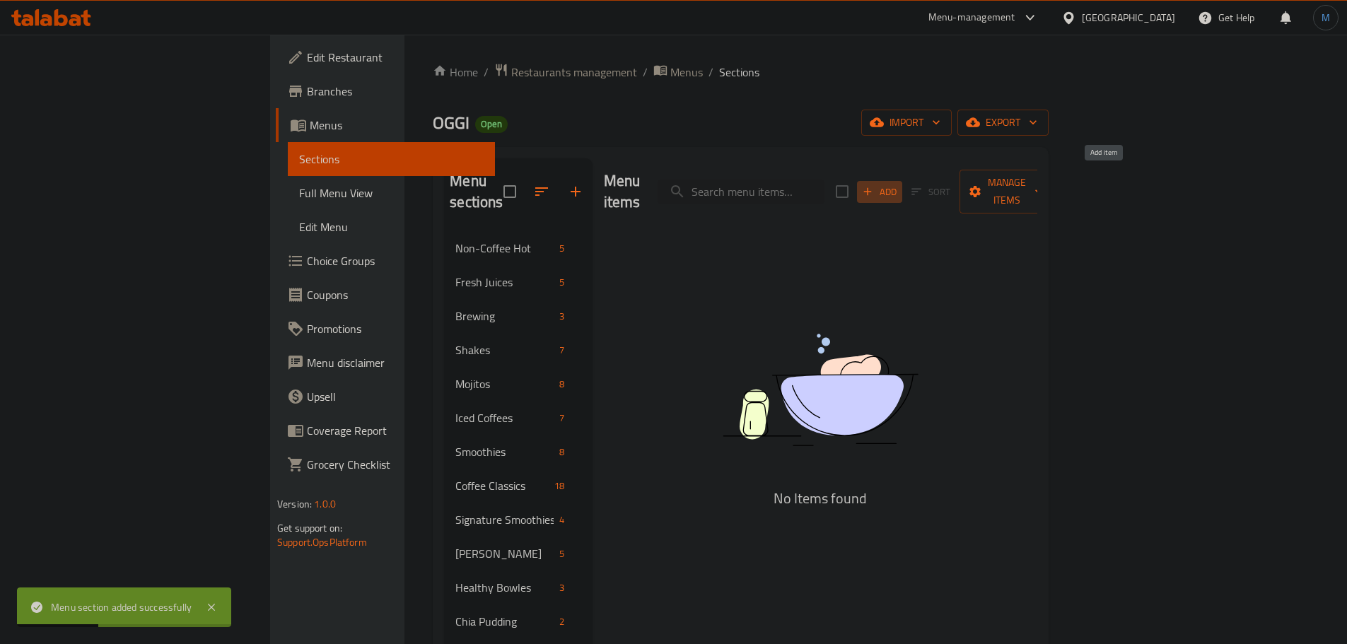
click at [898, 185] on span "Add" at bounding box center [879, 192] width 38 height 16
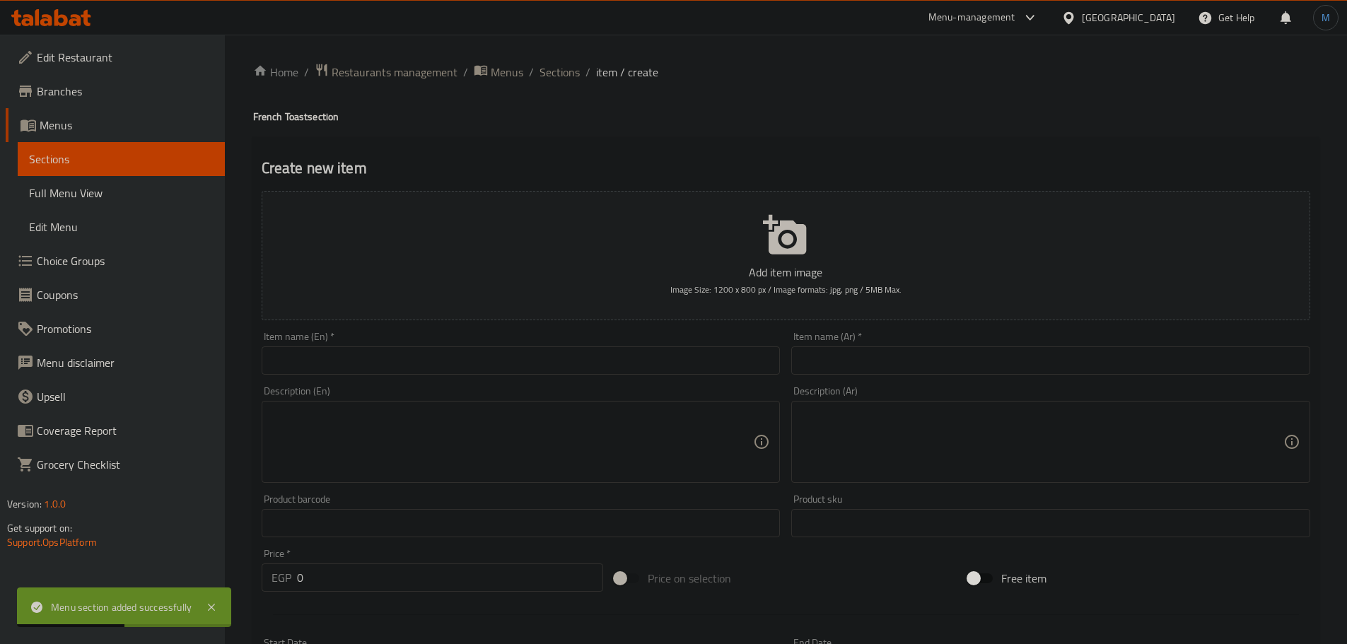
click at [417, 341] on div "Item name (En)   * Item name (En) *" at bounding box center [521, 353] width 519 height 43
click at [425, 351] on input "text" at bounding box center [521, 360] width 519 height 28
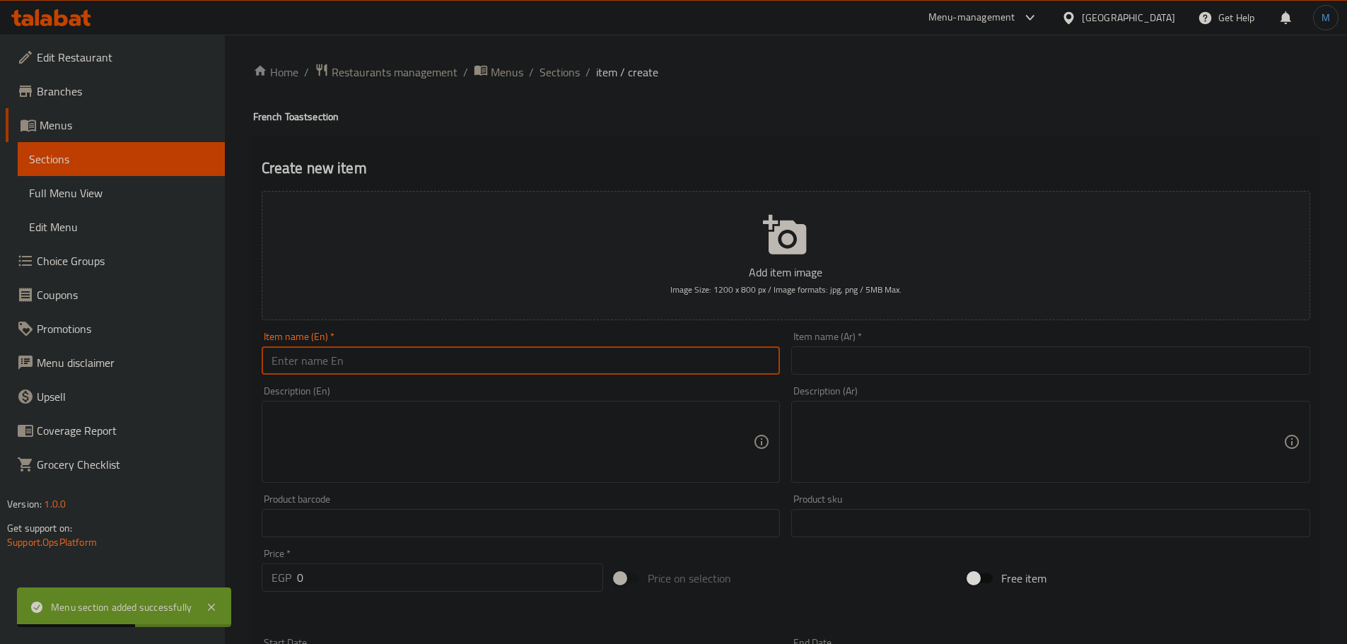
paste input "Dulci de leche"
type input "Dulci De Leche"
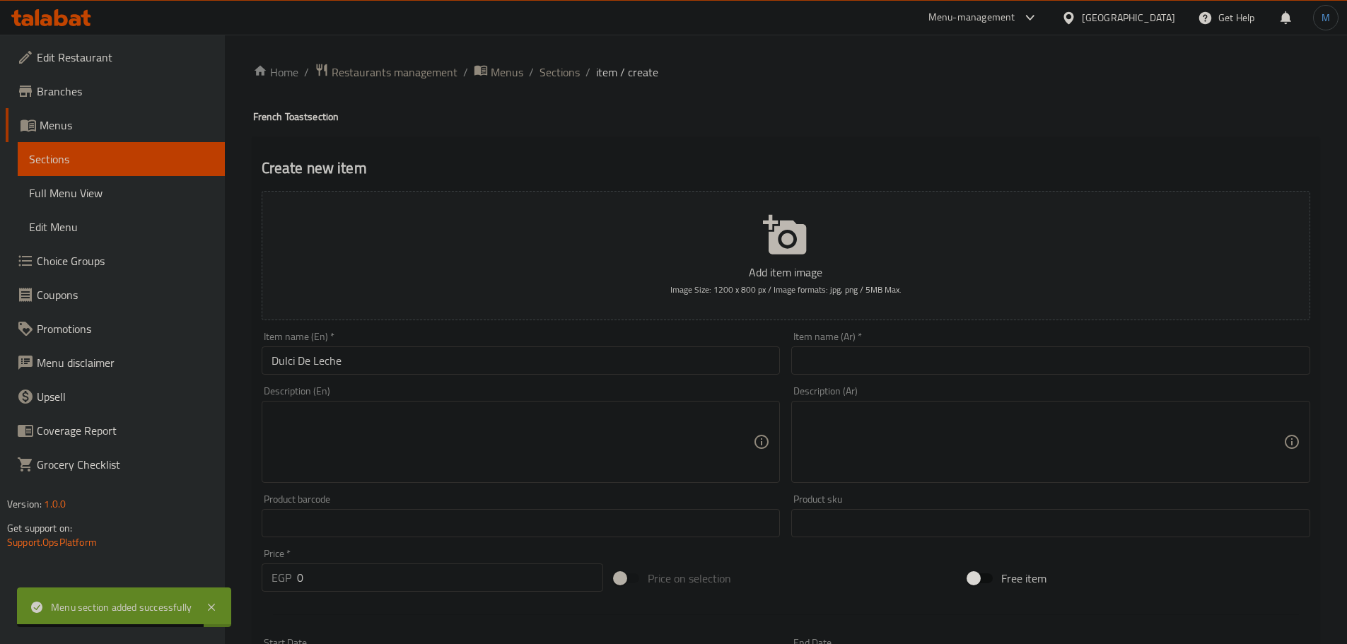
click at [1005, 351] on input "text" at bounding box center [1050, 360] width 519 height 28
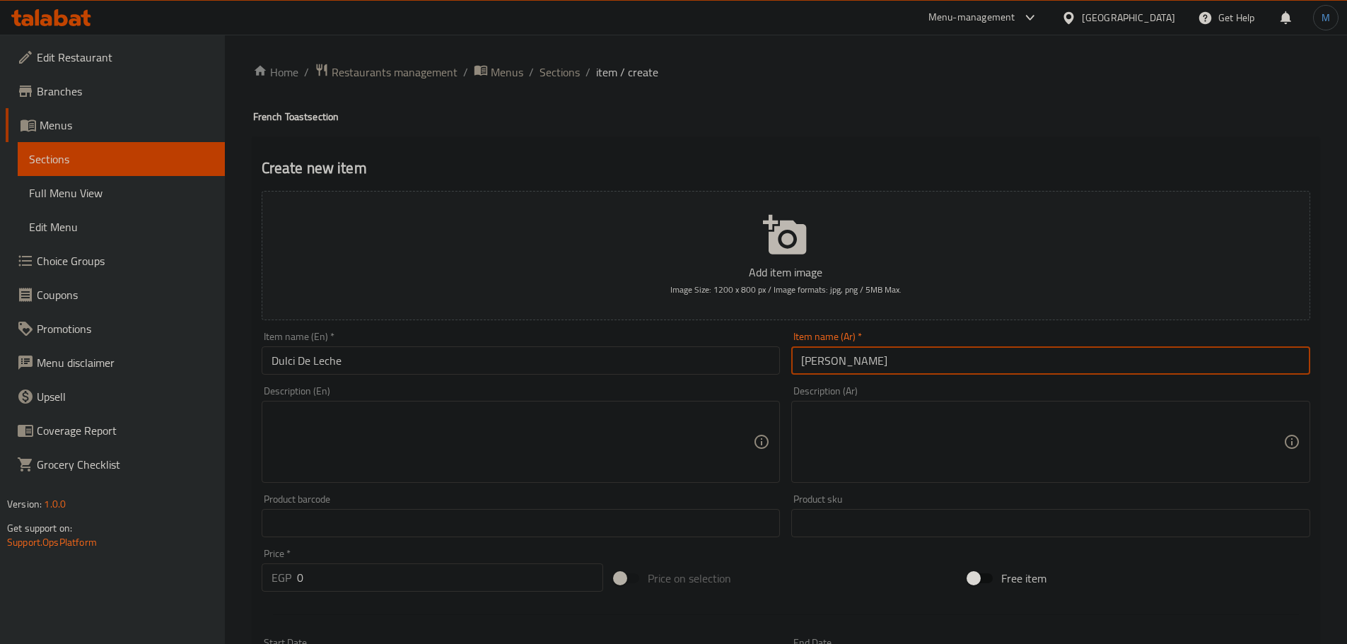
type input "[PERSON_NAME]"
click at [453, 418] on textarea at bounding box center [512, 442] width 482 height 67
paste textarea "Brioch bread mixed and crusted with our mixture topped with Dulci de leche crea…"
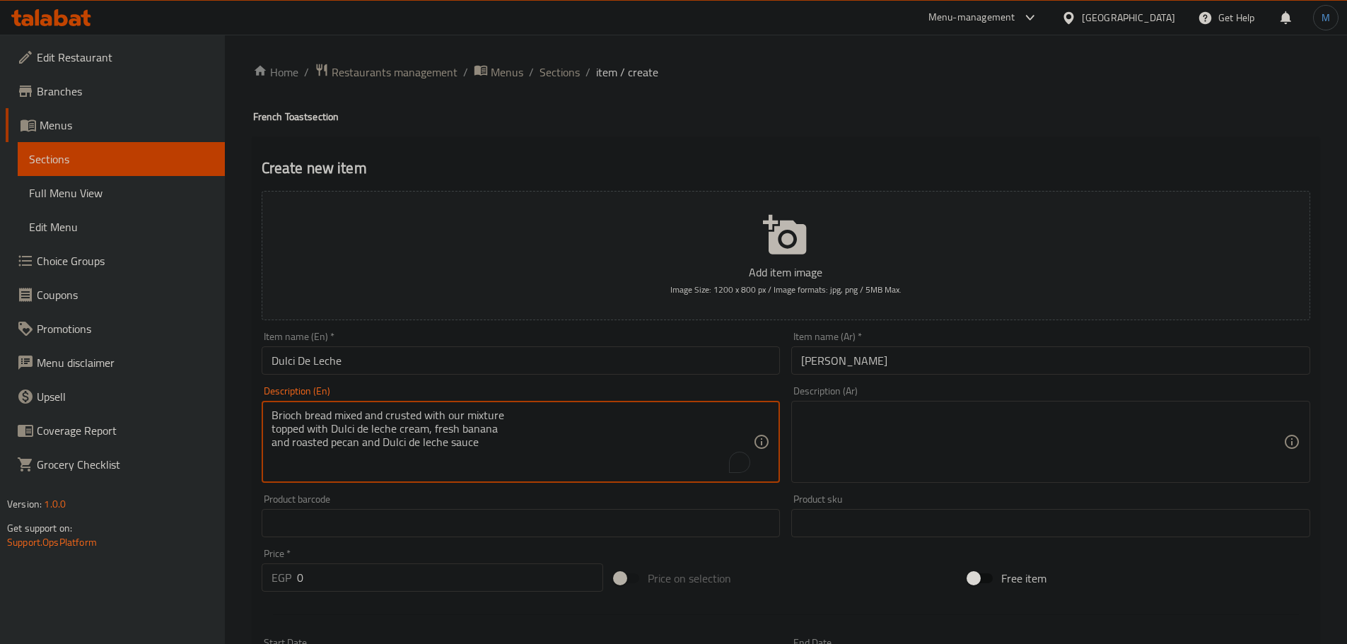
drag, startPoint x: 563, startPoint y: 416, endPoint x: 621, endPoint y: 416, distance: 58.0
click at [568, 416] on textarea "Brioch bread mixed and crusted with our mixture topped with Dulci de leche crea…" at bounding box center [512, 442] width 482 height 67
click at [635, 417] on textarea "Brioch bread mixed and crusted with our mixture topped with Dulci de leche crea…" at bounding box center [512, 442] width 482 height 67
click at [738, 425] on textarea "Brioch bread mixed and crusted with our mixture topped with Dulci de leche crea…" at bounding box center [512, 442] width 482 height 67
click at [742, 418] on textarea "Brioch bread mixed and crusted with our mixture topped with Dulci de leche crea…" at bounding box center [512, 442] width 482 height 67
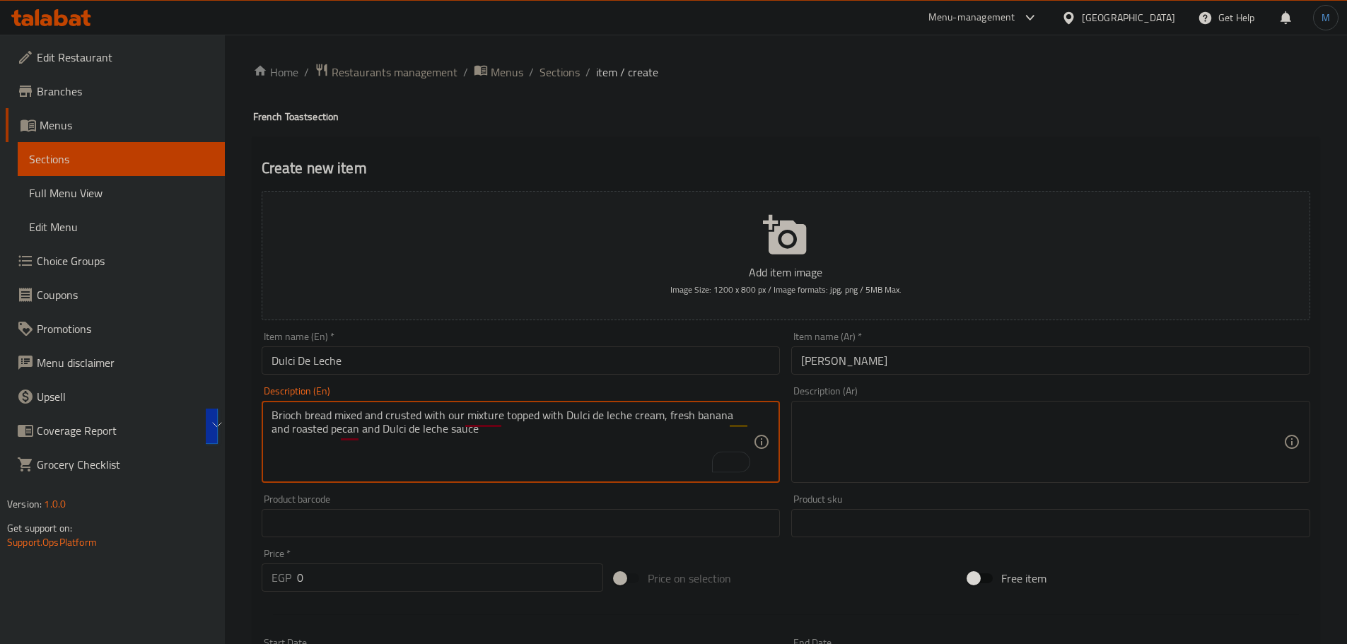
type textarea "Brioch bread mixed and crusted with our mixture topped with Dulci de leche crea…"
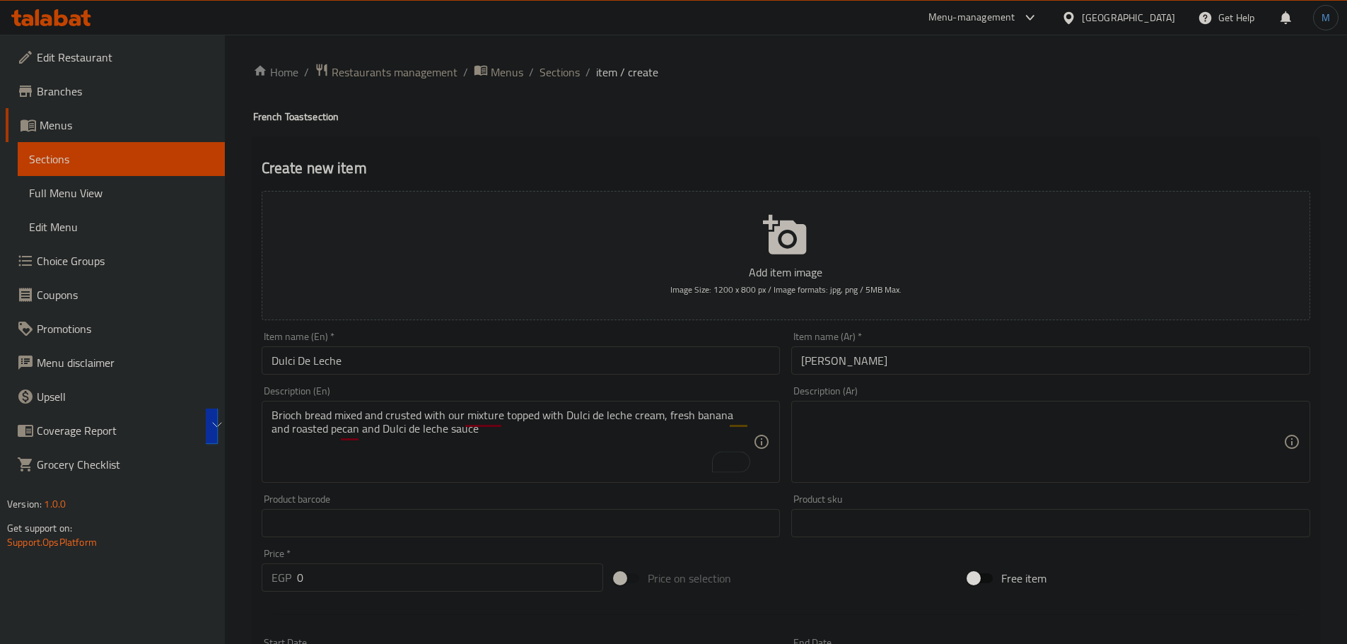
click at [982, 435] on textarea at bounding box center [1042, 442] width 482 height 67
paste textarea "خبز بريوش مخلوط ومغطى بخليطنا ومغطى بكريمة دولسي دي ليتشي والموز الطازج وجوز ال…"
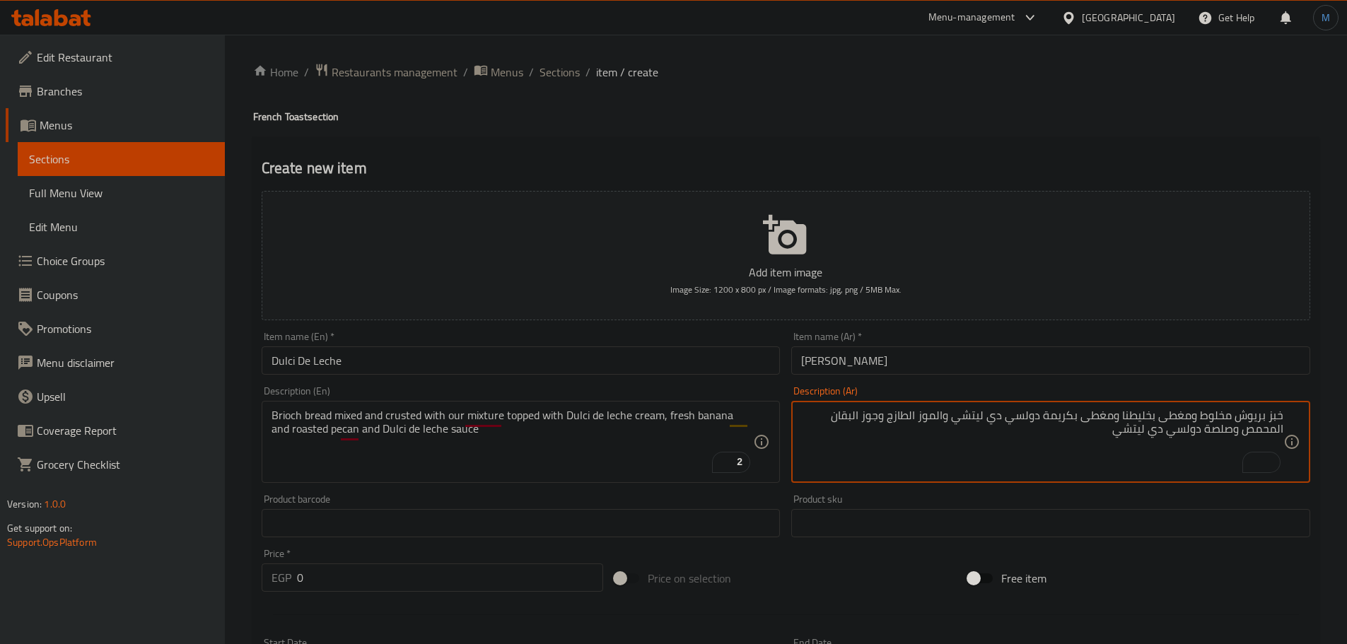
type textarea "خبز بريوش مخلوط ومغطى بخليطنا ومغطى بكريمة دولسي دي ليتشي والموز الطازج وجوز ال…"
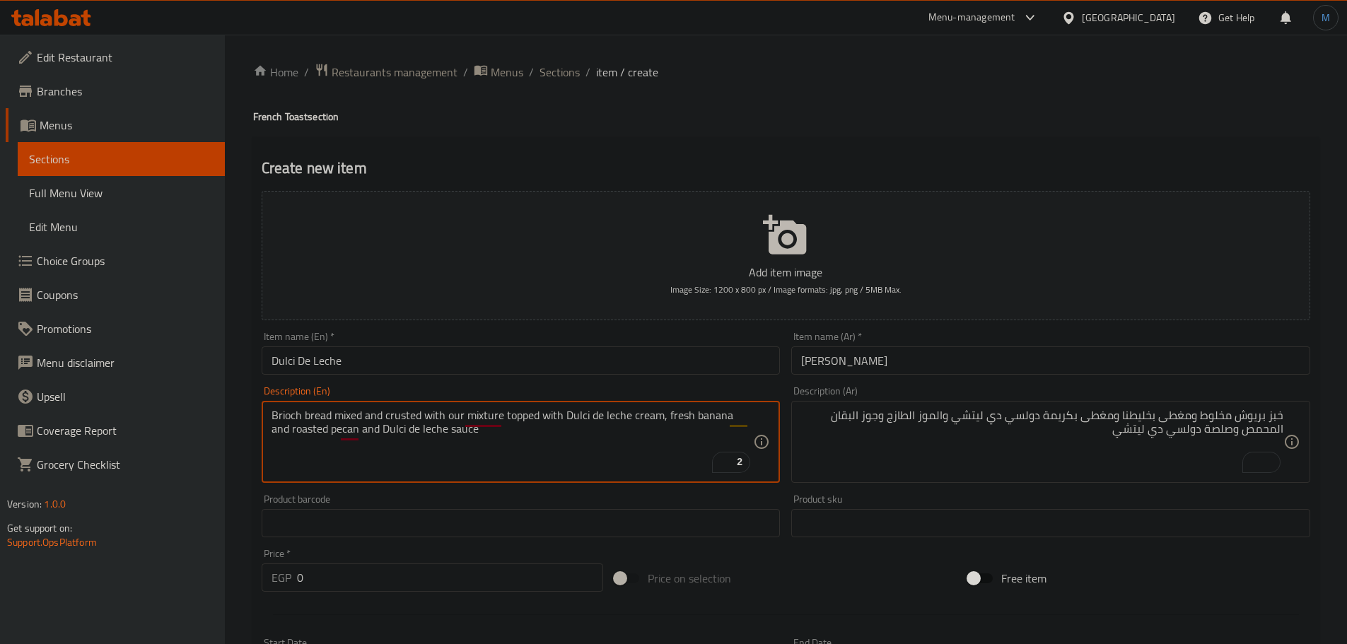
click at [324, 433] on textarea "Brioch bread mixed and crusted with our mixture topped with Dulci de leche crea…" at bounding box center [512, 442] width 482 height 67
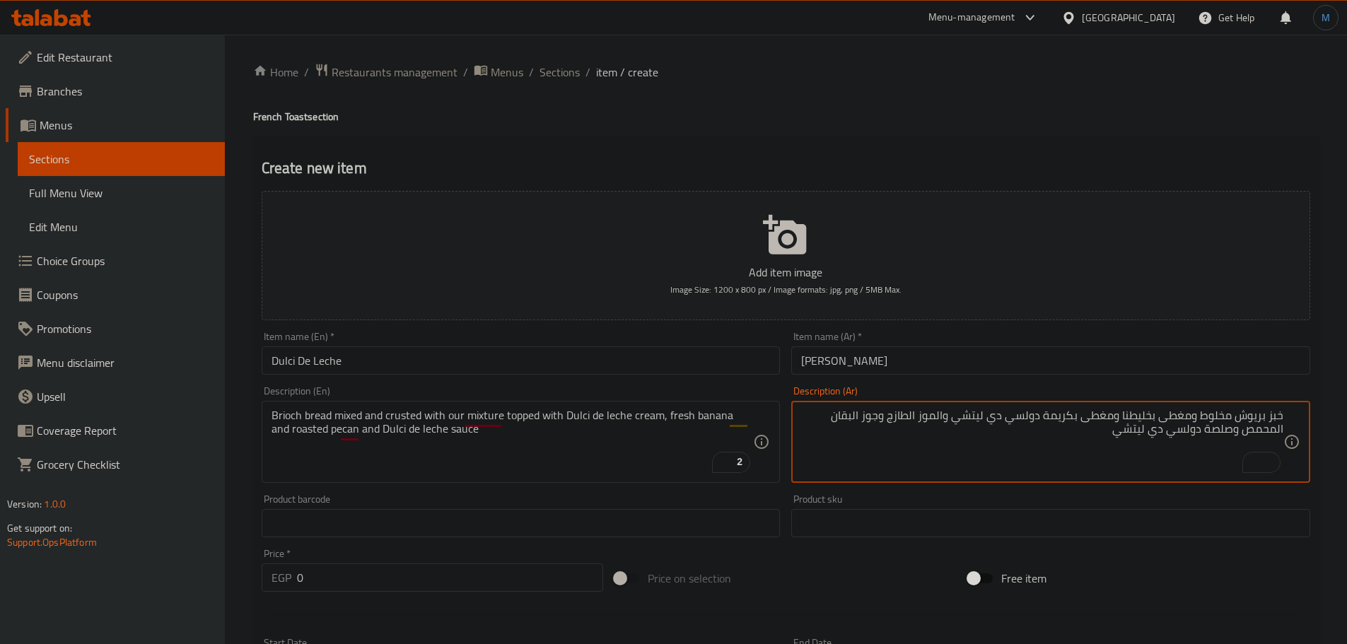
click at [850, 415] on textarea "خبز بريوش مخلوط ومغطى بخليطنا ومغطى بكريمة دولسي دي ليتشي والموز الطازج وجوز ال…" at bounding box center [1042, 442] width 482 height 67
click at [818, 416] on textarea "خبز بريوش مخلوط ومغطى بخليطنا ومغطى بكريمة دولسي دي ليتشي والموز الطازج وجوز ال…" at bounding box center [1042, 442] width 482 height 67
drag, startPoint x: 832, startPoint y: 420, endPoint x: 882, endPoint y: 421, distance: 49.5
click at [882, 421] on textarea "خبز بريوش مخلوط ومغطى بخليطنا ومغطى بكريمة دولسي دي ليتشي والموز الطازج وجوز ال…" at bounding box center [1042, 442] width 482 height 67
paste textarea "يكان‎"
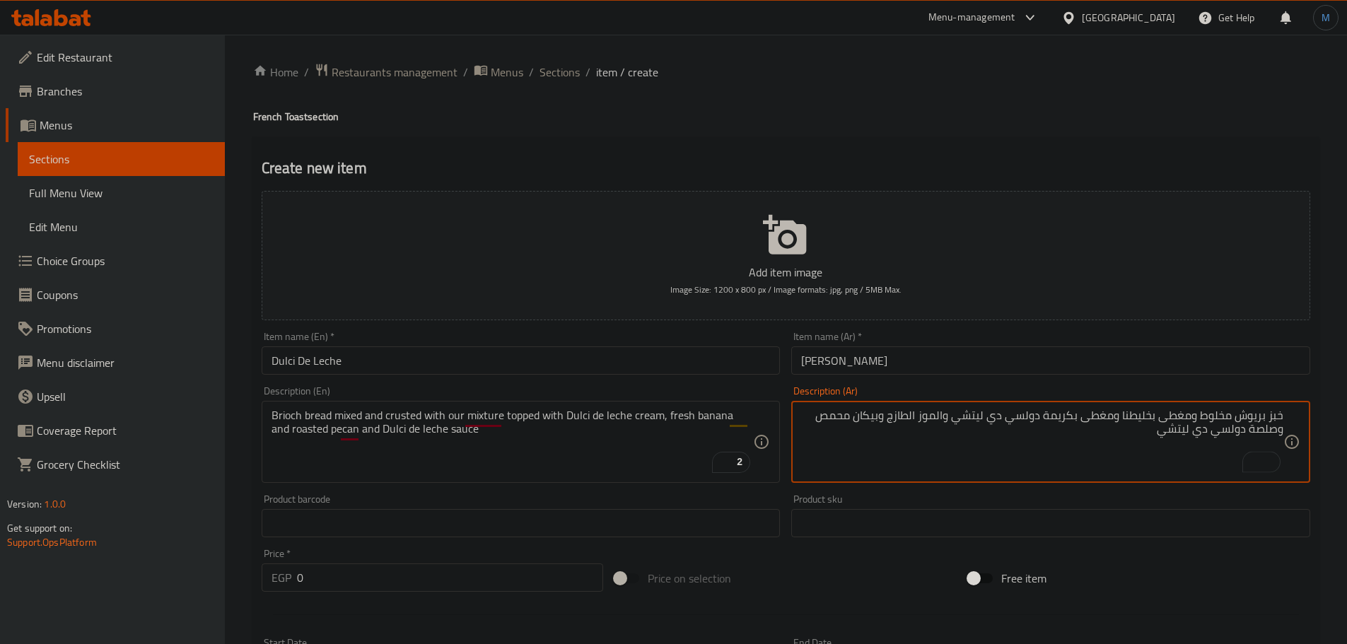
type textarea "خبز بريوش مخلوط ومغطى بخليطنا ومغطى بكريمة دولسي دي ليتشي والموز الطازج وبيكان …"
click at [390, 598] on div at bounding box center [786, 614] width 1060 height 35
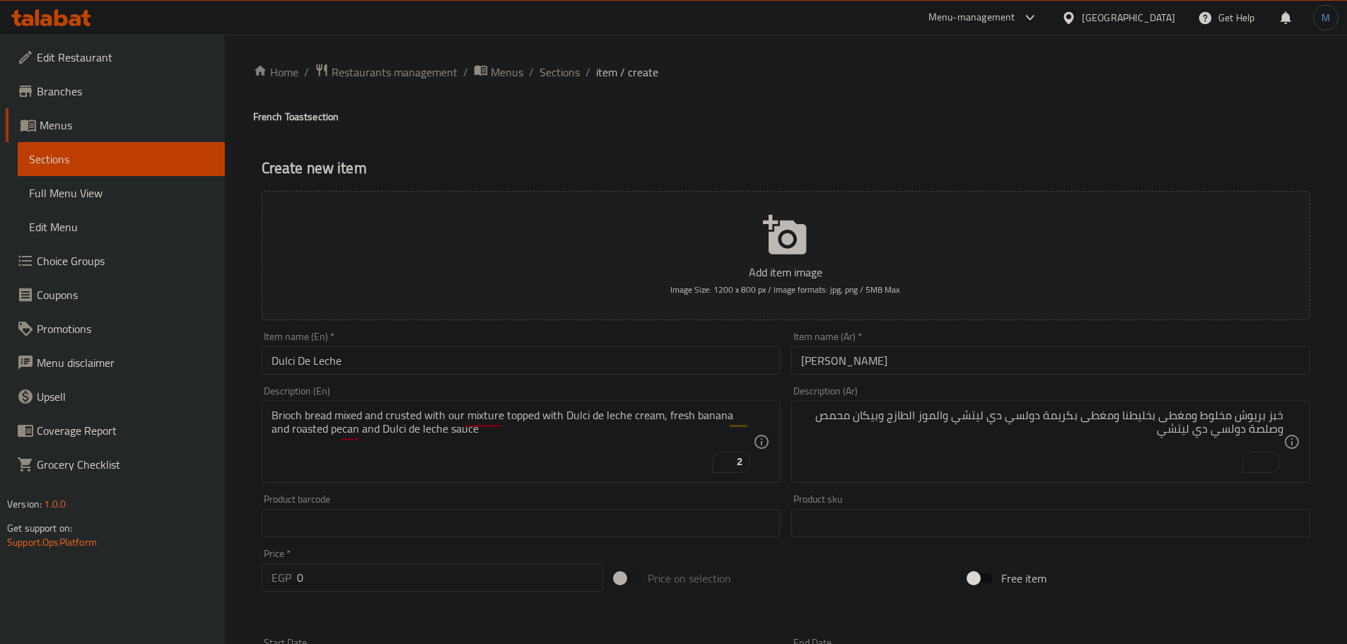
click at [392, 591] on input "0" at bounding box center [450, 577] width 307 height 28
paste input "235"
type input "235"
type input "0"
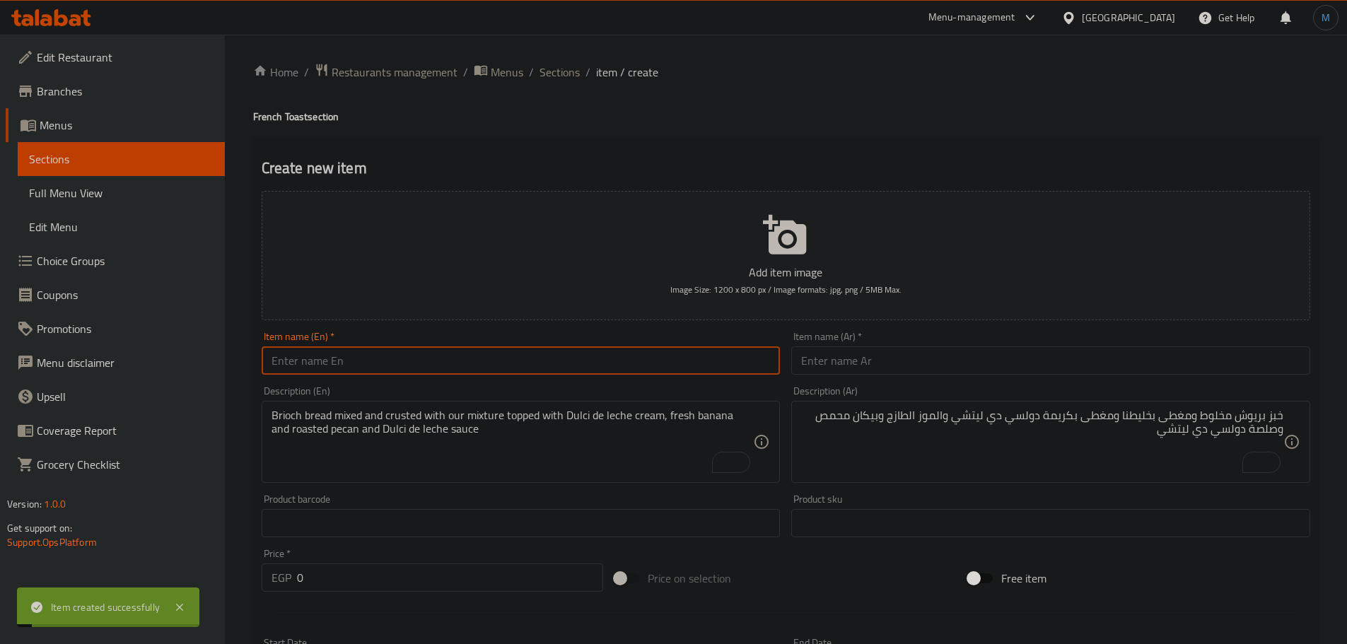
click at [367, 364] on input "text" at bounding box center [521, 360] width 519 height 28
paste input "strawberry cream toast"
type input "Strawberry Cream Toast"
click at [572, 350] on input "Strawberry Cream Toast" at bounding box center [521, 360] width 519 height 28
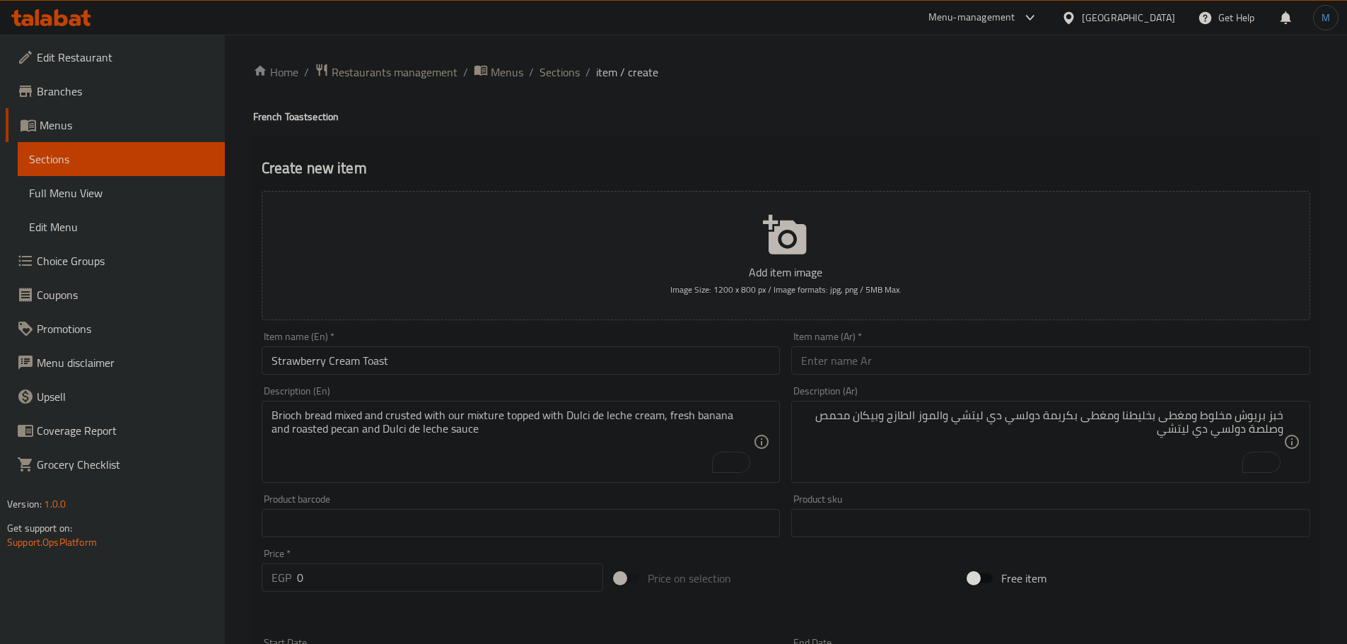
click at [632, 358] on input "Strawberry Cream Toast" at bounding box center [521, 360] width 519 height 28
click at [496, 361] on input "Strawberry Cream Toast" at bounding box center [521, 360] width 519 height 28
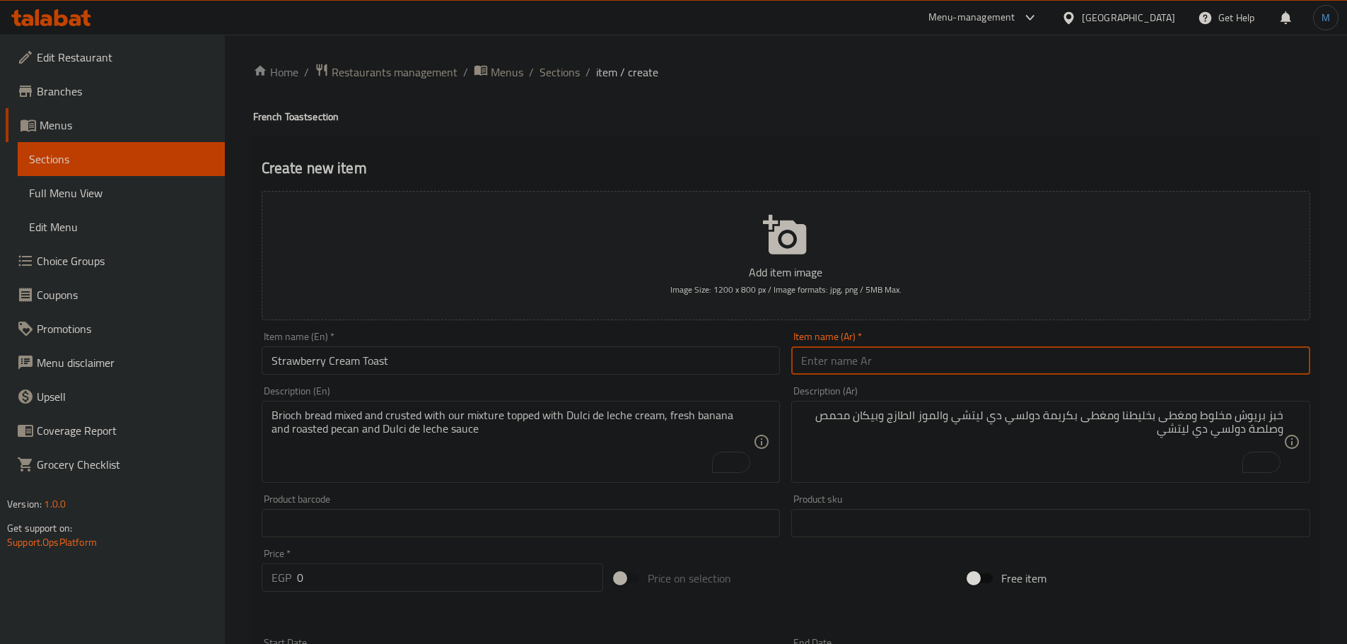
click at [956, 354] on input "text" at bounding box center [1050, 360] width 519 height 28
paste input "خبز محمص بكريمة الفراولة"
type input "خبز محمص بكريمة الفراولة"
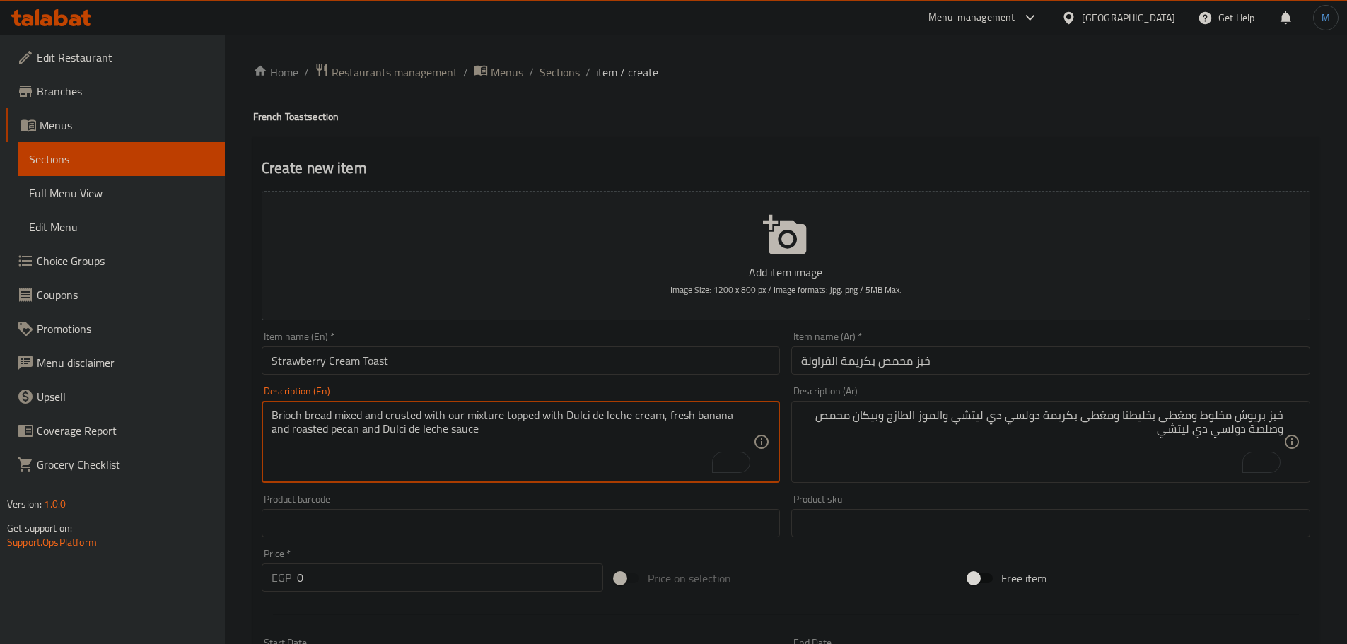
click at [746, 443] on textarea "Brioch bread mixed and crusted with our mixture topped with Dulci de leche crea…" at bounding box center [512, 442] width 482 height 67
click at [1017, 375] on input "خبز محمص بكريمة الفراولة" at bounding box center [1050, 360] width 519 height 28
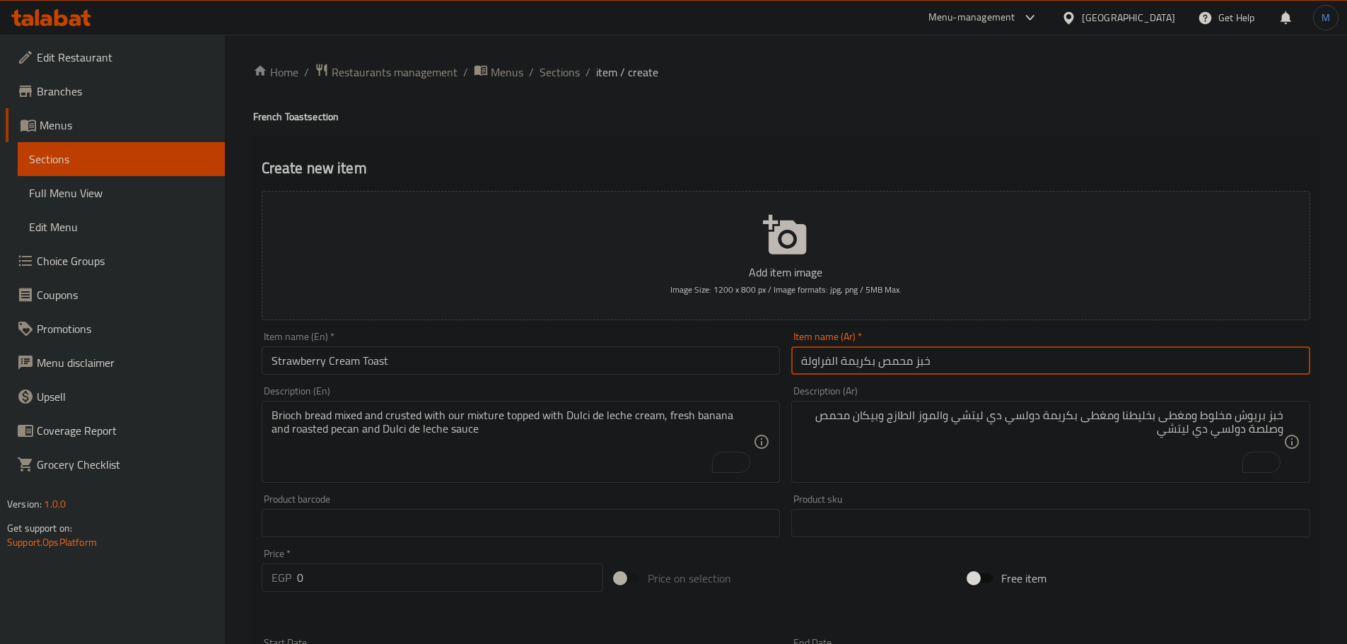
click at [568, 462] on textarea "Brioch bread mixed and crusted with our mixture topped with Dulci de leche crea…" at bounding box center [512, 442] width 482 height 67
paste textarea "Brioch bread mixed and pastry cream with strawberry, and drizzled with honey an…"
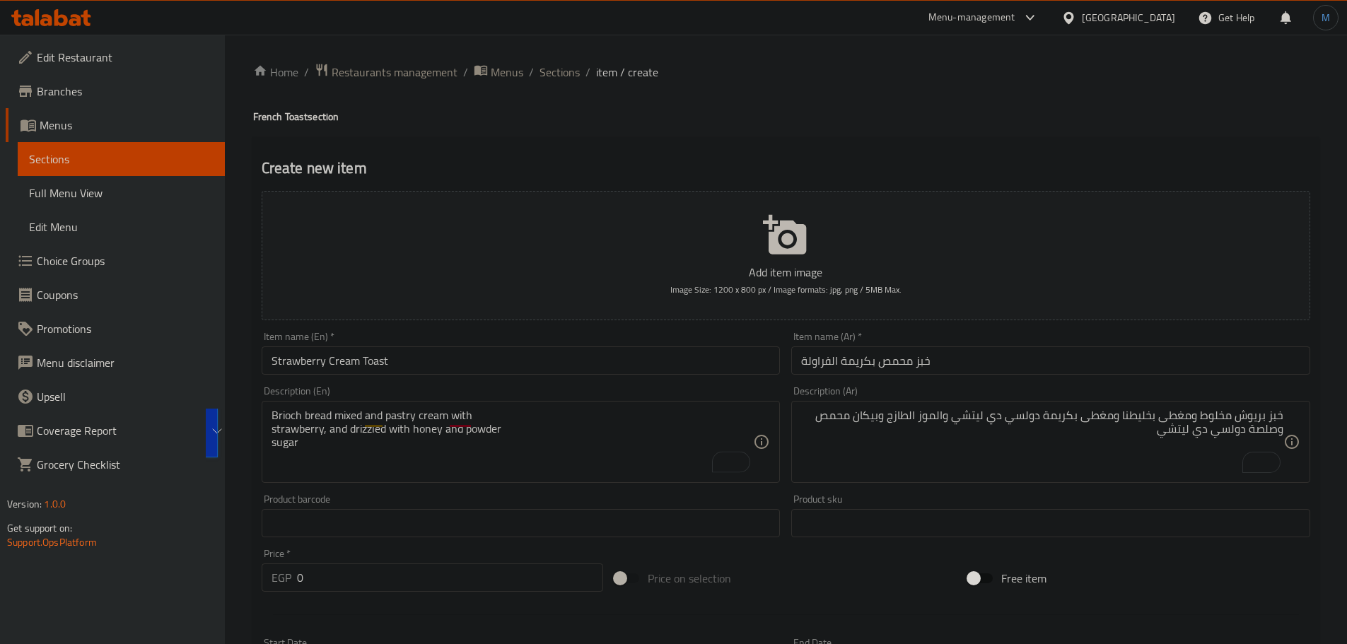
click at [648, 406] on div "Brioch bread mixed and pastry cream with strawberry, and drizzled with honey an…" at bounding box center [521, 442] width 519 height 82
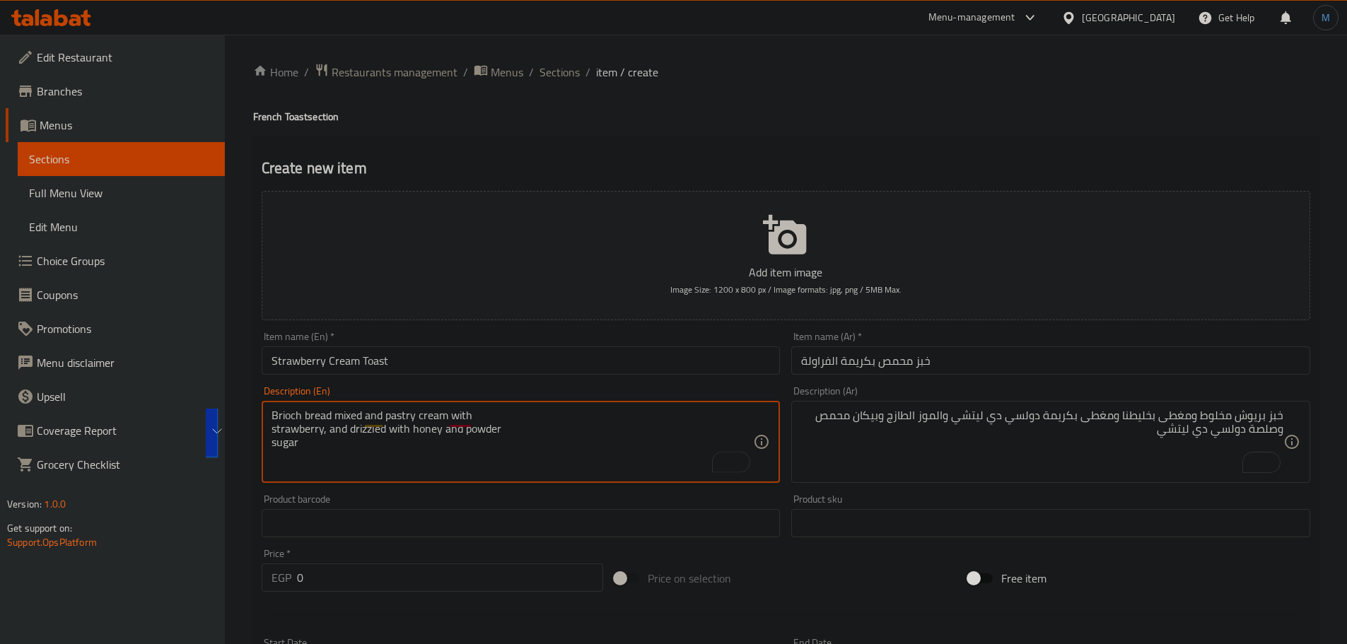
click at [655, 415] on textarea "Brioch bread mixed and pastry cream with strawberry, and drizzled with honey an…" at bounding box center [512, 442] width 482 height 67
type textarea "Brioch bread mixed and pastry cream with strawberry, and drizzled with honey an…"
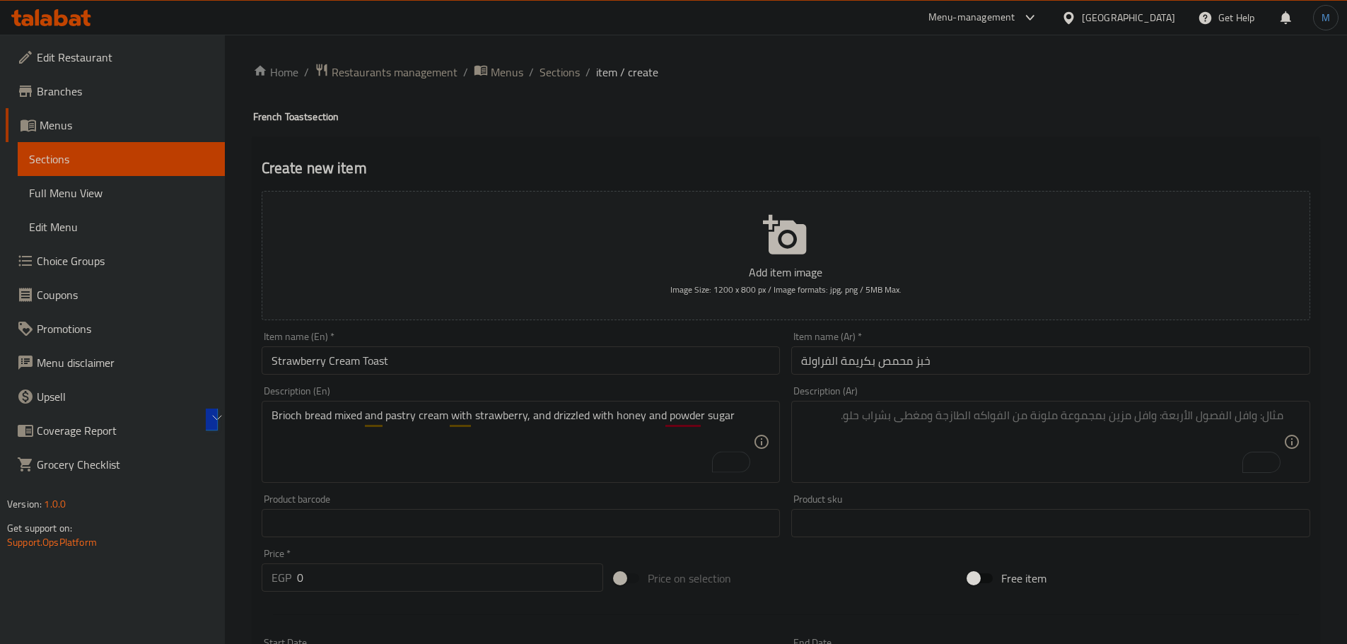
click at [1079, 434] on textarea "To enrich screen reader interactions, please activate Accessibility in Grammarl…" at bounding box center [1042, 442] width 482 height 67
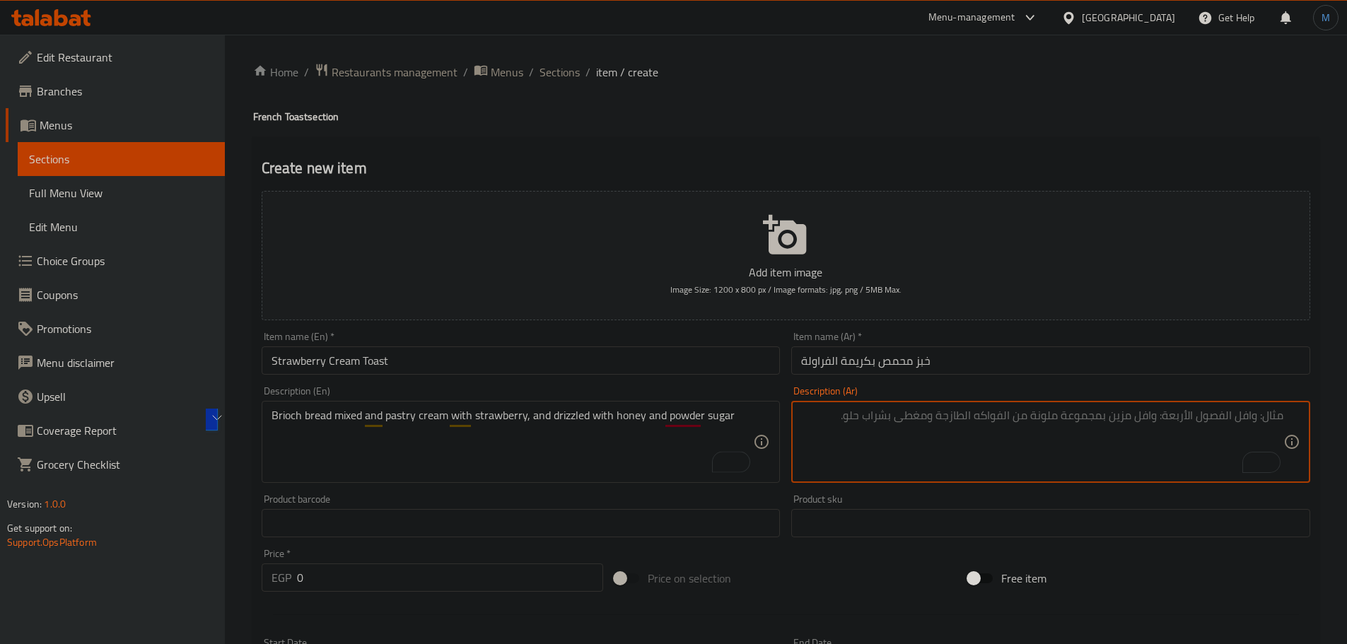
paste textarea "خبز بريوش مخلوط مع كريمة المعجنات والفراولة، ومزين بالعسل والسكر البودرة"
type textarea "خبز بريوش مخلوط مع كريمة المعجنات والفراولة، ومزين بالعسل والسكر البودرة"
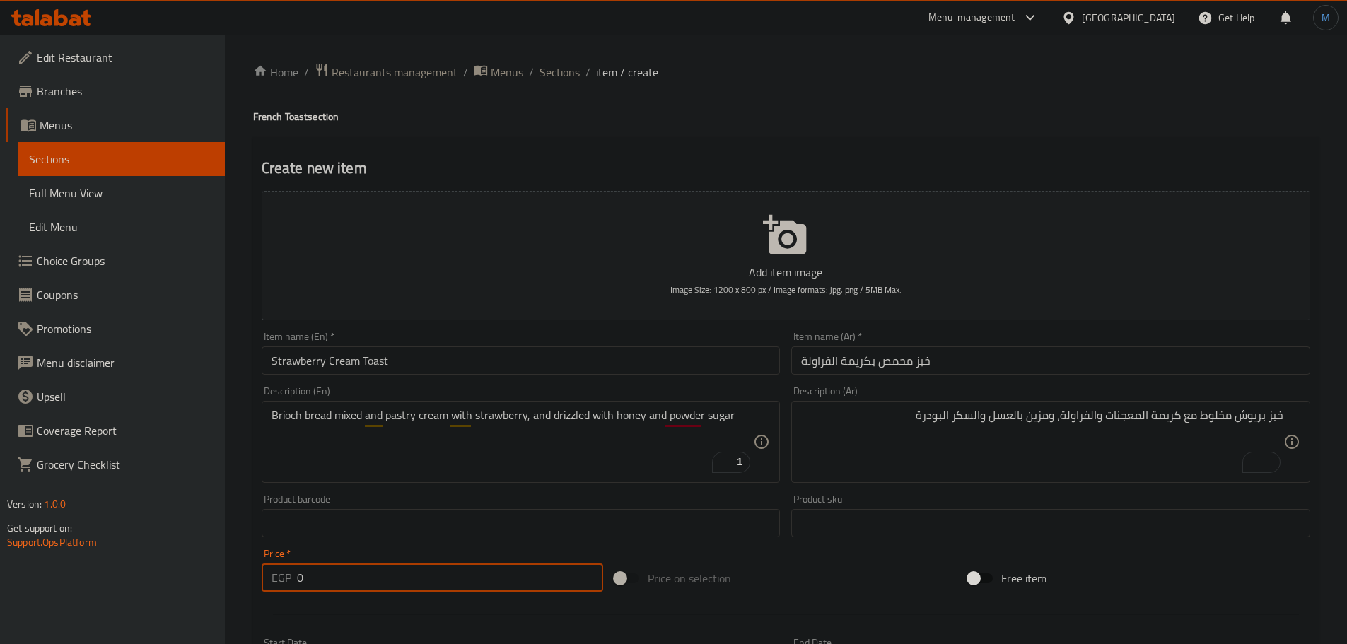
click at [327, 572] on input "0" at bounding box center [450, 577] width 307 height 28
paste input "22"
type input "220"
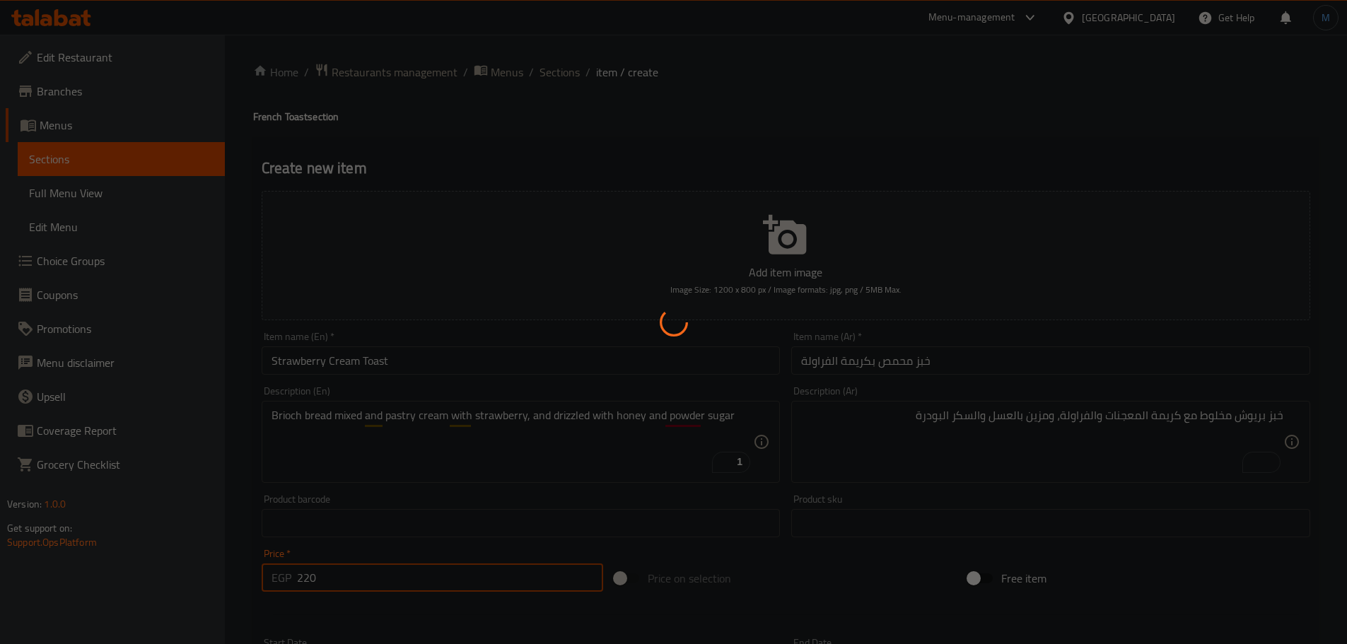
type input "0"
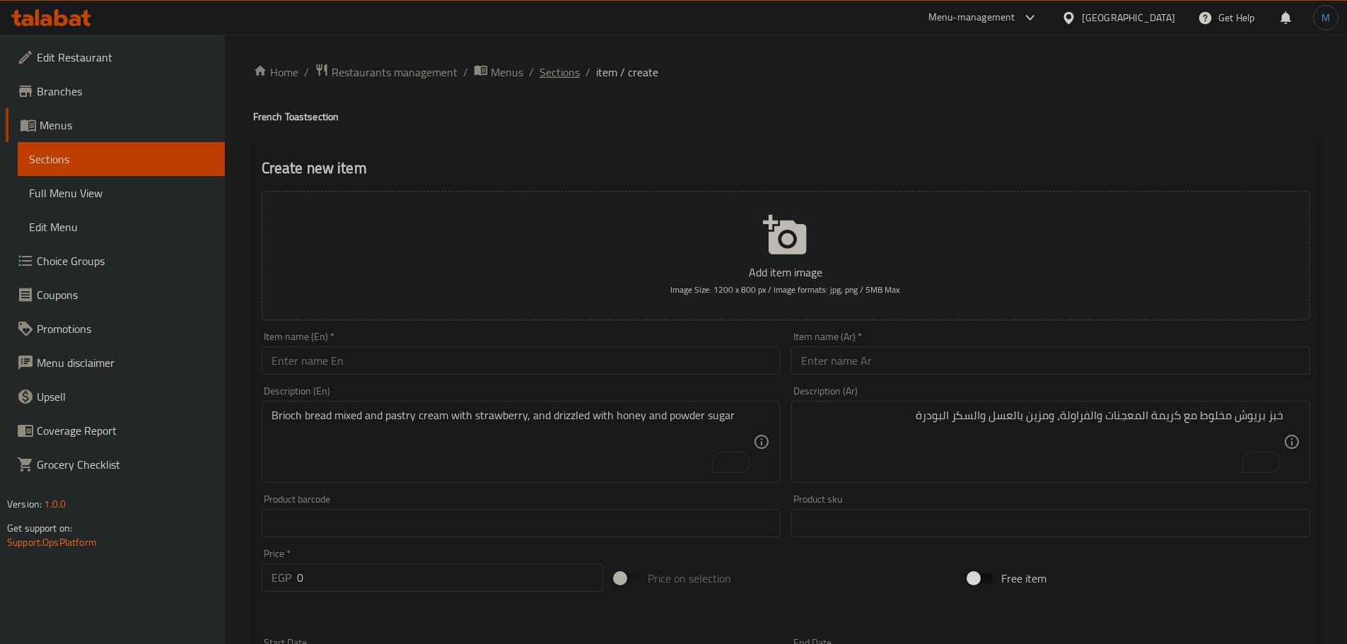
click at [558, 74] on span "Sections" at bounding box center [559, 72] width 40 height 17
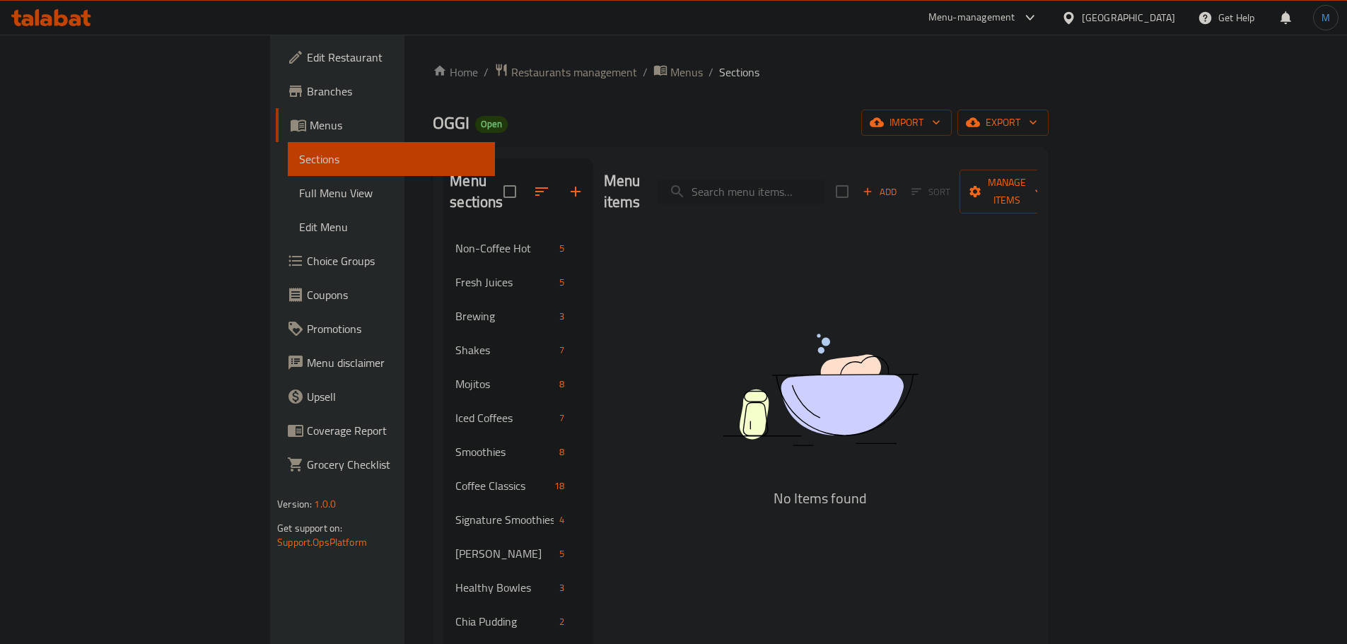
click at [824, 180] on input "search" at bounding box center [740, 192] width 167 height 25
paste input "Thai Coconut Chicken Soup"
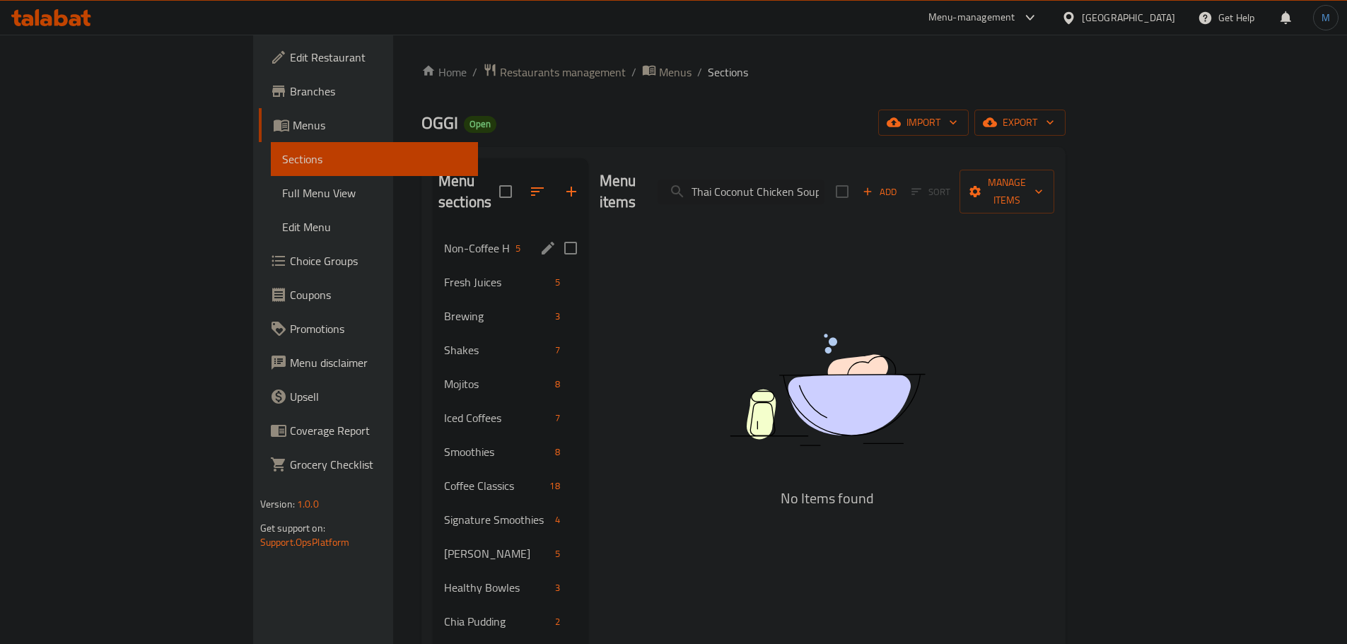
type input "Thai Coconut Chicken Soup"
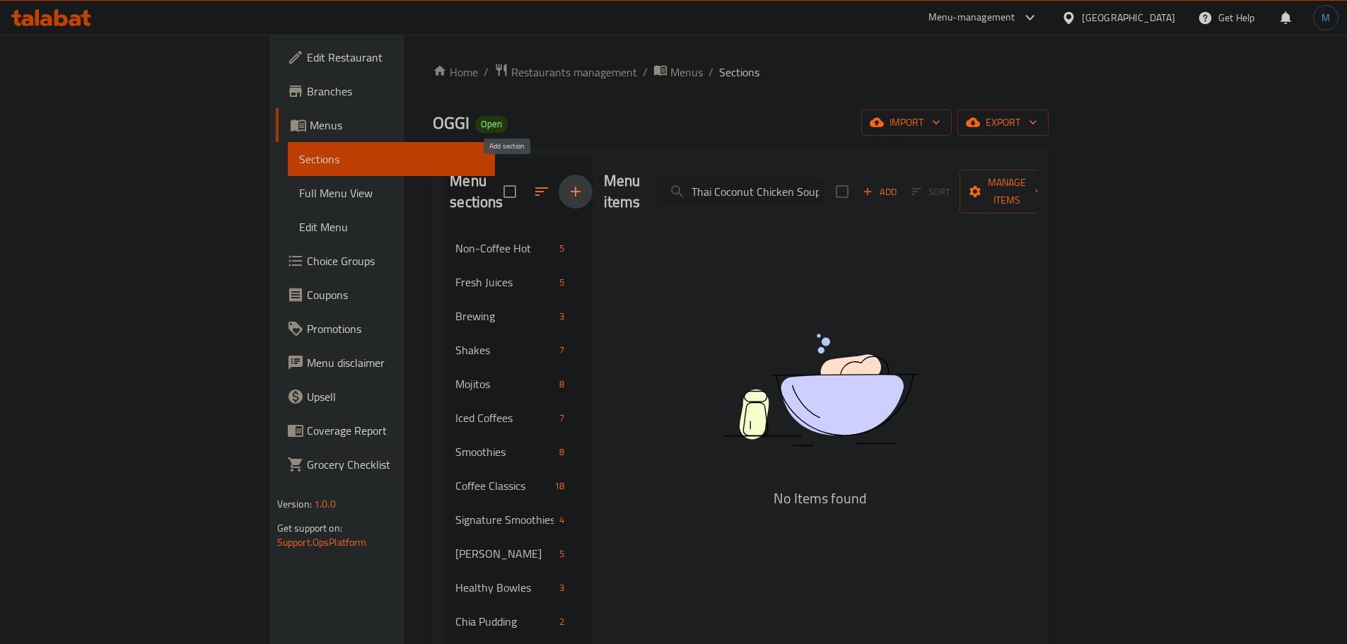
click at [567, 183] on icon "button" at bounding box center [575, 191] width 17 height 17
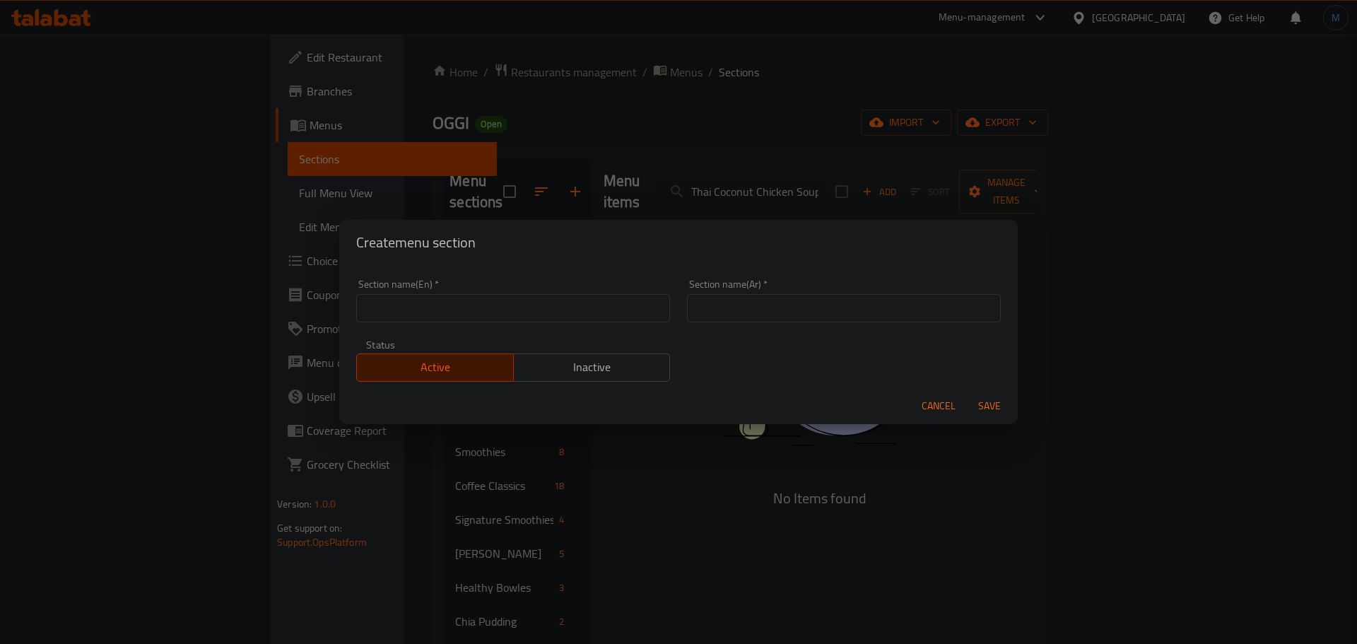
click at [508, 324] on div "Section name(En)   * Section name(En) *" at bounding box center [513, 301] width 331 height 60
click at [513, 314] on input "text" at bounding box center [513, 308] width 314 height 28
paste input "Cozy Sips"
type input "Cozy Sips"
click at [449, 314] on input "Cozy Sips" at bounding box center [513, 308] width 314 height 28
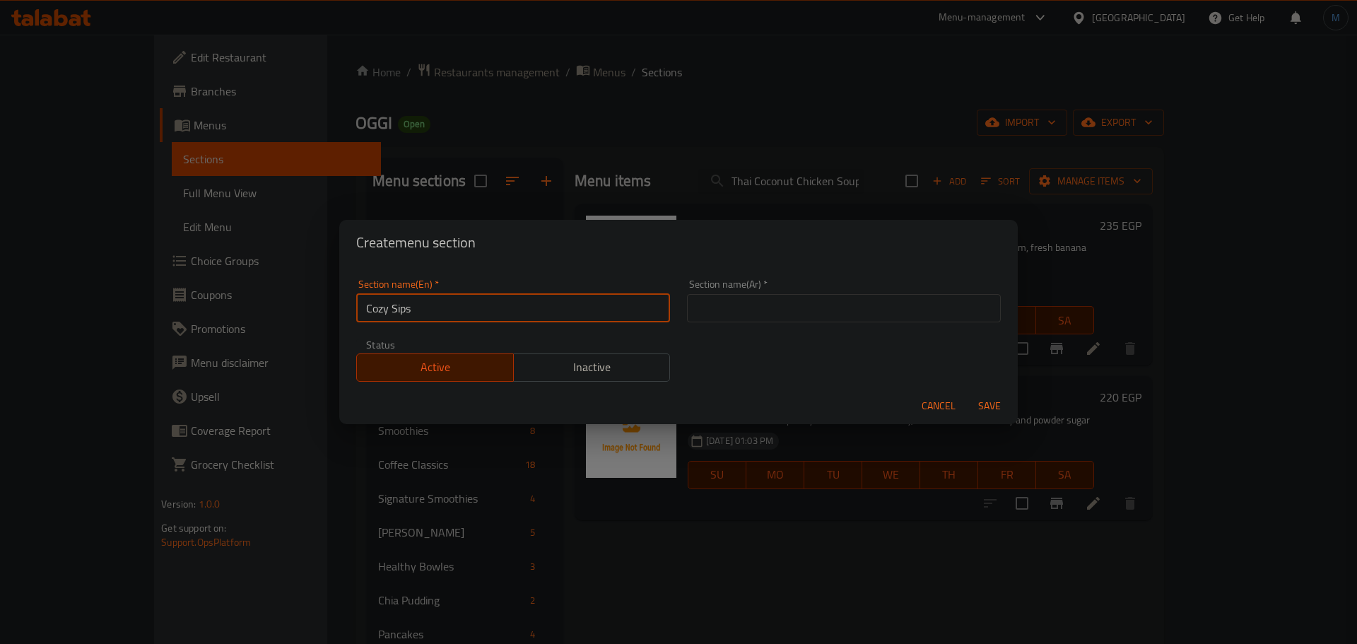
click at [742, 300] on input "text" at bounding box center [844, 308] width 314 height 28
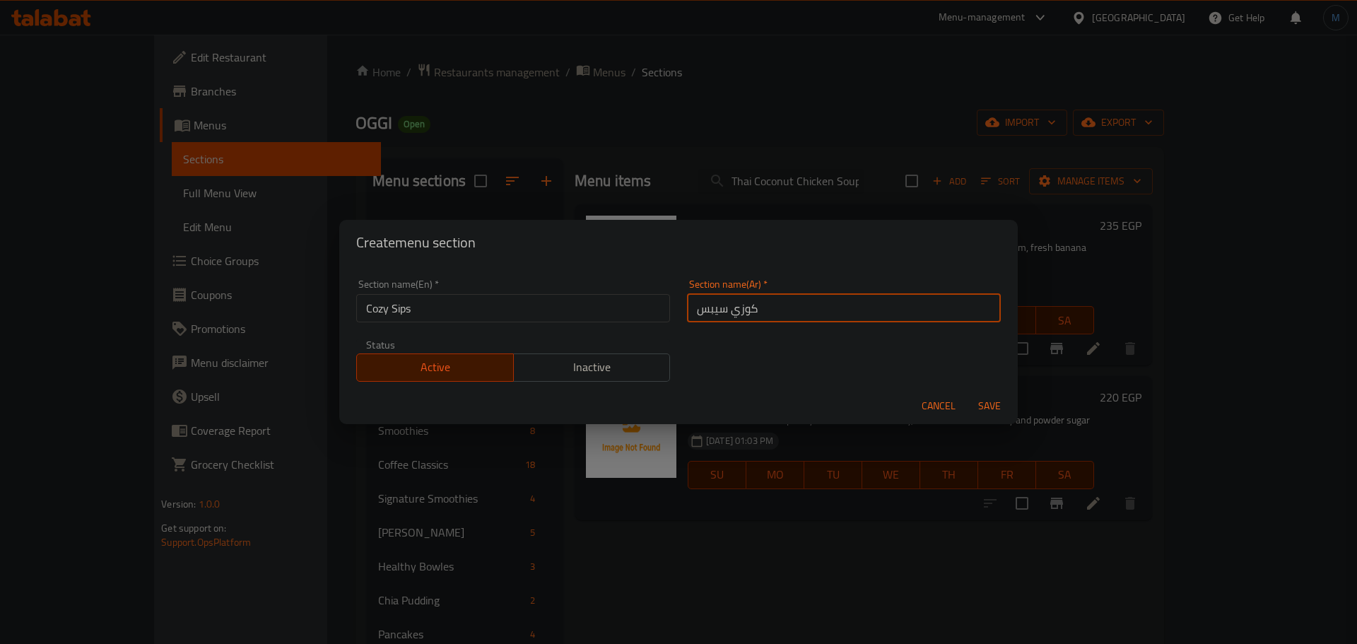
type input "كوزي سيبس"
click at [967, 393] on button "Save" at bounding box center [989, 406] width 45 height 26
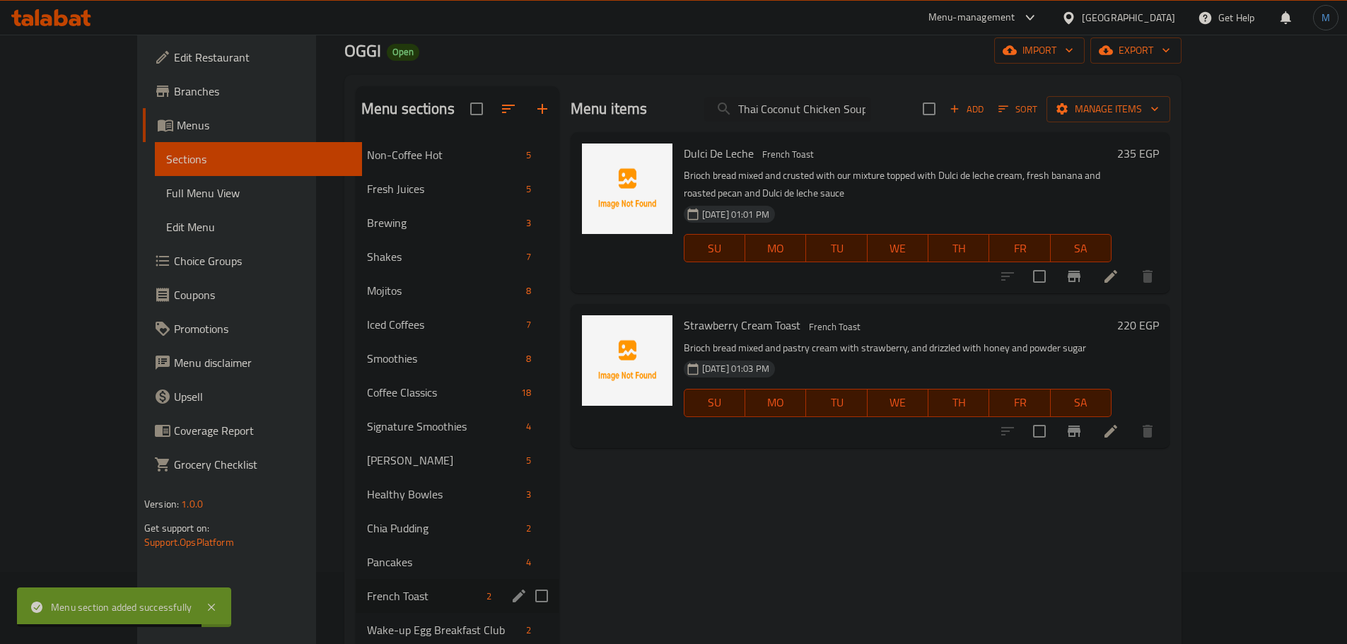
scroll to position [71, 0]
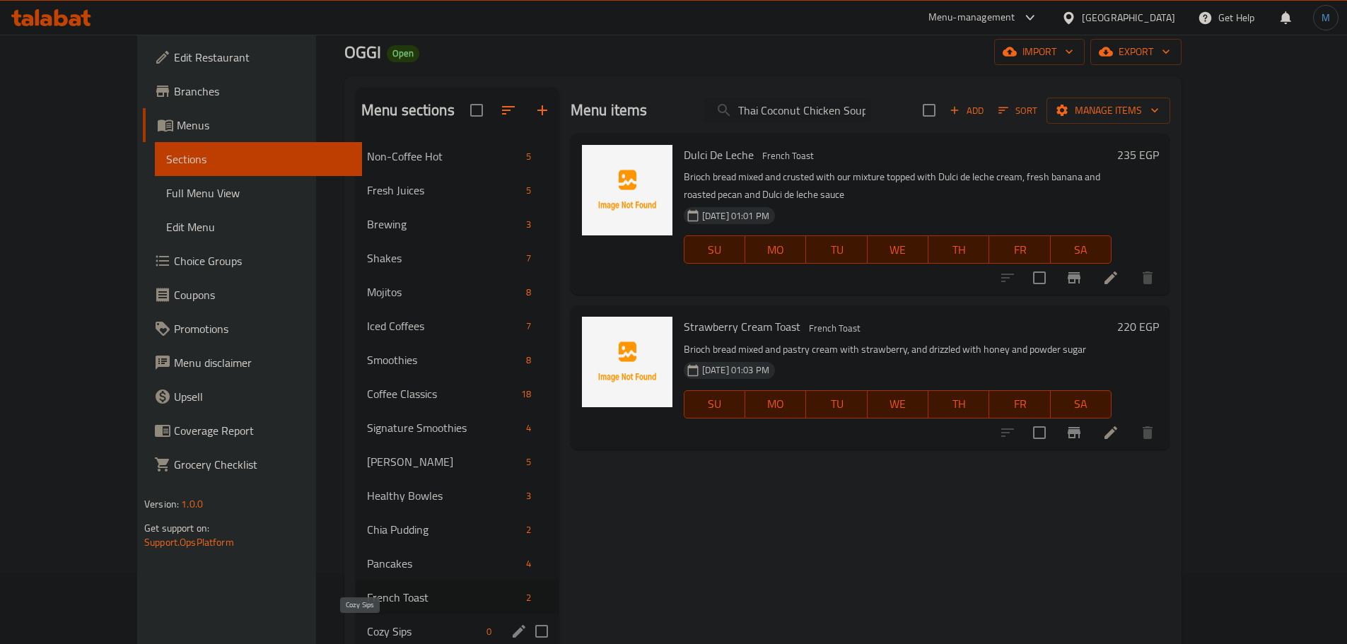
click at [367, 629] on span "Cozy Sips" at bounding box center [424, 631] width 114 height 17
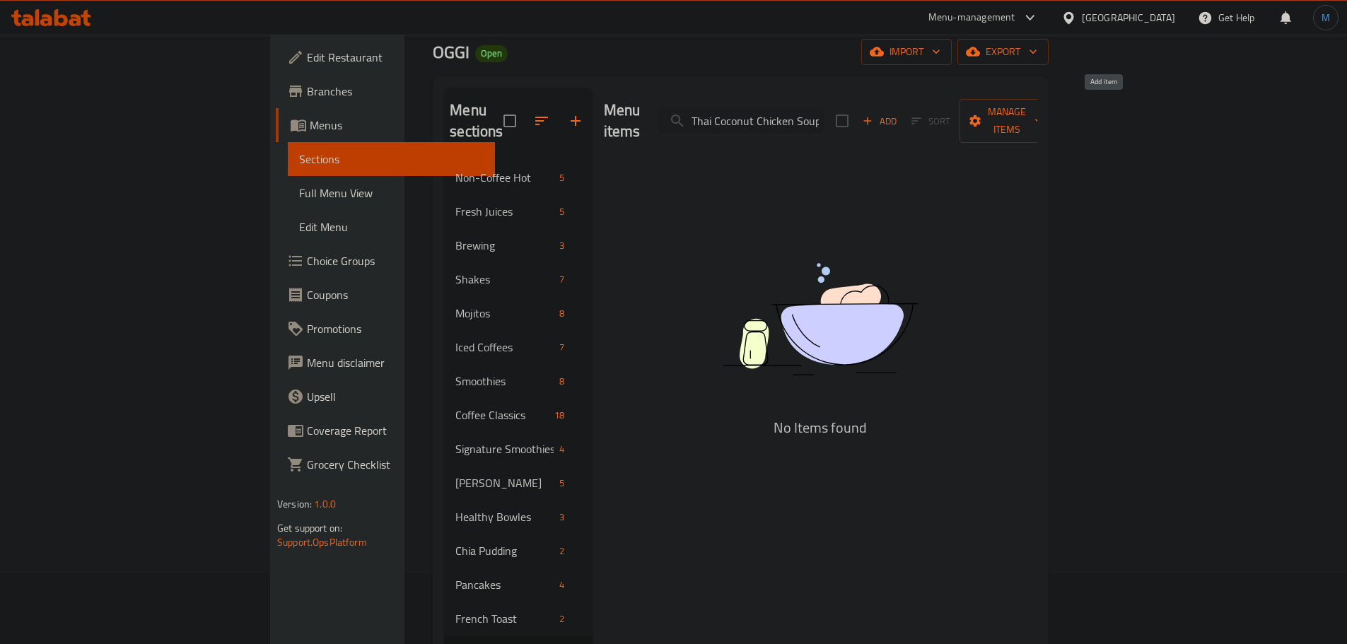
click at [898, 113] on span "Add" at bounding box center [879, 121] width 38 height 16
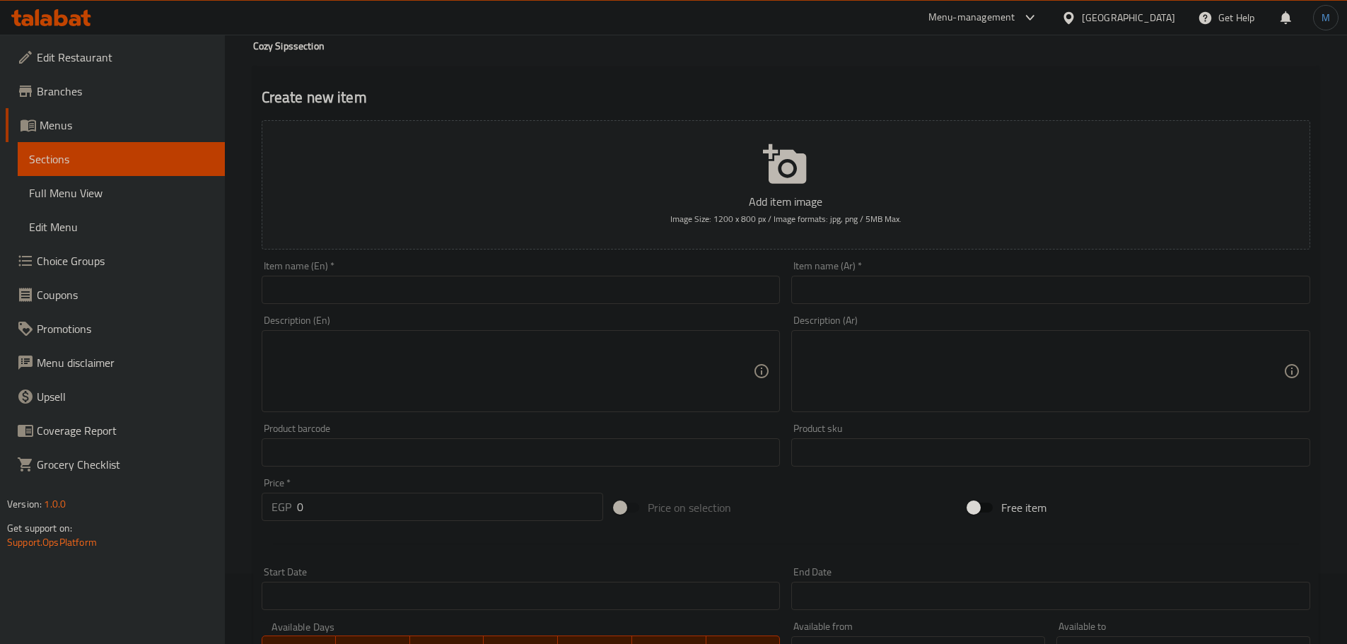
click at [376, 295] on input "text" at bounding box center [521, 290] width 519 height 28
paste input "Thai Coconut Chicken Soup"
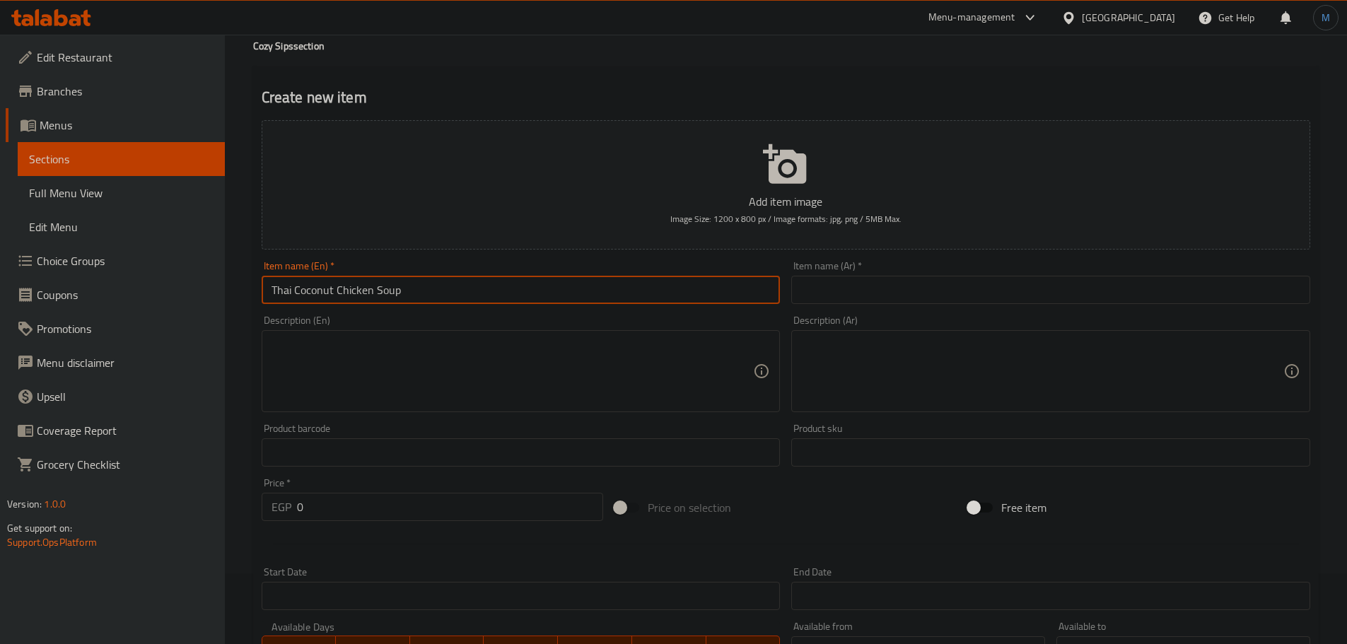
type input "Thai Coconut Chicken Soup"
